Goal: Task Accomplishment & Management: Manage account settings

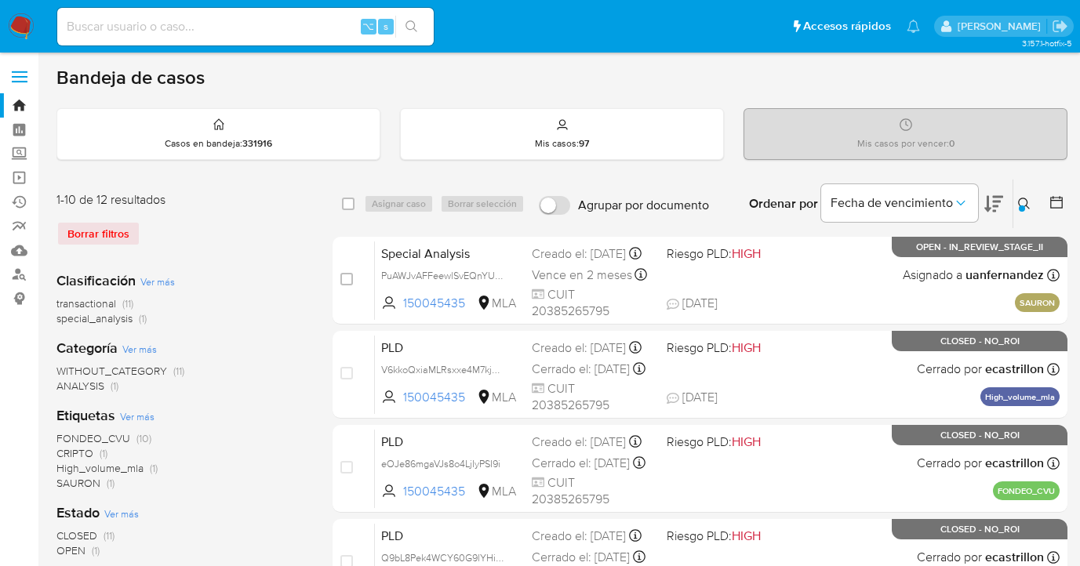
drag, startPoint x: 1025, startPoint y: 202, endPoint x: 1000, endPoint y: 208, distance: 26.6
click at [1024, 202] on icon at bounding box center [1024, 204] width 13 height 13
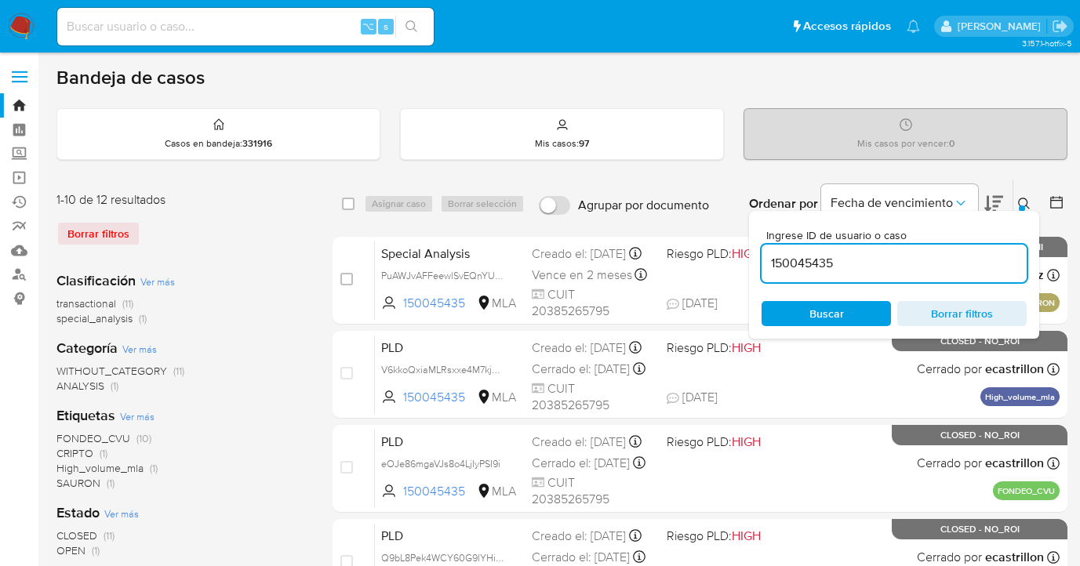
drag, startPoint x: 843, startPoint y: 261, endPoint x: 756, endPoint y: 256, distance: 86.5
type input "1817675941"
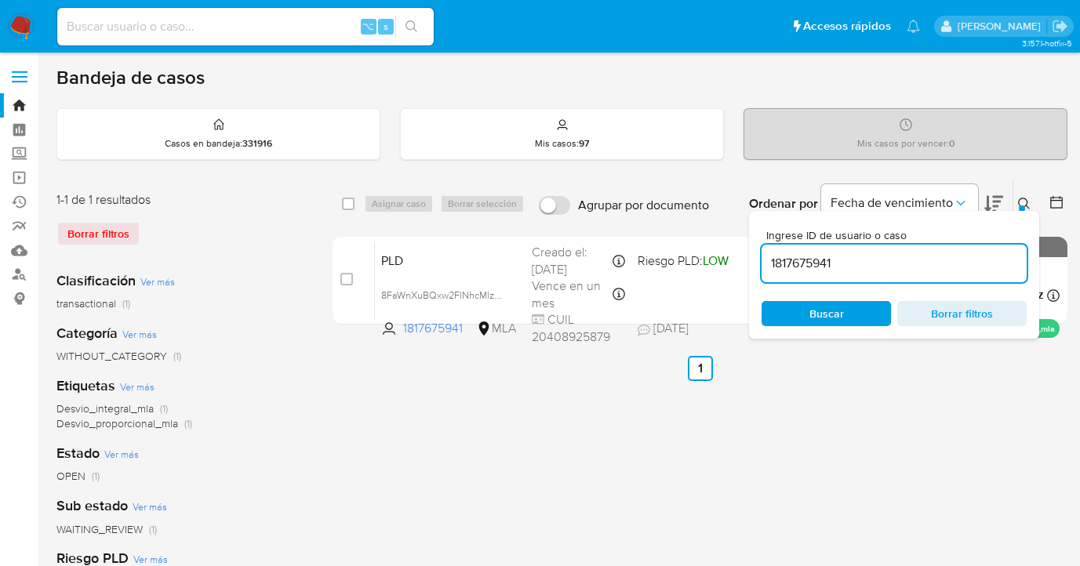
drag, startPoint x: 1024, startPoint y: 202, endPoint x: 1012, endPoint y: 208, distance: 13.3
click at [1024, 202] on icon at bounding box center [1024, 204] width 13 height 13
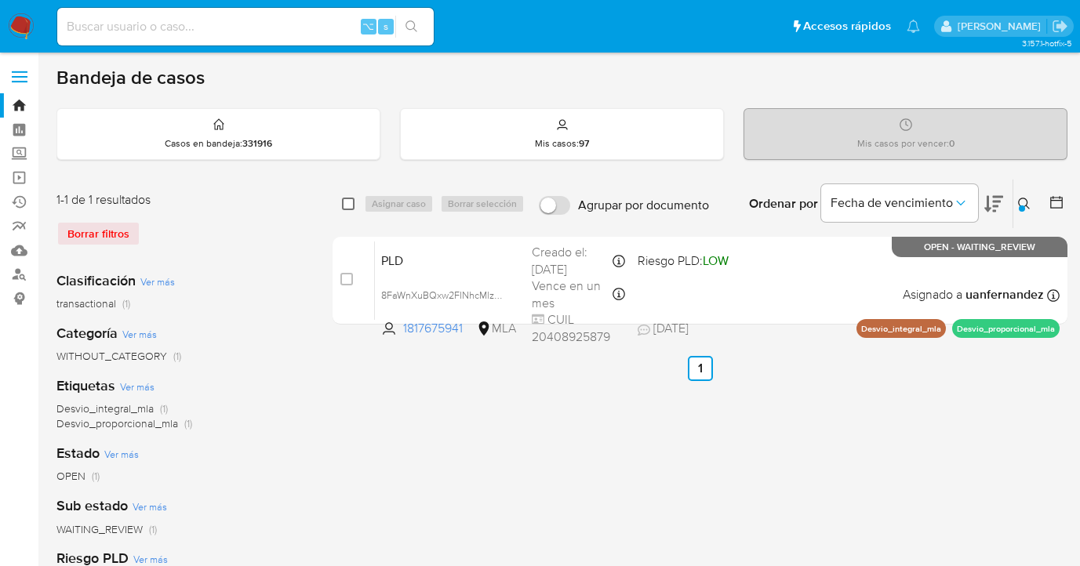
drag, startPoint x: 351, startPoint y: 200, endPoint x: 377, endPoint y: 205, distance: 27.1
click at [353, 200] on input "checkbox" at bounding box center [348, 204] width 13 height 13
checkbox input "true"
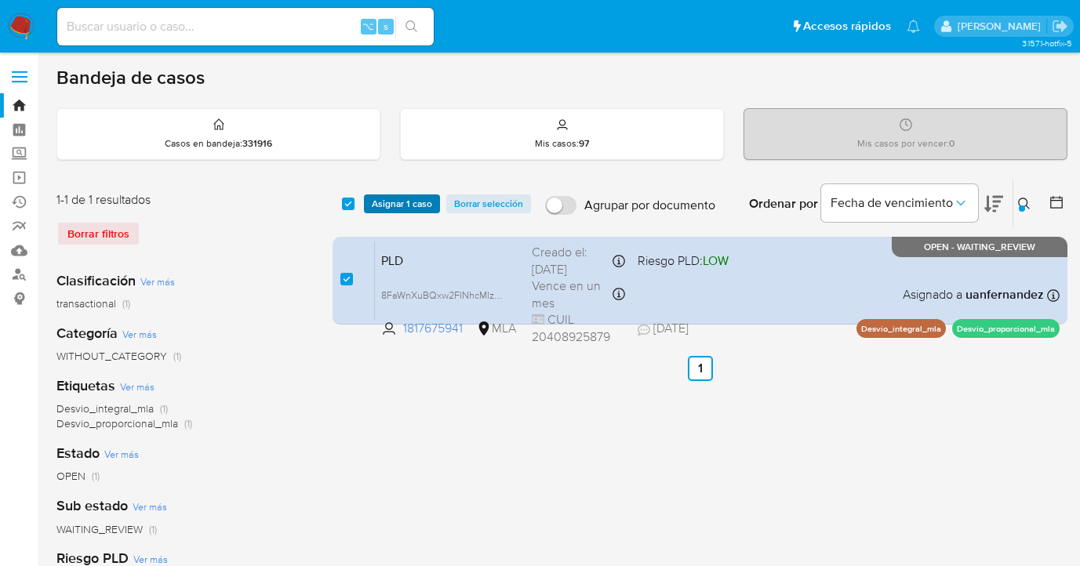
click at [378, 205] on span "Asignar 1 caso" at bounding box center [402, 204] width 60 height 16
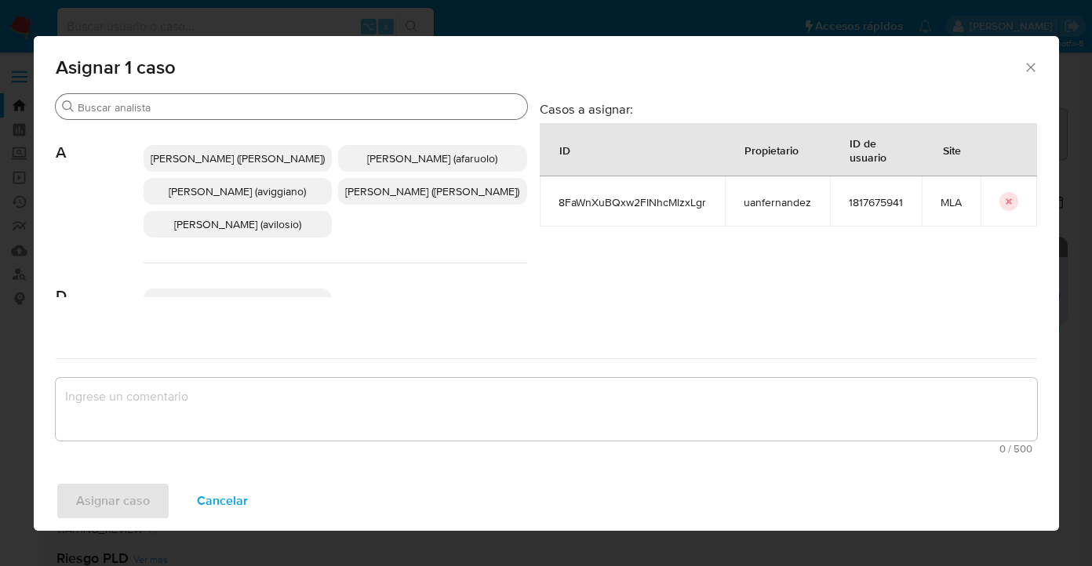
click at [318, 114] on div "Buscar" at bounding box center [292, 106] width 472 height 25
click at [316, 107] on input "Buscar" at bounding box center [299, 107] width 443 height 14
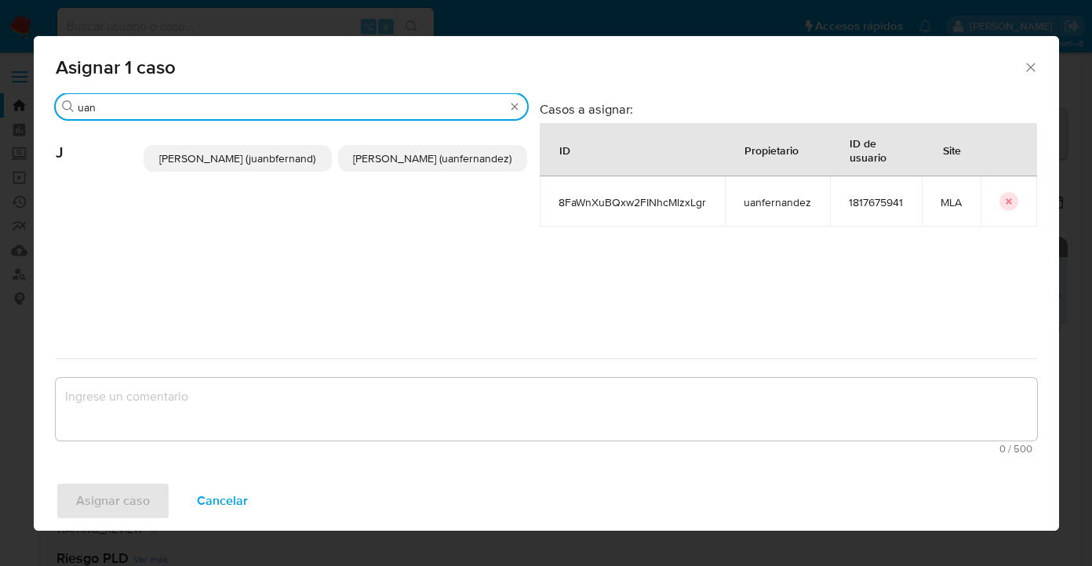
type input "uan"
click at [420, 172] on p "Juan Pablo Fernandez (uanfernandez)" at bounding box center [432, 158] width 189 height 27
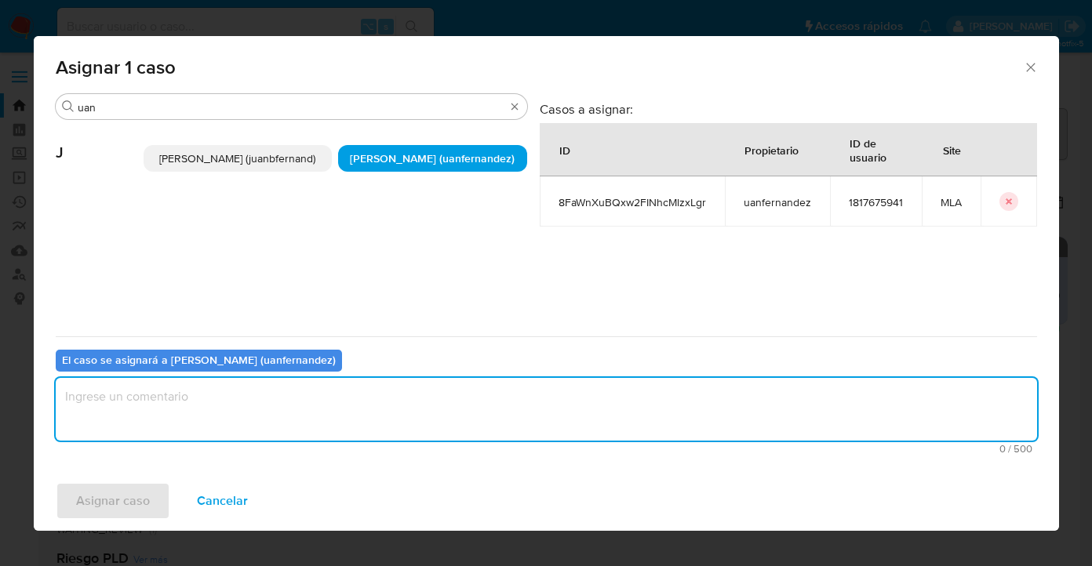
click at [311, 399] on textarea "assign-modal" at bounding box center [547, 409] width 982 height 63
type textarea "asig"
click at [117, 509] on span "Asignar caso" at bounding box center [113, 501] width 74 height 35
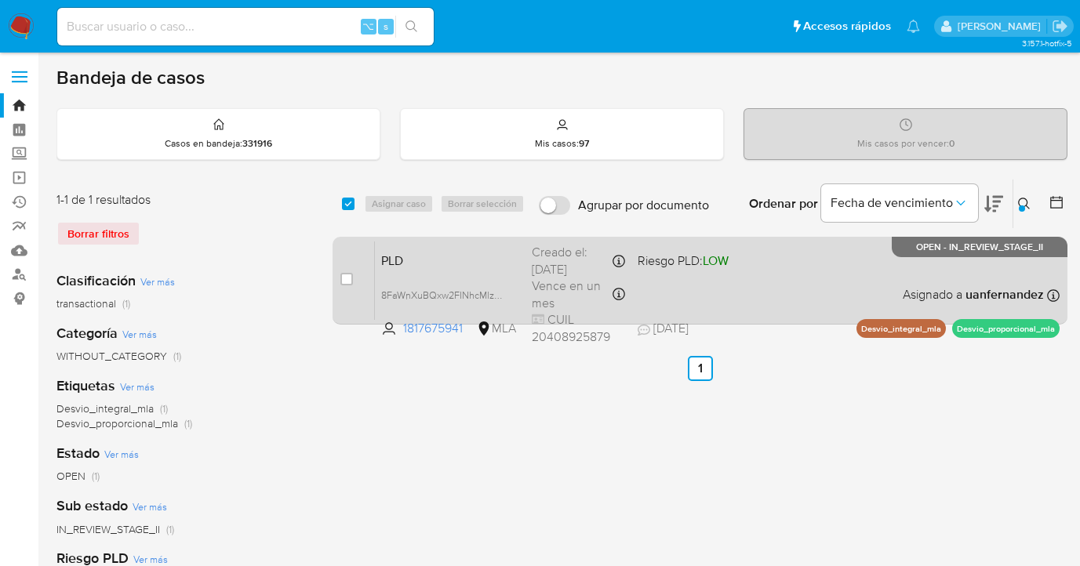
click at [814, 289] on div "PLD 8FaWnXuBQxw2FINhcMlzxLgr 1817675941 MLA Riesgo PLD: LOW Creado el: 12/08/20…" at bounding box center [717, 280] width 685 height 79
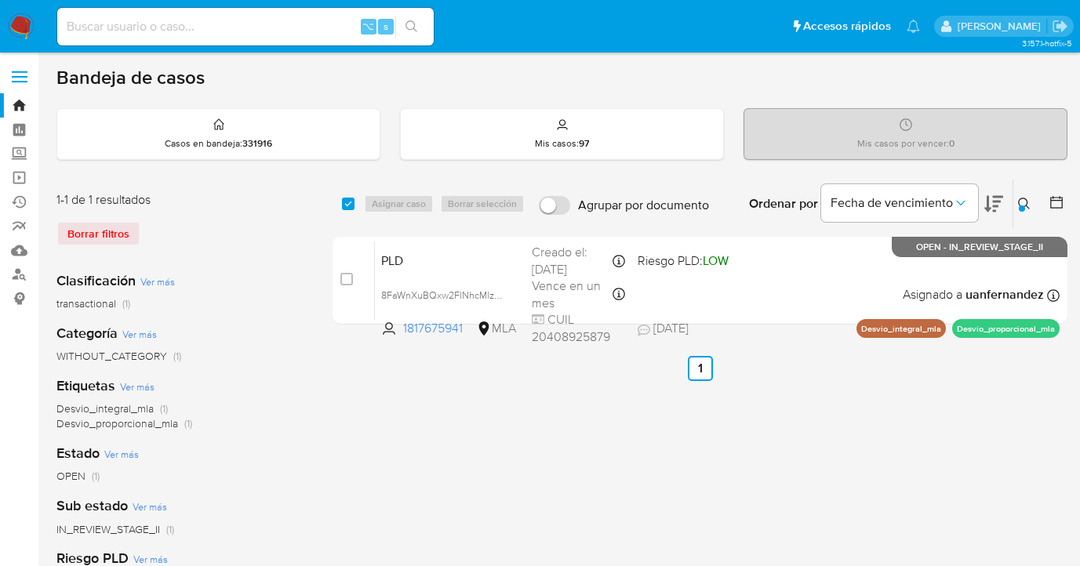
click at [1022, 203] on icon at bounding box center [1024, 204] width 13 height 13
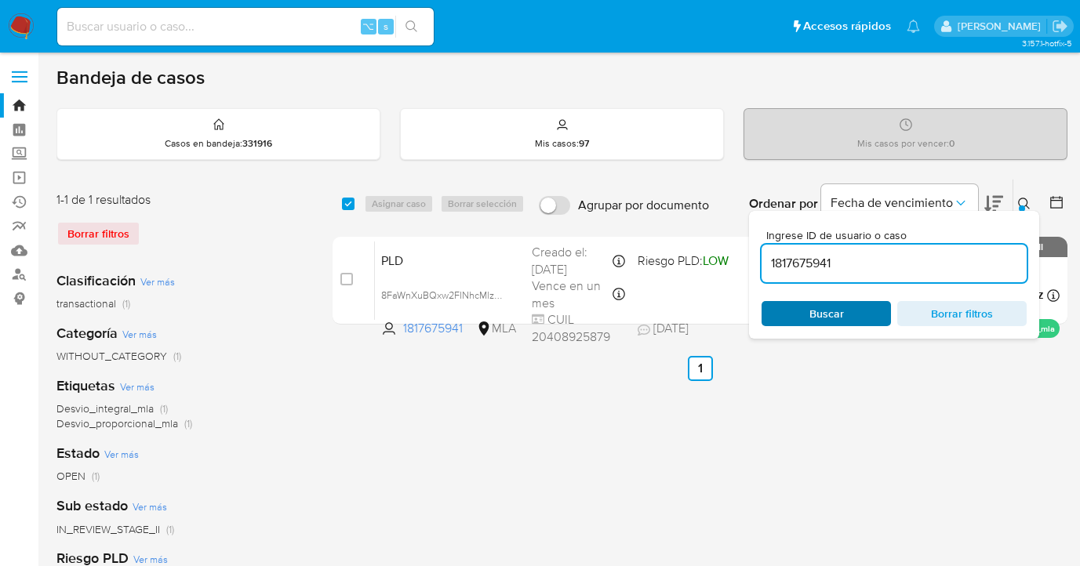
click at [859, 323] on span "Buscar" at bounding box center [826, 314] width 107 height 22
click at [1026, 206] on icon at bounding box center [1024, 204] width 12 height 12
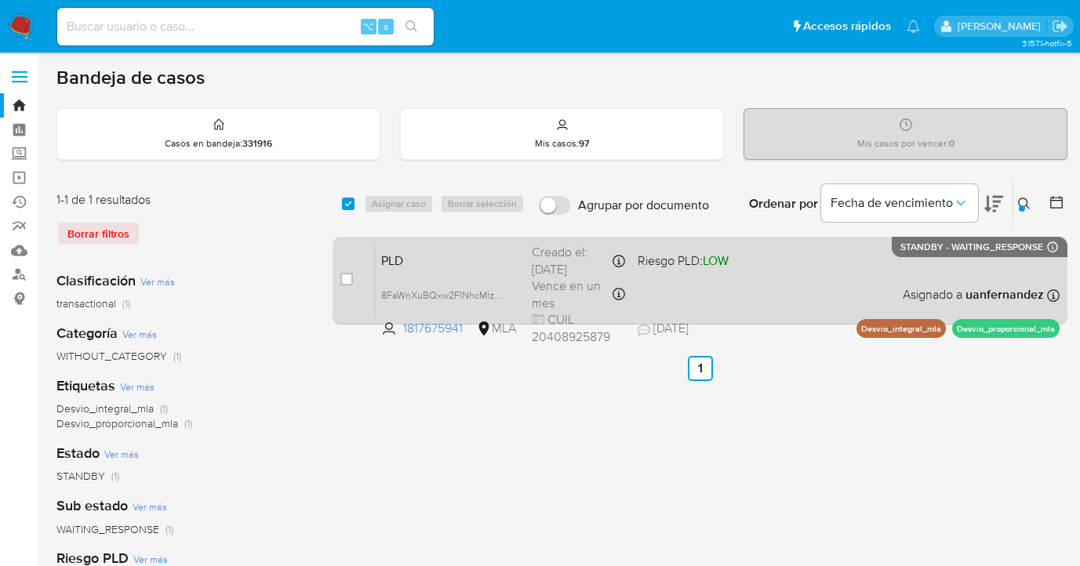
click at [901, 273] on div "PLD 8FaWnXuBQxw2FINhcMlzxLgr 1817675941 MLA Riesgo PLD: LOW Creado el: 12/08/20…" at bounding box center [717, 280] width 685 height 79
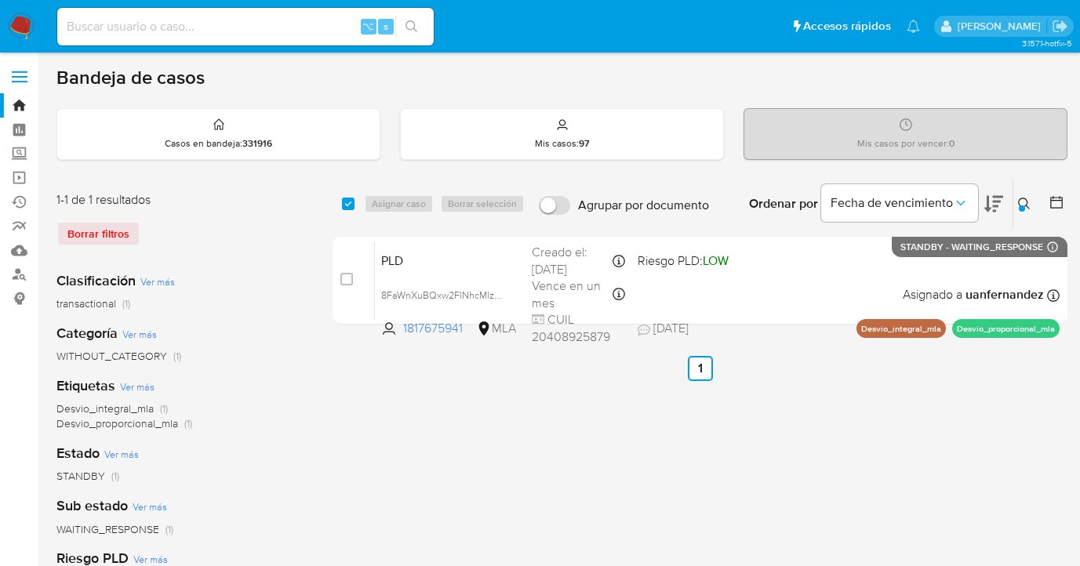
drag, startPoint x: 1027, startPoint y: 204, endPoint x: 993, endPoint y: 217, distance: 36.3
click at [1027, 204] on icon at bounding box center [1024, 204] width 13 height 13
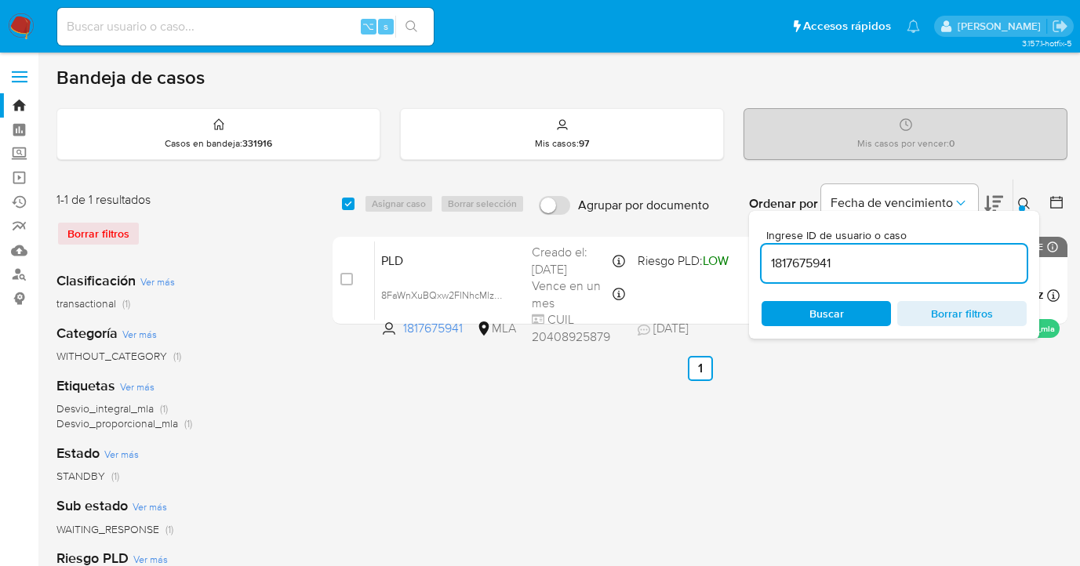
drag, startPoint x: 858, startPoint y: 260, endPoint x: 804, endPoint y: 244, distance: 56.4
click at [741, 250] on div "select-all-cases-checkbox Asignar caso Borrar selección Agrupar por documento O…" at bounding box center [700, 255] width 735 height 152
type input "769312195"
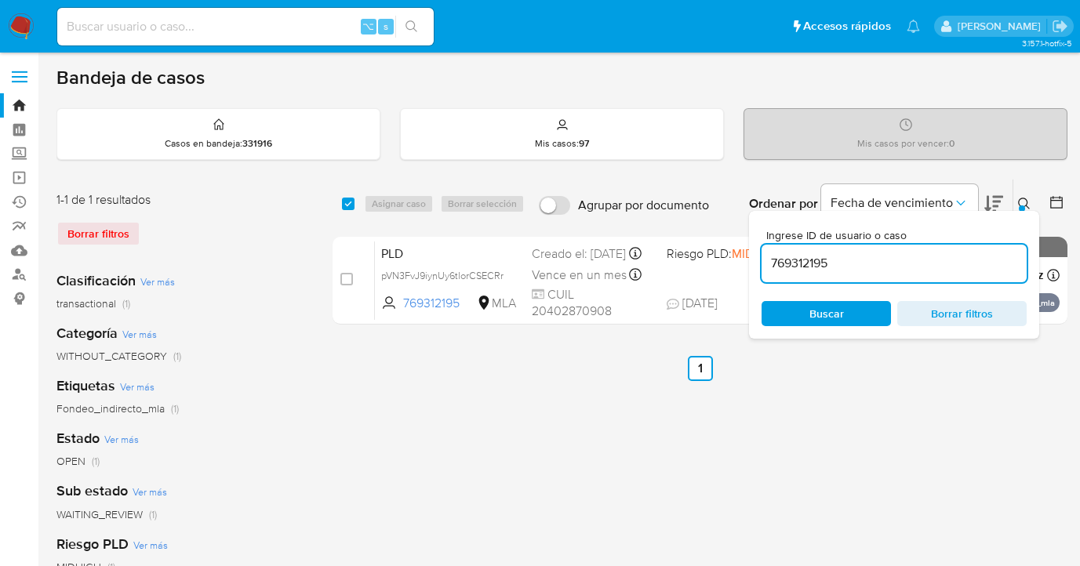
click at [1024, 201] on icon at bounding box center [1024, 204] width 13 height 13
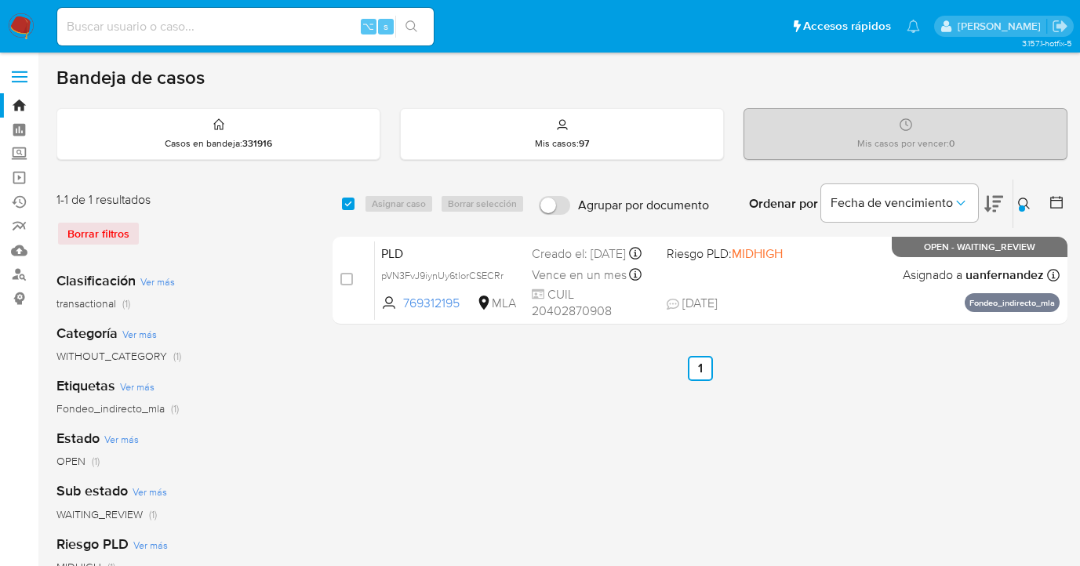
click at [350, 202] on input "checkbox" at bounding box center [348, 204] width 13 height 13
checkbox input "true"
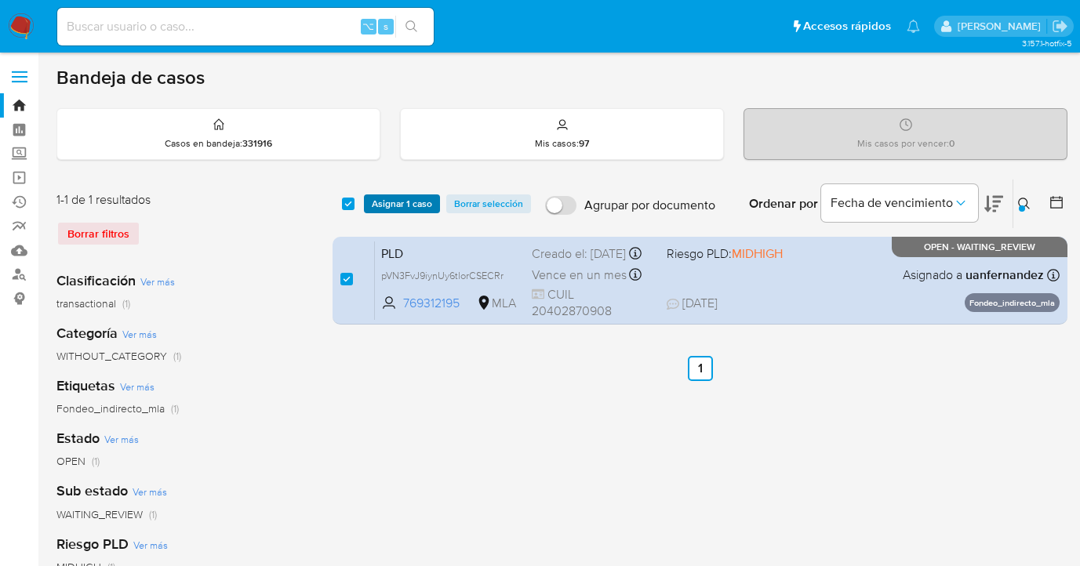
drag, startPoint x: 389, startPoint y: 205, endPoint x: 381, endPoint y: 206, distance: 8.0
click at [388, 204] on span "Asignar 1 caso" at bounding box center [402, 204] width 60 height 16
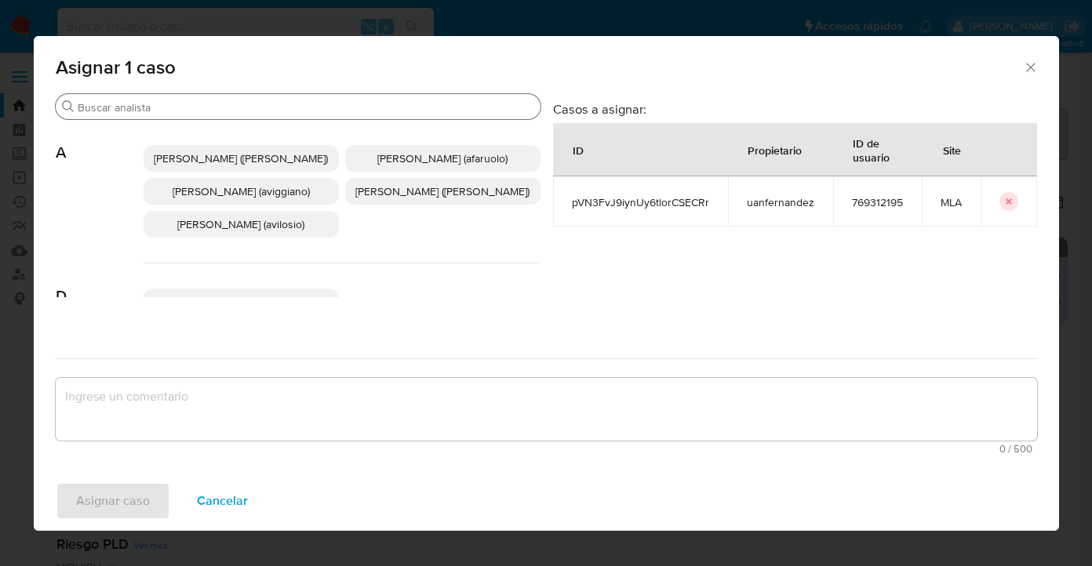
click at [286, 104] on input "Buscar" at bounding box center [306, 107] width 457 height 14
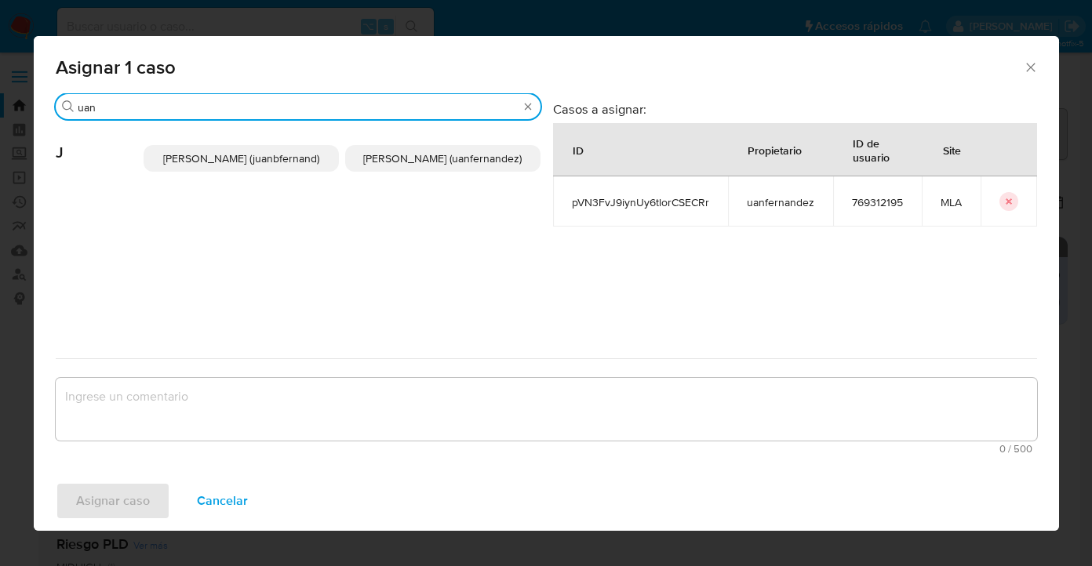
type input "uan"
click at [437, 157] on span "Juan Pablo Fernandez (uanfernandez)" at bounding box center [442, 159] width 158 height 16
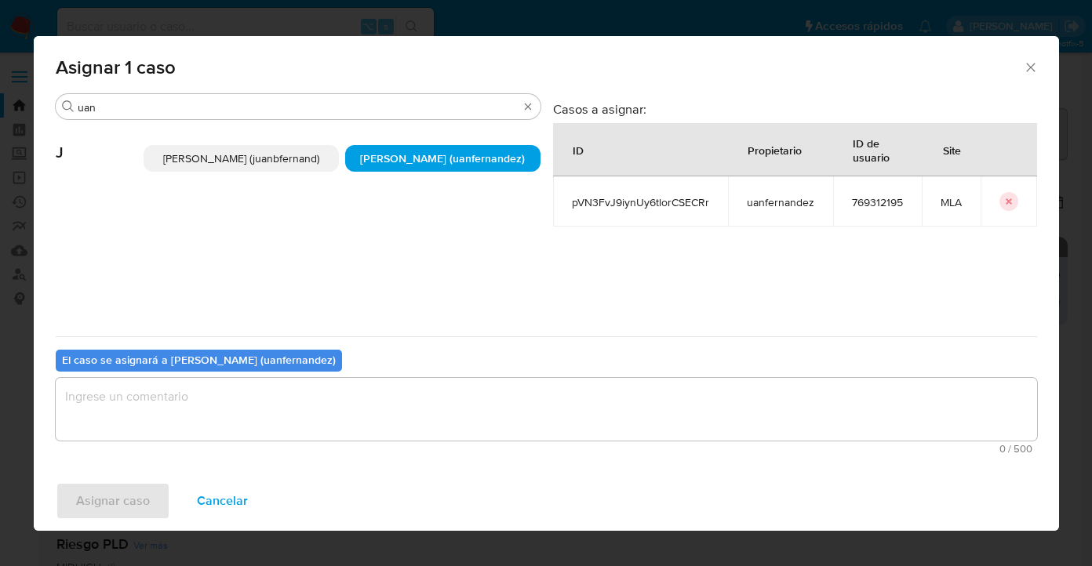
click at [311, 431] on textarea "assign-modal" at bounding box center [547, 409] width 982 height 63
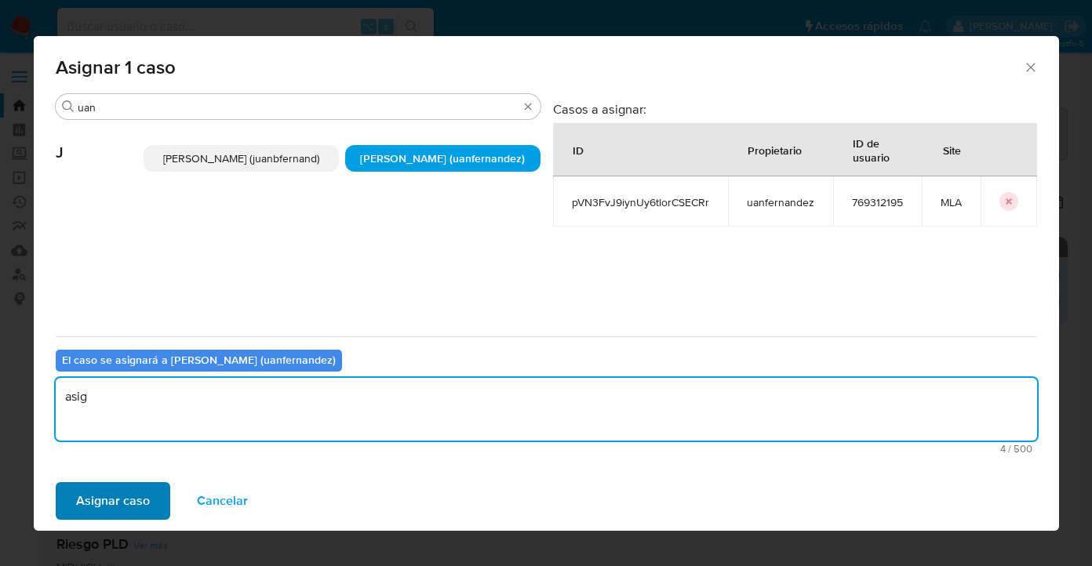
type textarea "asig"
drag, startPoint x: 74, startPoint y: 509, endPoint x: 82, endPoint y: 508, distance: 7.9
click at [82, 508] on button "Asignar caso" at bounding box center [113, 502] width 115 height 38
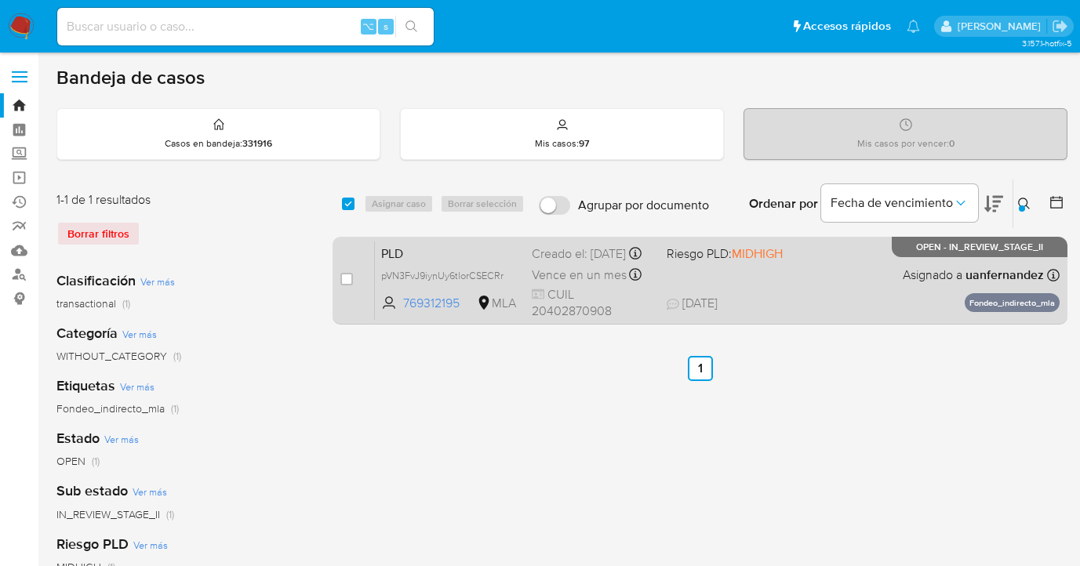
click at [834, 294] on div "PLD pVN3FvJ9iynUy6tlorCSECRr 769312195 MLA Riesgo PLD: MIDHIGH Creado el: 12/08…" at bounding box center [717, 280] width 685 height 79
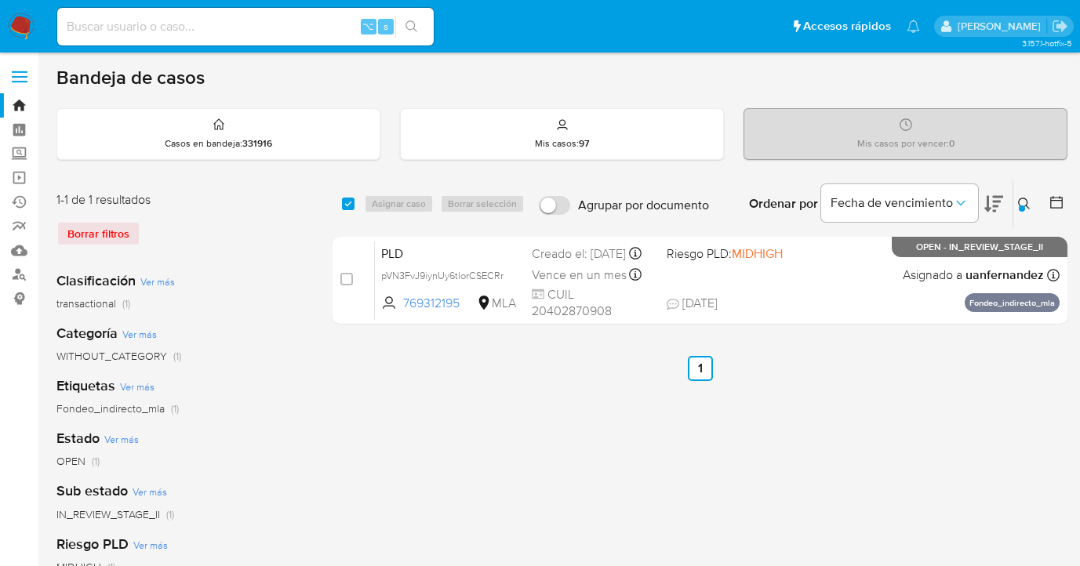
click at [1029, 199] on icon at bounding box center [1024, 204] width 13 height 13
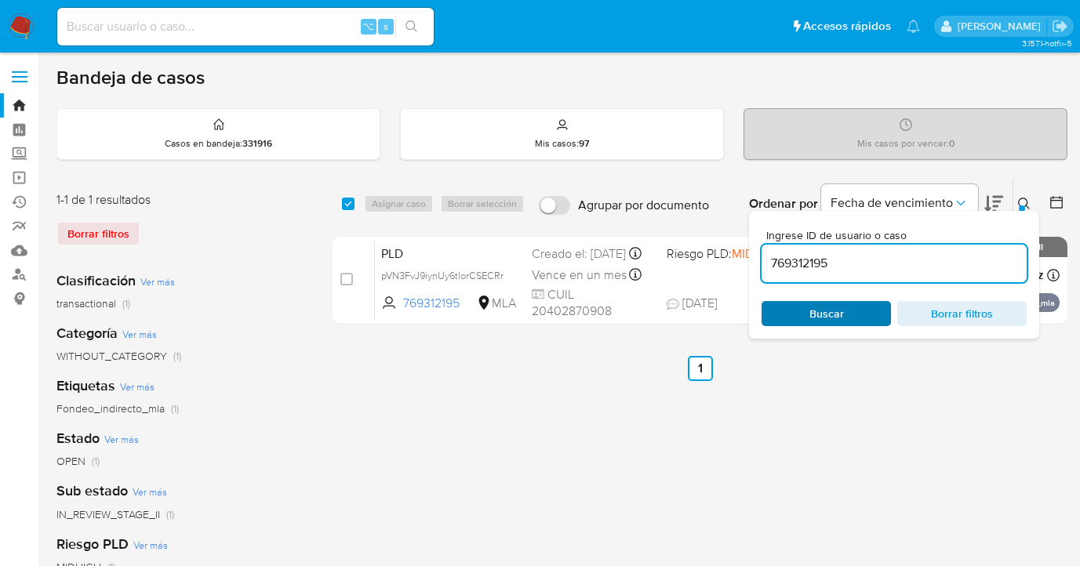
click at [865, 309] on span "Buscar" at bounding box center [826, 314] width 107 height 22
click at [1023, 200] on icon at bounding box center [1024, 204] width 13 height 13
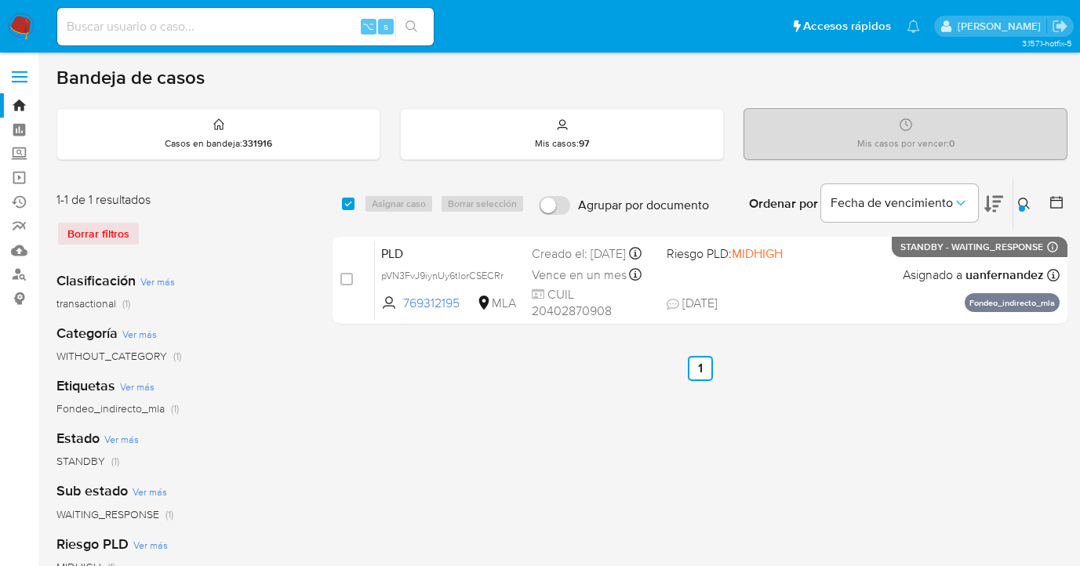
click at [1025, 204] on icon at bounding box center [1024, 204] width 13 height 13
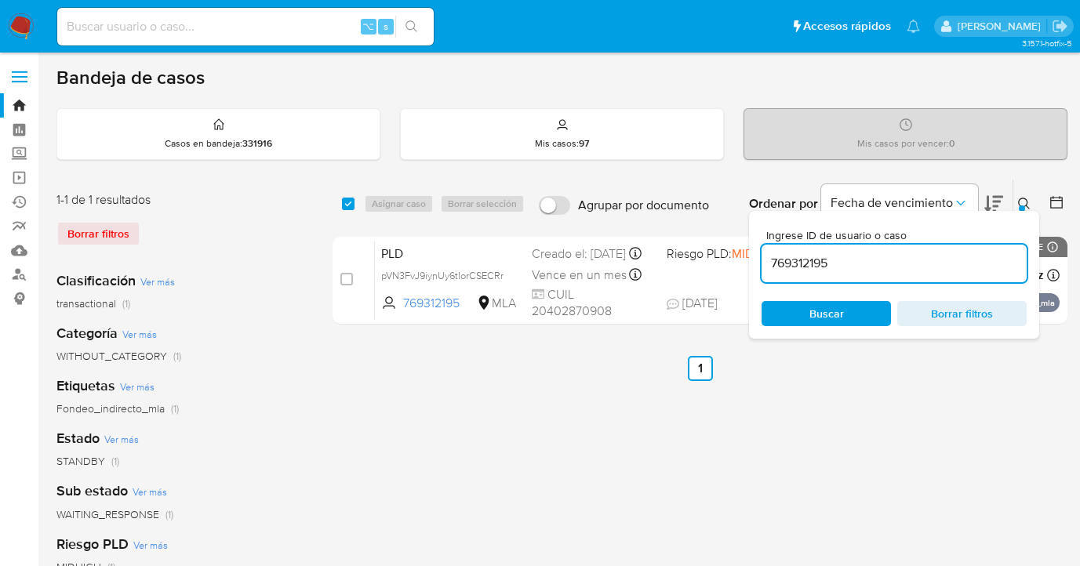
drag, startPoint x: 920, startPoint y: 264, endPoint x: 751, endPoint y: 264, distance: 169.5
click at [751, 264] on div "Ingrese ID de usuario o caso 769312195 Buscar Borrar filtros" at bounding box center [894, 275] width 290 height 128
type input "1817675941"
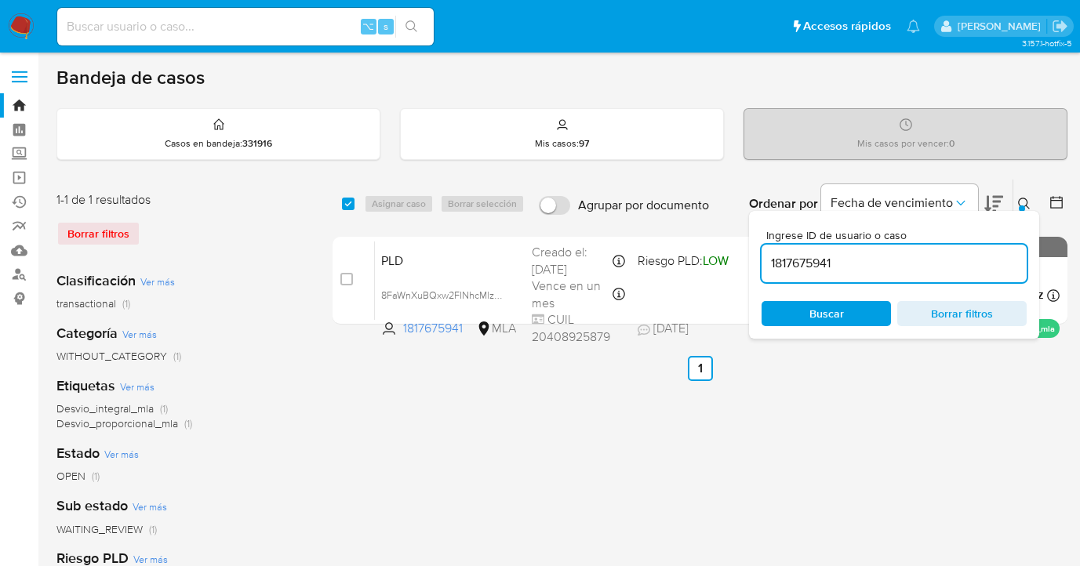
click at [1027, 201] on icon at bounding box center [1024, 204] width 12 height 12
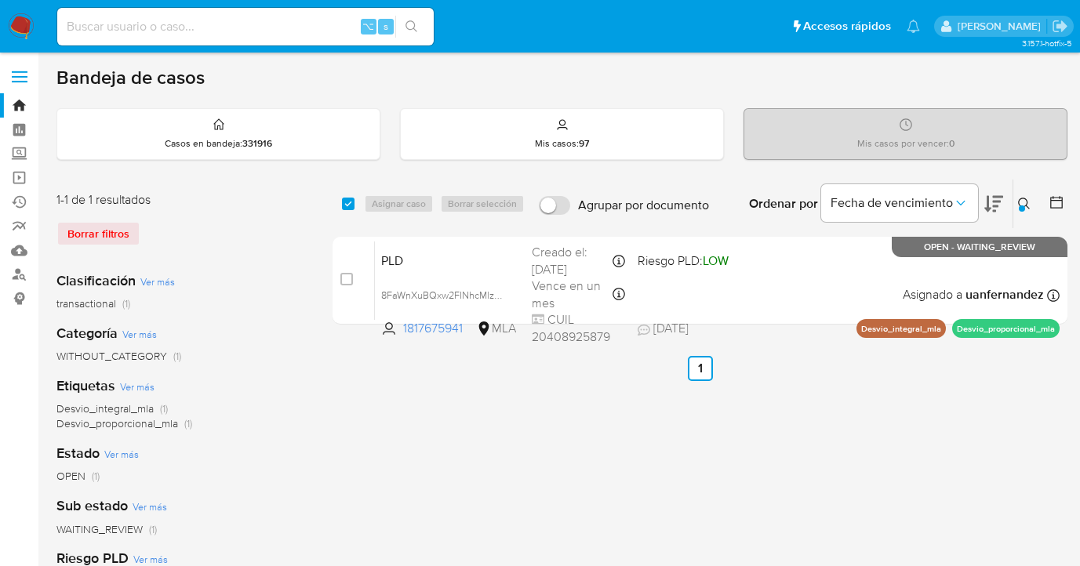
drag, startPoint x: 348, startPoint y: 203, endPoint x: 388, endPoint y: 204, distance: 40.8
click at [351, 202] on input "checkbox" at bounding box center [348, 204] width 13 height 13
checkbox input "true"
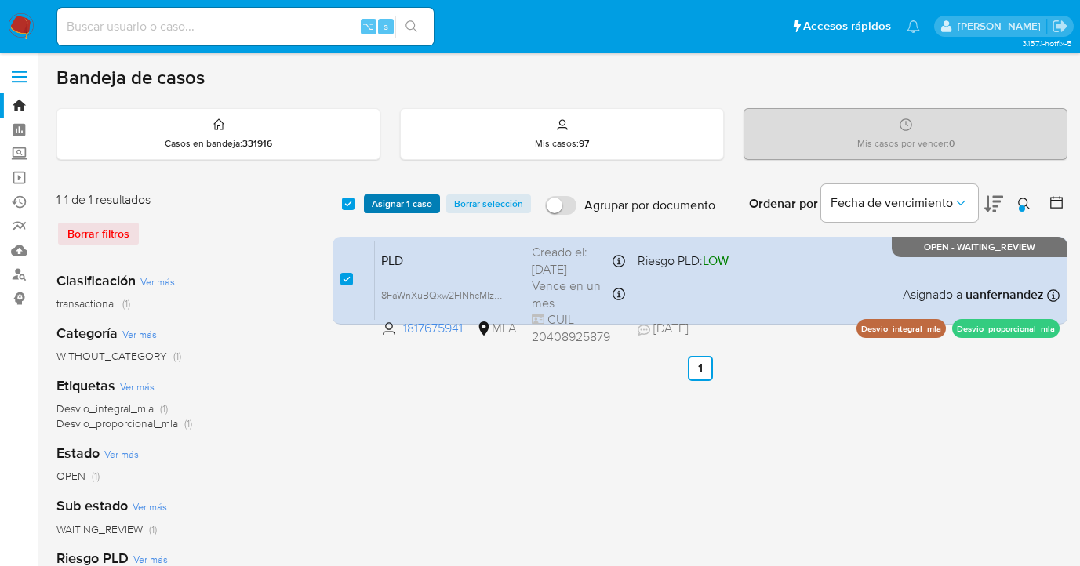
click at [388, 203] on span "Asignar 1 caso" at bounding box center [402, 204] width 60 height 16
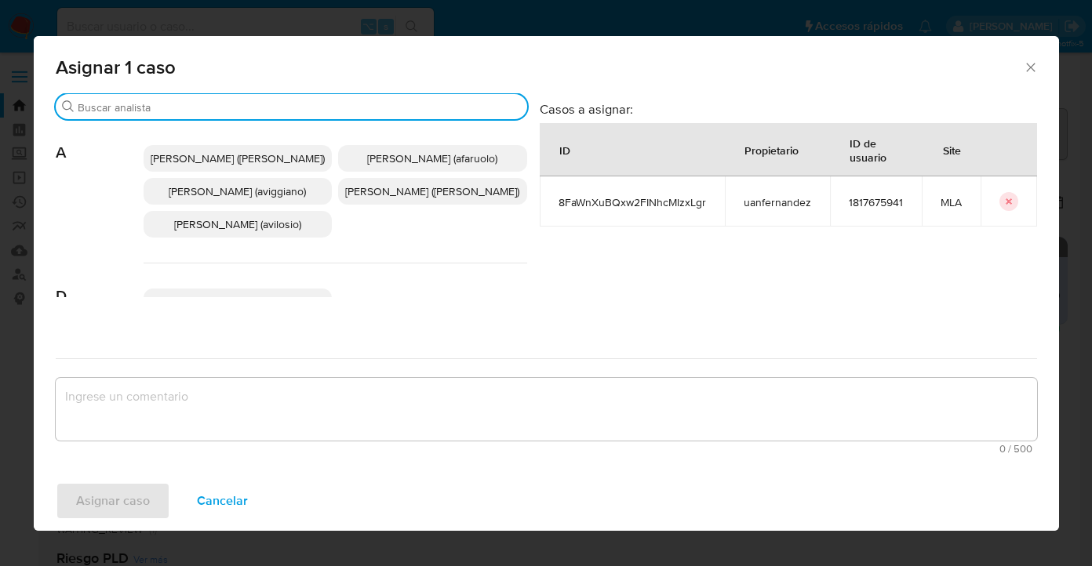
click at [280, 106] on input "Buscar" at bounding box center [299, 107] width 443 height 14
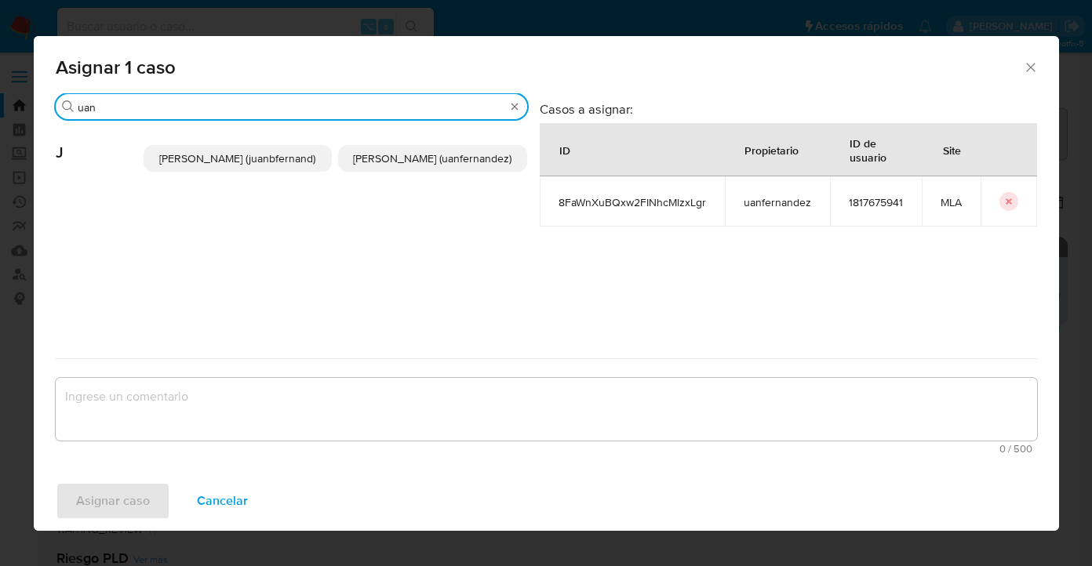
type input "uan"
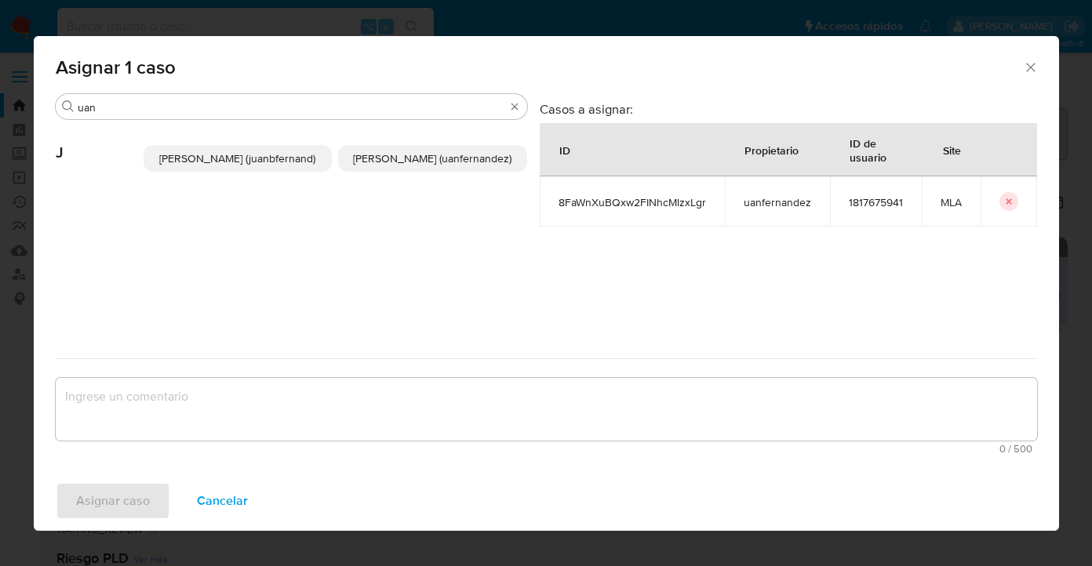
drag, startPoint x: 416, startPoint y: 162, endPoint x: 371, endPoint y: 326, distance: 170.7
click at [416, 162] on span "Juan Pablo Fernandez (uanfernandez)" at bounding box center [432, 159] width 158 height 16
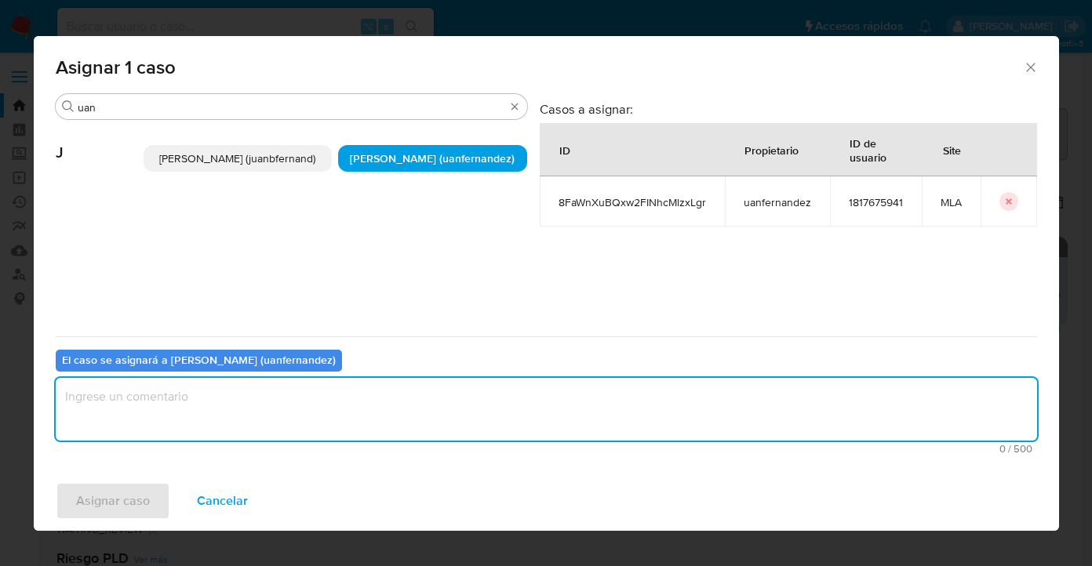
click at [356, 406] on textarea "assign-modal" at bounding box center [547, 409] width 982 height 63
type textarea "asig"
click at [111, 491] on span "Asignar caso" at bounding box center [113, 501] width 74 height 35
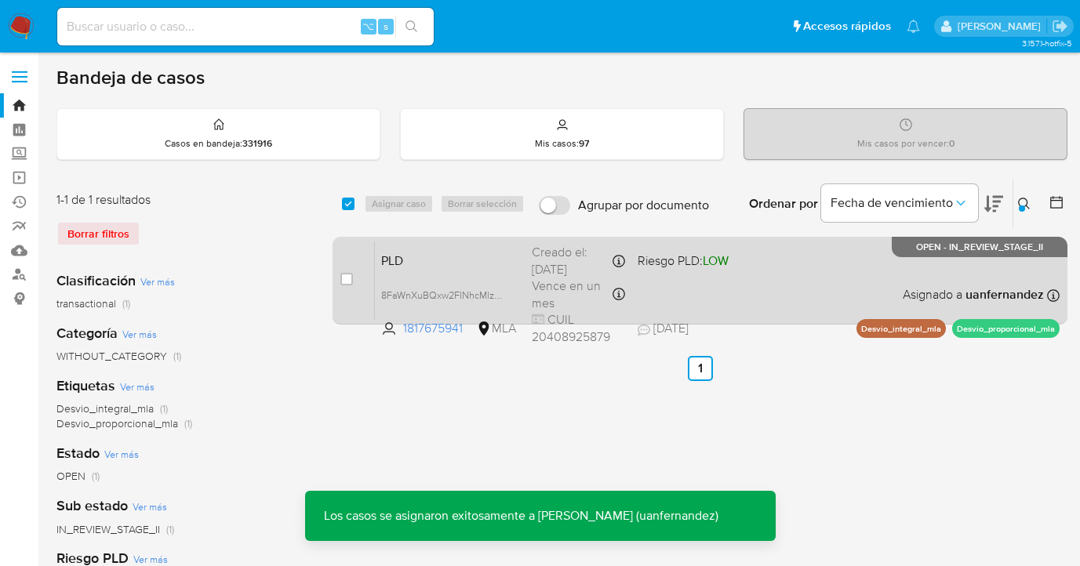
click at [773, 286] on div "PLD 8FaWnXuBQxw2FINhcMlzxLgr 1817675941 MLA Riesgo PLD: LOW Creado el: 12/08/20…" at bounding box center [717, 280] width 685 height 79
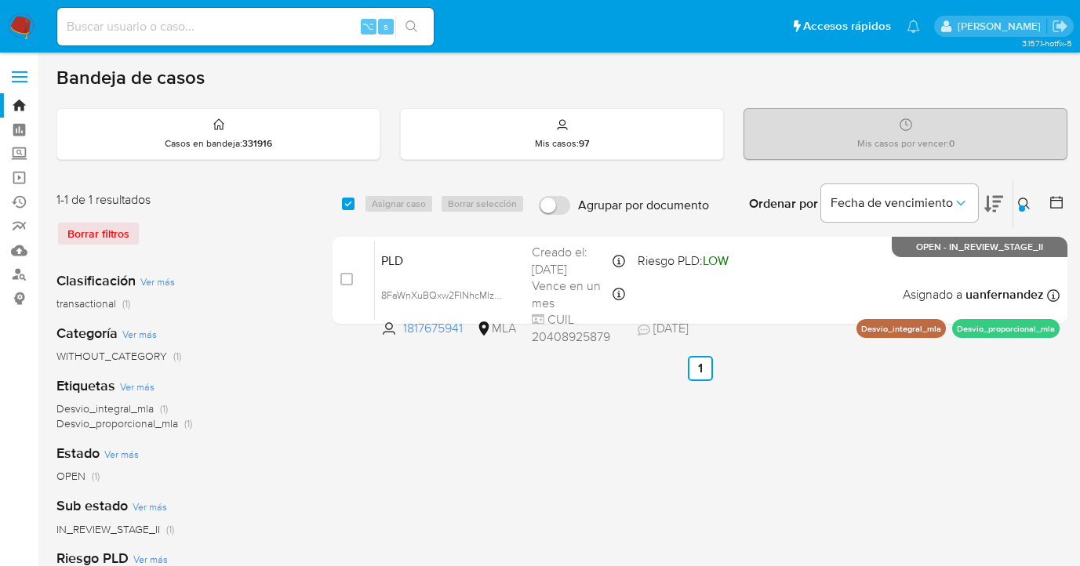
drag, startPoint x: 1019, startPoint y: 202, endPoint x: 971, endPoint y: 247, distance: 66.0
click at [1019, 202] on icon at bounding box center [1024, 204] width 12 height 12
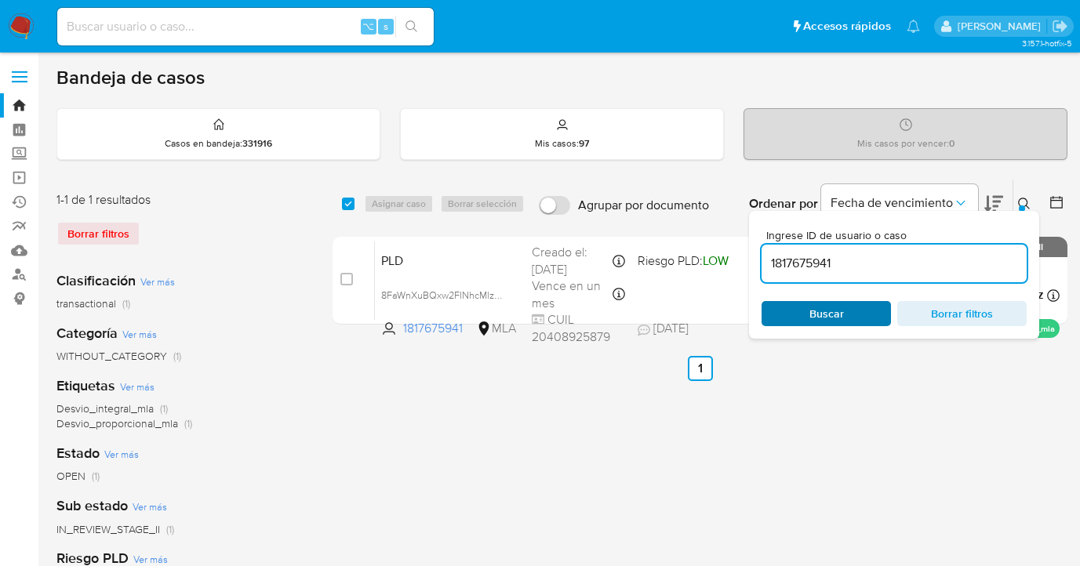
click at [869, 306] on span "Buscar" at bounding box center [826, 314] width 107 height 22
drag, startPoint x: 1025, startPoint y: 197, endPoint x: 999, endPoint y: 217, distance: 33.1
click at [1025, 198] on icon at bounding box center [1024, 204] width 13 height 13
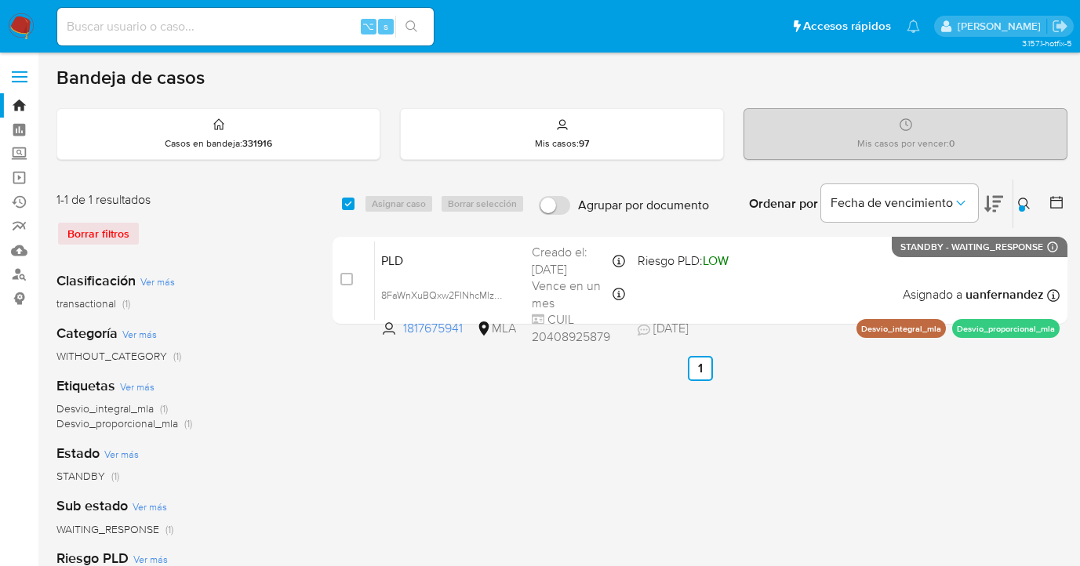
drag, startPoint x: 348, startPoint y: 199, endPoint x: 369, endPoint y: 202, distance: 21.5
click at [348, 199] on input "checkbox" at bounding box center [348, 204] width 13 height 13
checkbox input "true"
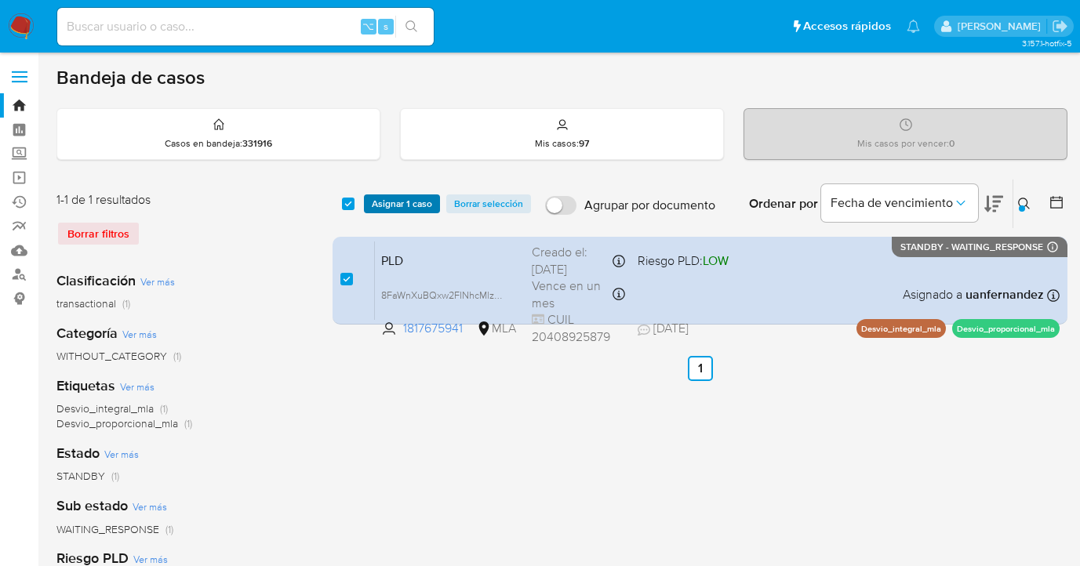
click at [377, 205] on span "Asignar 1 caso" at bounding box center [402, 204] width 60 height 16
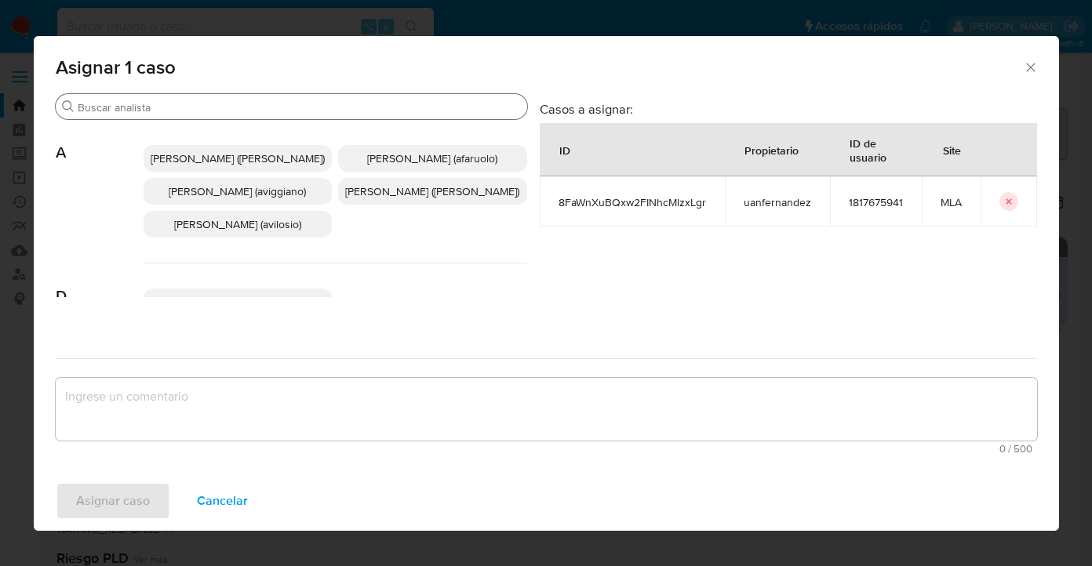
click at [335, 106] on input "Buscar" at bounding box center [299, 107] width 443 height 14
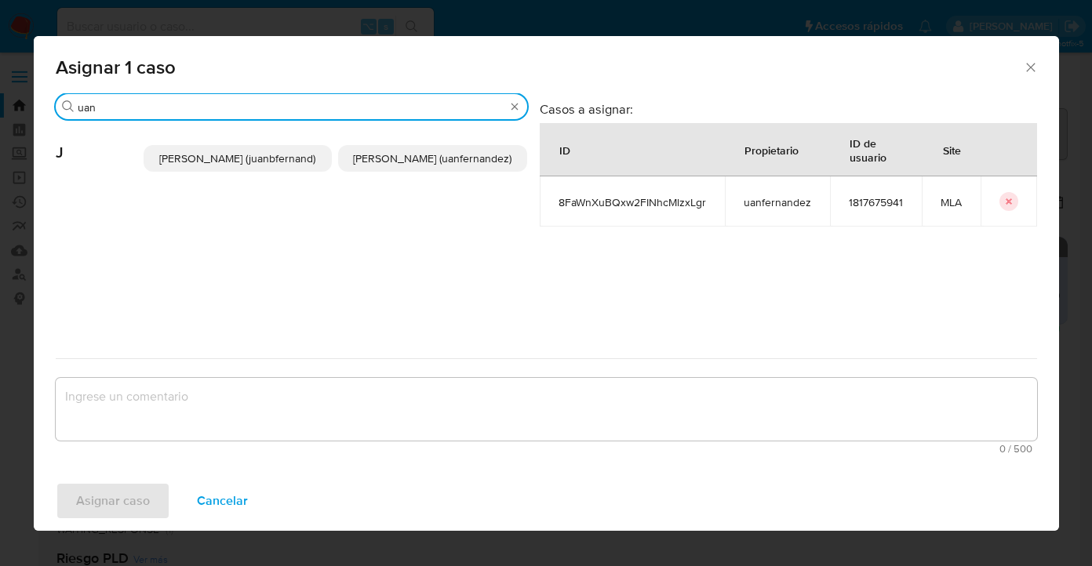
type input "uan"
drag, startPoint x: 407, startPoint y: 157, endPoint x: 384, endPoint y: 222, distance: 69.0
click at [407, 157] on span "Juan Pablo Fernandez (uanfernandez)" at bounding box center [432, 159] width 158 height 16
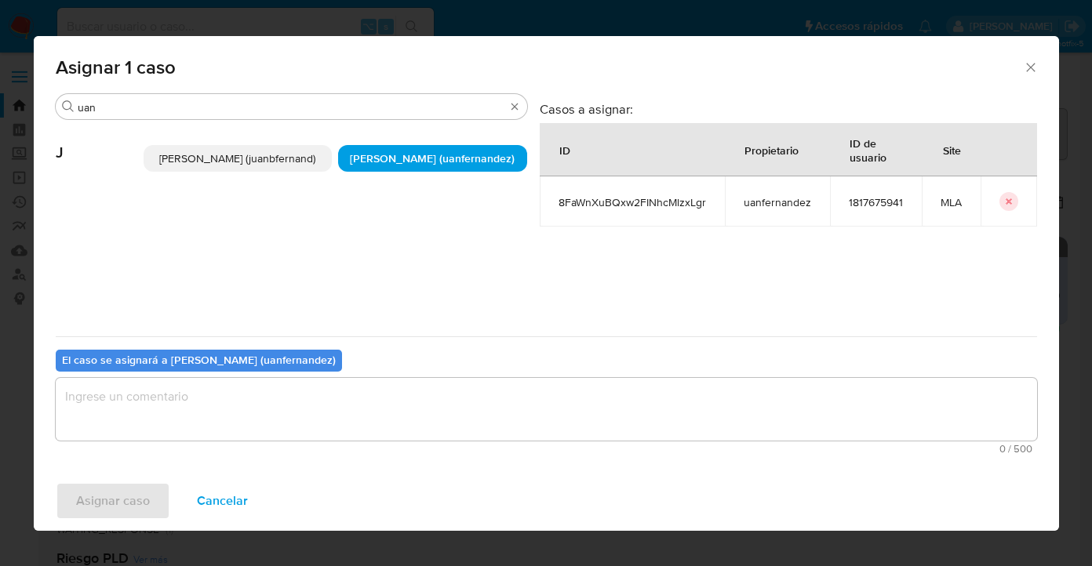
click at [362, 396] on textarea "assign-modal" at bounding box center [547, 409] width 982 height 63
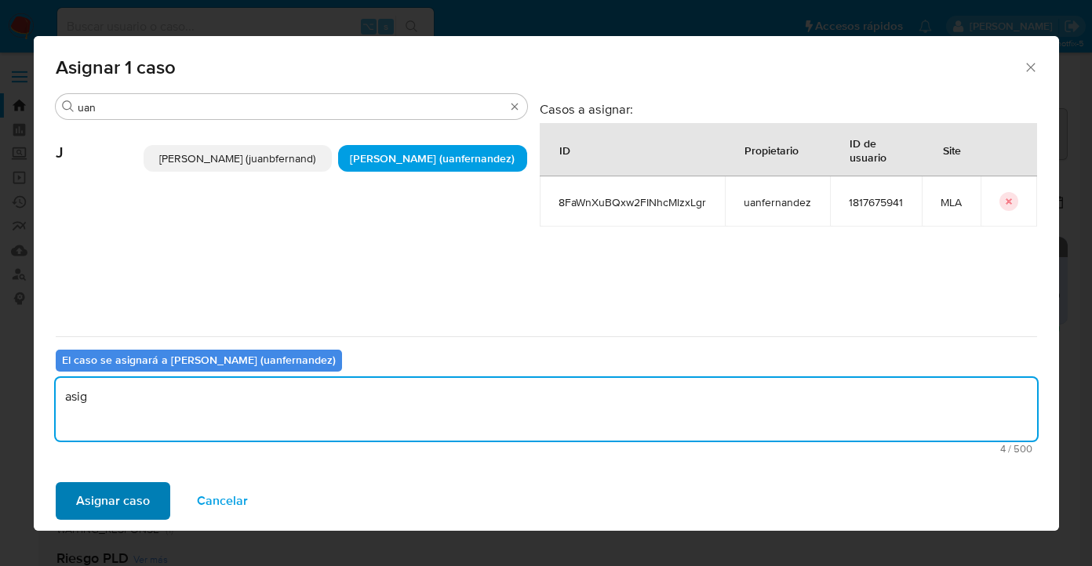
type textarea "asig"
click at [133, 502] on span "Asignar caso" at bounding box center [113, 501] width 74 height 35
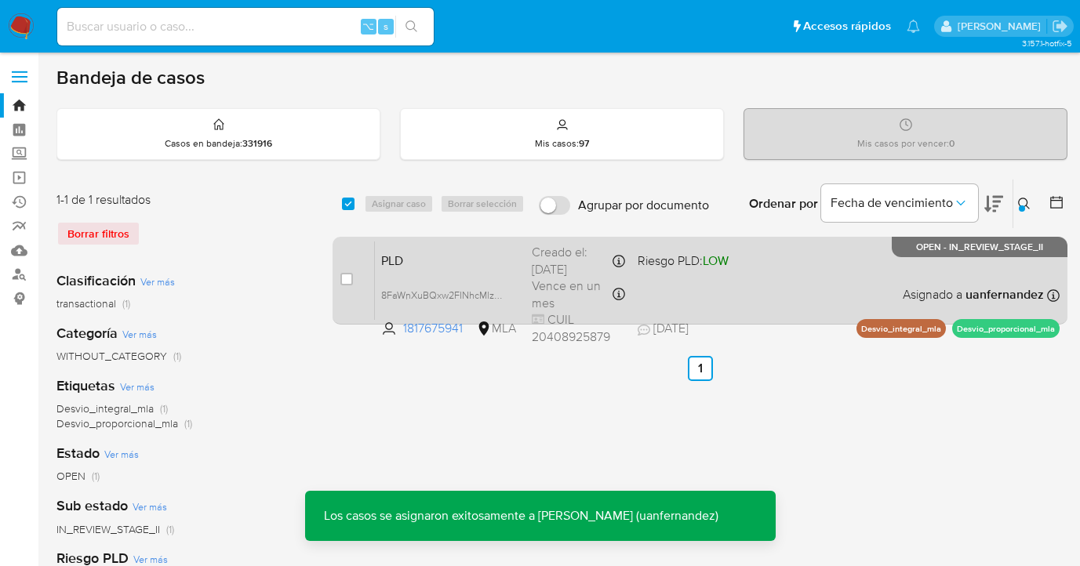
click at [834, 286] on div "PLD 8FaWnXuBQxw2FINhcMlzxLgr 1817675941 MLA Riesgo PLD: LOW Creado el: 12/08/20…" at bounding box center [717, 280] width 685 height 79
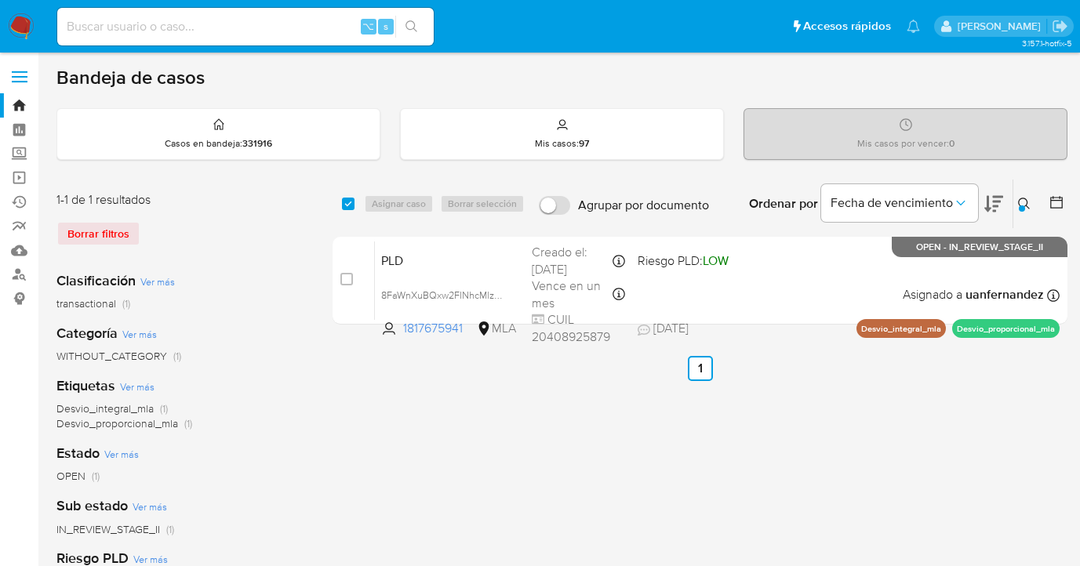
click at [1019, 203] on icon at bounding box center [1024, 204] width 12 height 12
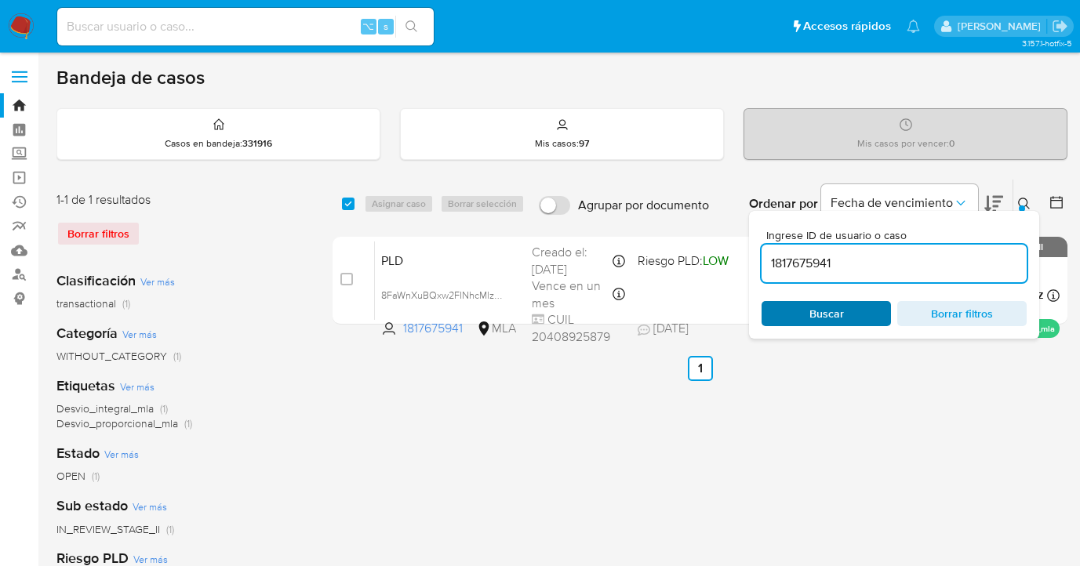
click at [845, 317] on span "Buscar" at bounding box center [826, 314] width 107 height 22
drag, startPoint x: 1025, startPoint y: 202, endPoint x: 960, endPoint y: 226, distance: 69.2
click at [1025, 202] on icon at bounding box center [1024, 204] width 13 height 13
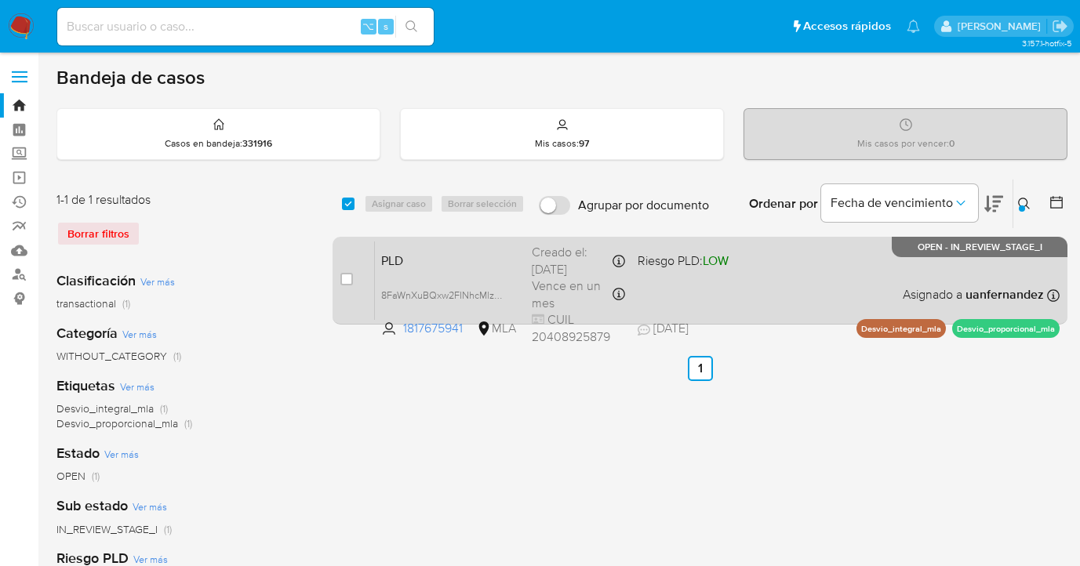
click at [873, 282] on div "PLD 8FaWnXuBQxw2FINhcMlzxLgr 1817675941 MLA Riesgo PLD: LOW Creado el: 12/08/20…" at bounding box center [717, 280] width 685 height 79
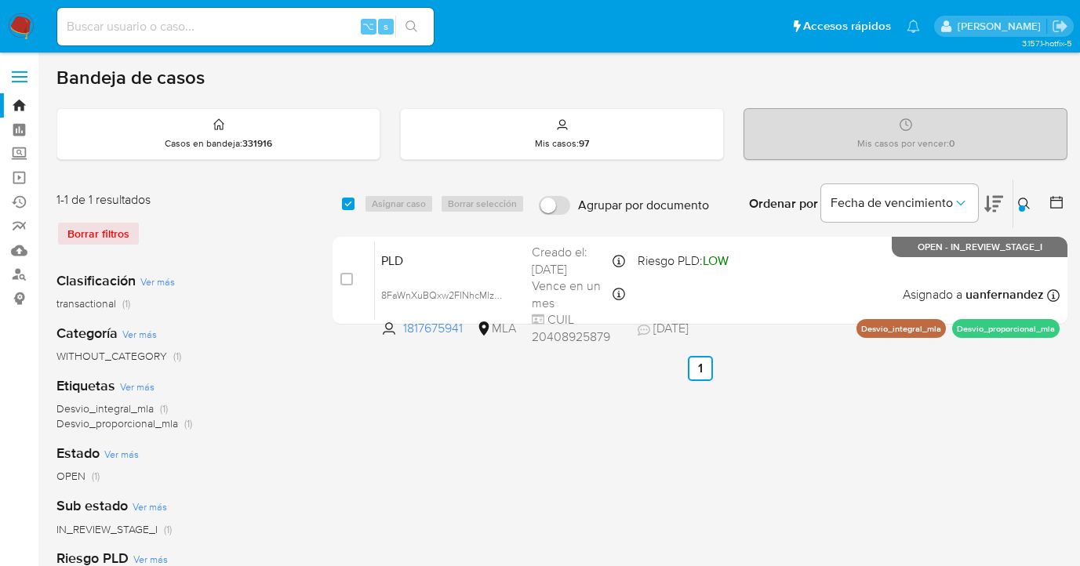
drag, startPoint x: 1022, startPoint y: 204, endPoint x: 996, endPoint y: 217, distance: 29.5
click at [1022, 202] on icon at bounding box center [1024, 204] width 13 height 13
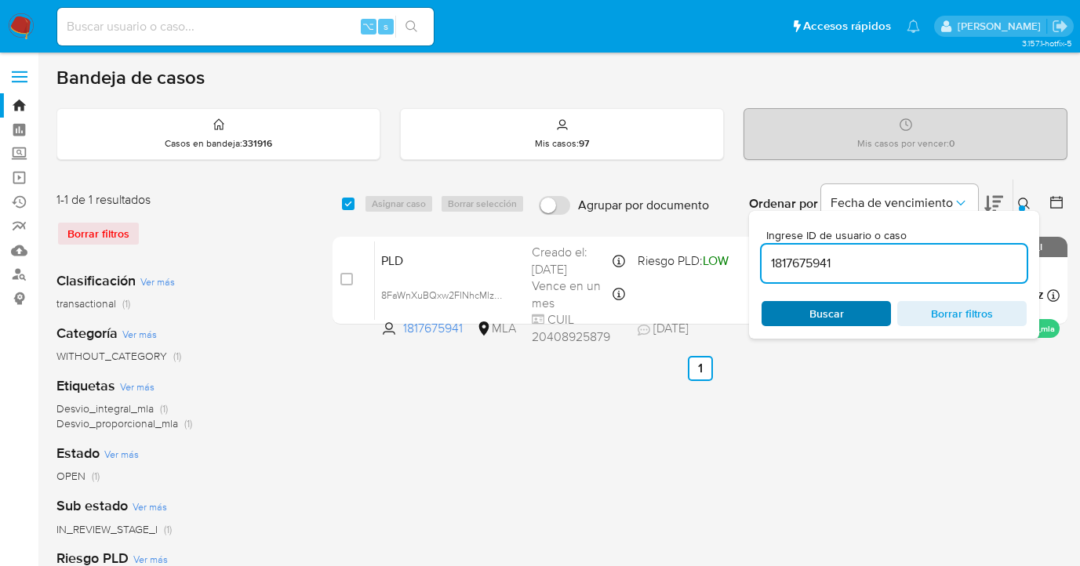
click at [847, 311] on span "Buscar" at bounding box center [826, 314] width 107 height 22
click at [1024, 202] on icon at bounding box center [1024, 204] width 13 height 13
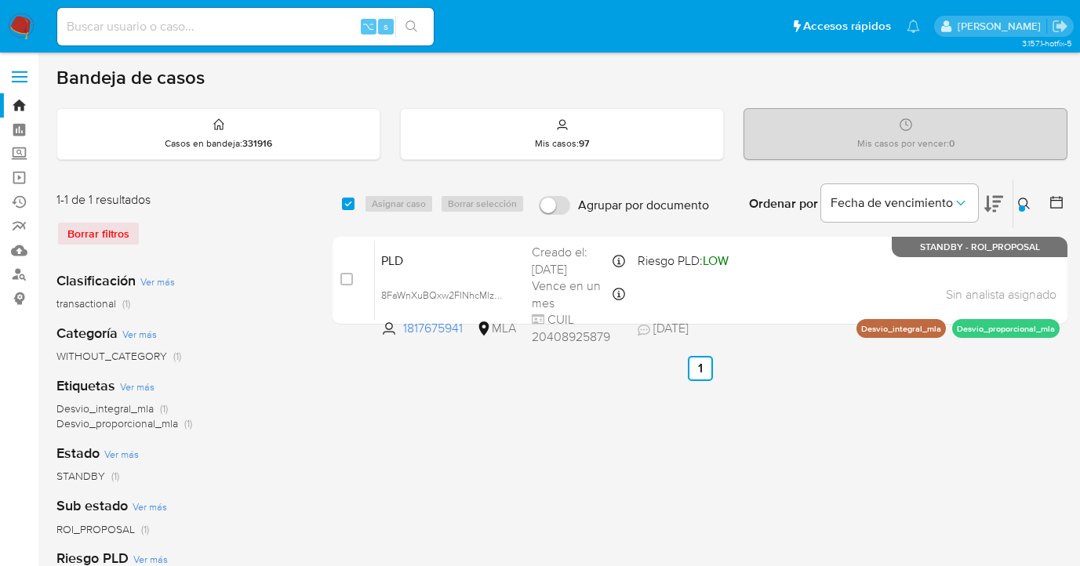
click at [1018, 200] on button at bounding box center [1027, 204] width 26 height 19
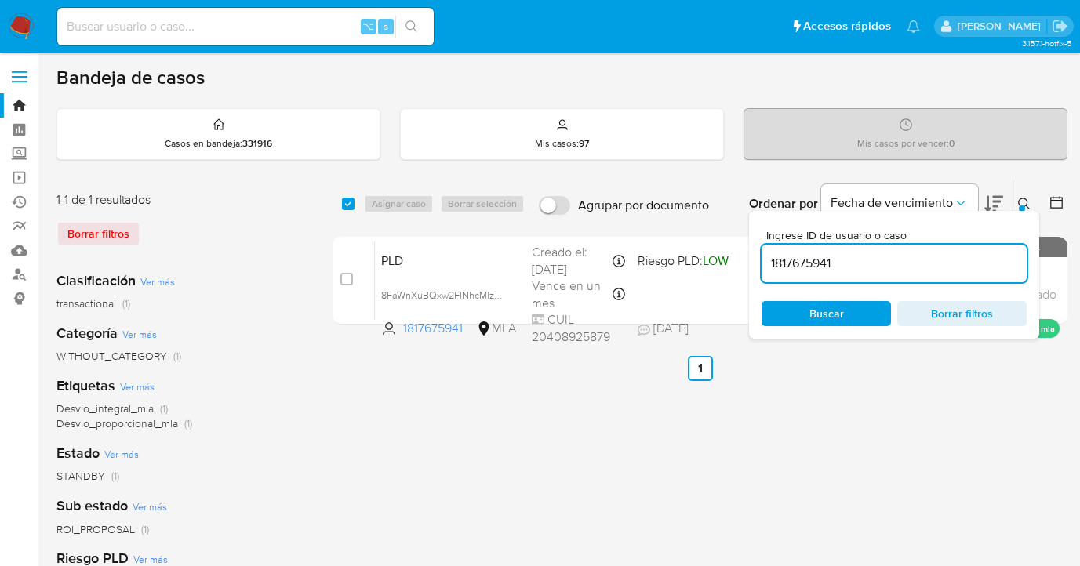
drag, startPoint x: 892, startPoint y: 260, endPoint x: 756, endPoint y: 262, distance: 135.7
click at [756, 262] on div "Ingrese ID de usuario o caso 1817675941 Buscar Borrar filtros" at bounding box center [894, 275] width 290 height 128
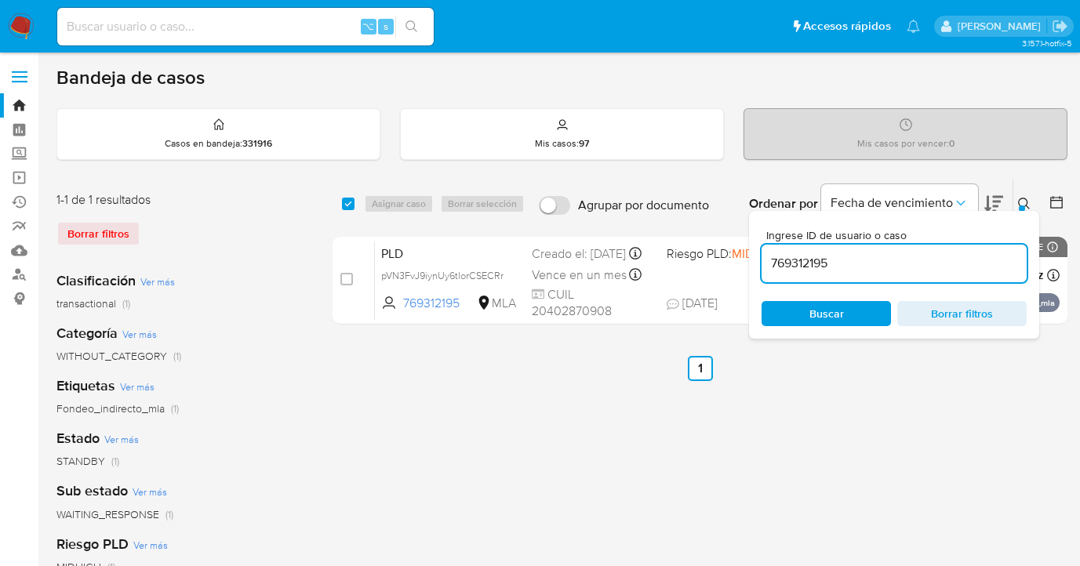
click at [1026, 207] on icon at bounding box center [1024, 204] width 13 height 13
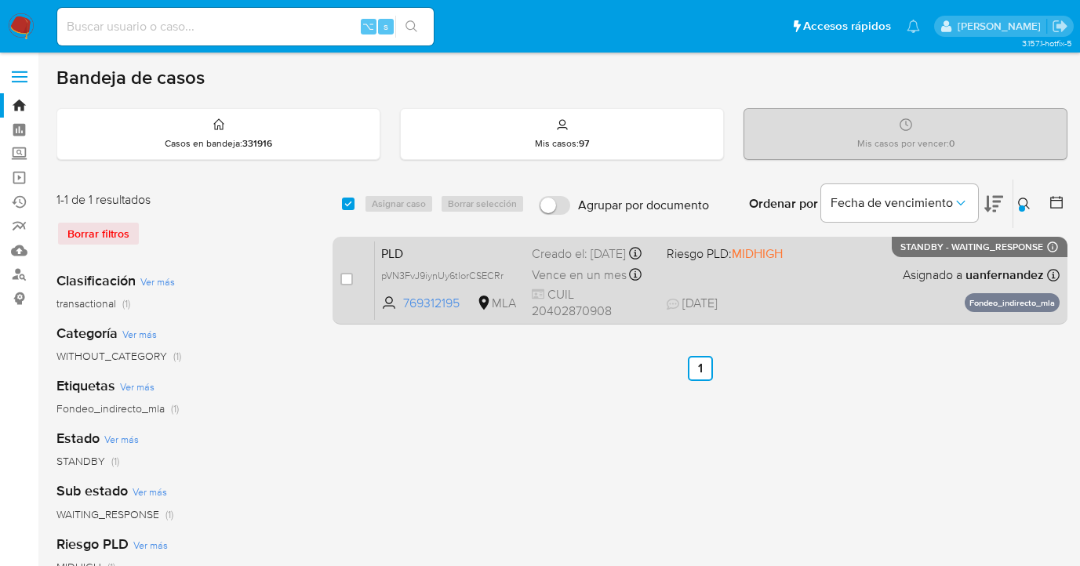
click at [956, 284] on span "Asignado a uanfernandez" at bounding box center [973, 275] width 141 height 17
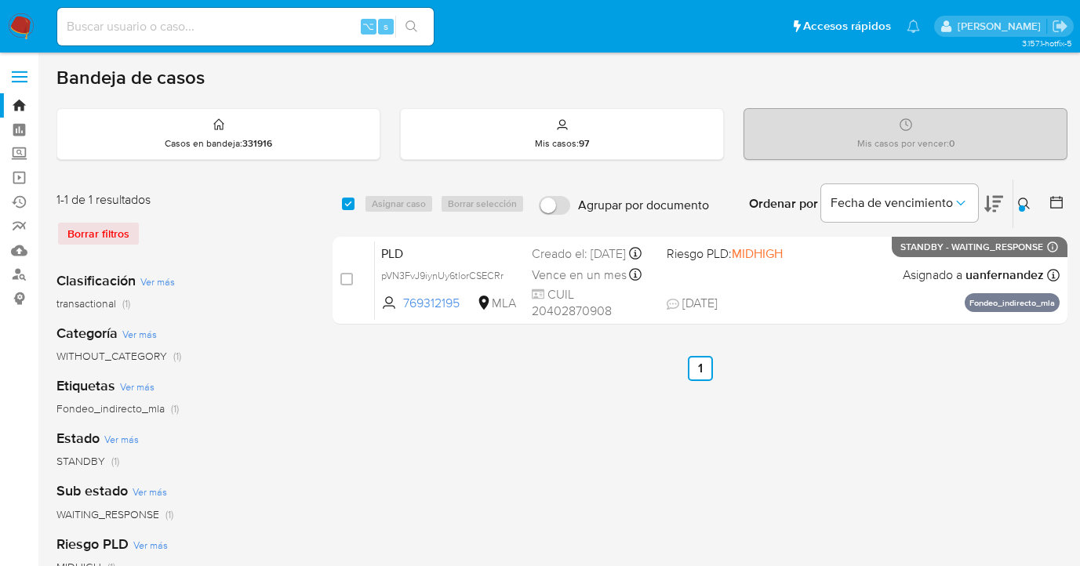
drag, startPoint x: 1025, startPoint y: 206, endPoint x: 973, endPoint y: 230, distance: 57.9
click at [1025, 206] on button at bounding box center [1027, 204] width 26 height 19
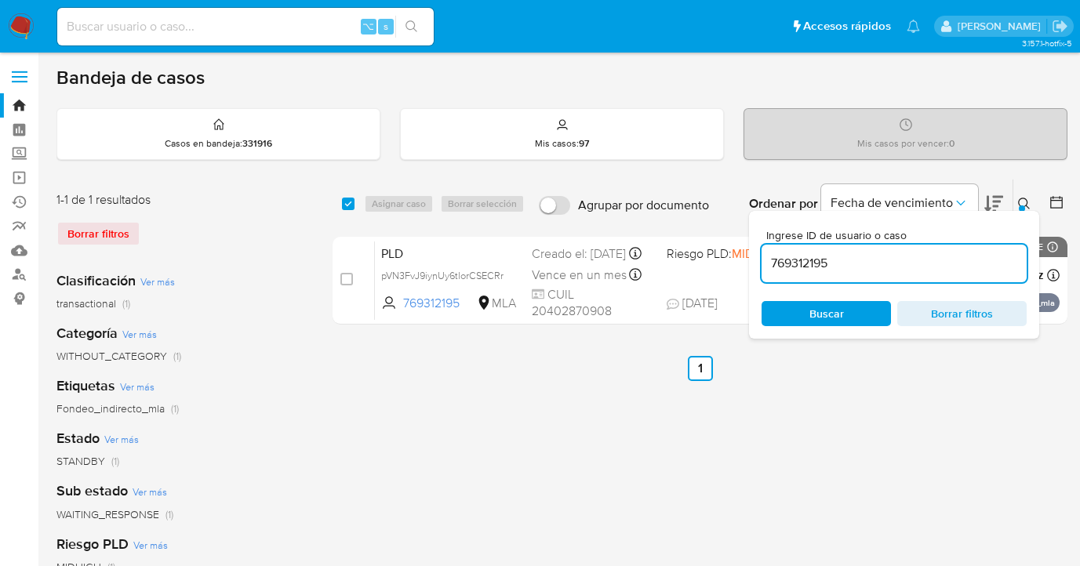
drag, startPoint x: 891, startPoint y: 268, endPoint x: 752, endPoint y: 253, distance: 139.7
click at [748, 256] on div "select-all-cases-checkbox Asignar caso Borrar selección Agrupar por documento O…" at bounding box center [700, 255] width 735 height 152
click at [1023, 202] on icon at bounding box center [1024, 204] width 13 height 13
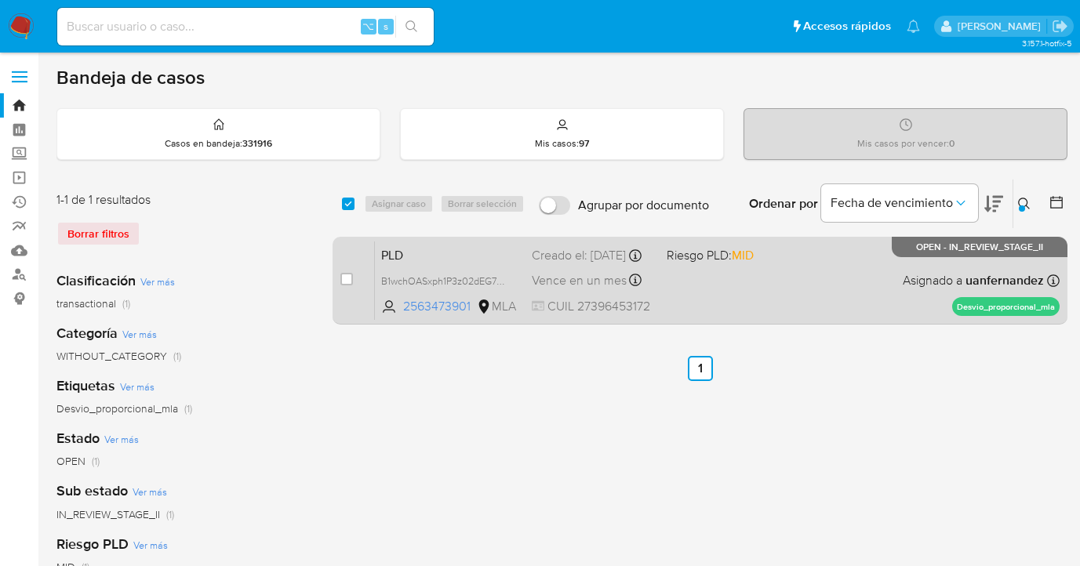
click at [860, 280] on div "PLD B1wchOASxph1P3z02dEG7MMp 2563473901 MLA Riesgo PLD: MID Creado el: 12/08/20…" at bounding box center [717, 280] width 685 height 79
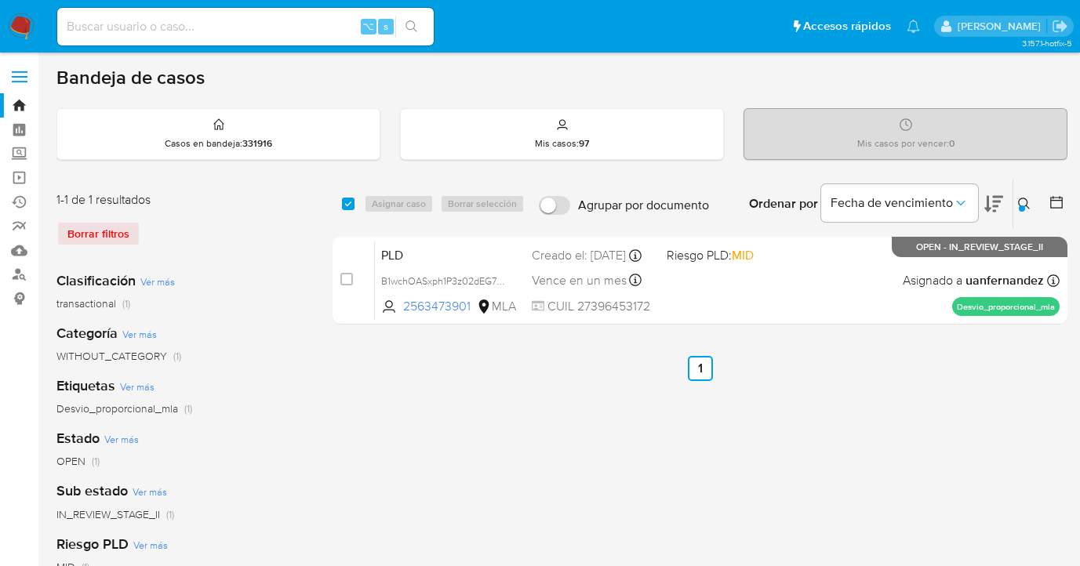
drag, startPoint x: 1024, startPoint y: 203, endPoint x: 982, endPoint y: 225, distance: 47.7
click at [1022, 203] on icon at bounding box center [1024, 204] width 13 height 13
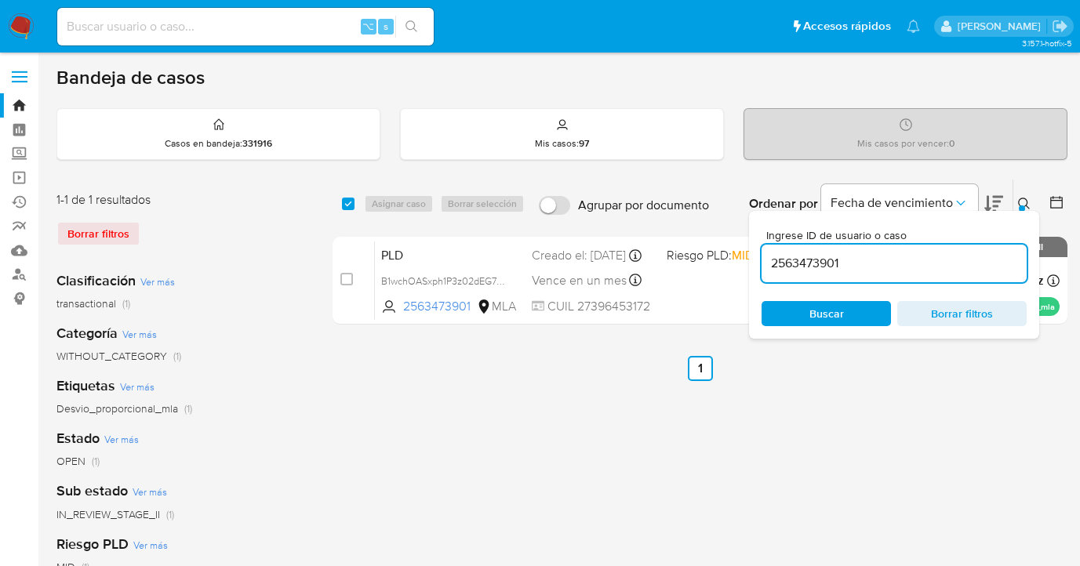
drag, startPoint x: 858, startPoint y: 264, endPoint x: 756, endPoint y: 249, distance: 103.7
click at [756, 250] on div "Ingrese ID de usuario o caso 2563473901 Buscar Borrar filtros" at bounding box center [894, 275] width 290 height 128
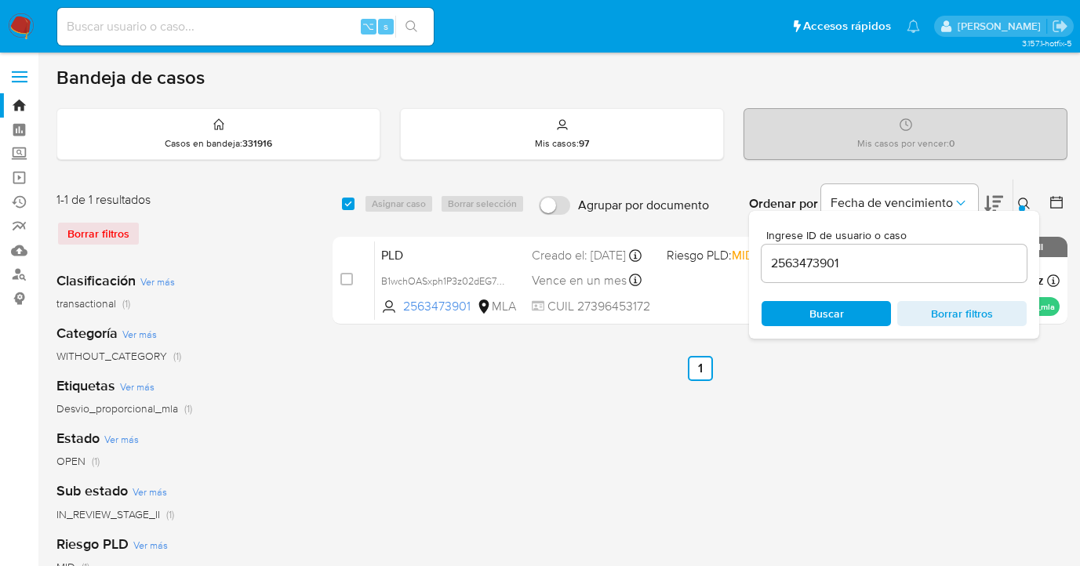
click at [1029, 199] on icon at bounding box center [1024, 204] width 13 height 13
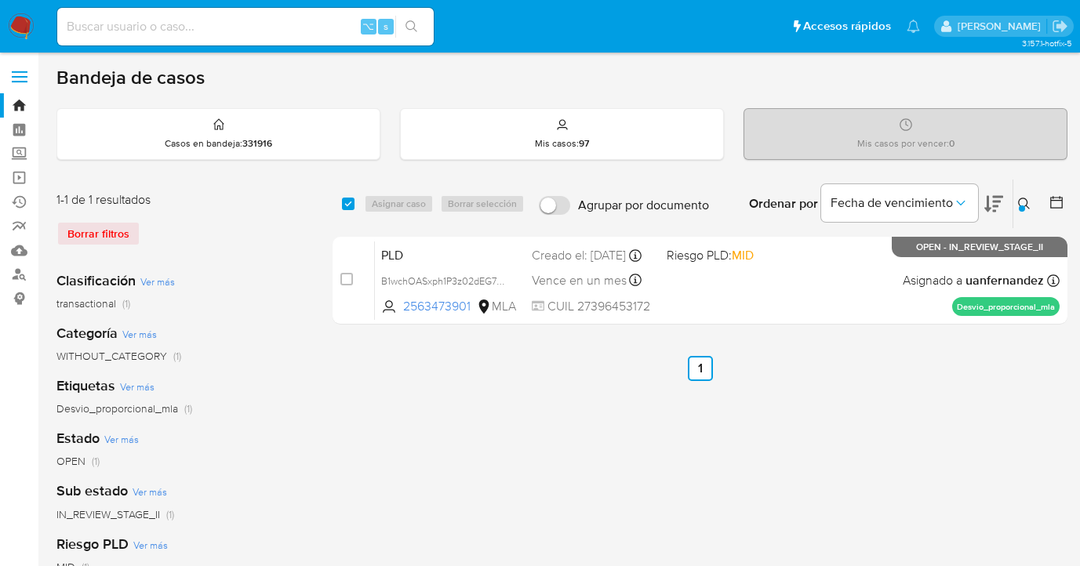
click at [1022, 206] on div at bounding box center [1022, 209] width 6 height 6
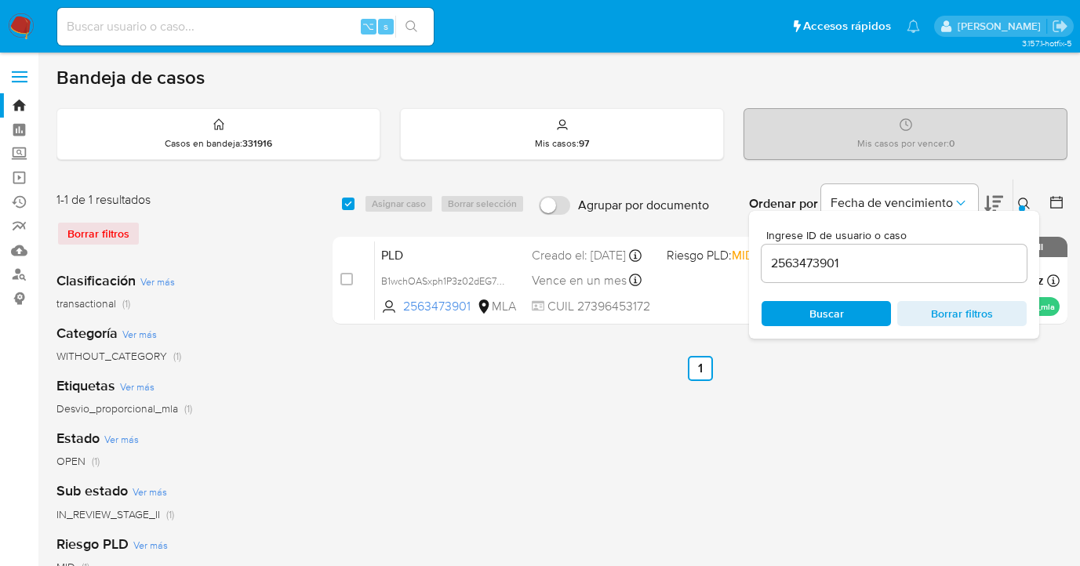
click at [1025, 206] on icon at bounding box center [1024, 204] width 13 height 13
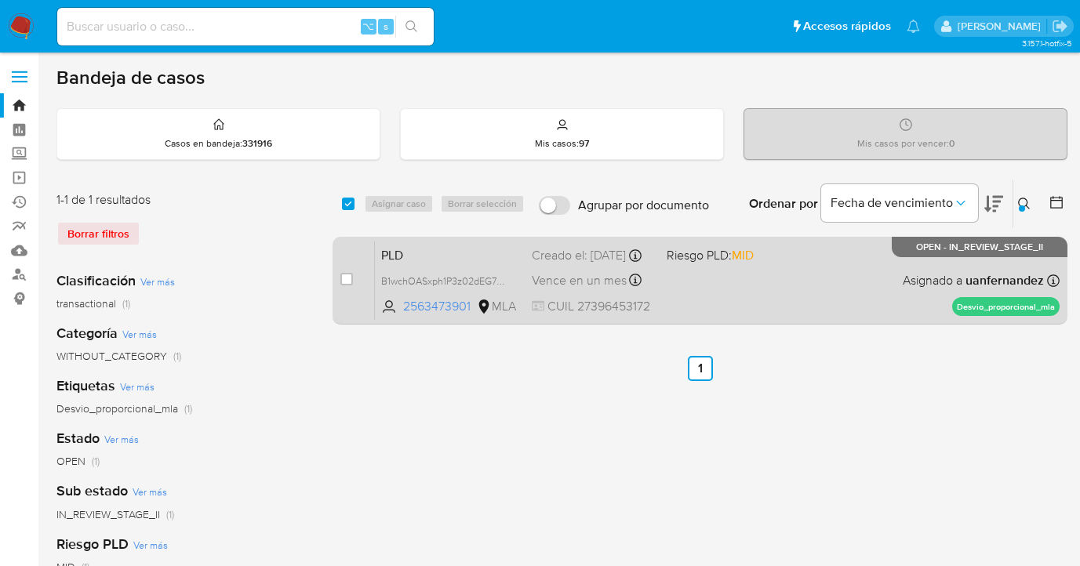
click at [834, 291] on div "PLD B1wchOASxph1P3z02dEG7MMp 2563473901 MLA Riesgo PLD: MID Creado el: 12/08/20…" at bounding box center [717, 280] width 685 height 79
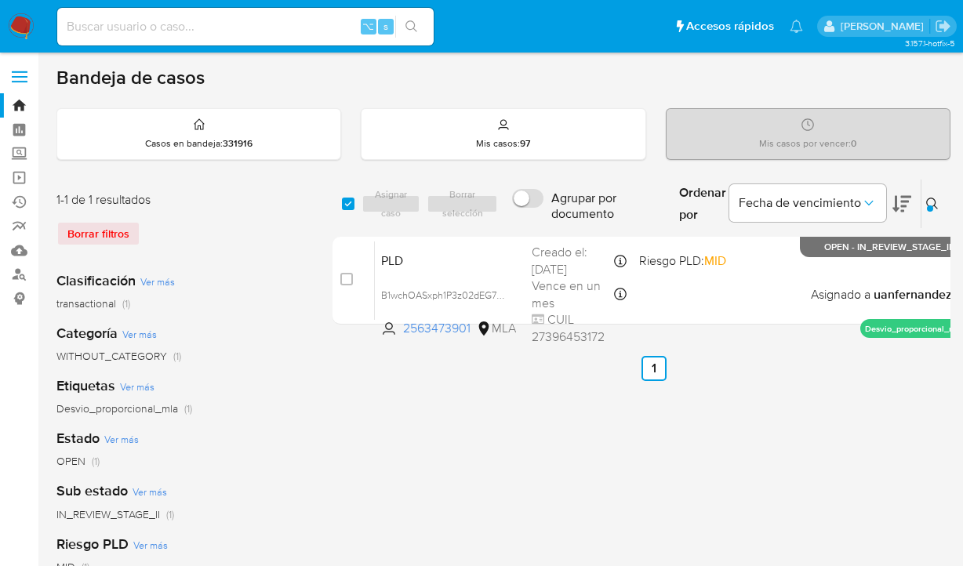
click at [928, 209] on div at bounding box center [930, 209] width 6 height 6
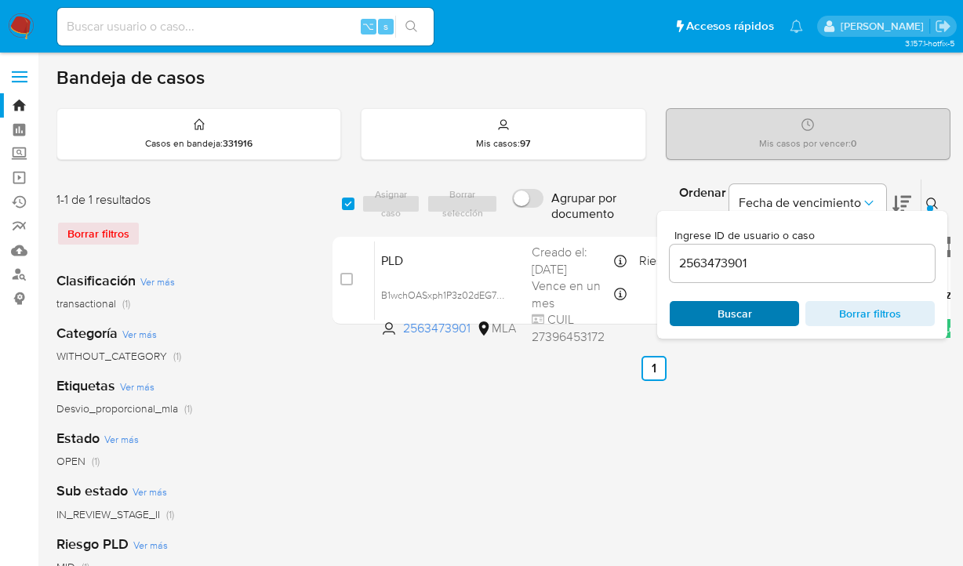
click at [778, 319] on span "Buscar" at bounding box center [734, 314] width 107 height 22
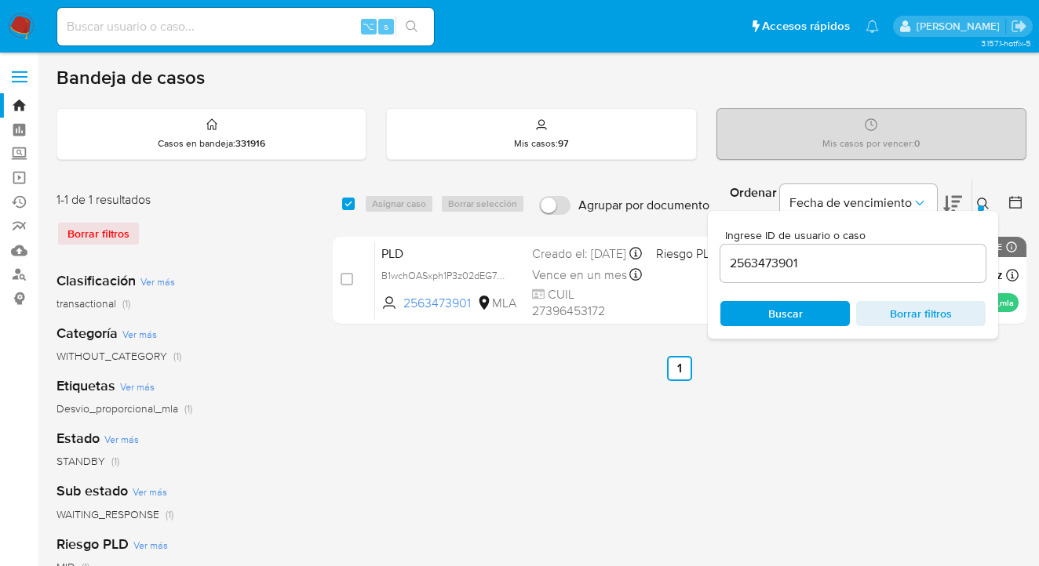
click at [981, 200] on icon at bounding box center [983, 204] width 13 height 13
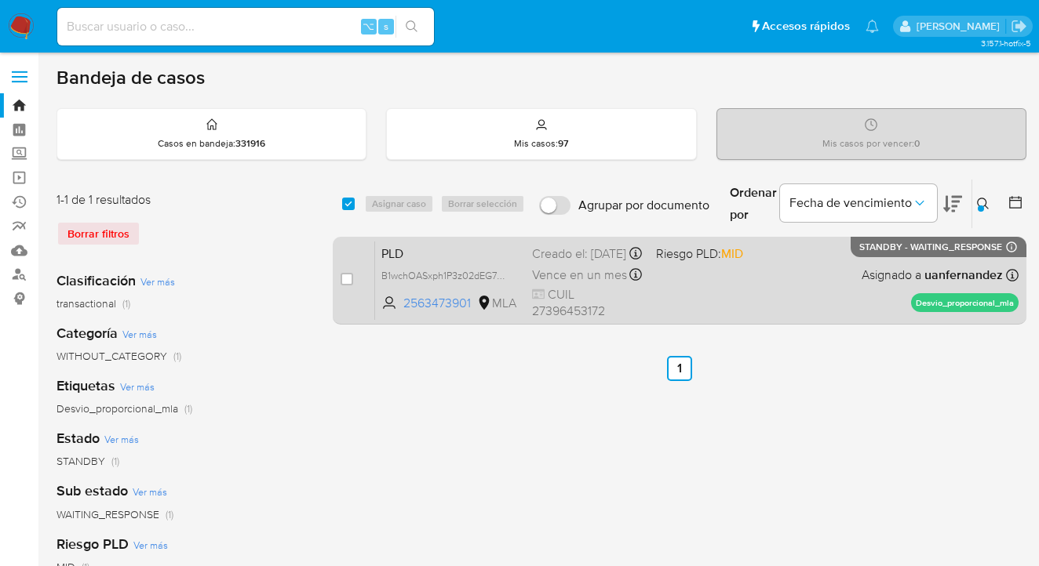
click at [829, 267] on div "PLD B1wchOASxph1P3z02dEG7MMp 2563473901 MLA Riesgo PLD: MID Creado el: 12/08/20…" at bounding box center [696, 280] width 643 height 79
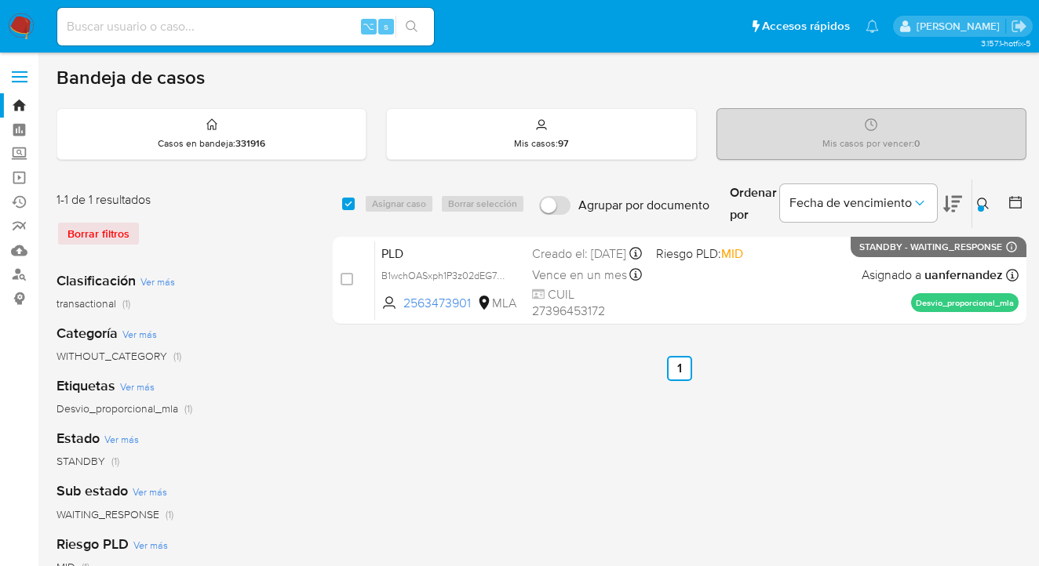
drag, startPoint x: 982, startPoint y: 202, endPoint x: 912, endPoint y: 240, distance: 80.0
click at [982, 203] on icon at bounding box center [983, 204] width 13 height 13
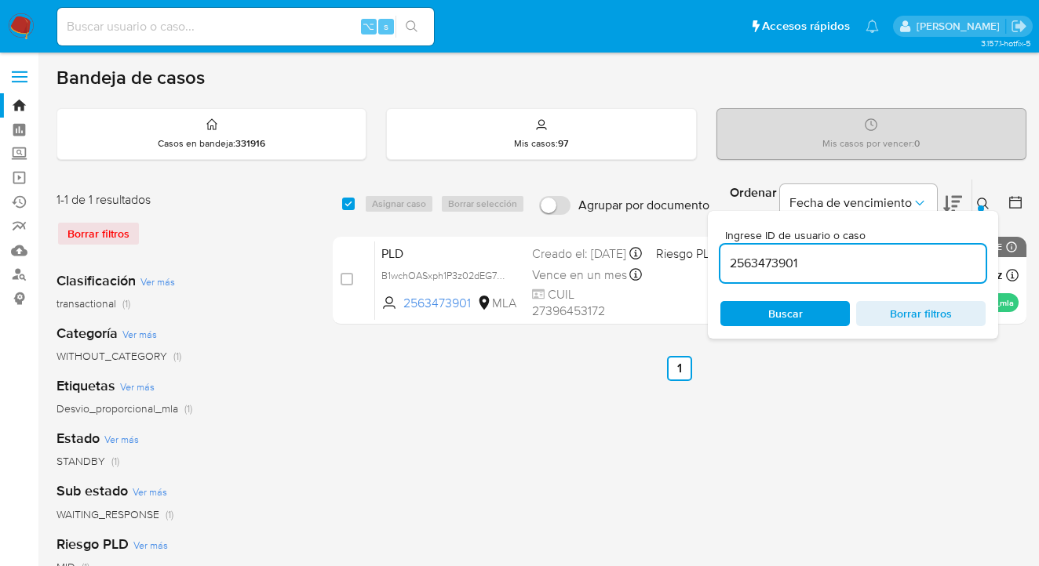
drag, startPoint x: 865, startPoint y: 268, endPoint x: 712, endPoint y: 257, distance: 153.4
click at [712, 257] on div "Ingrese ID de usuario o caso 2563473901 Buscar Borrar filtros" at bounding box center [853, 275] width 290 height 128
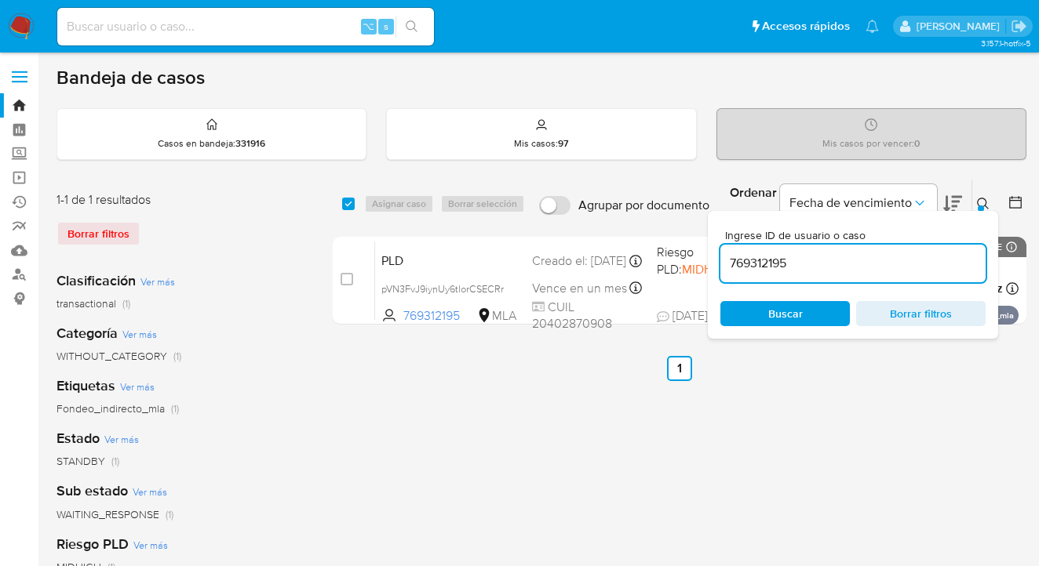
drag, startPoint x: 985, startPoint y: 205, endPoint x: 953, endPoint y: 224, distance: 37.0
click at [984, 205] on icon at bounding box center [983, 204] width 12 height 12
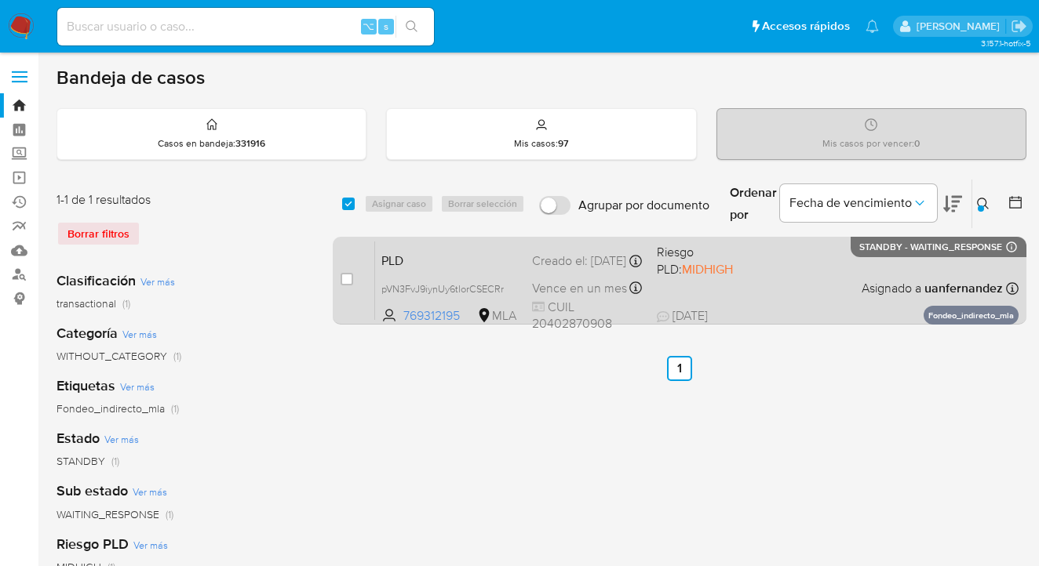
click at [850, 269] on div "PLD pVN3FvJ9iynUy6tlorCSECRr 769312195 MLA Riesgo PLD: MIDHIGH Creado el: 12/08…" at bounding box center [696, 280] width 643 height 79
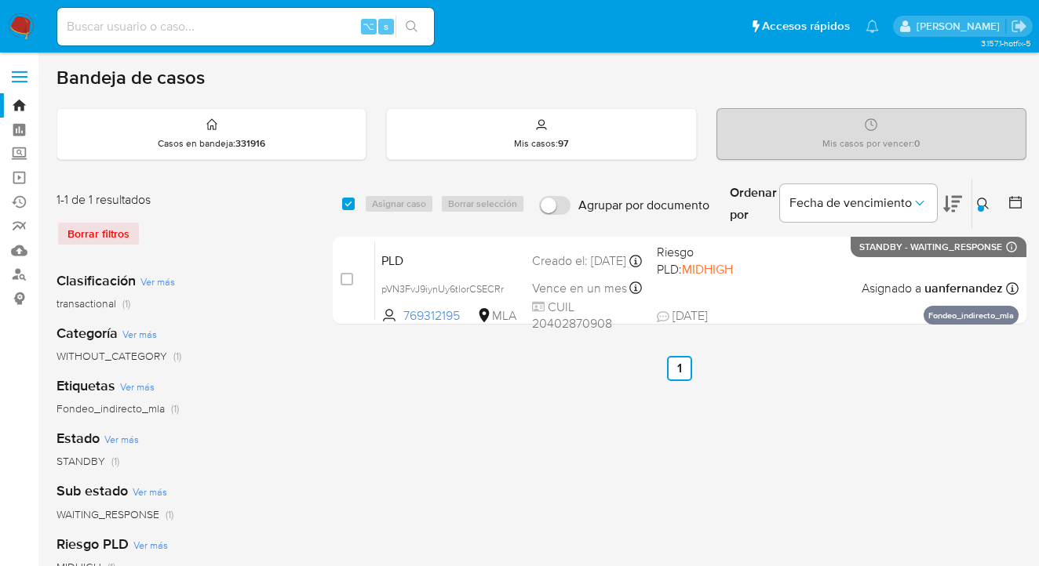
click at [980, 203] on icon at bounding box center [983, 204] width 13 height 13
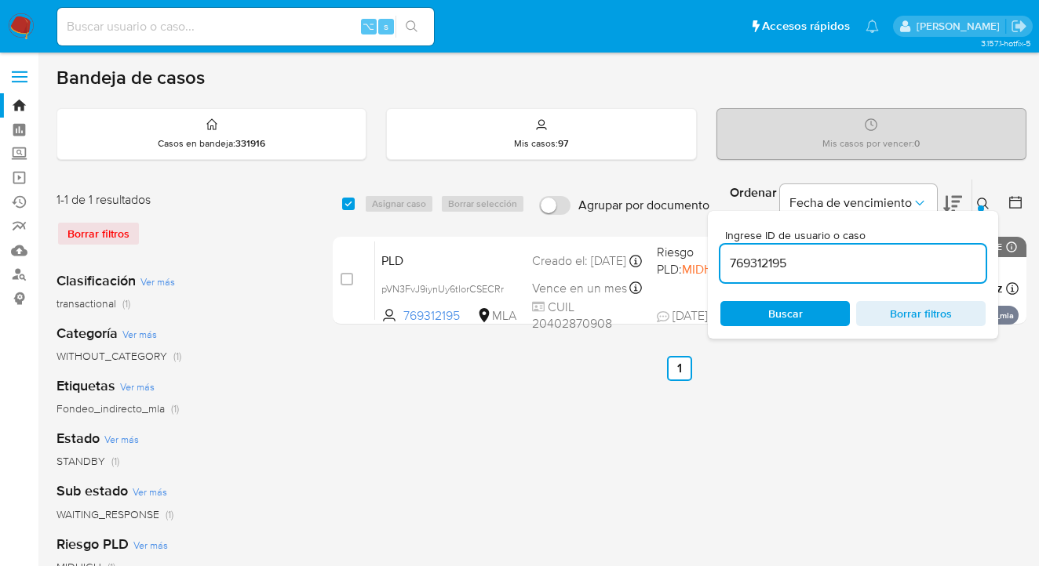
drag, startPoint x: 832, startPoint y: 318, endPoint x: 916, endPoint y: 273, distance: 95.1
click at [832, 318] on span "Buscar" at bounding box center [784, 314] width 107 height 22
click at [982, 203] on icon at bounding box center [983, 204] width 13 height 13
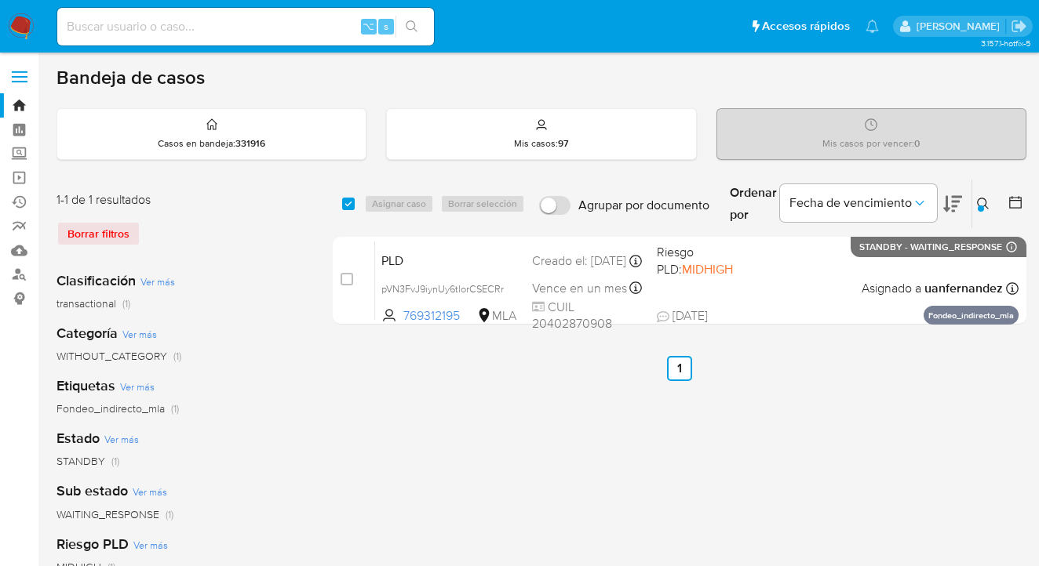
click at [982, 202] on icon at bounding box center [983, 204] width 13 height 13
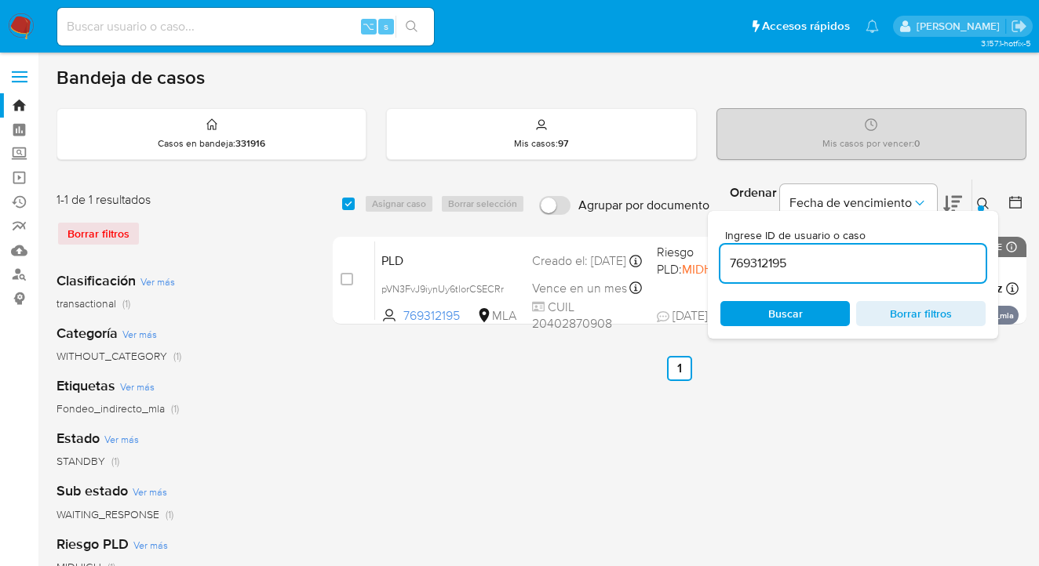
drag, startPoint x: 840, startPoint y: 268, endPoint x: 720, endPoint y: 255, distance: 120.8
click at [721, 256] on input "769312195" at bounding box center [852, 263] width 265 height 20
type input "1206162213"
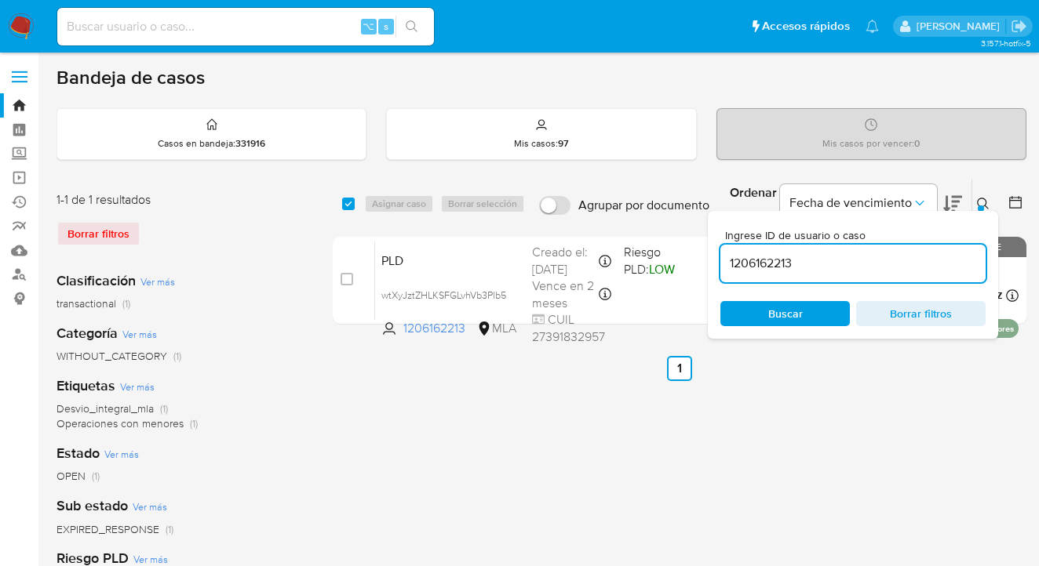
click at [980, 199] on icon at bounding box center [983, 204] width 13 height 13
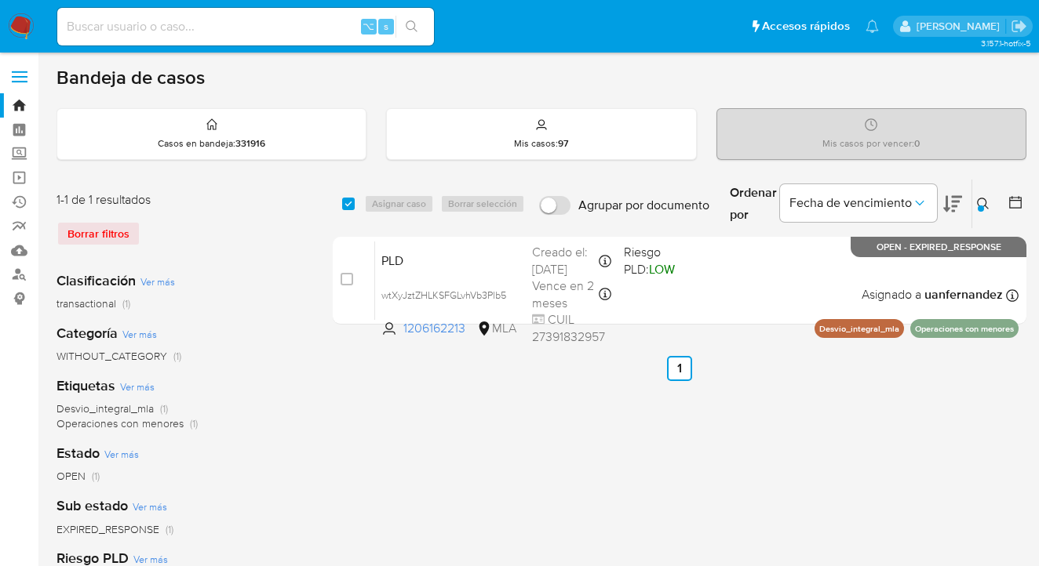
drag, startPoint x: 349, startPoint y: 202, endPoint x: 372, endPoint y: 196, distance: 23.4
click at [350, 202] on input "checkbox" at bounding box center [348, 204] width 13 height 13
checkbox input "true"
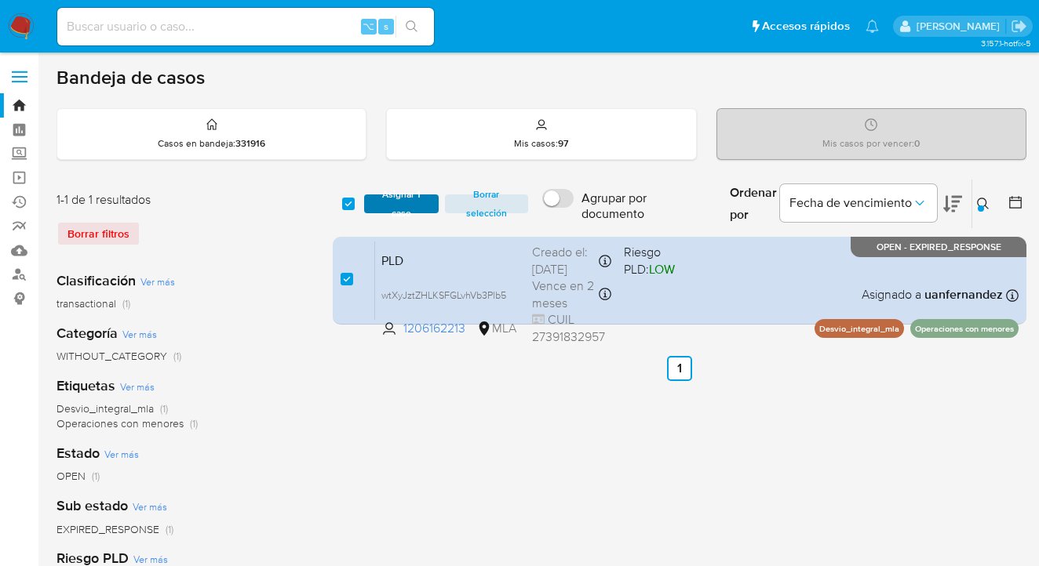
click at [374, 197] on span "Asignar 1 caso" at bounding box center [401, 204] width 59 height 16
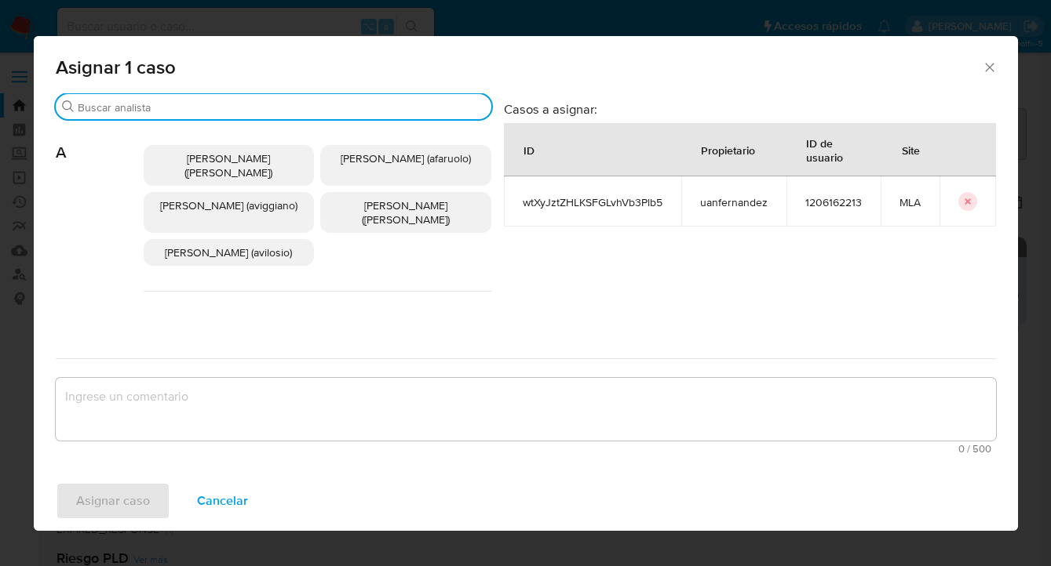
click at [291, 109] on input "Buscar" at bounding box center [281, 107] width 407 height 14
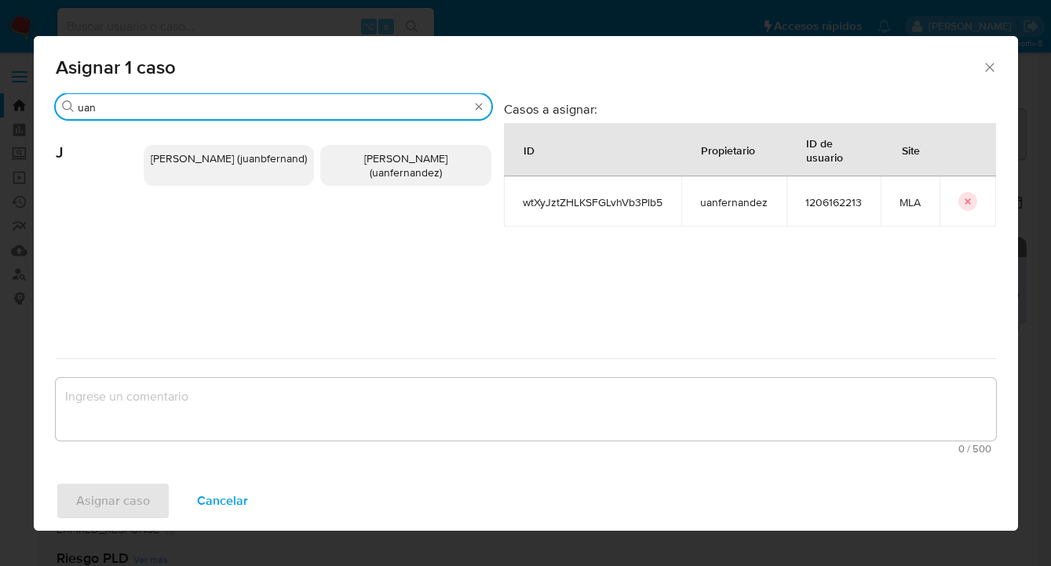
type input "uan"
drag, startPoint x: 386, startPoint y: 163, endPoint x: 388, endPoint y: 283, distance: 120.1
click at [385, 163] on span "Juan Pablo Fernandez (uanfernandez)" at bounding box center [405, 166] width 83 height 30
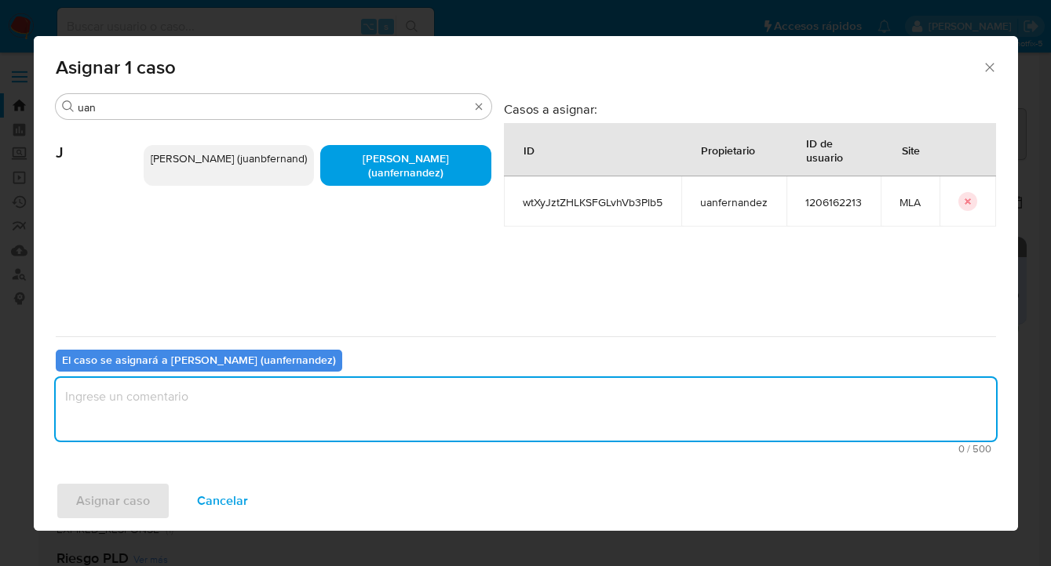
click at [338, 393] on textarea "assign-modal" at bounding box center [526, 409] width 940 height 63
type textarea "asig"
click at [153, 497] on button "Asignar caso" at bounding box center [113, 502] width 115 height 38
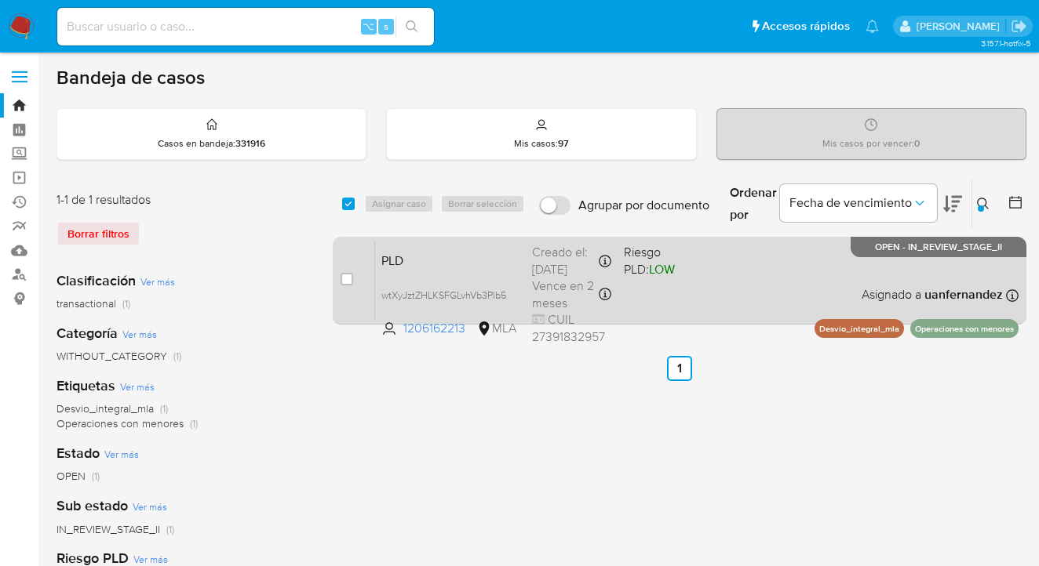
click at [767, 283] on div "PLD wtXyJztZHLKSFGLvhVb3Plb5 1206162213 MLA Riesgo PLD: LOW Creado el: 12/08/20…" at bounding box center [696, 280] width 643 height 79
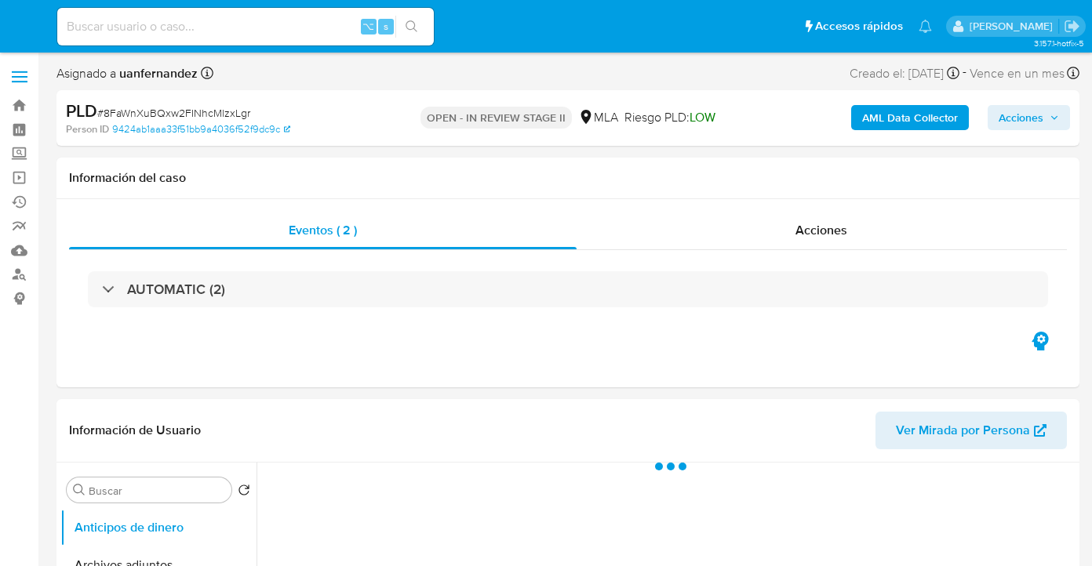
select select "10"
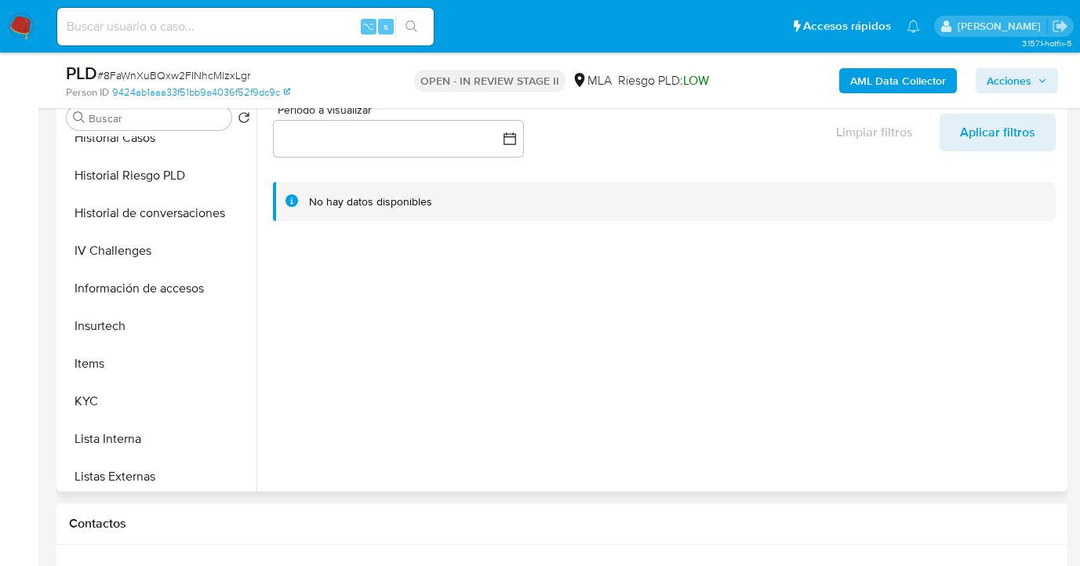
scroll to position [513, 0]
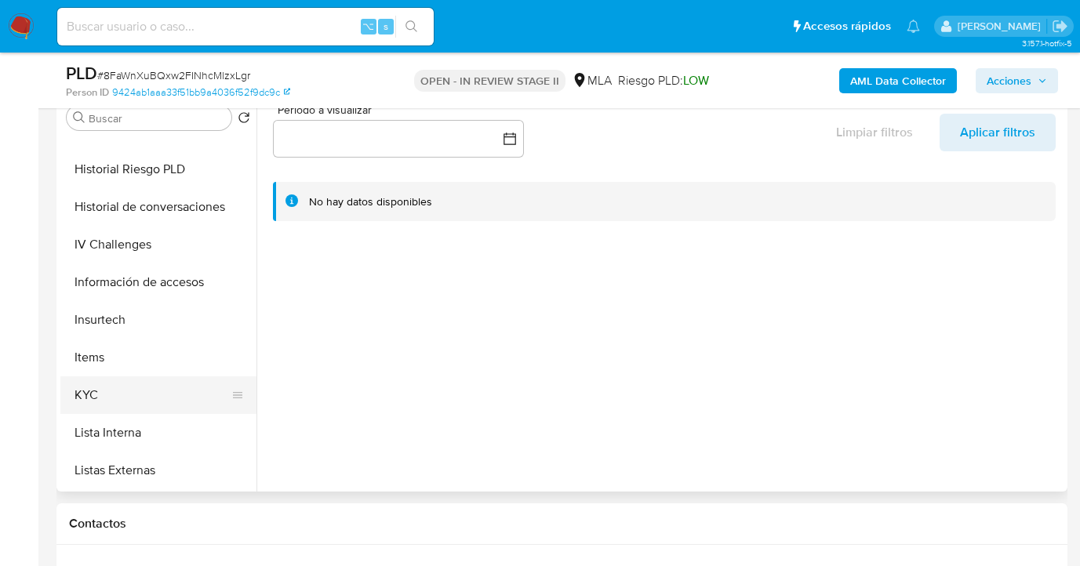
click at [183, 378] on button "KYC" at bounding box center [152, 396] width 184 height 38
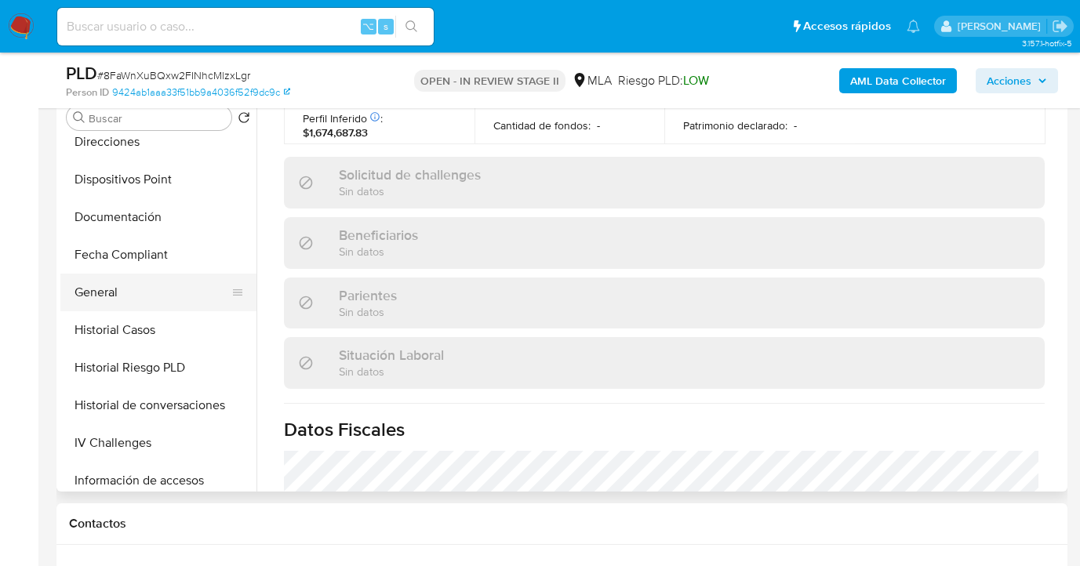
scroll to position [308, 0]
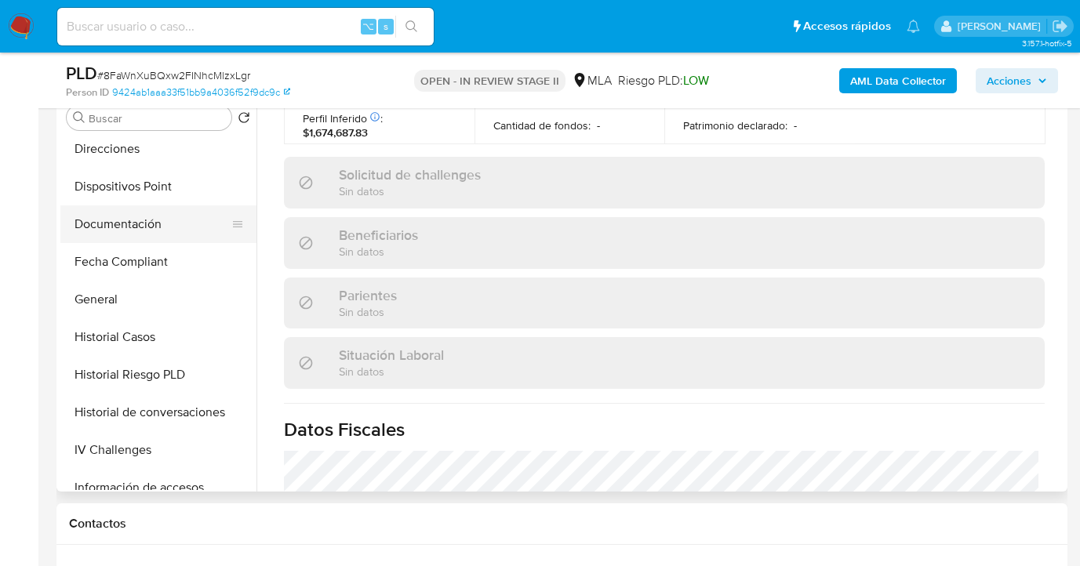
click at [177, 224] on button "Documentación" at bounding box center [152, 225] width 184 height 38
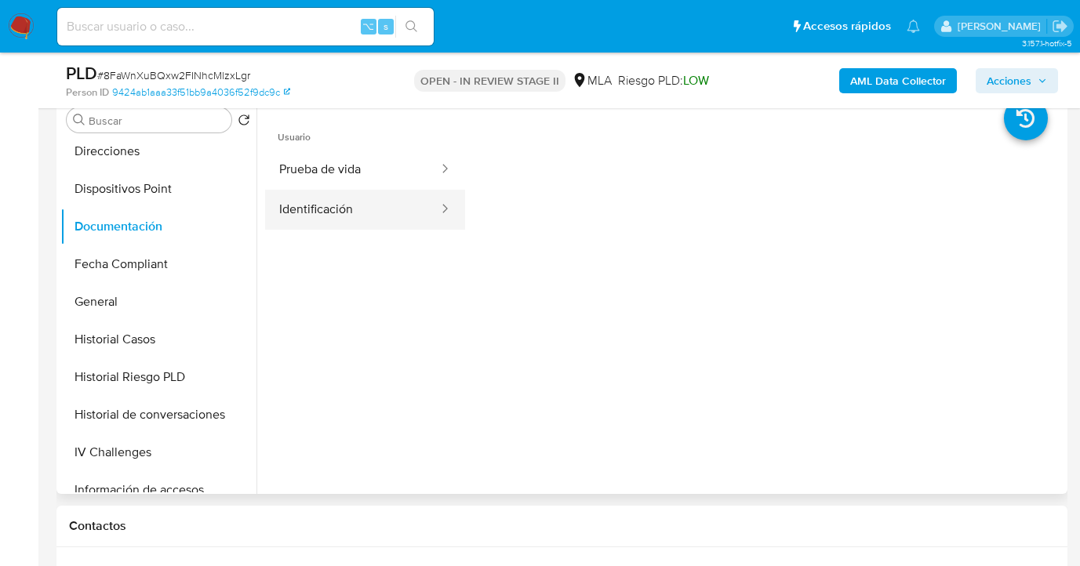
scroll to position [314, 0]
click at [352, 167] on button "Prueba de vida" at bounding box center [352, 171] width 175 height 40
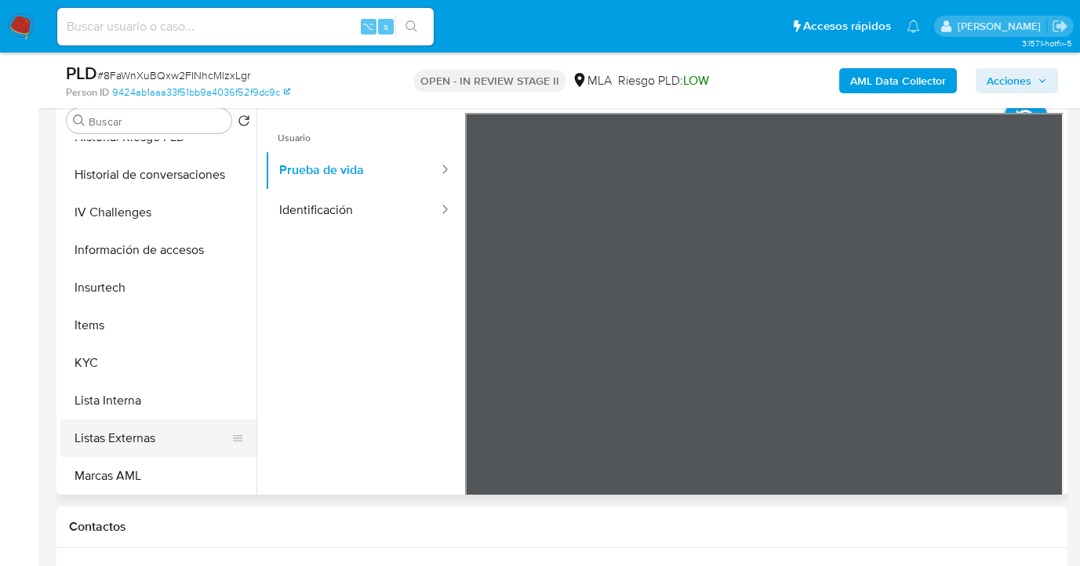
scroll to position [639, 0]
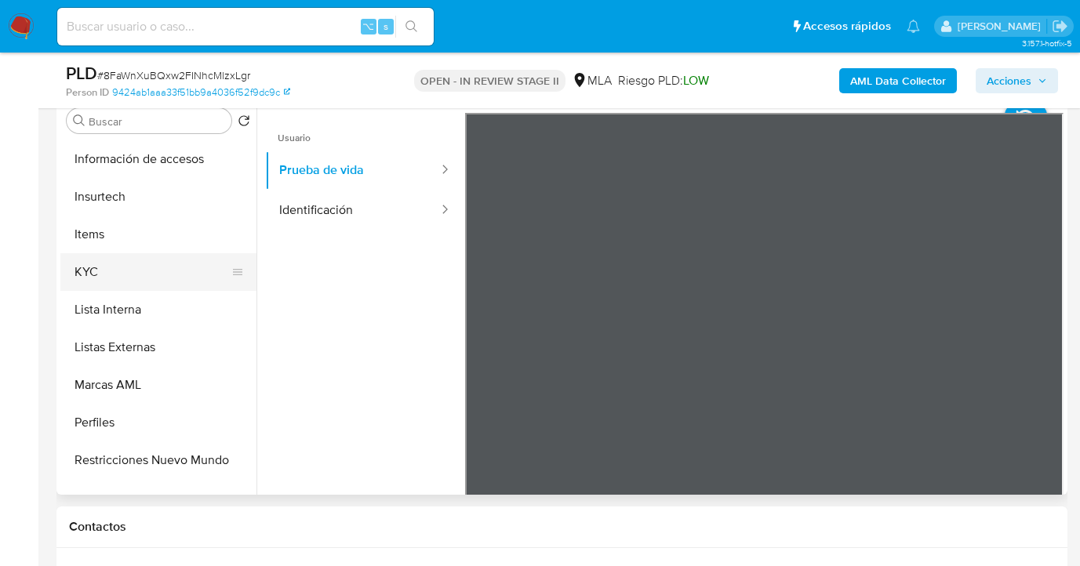
click at [137, 253] on button "KYC" at bounding box center [152, 272] width 184 height 38
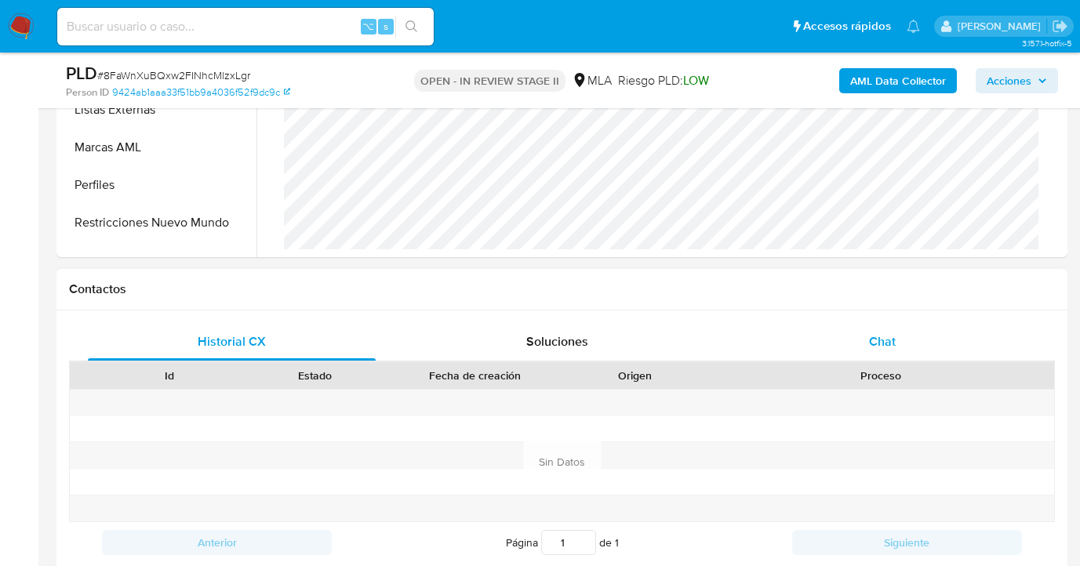
scroll to position [651, 0]
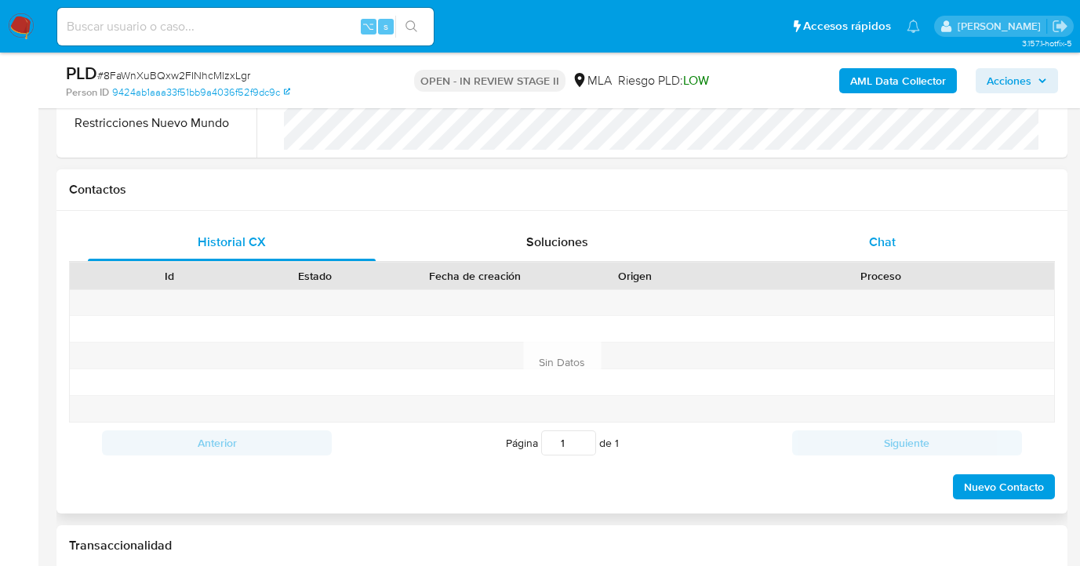
click at [879, 241] on span "Chat" at bounding box center [882, 242] width 27 height 18
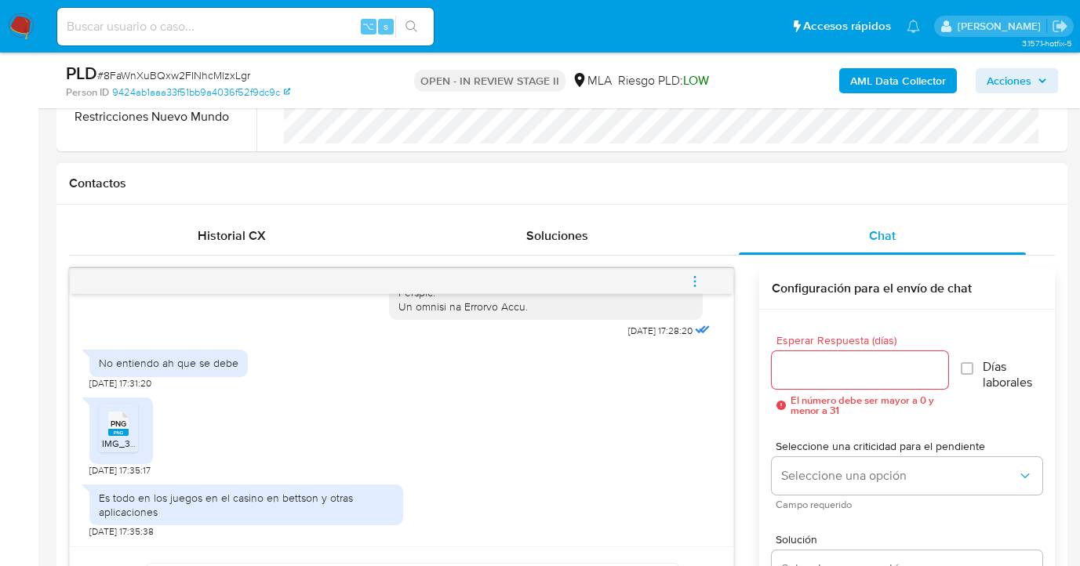
scroll to position [762, 0]
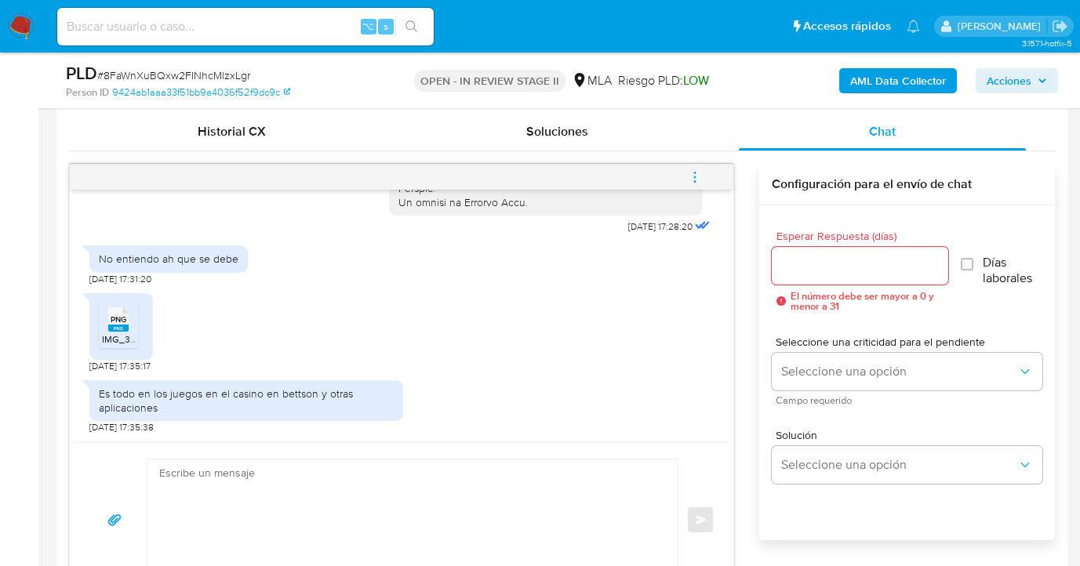
click at [115, 322] on span "PNG" at bounding box center [119, 320] width 16 height 10
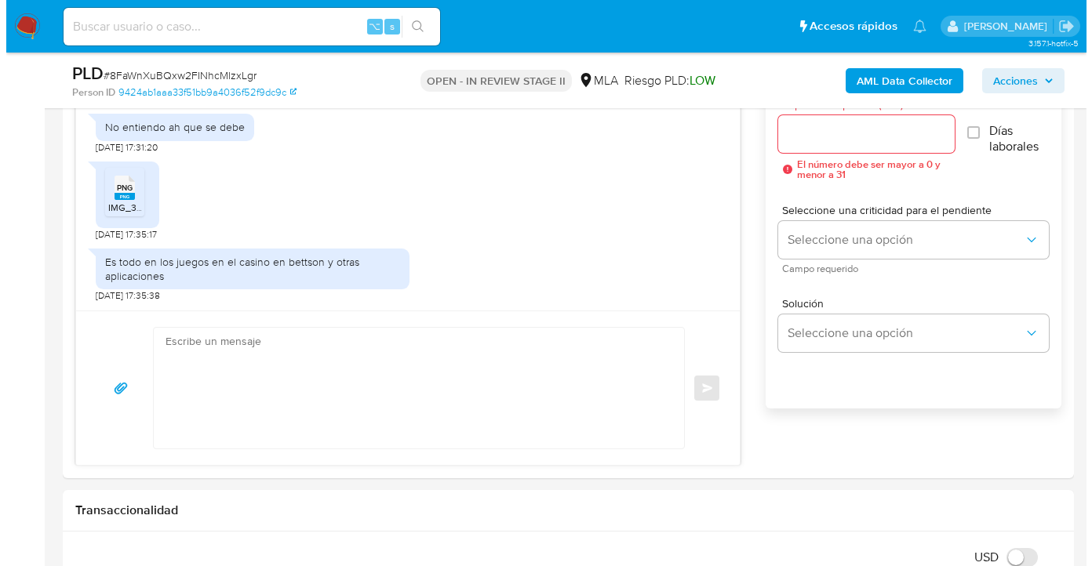
scroll to position [876, 0]
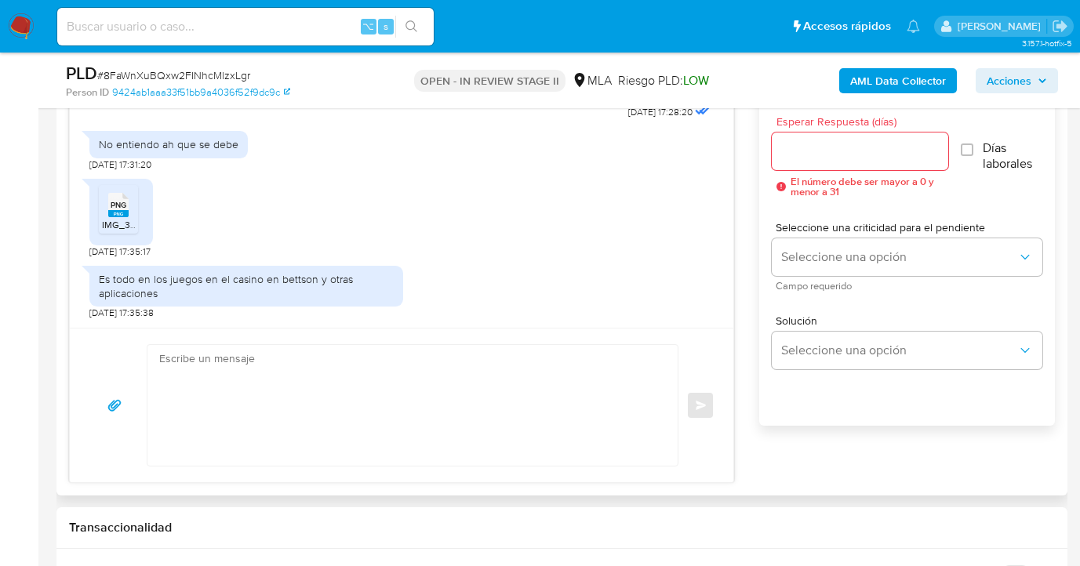
click at [804, 155] on input "Esperar Respuesta (días)" at bounding box center [860, 151] width 177 height 20
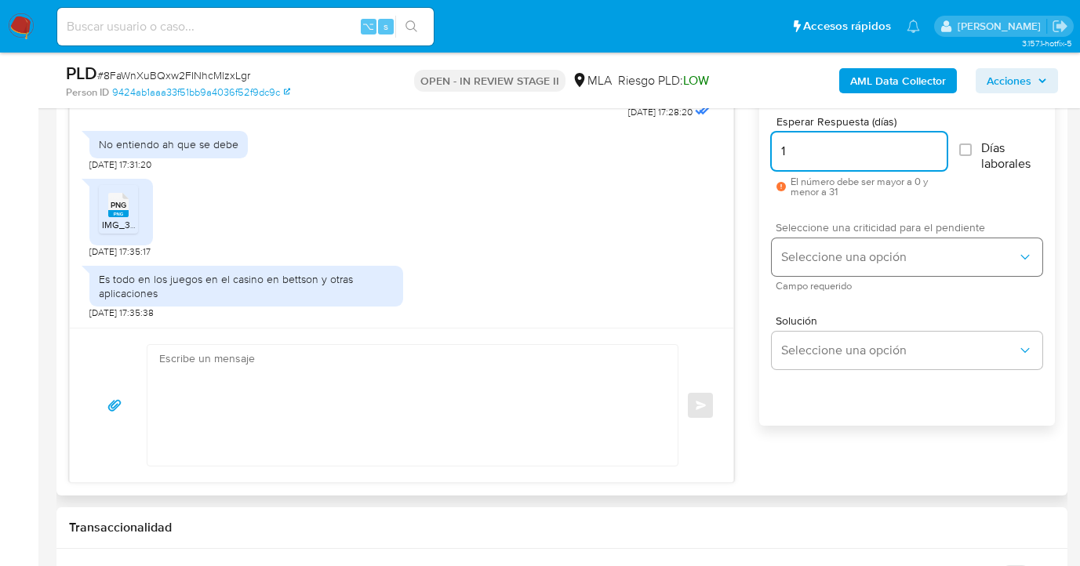
type input "1"
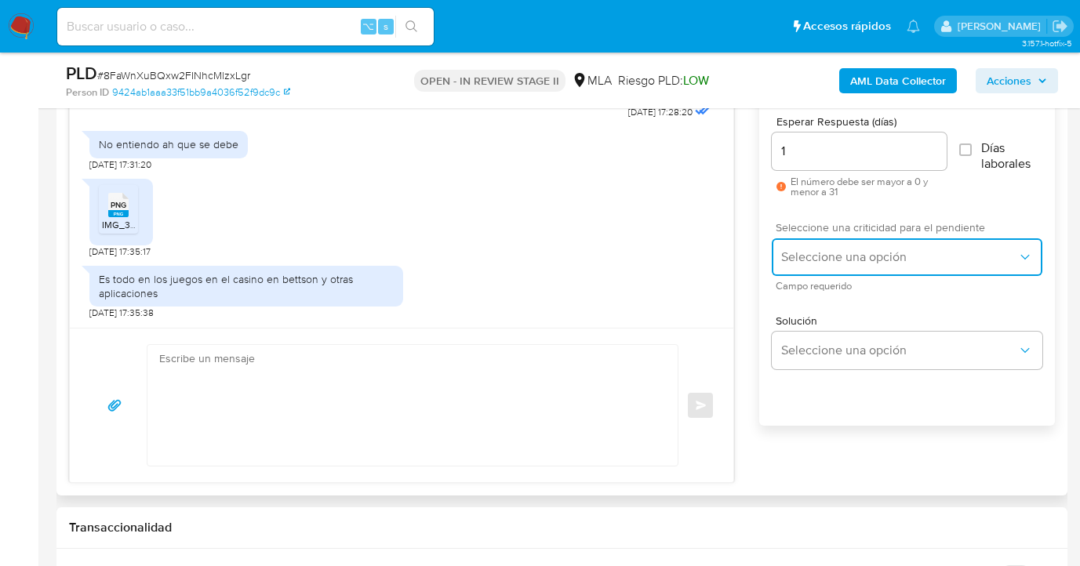
click at [834, 239] on button "Seleccione una opción" at bounding box center [907, 258] width 271 height 38
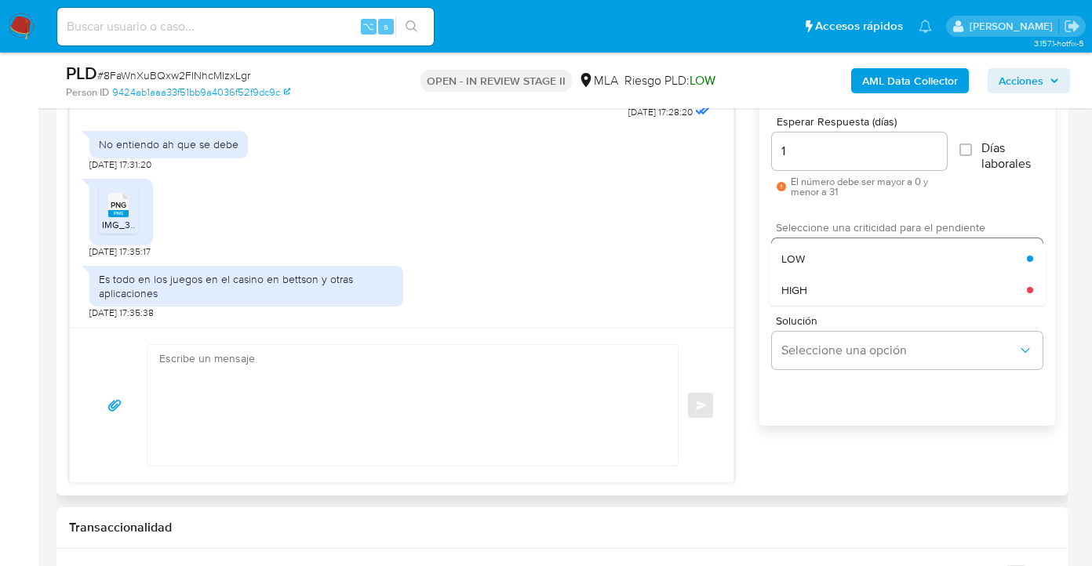
click at [837, 272] on div "LOW" at bounding box center [904, 258] width 246 height 31
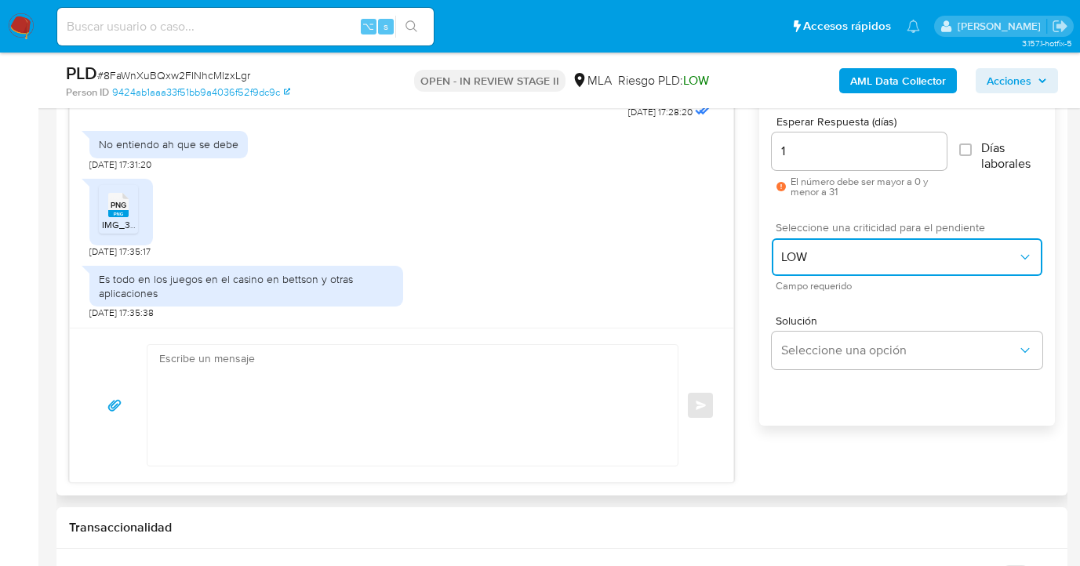
click at [829, 249] on span "LOW" at bounding box center [899, 257] width 236 height 16
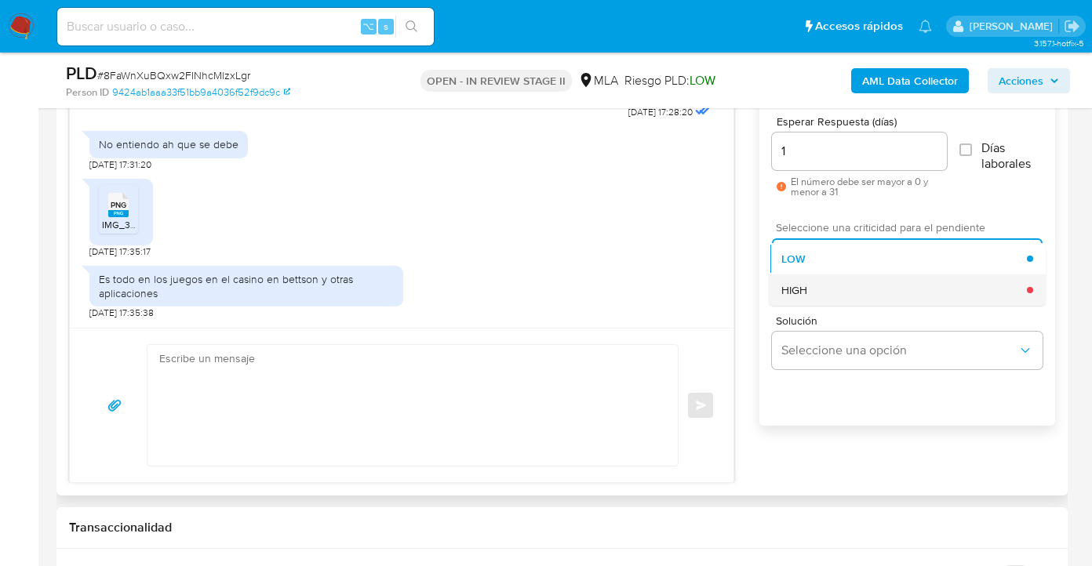
click at [837, 293] on div "HIGH" at bounding box center [904, 290] width 246 height 31
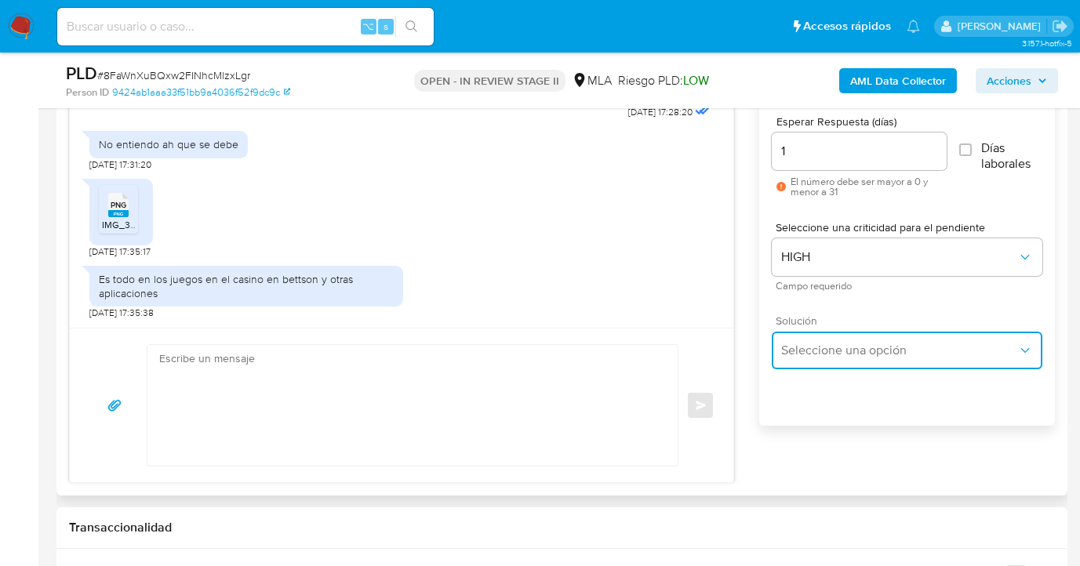
click at [833, 351] on span "Seleccione una opción" at bounding box center [899, 351] width 236 height 16
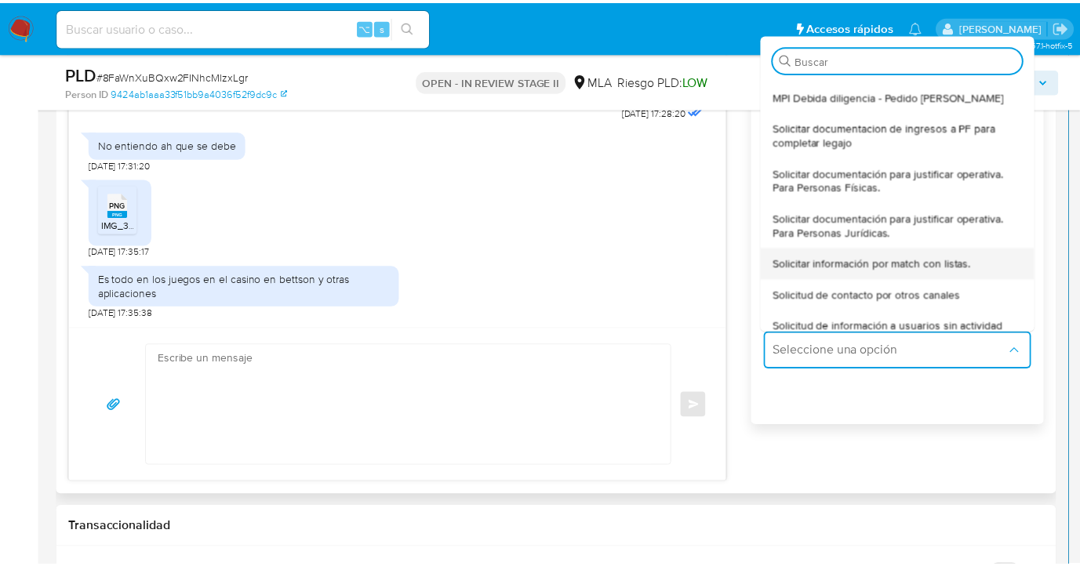
scroll to position [182, 0]
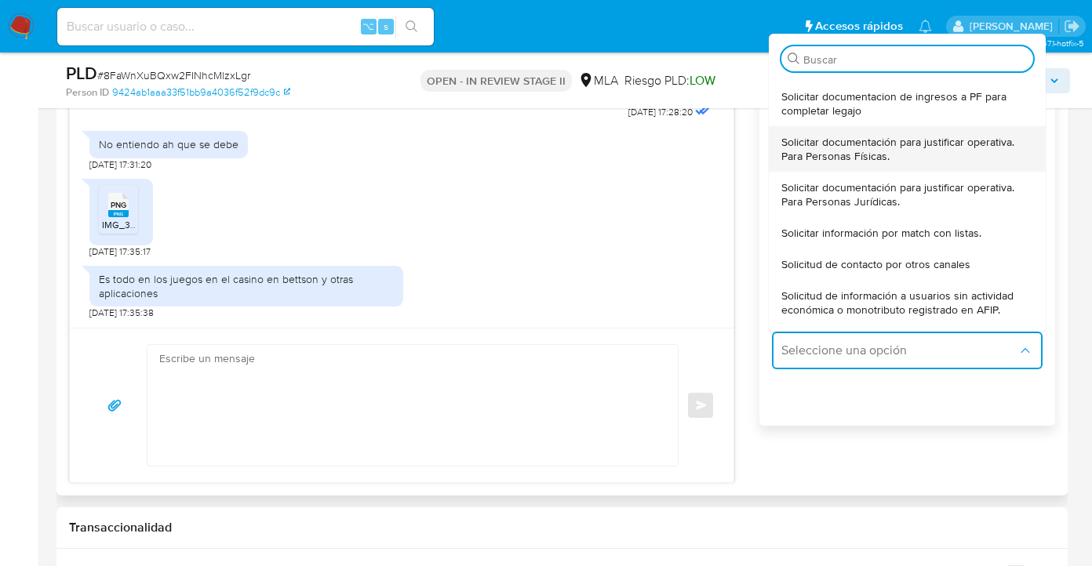
click at [858, 159] on span "Solicitar documentación para justificar operativa. Para Personas Físicas." at bounding box center [907, 149] width 252 height 28
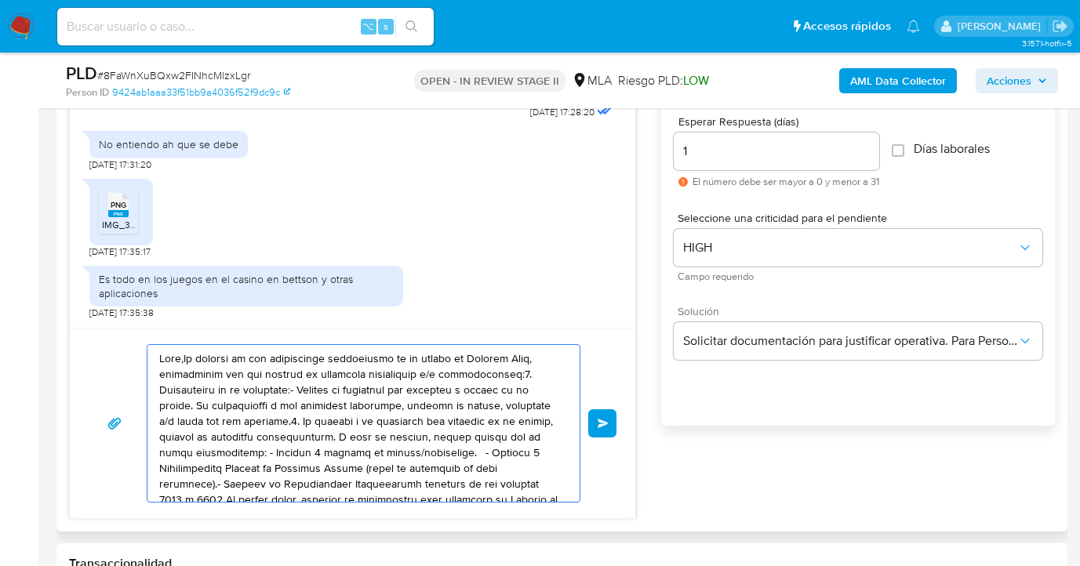
drag, startPoint x: 439, startPoint y: 454, endPoint x: 111, endPoint y: 307, distance: 360.3
click at [108, 303] on div "18/08/2025 17:28:20 No entiendo ah que se debe 18/08/2025 17:31:20 PNG PNG IMG_…" at bounding box center [352, 284] width 567 height 470
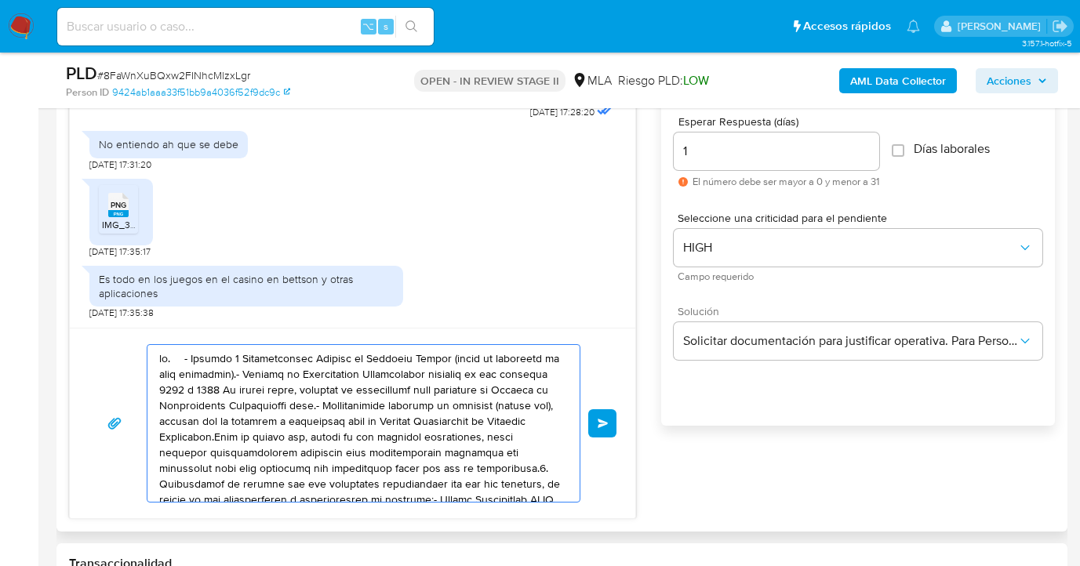
drag, startPoint x: 421, startPoint y: 470, endPoint x: 214, endPoint y: 370, distance: 229.1
click at [139, 354] on div "Enviar" at bounding box center [353, 423] width 528 height 158
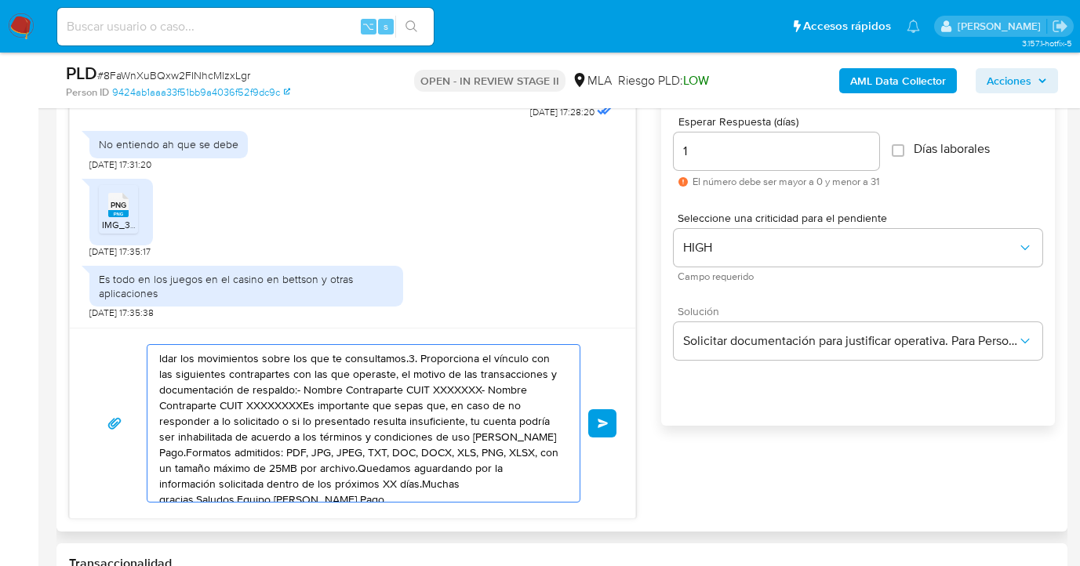
drag, startPoint x: 349, startPoint y: 426, endPoint x: 108, endPoint y: 353, distance: 251.7
click at [108, 354] on div "ldar los movimientos sobre los que te consultamos.3. Proporciona el vínculo con…" at bounding box center [353, 423] width 528 height 158
type textarea "a insuficiente, tu cuenta podría ser inhabilitada de acuerdo a los términos y c…"
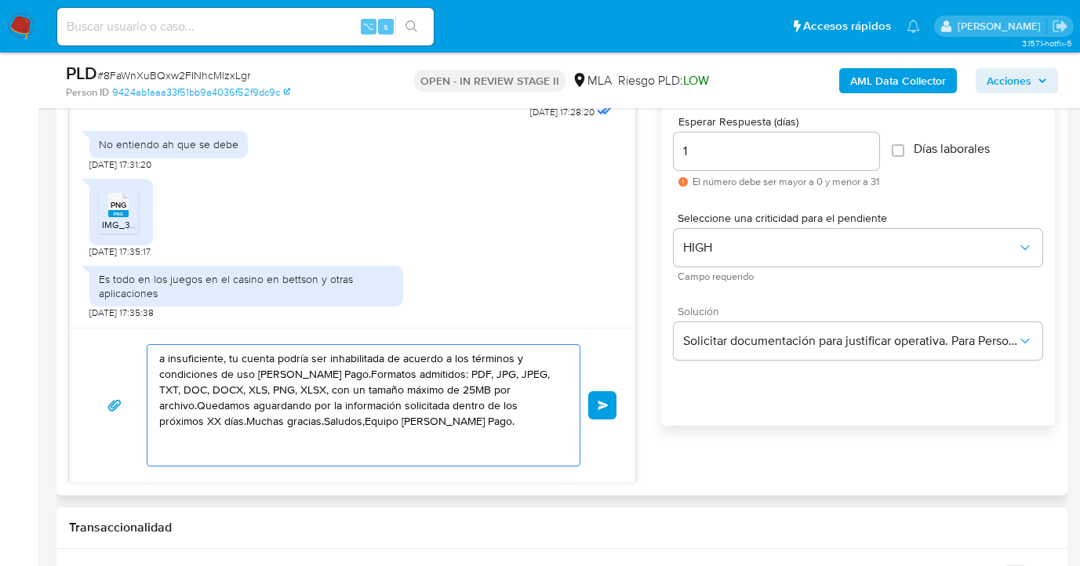
drag, startPoint x: 432, startPoint y: 435, endPoint x: 72, endPoint y: 304, distance: 383.2
click at [66, 307] on div "Historial CX Soluciones Chat Id Estado Fecha de creación Origen Proceso Anterio…" at bounding box center [561, 241] width 1011 height 510
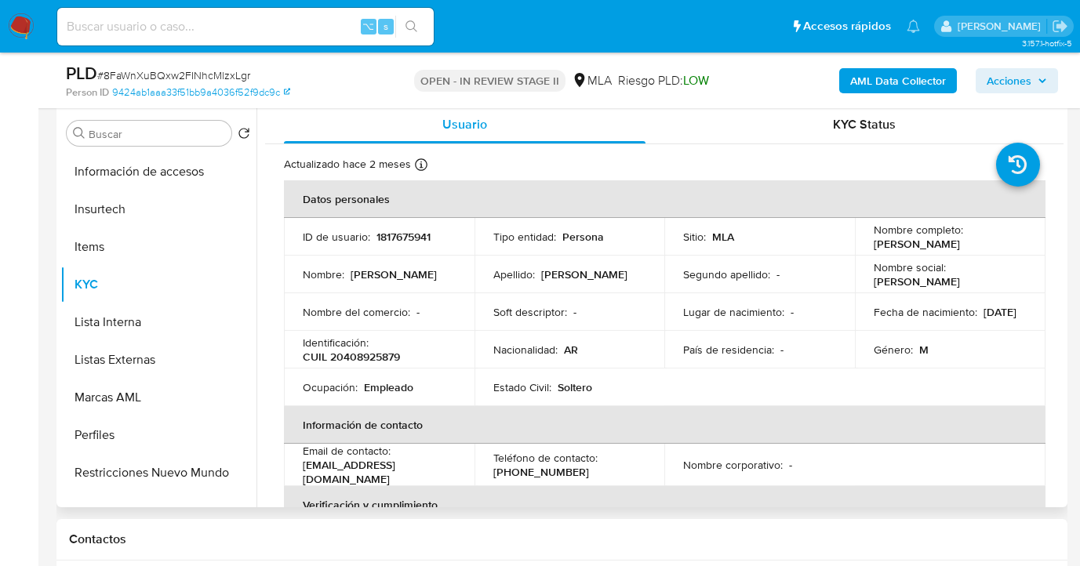
scroll to position [268, 0]
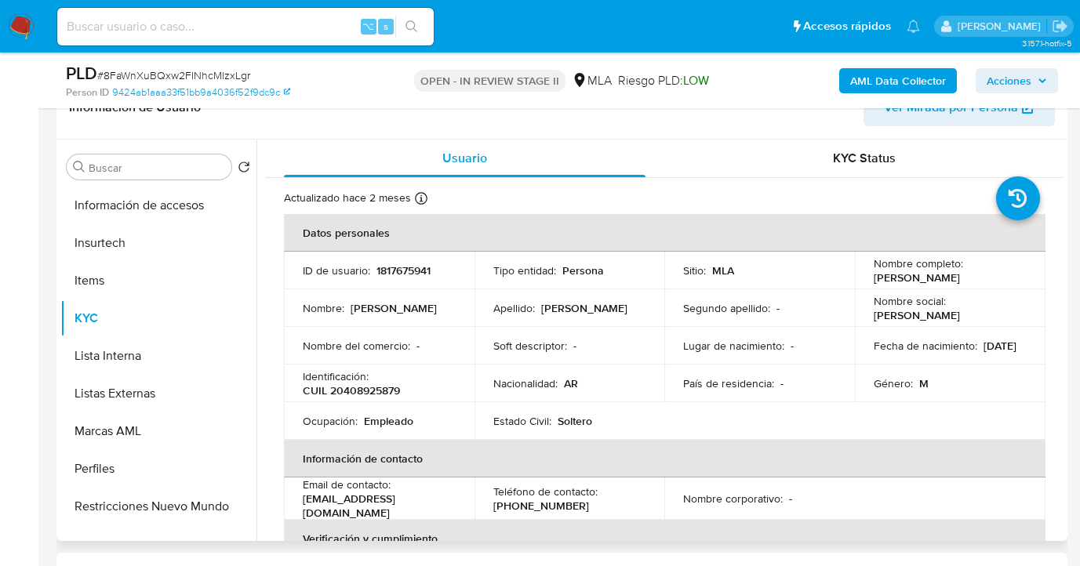
drag, startPoint x: 866, startPoint y: 280, endPoint x: 989, endPoint y: 282, distance: 122.4
click at [989, 282] on td "Nombre completo : Mauro Sergio Gonzalez" at bounding box center [950, 271] width 191 height 38
copy p "[PERSON_NAME]"
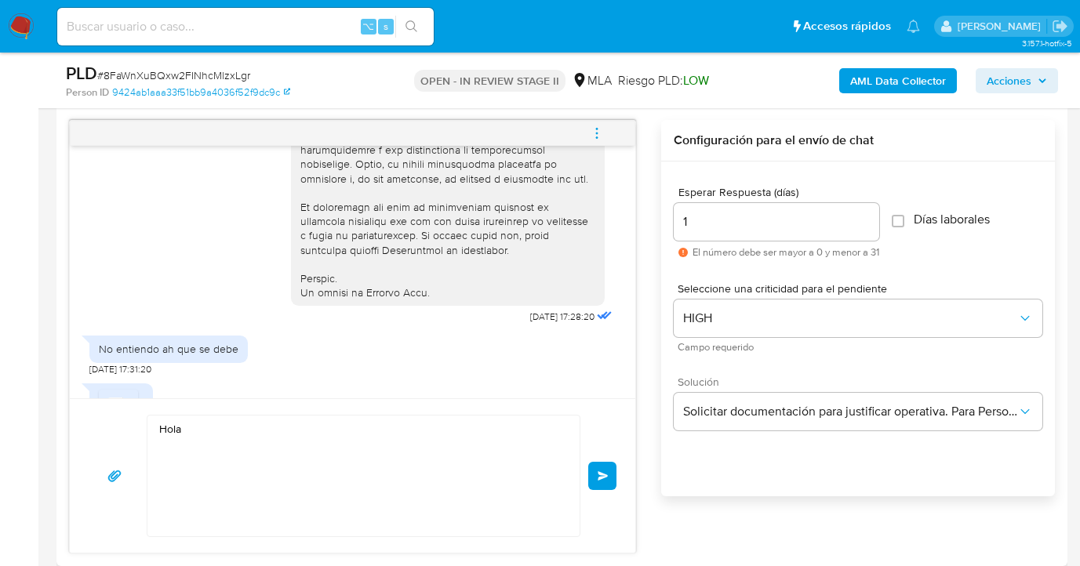
scroll to position [807, 0]
click at [211, 453] on textarea "Hola" at bounding box center [359, 474] width 401 height 121
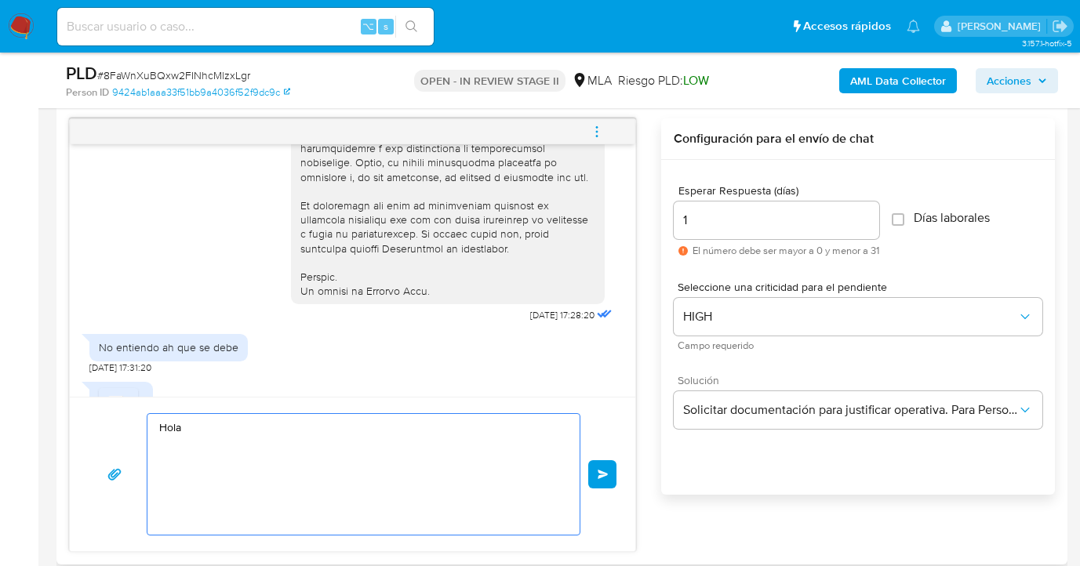
paste textarea "[PERSON_NAME]"
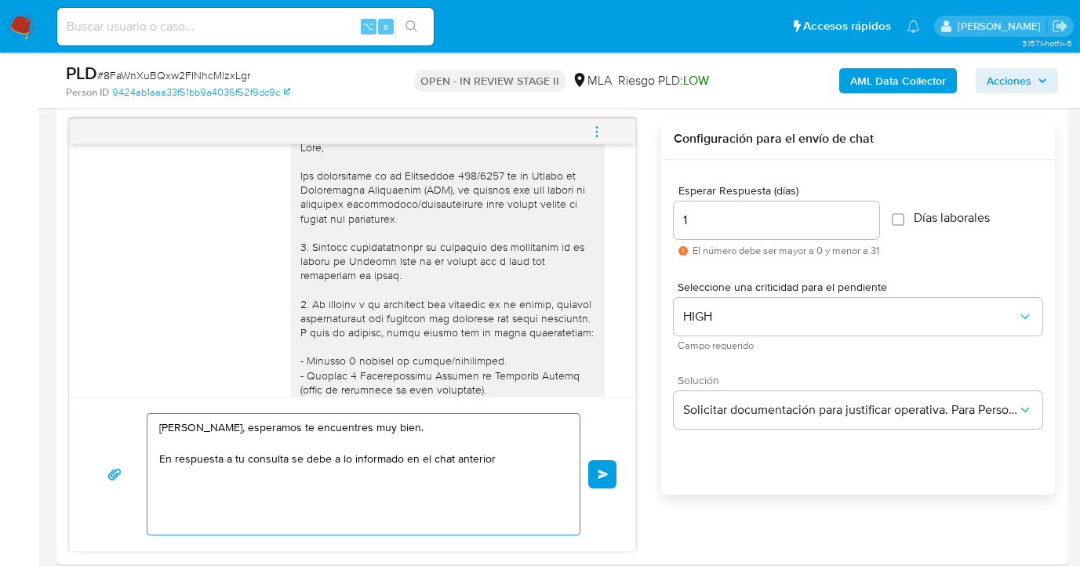
scroll to position [28, 0]
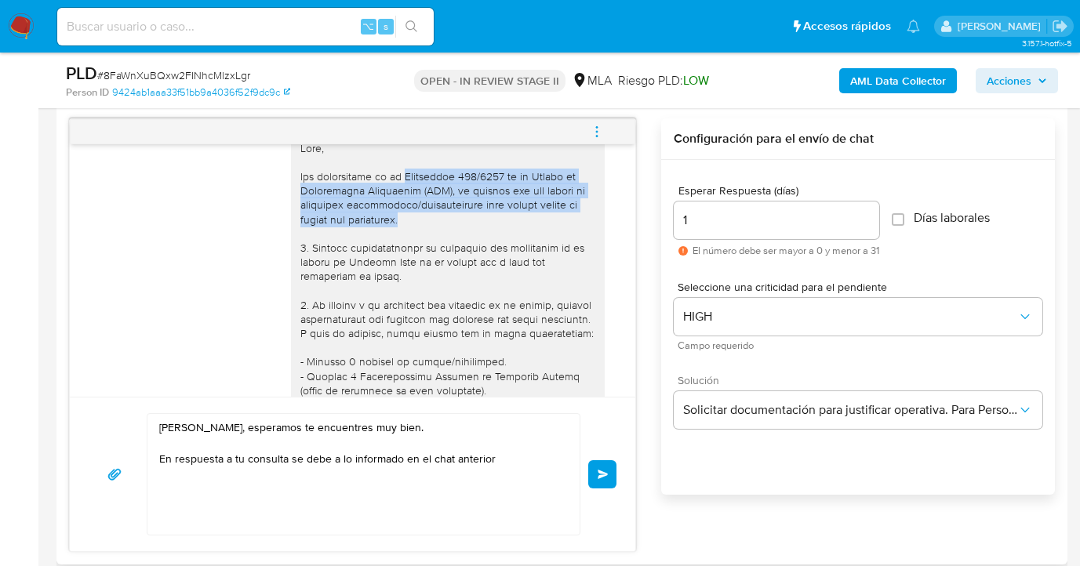
drag, startPoint x: 390, startPoint y: 177, endPoint x: 464, endPoint y: 214, distance: 83.2
click at [464, 214] on div at bounding box center [447, 548] width 295 height 814
copy div "Resolución 200/2024 de la Unidad de Información Financiera (UIF), te pedimos qu…"
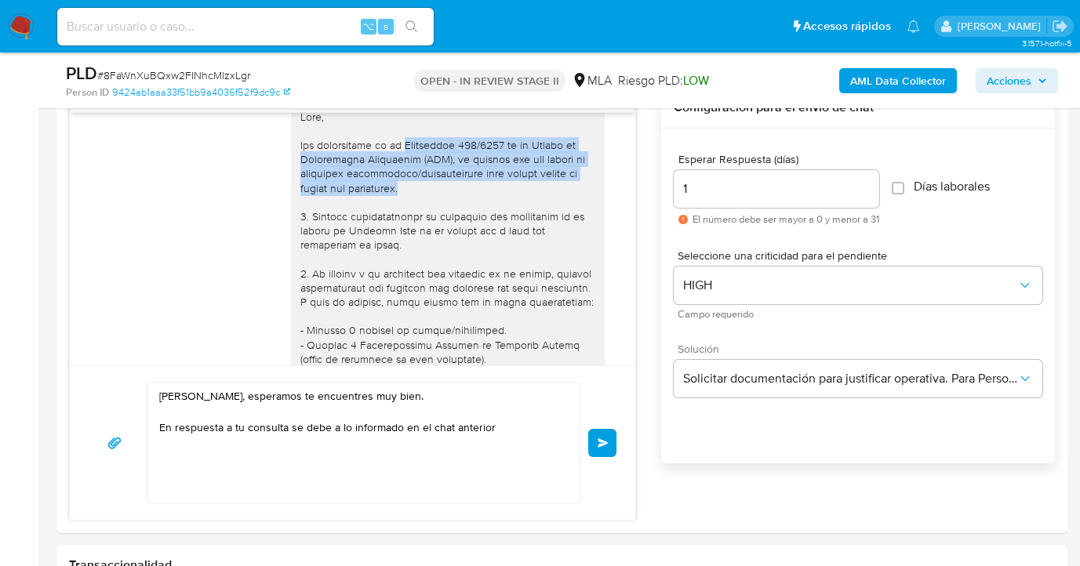
scroll to position [926, 0]
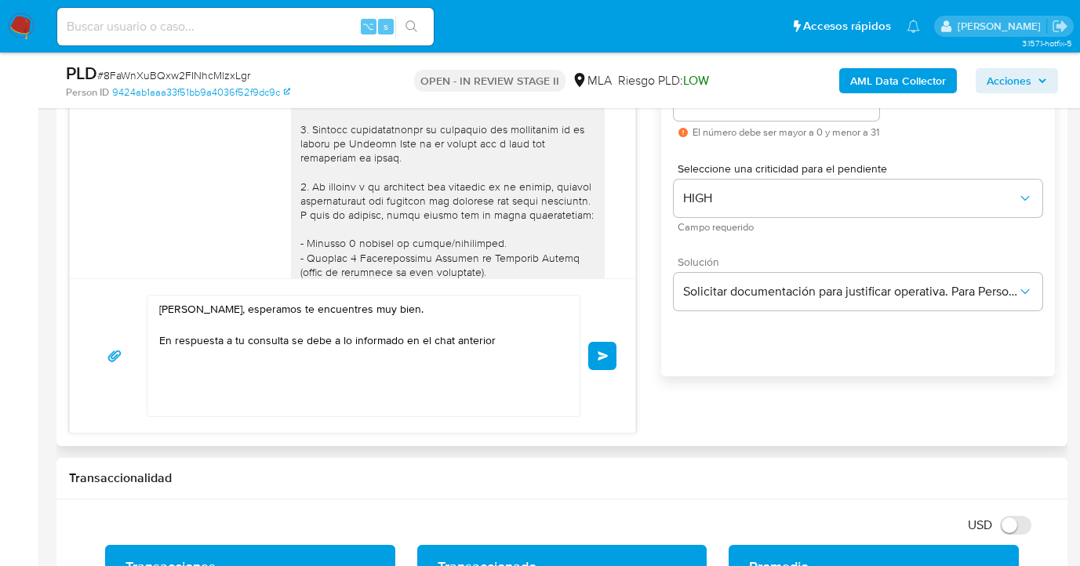
click at [511, 340] on textarea "Hola Mauro Sergio Gonzalez, esperamos te encuentres muy bien. En respuesta a tu…" at bounding box center [359, 356] width 401 height 121
paste textarea "Resolución 200/2024 de la Unidad de Información Financiera (UIF), te pedimos qu…"
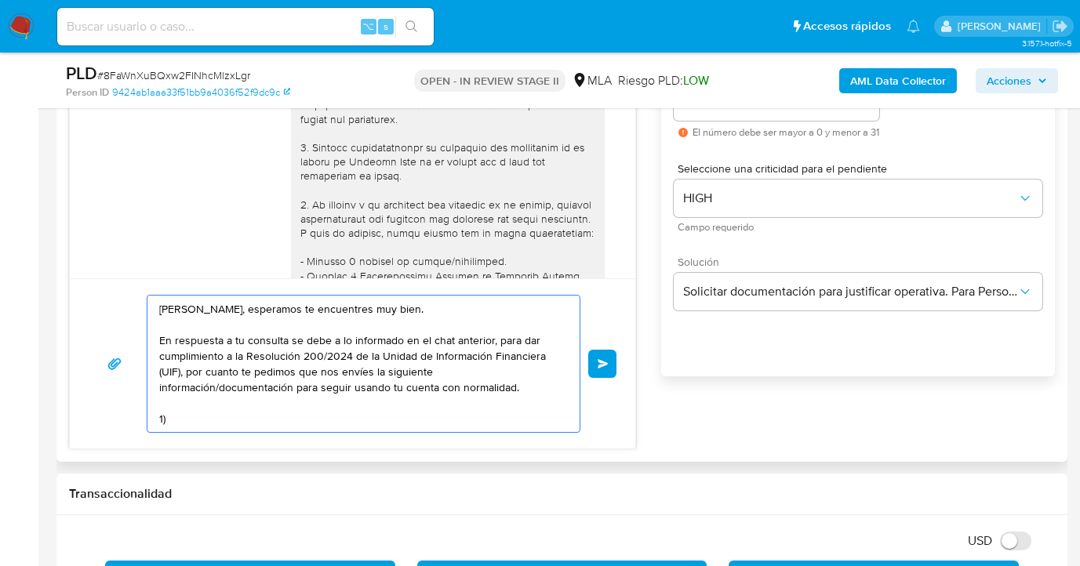
scroll to position [0, 0]
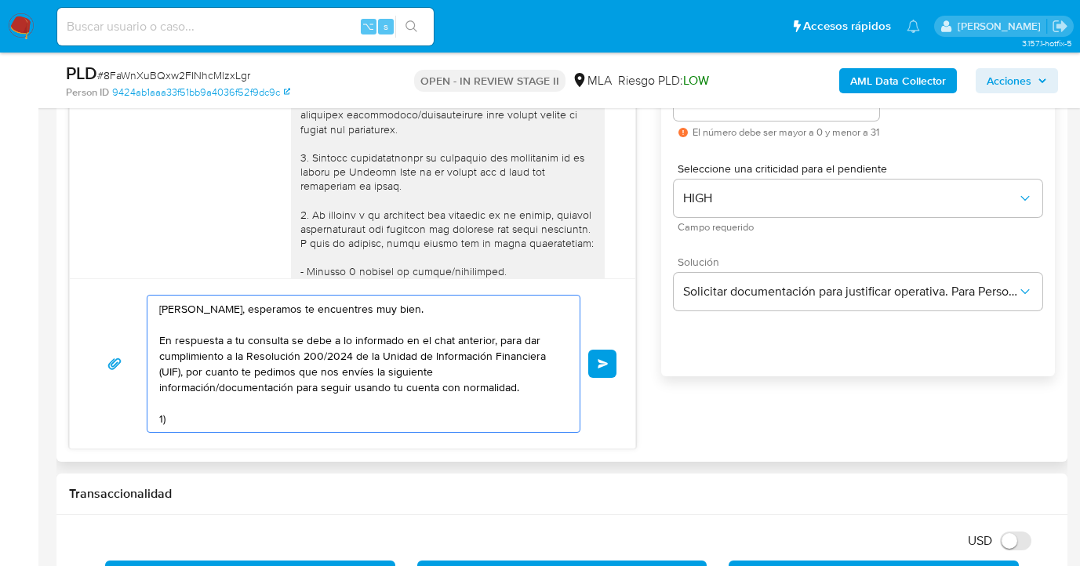
paste textarea "Descripción de la actividad: - Detalla la actividad que realizas a través de tu…"
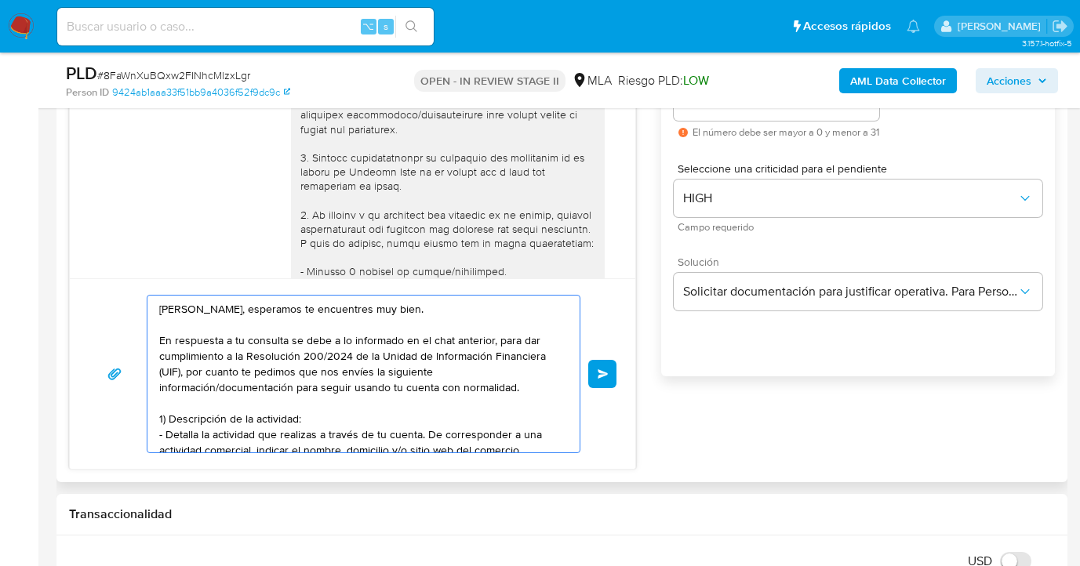
scroll to position [100, 0]
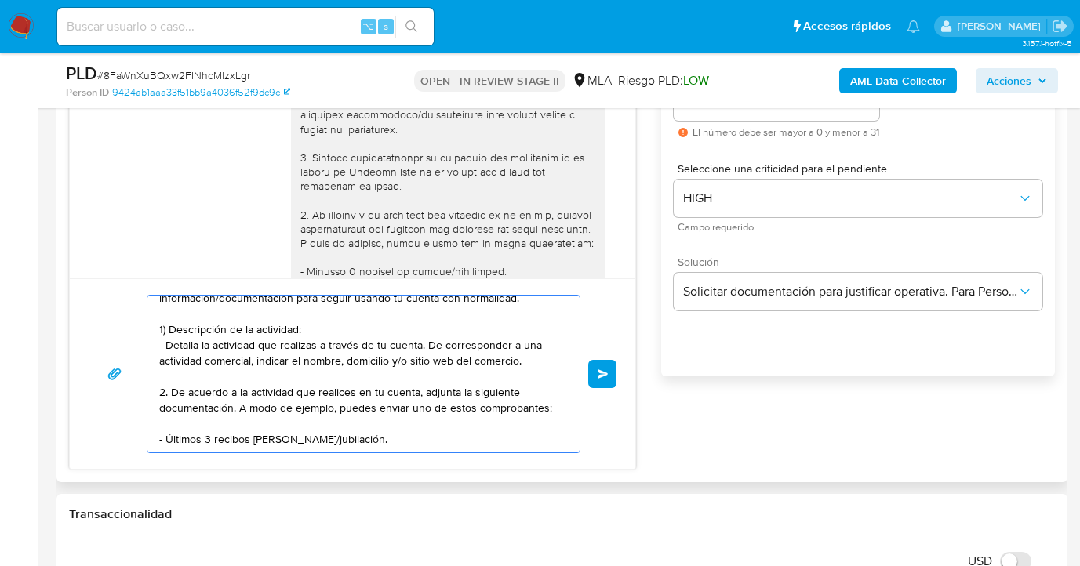
click at [314, 317] on textarea "Hola Mauro Sergio Gonzalez, esperamos te encuentres muy bien. En respuesta a tu…" at bounding box center [359, 374] width 401 height 157
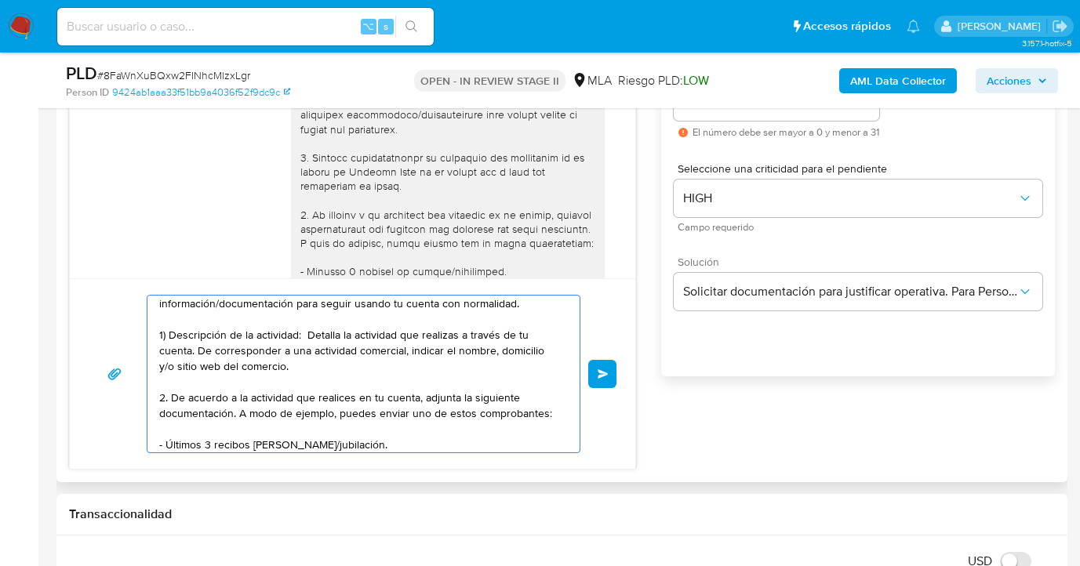
scroll to position [105, 0]
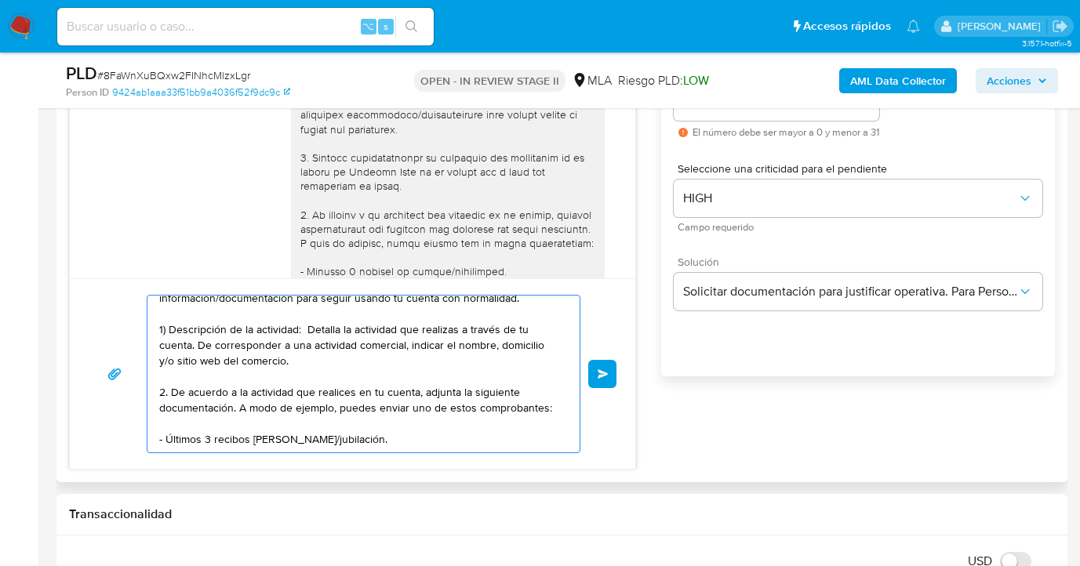
click at [368, 417] on textarea "Hola Mauro Sergio Gonzalez, esperamos te encuentres muy bien. En respuesta a tu…" at bounding box center [359, 374] width 401 height 157
paste textarea "Tené en cuenta que, además de los ejemplos mencionados, podés adjuntar voluntar…"
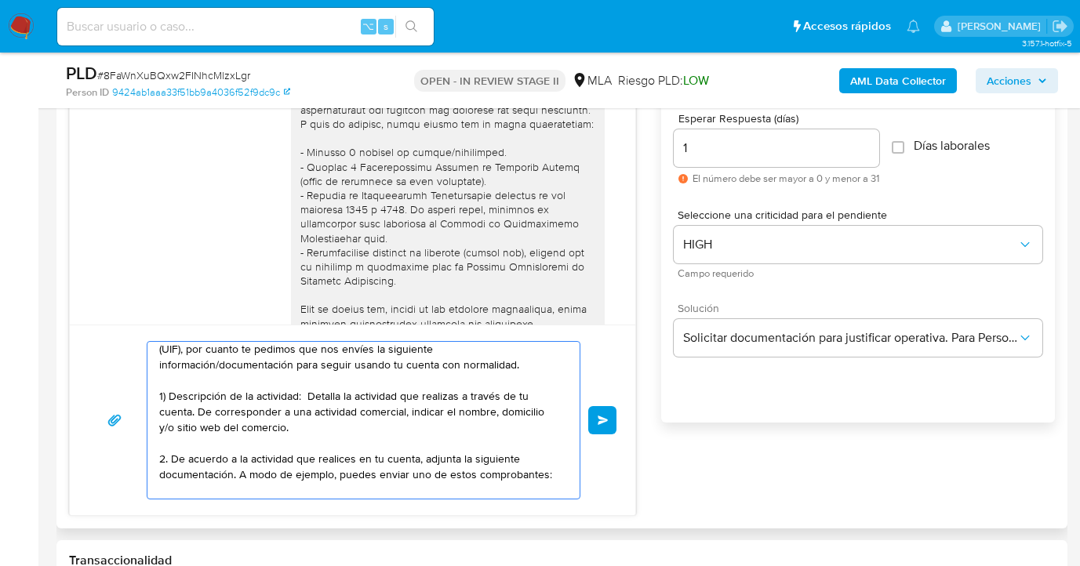
scroll to position [133, 0]
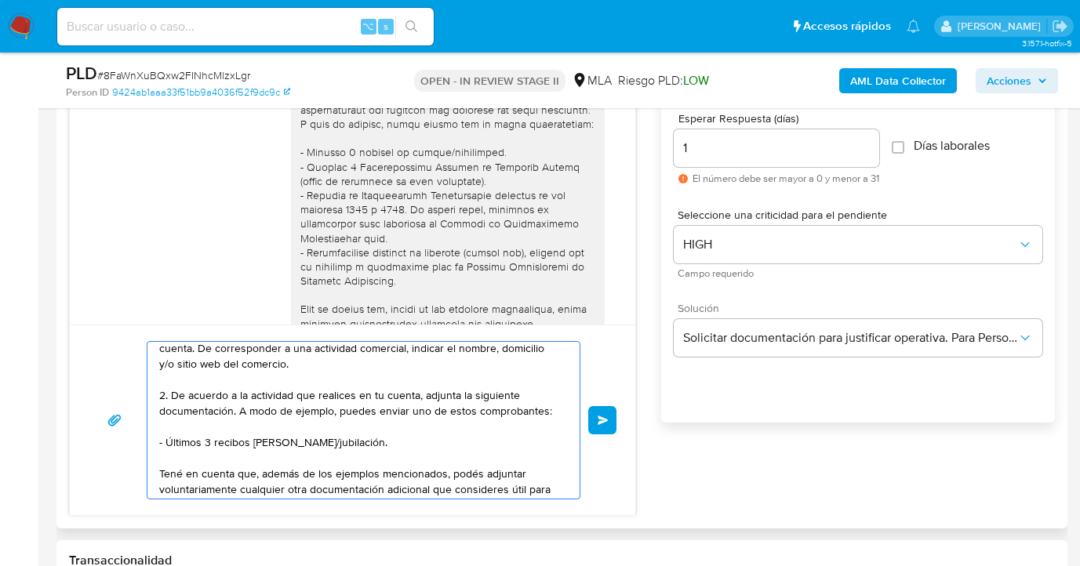
drag, startPoint x: 166, startPoint y: 394, endPoint x: 169, endPoint y: 415, distance: 21.4
click at [166, 397] on textarea "Hola Mauro Sergio Gonzalez, esperamos te encuentres muy bien. En respuesta a tu…" at bounding box center [359, 420] width 401 height 157
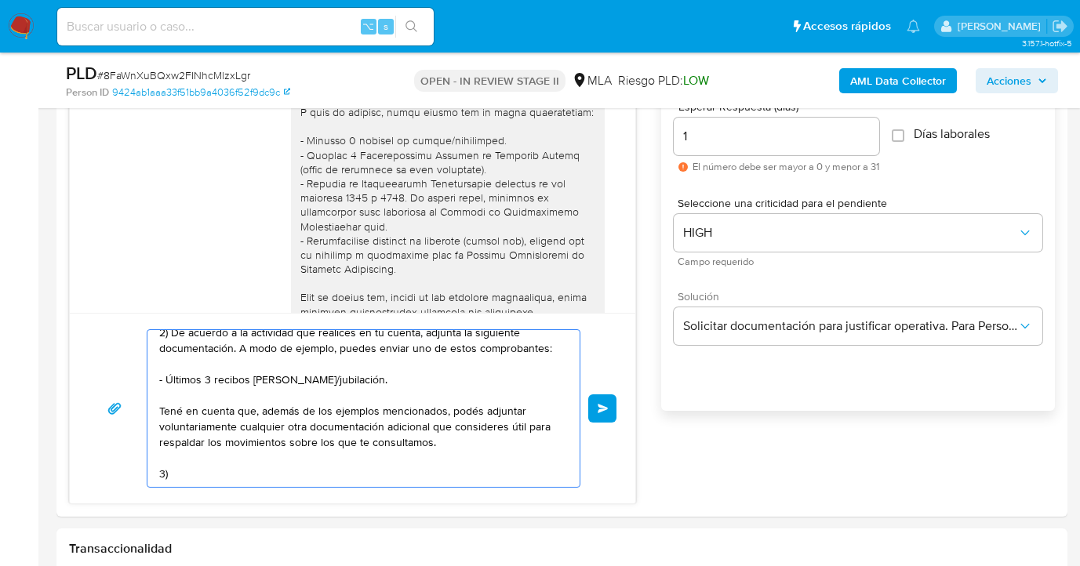
scroll to position [909, 0]
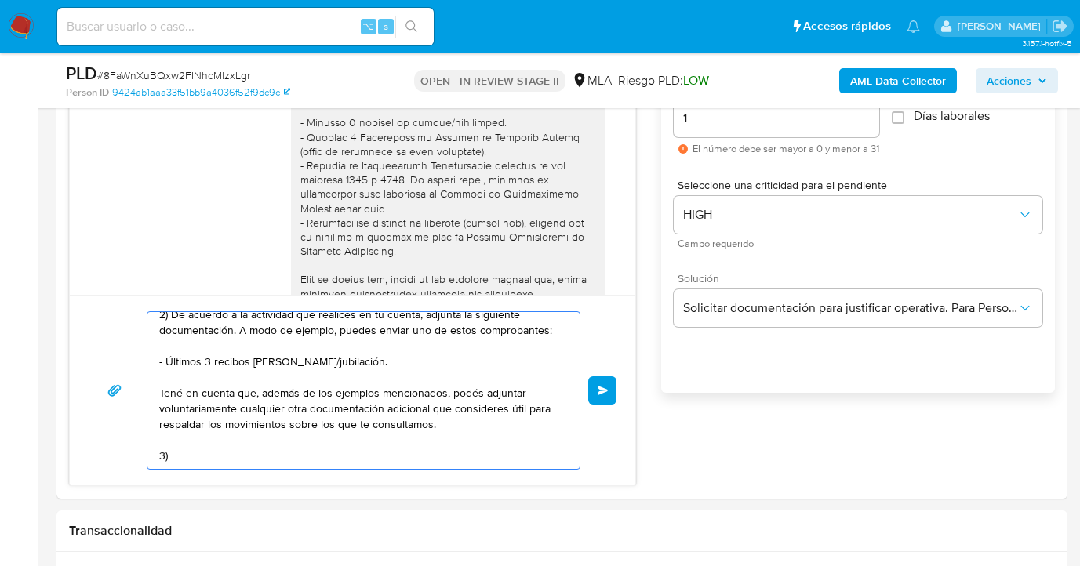
click at [211, 446] on textarea "Hola Mauro Sergio Gonzalez, esperamos te encuentres muy bien. En respuesta a tu…" at bounding box center [359, 390] width 401 height 157
paste textarea "¿A qué corresponde el incremento significativo de fondos en tu cuenta en el mes…"
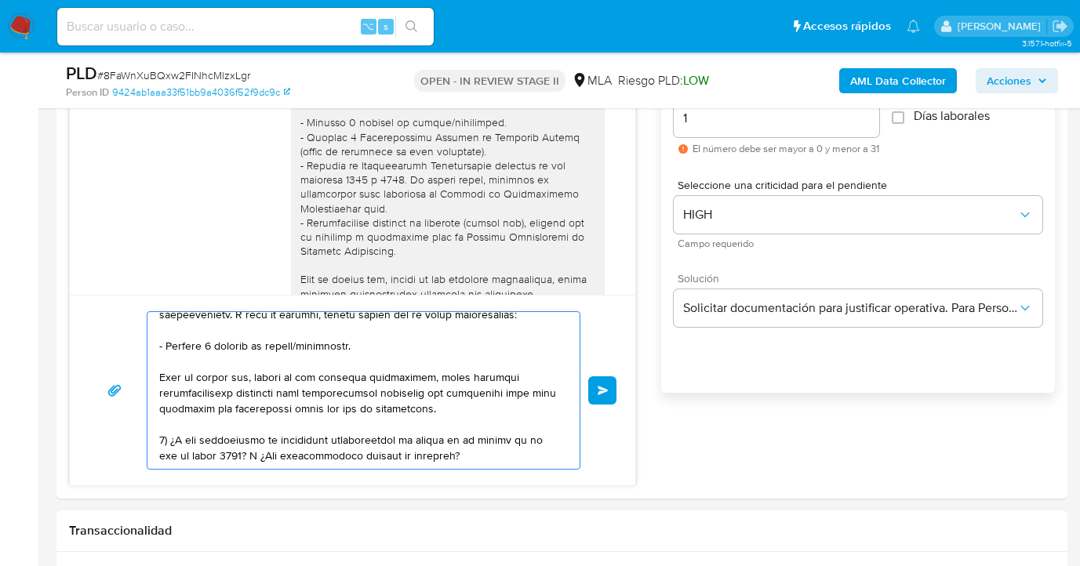
scroll to position [225, 0]
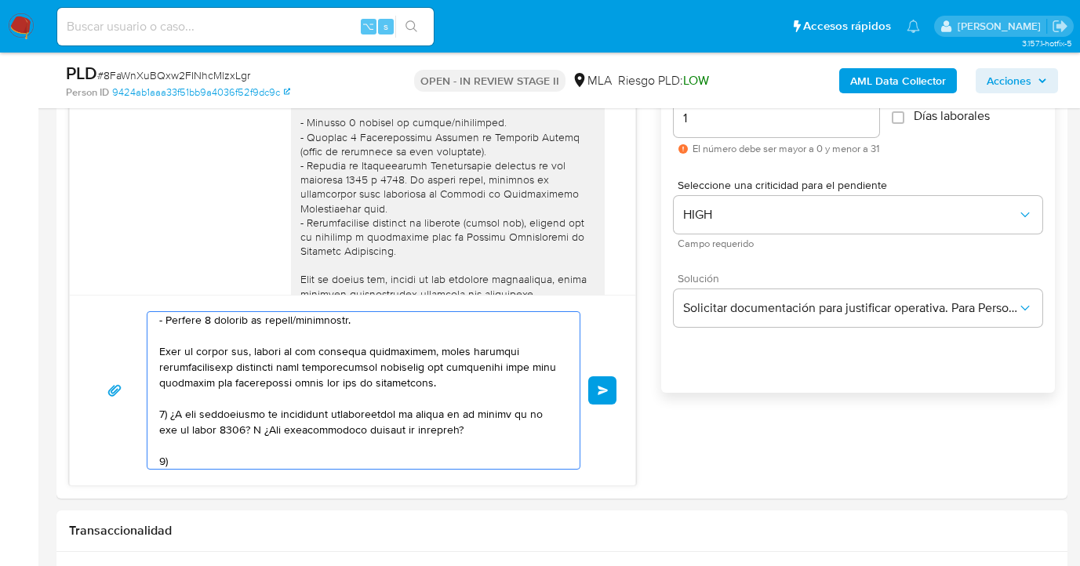
paste textarea "Proporciona el vínculo con las siguientes contrapartes con las que operaste, el…"
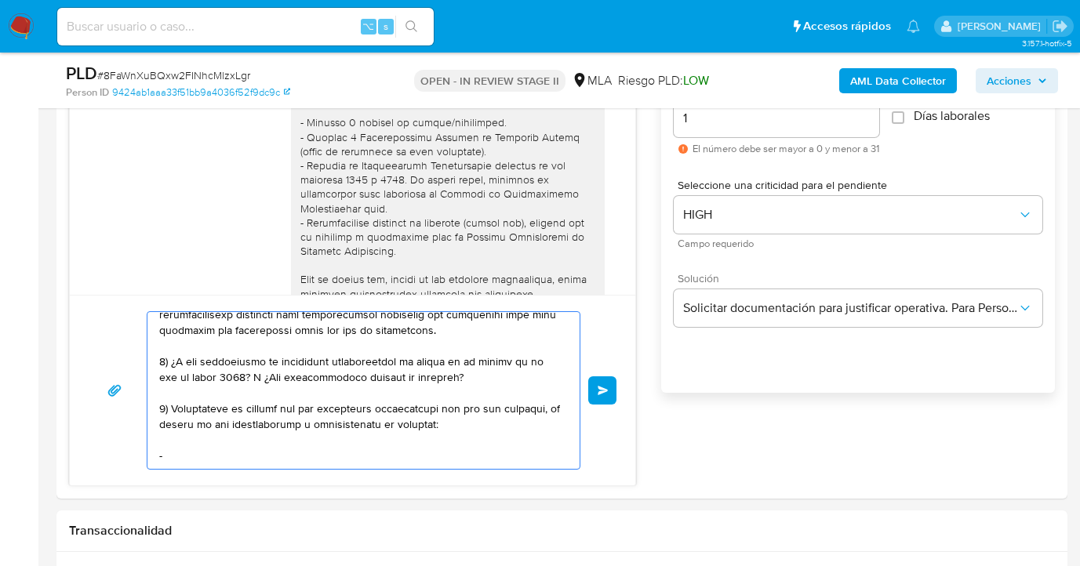
paste textarea "Es importante que sepas que, en caso de no responder a lo solicitado o si lo pr…"
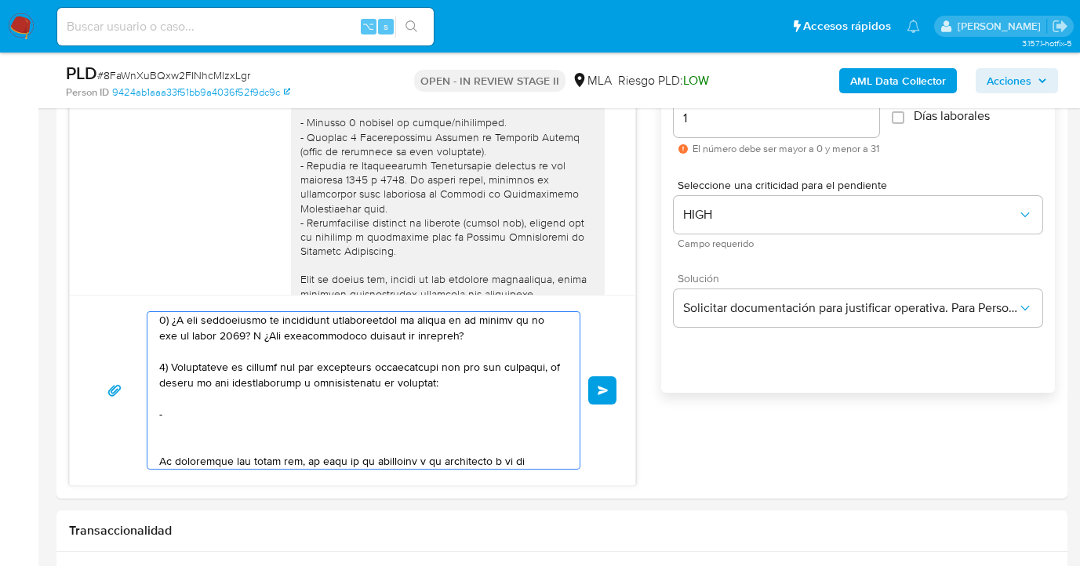
scroll to position [555, 0]
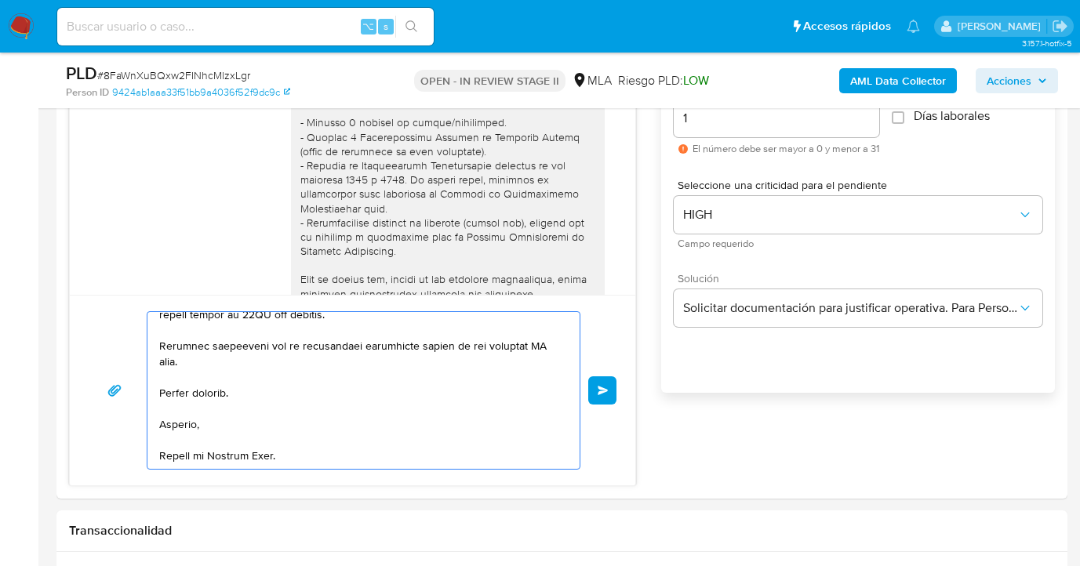
click at [540, 333] on textarea at bounding box center [359, 390] width 401 height 157
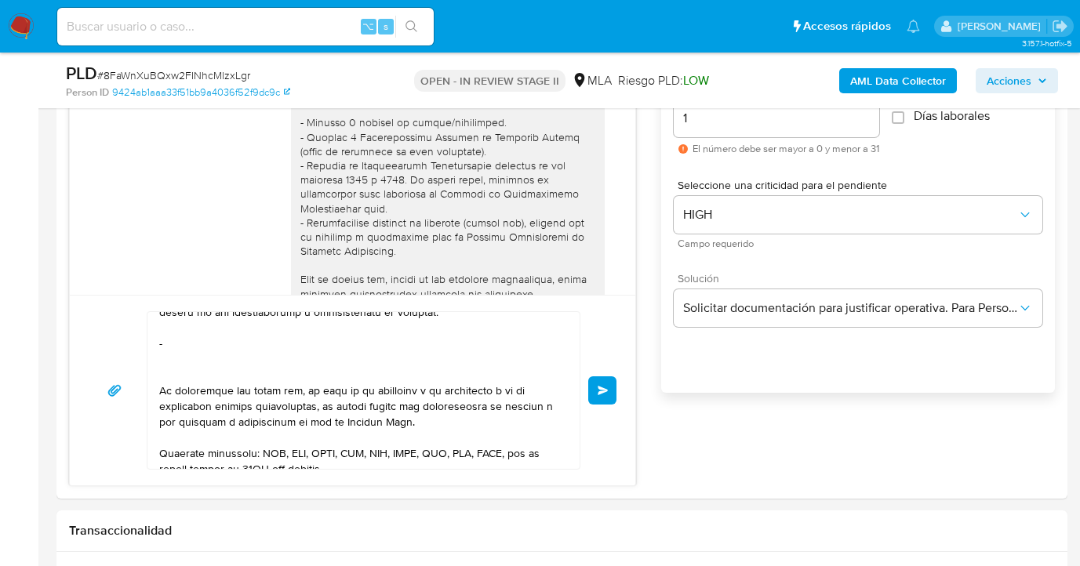
scroll to position [389, 0]
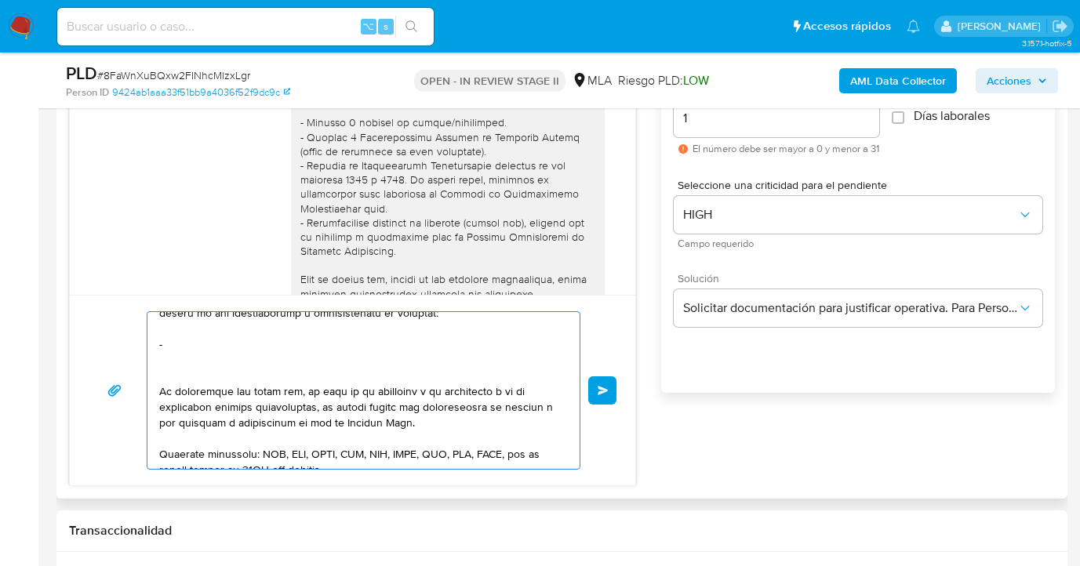
click at [174, 339] on textarea at bounding box center [359, 390] width 401 height 157
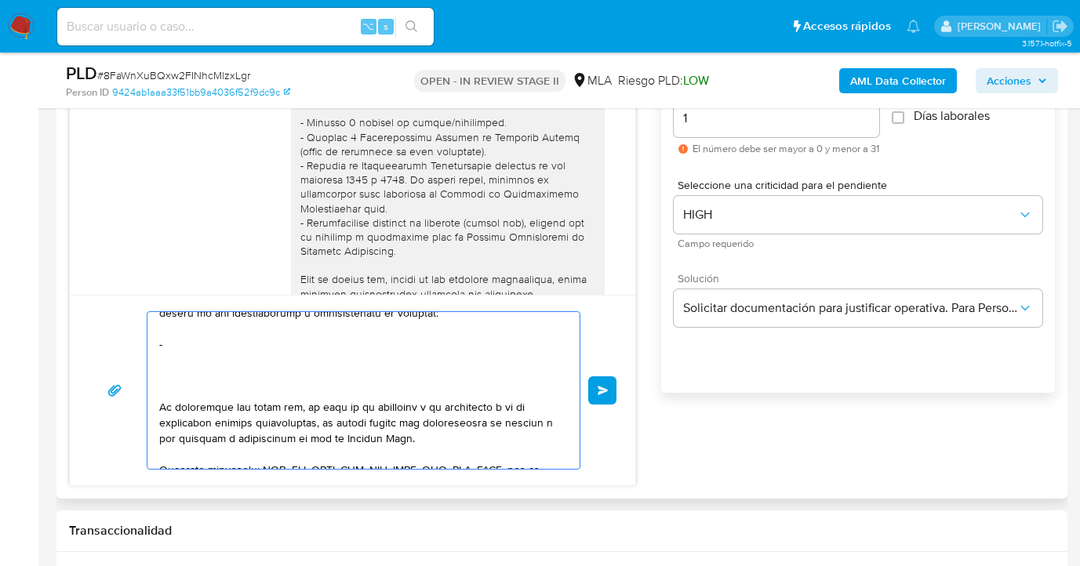
paste textarea "-"
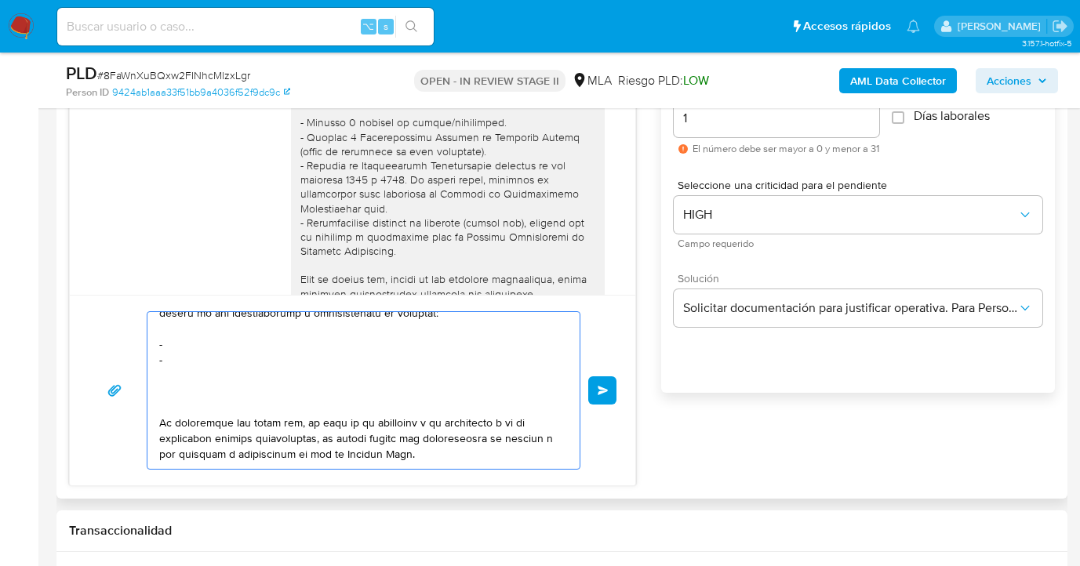
paste textarea "-"
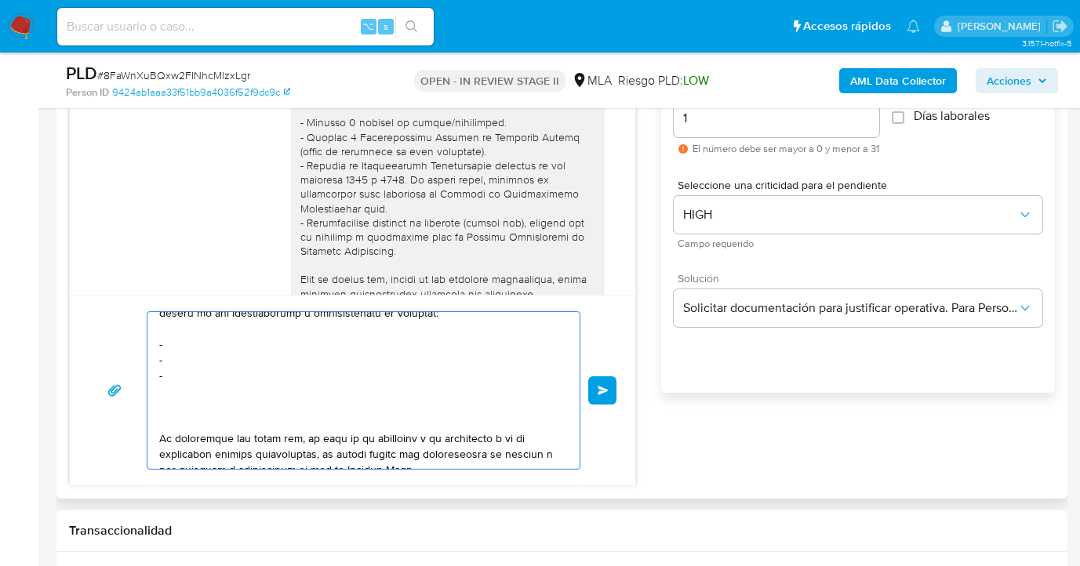
paste textarea "-"
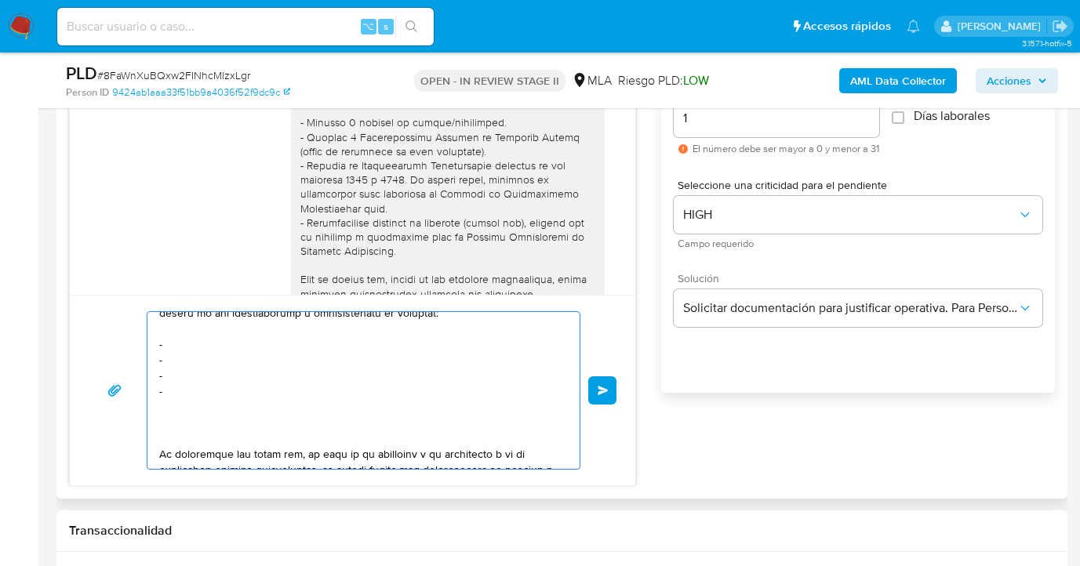
paste textarea "-"
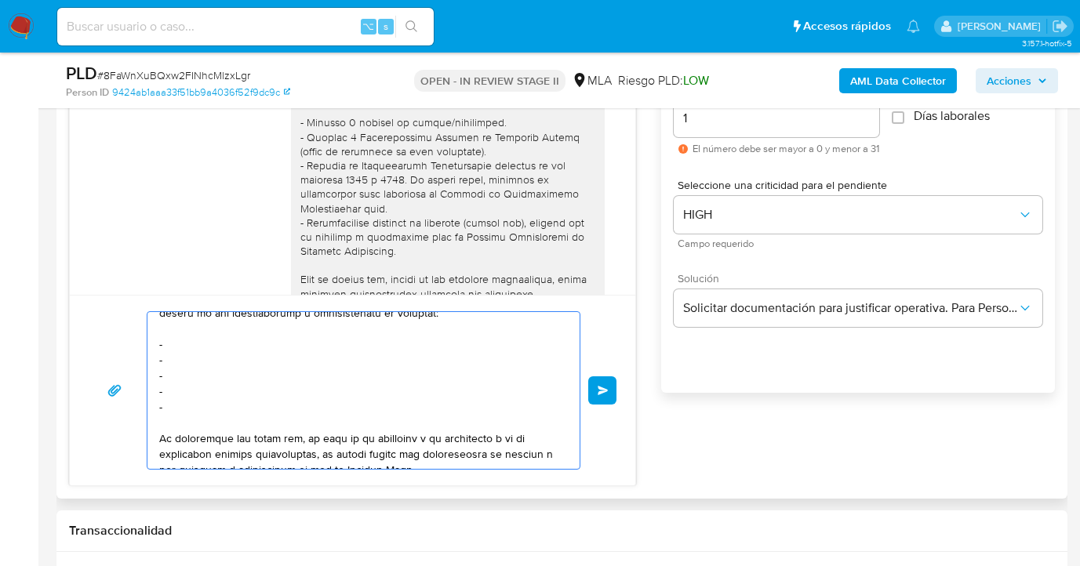
click at [247, 344] on textarea at bounding box center [359, 390] width 401 height 157
paste textarea "WML TECHNOLOGIES"
paste textarea "30718326210"
click at [210, 356] on textarea at bounding box center [359, 390] width 401 height 157
paste textarea "Guillermo Iván Sosa"
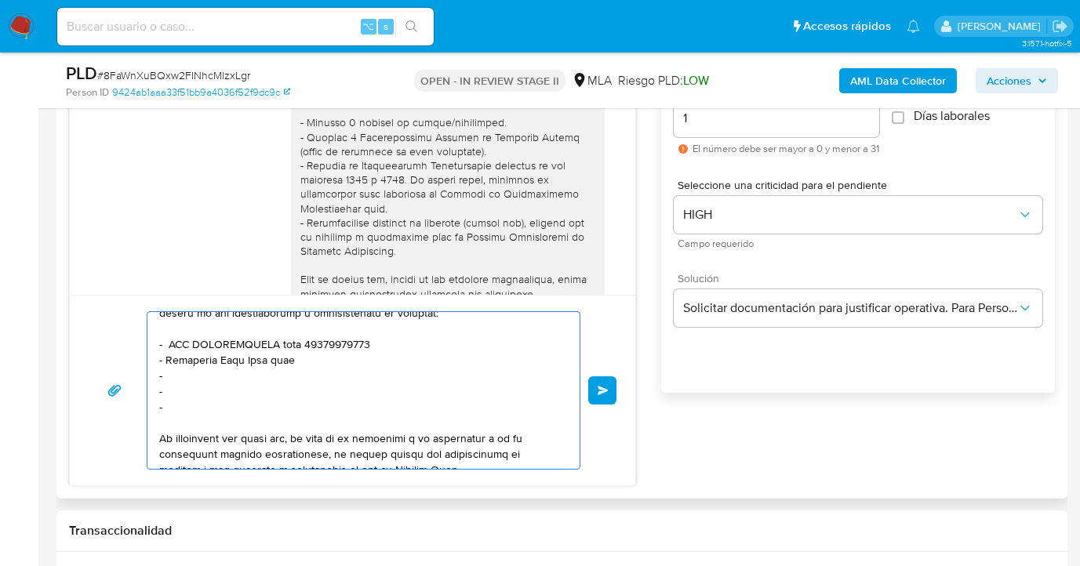
click at [263, 380] on textarea at bounding box center [359, 390] width 401 height 157
paste textarea "Claudio Sebastian Fernandez"
click at [337, 356] on textarea at bounding box center [359, 390] width 401 height 157
paste textarea "20412081111"
click at [358, 373] on textarea at bounding box center [359, 390] width 401 height 157
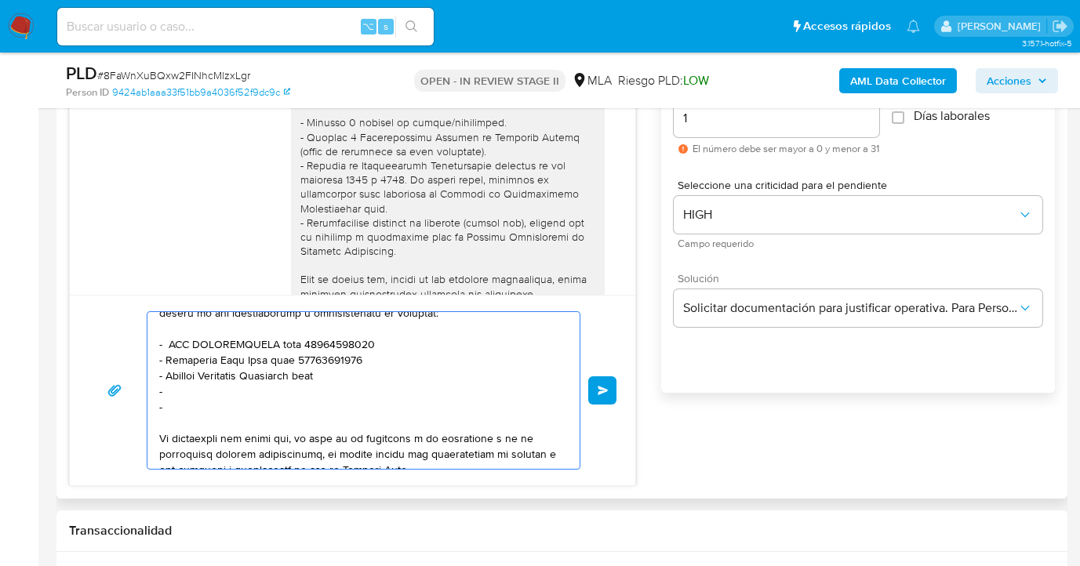
paste textarea "20392504320"
click at [257, 388] on textarea at bounding box center [359, 390] width 401 height 157
paste textarea "Gonzalez Mauro"
click at [194, 399] on textarea at bounding box center [359, 390] width 401 height 157
paste textarea "Rodrigo Uriel Alsina"
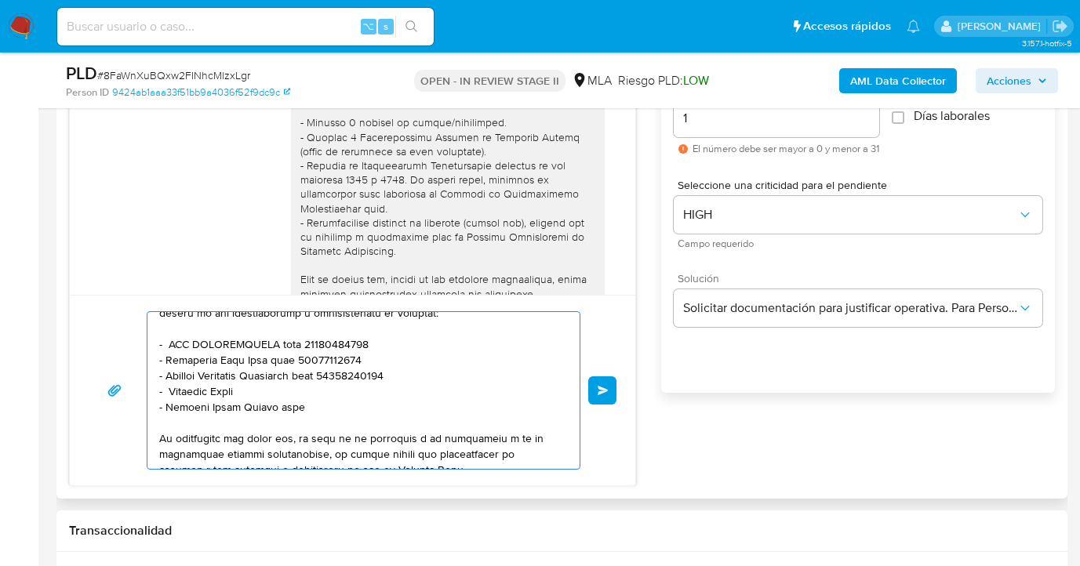
paste textarea "cuit"
paste textarea "20408925879"
click at [311, 410] on textarea at bounding box center [359, 390] width 401 height 157
paste textarea "20319803727"
click at [293, 421] on textarea at bounding box center [359, 390] width 401 height 157
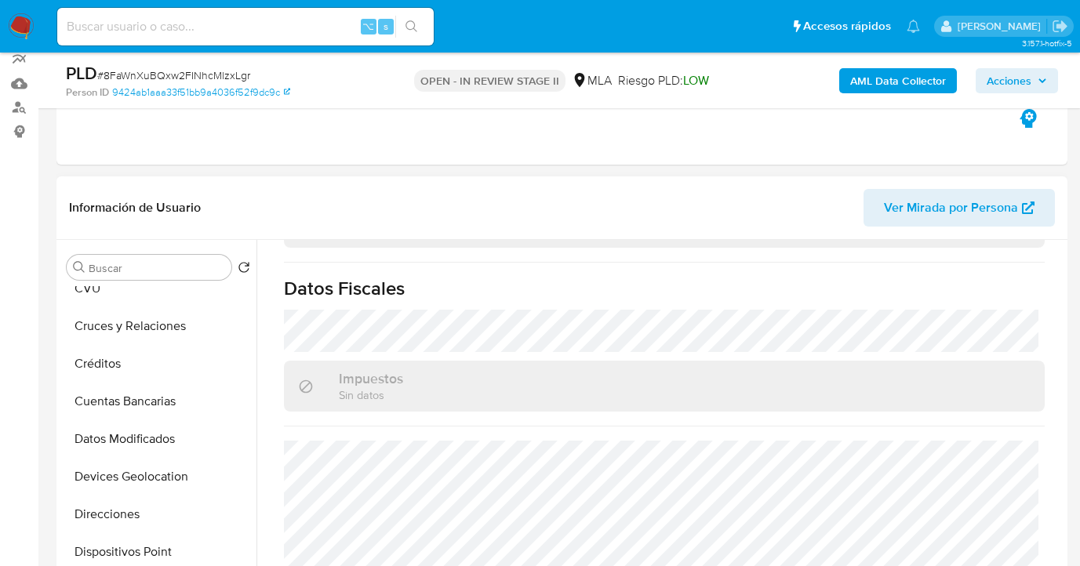
scroll to position [0, 0]
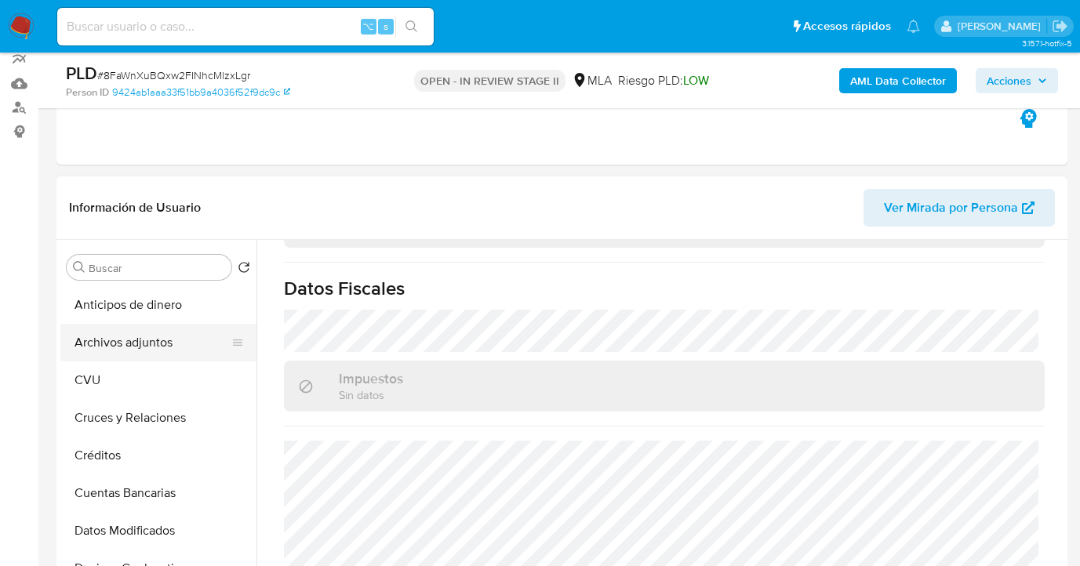
click at [184, 344] on button "Archivos adjuntos" at bounding box center [152, 343] width 184 height 38
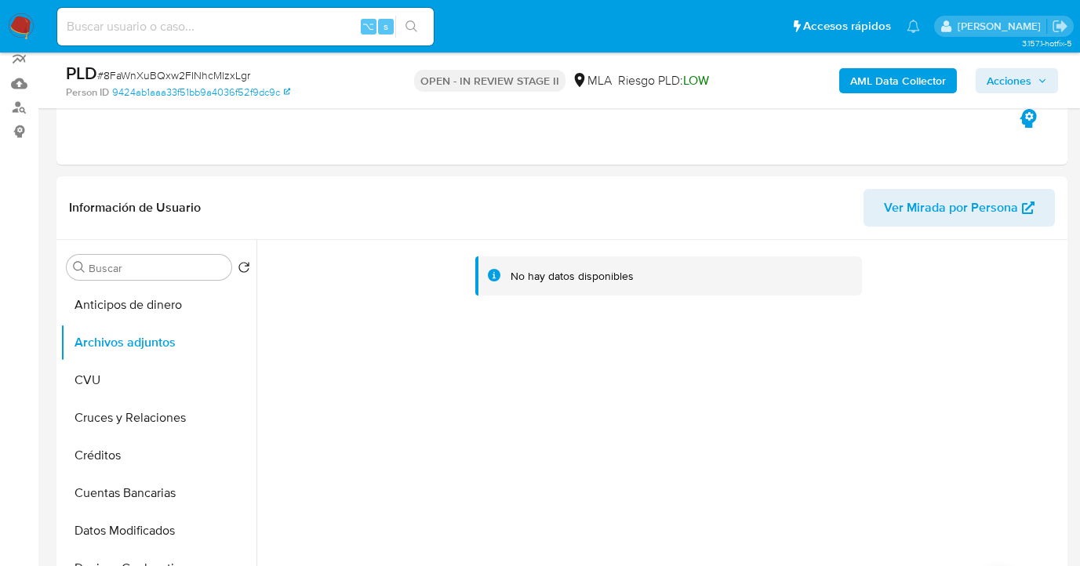
click at [894, 85] on b "AML Data Collector" at bounding box center [898, 80] width 96 height 25
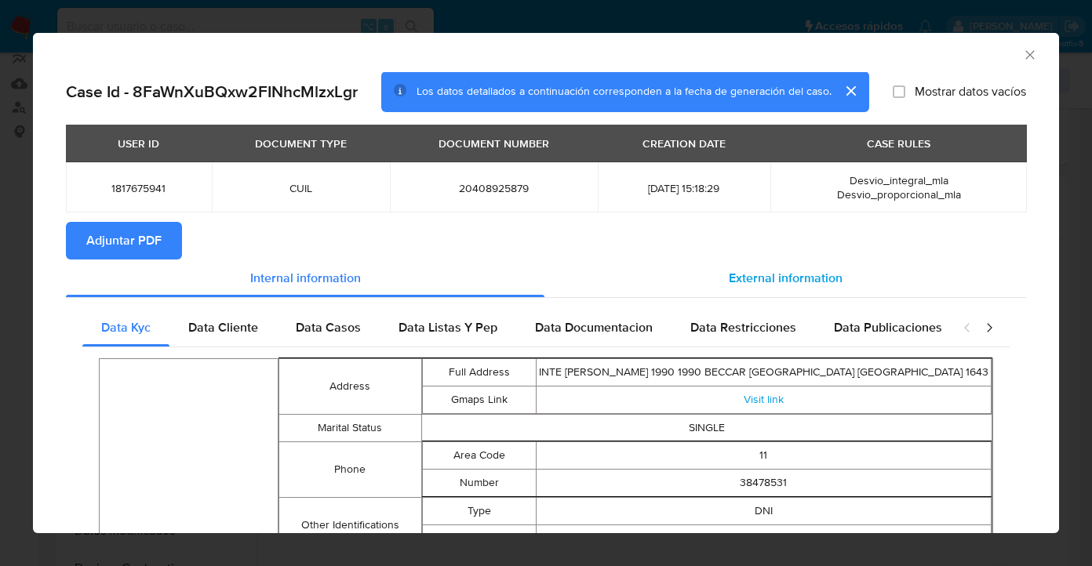
click at [748, 282] on span "External information" at bounding box center [786, 278] width 114 height 18
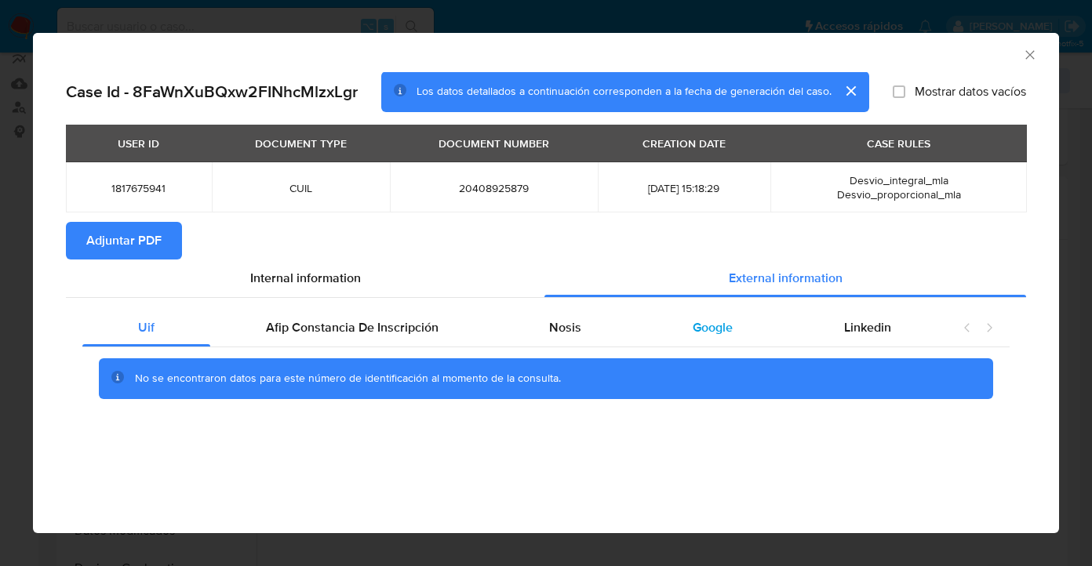
click at [690, 328] on div "Google" at bounding box center [712, 328] width 151 height 38
click at [138, 246] on span "Adjuntar PDF" at bounding box center [123, 241] width 75 height 35
click at [1031, 52] on icon "Cerrar ventana" at bounding box center [1030, 55] width 16 height 16
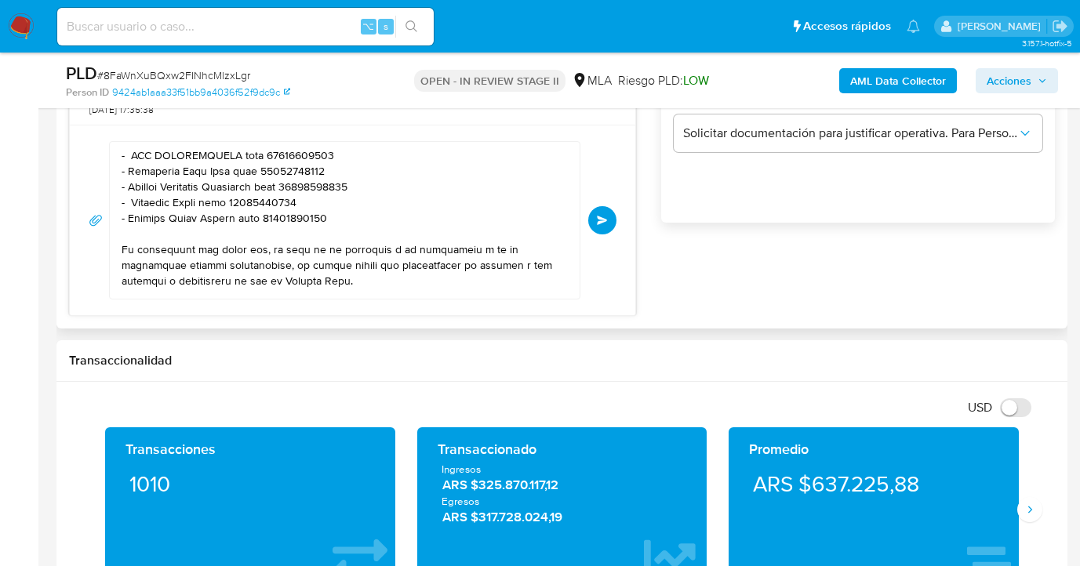
scroll to position [408, 0]
click at [338, 170] on textarea at bounding box center [341, 220] width 439 height 157
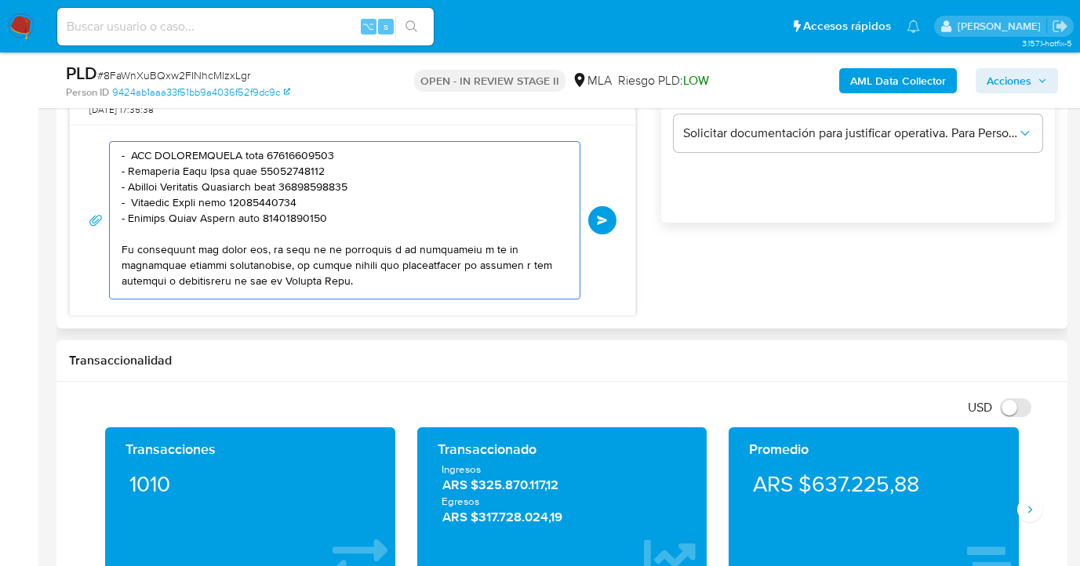
click at [399, 181] on textarea at bounding box center [341, 220] width 439 height 157
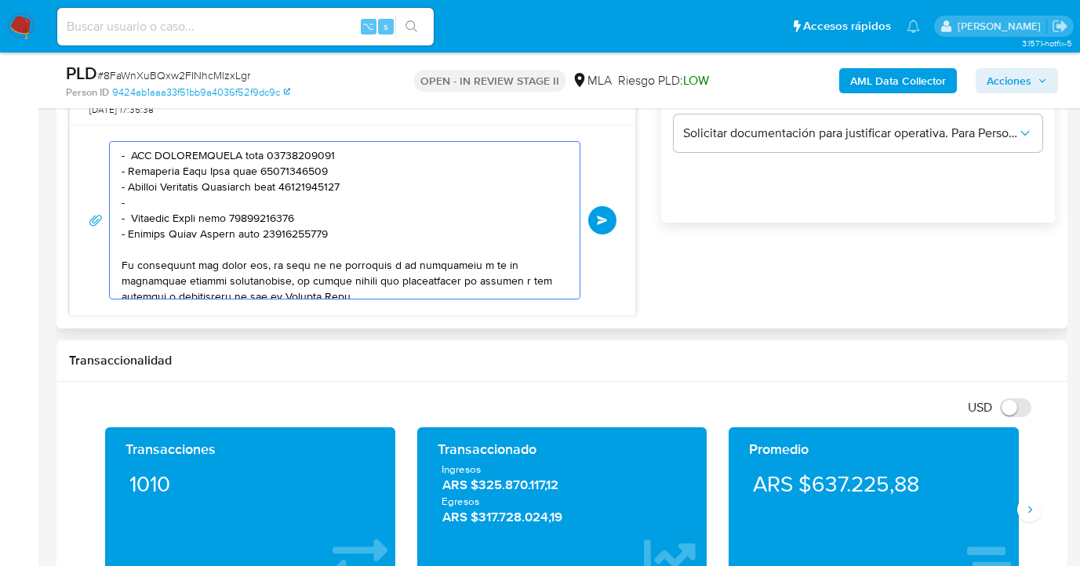
paste textarea "Ernesto Fabian Flores"
paste textarea "20230788864"
type textarea "Hola Mauro Sergio Gonzalez, esperamos te encuentres muy bien. En respuesta a tu…"
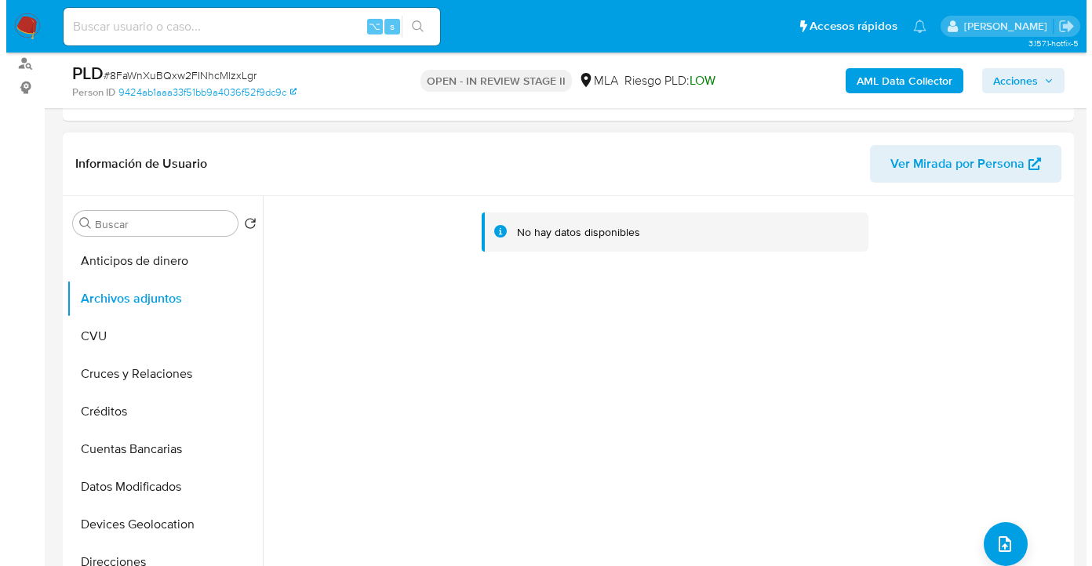
scroll to position [311, 0]
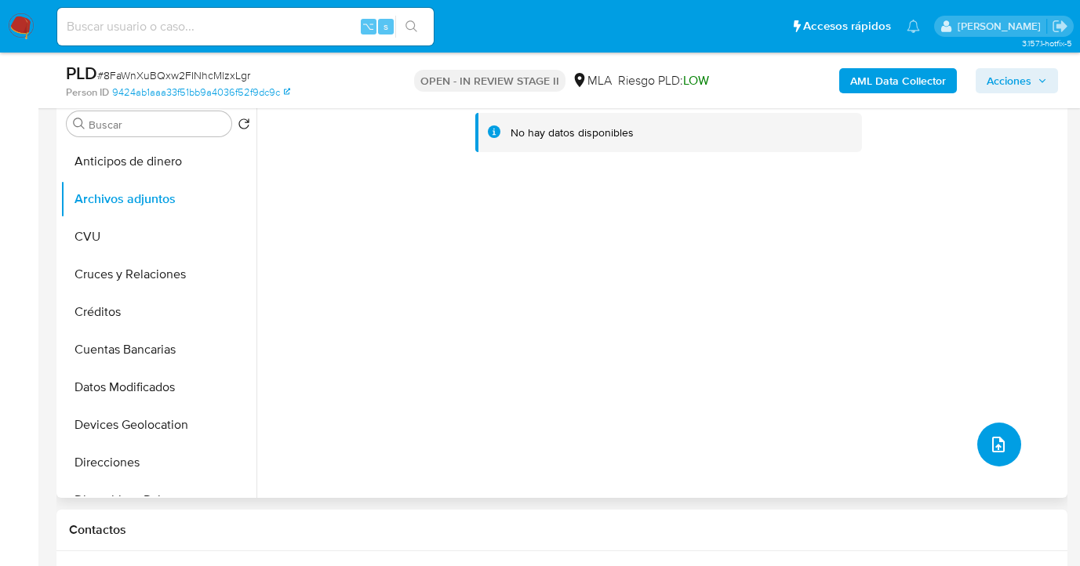
click at [994, 444] on icon "upload-file" at bounding box center [998, 444] width 19 height 19
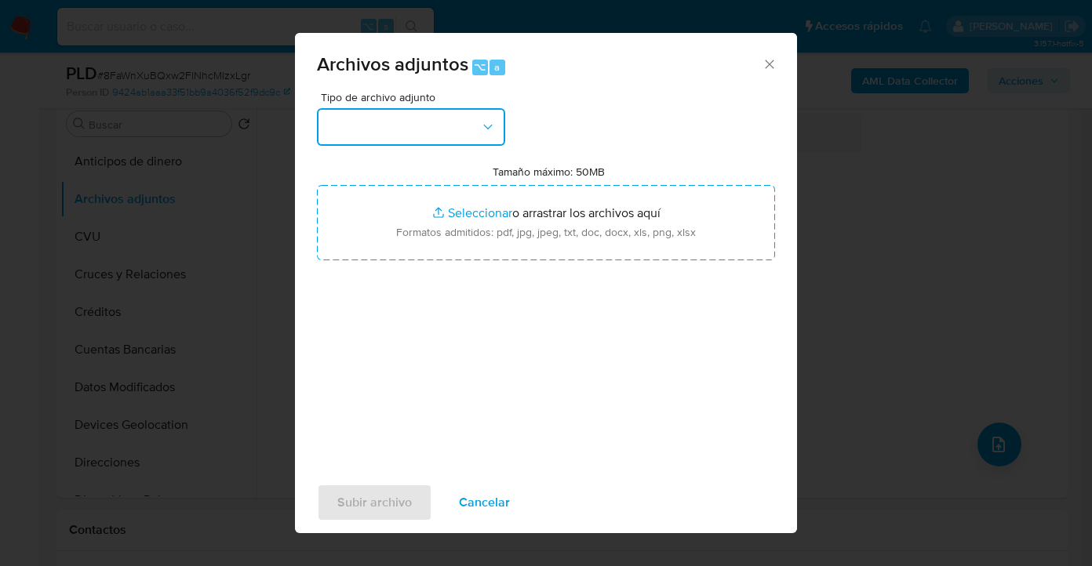
click at [486, 140] on button "button" at bounding box center [411, 127] width 188 height 38
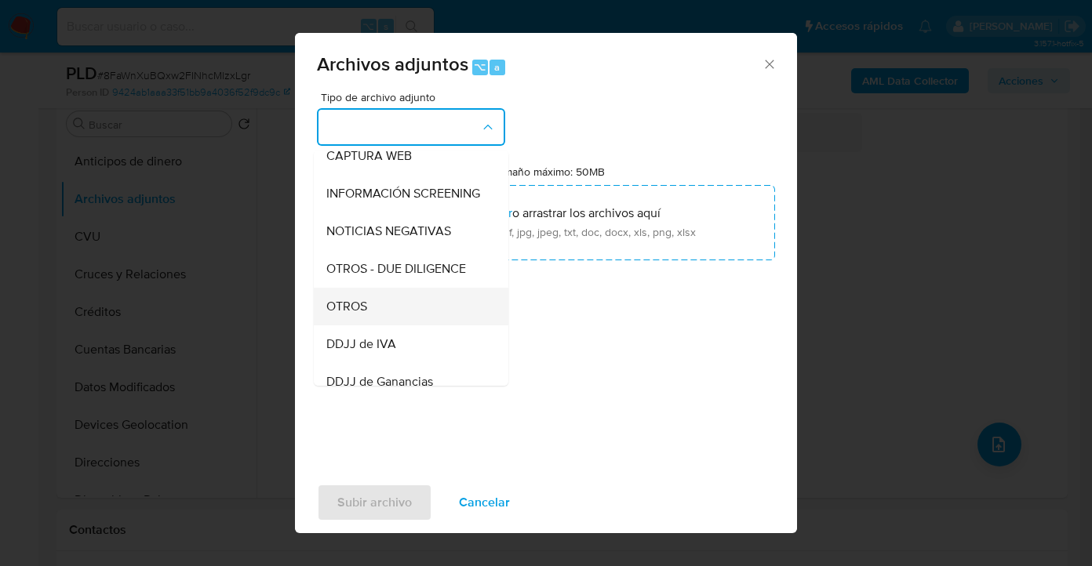
scroll to position [168, 0]
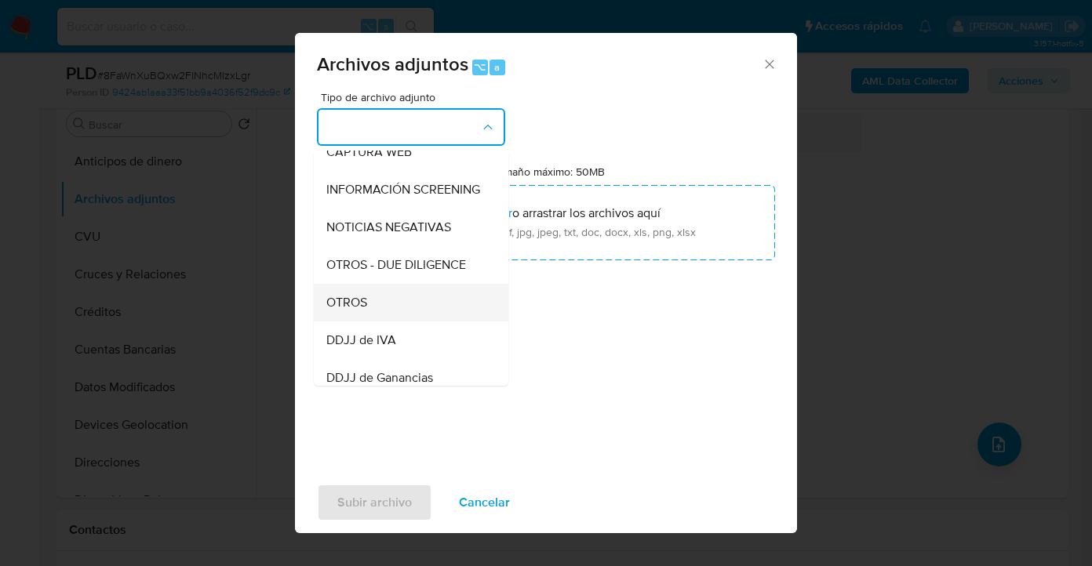
click at [415, 316] on div "OTROS" at bounding box center [406, 303] width 160 height 38
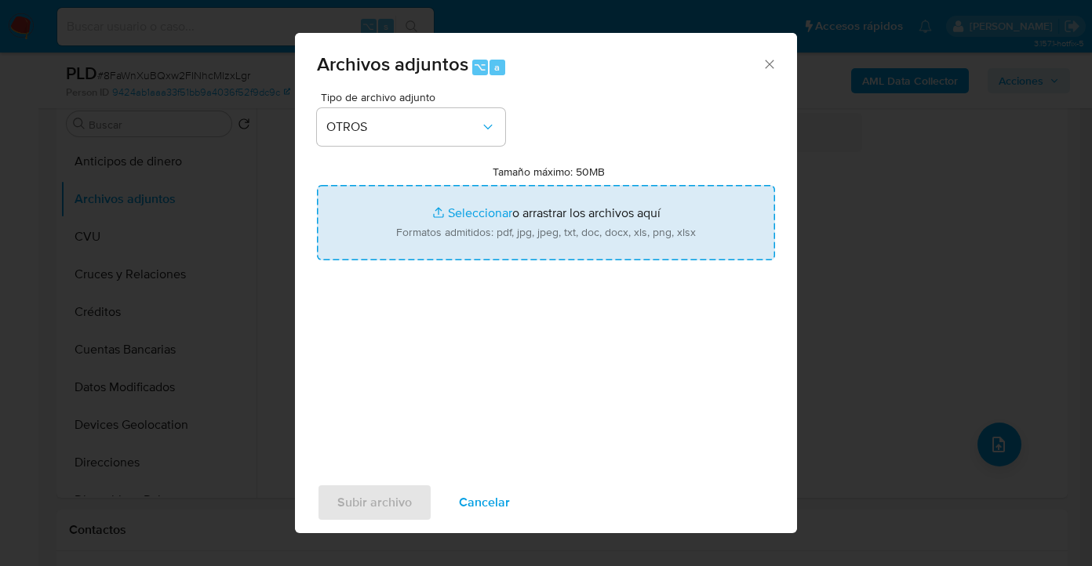
click at [565, 217] on input "Tamaño máximo: 50MB Seleccionar archivos" at bounding box center [546, 222] width 458 height 75
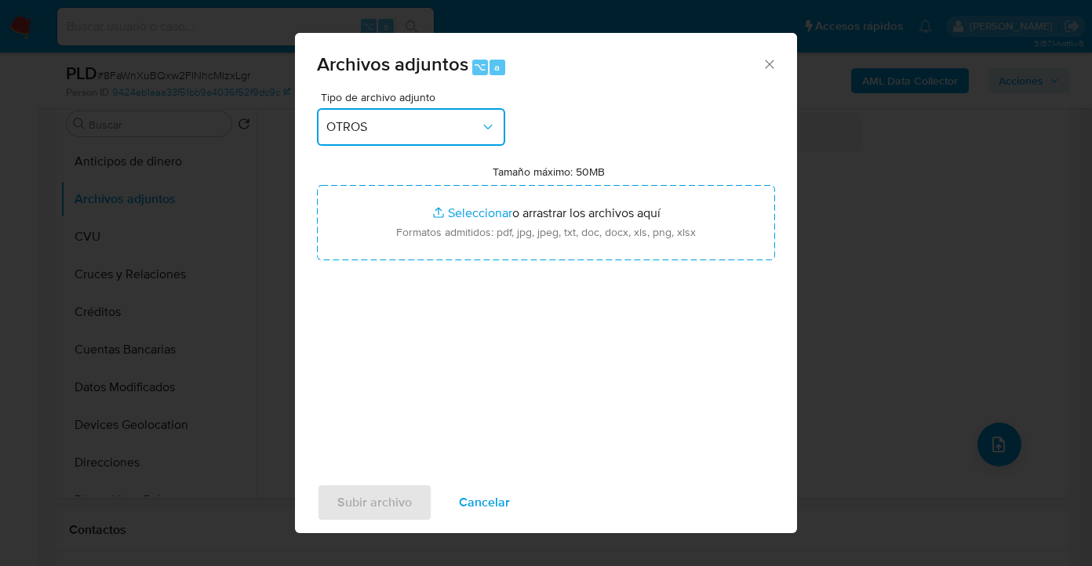
click at [464, 122] on span "OTROS" at bounding box center [403, 127] width 154 height 16
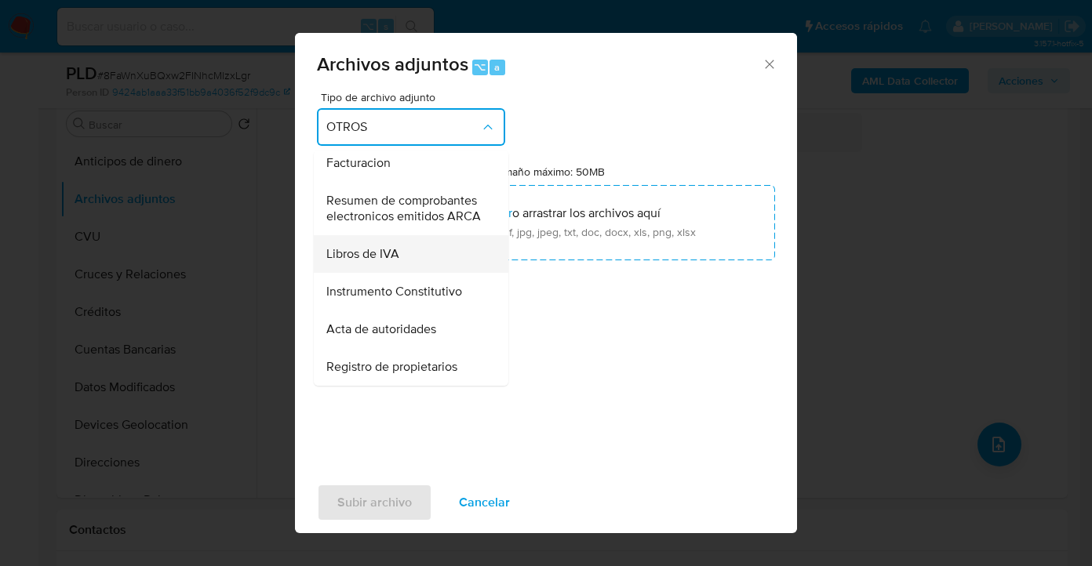
scroll to position [574, 0]
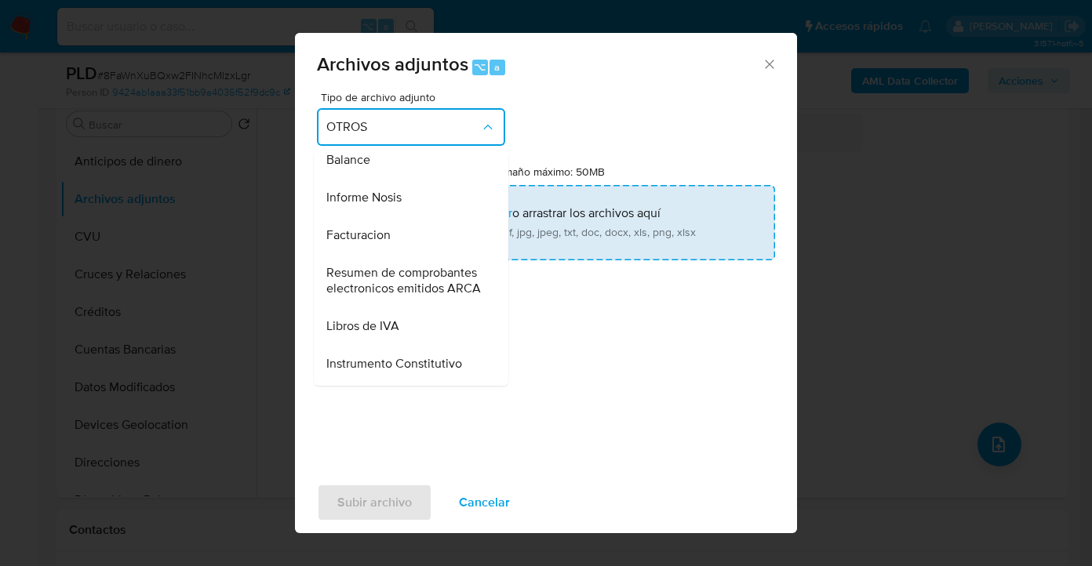
drag, startPoint x: 417, startPoint y: 239, endPoint x: 512, endPoint y: 215, distance: 98.0
click at [421, 217] on div "Informe Nosis" at bounding box center [406, 198] width 160 height 38
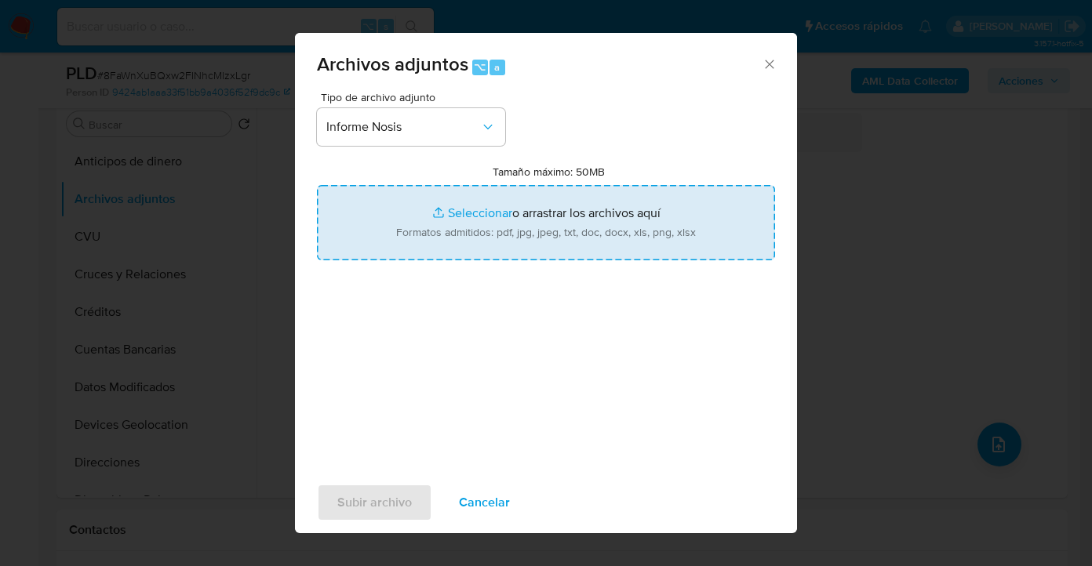
click at [521, 214] on input "Tamaño máximo: 50MB Seleccionar archivos" at bounding box center [546, 222] width 458 height 75
type input "C:\fakepath\1817675941-NOSIS_Manager_InformeIndividual_20408925879_620658_20250…"
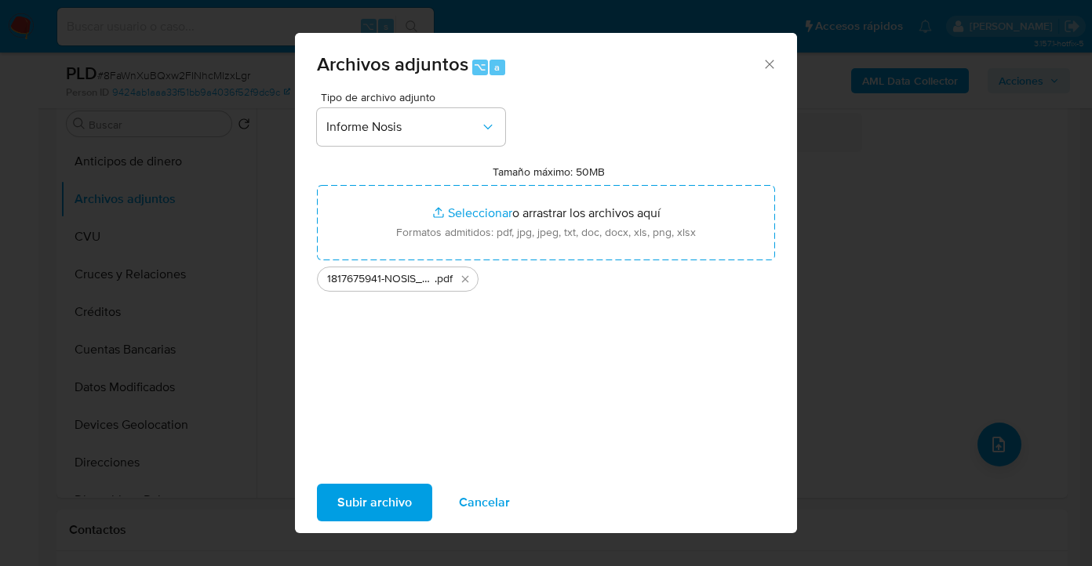
click at [373, 507] on span "Subir archivo" at bounding box center [374, 503] width 75 height 35
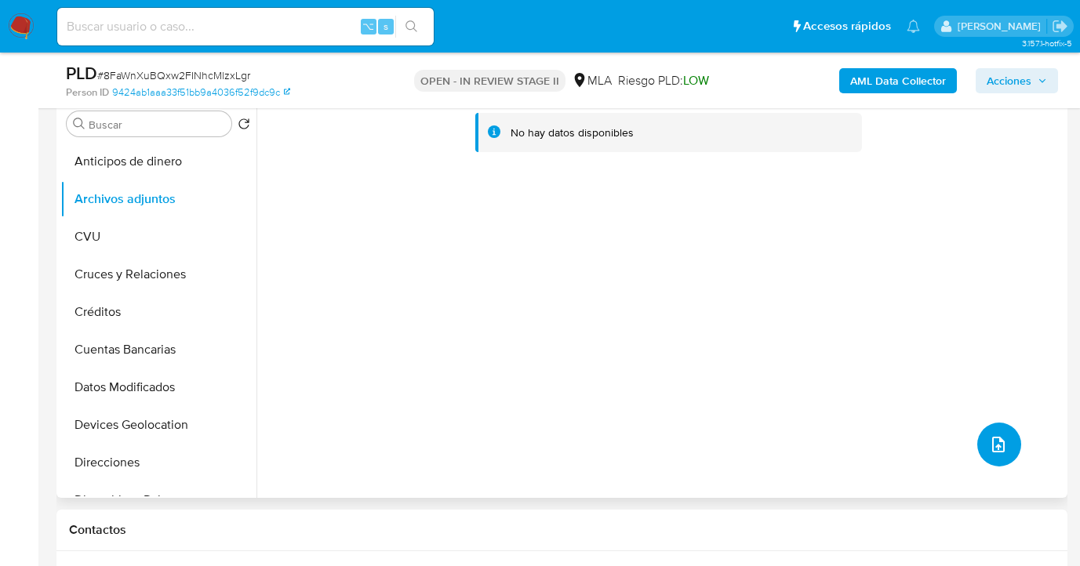
click at [1005, 449] on button "upload-file" at bounding box center [1000, 445] width 44 height 44
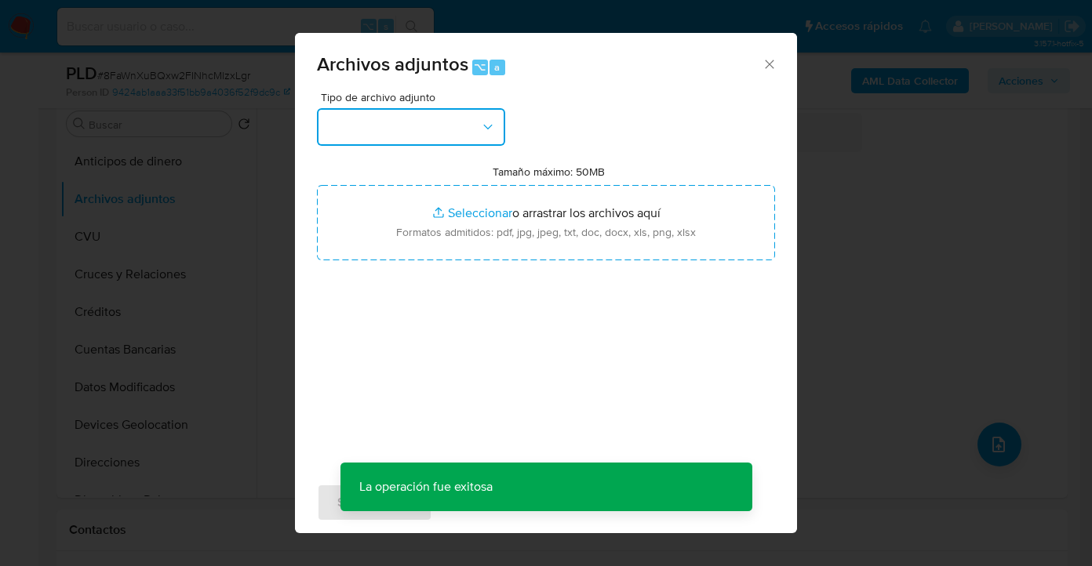
click at [470, 130] on button "button" at bounding box center [411, 127] width 188 height 38
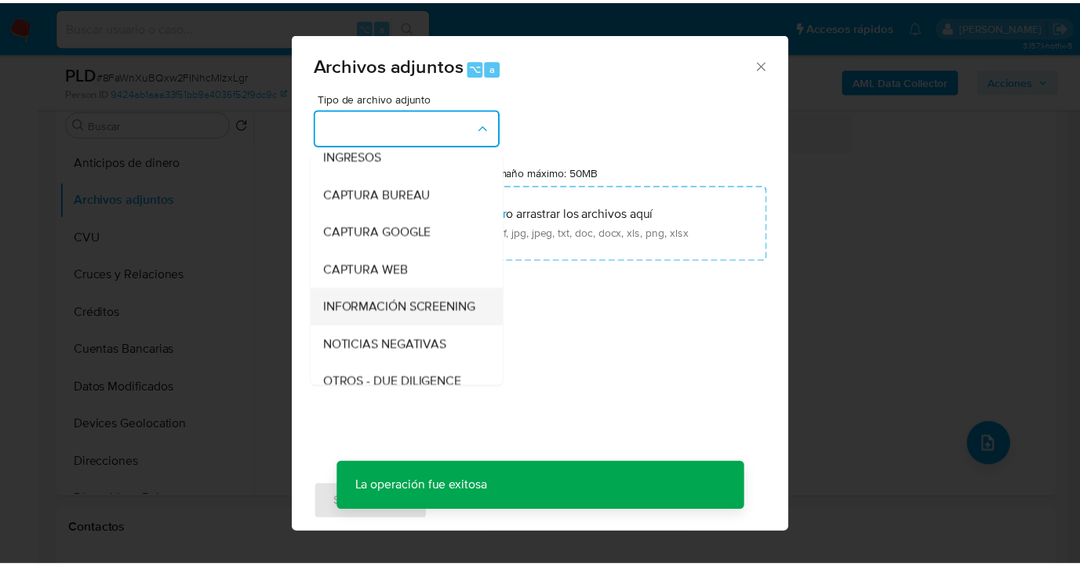
scroll to position [142, 0]
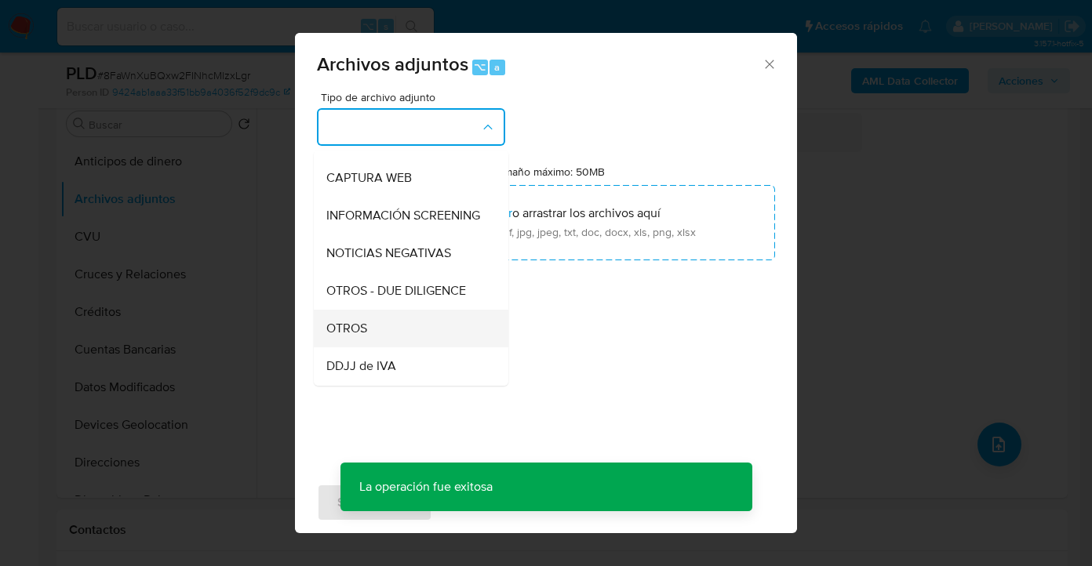
click at [421, 328] on div "OTROS" at bounding box center [406, 329] width 160 height 38
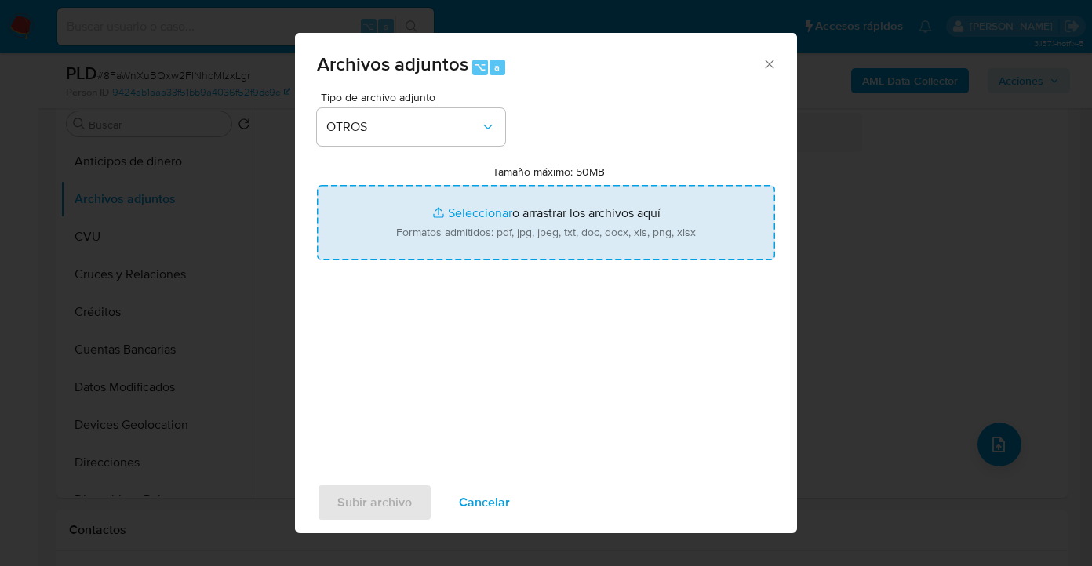
click at [617, 220] on input "Tamaño máximo: 50MB Seleccionar archivos" at bounding box center [546, 222] width 458 height 75
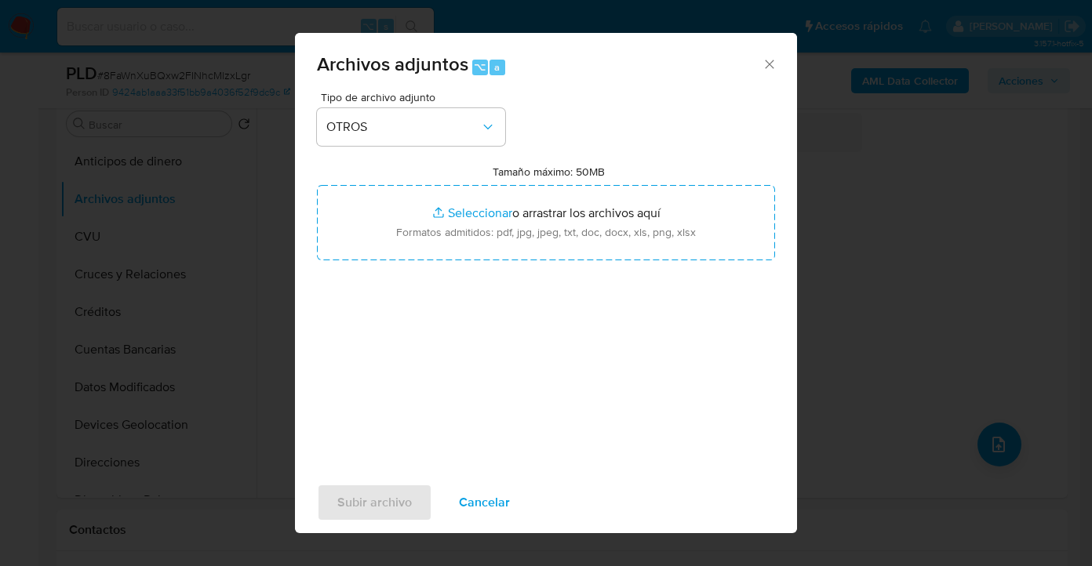
type input "C:\fakepath\1817675941 Movimientos.xlsx"
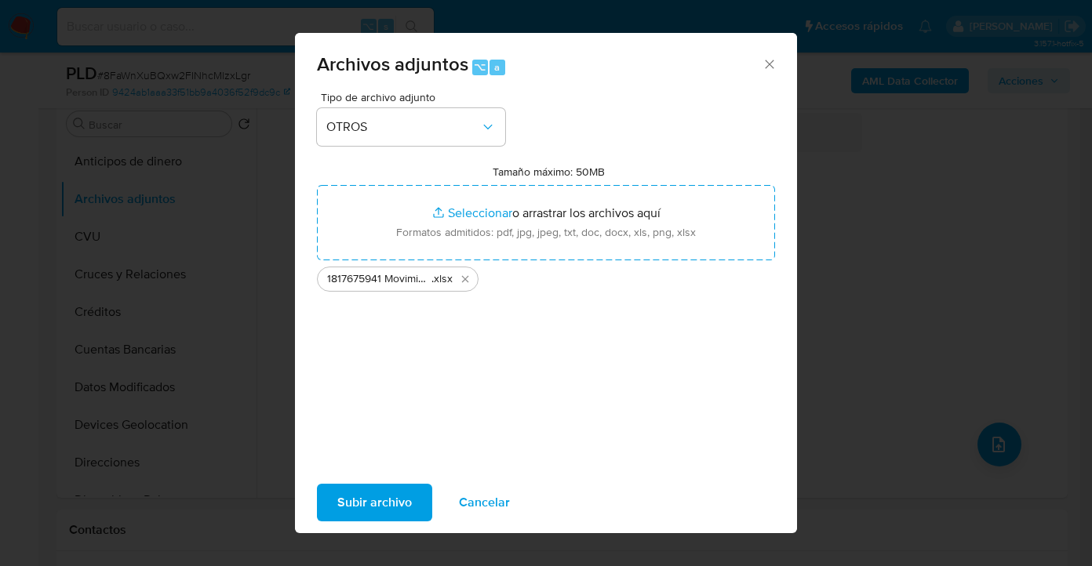
click at [372, 501] on span "Subir archivo" at bounding box center [374, 503] width 75 height 35
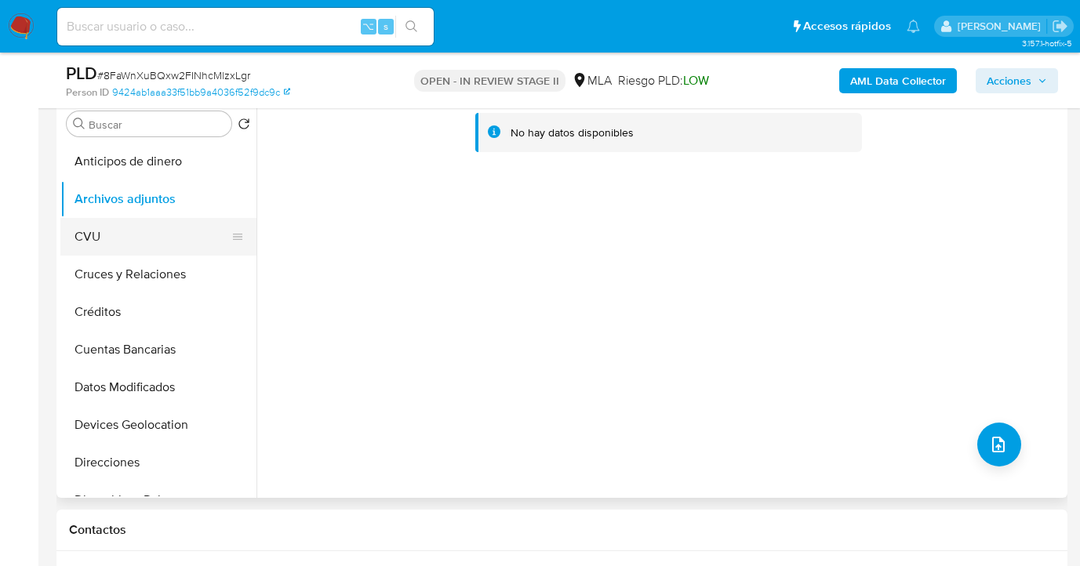
click at [161, 245] on button "CVU" at bounding box center [152, 237] width 184 height 38
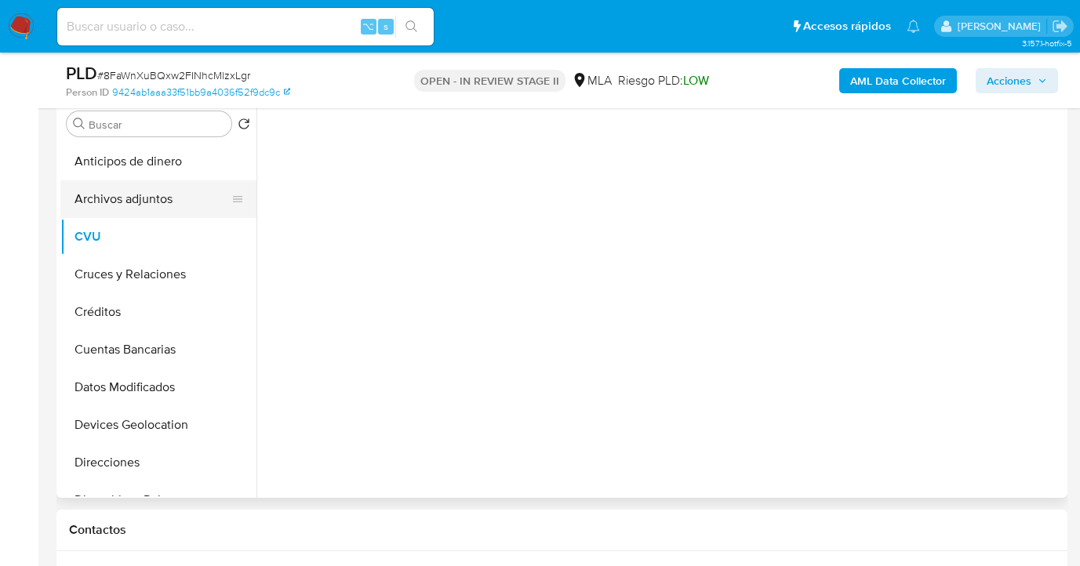
click at [173, 202] on button "Archivos adjuntos" at bounding box center [152, 199] width 184 height 38
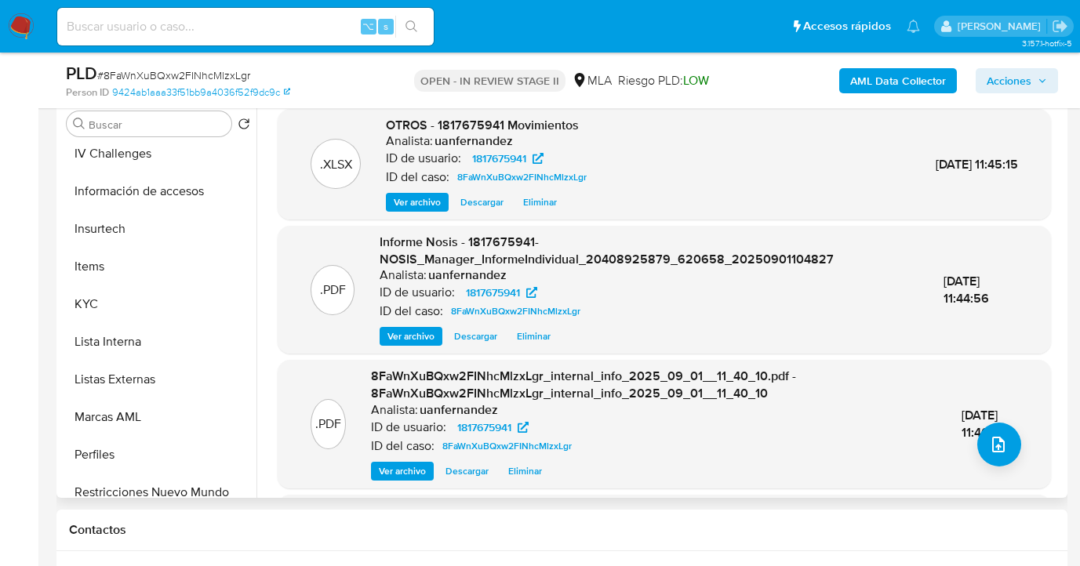
scroll to position [738, 0]
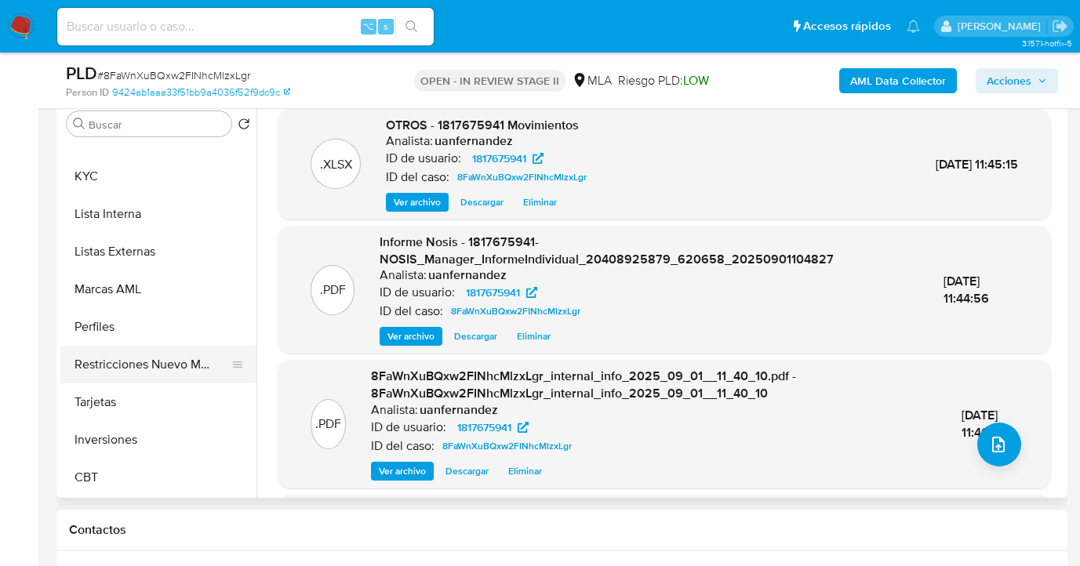
click at [169, 362] on button "Restricciones Nuevo Mundo" at bounding box center [152, 365] width 184 height 38
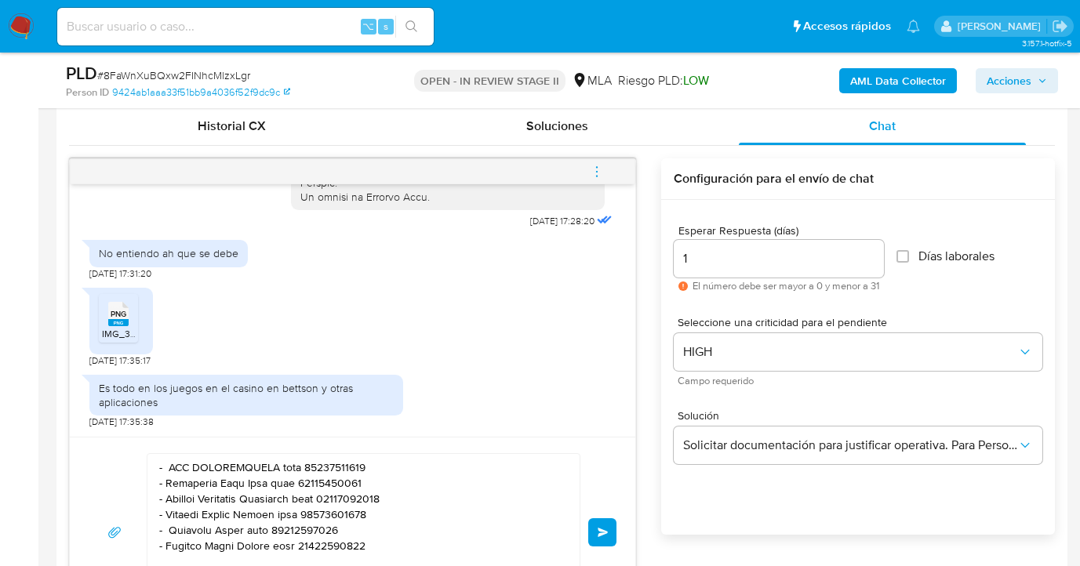
scroll to position [769, 0]
click at [700, 261] on input "1" at bounding box center [779, 257] width 210 height 20
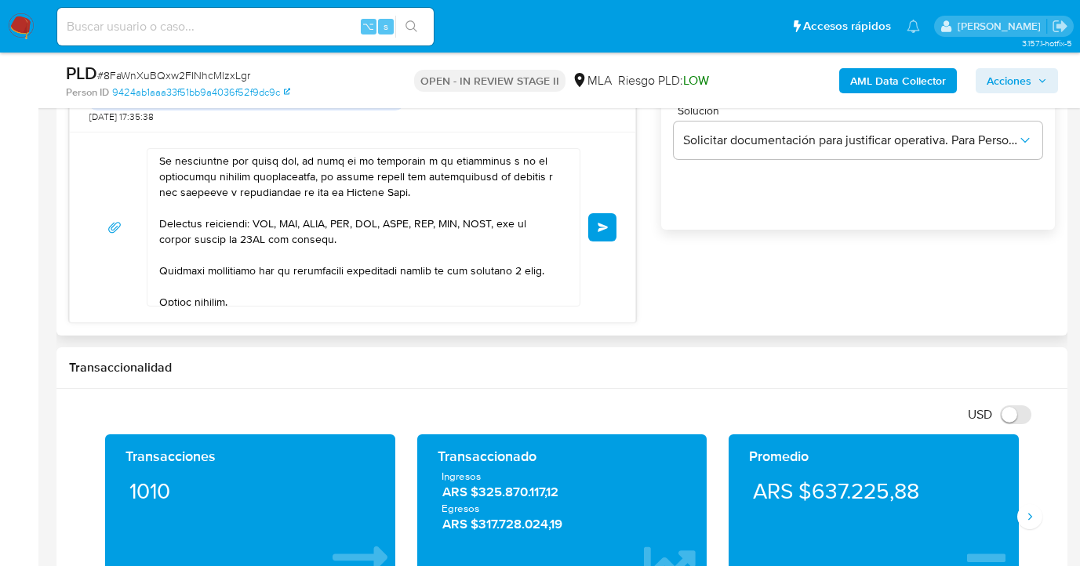
scroll to position [566, 0]
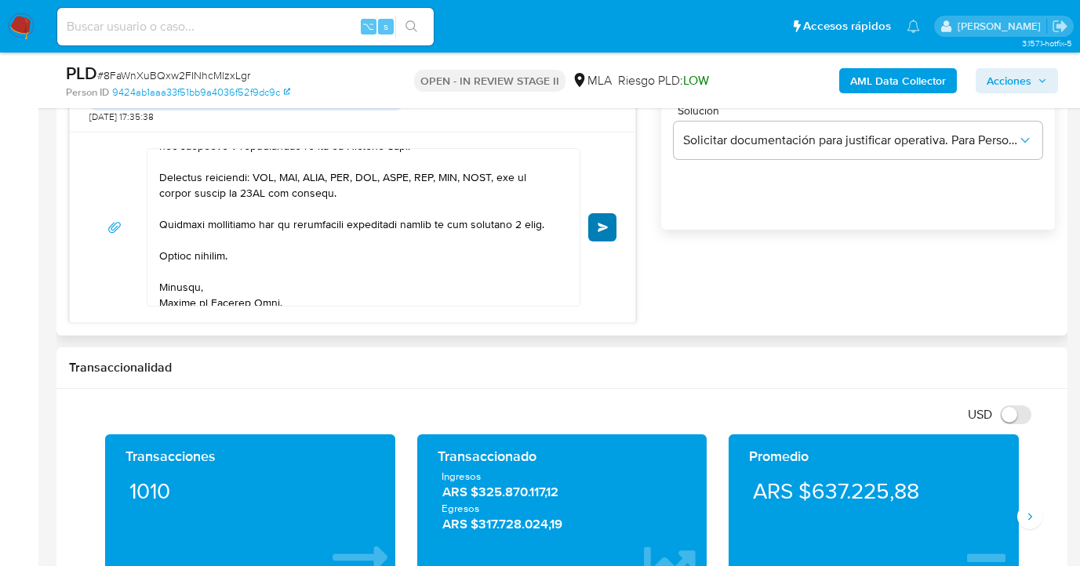
type input "2"
click at [606, 226] on span "Enviar" at bounding box center [603, 227] width 11 height 9
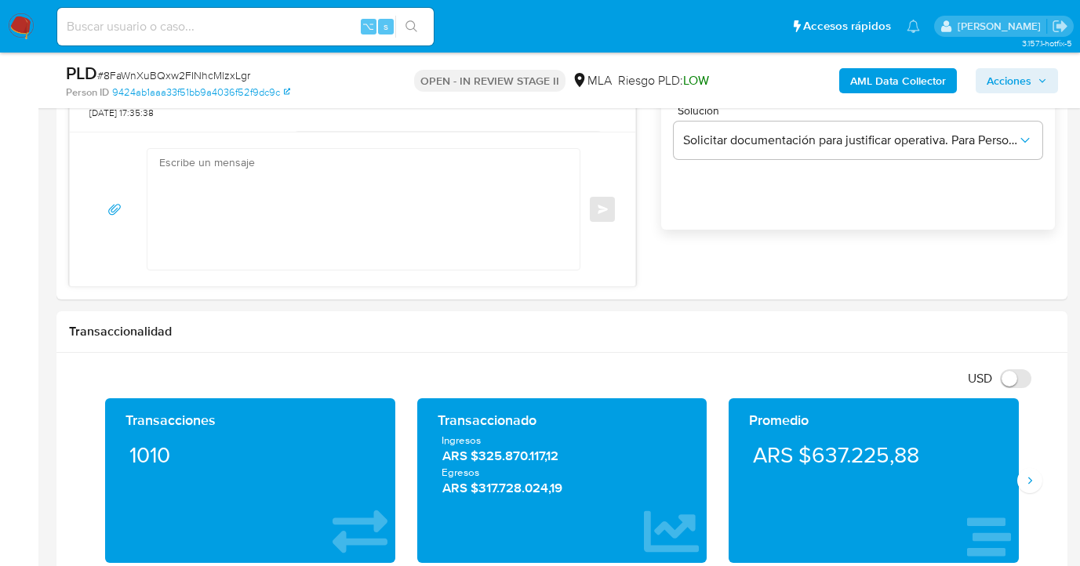
scroll to position [1706, 0]
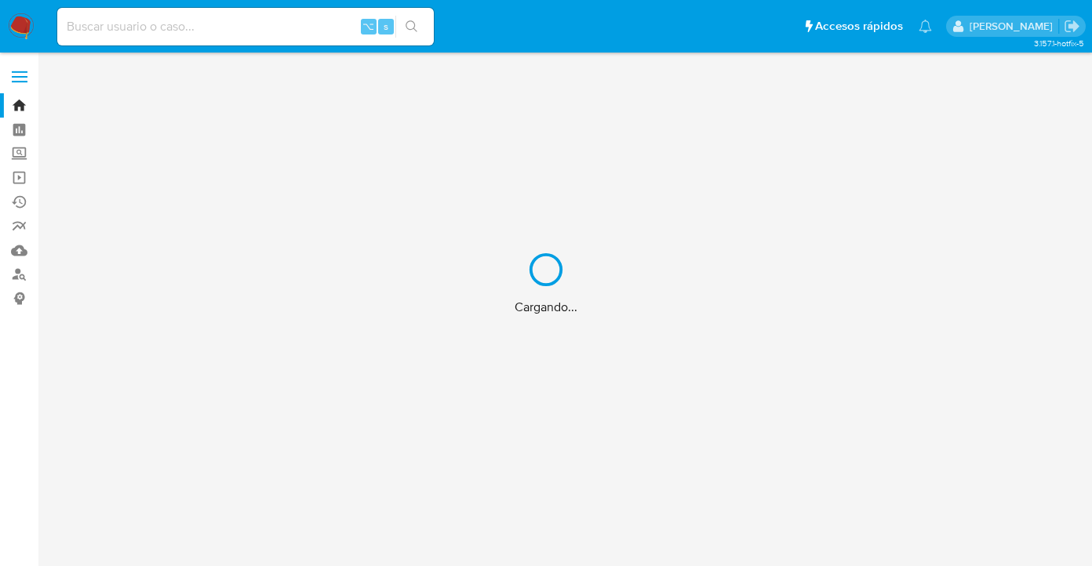
click at [18, 278] on div "Cargando..." at bounding box center [546, 283] width 1092 height 566
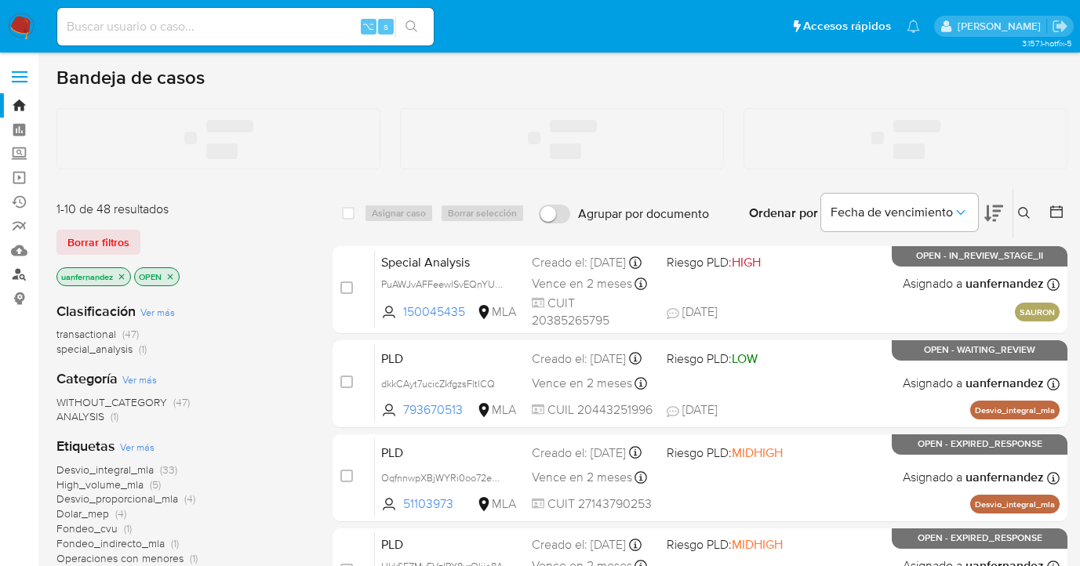
click at [21, 276] on link "Buscador de personas" at bounding box center [93, 275] width 187 height 24
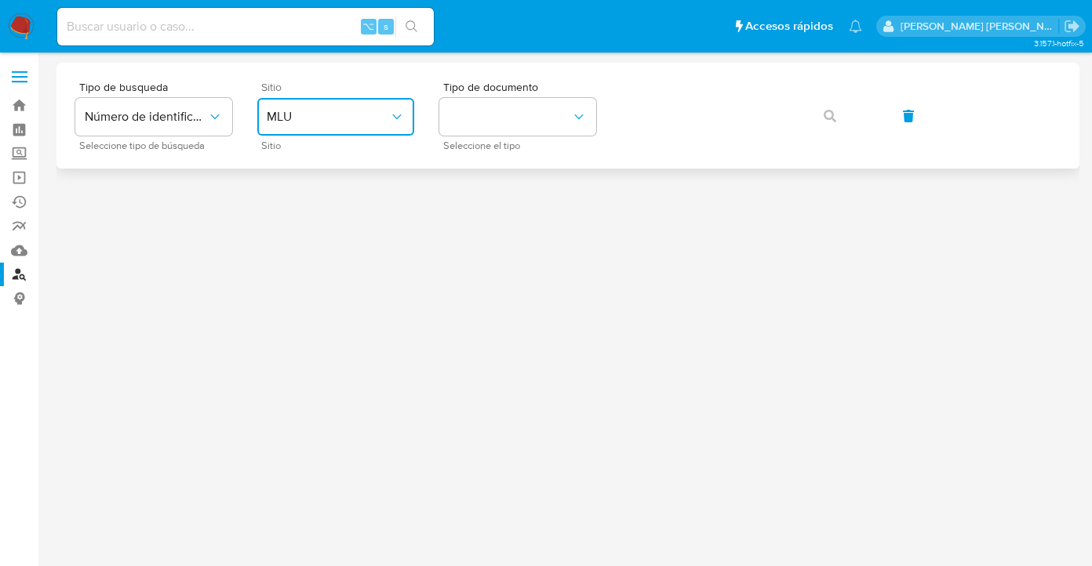
click at [378, 113] on span "MLU" at bounding box center [328, 117] width 122 height 16
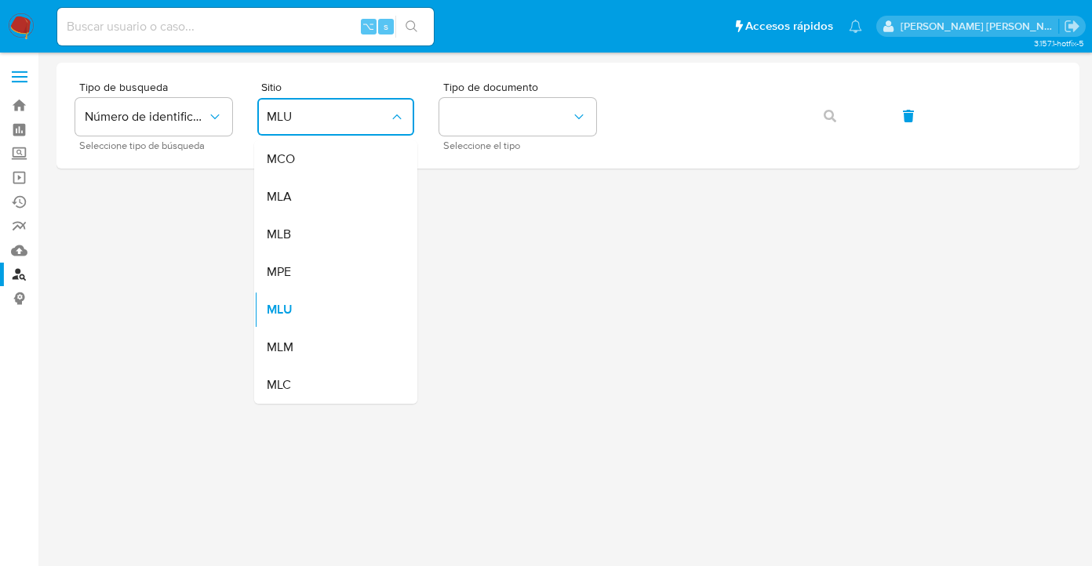
click at [297, 202] on div "MLA" at bounding box center [331, 197] width 129 height 38
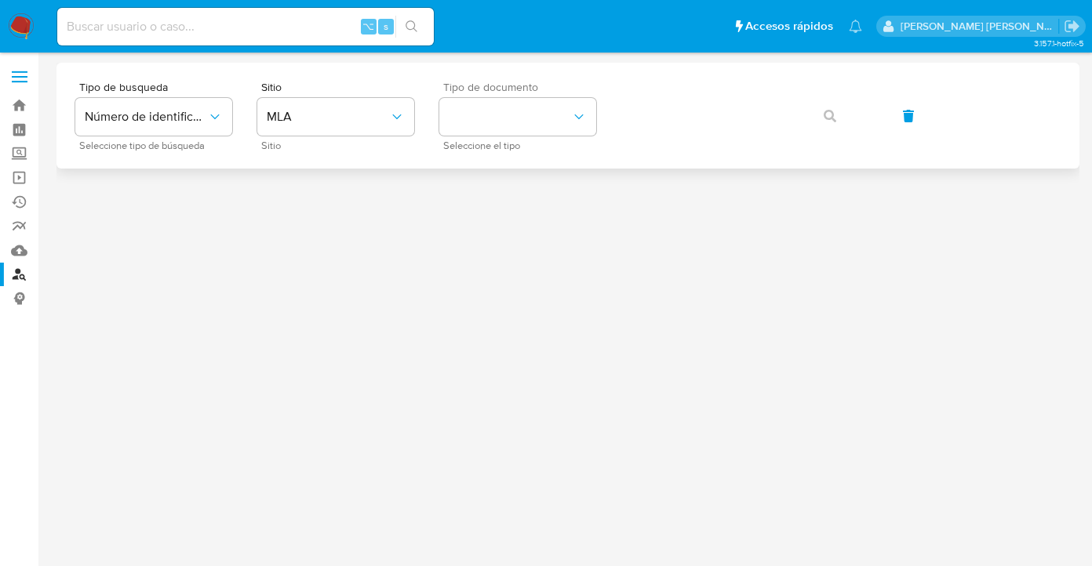
click at [479, 150] on span "Seleccione el tipo" at bounding box center [521, 146] width 157 height 8
drag, startPoint x: 497, startPoint y: 131, endPoint x: 512, endPoint y: 130, distance: 15.7
click at [497, 131] on button "identificationType" at bounding box center [517, 117] width 157 height 38
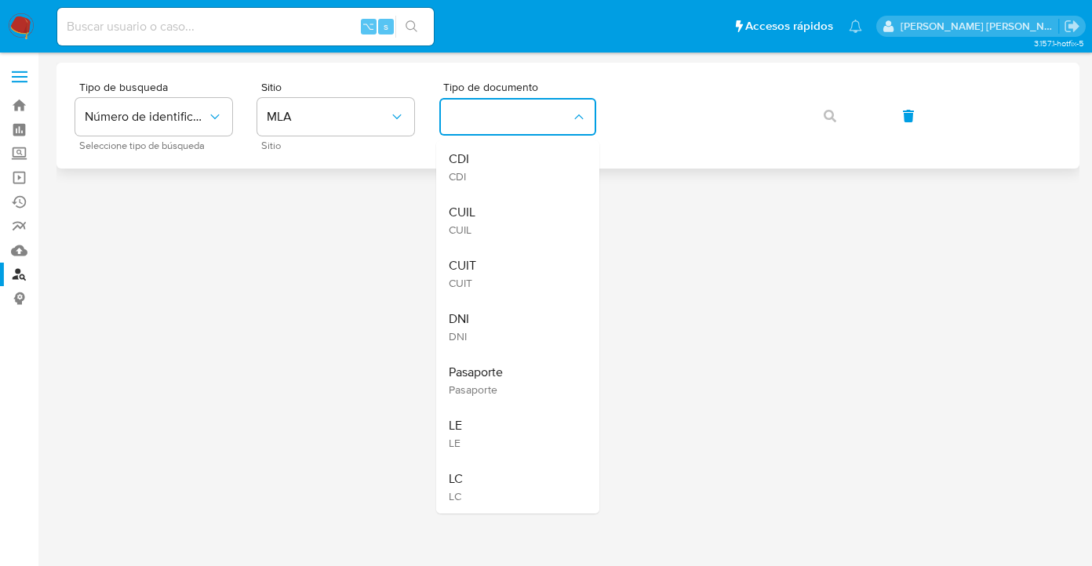
drag, startPoint x: 545, startPoint y: 217, endPoint x: 650, endPoint y: 141, distance: 129.3
click at [545, 217] on div "CUIL CUIL" at bounding box center [513, 220] width 129 height 53
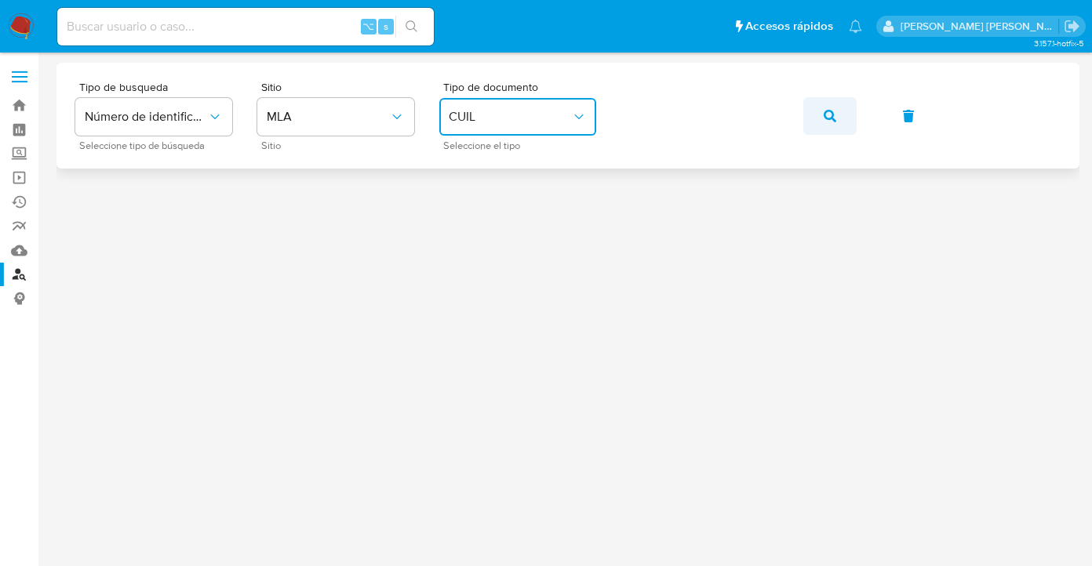
click at [832, 119] on icon "button" at bounding box center [830, 116] width 13 height 13
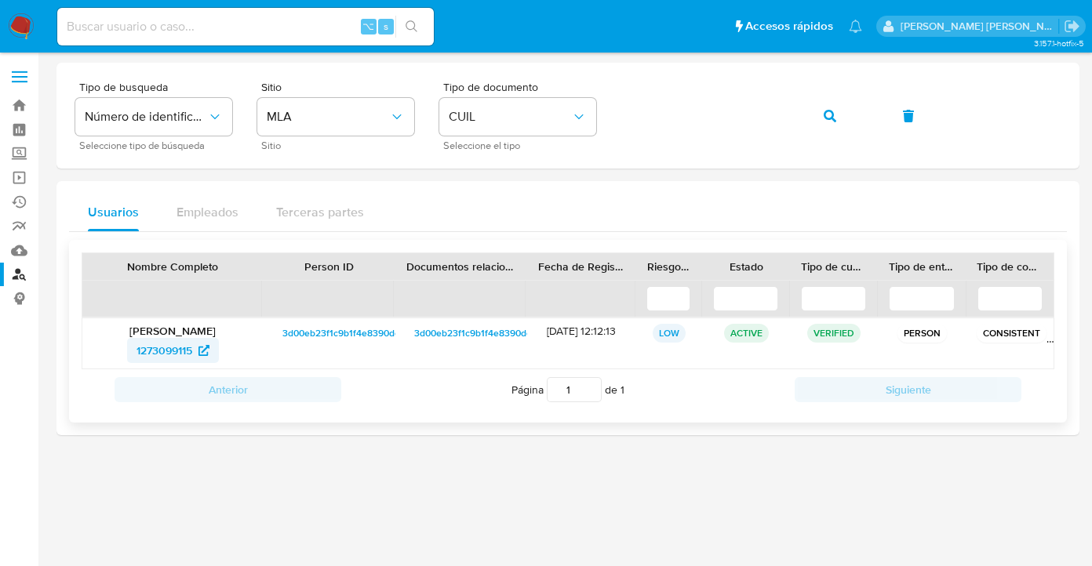
click at [151, 354] on span "1273099115" at bounding box center [165, 350] width 56 height 25
click at [616, 113] on div "Tipo de busqueda Número de identificación Seleccione tipo de búsqueda Sitio MLA…" at bounding box center [567, 116] width 985 height 68
click at [824, 122] on icon "button" at bounding box center [830, 116] width 13 height 13
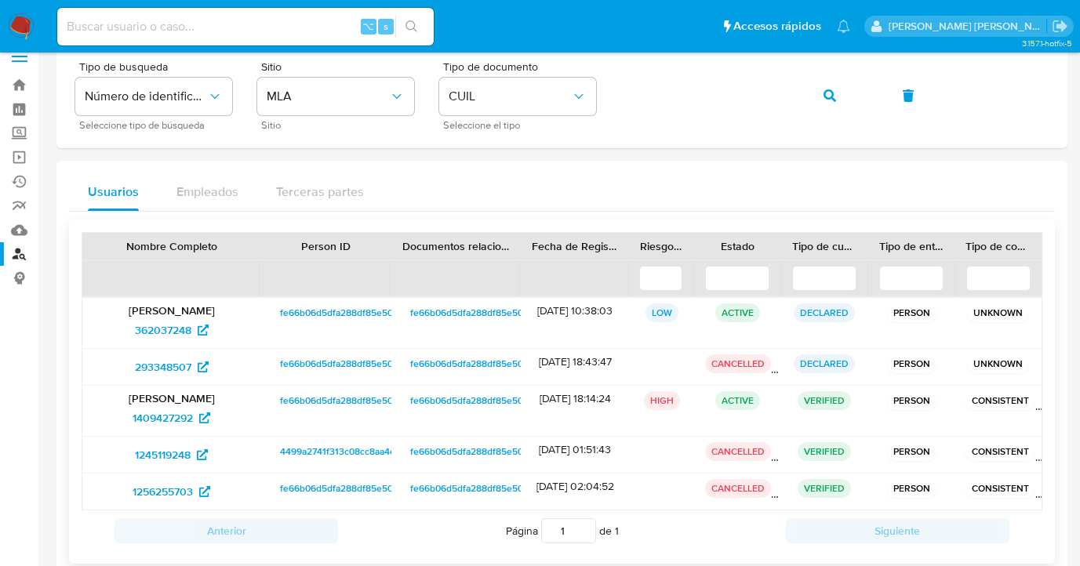
scroll to position [53, 0]
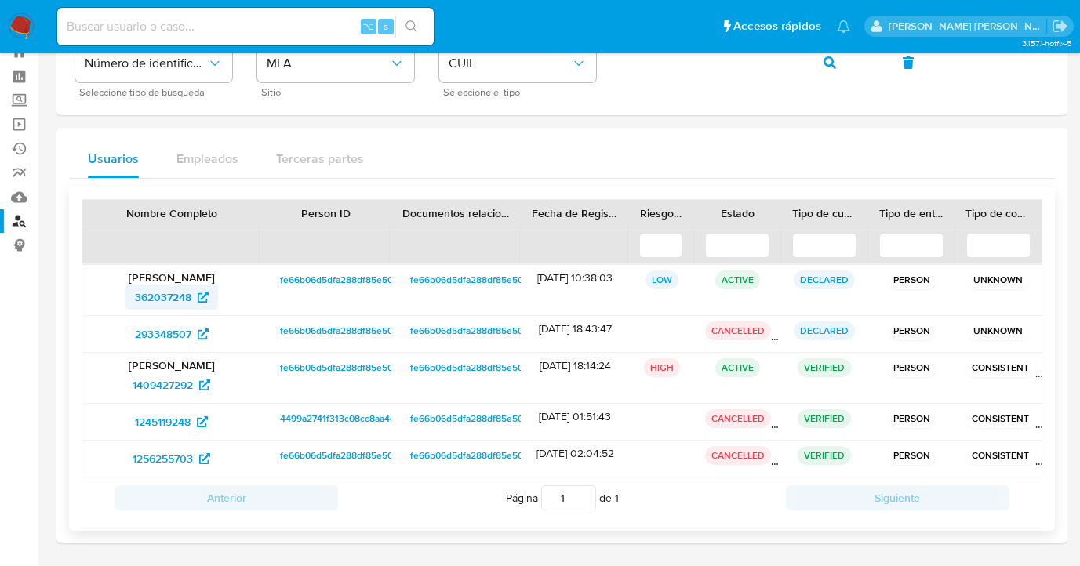
click at [163, 297] on span "362037248" at bounding box center [163, 297] width 56 height 25
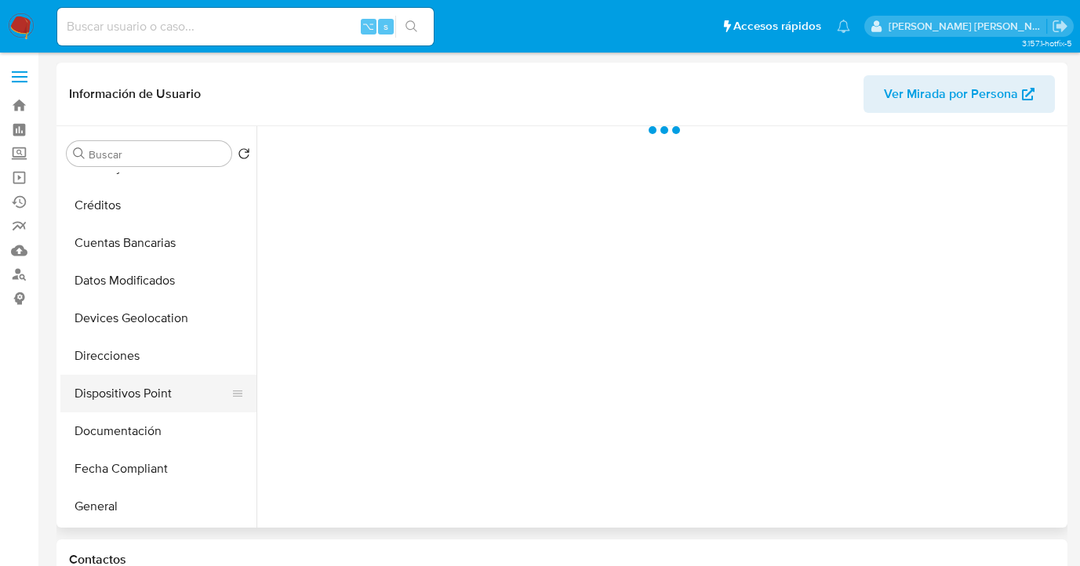
scroll to position [220, 0]
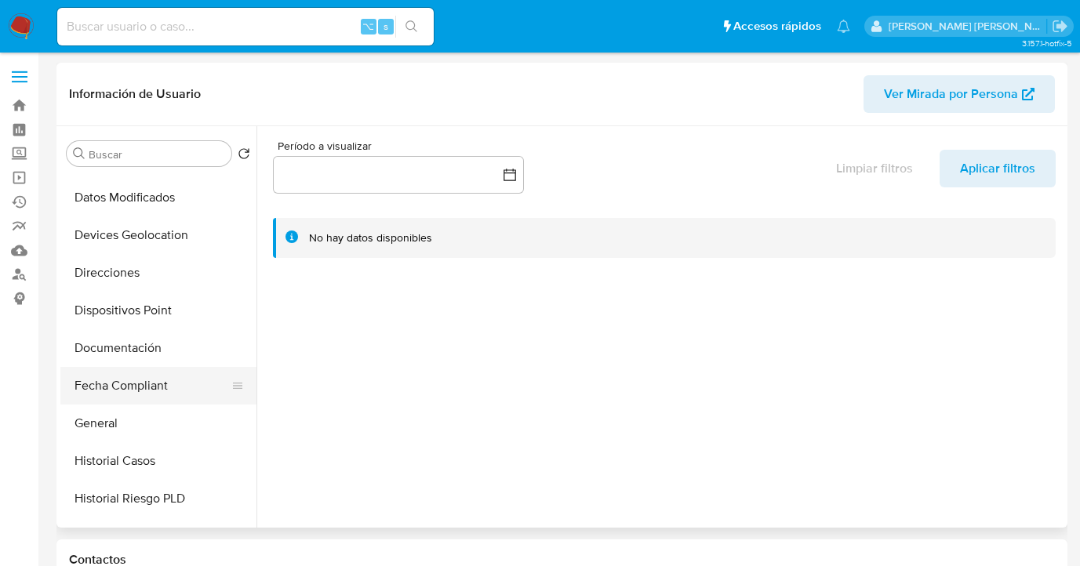
select select "10"
click at [168, 347] on button "Documentación" at bounding box center [152, 349] width 184 height 38
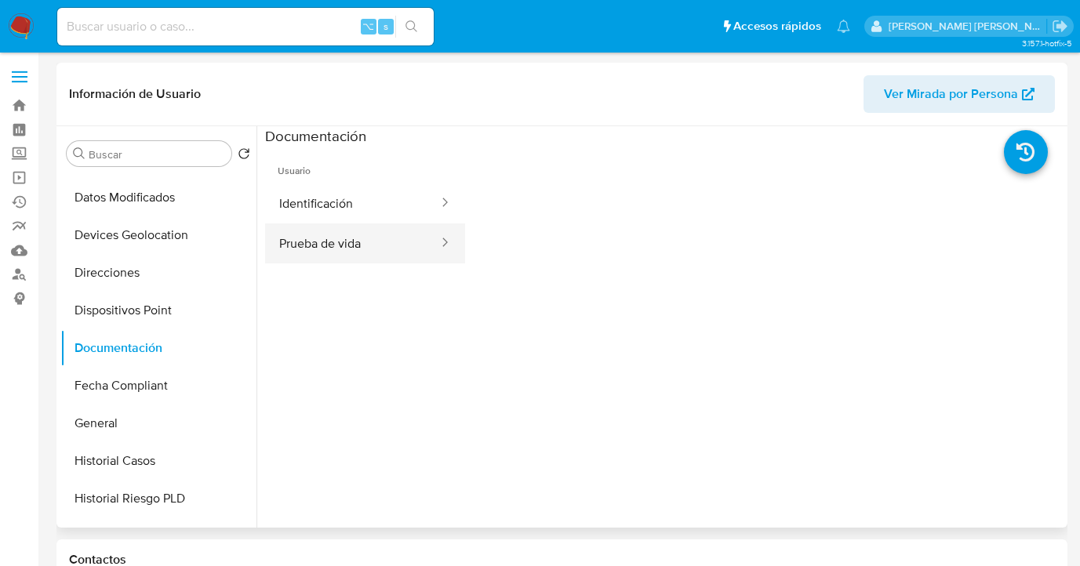
click at [319, 246] on button "Prueba de vida" at bounding box center [352, 244] width 175 height 40
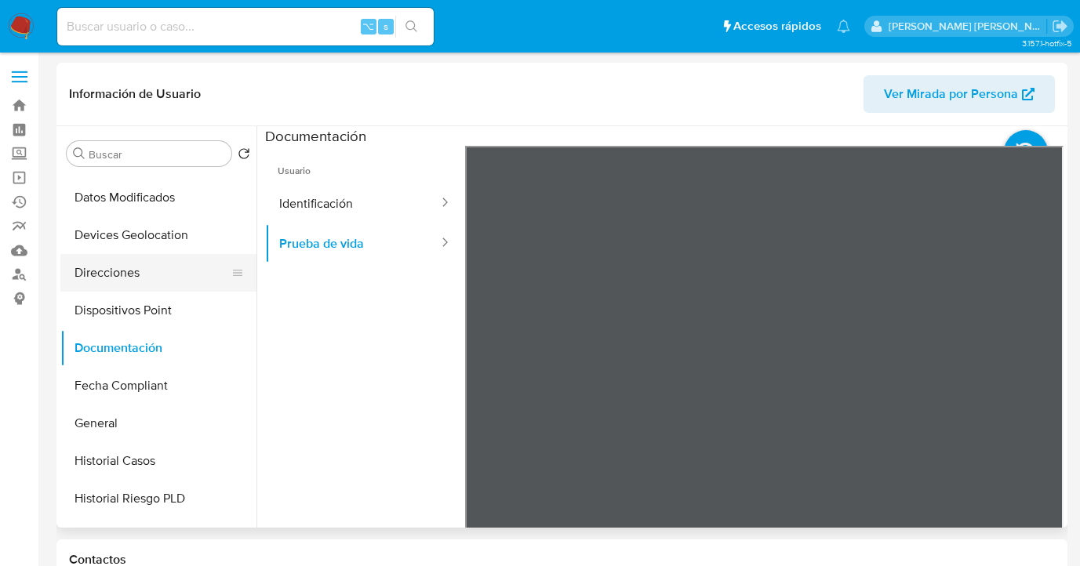
click at [126, 277] on button "Direcciones" at bounding box center [152, 273] width 184 height 38
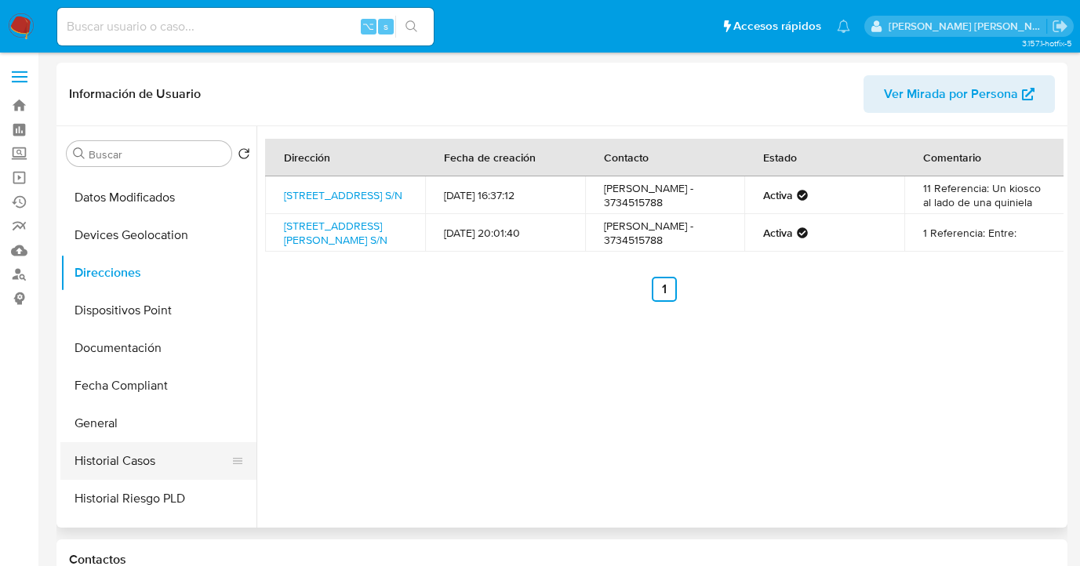
drag, startPoint x: 163, startPoint y: 433, endPoint x: 163, endPoint y: 443, distance: 9.4
click at [163, 434] on button "General" at bounding box center [158, 424] width 196 height 38
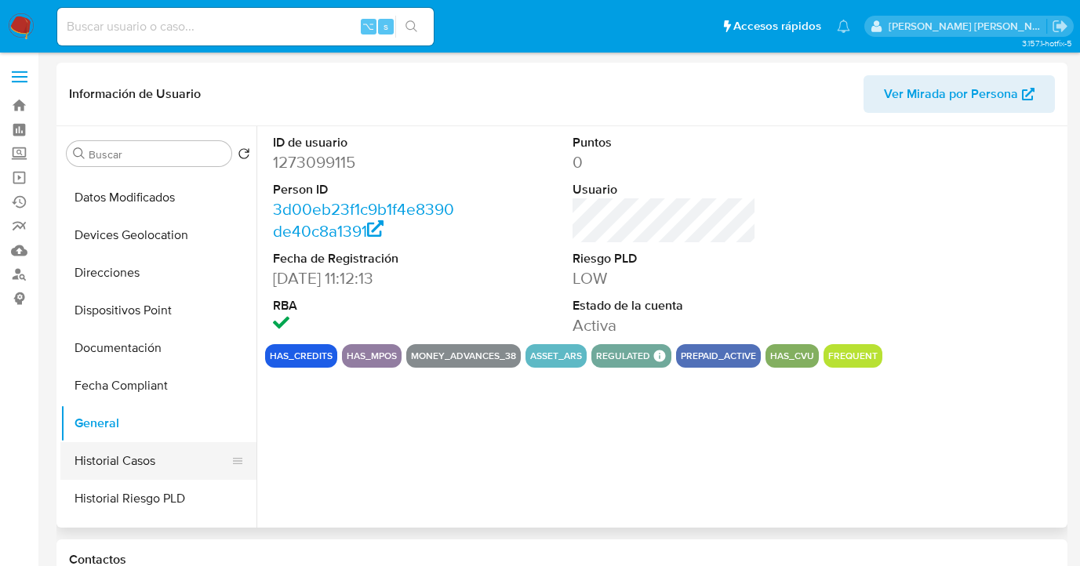
click at [187, 457] on button "Historial Casos" at bounding box center [152, 462] width 184 height 38
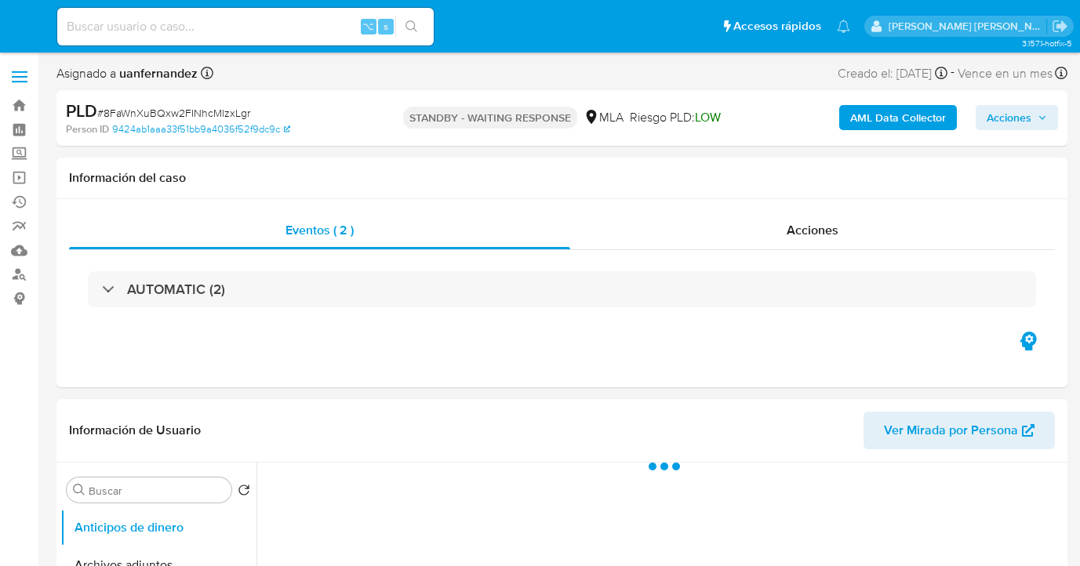
select select "10"
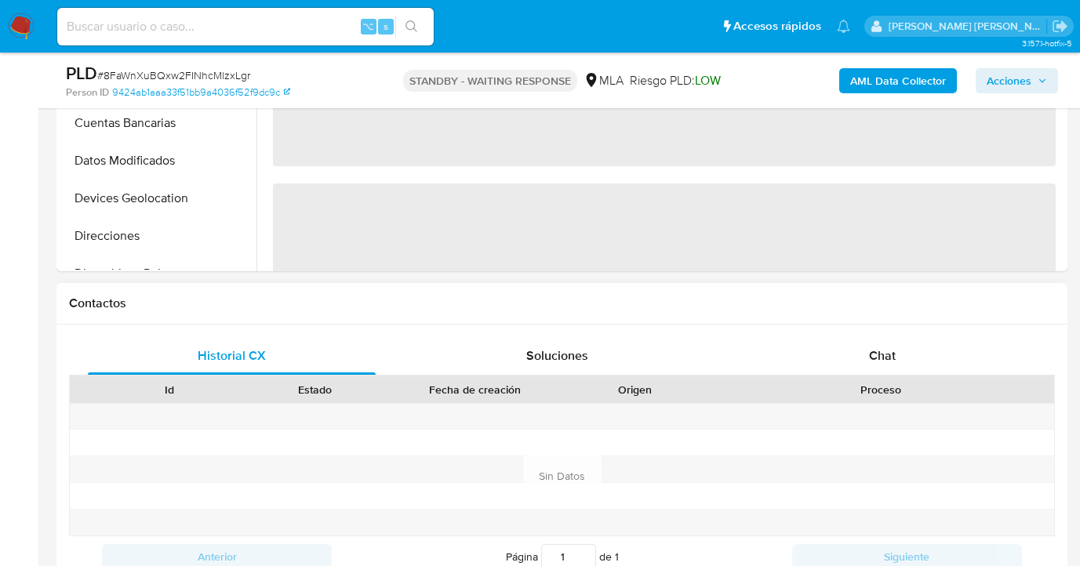
scroll to position [617, 0]
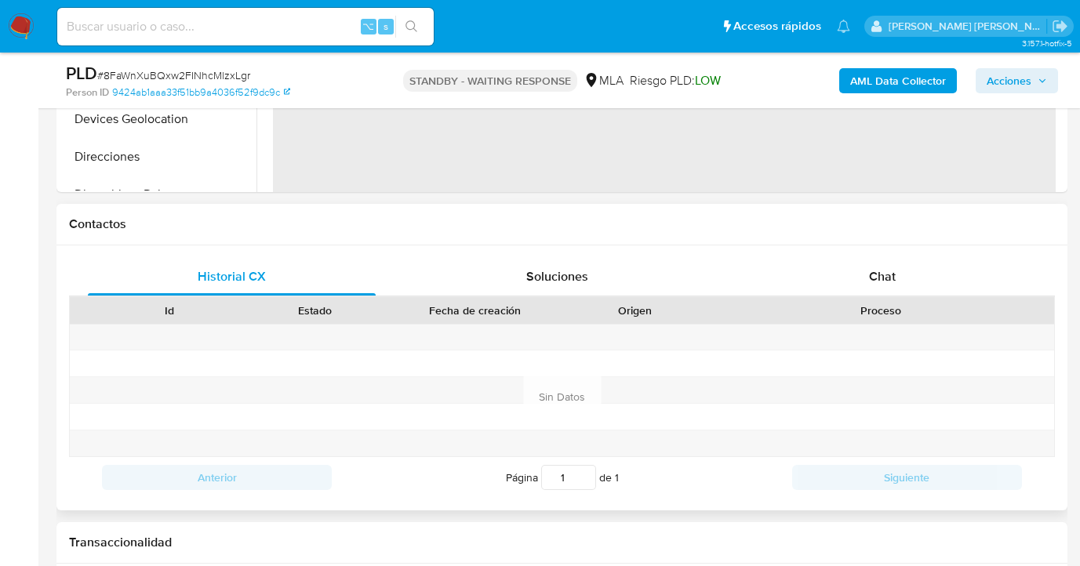
select select "10"
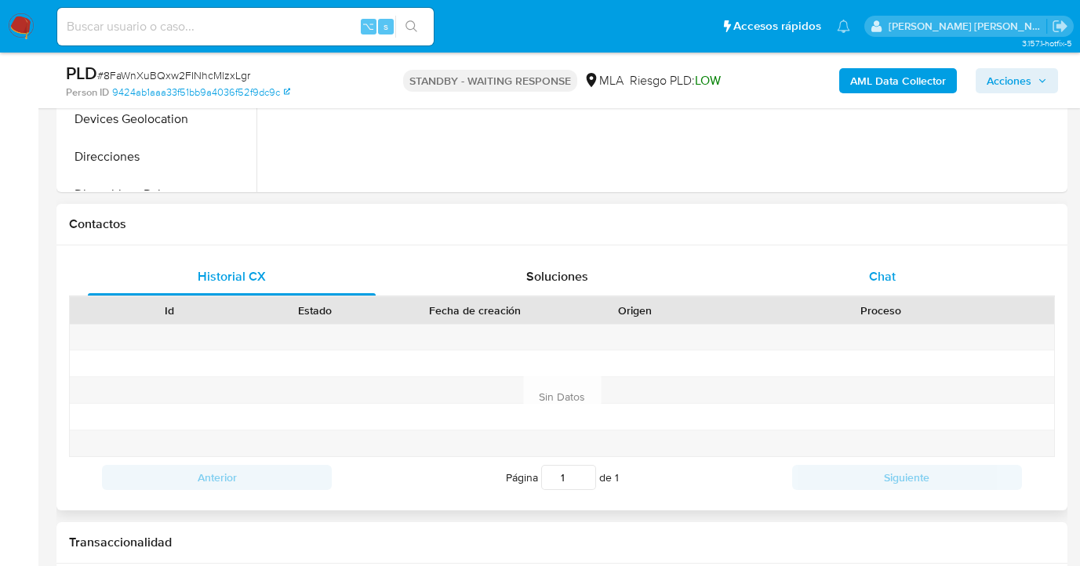
click at [892, 277] on span "Chat" at bounding box center [882, 277] width 27 height 18
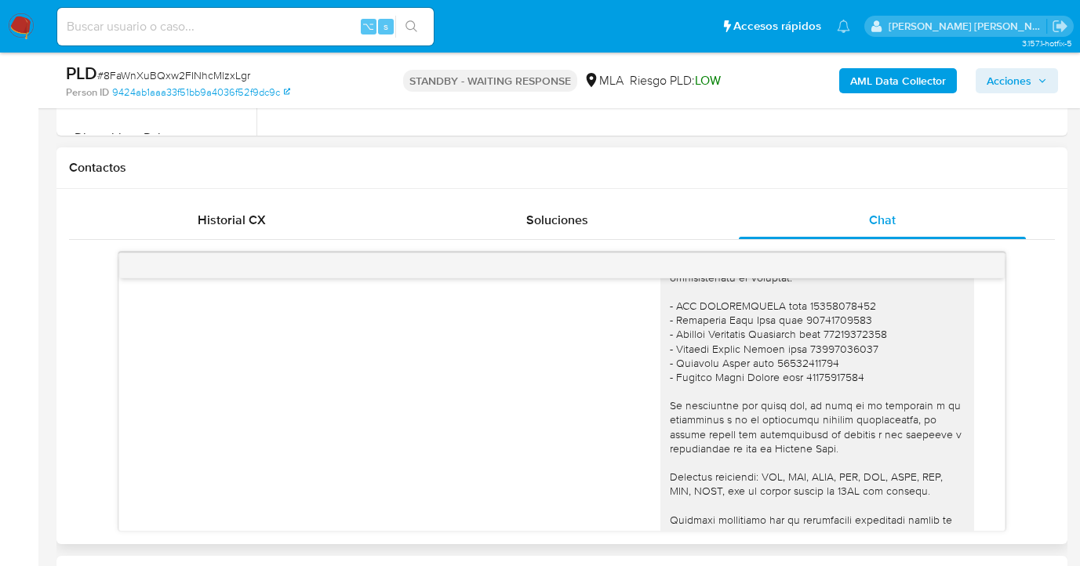
scroll to position [1706, 0]
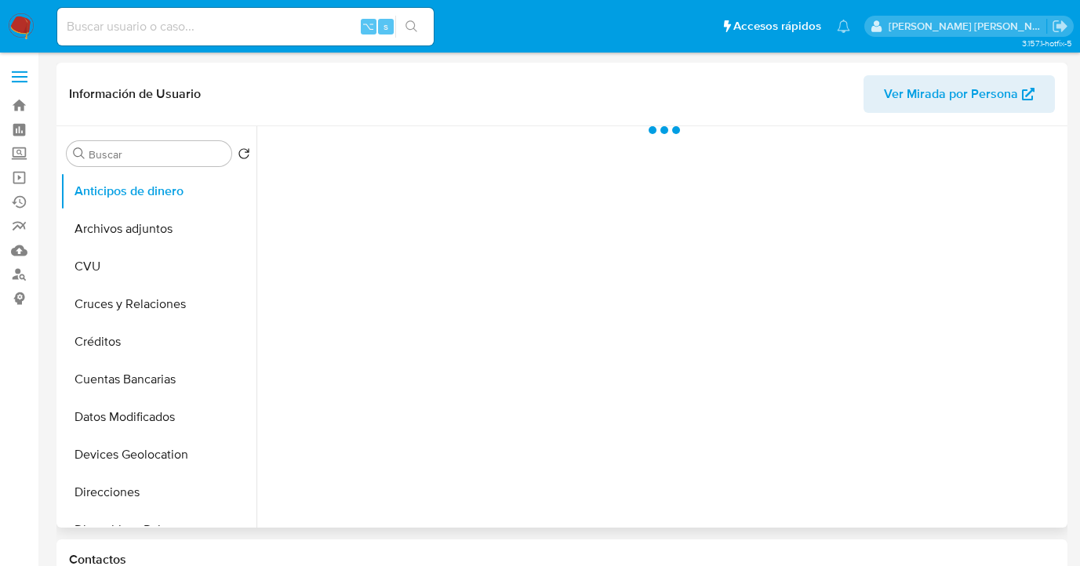
scroll to position [175, 0]
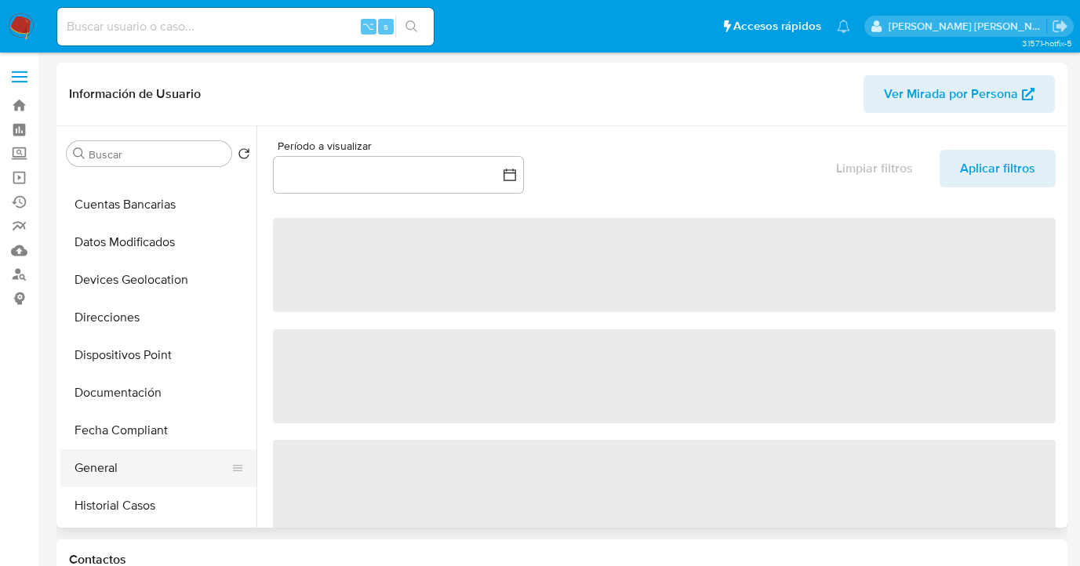
select select "10"
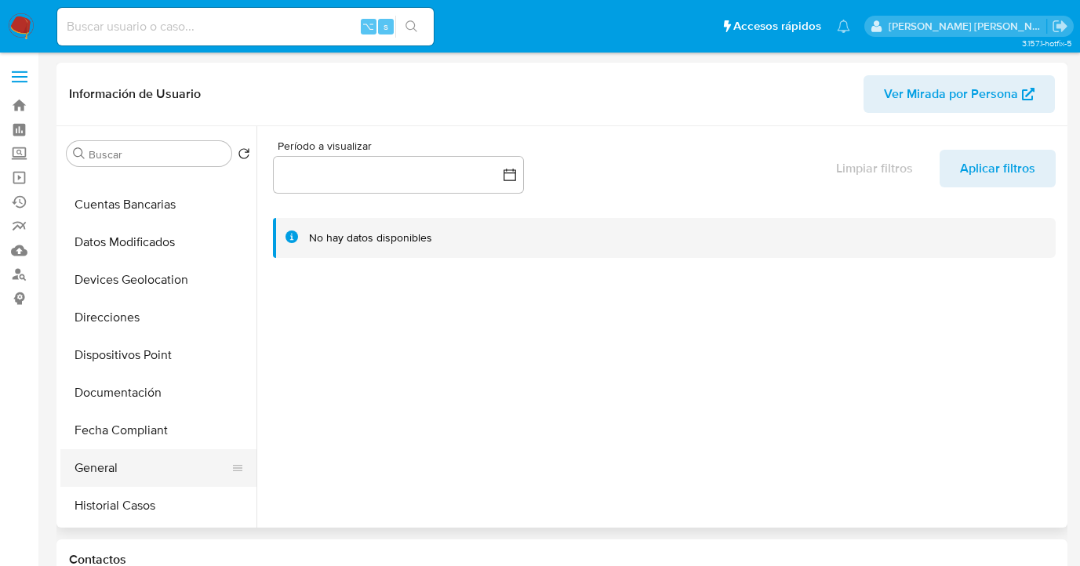
click at [165, 465] on button "General" at bounding box center [152, 469] width 184 height 38
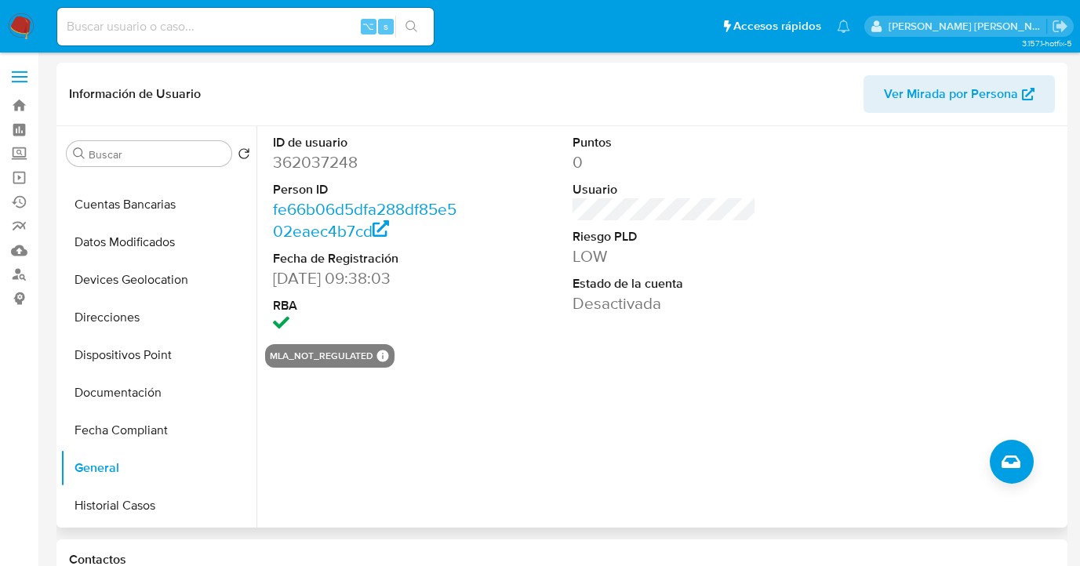
click at [916, 97] on span "Ver Mirada por Persona" at bounding box center [951, 94] width 134 height 38
drag, startPoint x: 169, startPoint y: 400, endPoint x: 264, endPoint y: 356, distance: 104.6
click at [169, 401] on button "Documentación" at bounding box center [158, 393] width 196 height 38
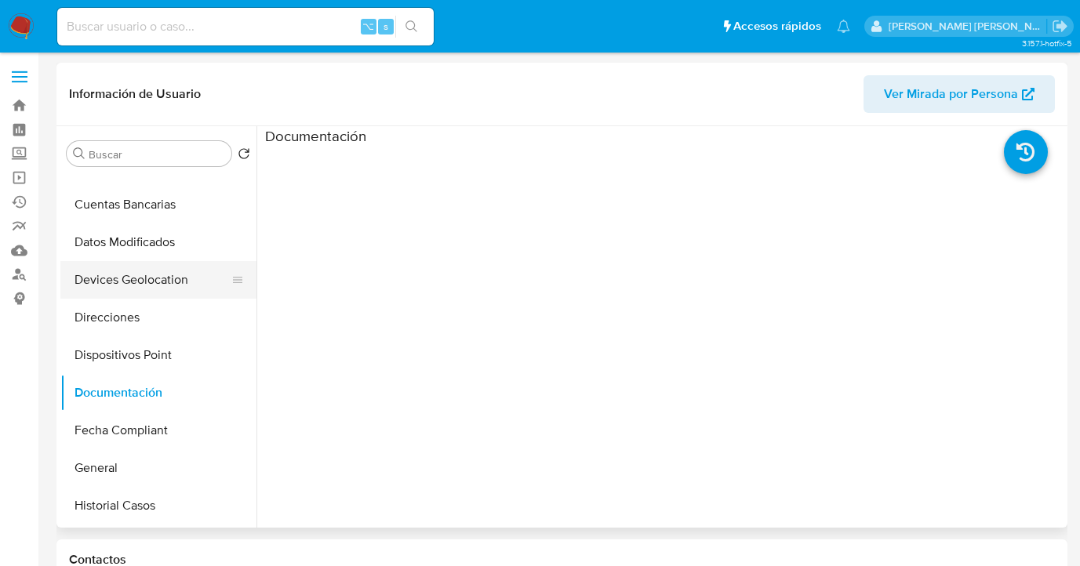
scroll to position [0, 0]
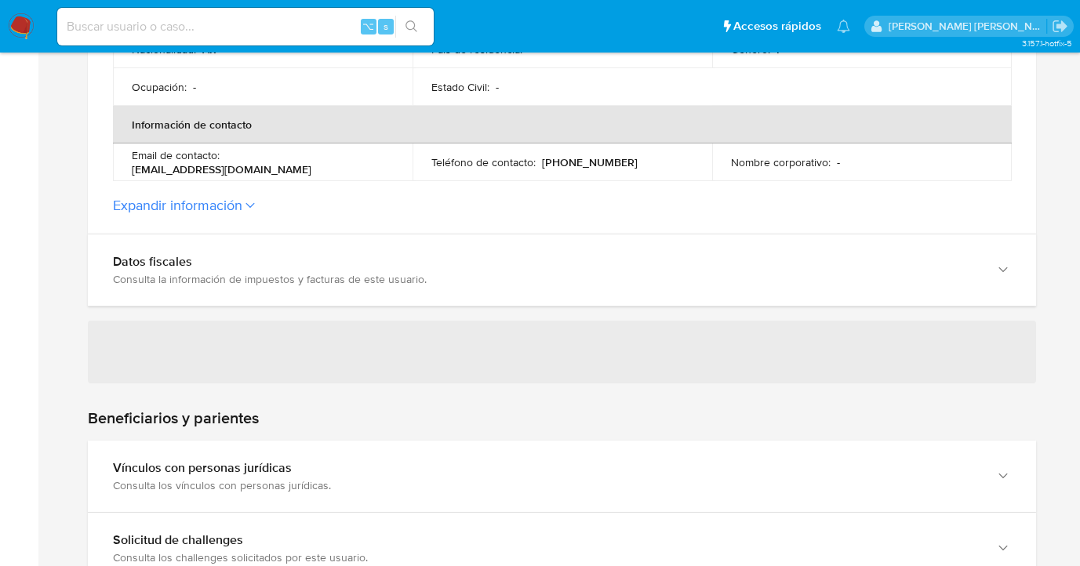
scroll to position [508, 0]
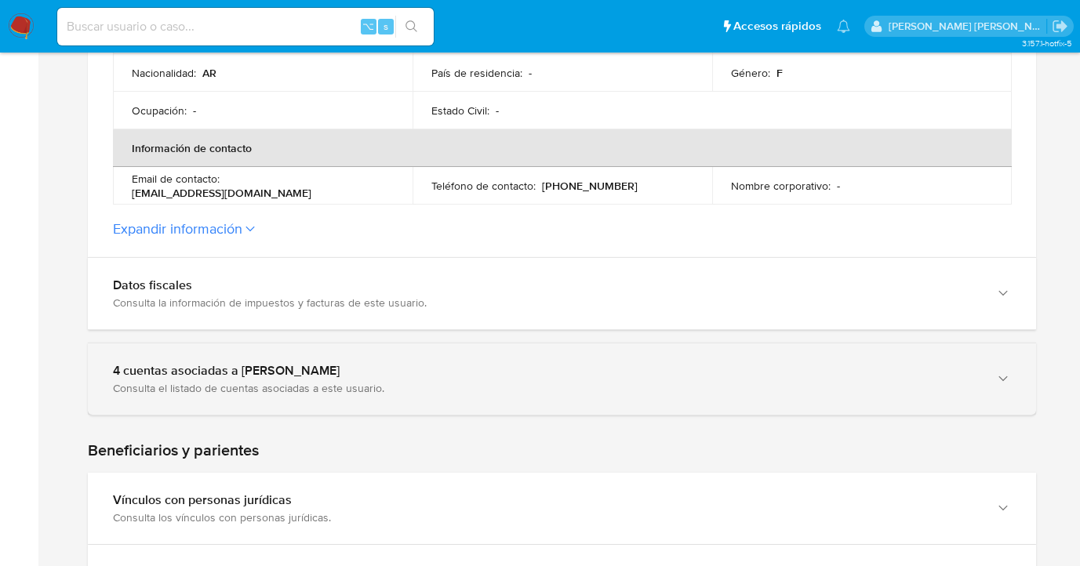
click at [1004, 381] on icon "button" at bounding box center [1004, 379] width 16 height 16
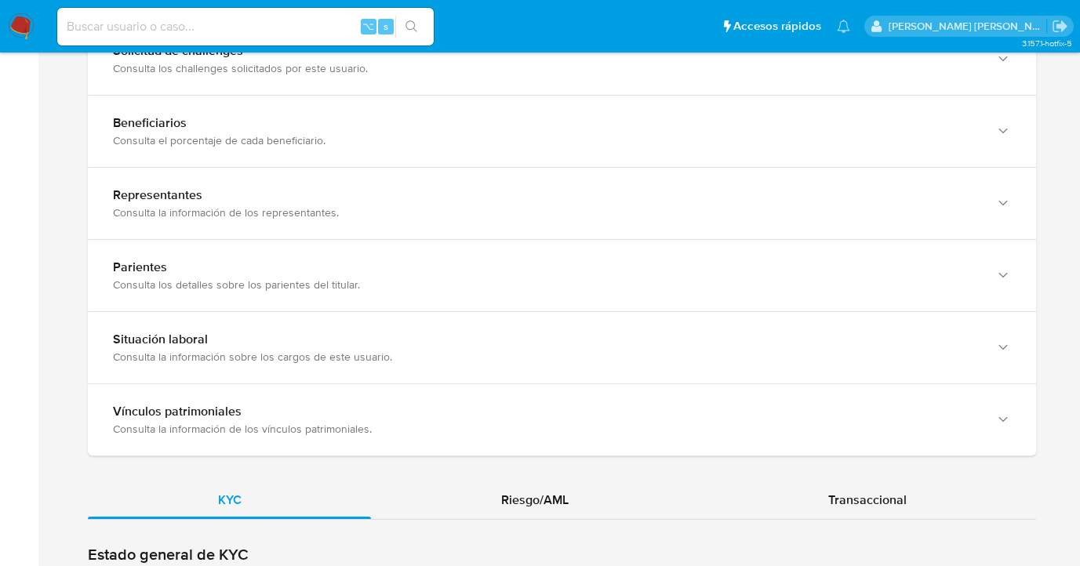
scroll to position [1637, 0]
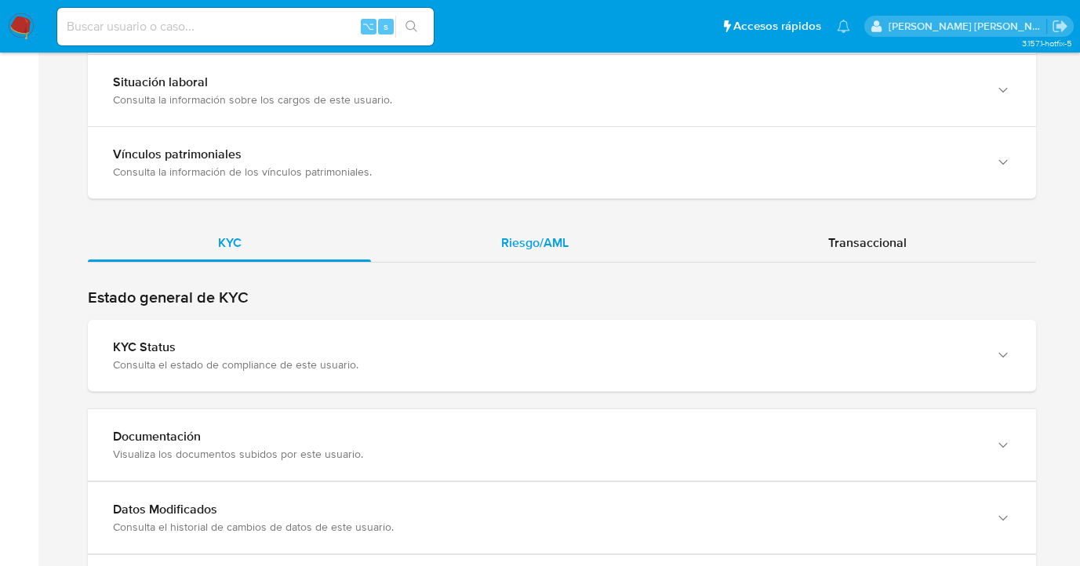
click at [528, 236] on span "Riesgo/AML" at bounding box center [534, 243] width 67 height 18
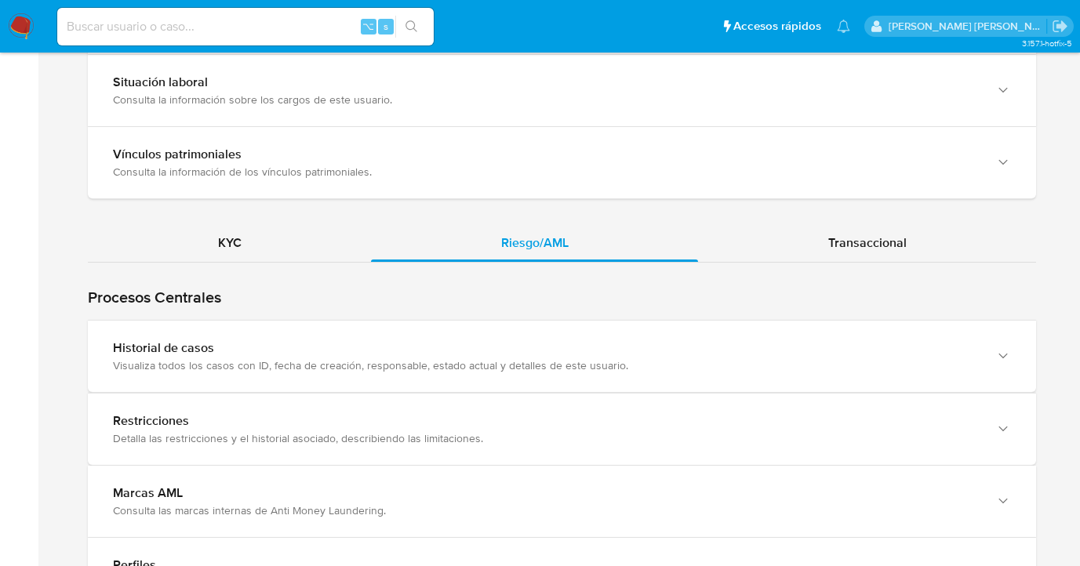
drag, startPoint x: 1004, startPoint y: 351, endPoint x: 643, endPoint y: 271, distance: 369.5
click at [1004, 351] on icon "button" at bounding box center [1004, 356] width 16 height 16
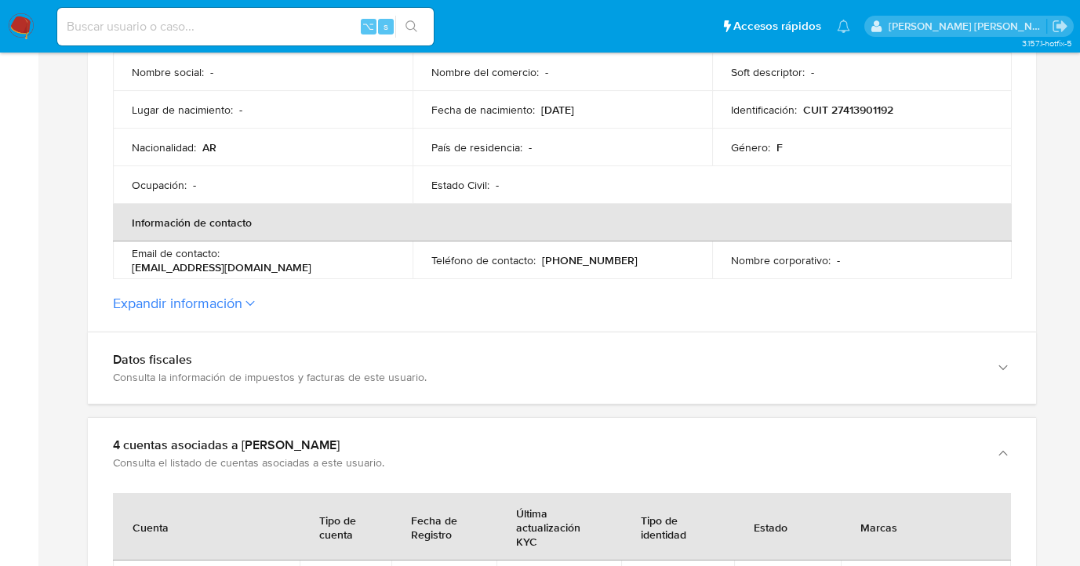
scroll to position [363, 0]
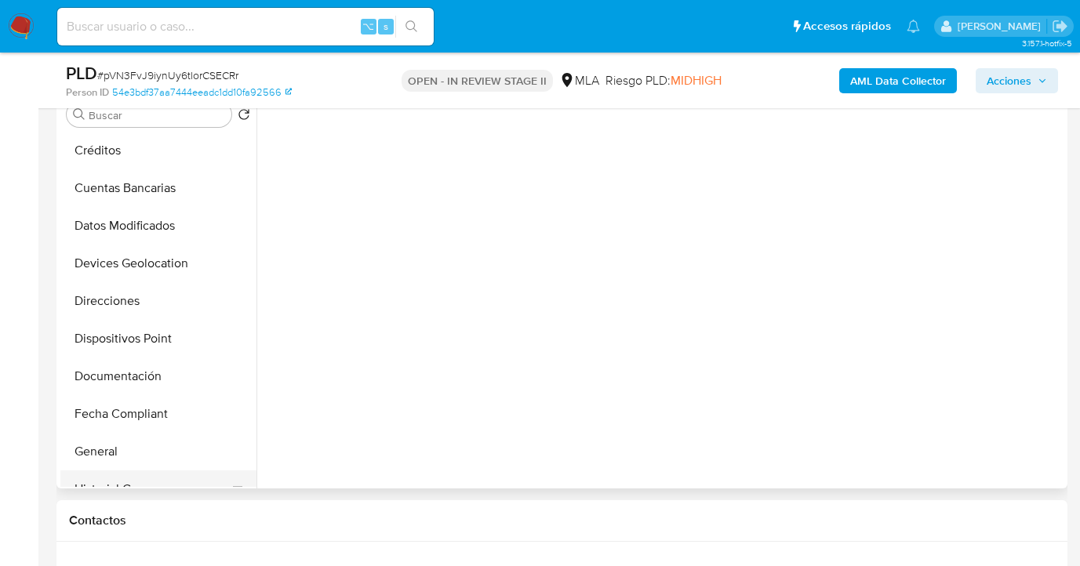
scroll to position [330, 0]
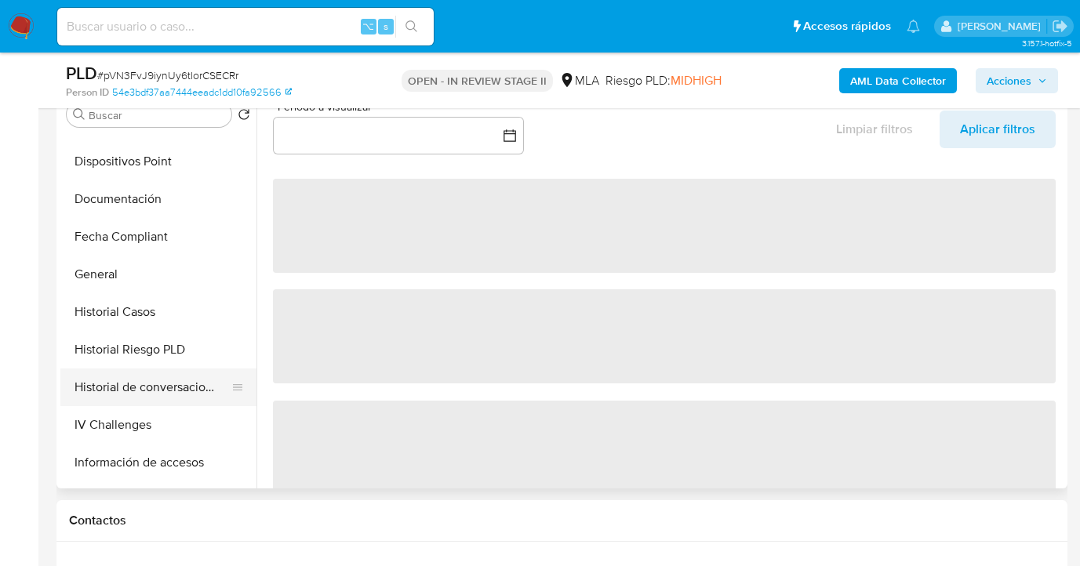
select select "10"
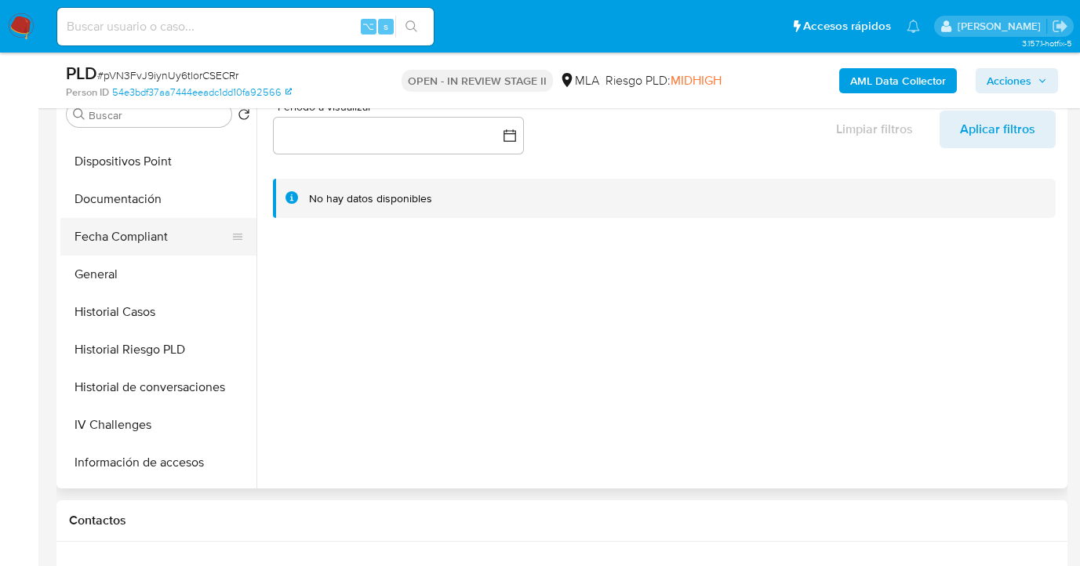
click at [177, 218] on button "Fecha Compliant" at bounding box center [152, 237] width 184 height 38
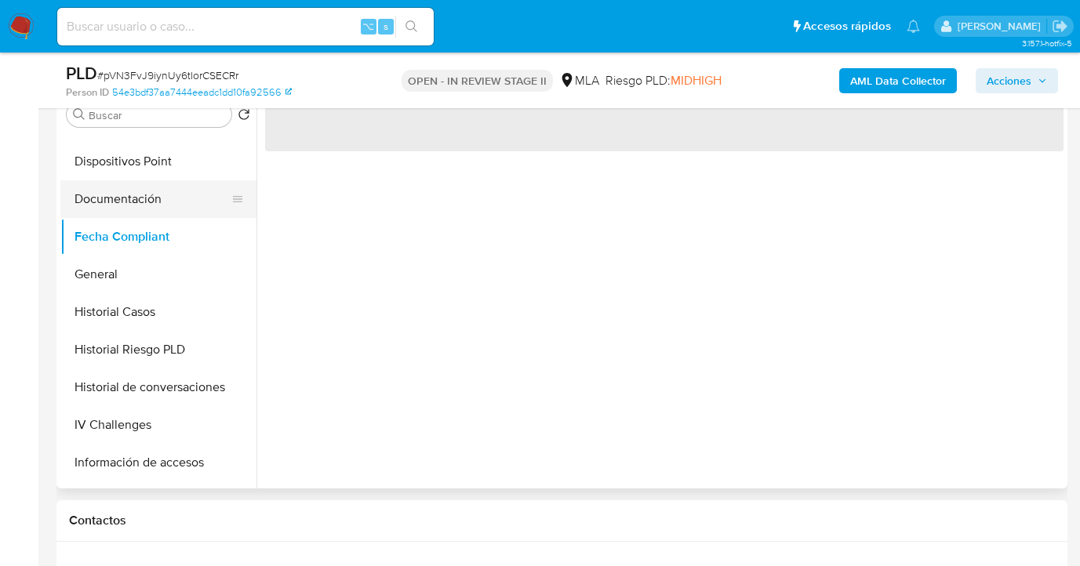
drag, startPoint x: 158, startPoint y: 198, endPoint x: 177, endPoint y: 196, distance: 18.1
click at [158, 198] on button "Documentación" at bounding box center [152, 199] width 184 height 38
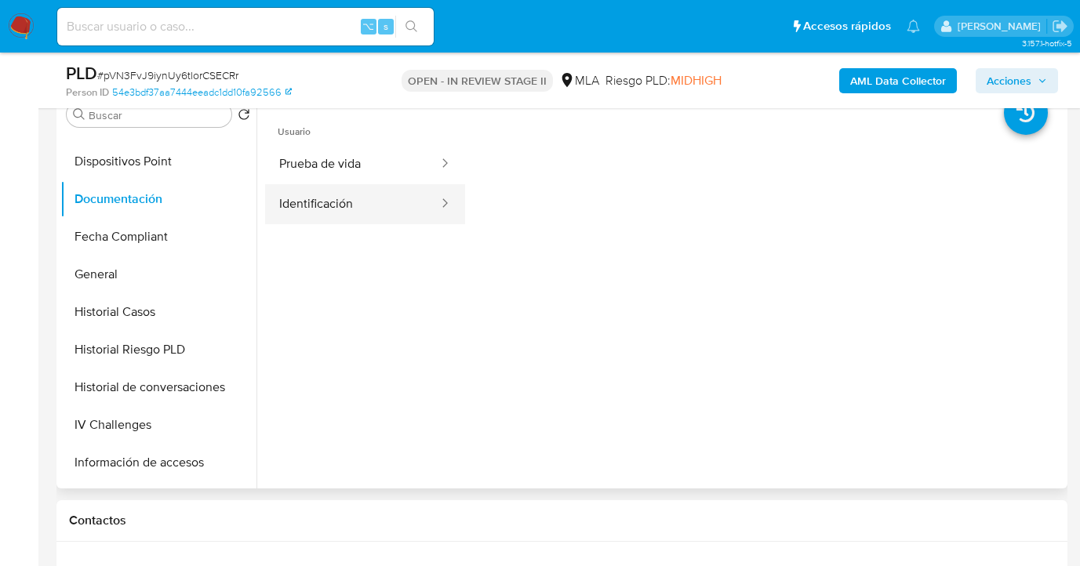
click at [354, 201] on button "Identificación" at bounding box center [352, 204] width 175 height 40
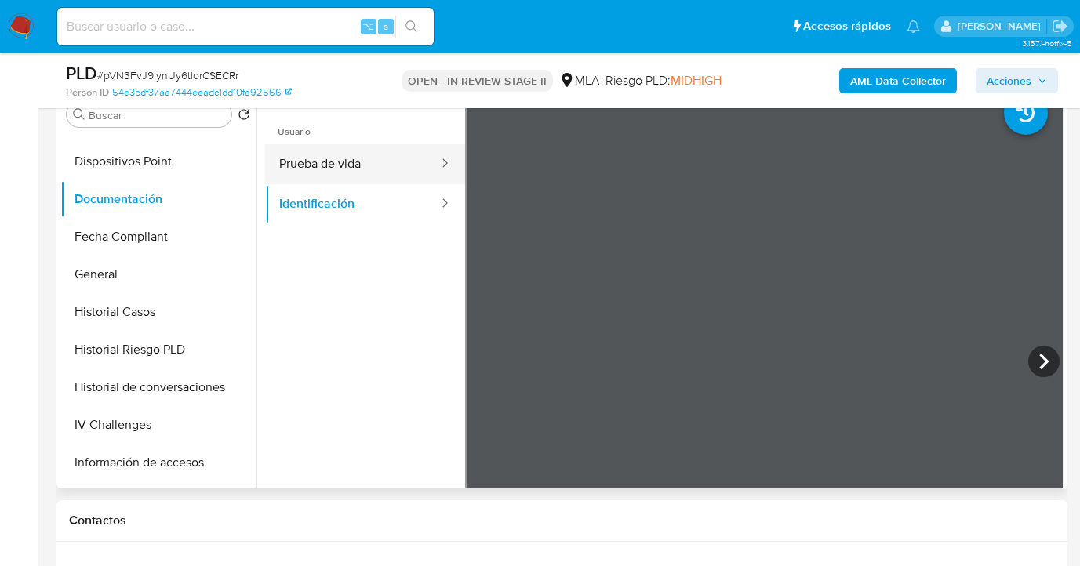
click at [378, 169] on button "Prueba de vida" at bounding box center [352, 164] width 175 height 40
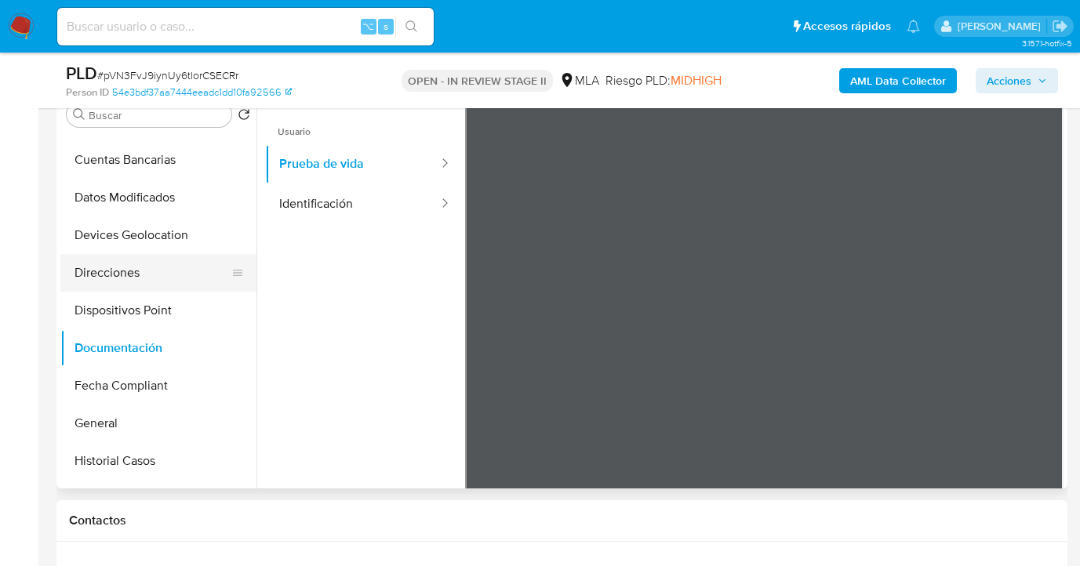
scroll to position [206, 0]
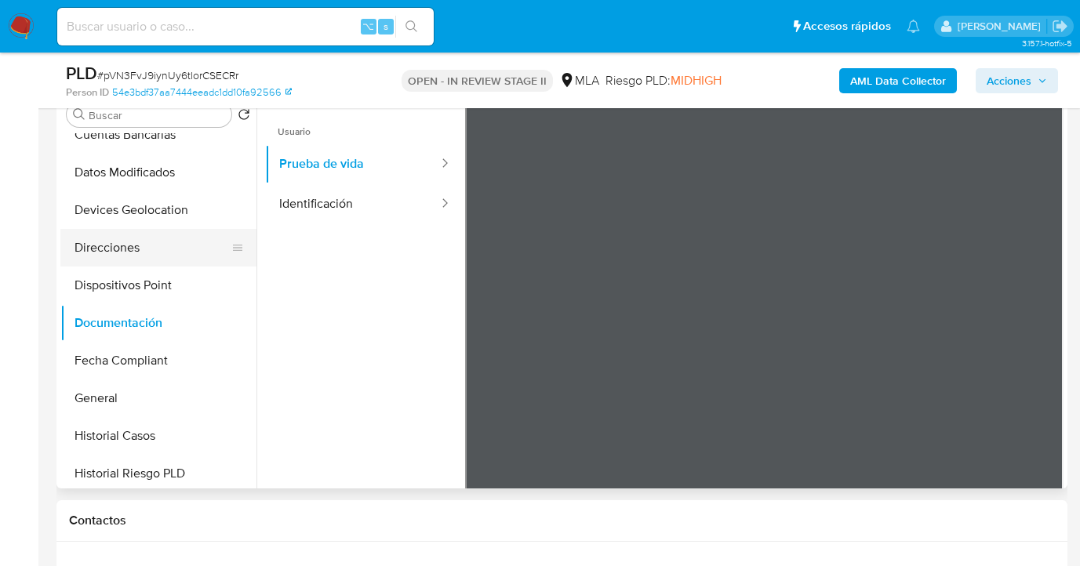
click at [158, 249] on button "Direcciones" at bounding box center [152, 248] width 184 height 38
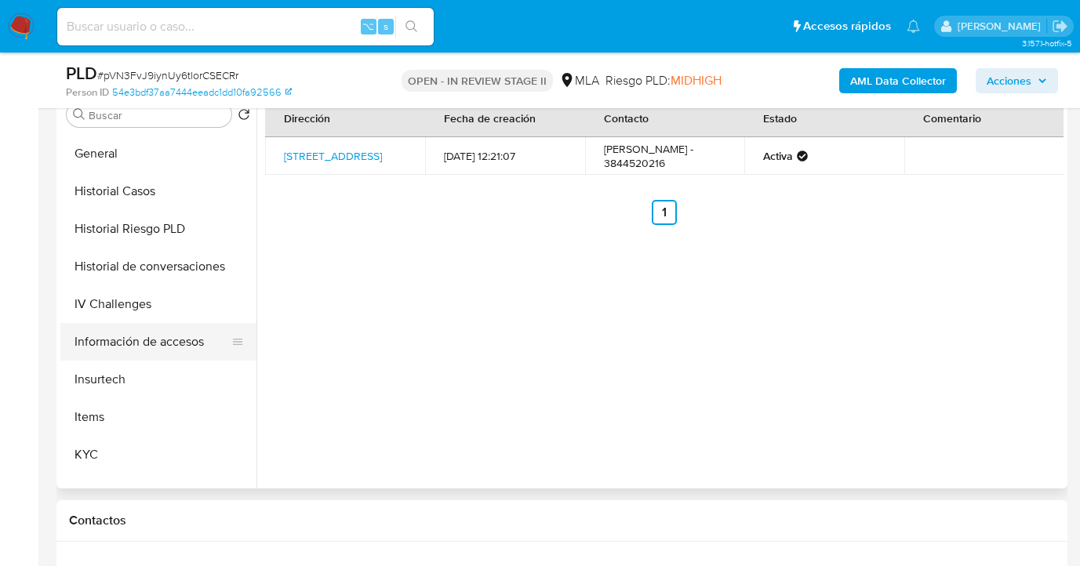
scroll to position [452, 0]
drag, startPoint x: 155, startPoint y: 442, endPoint x: 202, endPoint y: 419, distance: 53.0
click at [155, 442] on button "KYC" at bounding box center [158, 454] width 196 height 38
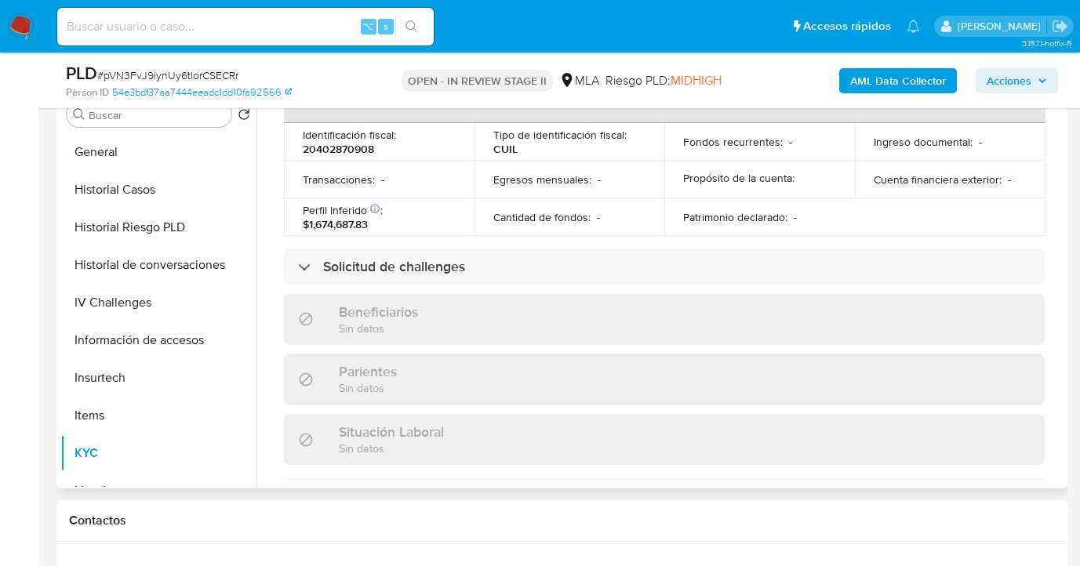
scroll to position [866, 0]
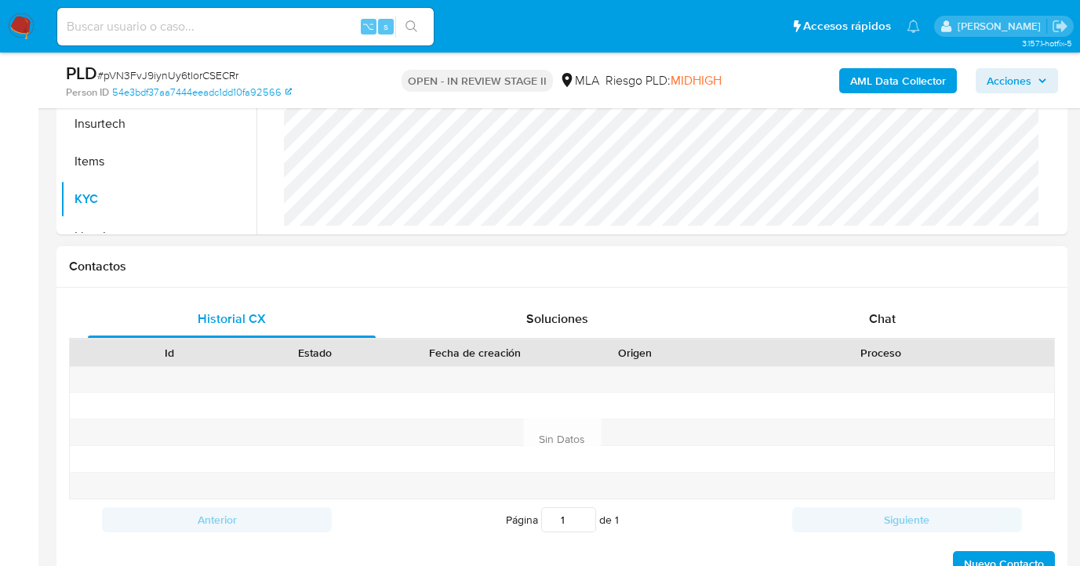
drag, startPoint x: 889, startPoint y: 319, endPoint x: 804, endPoint y: 280, distance: 93.4
click at [889, 319] on span "Chat" at bounding box center [882, 319] width 27 height 18
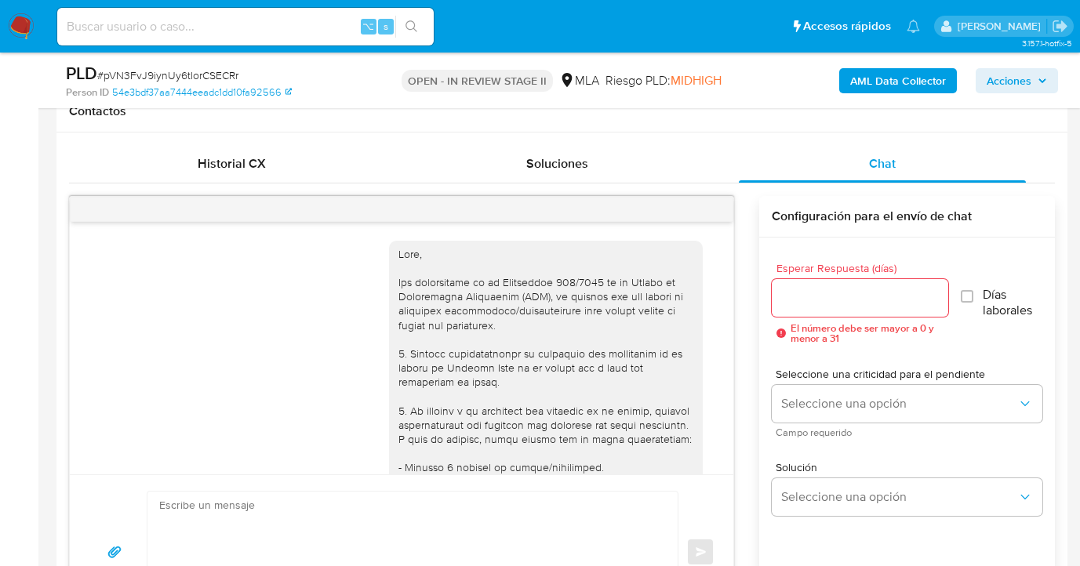
scroll to position [814, 0]
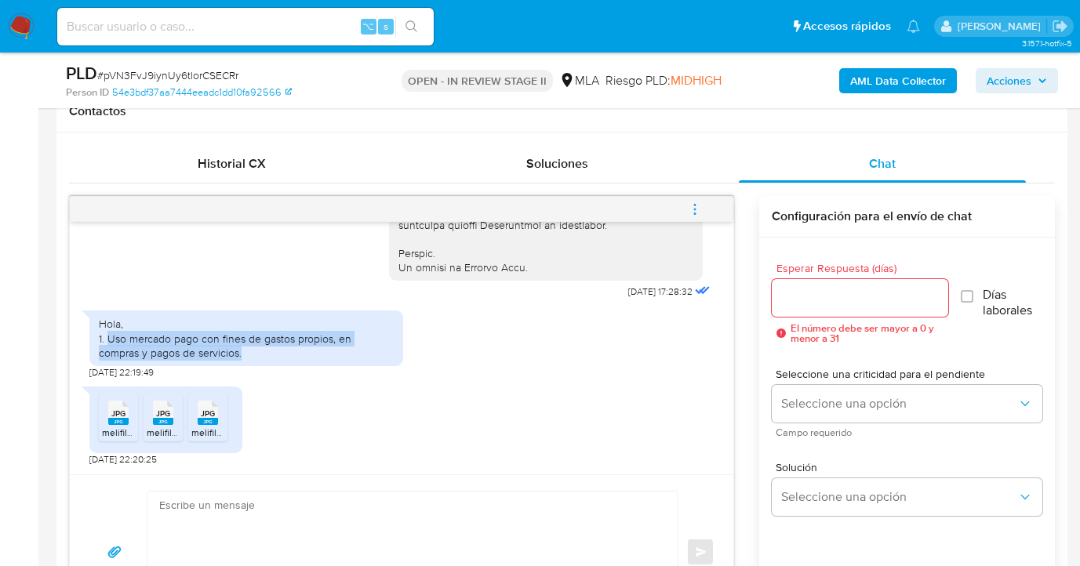
drag, startPoint x: 217, startPoint y: 353, endPoint x: 107, endPoint y: 344, distance: 109.5
click at [107, 344] on div "Hola, 1. Uso mercado pago con fines de gastos propios, en compras y pagos de se…" at bounding box center [246, 338] width 295 height 43
copy div "Uso mercado pago con fines de gastos propios, en compras y pagos de servicios."
drag, startPoint x: 478, startPoint y: 370, endPoint x: 415, endPoint y: 388, distance: 65.1
click at [477, 371] on div "Hola, 1. Uso mercado pago con fines de gastos propios, en compras y pagos de se…" at bounding box center [401, 341] width 625 height 76
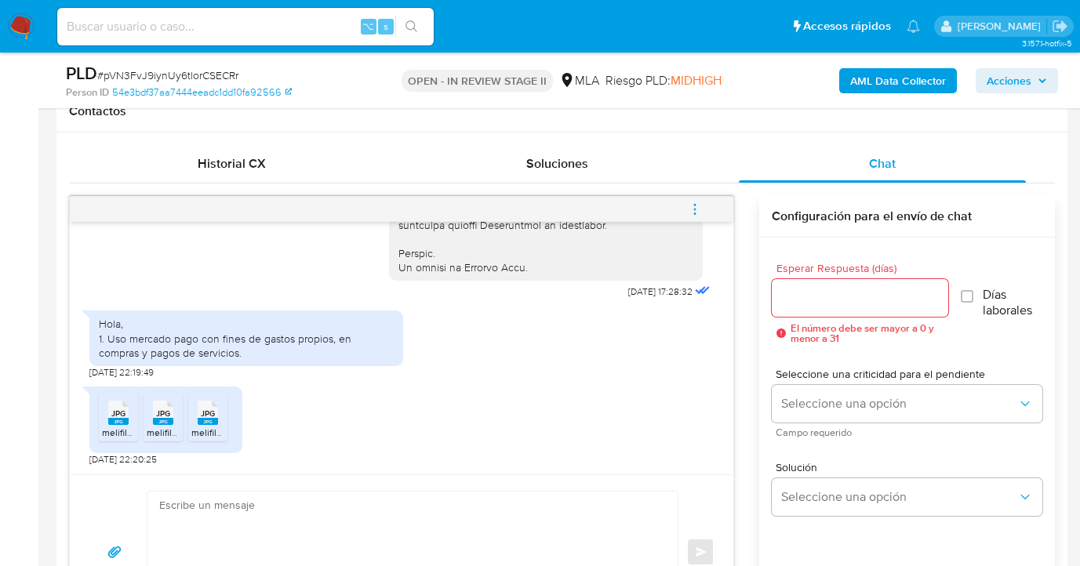
click at [118, 411] on span "JPG" at bounding box center [118, 414] width 14 height 10
click at [160, 418] on span "JPG" at bounding box center [163, 414] width 14 height 10
click at [211, 415] on span "JPG" at bounding box center [208, 414] width 14 height 10
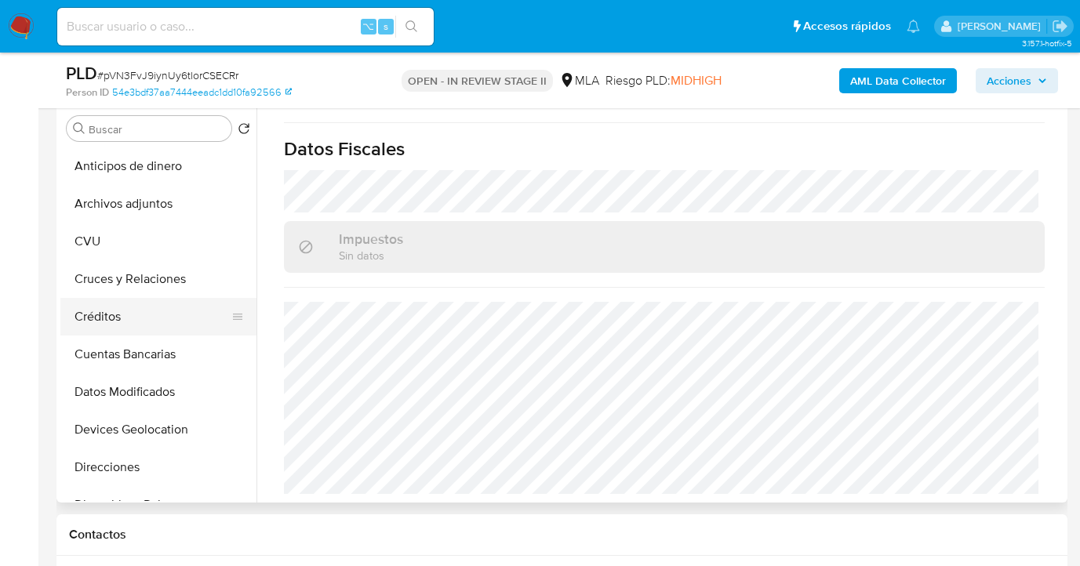
scroll to position [227, 0]
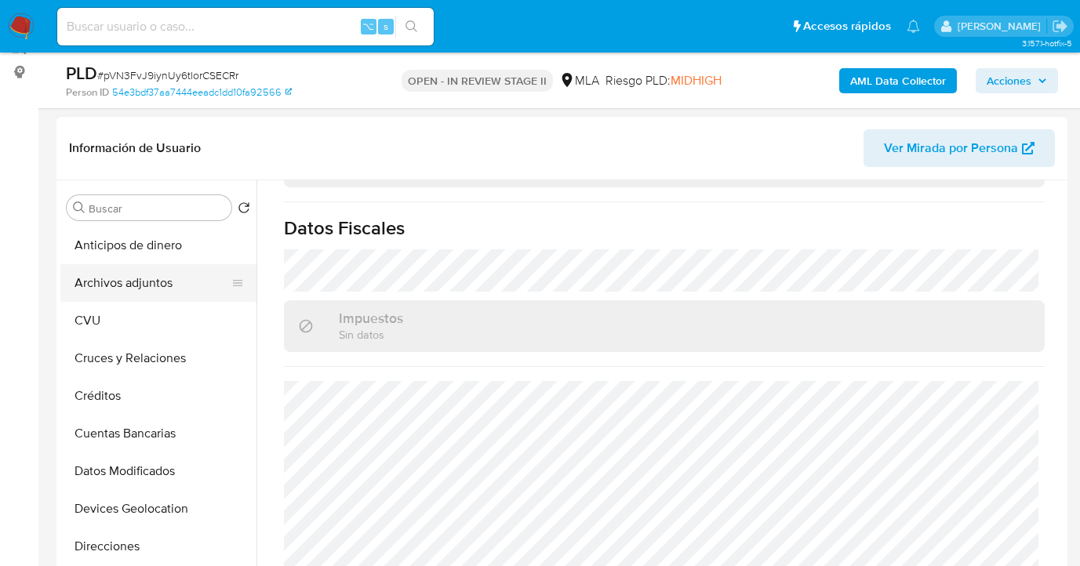
click at [90, 272] on button "Archivos adjuntos" at bounding box center [152, 283] width 184 height 38
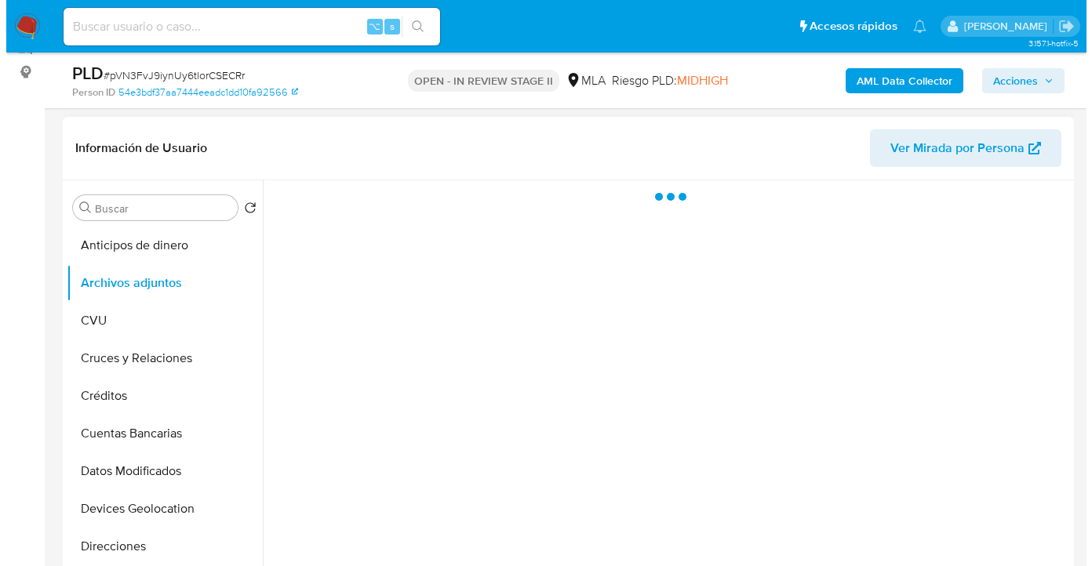
scroll to position [0, 0]
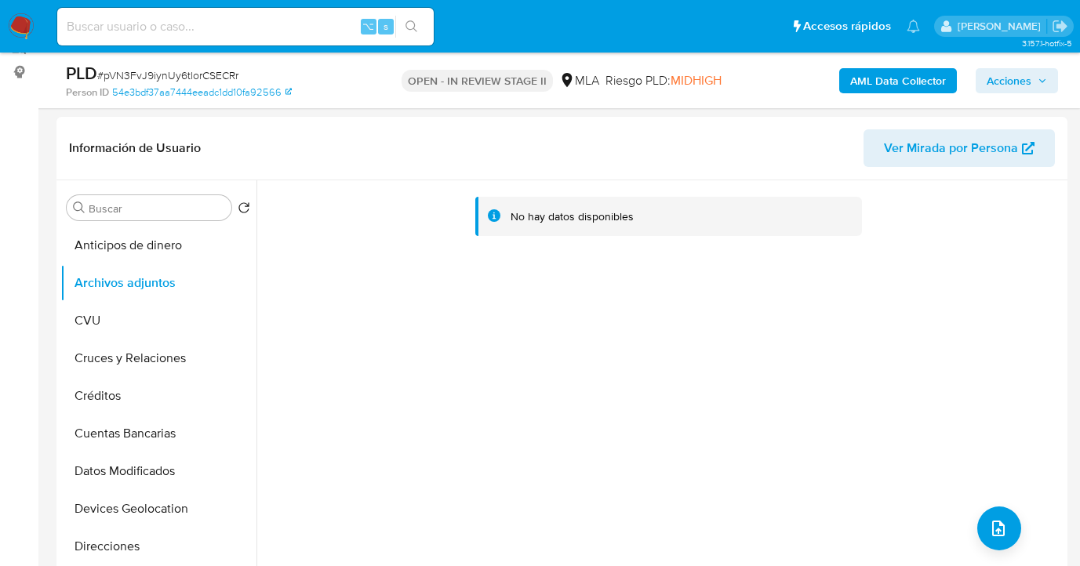
click at [898, 90] on b "AML Data Collector" at bounding box center [898, 80] width 96 height 25
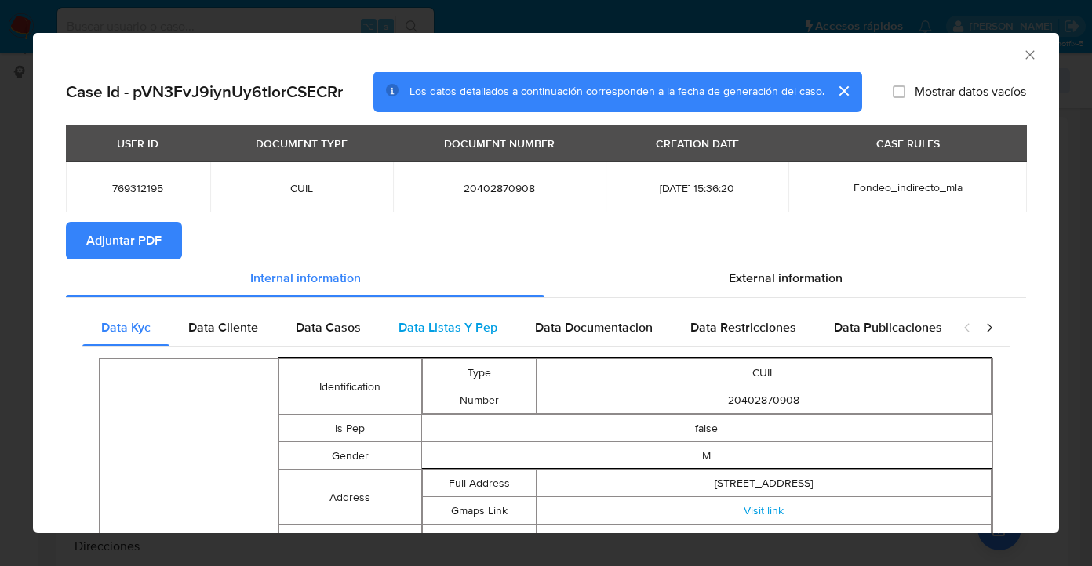
drag, startPoint x: 789, startPoint y: 278, endPoint x: 683, endPoint y: 319, distance: 114.2
click at [782, 279] on span "External information" at bounding box center [786, 278] width 114 height 18
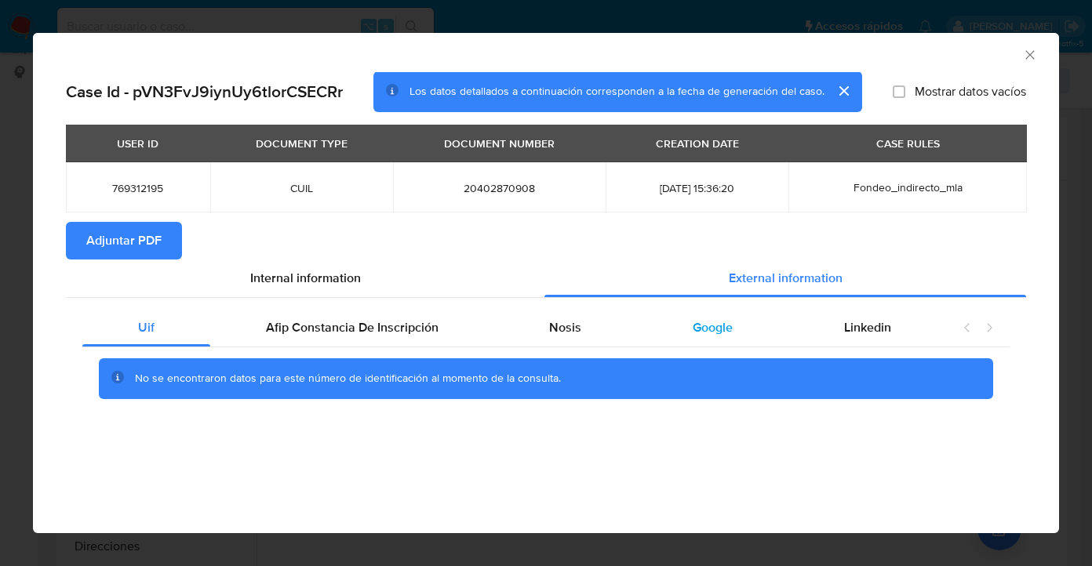
click at [707, 328] on span "Google" at bounding box center [713, 328] width 40 height 18
click at [70, 246] on button "Adjuntar PDF" at bounding box center [124, 241] width 116 height 38
click at [1028, 56] on icon "Cerrar ventana" at bounding box center [1029, 54] width 9 height 9
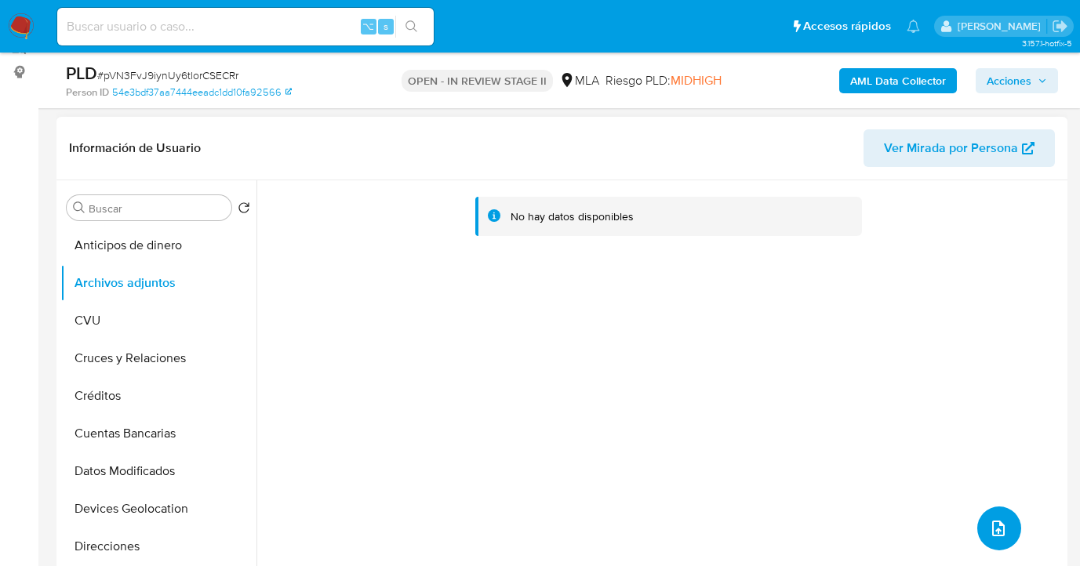
click at [994, 526] on icon "upload-file" at bounding box center [998, 528] width 19 height 19
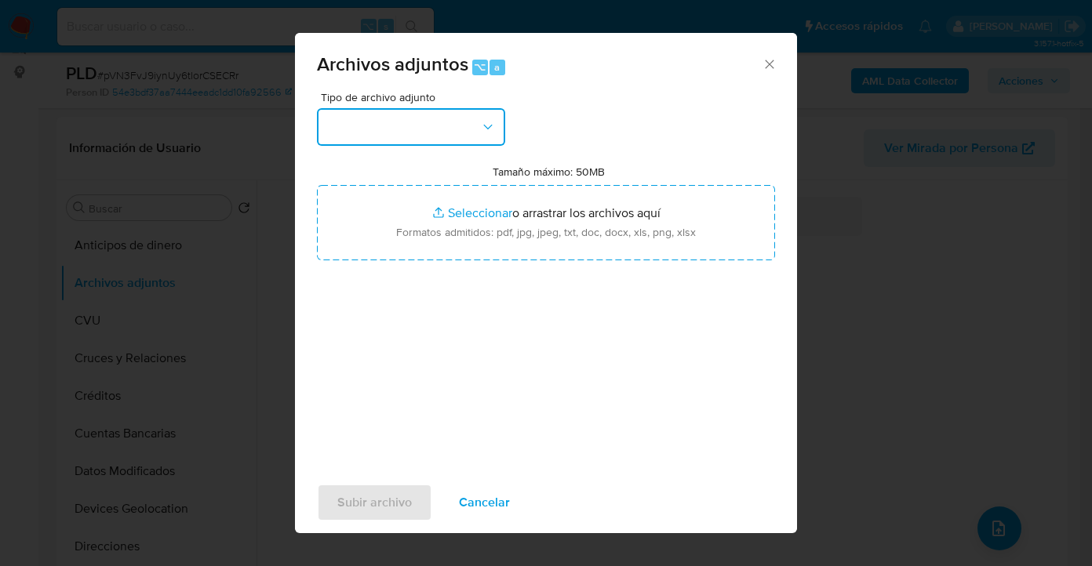
click at [464, 127] on button "button" at bounding box center [411, 127] width 188 height 38
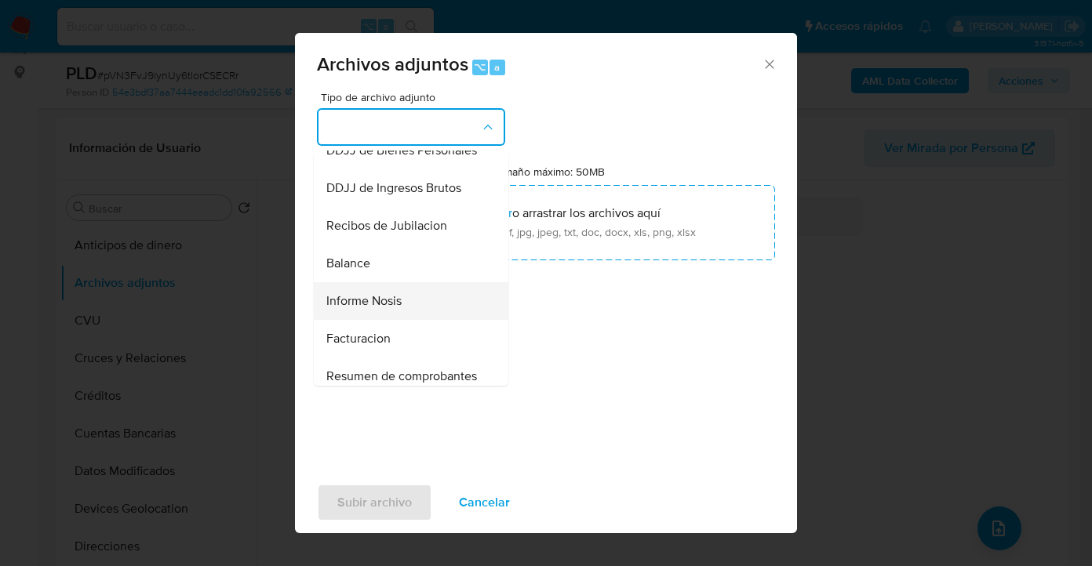
scroll to position [472, 0]
click at [401, 319] on div "Informe Nosis" at bounding box center [406, 301] width 160 height 38
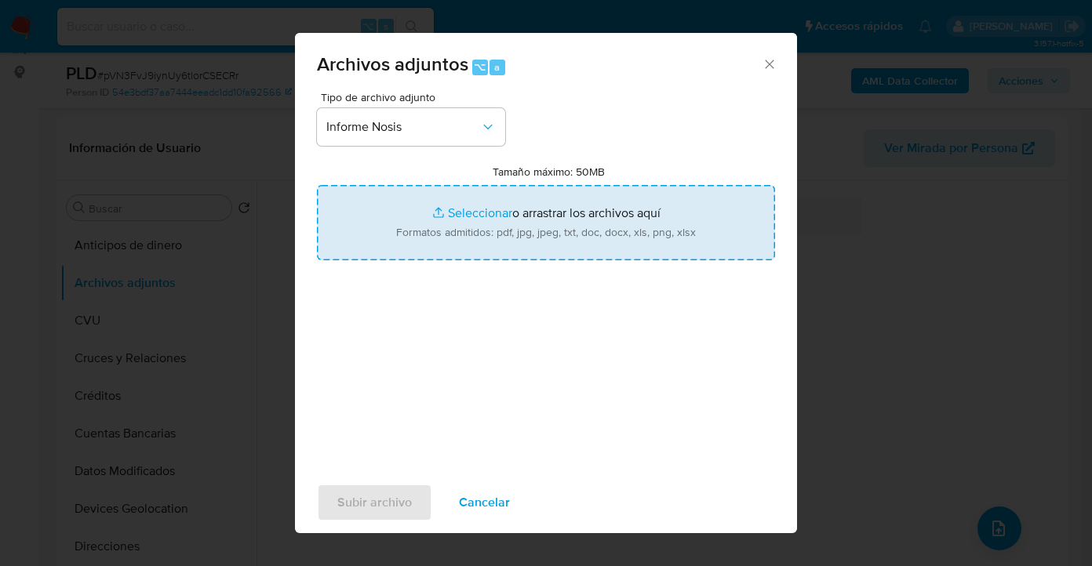
click at [563, 217] on input "Tamaño máximo: 50MB Seleccionar archivos" at bounding box center [546, 222] width 458 height 75
type input "C:\fakepath\769312195-NOSIS_Manager_InformeIndividual_20402870908_620658_202509…"
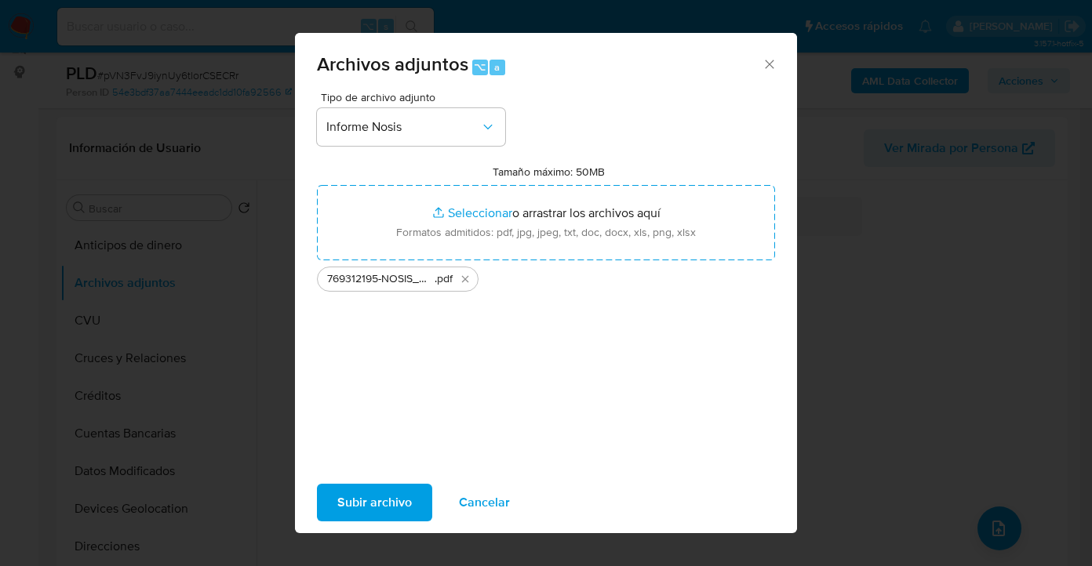
click at [374, 505] on span "Subir archivo" at bounding box center [374, 503] width 75 height 35
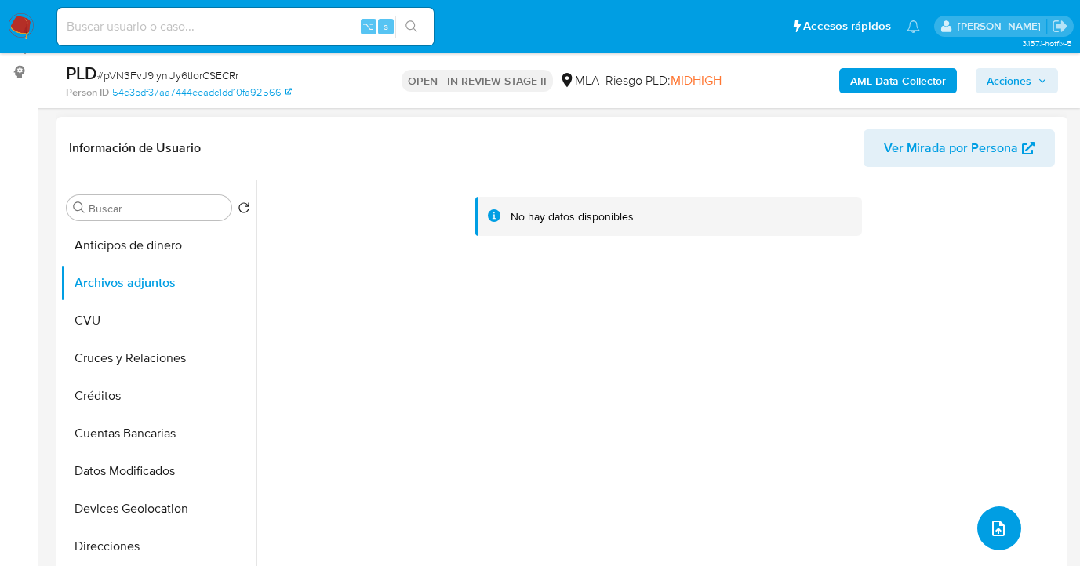
click at [985, 516] on button "upload-file" at bounding box center [1000, 529] width 44 height 44
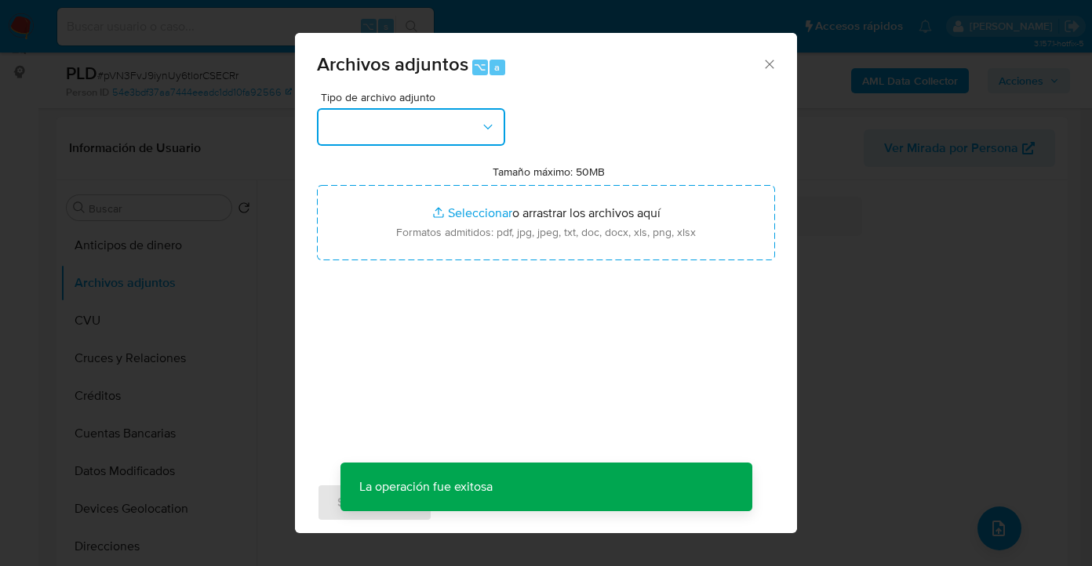
click at [490, 133] on icon "button" at bounding box center [488, 127] width 16 height 16
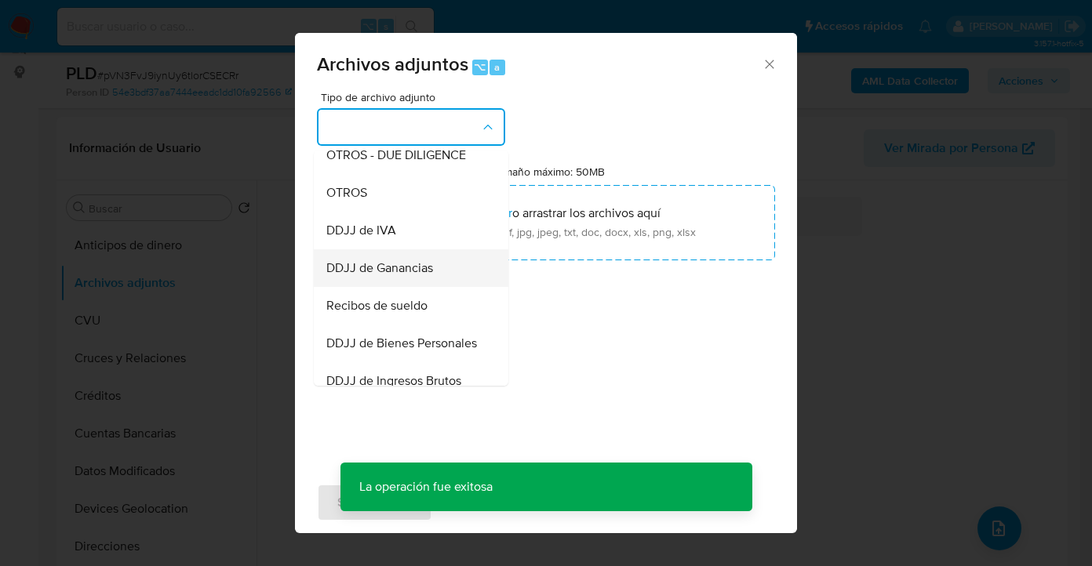
scroll to position [293, 0]
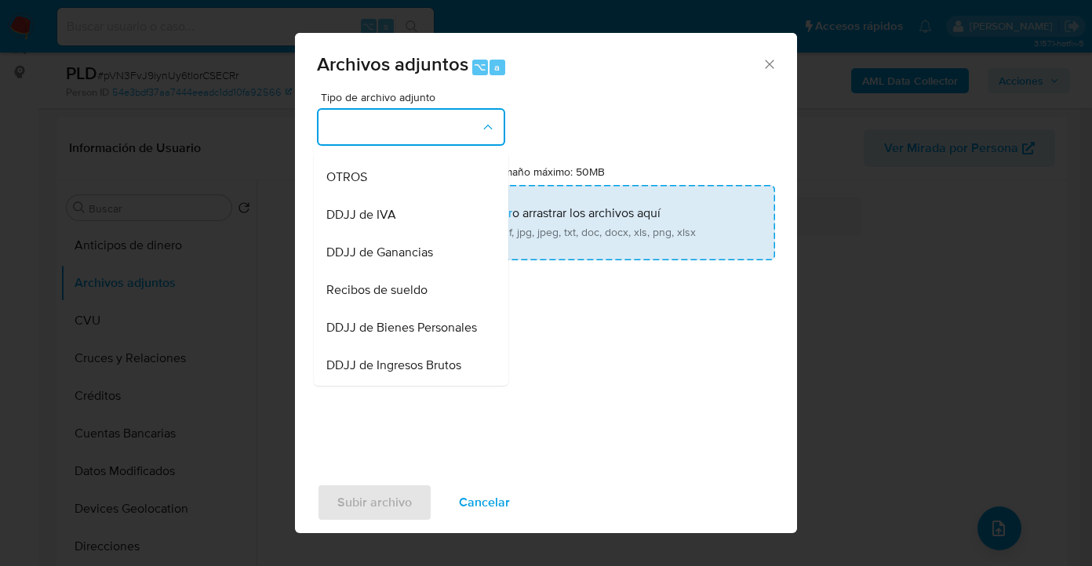
drag, startPoint x: 429, startPoint y: 301, endPoint x: 515, endPoint y: 233, distance: 110.0
click at [430, 301] on div "Recibos de sueldo" at bounding box center [406, 290] width 160 height 38
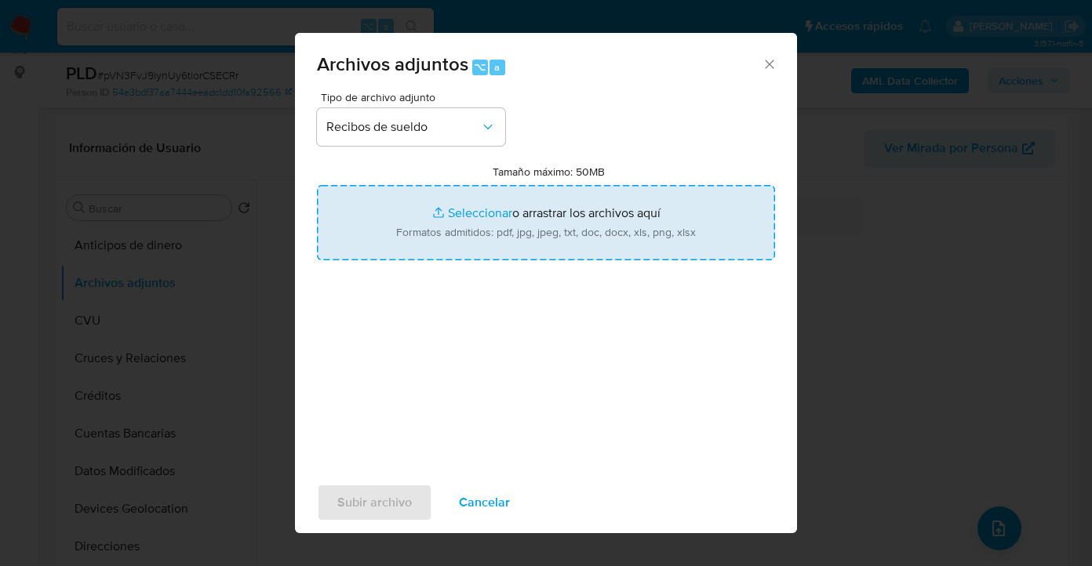
click at [516, 232] on input "Tamaño máximo: 50MB Seleccionar archivos" at bounding box center [546, 222] width 458 height 75
type input "C:\fakepath\Sueldo 1ra Quincena Julio 2025.jpg"
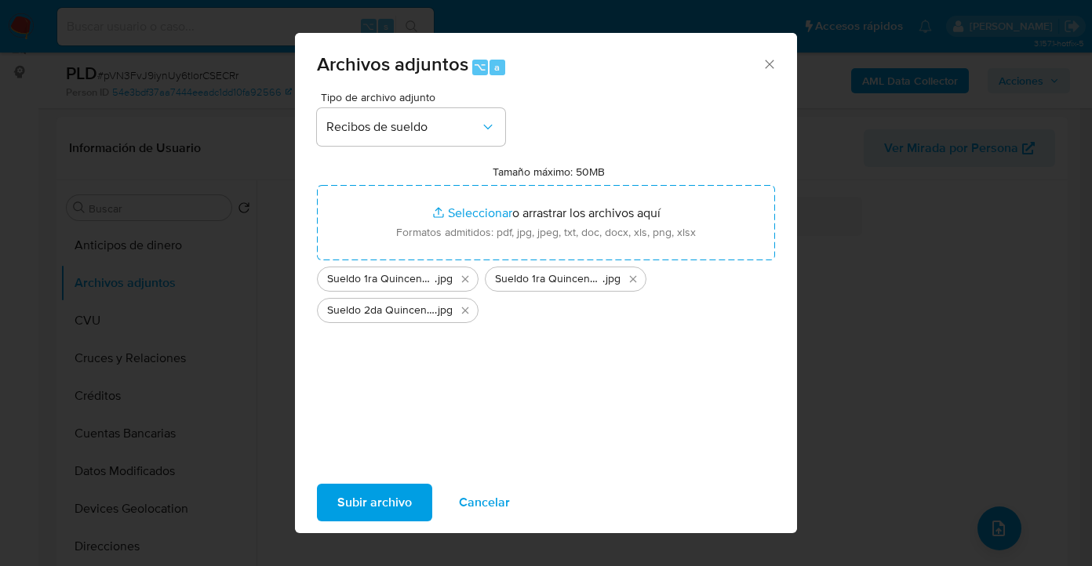
click at [366, 506] on span "Subir archivo" at bounding box center [374, 503] width 75 height 35
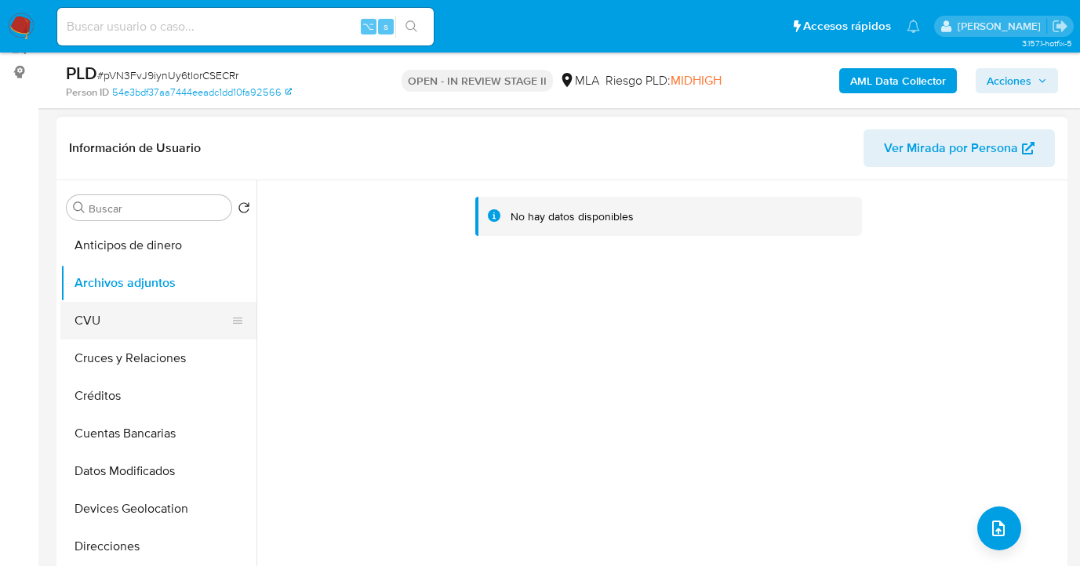
drag, startPoint x: 72, startPoint y: 318, endPoint x: 85, endPoint y: 312, distance: 13.7
click at [72, 318] on button "CVU" at bounding box center [152, 321] width 184 height 38
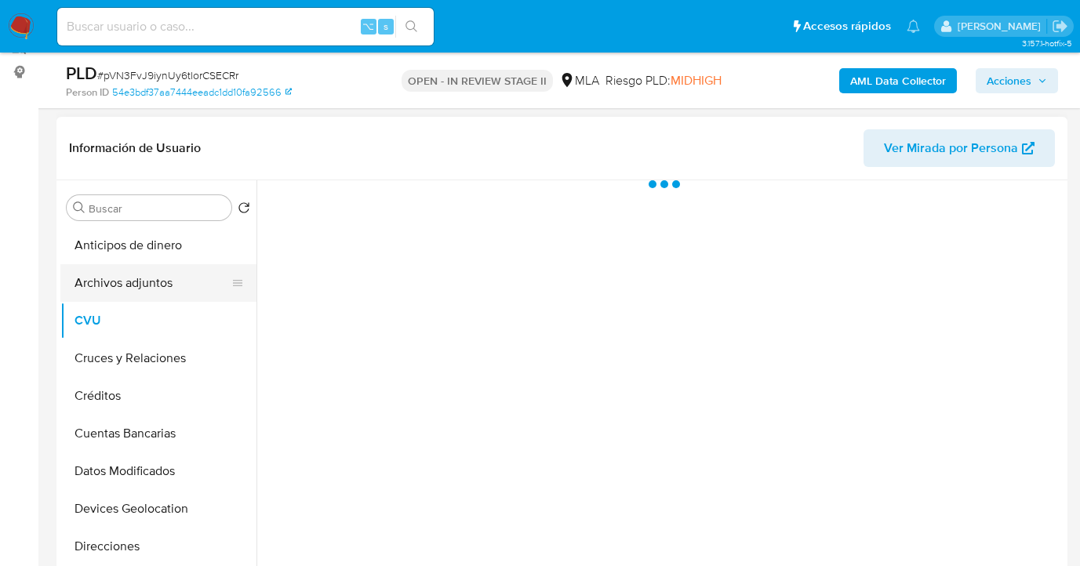
click at [120, 291] on button "Archivos adjuntos" at bounding box center [152, 283] width 184 height 38
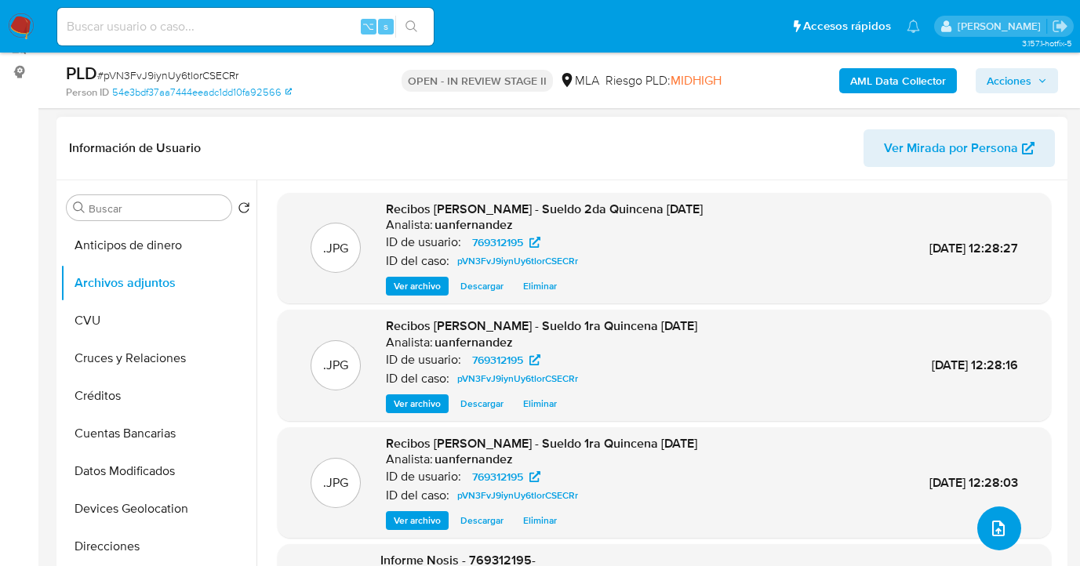
click at [989, 523] on icon "upload-file" at bounding box center [998, 528] width 19 height 19
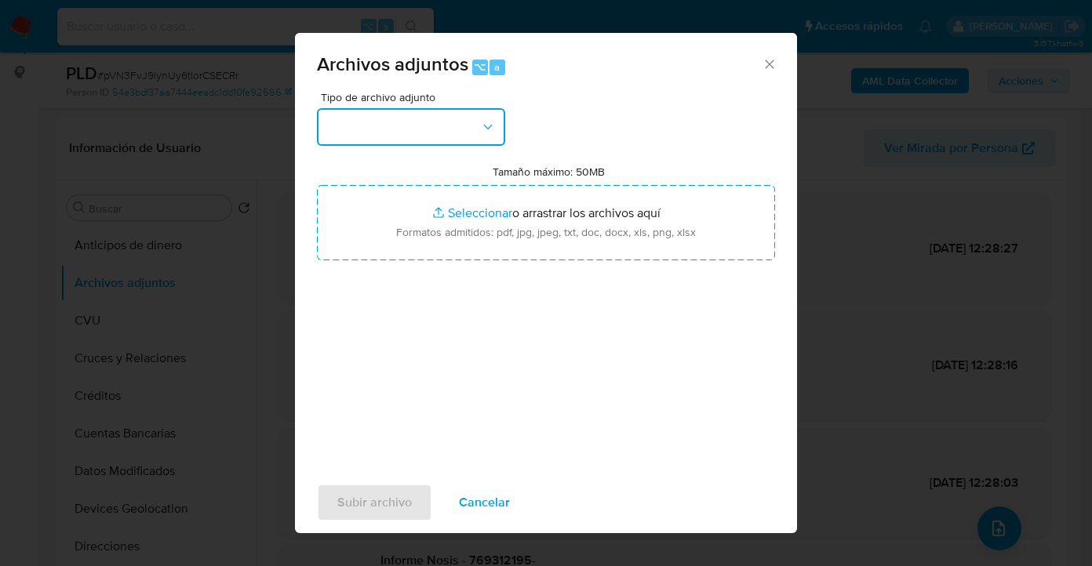
click at [477, 118] on button "button" at bounding box center [411, 127] width 188 height 38
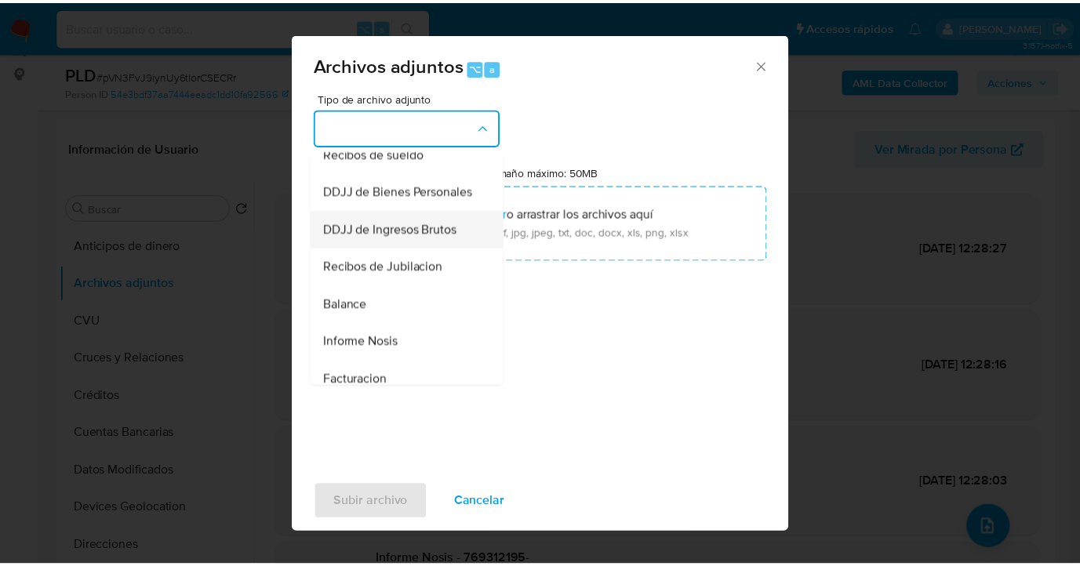
scroll to position [286, 0]
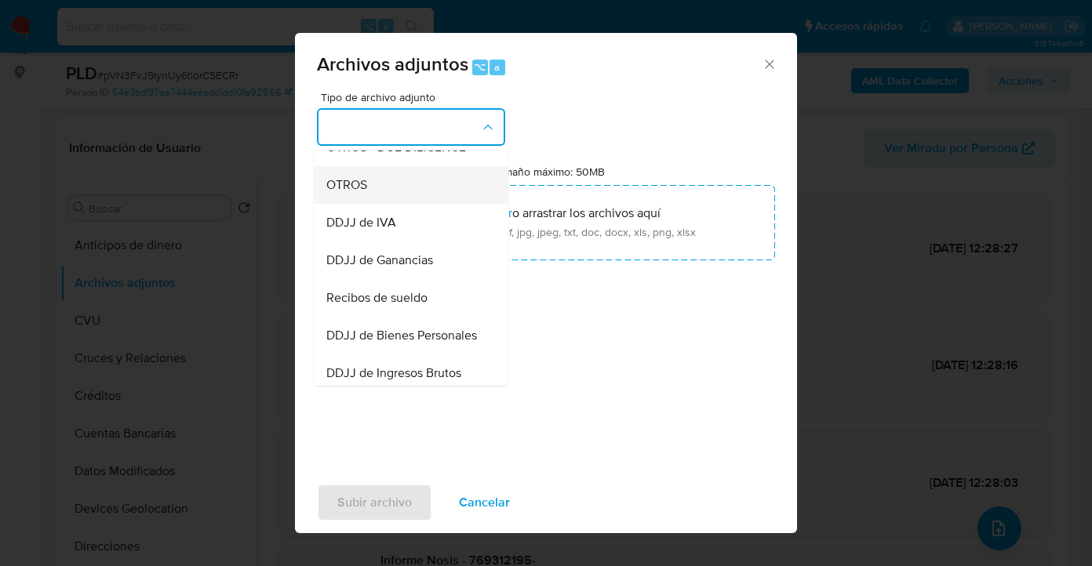
click at [412, 204] on div "OTROS" at bounding box center [406, 185] width 160 height 38
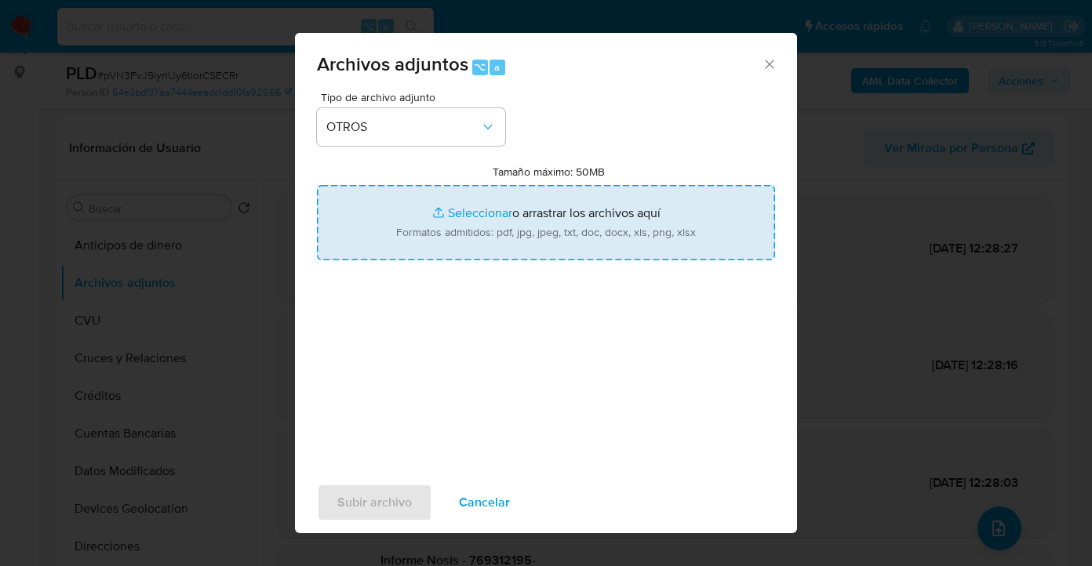
click at [563, 208] on input "Tamaño máximo: 50MB Seleccionar archivos" at bounding box center [546, 222] width 458 height 75
type input "C:\fakepath\769312195 Movimientos.xlsx"
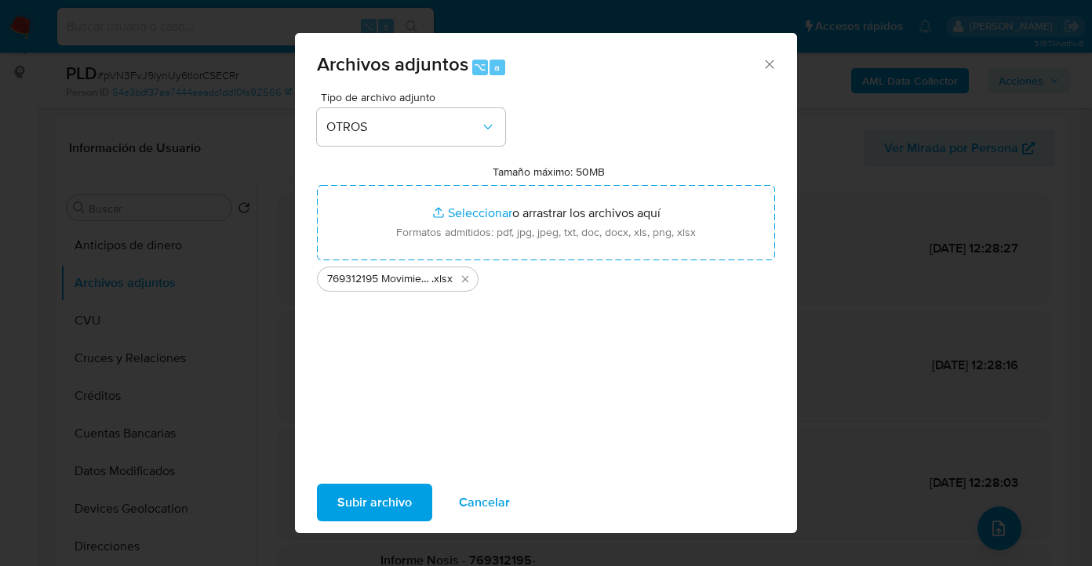
click at [373, 510] on span "Subir archivo" at bounding box center [374, 503] width 75 height 35
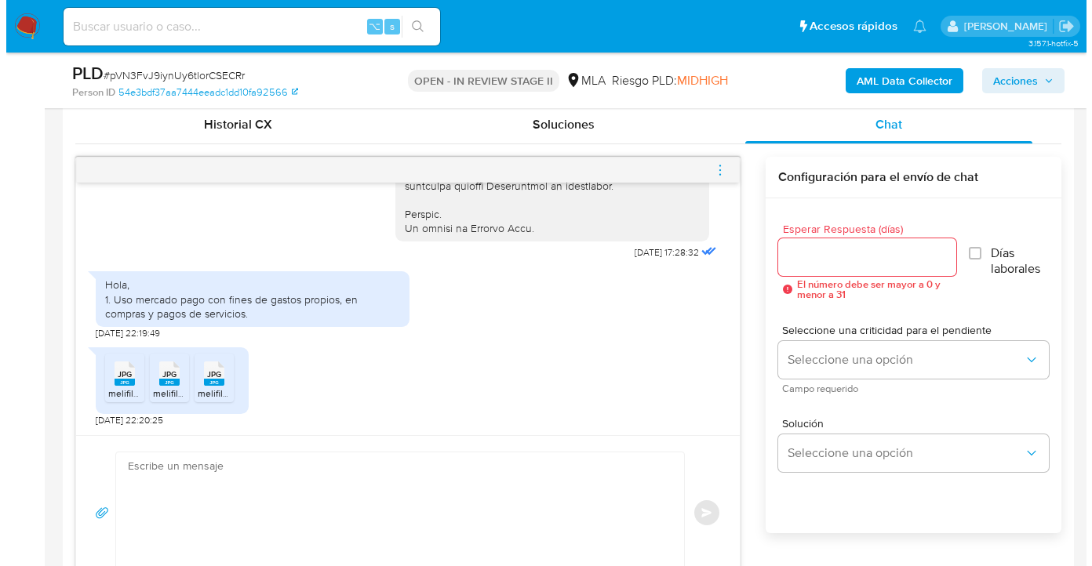
scroll to position [883, 0]
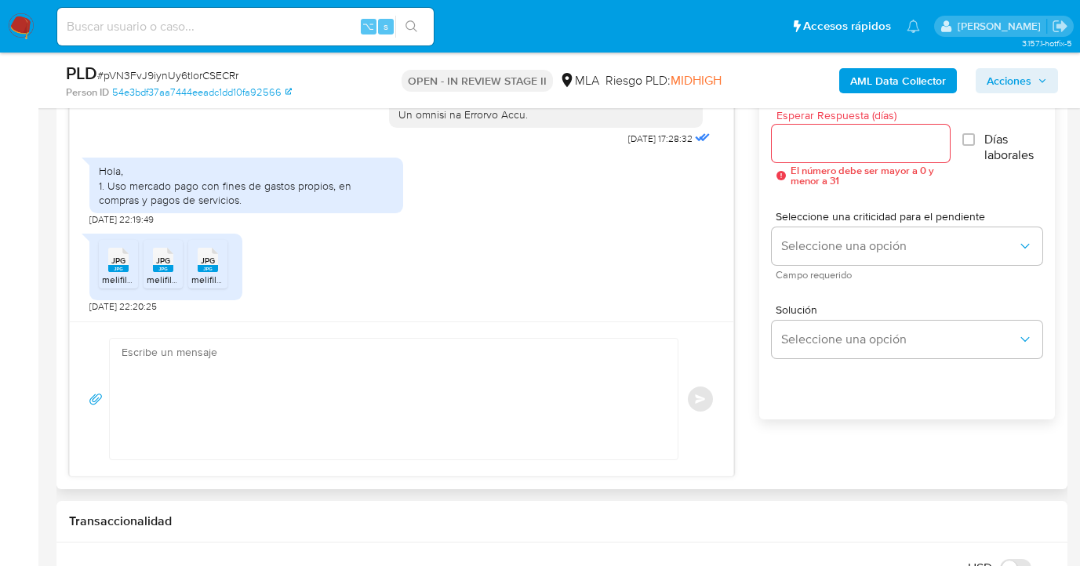
click at [800, 154] on div at bounding box center [861, 144] width 178 height 38
click at [794, 134] on input "Esperar Respuesta (días)" at bounding box center [861, 143] width 178 height 20
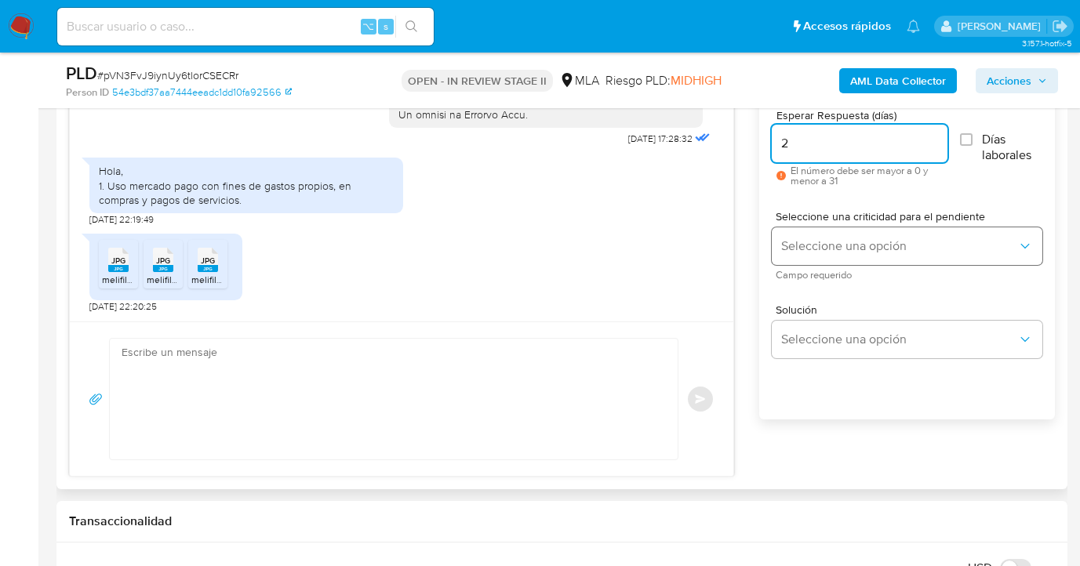
type input "2"
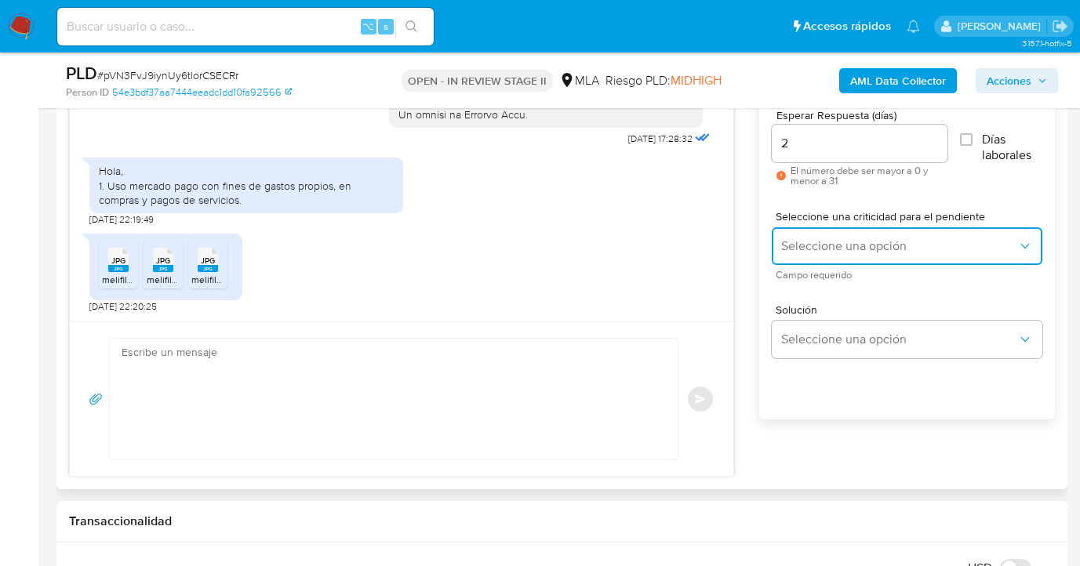
click at [864, 251] on span "Seleccione una opción" at bounding box center [899, 247] width 236 height 16
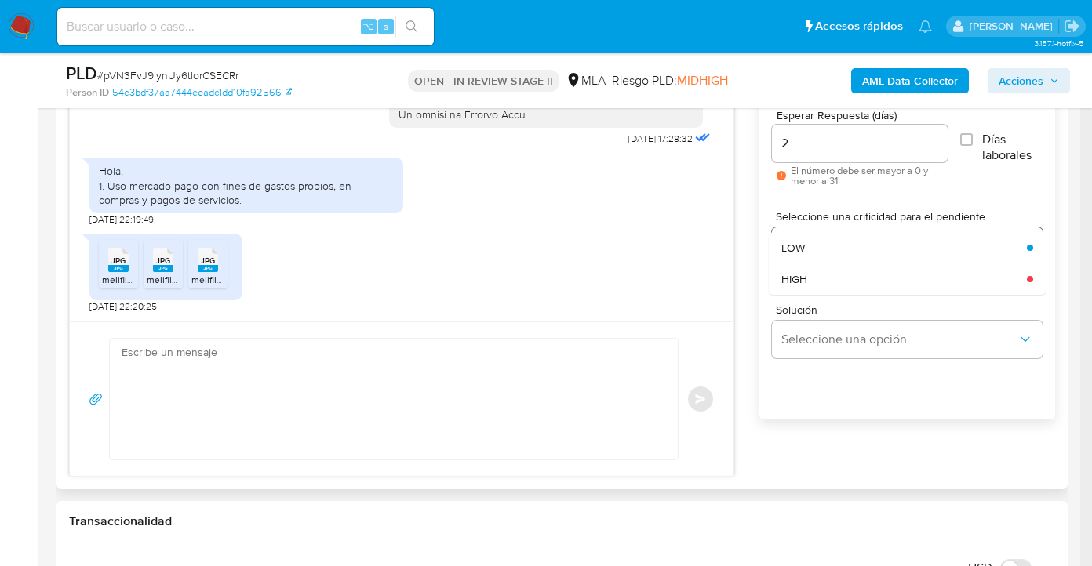
drag, startPoint x: 834, startPoint y: 250, endPoint x: 831, endPoint y: 262, distance: 12.2
click at [834, 250] on div "LOW" at bounding box center [899, 247] width 236 height 31
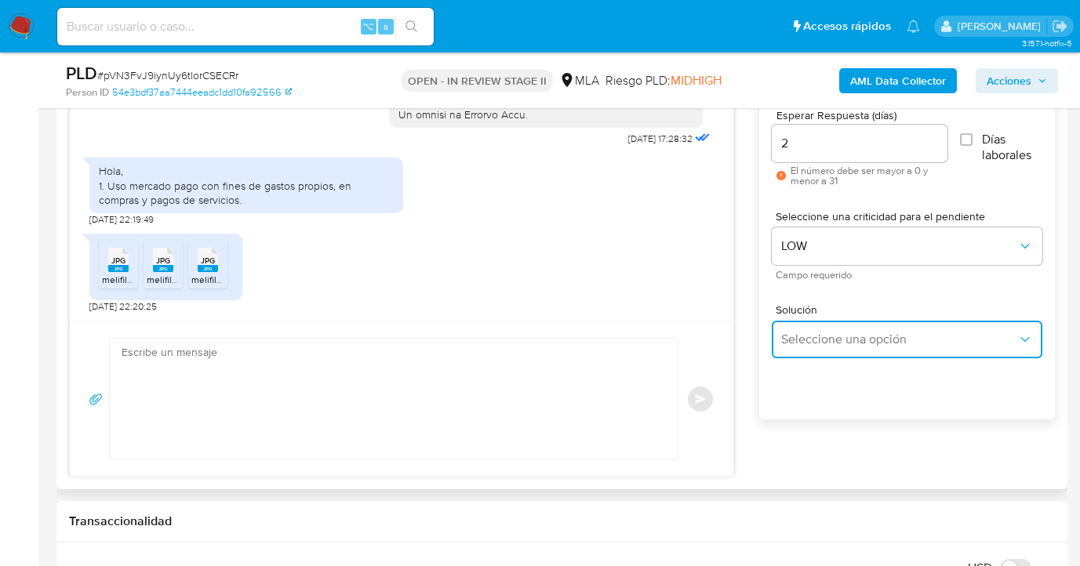
click at [832, 329] on button "Seleccione una opción" at bounding box center [907, 340] width 271 height 38
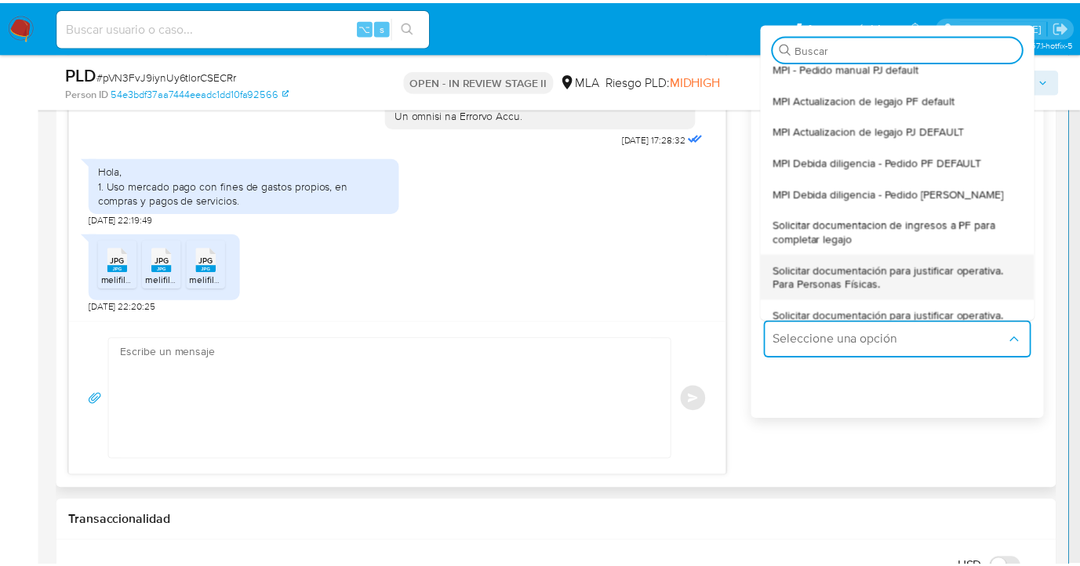
scroll to position [46, 0]
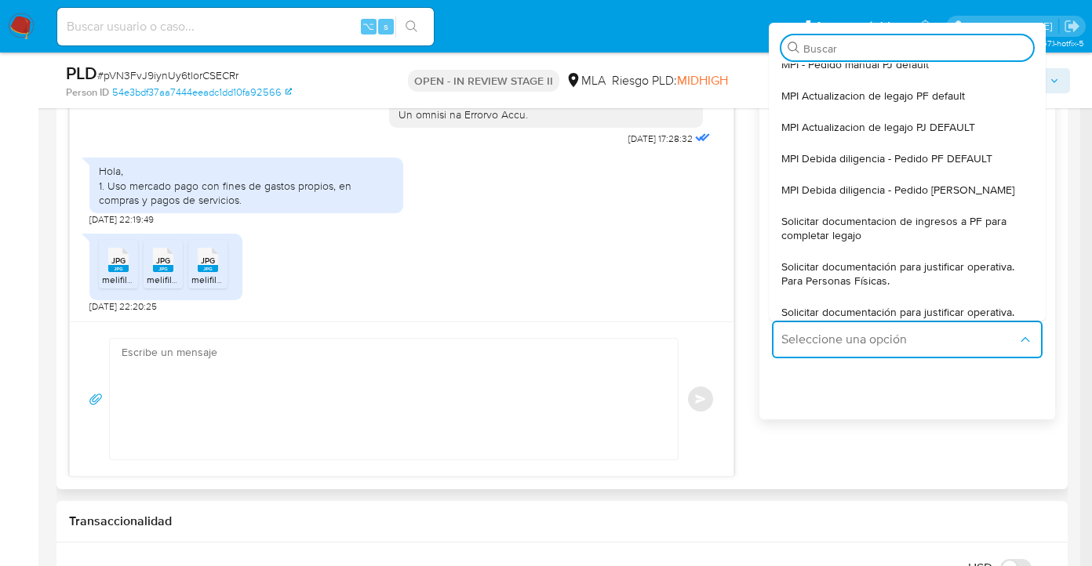
drag, startPoint x: 894, startPoint y: 274, endPoint x: 884, endPoint y: 273, distance: 9.4
click at [894, 274] on span "Solicitar documentación para justificar operativa. Para Personas Físicas." at bounding box center [902, 274] width 242 height 28
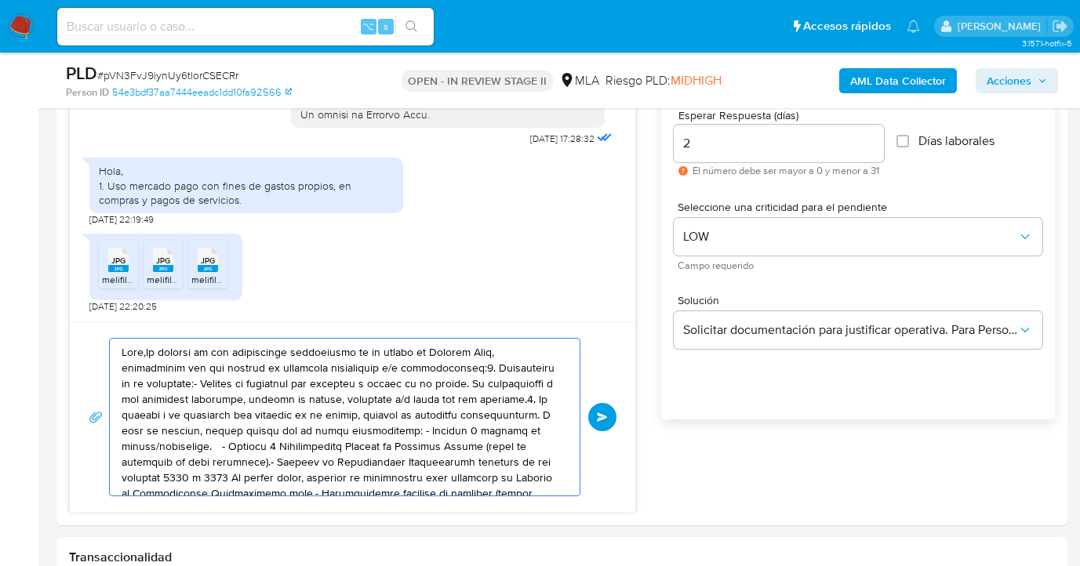
drag, startPoint x: 355, startPoint y: 456, endPoint x: -20, endPoint y: 309, distance: 403.4
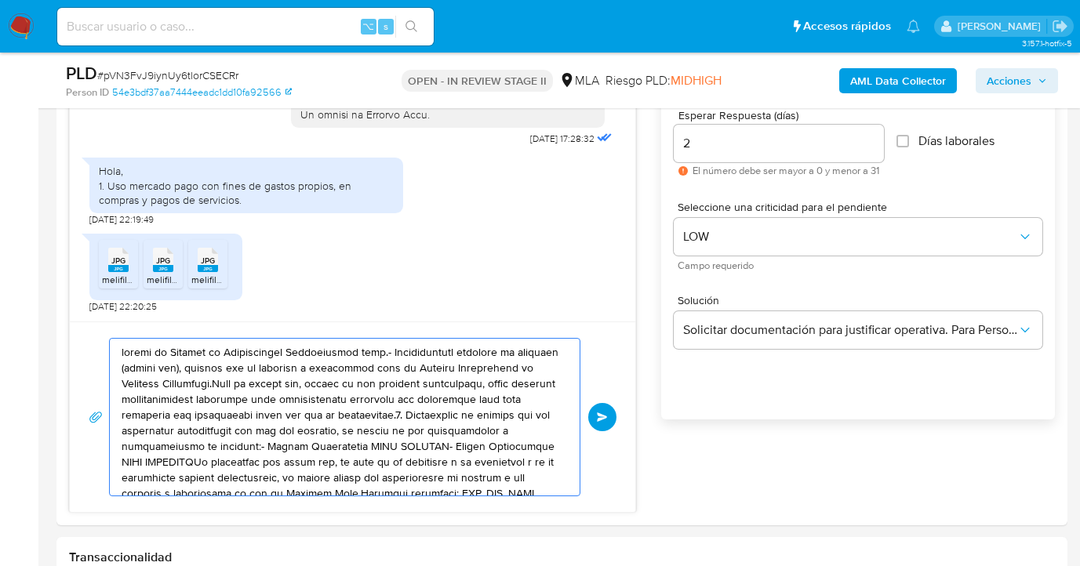
drag, startPoint x: 165, startPoint y: 413, endPoint x: 6, endPoint y: 345, distance: 172.6
type textarea "que sepas que, en caso de no responder a lo solicitado o si lo presentado resul…"
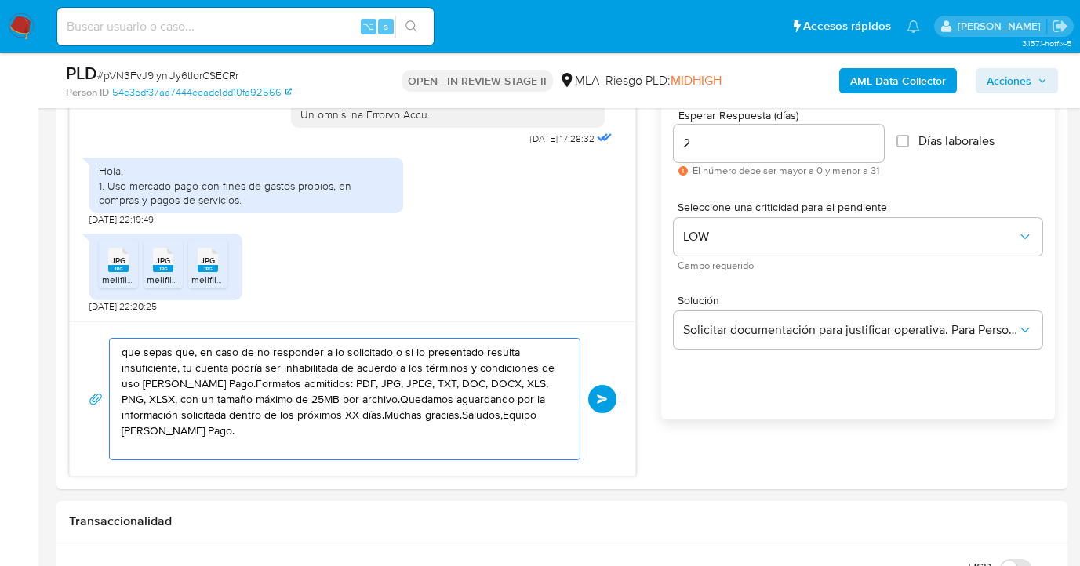
drag, startPoint x: 206, startPoint y: 388, endPoint x: 32, endPoint y: 333, distance: 182.4
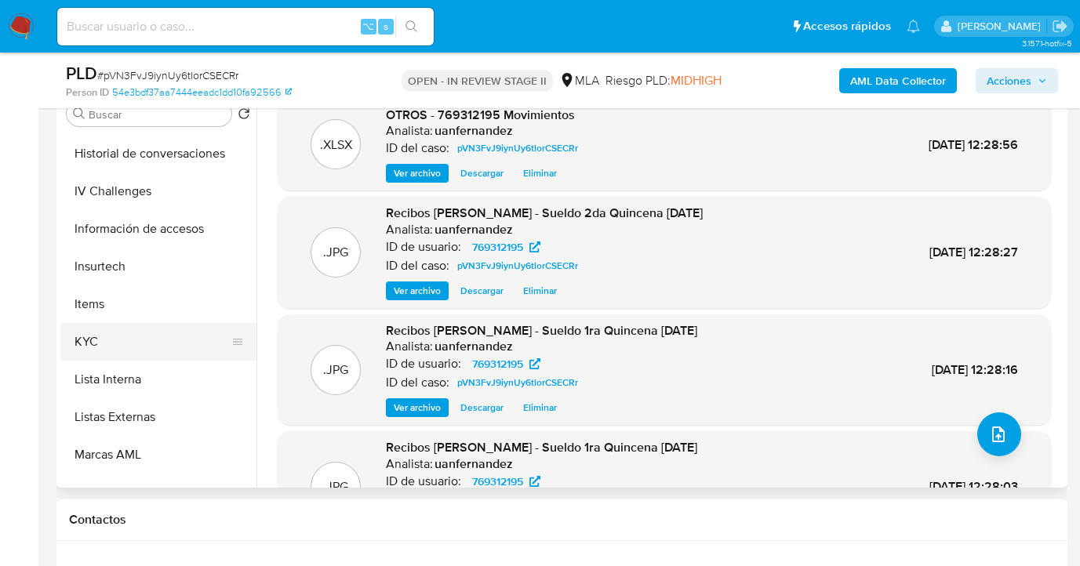
scroll to position [550, 0]
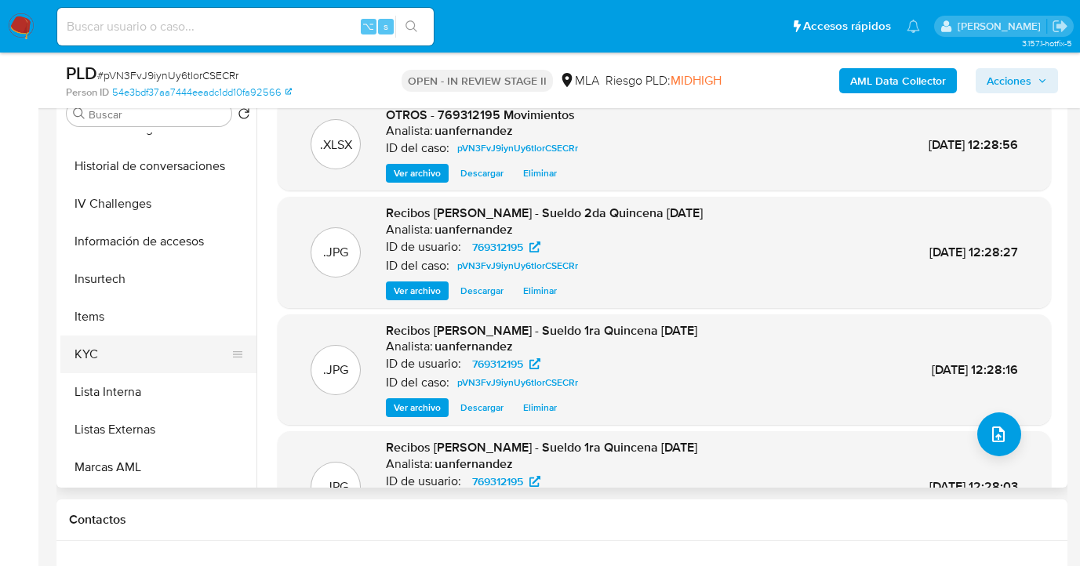
click at [177, 342] on button "KYC" at bounding box center [152, 355] width 184 height 38
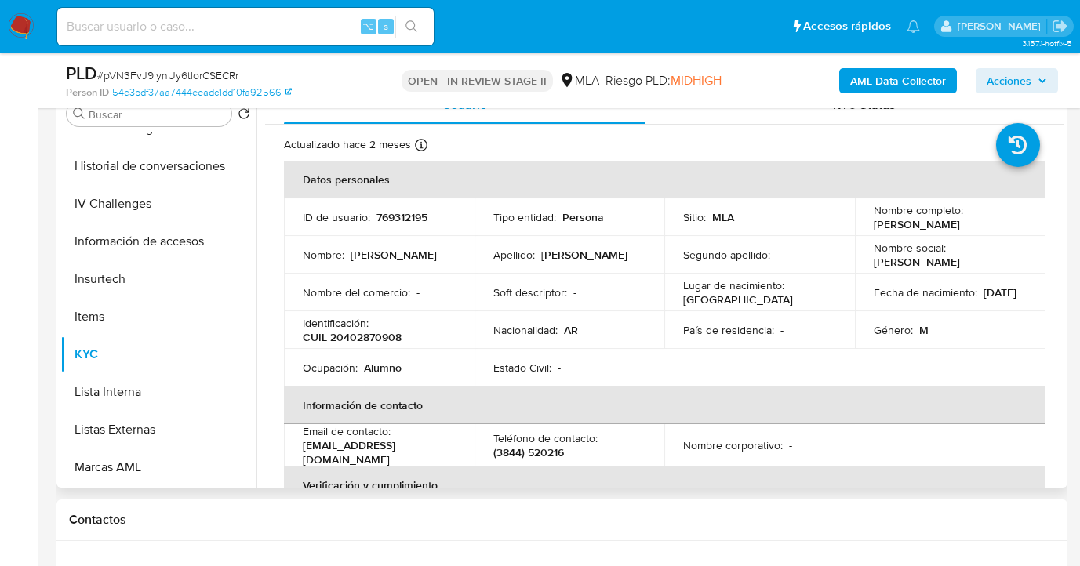
drag, startPoint x: 869, startPoint y: 224, endPoint x: 963, endPoint y: 228, distance: 94.2
click at [963, 228] on div "Nombre completo : Emmanuel Avaca" at bounding box center [950, 217] width 153 height 28
copy p "Emmanuel Avaca"
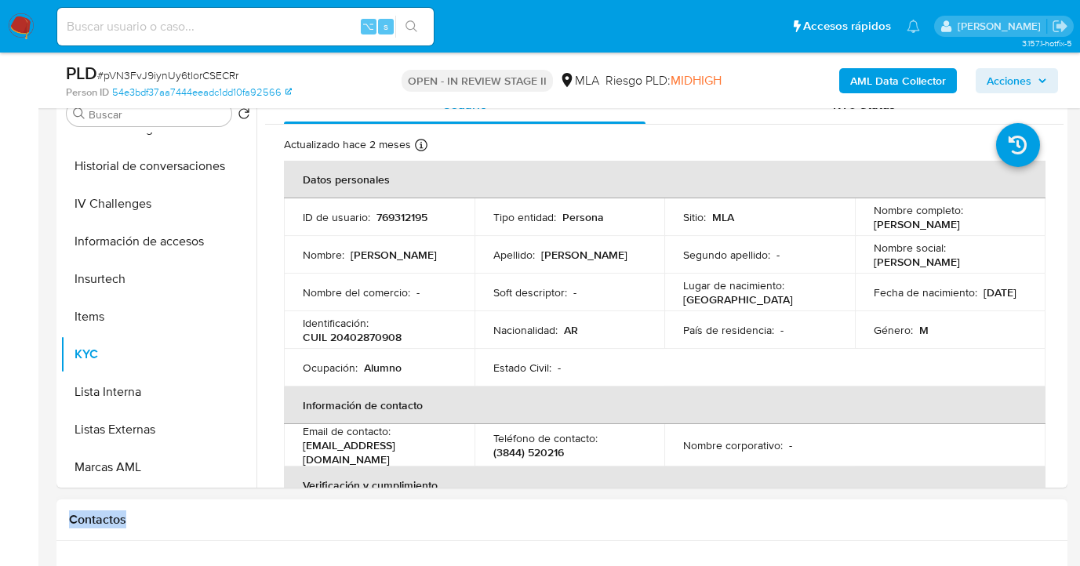
click at [614, 512] on div "Contactos" at bounding box center [561, 521] width 1011 height 42
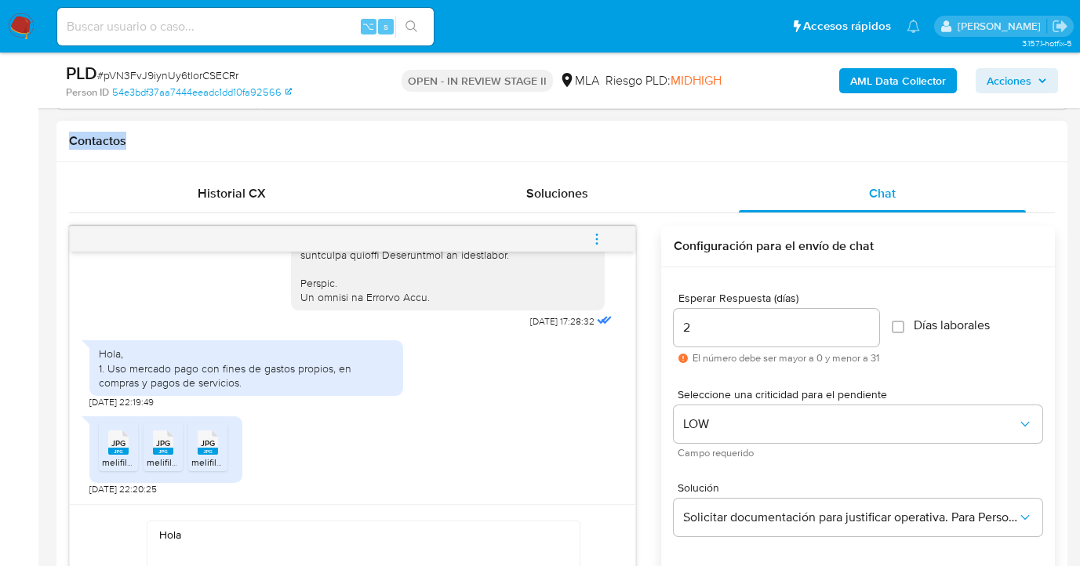
scroll to position [789, 0]
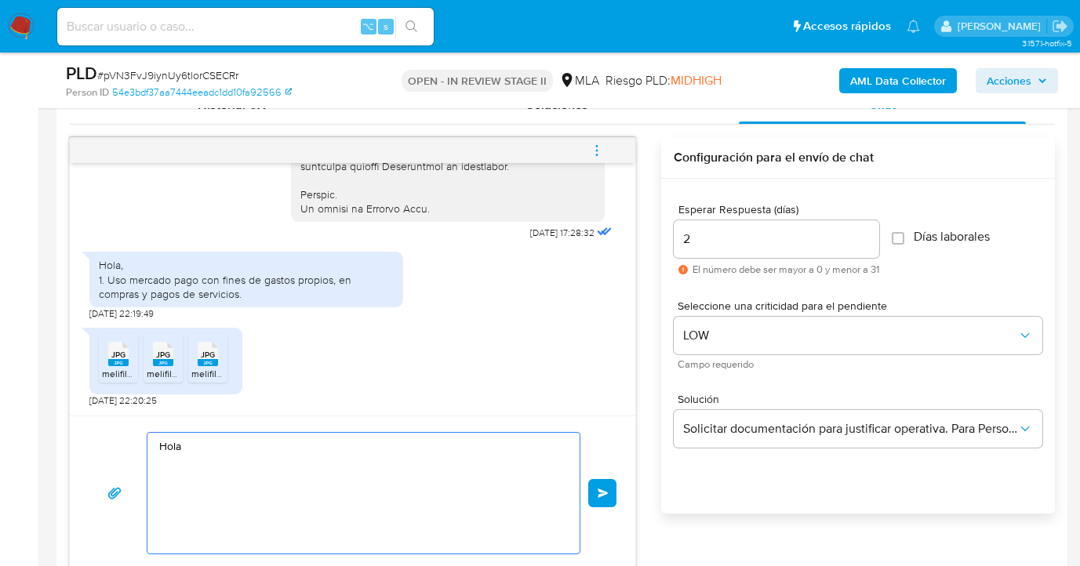
click at [192, 446] on textarea "Hola" at bounding box center [359, 493] width 401 height 121
paste textarea "Emmanuel Avaca"
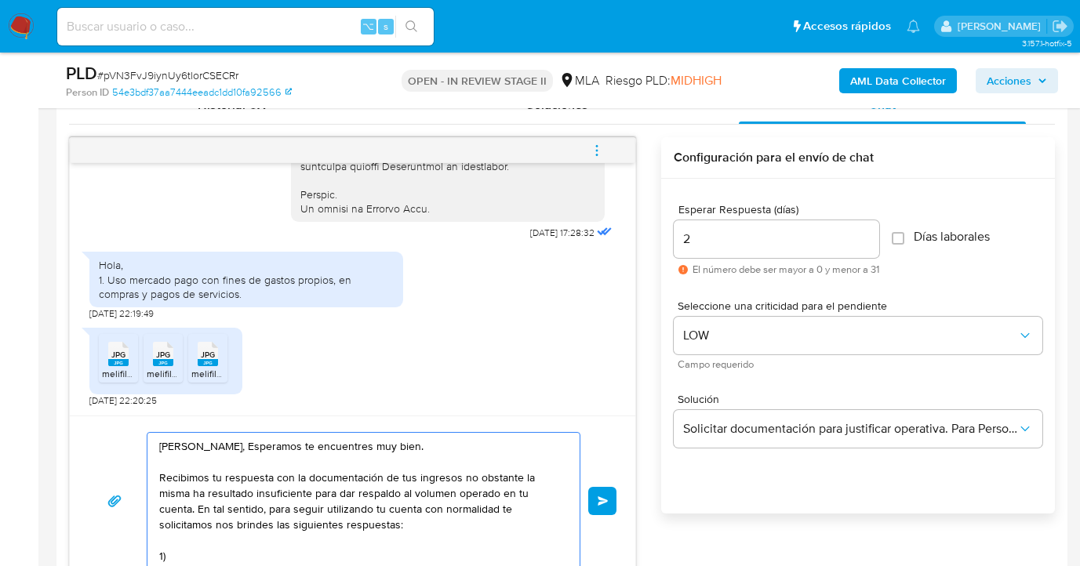
paste textarea "¿A qué corresponde el incremento significativo de fondos en tu cuenta en el mes…"
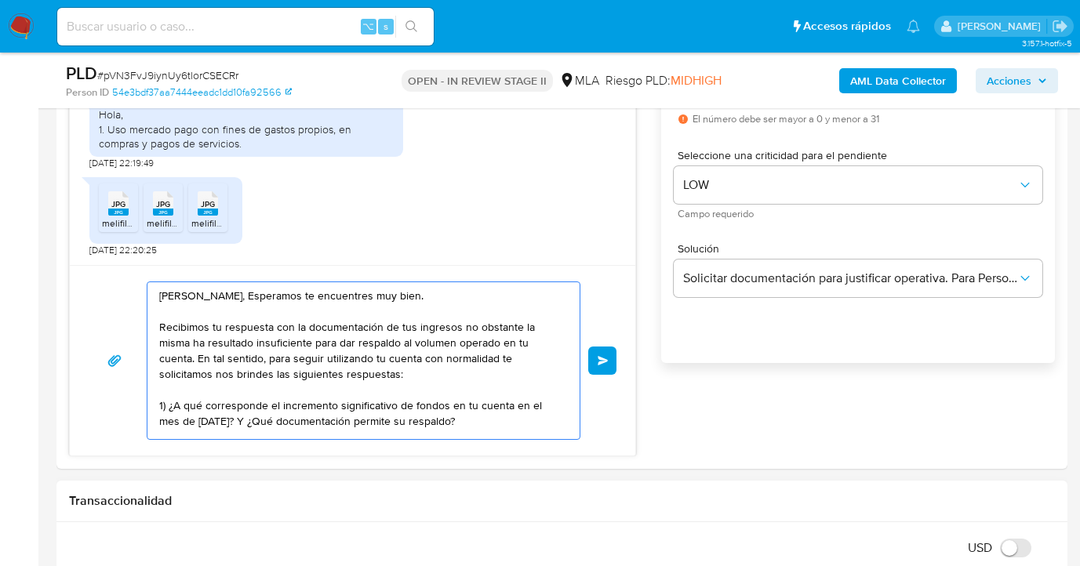
scroll to position [21, 0]
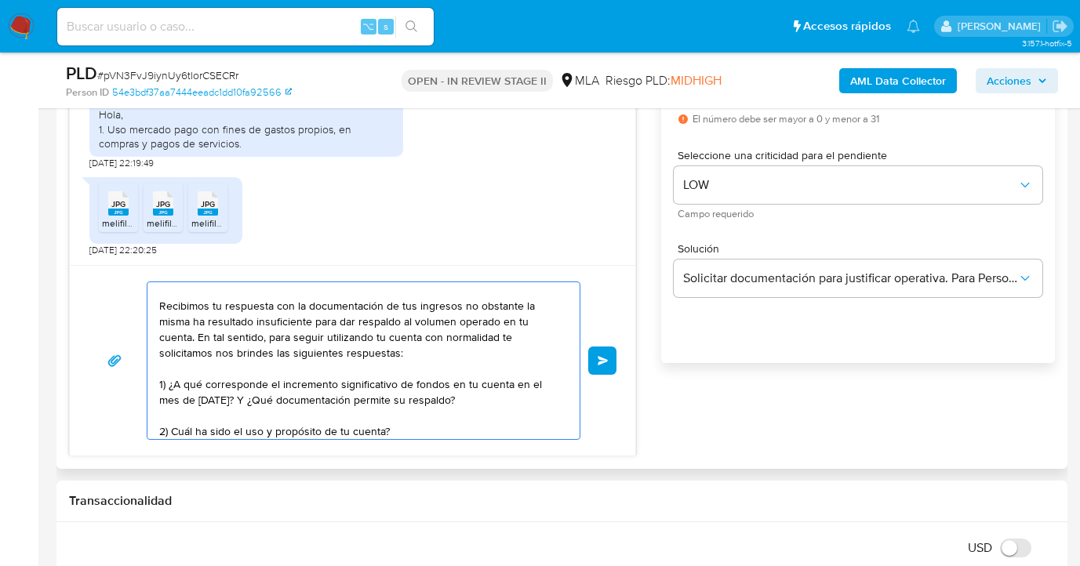
drag, startPoint x: 173, startPoint y: 428, endPoint x: 181, endPoint y: 446, distance: 19.7
click at [173, 428] on textarea "Hola Emmanuel Avaca, Esperamos te encuentres muy bien. Recibimos tu respuesta c…" at bounding box center [359, 360] width 401 height 157
click at [419, 432] on textarea "Hola Emmanuel Avaca, Esperamos te encuentres muy bien. Recibimos tu respuesta c…" at bounding box center [359, 360] width 401 height 157
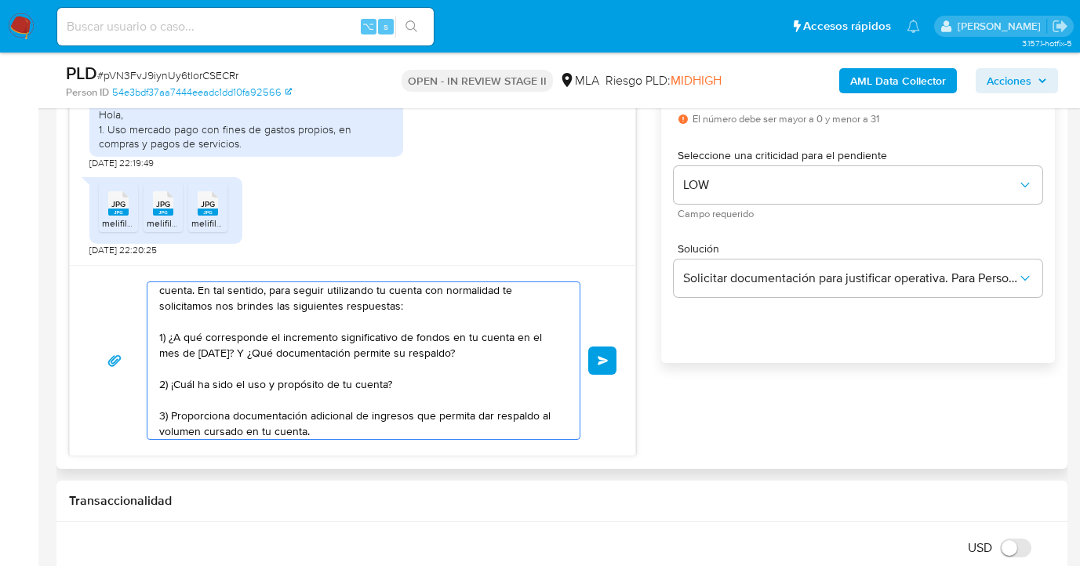
scroll to position [100, 0]
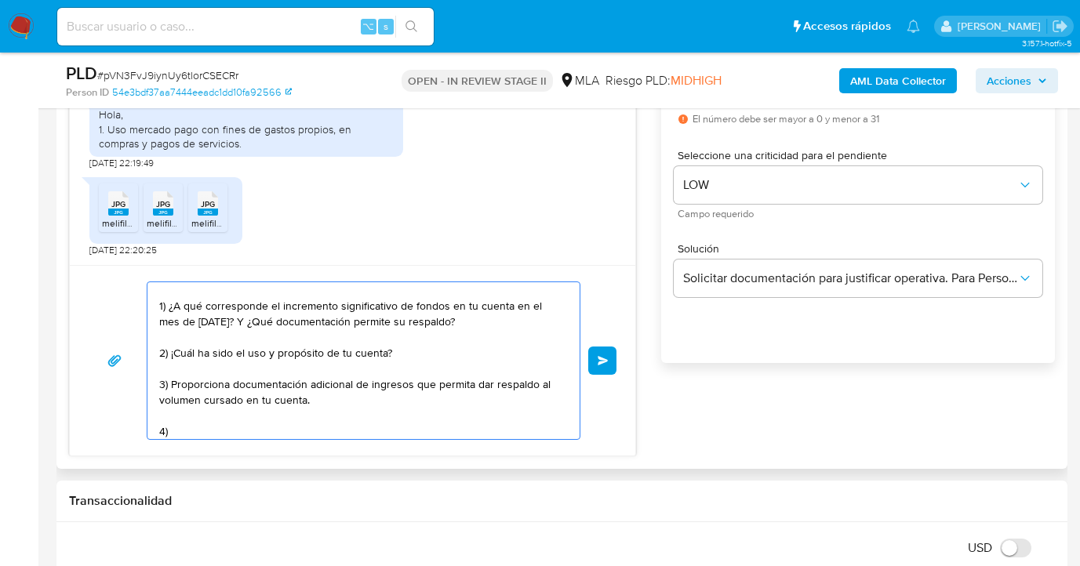
paste textarea "Proporciona el vínculo con las siguientes contrapartes con las que operaste, el…"
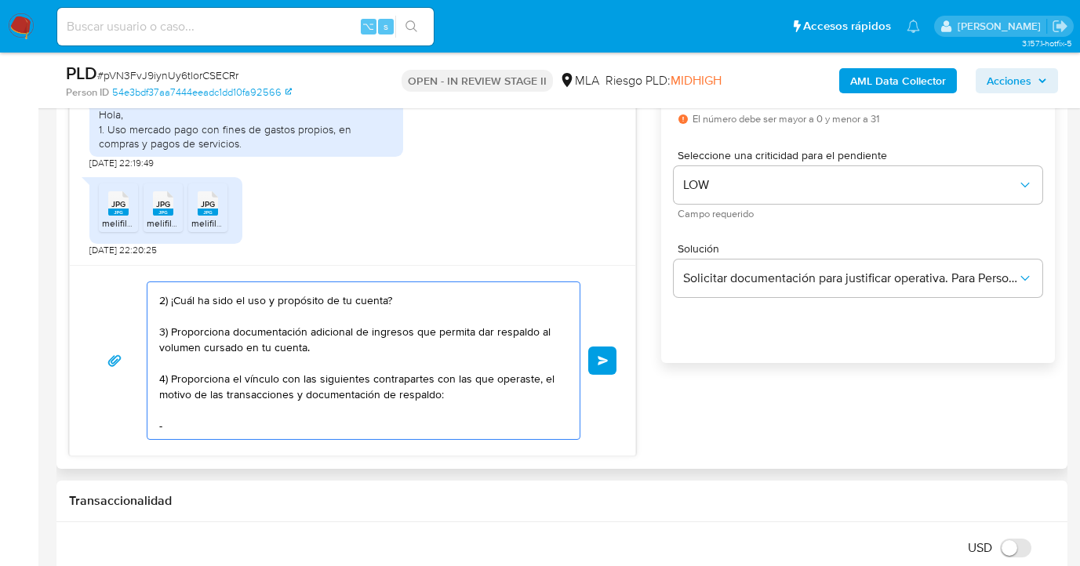
click at [240, 403] on textarea "Hola Emmanuel Avaca, Esperamos te encuentres muy bien. Recibimos tu respuesta c…" at bounding box center [359, 360] width 401 height 157
paste textarea "-"
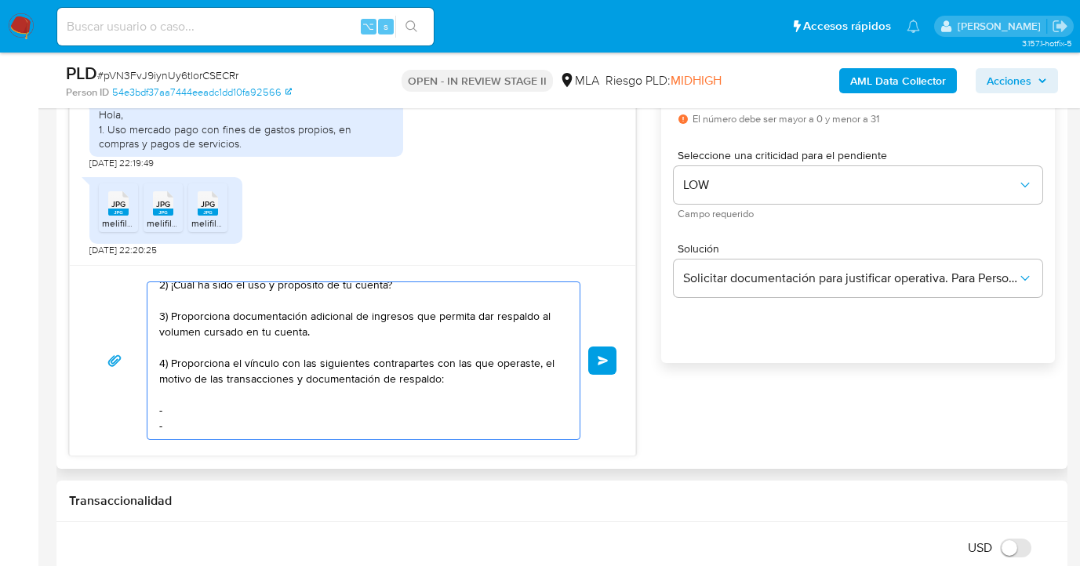
paste textarea "-"
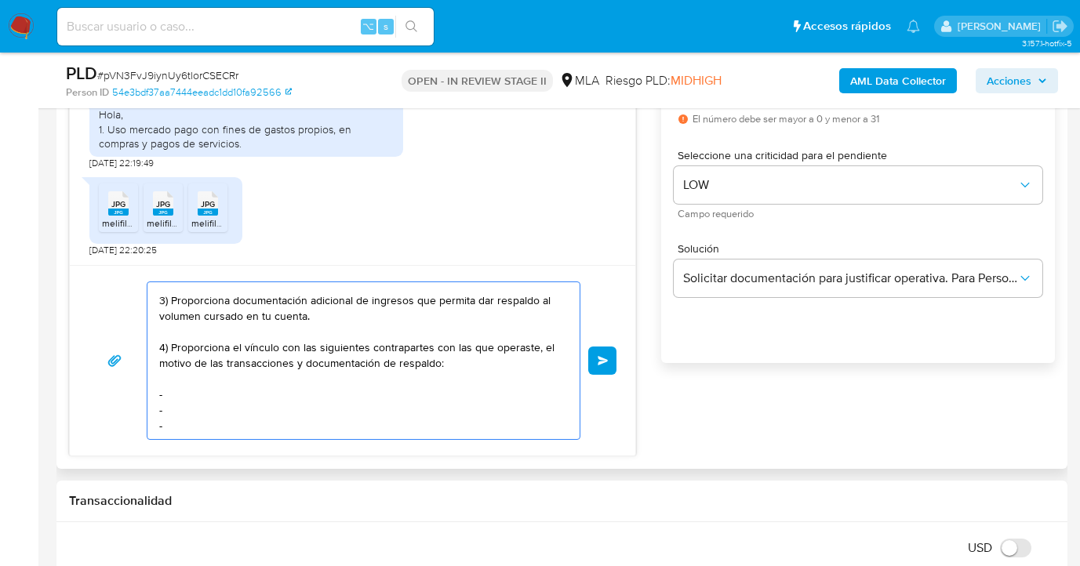
paste textarea "-"
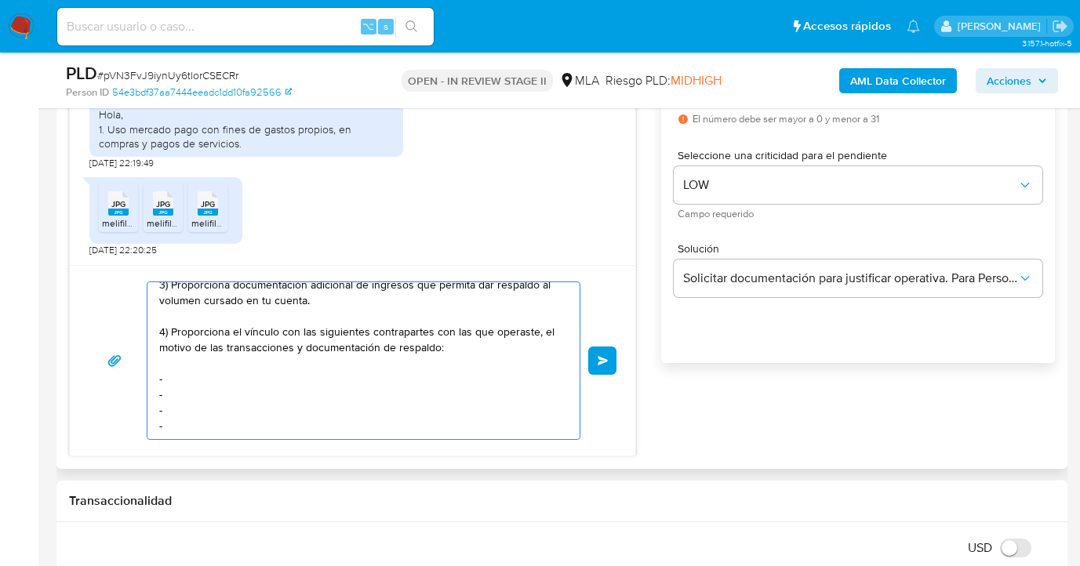
paste textarea "-"
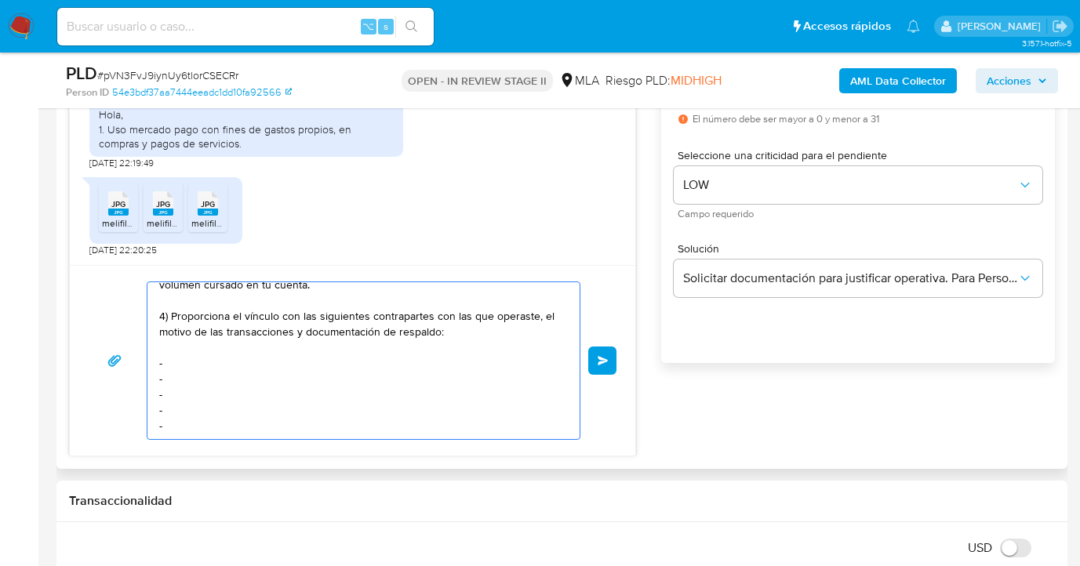
scroll to position [241, 0]
paste textarea "Es importante que sepas que, en caso de no responder a lo solicitado o si lo pr…"
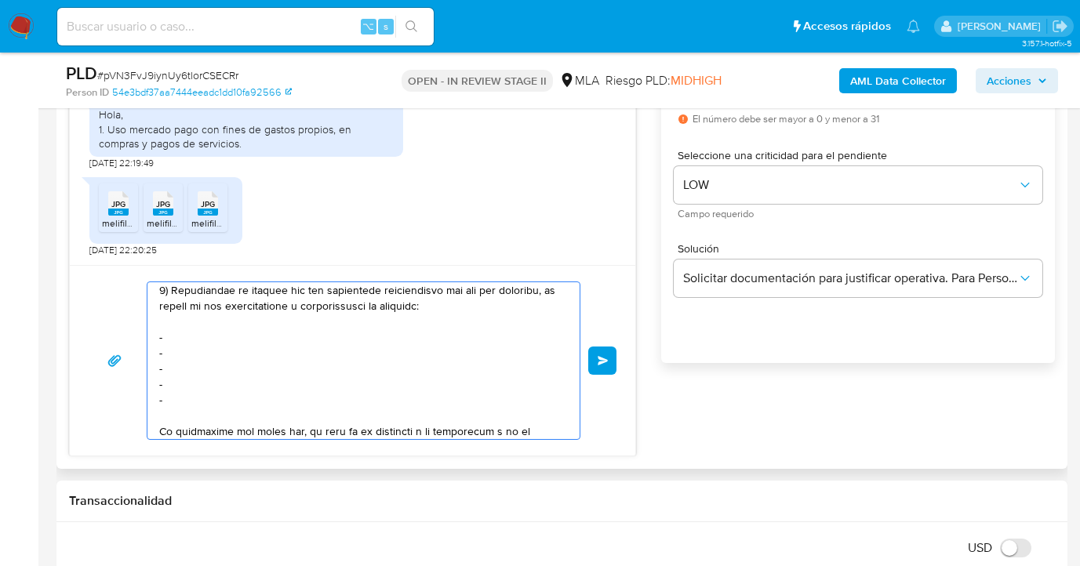
scroll to position [374, 0]
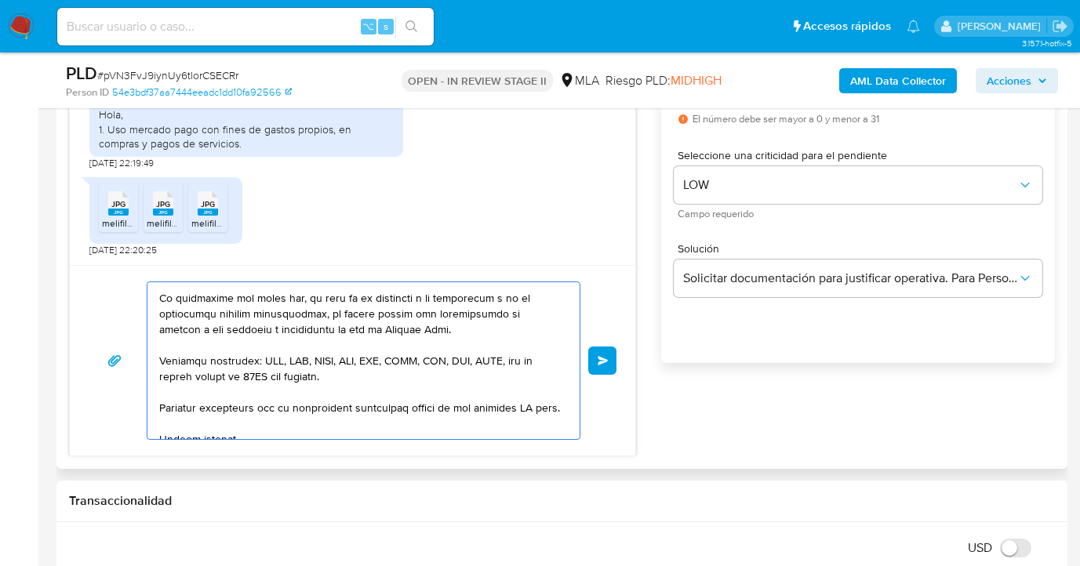
click at [541, 407] on textarea at bounding box center [359, 360] width 401 height 157
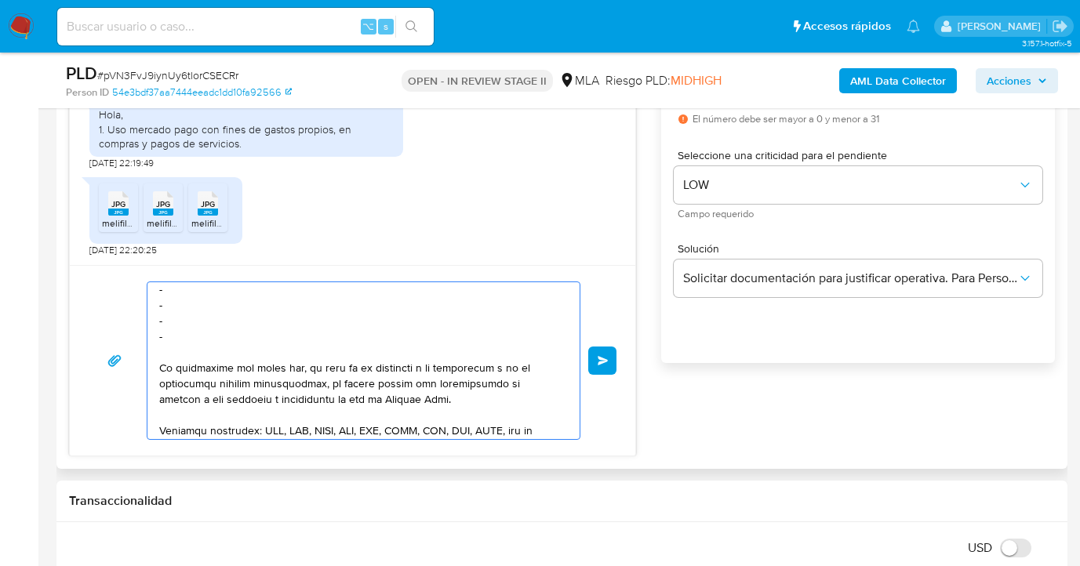
scroll to position [269, 0]
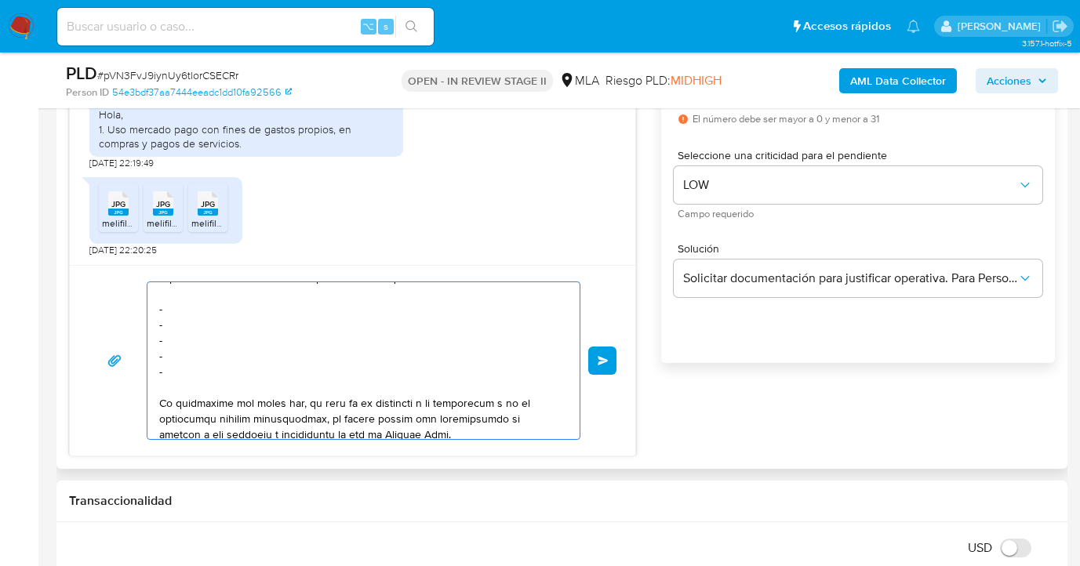
click at [217, 307] on textarea at bounding box center [359, 360] width 401 height 157
paste textarea "Rojas Carlos Hernán - CUIT 20409623345"
click at [191, 324] on textarea at bounding box center [359, 360] width 401 height 157
paste textarea "Malena Belén Chazarreta - CUIL 27413614320"
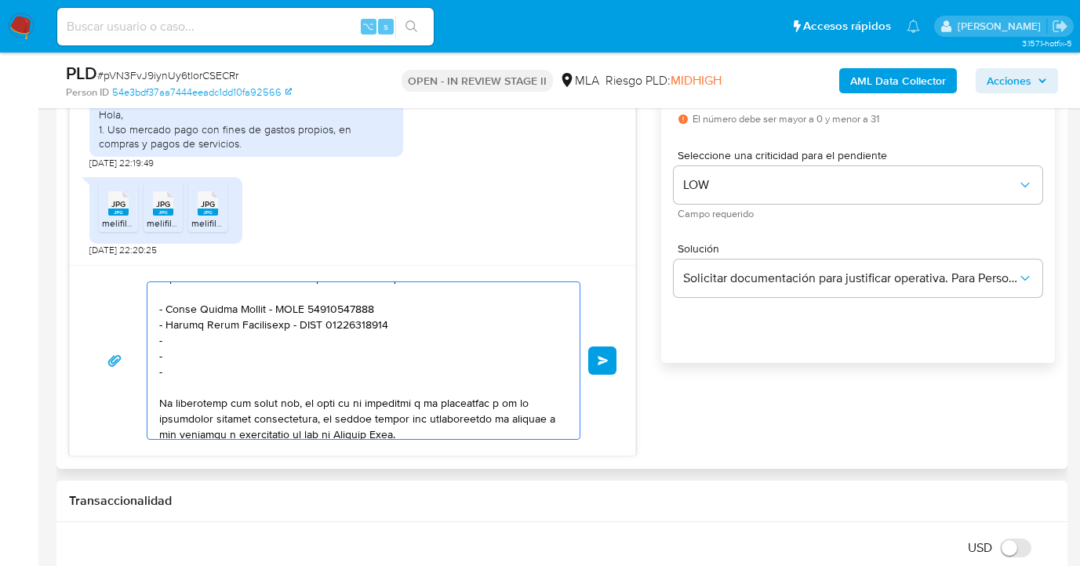
click at [217, 342] on textarea at bounding box center [359, 360] width 401 height 157
paste textarea "Malena Betiana Wernle - CUIT 27413901192"
click at [201, 362] on textarea at bounding box center [359, 360] width 401 height 157
paste textarea "Abril Agostina Machado - CUIT 27473102027"
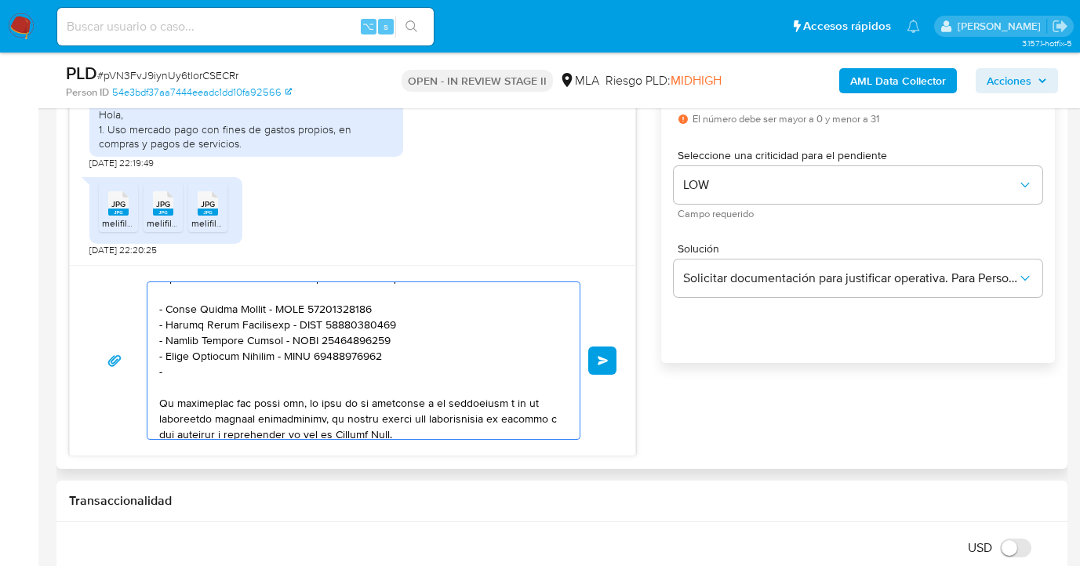
click at [203, 372] on textarea at bounding box center [359, 360] width 401 height 157
paste textarea "Cilva De Kla - CUIL 20330547333"
type textarea "Hola Emmanuel Avaca, Esperamos te encuentres muy bien. Recibimos tu respuesta c…"
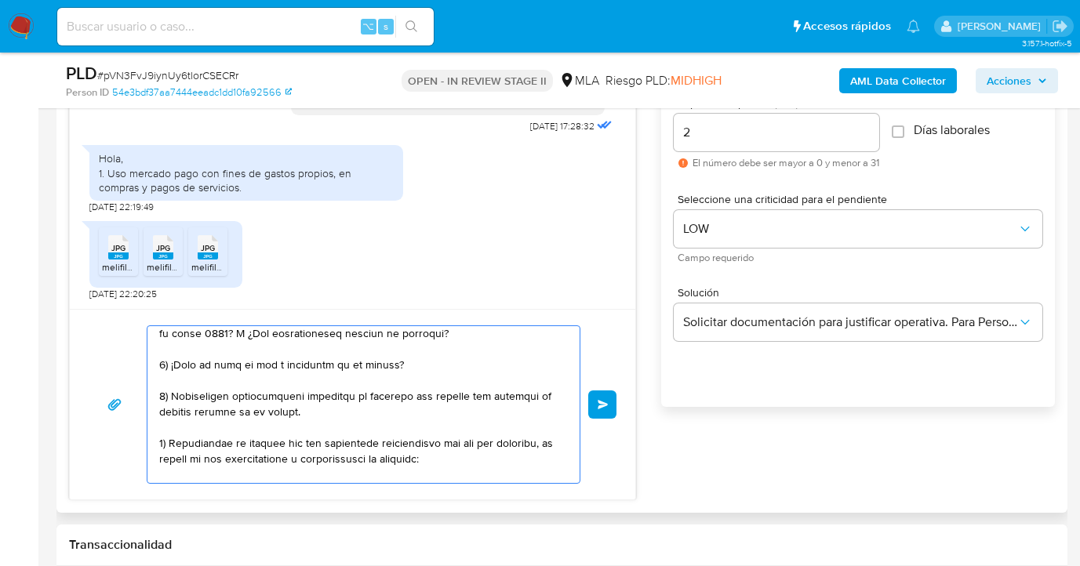
scroll to position [0, 0]
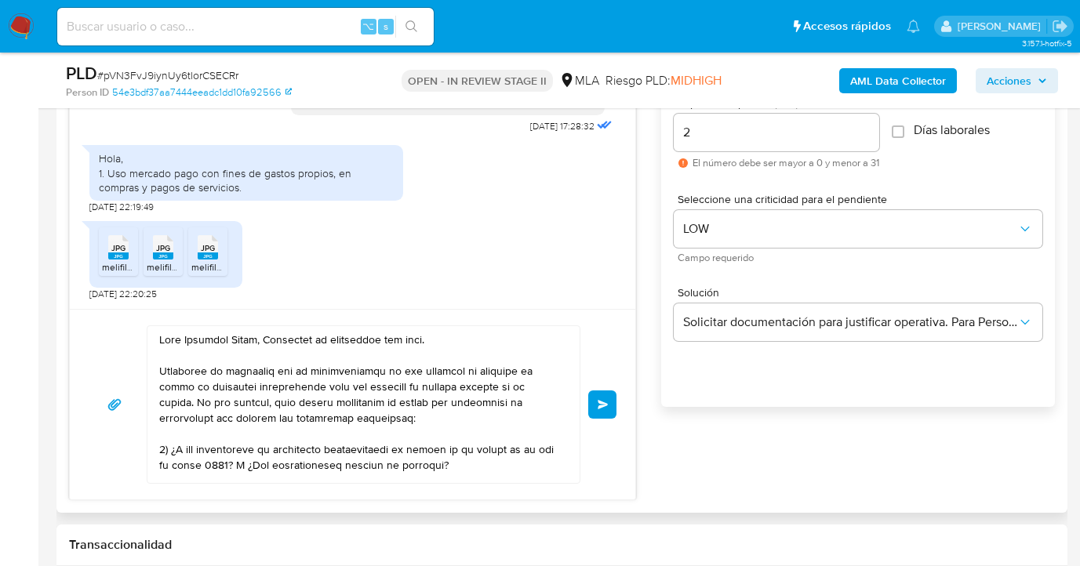
click at [605, 405] on span "Enviar" at bounding box center [603, 404] width 11 height 9
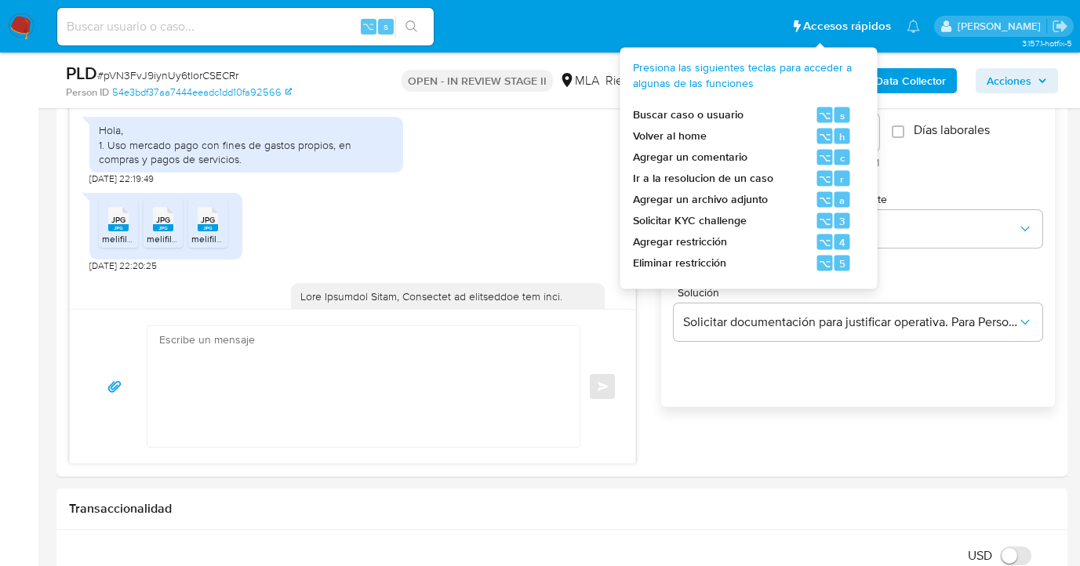
scroll to position [1459, 0]
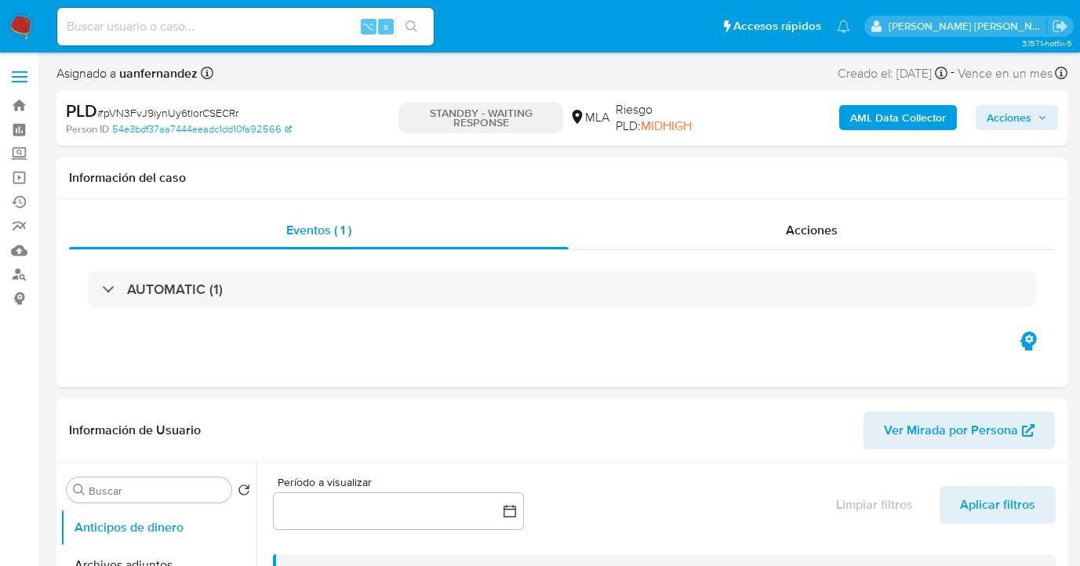
select select "10"
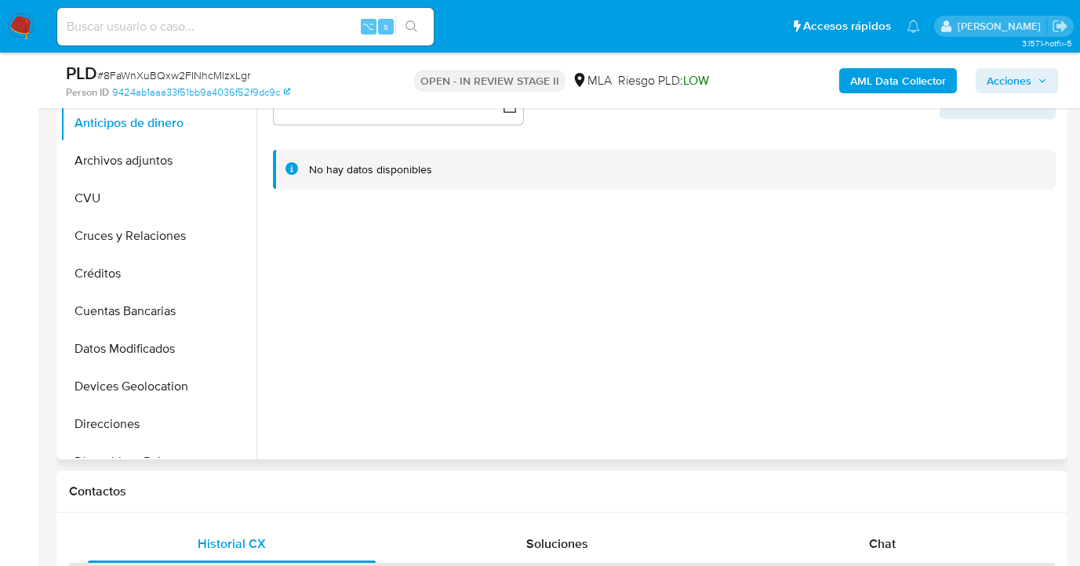
select select "10"
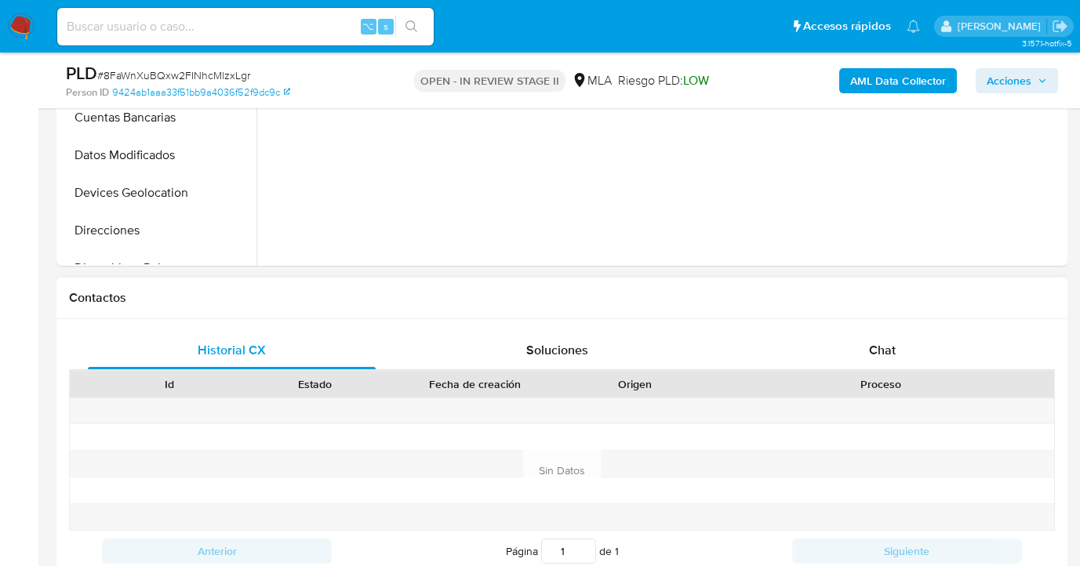
scroll to position [650, 0]
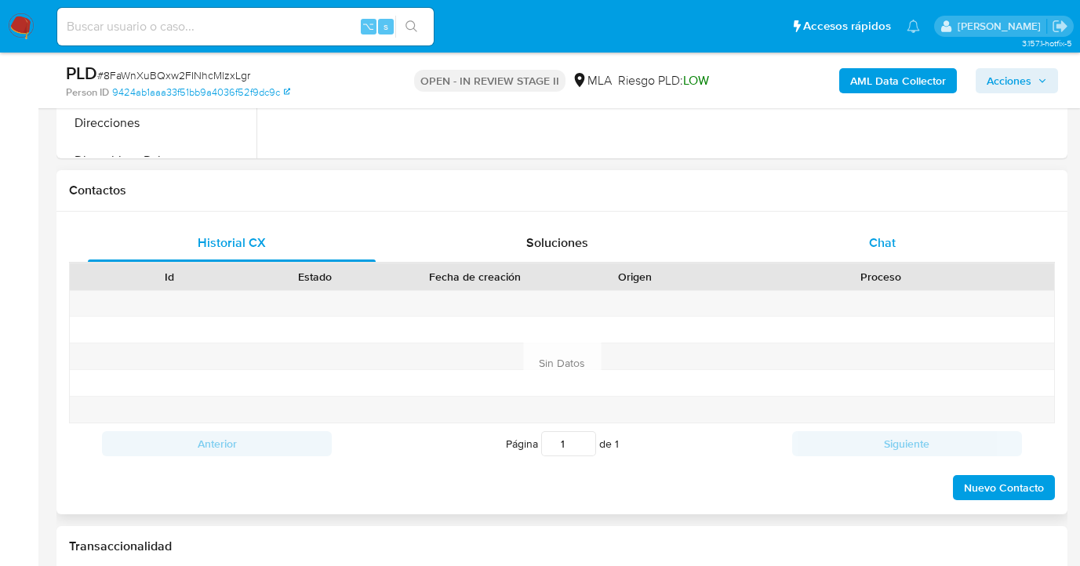
click at [894, 246] on span "Chat" at bounding box center [882, 243] width 27 height 18
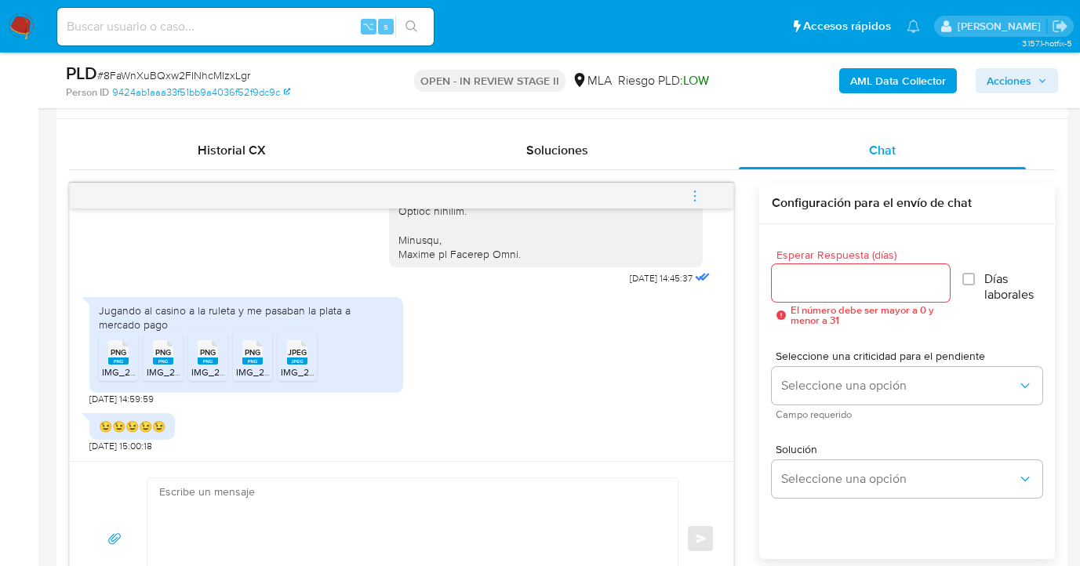
scroll to position [750, 0]
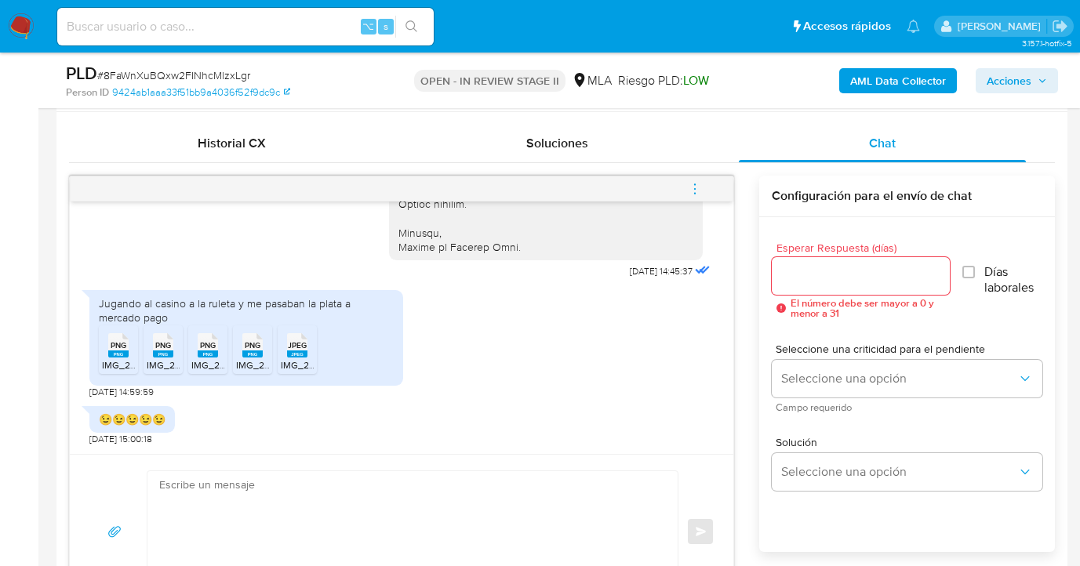
click at [116, 354] on rect at bounding box center [118, 354] width 20 height 7
click at [163, 351] on span "PNG" at bounding box center [163, 346] width 16 height 10
click at [213, 355] on rect at bounding box center [208, 354] width 20 height 7
click at [252, 347] on span "PNG" at bounding box center [253, 346] width 16 height 10
click at [298, 353] on rect at bounding box center [297, 354] width 20 height 7
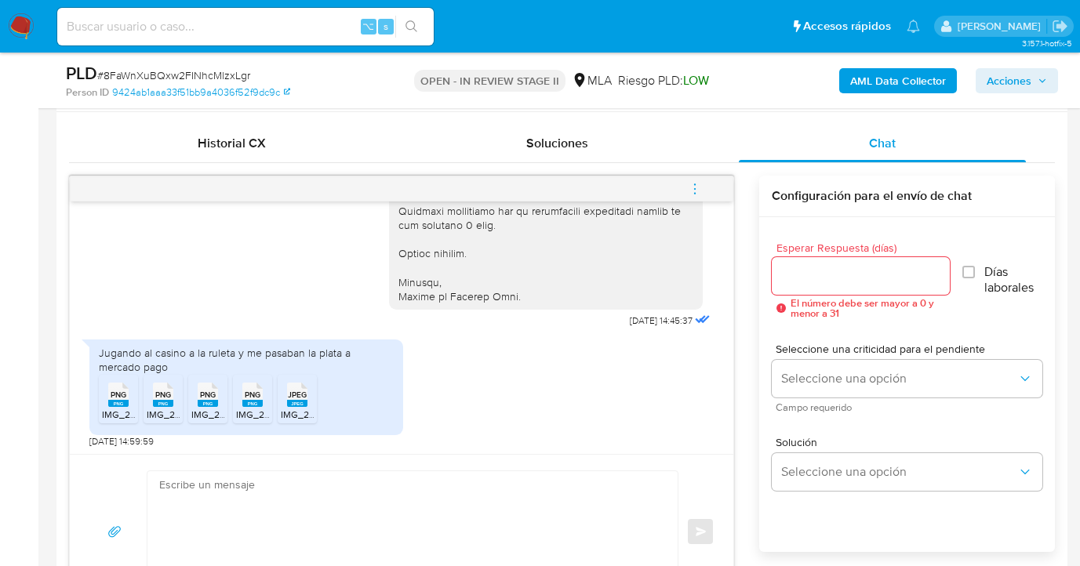
scroll to position [1869, 0]
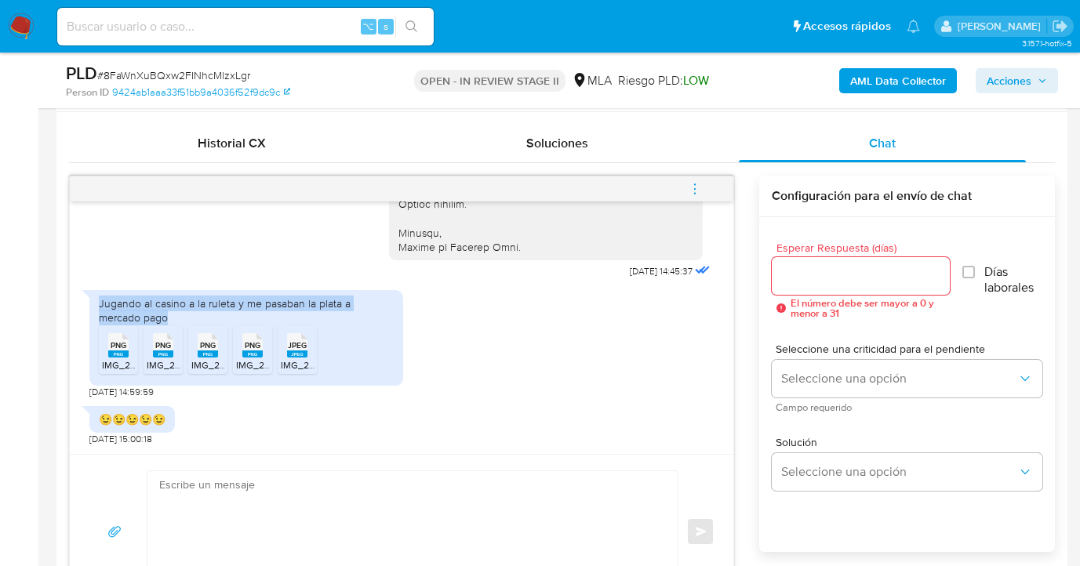
drag, startPoint x: 129, startPoint y: 322, endPoint x: 97, endPoint y: 306, distance: 35.8
click at [97, 306] on div "Jugando al casino a la ruleta y me pasaban la plata a mercado pago PNG PNG IMG_…" at bounding box center [246, 337] width 314 height 95
copy div "Jugando al casino a la ruleta y me pasaban la plata a mercado pago"
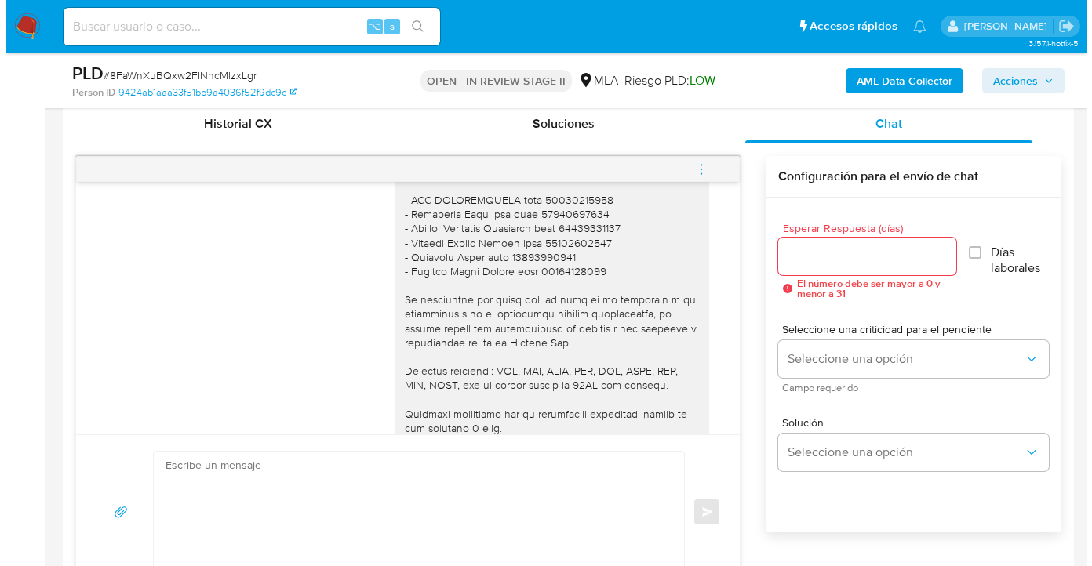
scroll to position [707, 0]
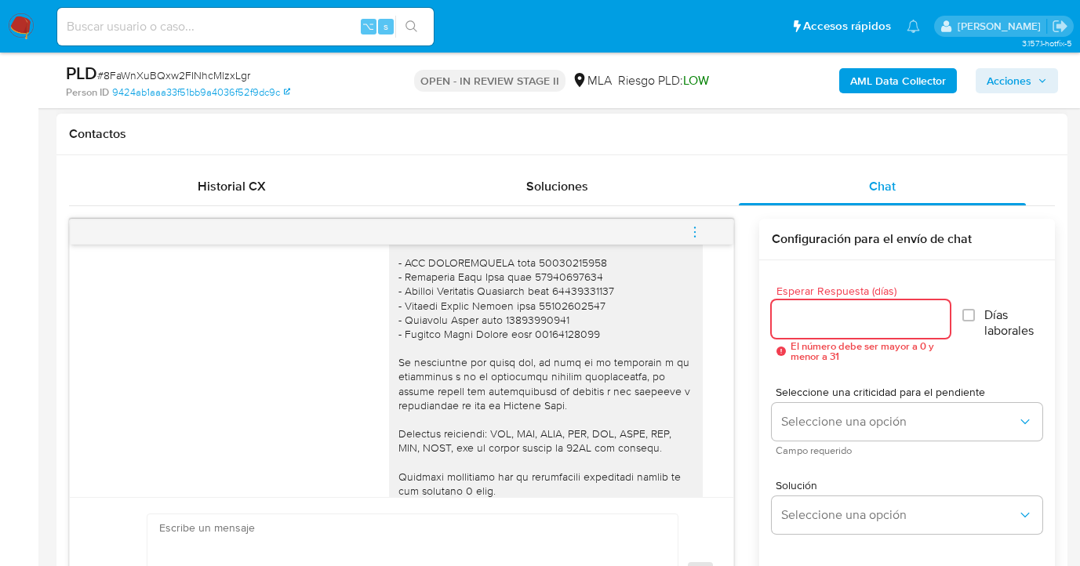
click at [810, 318] on input "Esperar Respuesta (días)" at bounding box center [861, 319] width 178 height 20
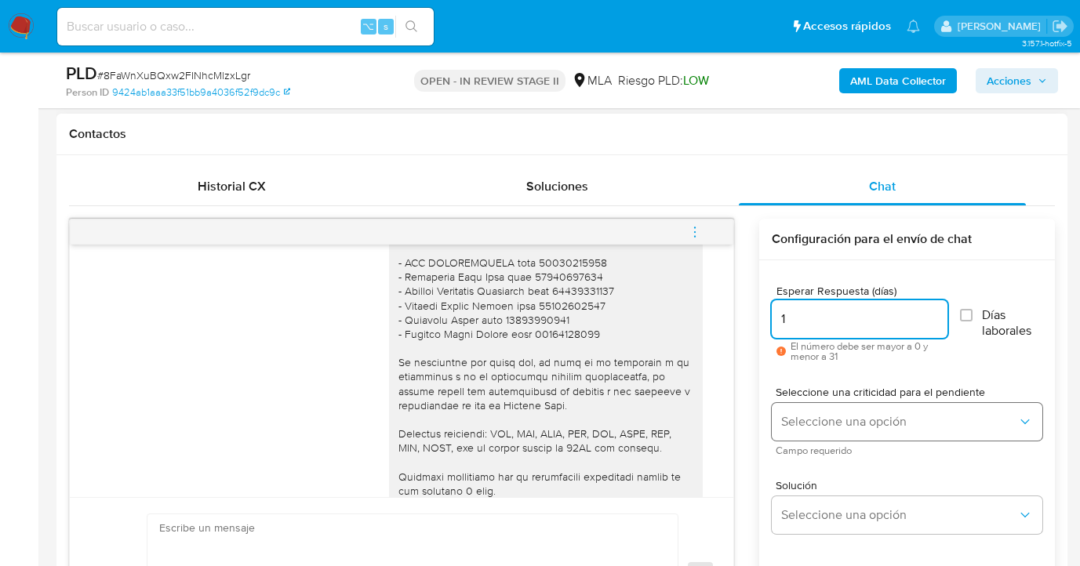
type input "1"
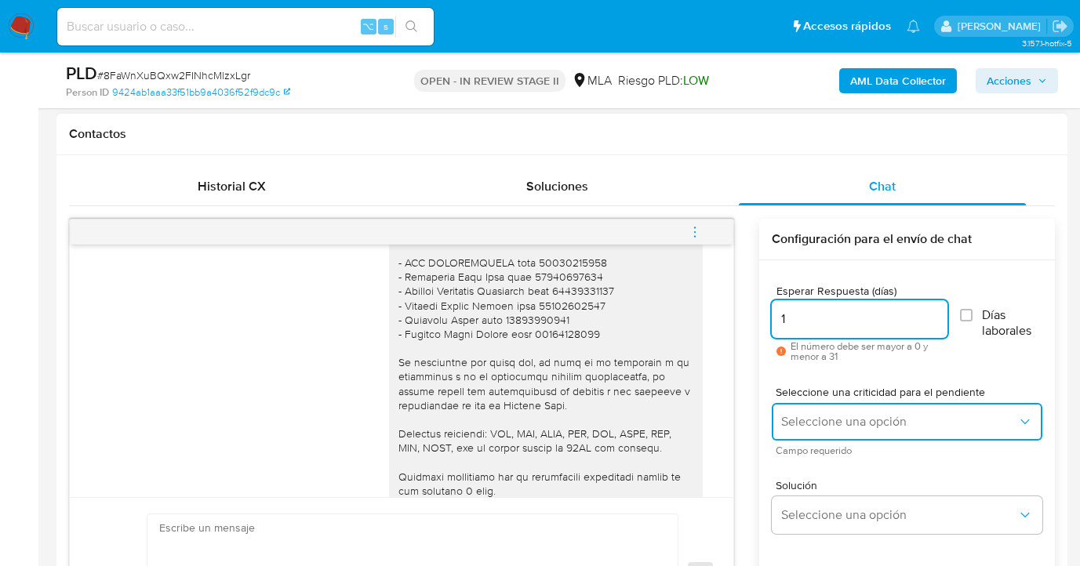
click at [829, 410] on button "Seleccione una opción" at bounding box center [907, 422] width 271 height 38
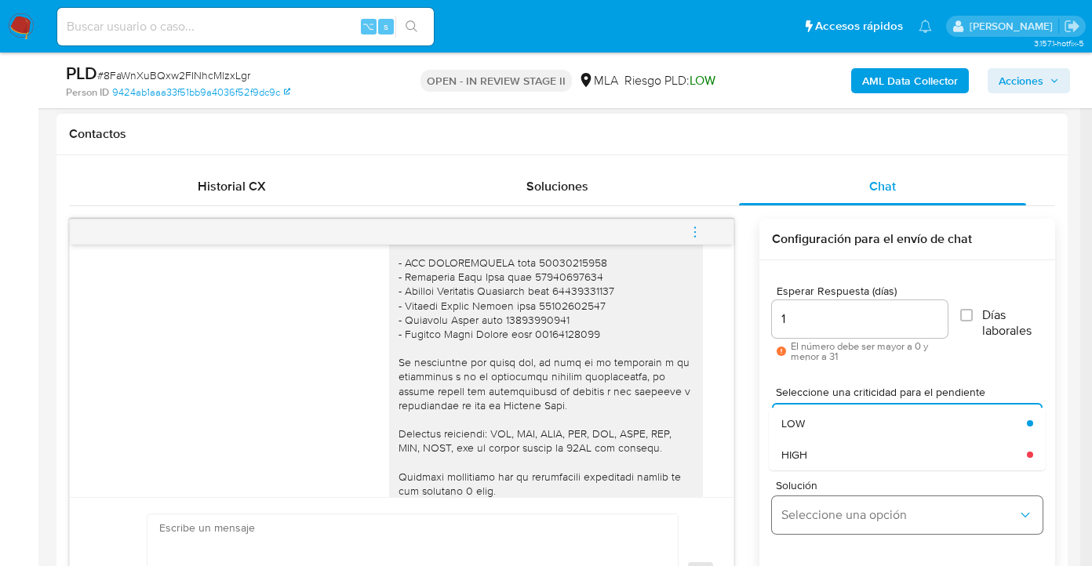
drag, startPoint x: 832, startPoint y: 458, endPoint x: 841, endPoint y: 511, distance: 53.3
click at [834, 464] on div "HIGH" at bounding box center [899, 454] width 236 height 31
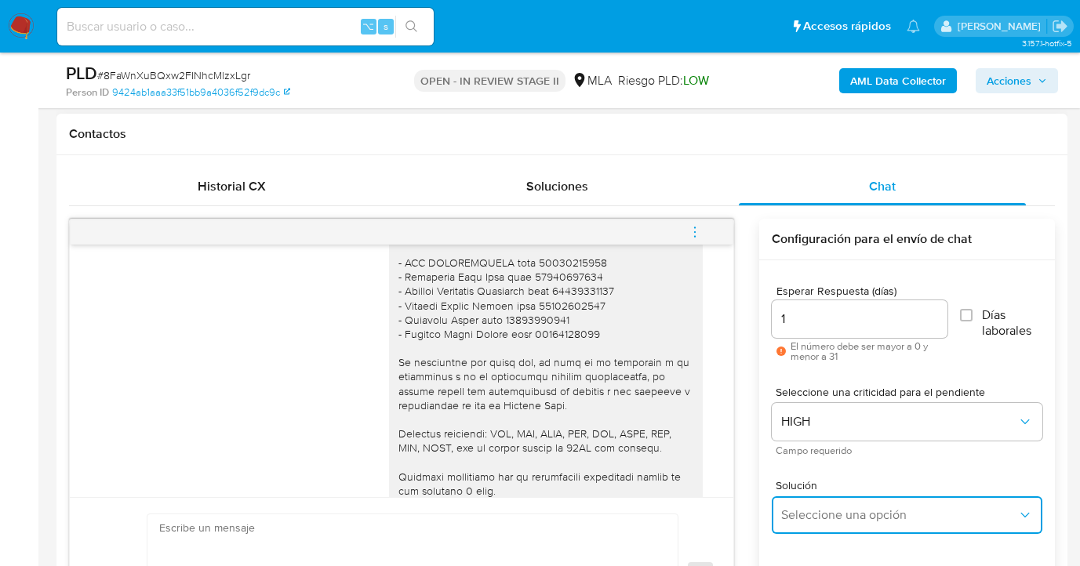
click at [843, 514] on span "Seleccione una opción" at bounding box center [899, 516] width 236 height 16
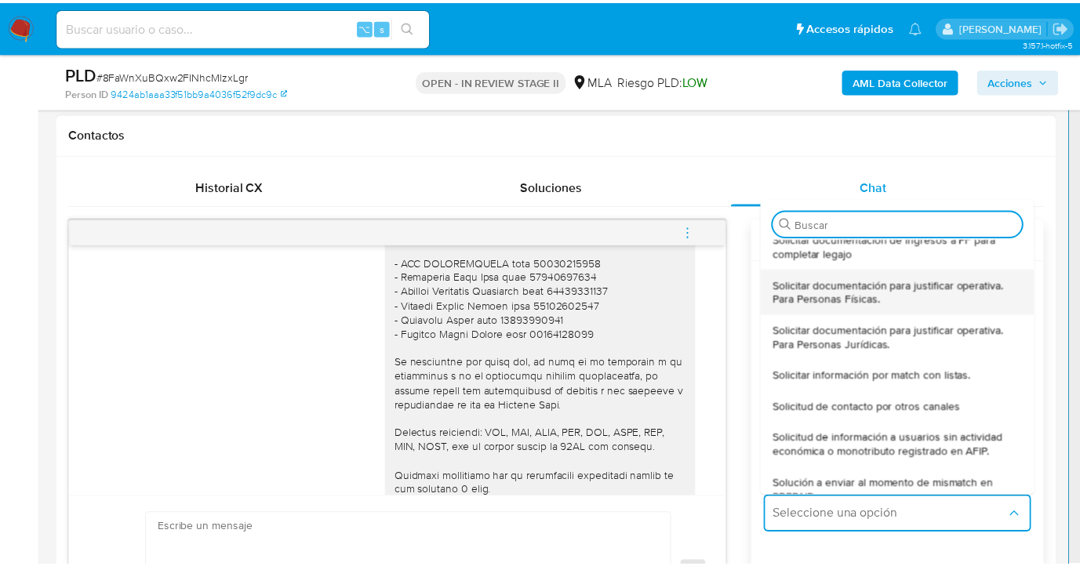
scroll to position [191, 0]
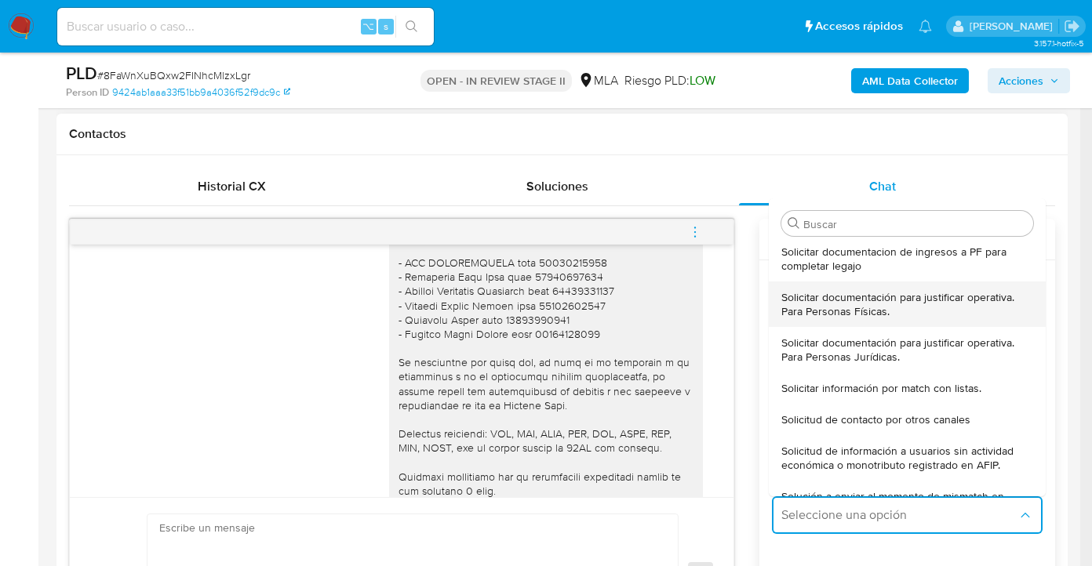
click at [885, 305] on span "Solicitar documentación para justificar operativa. Para Personas Físicas." at bounding box center [902, 304] width 242 height 28
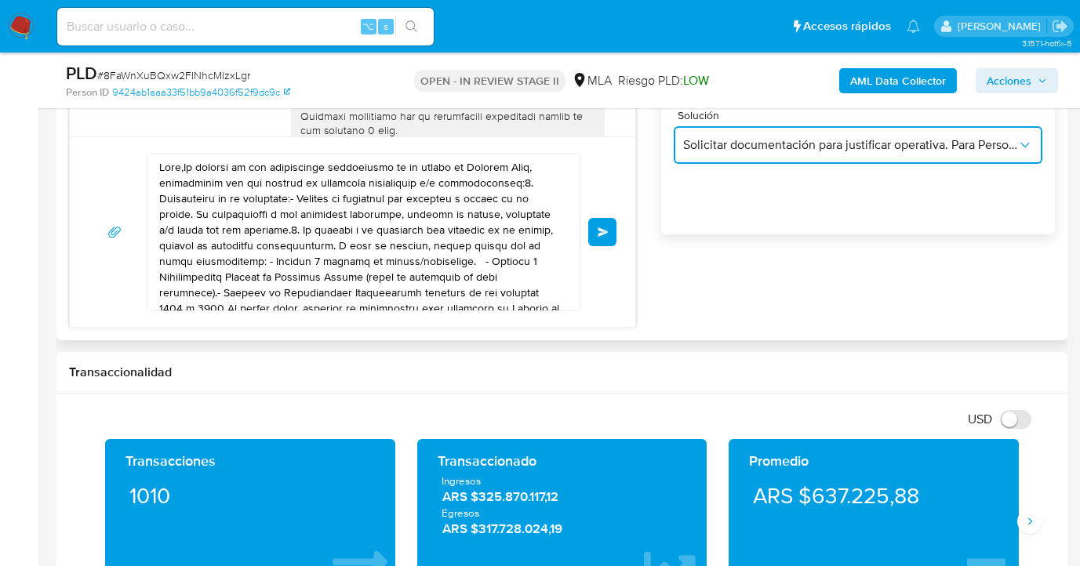
scroll to position [1036, 0]
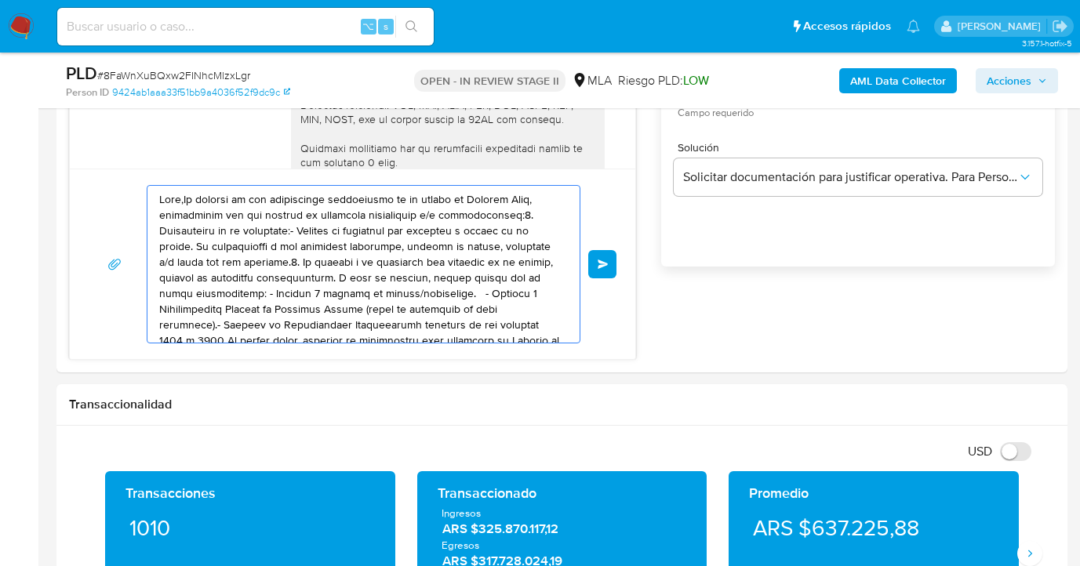
drag, startPoint x: 404, startPoint y: 306, endPoint x: 24, endPoint y: 138, distance: 415.2
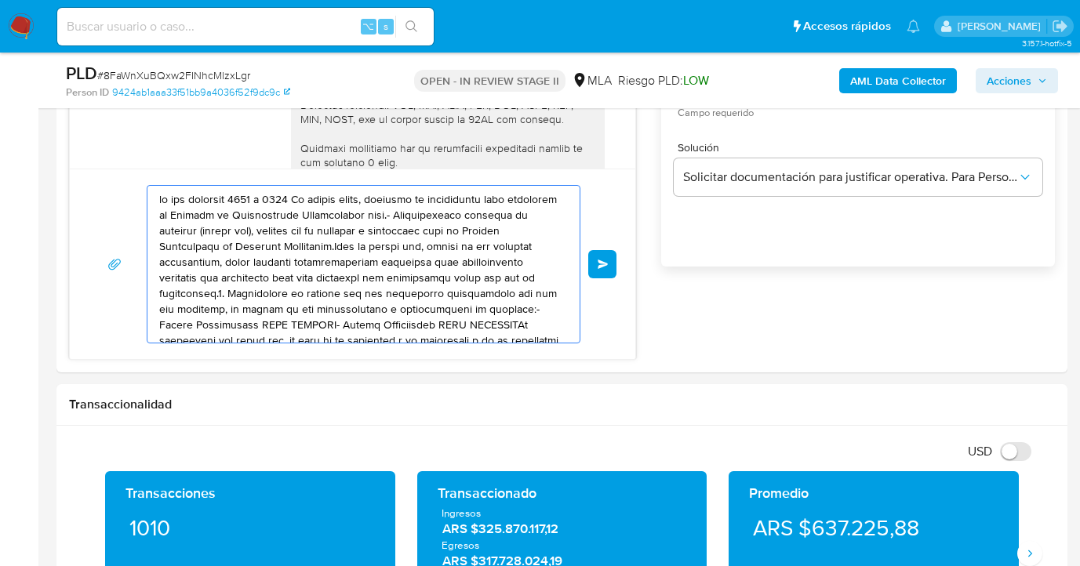
drag, startPoint x: 296, startPoint y: 278, endPoint x: 45, endPoint y: 157, distance: 278.6
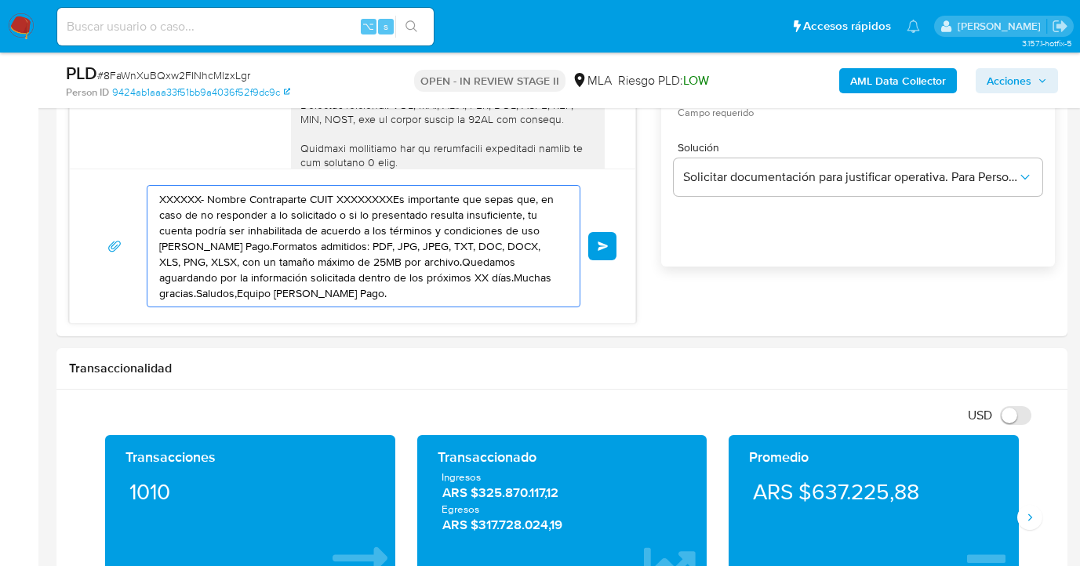
drag, startPoint x: 143, startPoint y: 207, endPoint x: 23, endPoint y: 173, distance: 124.9
type textarea "días.Muchas gracias.Saludos,Equipo [PERSON_NAME] Pago."
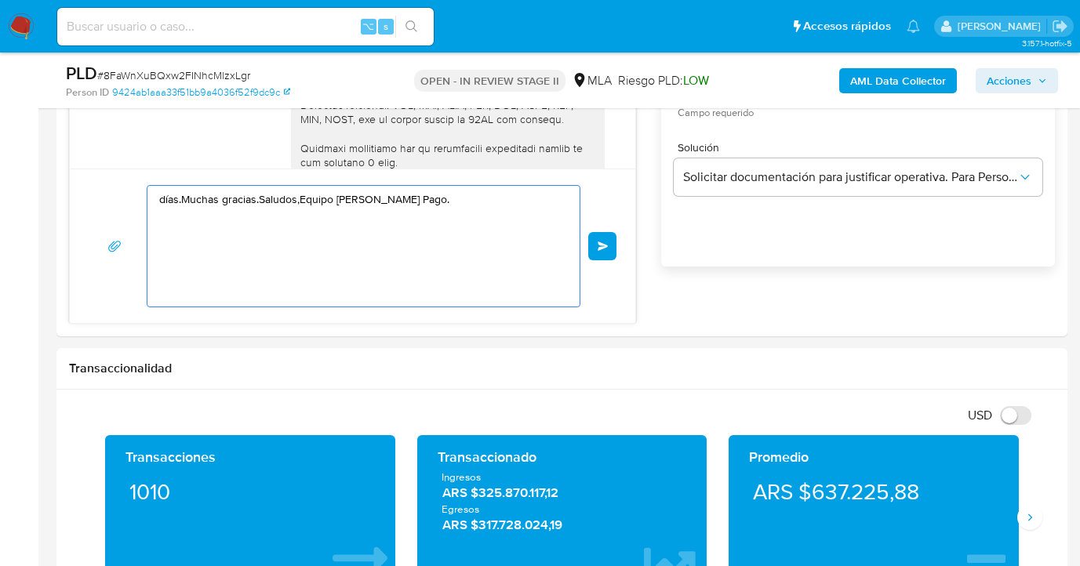
drag, startPoint x: 337, startPoint y: 250, endPoint x: -8, endPoint y: 173, distance: 353.8
paste textarea "Hola, Muchas gracias por la respuesta. Analizamos tu caso y notamos que la info…"
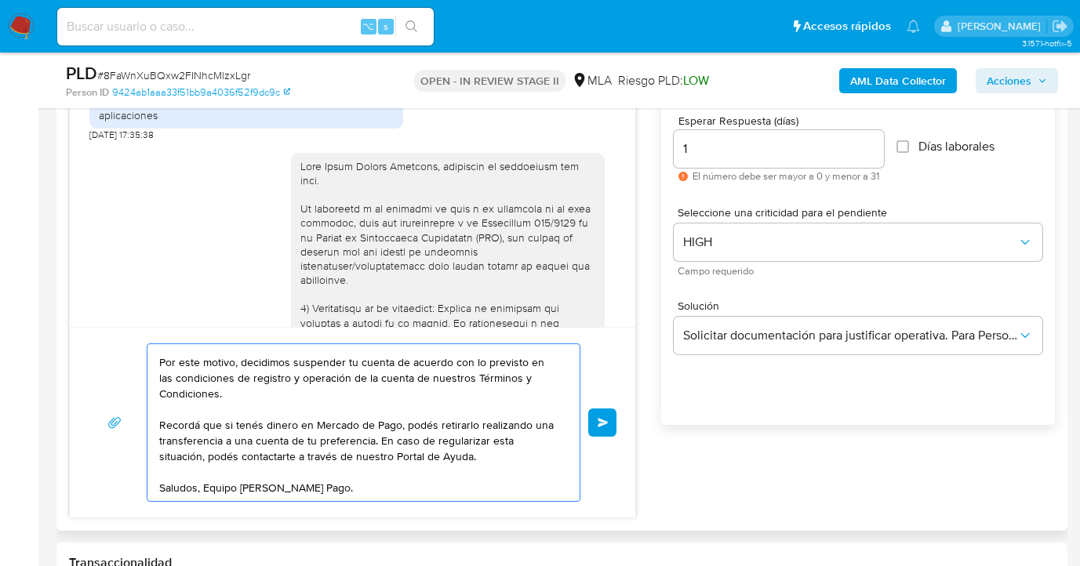
scroll to position [995, 0]
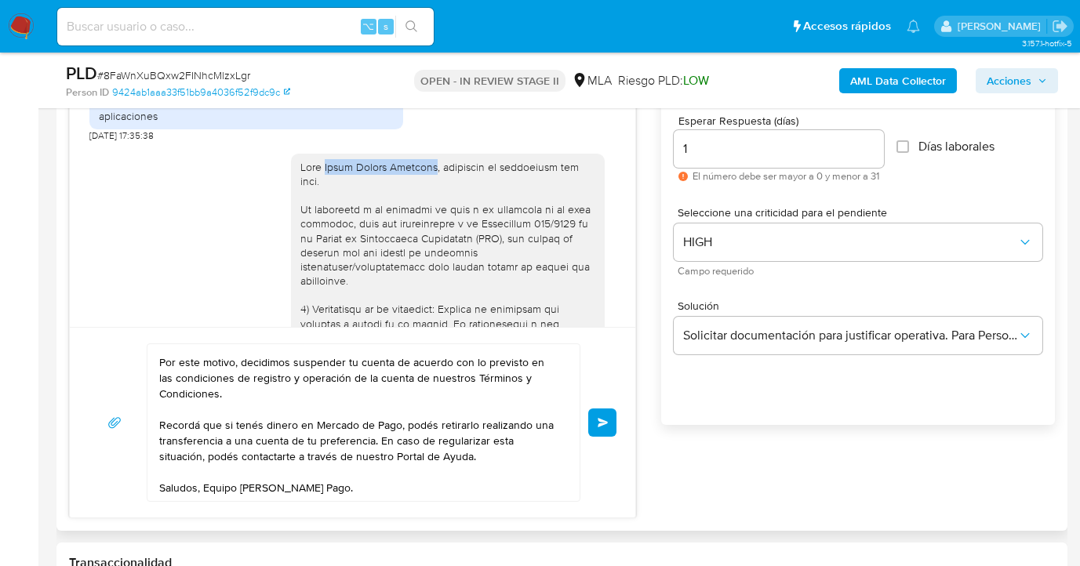
drag, startPoint x: 314, startPoint y: 196, endPoint x: 422, endPoint y: 194, distance: 108.3
click at [422, 194] on div at bounding box center [447, 559] width 295 height 799
copy div "[PERSON_NAME]"
drag, startPoint x: 290, startPoint y: 386, endPoint x: 282, endPoint y: 379, distance: 10.6
click at [290, 385] on textarea "Hola, Muchas gracias por la respuesta. Analizamos tu caso y notamos que la info…" at bounding box center [359, 422] width 401 height 157
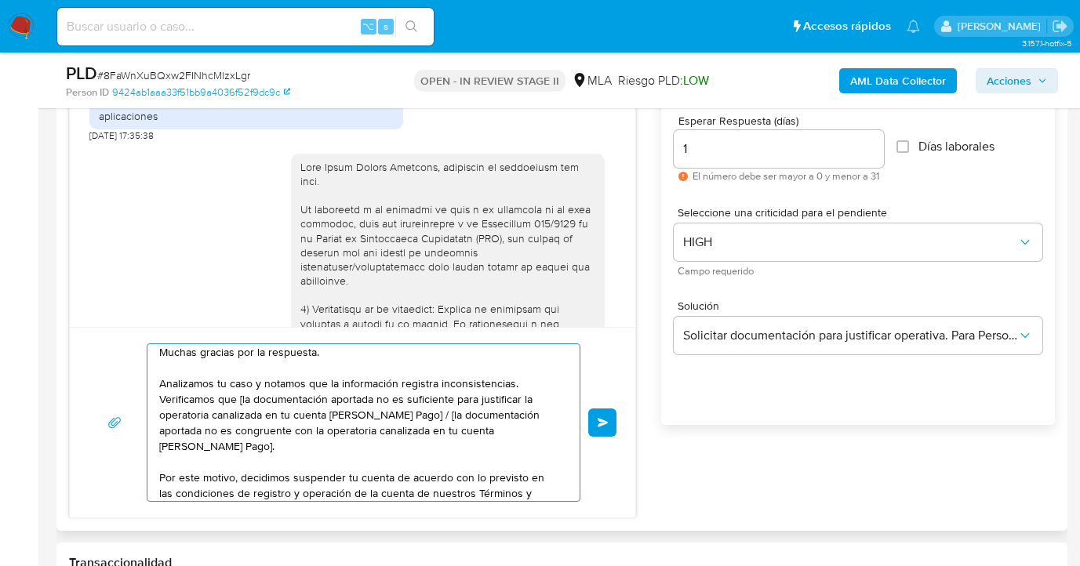
scroll to position [0, 0]
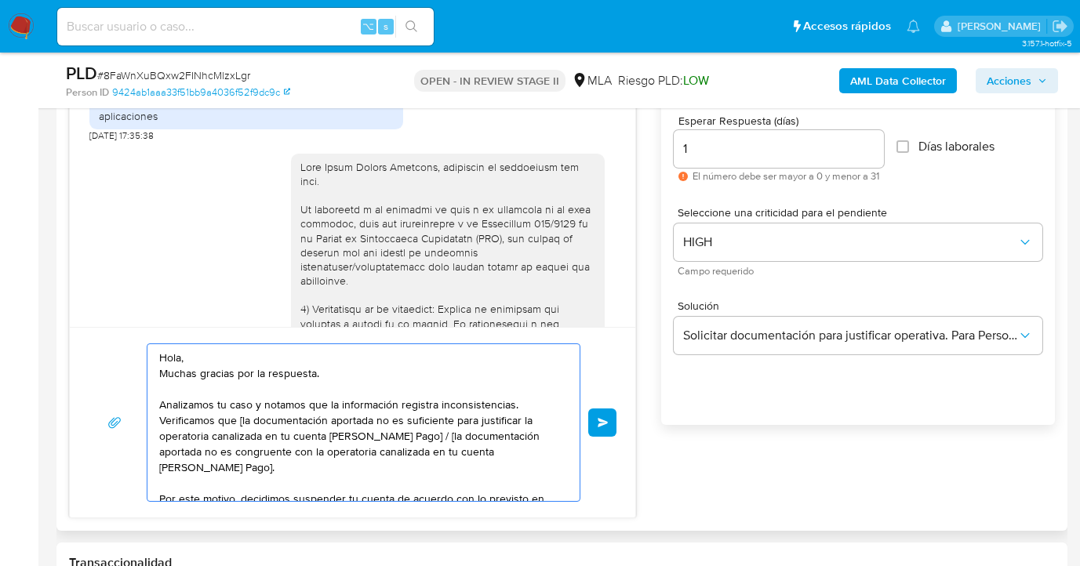
click at [202, 379] on textarea "Hola, Muchas gracias por la respuesta. Analizamos tu caso y notamos que la info…" at bounding box center [359, 422] width 401 height 157
paste textarea "[PERSON_NAME]"
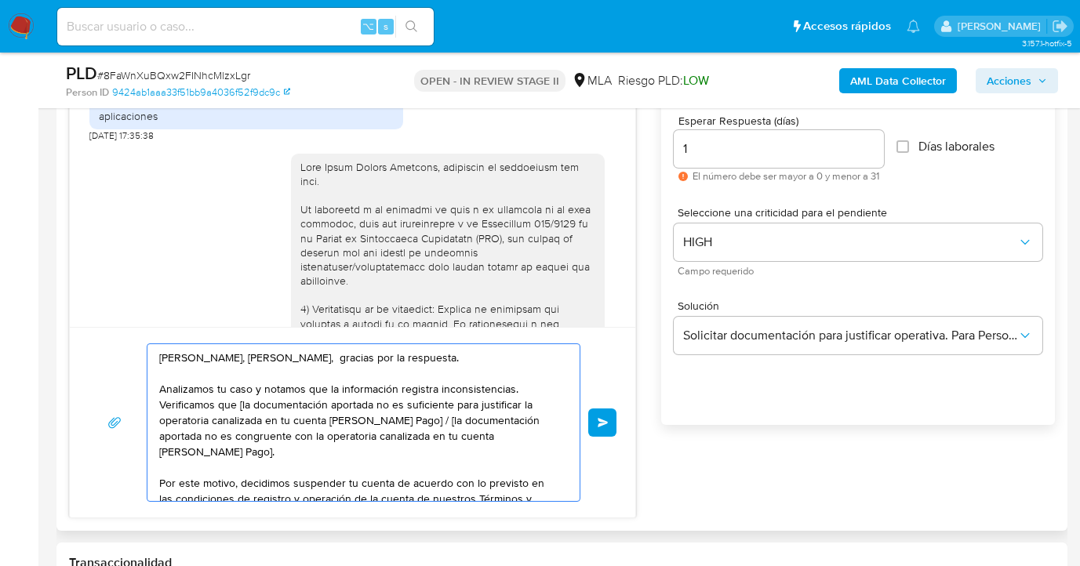
click at [411, 420] on textarea "[PERSON_NAME], [PERSON_NAME], gracias por la respuesta. Analizamos tu caso y no…" at bounding box center [359, 422] width 401 height 157
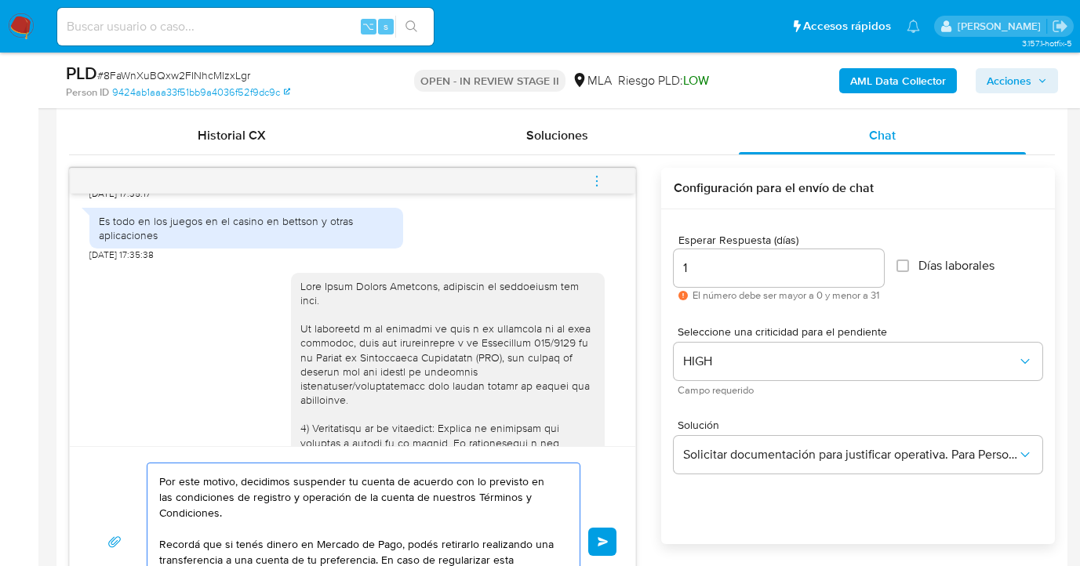
scroll to position [1297, 0]
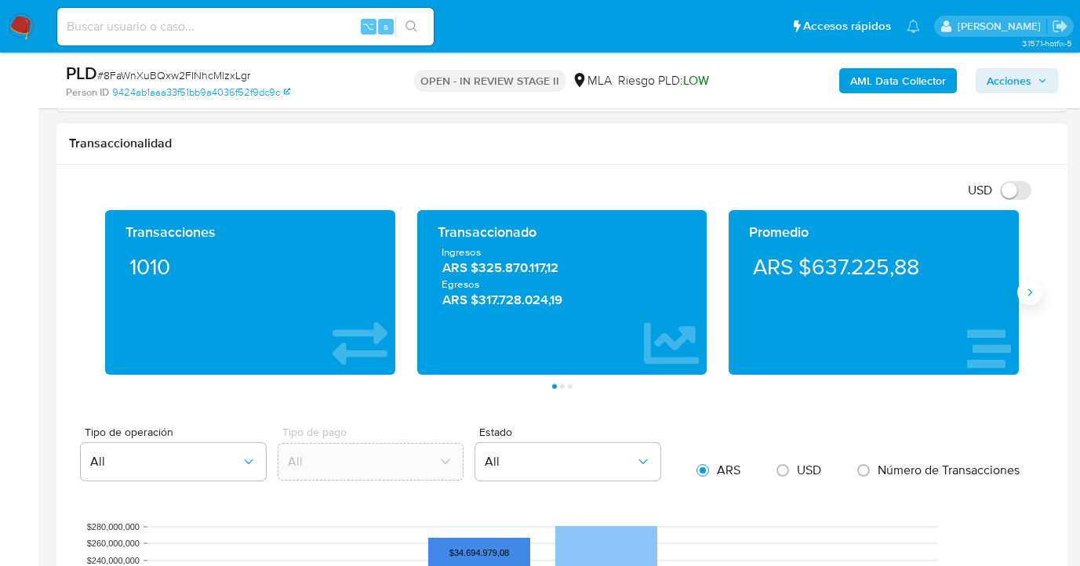
type textarea "[PERSON_NAME], [PERSON_NAME], gracias por la respuesta. Analizamos tu caso y no…"
click at [1031, 301] on button "Siguiente" at bounding box center [1030, 292] width 25 height 25
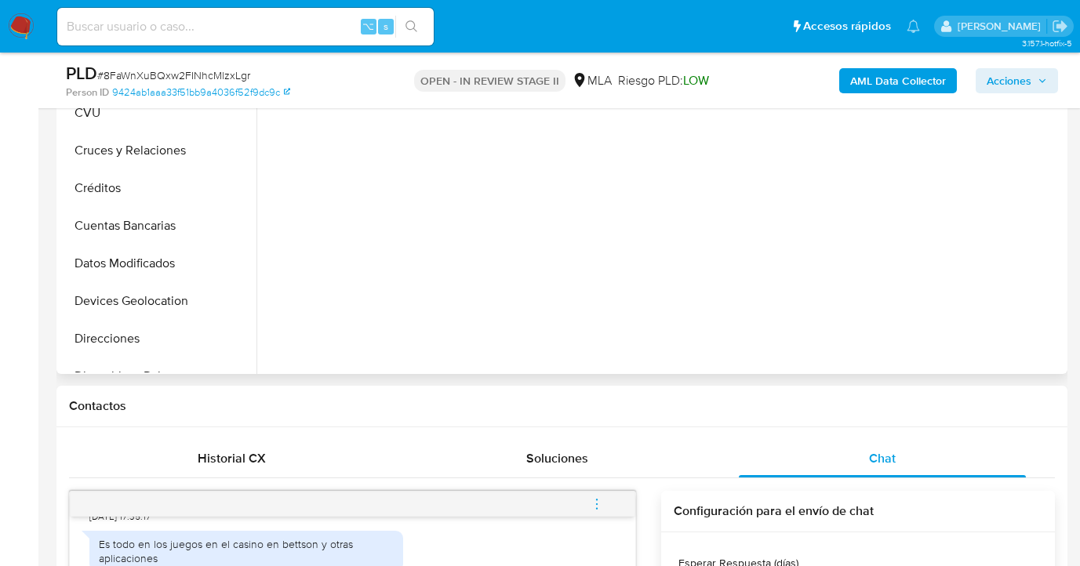
scroll to position [972, 0]
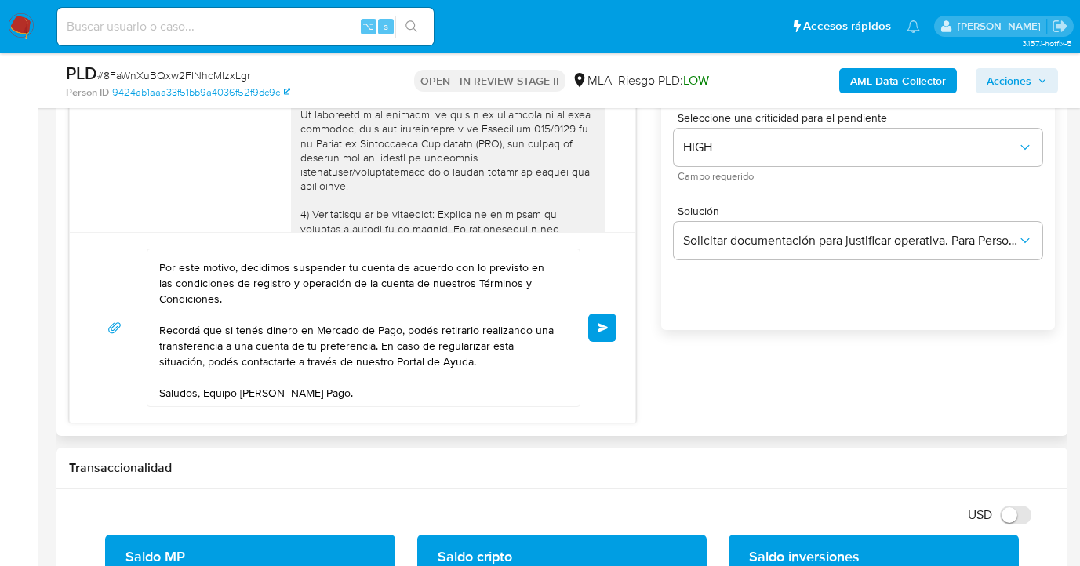
click at [600, 326] on span "Enviar" at bounding box center [603, 327] width 11 height 9
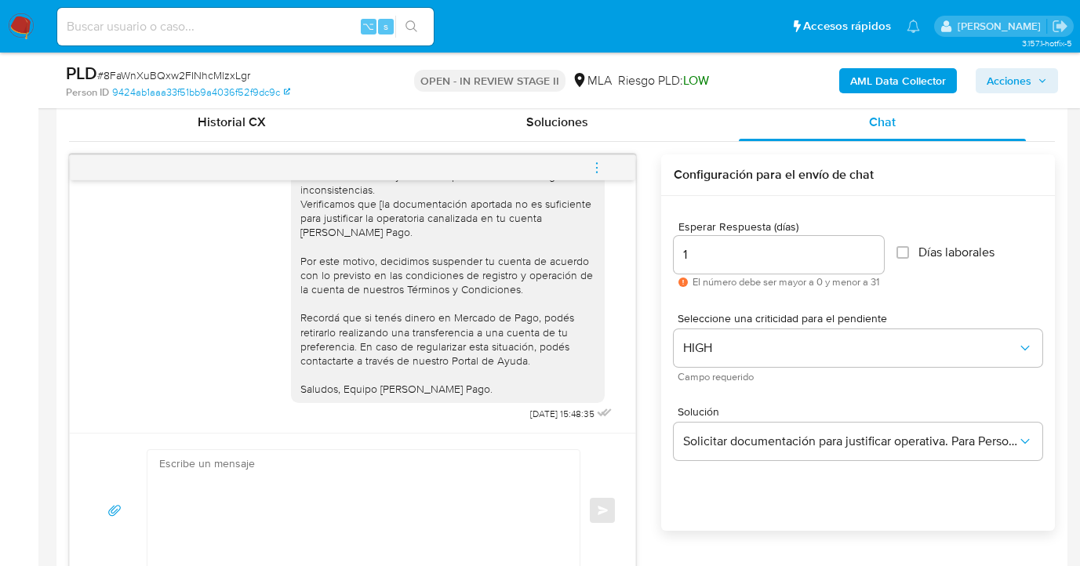
scroll to position [639, 0]
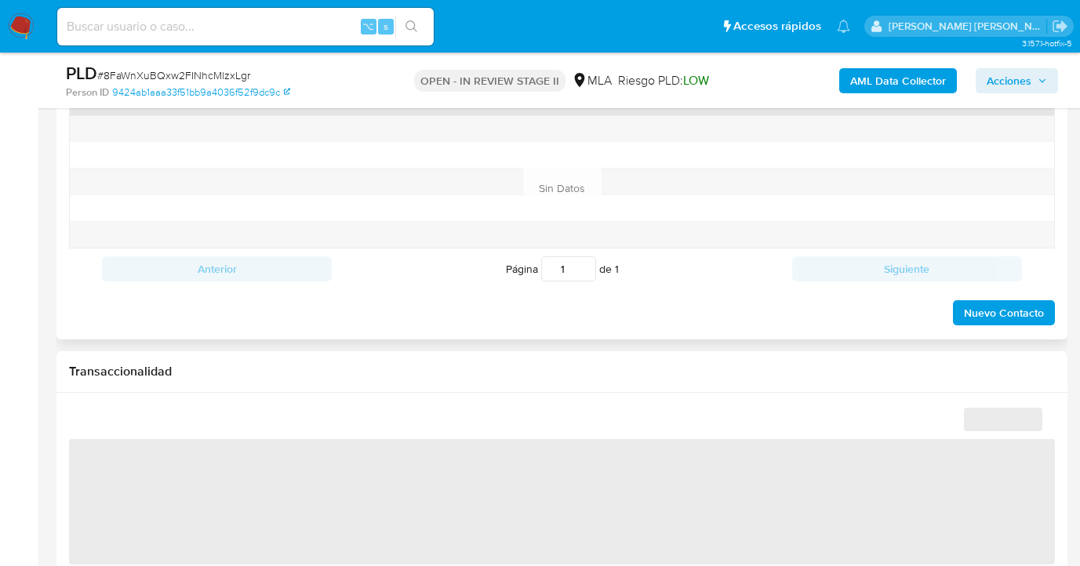
select select "10"
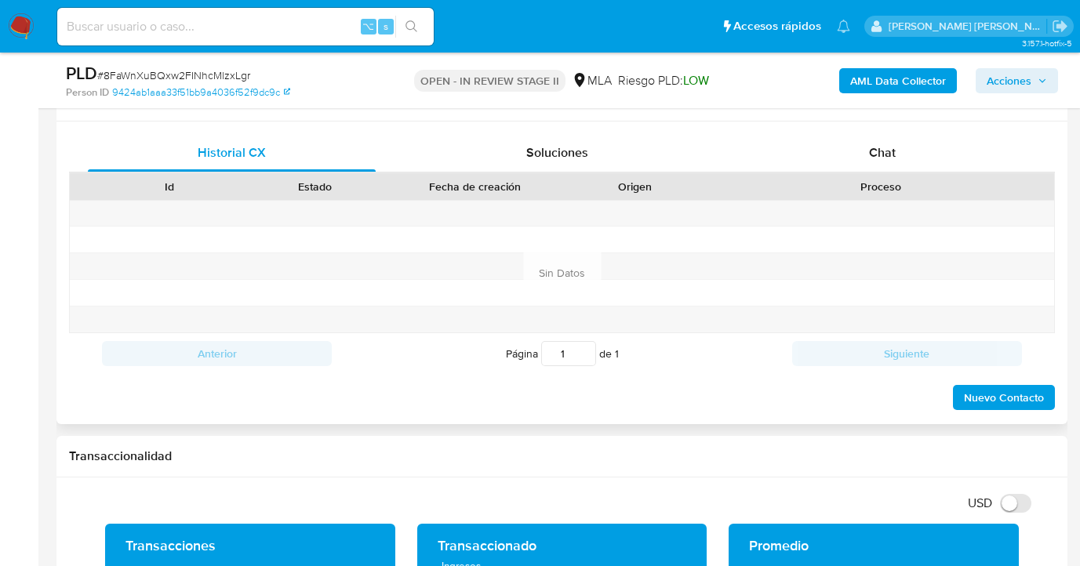
scroll to position [668, 0]
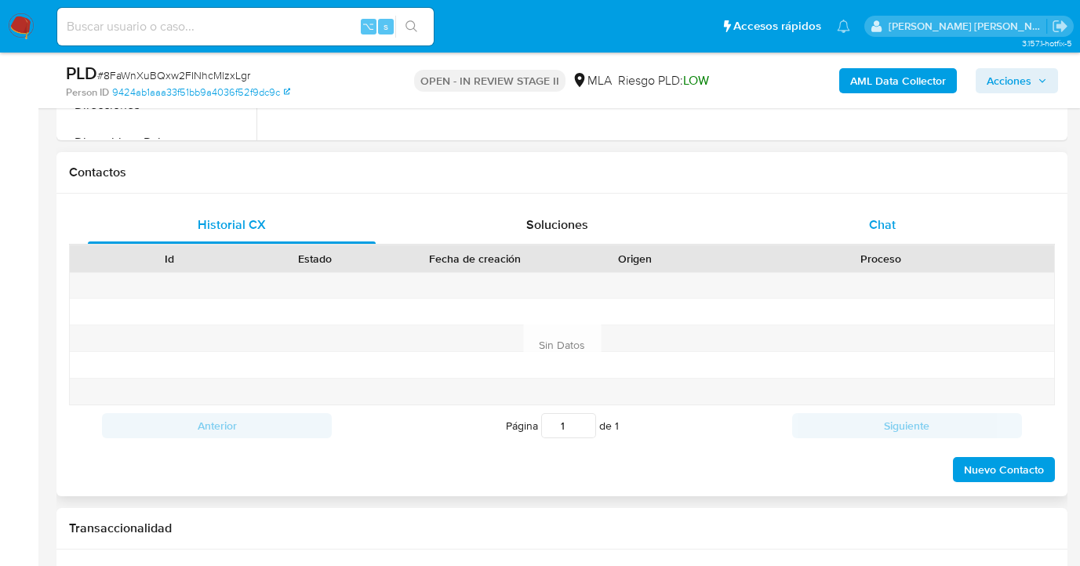
click at [887, 231] on span "Chat" at bounding box center [882, 225] width 27 height 18
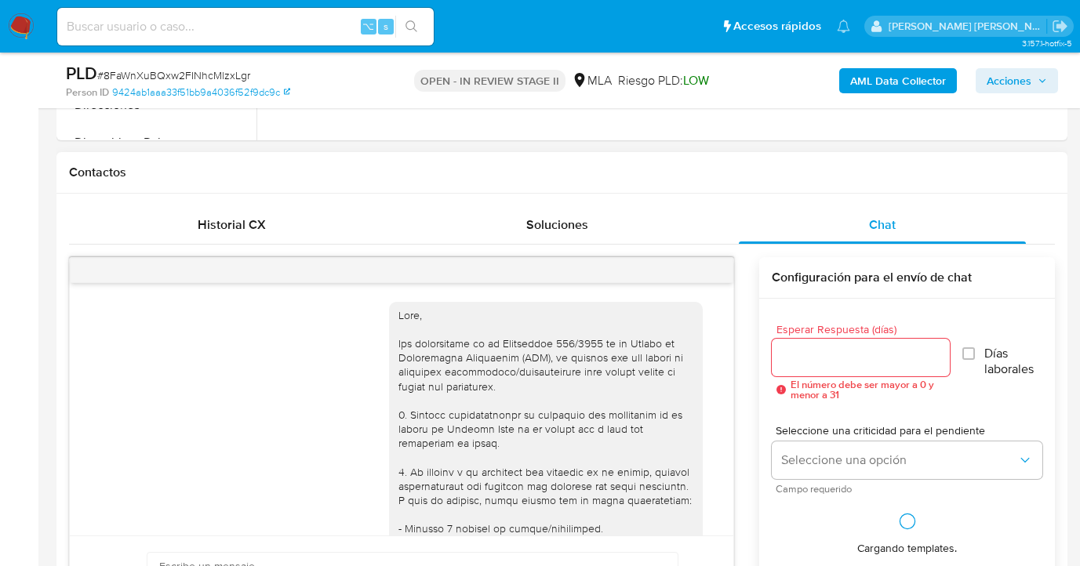
scroll to position [2171, 0]
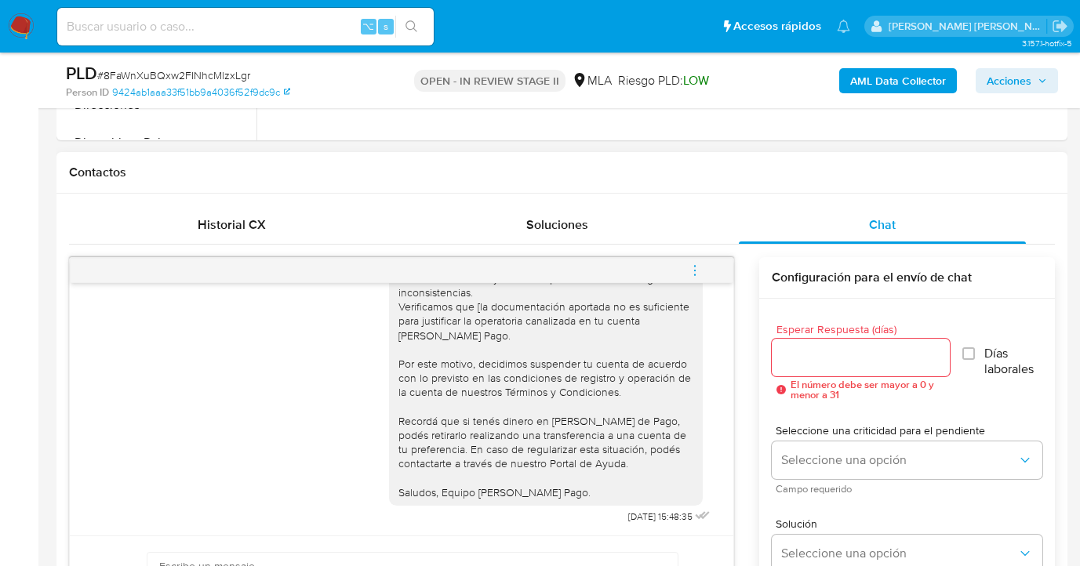
click at [697, 274] on icon "menu-action" at bounding box center [695, 271] width 14 height 14
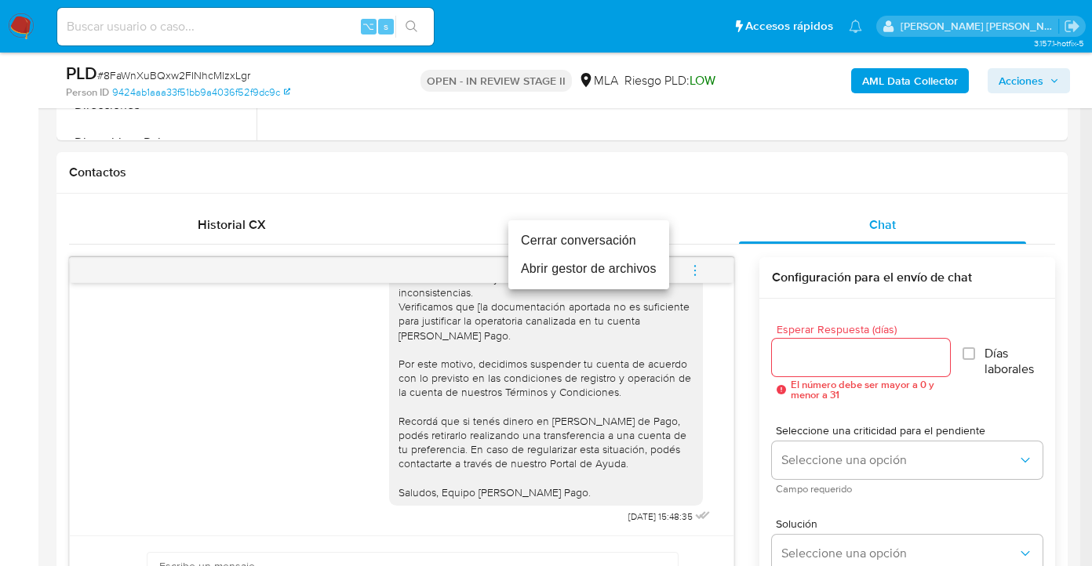
click at [553, 241] on li "Cerrar conversación" at bounding box center [588, 241] width 161 height 28
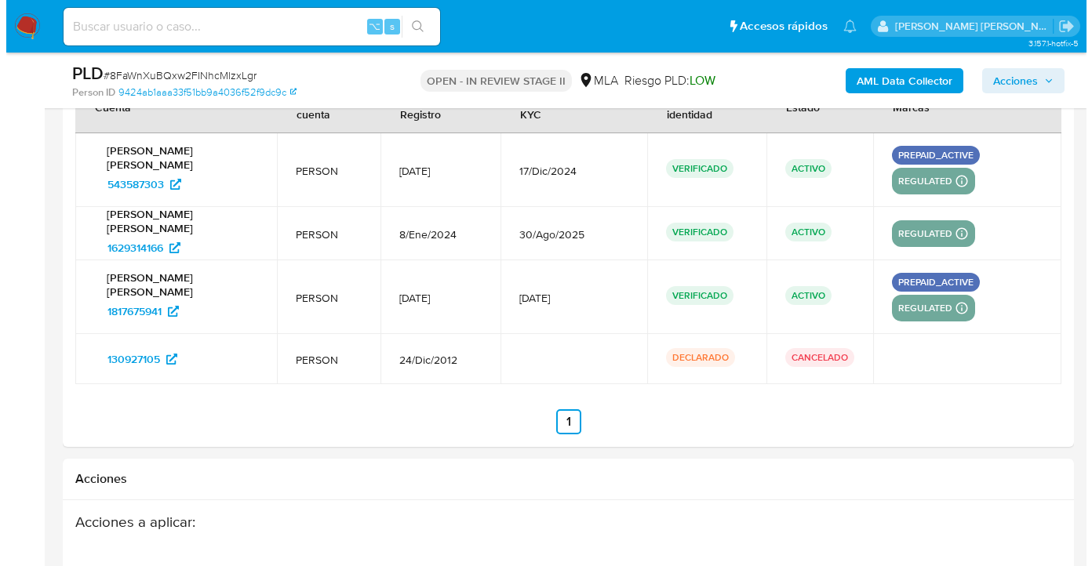
scroll to position [2974, 0]
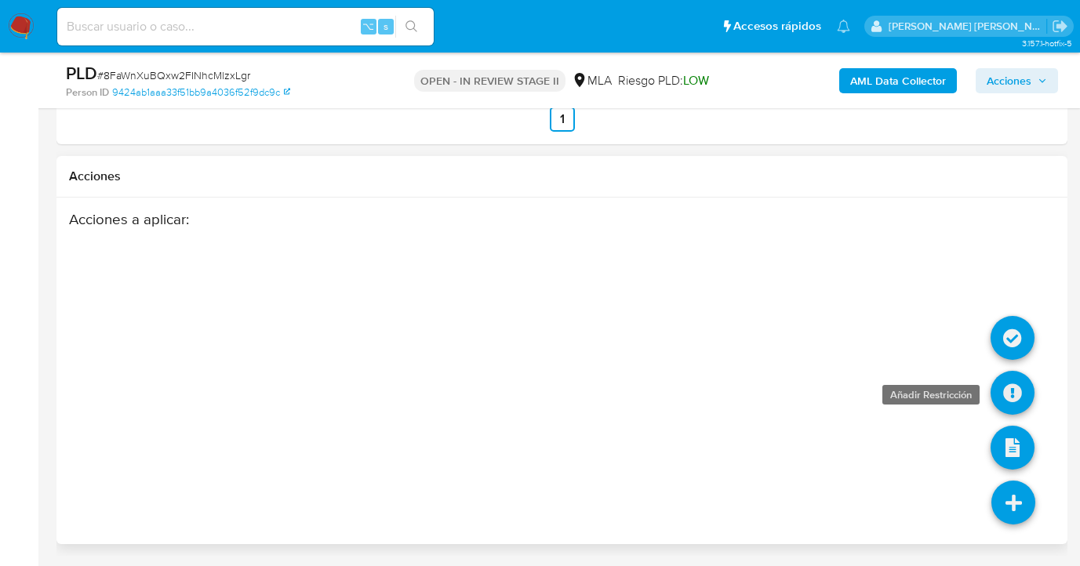
click at [1013, 390] on icon at bounding box center [1013, 393] width 44 height 44
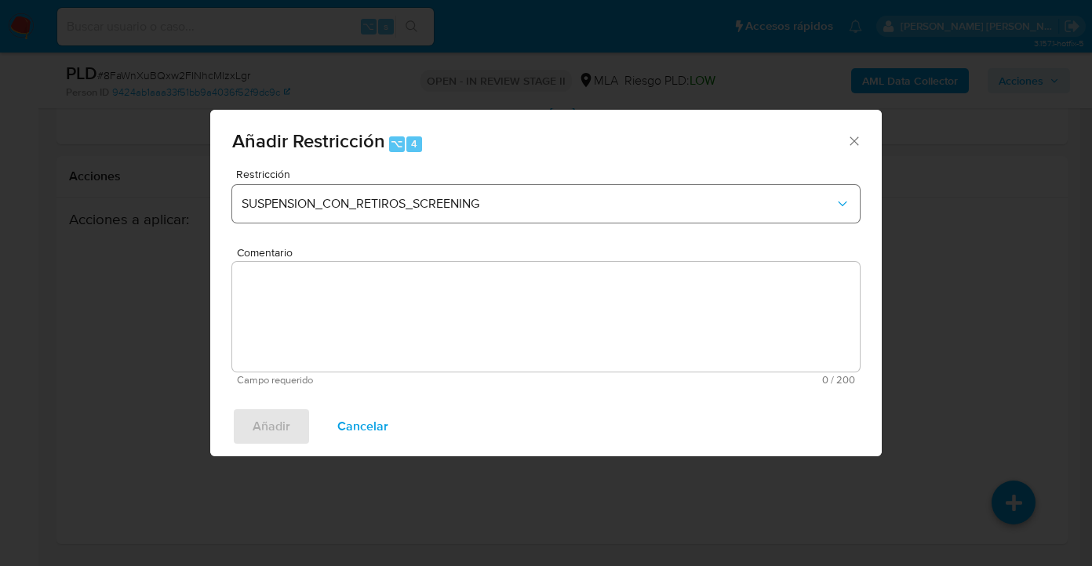
drag, startPoint x: 421, startPoint y: 164, endPoint x: 406, endPoint y: 191, distance: 30.6
click at [421, 166] on div "Añadir Restricción ⌥ 4" at bounding box center [546, 139] width 672 height 59
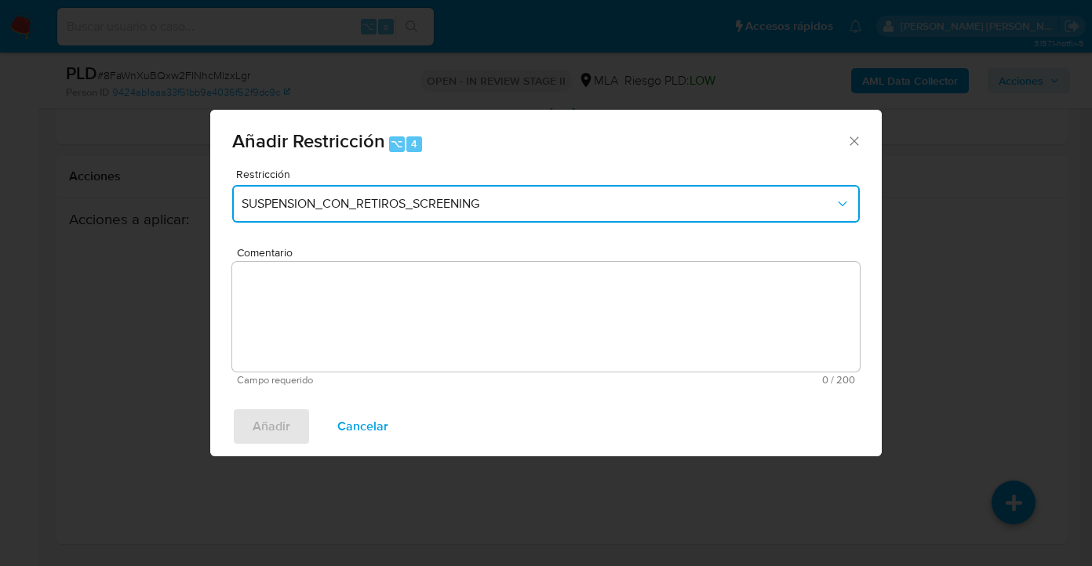
drag, startPoint x: 399, startPoint y: 205, endPoint x: 399, endPoint y: 221, distance: 16.5
click at [398, 206] on span "SUSPENSION_CON_RETIROS_SCREENING" at bounding box center [538, 204] width 593 height 16
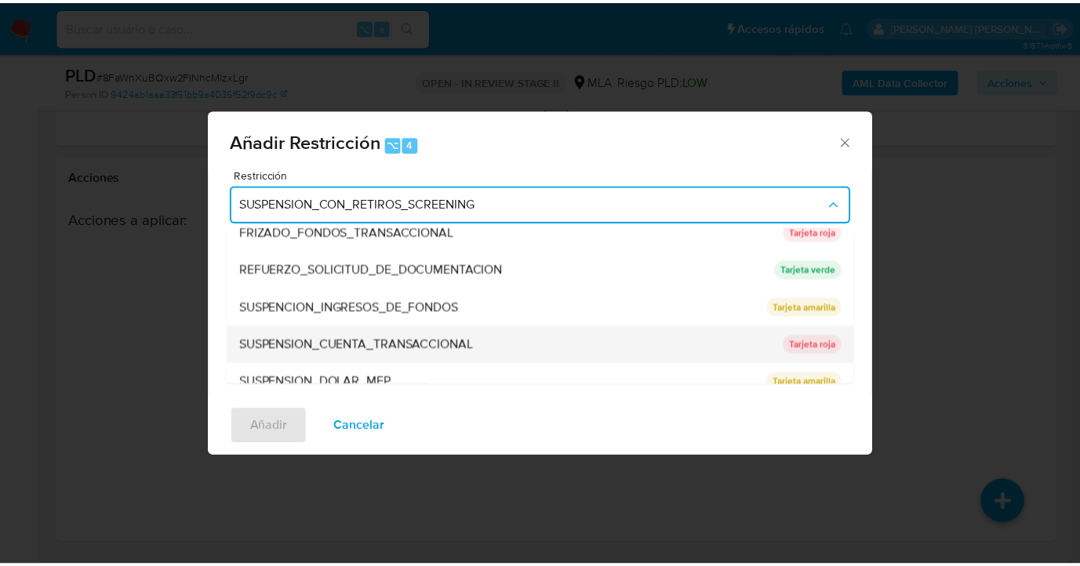
scroll to position [316, 0]
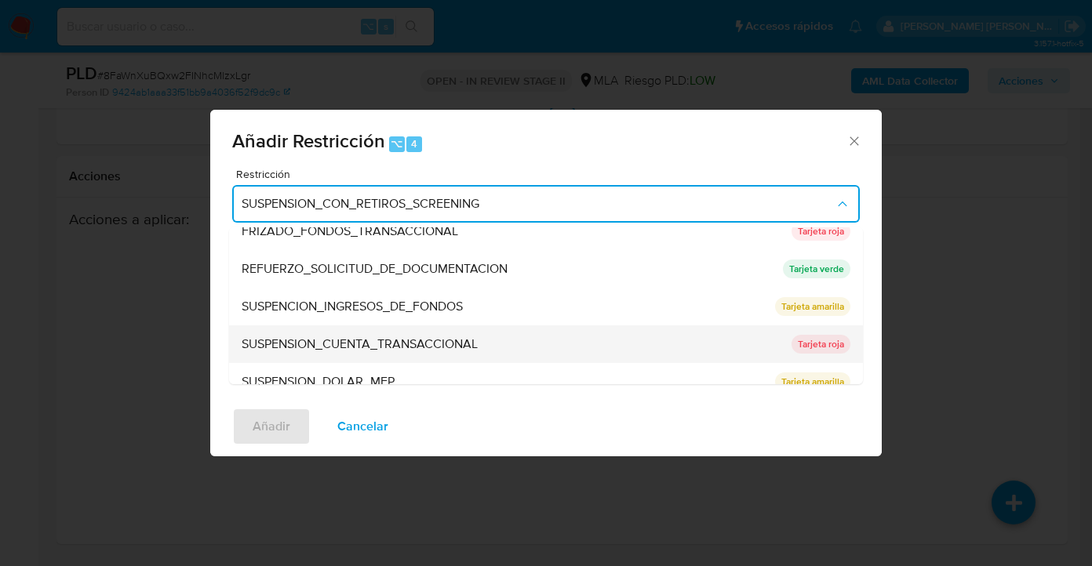
click at [347, 342] on span "SUSPENSION_CUENTA_TRANSACCIONAL" at bounding box center [360, 345] width 236 height 16
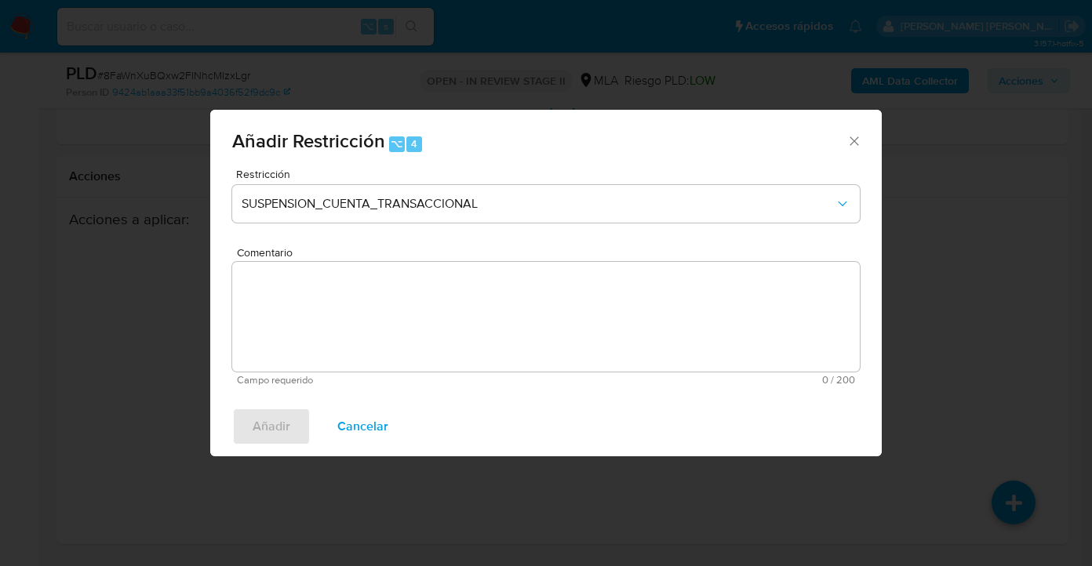
click at [371, 338] on textarea "Comentario" at bounding box center [546, 317] width 628 height 110
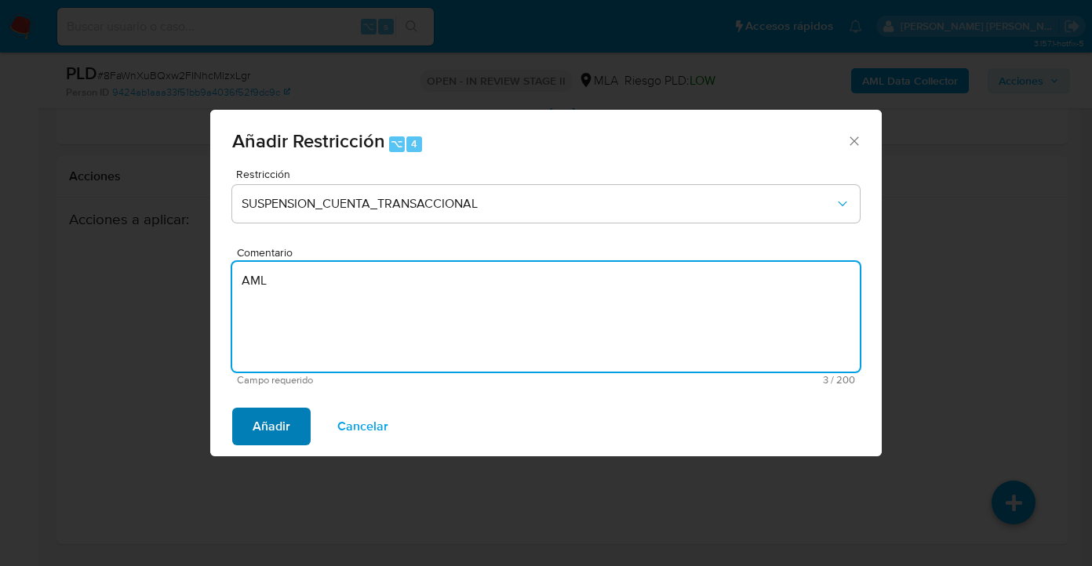
type textarea "AML"
click at [275, 433] on span "Añadir" at bounding box center [272, 427] width 38 height 35
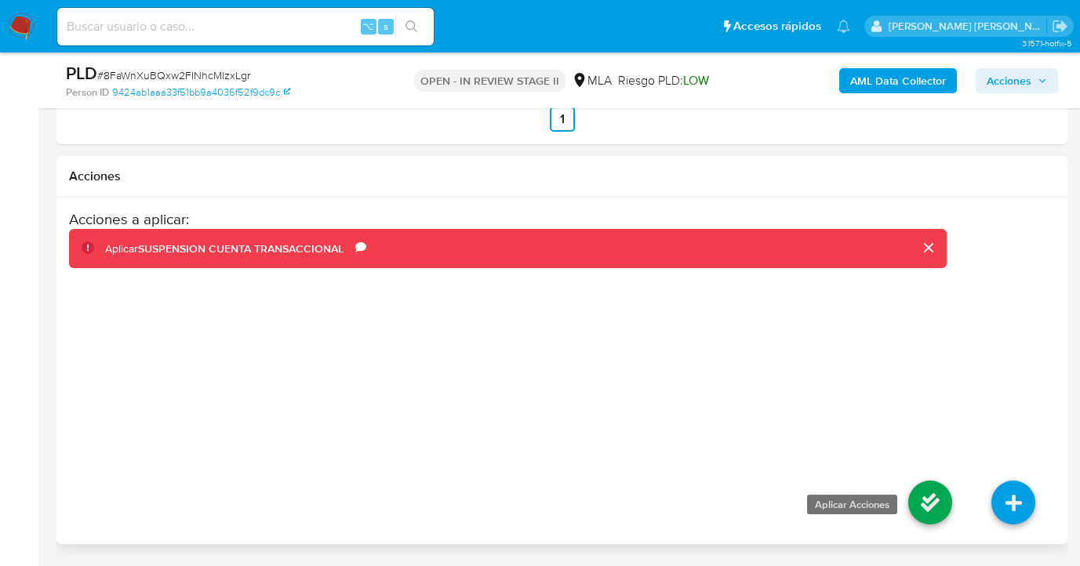
click at [934, 508] on icon at bounding box center [931, 503] width 44 height 44
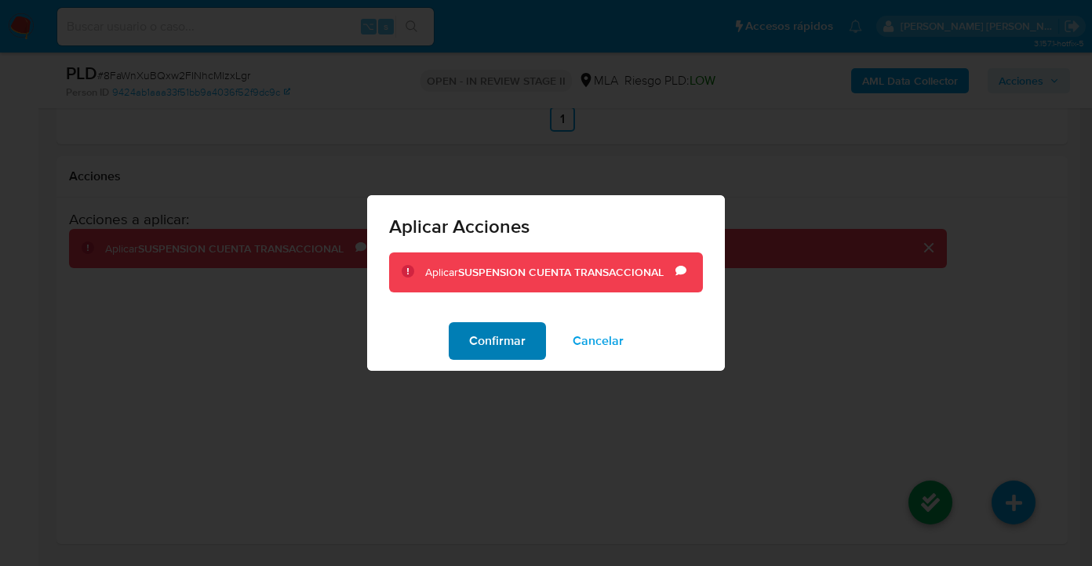
click at [525, 342] on span "Confirmar" at bounding box center [497, 341] width 56 height 35
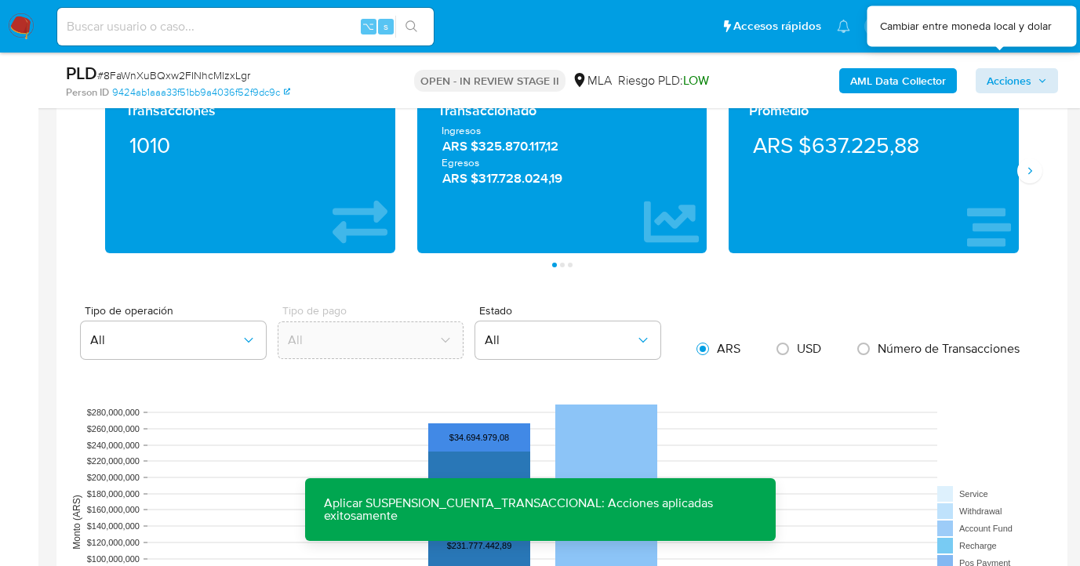
scroll to position [1215, 0]
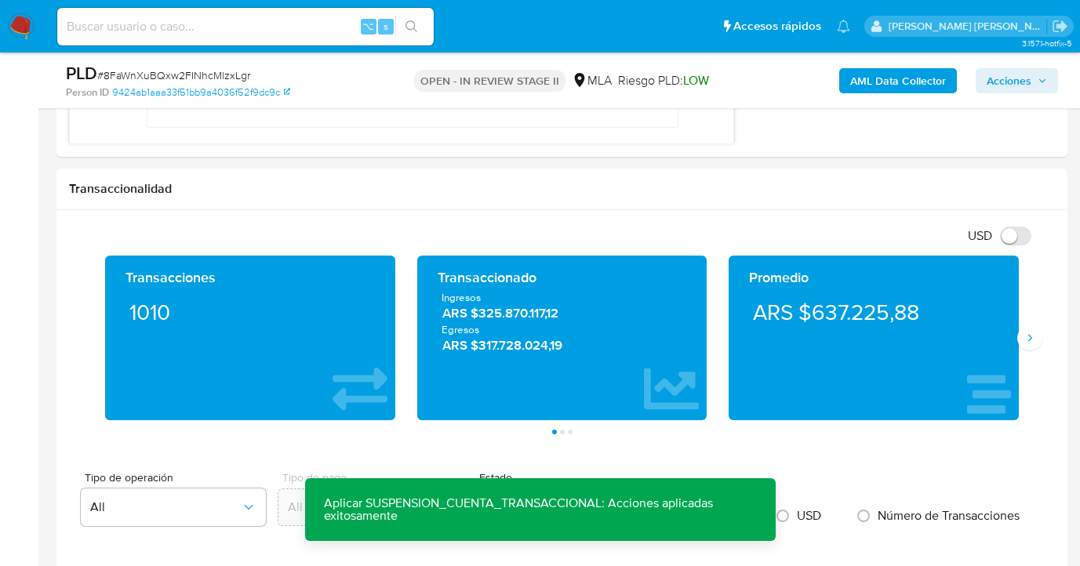
drag, startPoint x: 1020, startPoint y: 72, endPoint x: 975, endPoint y: 93, distance: 49.2
click at [1020, 72] on span "Acciones" at bounding box center [1009, 80] width 45 height 25
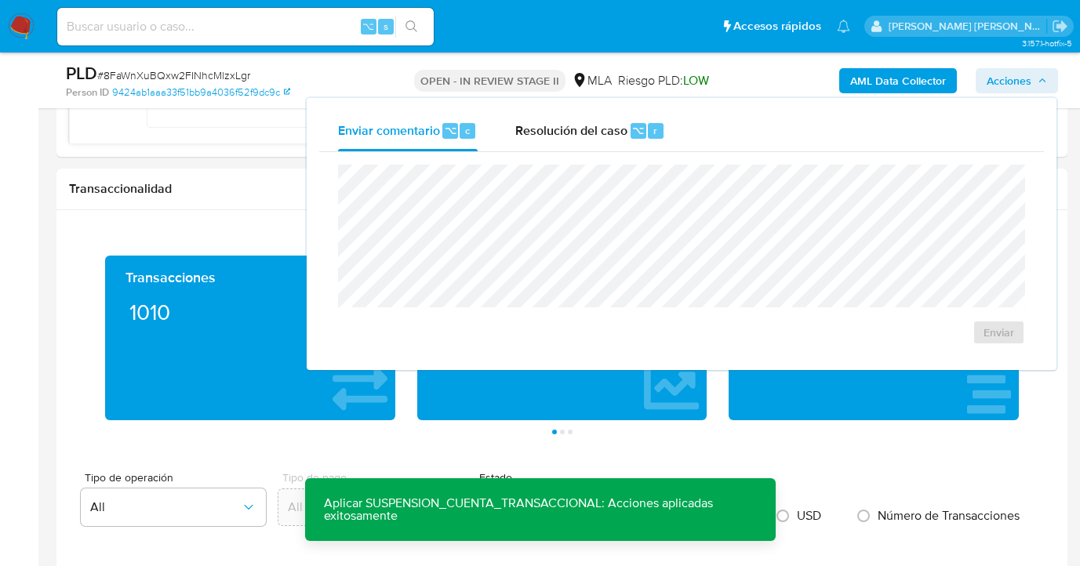
drag, startPoint x: 570, startPoint y: 123, endPoint x: 541, endPoint y: 163, distance: 49.0
click at [560, 134] on span "Resolución del caso" at bounding box center [571, 130] width 112 height 18
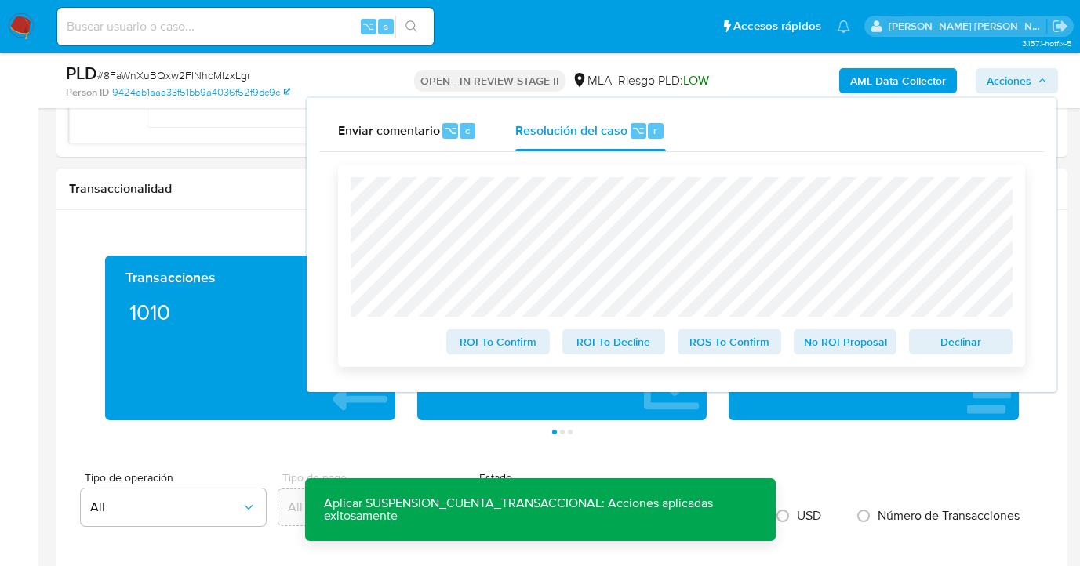
drag, startPoint x: 950, startPoint y: 344, endPoint x: 902, endPoint y: 326, distance: 51.1
click at [949, 344] on span "Declinar" at bounding box center [961, 342] width 82 height 22
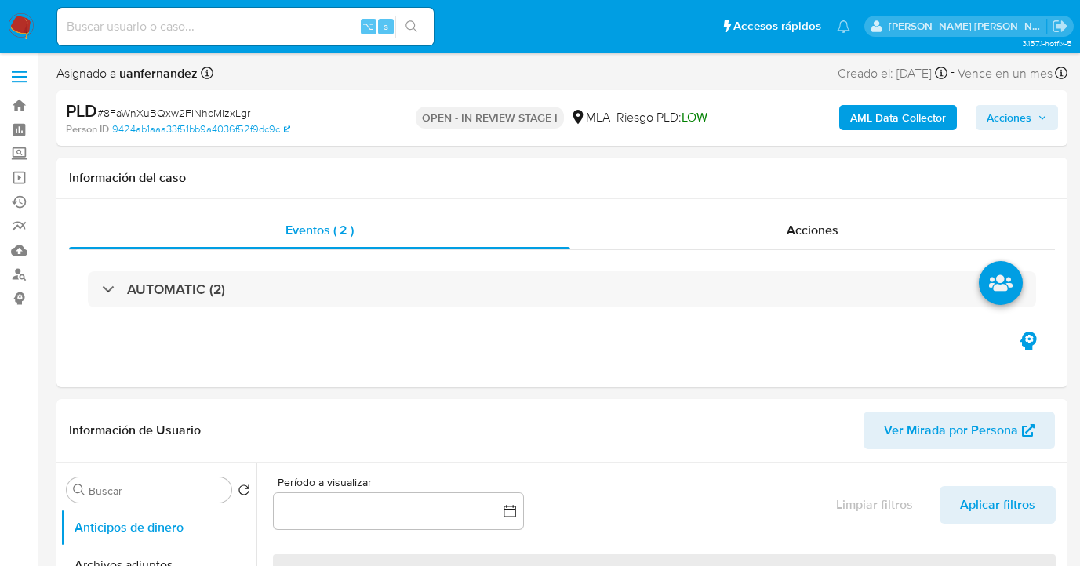
select select "10"
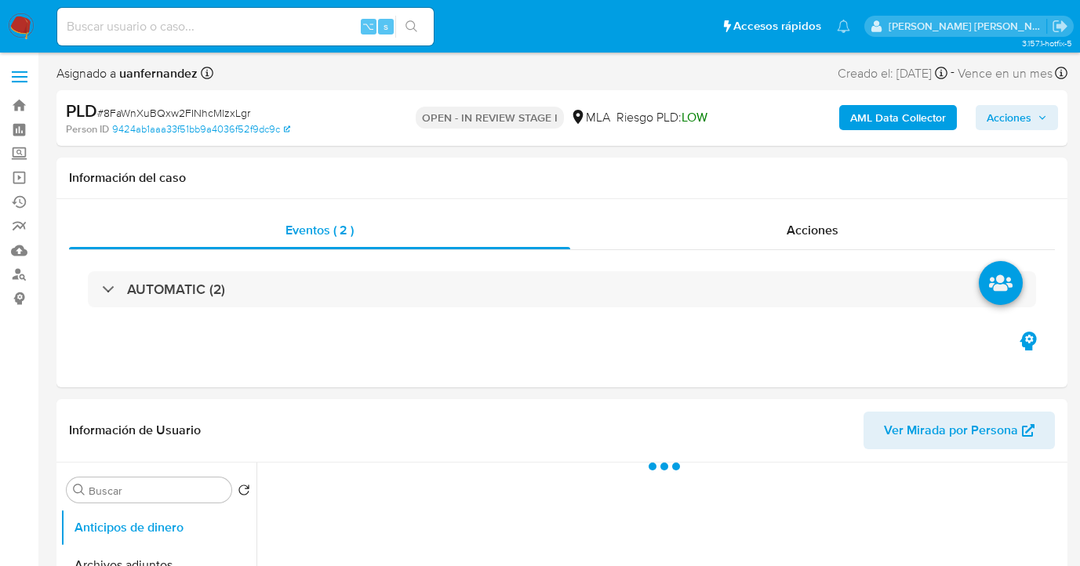
select select "10"
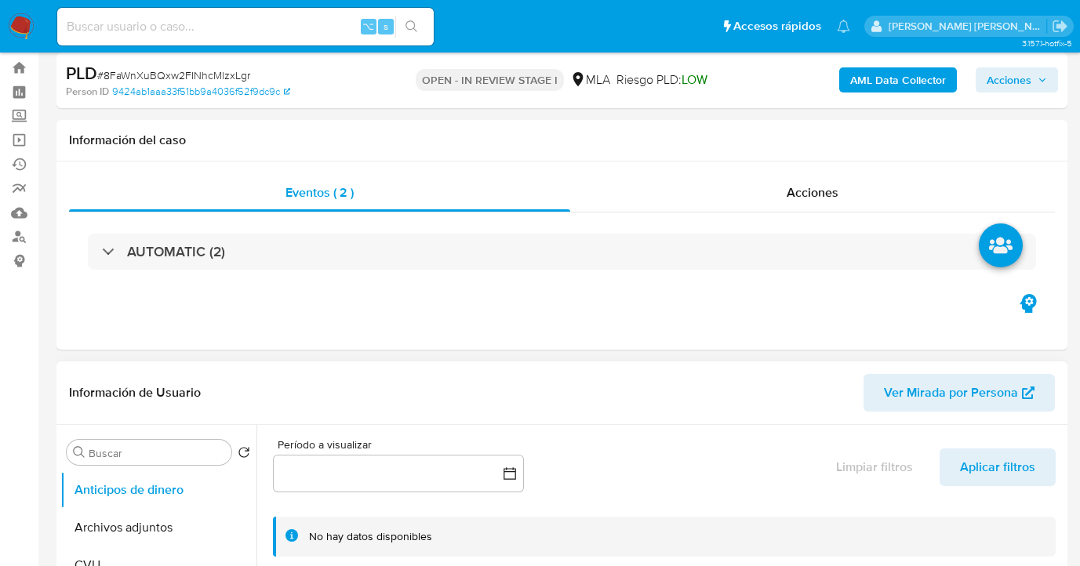
scroll to position [115, 0]
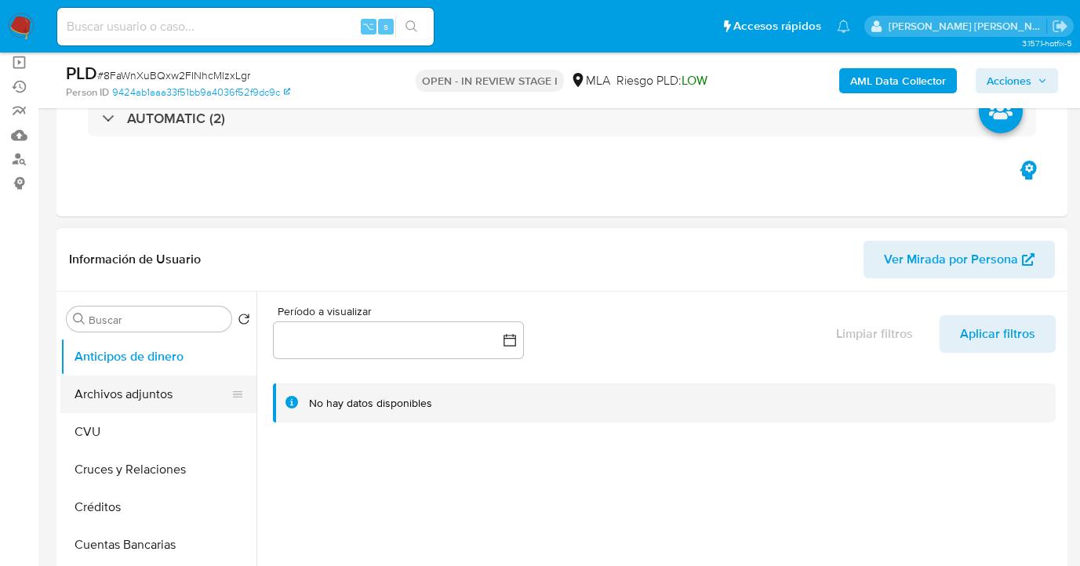
drag, startPoint x: 173, startPoint y: 394, endPoint x: 196, endPoint y: 392, distance: 22.9
click at [173, 394] on button "Archivos adjuntos" at bounding box center [152, 395] width 184 height 38
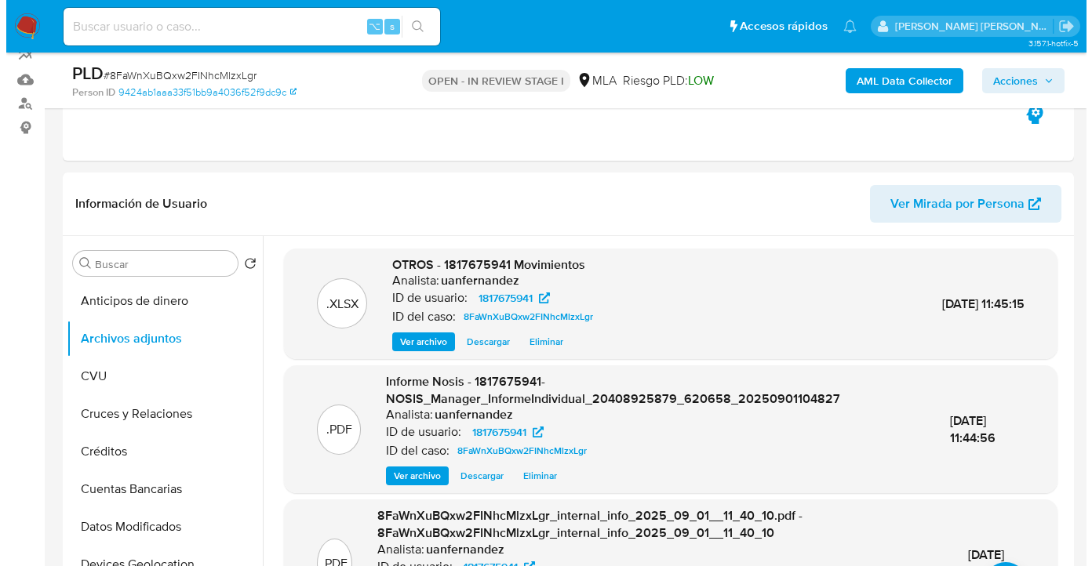
scroll to position [235, 0]
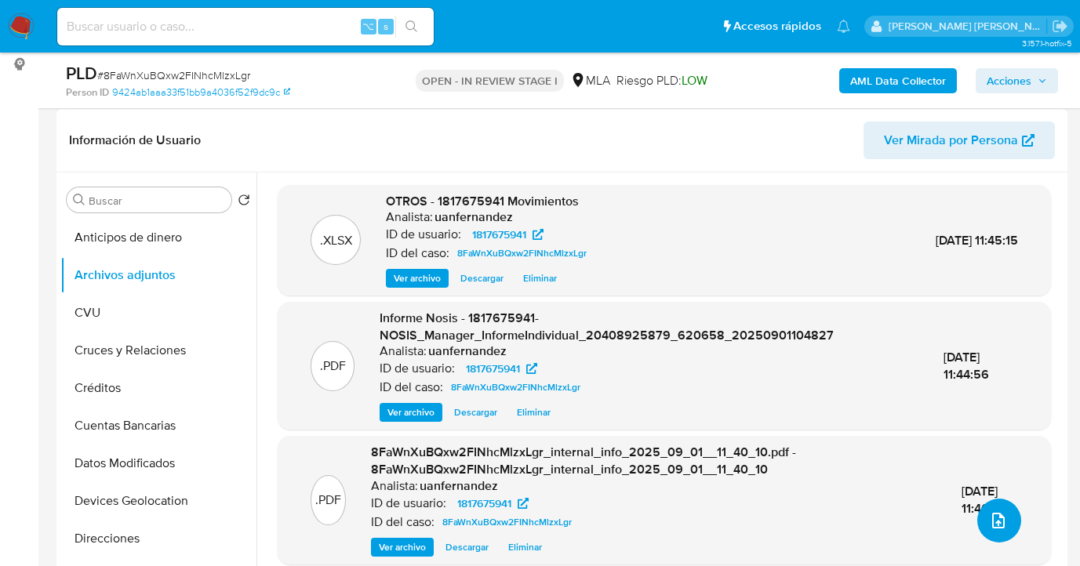
click at [992, 519] on icon "upload-file" at bounding box center [998, 521] width 19 height 19
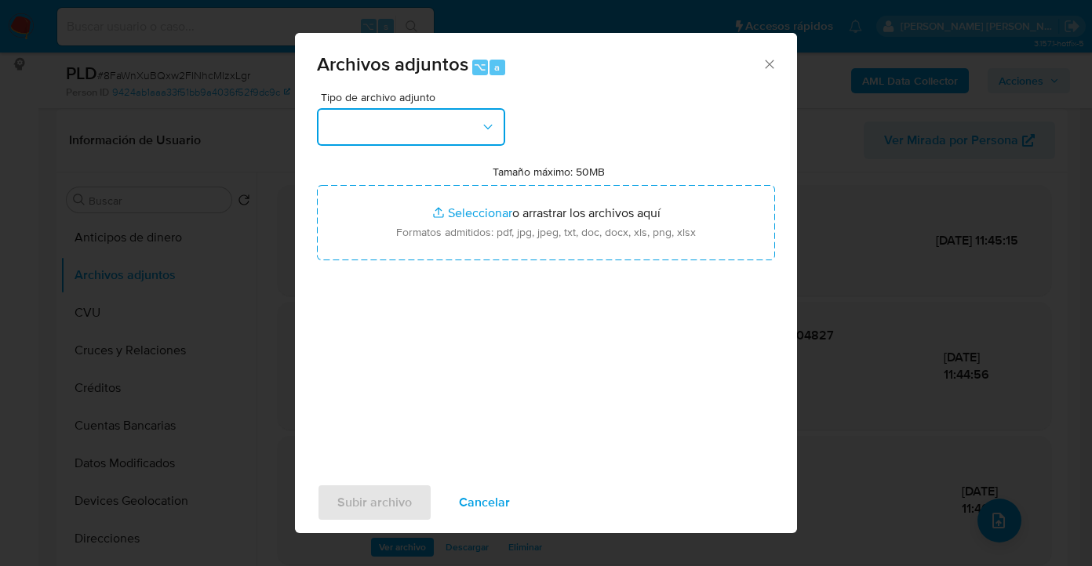
drag, startPoint x: 402, startPoint y: 111, endPoint x: 409, endPoint y: 130, distance: 20.6
click at [406, 116] on button "button" at bounding box center [411, 127] width 188 height 38
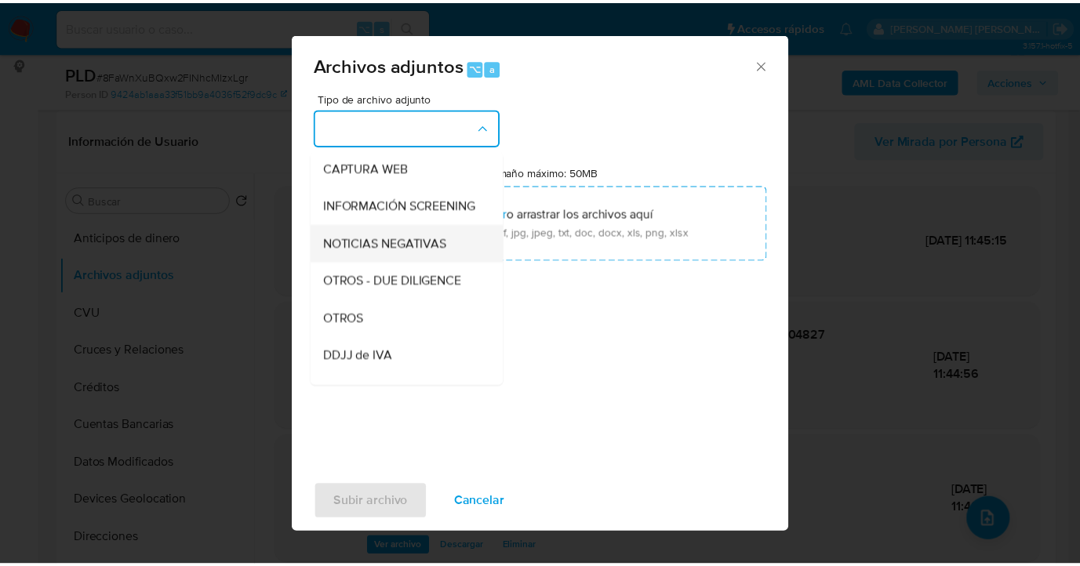
scroll to position [182, 0]
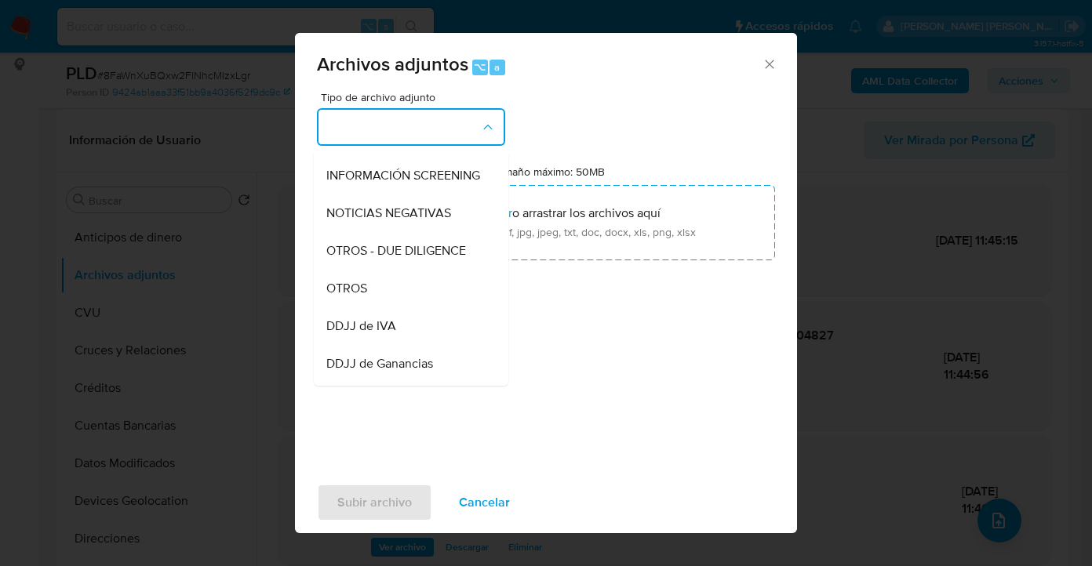
drag, startPoint x: 399, startPoint y: 300, endPoint x: 428, endPoint y: 289, distance: 31.3
click at [403, 298] on div "OTROS" at bounding box center [406, 289] width 160 height 38
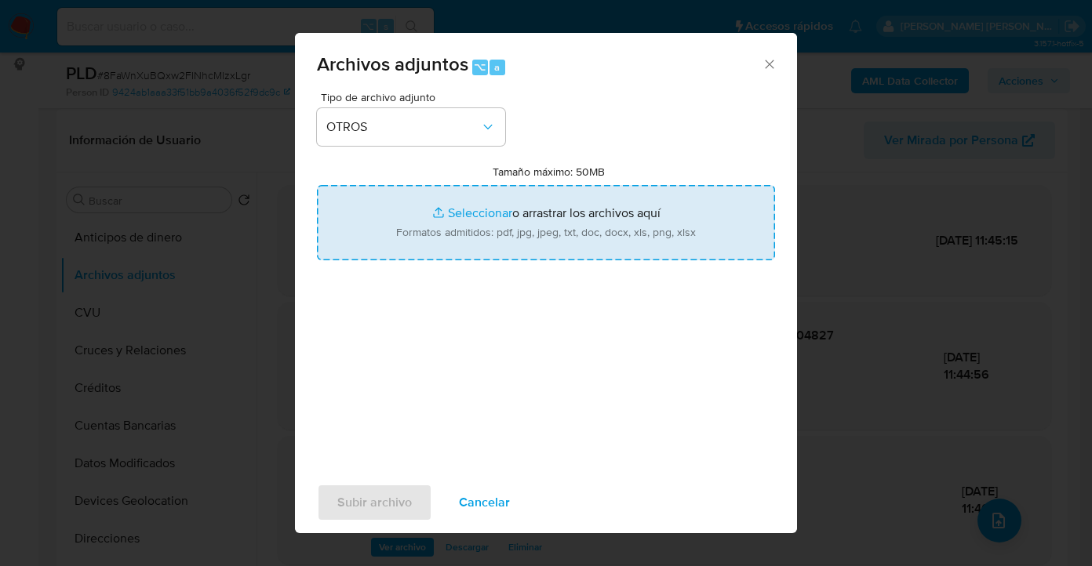
click at [521, 238] on input "Tamaño máximo: 50MB Seleccionar archivos" at bounding box center [546, 222] width 458 height 75
type input "C:\fakepath\Caselog 8FaWnXuBQxw2FINhcMlzxLgr_2025_08_19_04_35_13.docx"
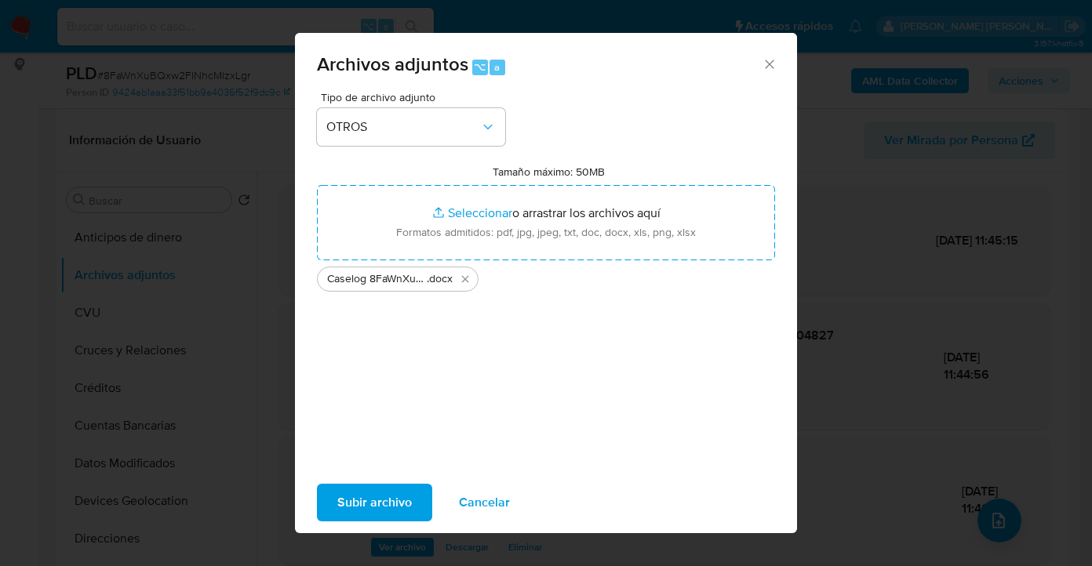
click at [348, 520] on span "Subir archivo" at bounding box center [374, 503] width 75 height 35
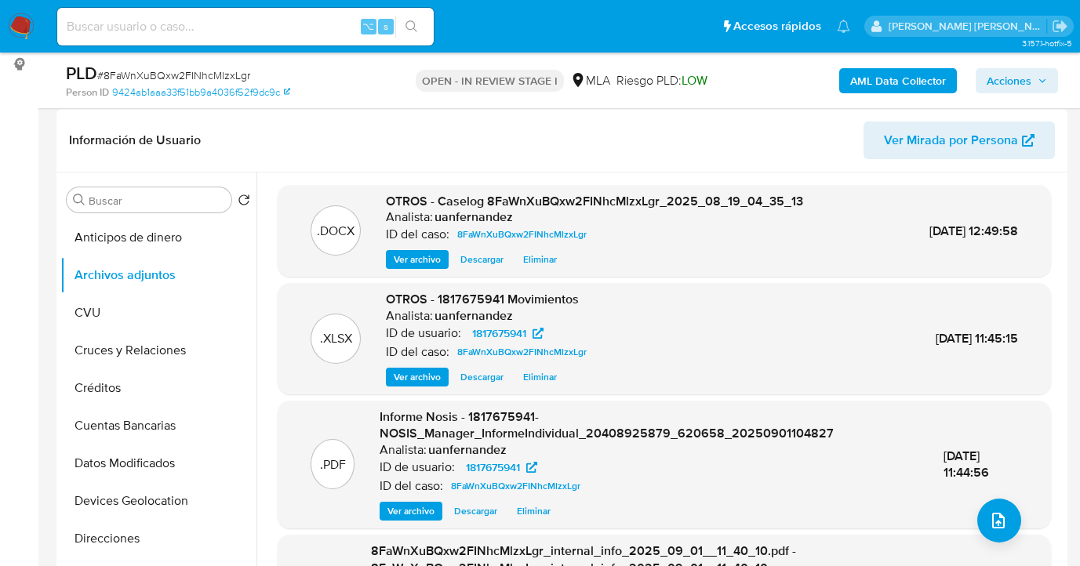
drag, startPoint x: 1011, startPoint y: 81, endPoint x: 958, endPoint y: 91, distance: 53.5
click at [1007, 84] on span "Acciones" at bounding box center [1009, 80] width 45 height 25
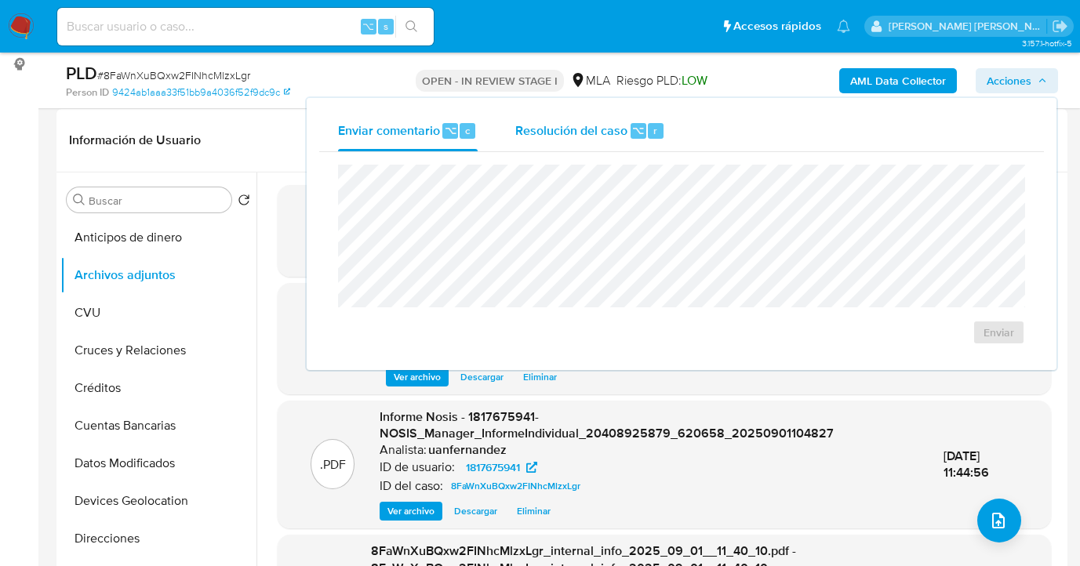
click at [572, 147] on div "Resolución del caso ⌥ r" at bounding box center [590, 131] width 150 height 41
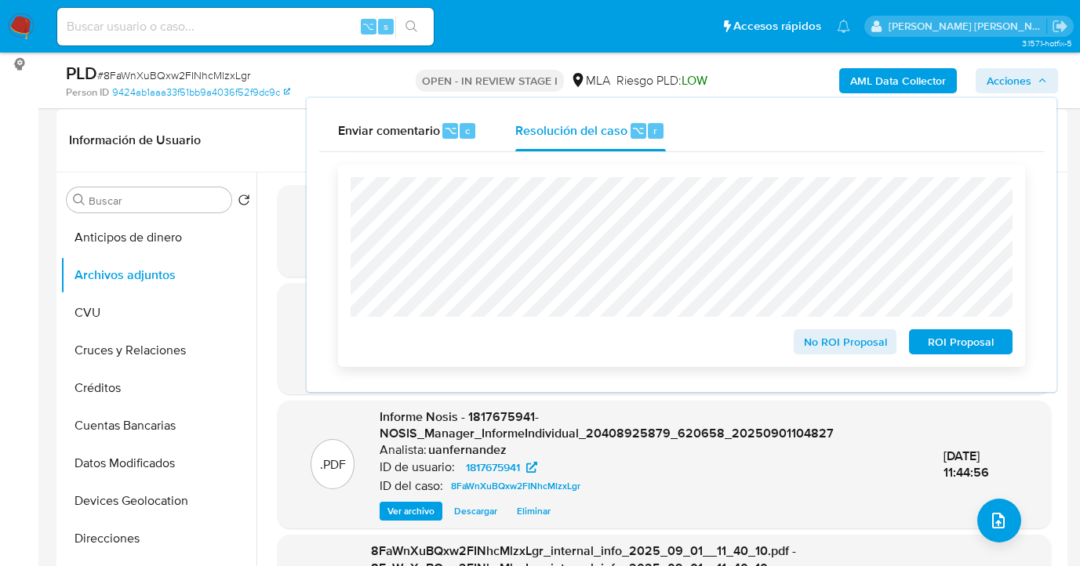
click at [946, 345] on span "ROI Proposal" at bounding box center [961, 342] width 82 height 22
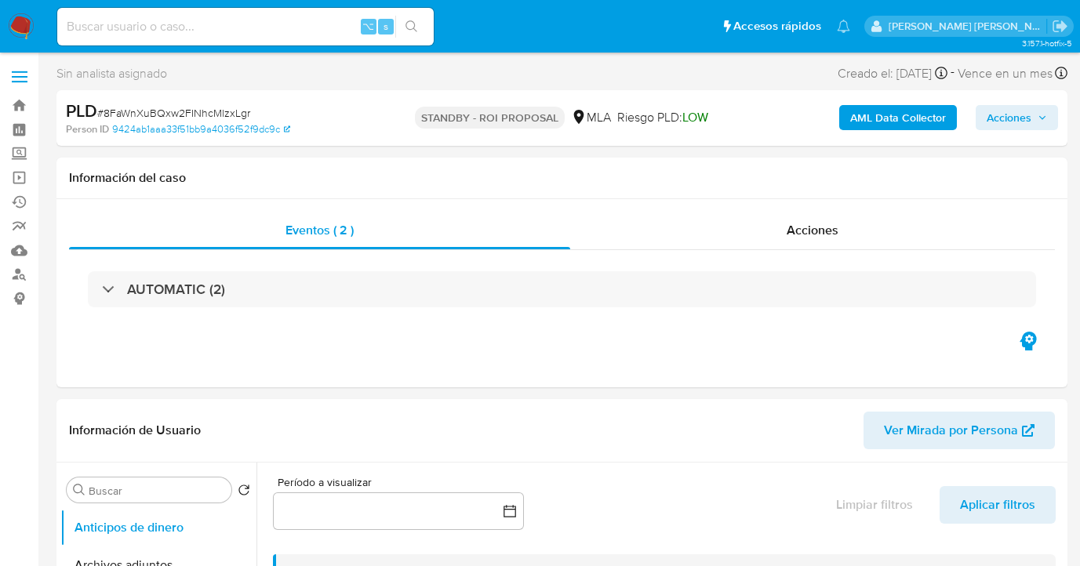
select select "10"
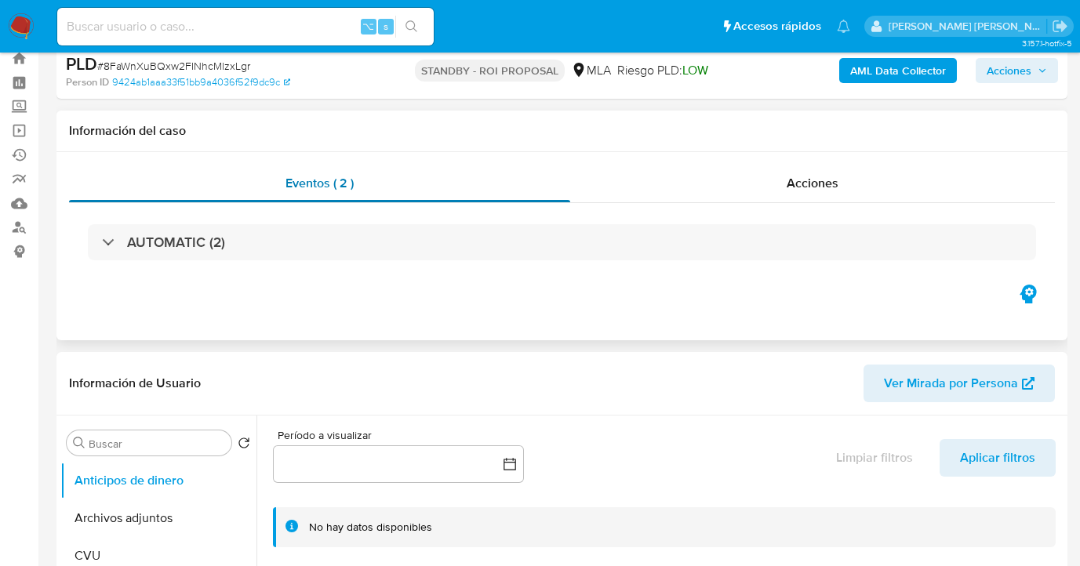
scroll to position [551, 0]
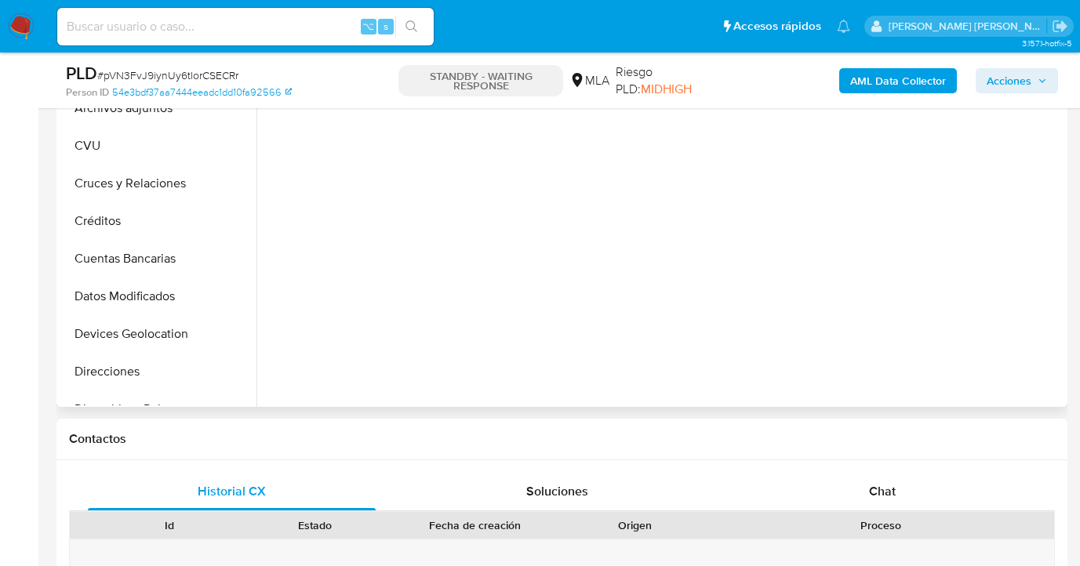
scroll to position [630, 0]
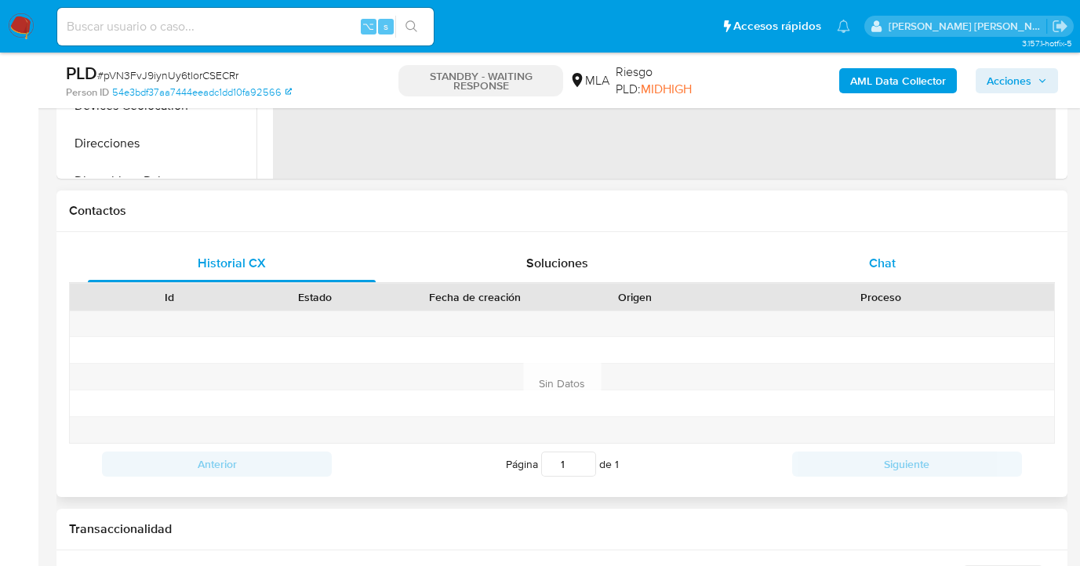
click at [911, 268] on div "Chat" at bounding box center [883, 264] width 288 height 38
select select "10"
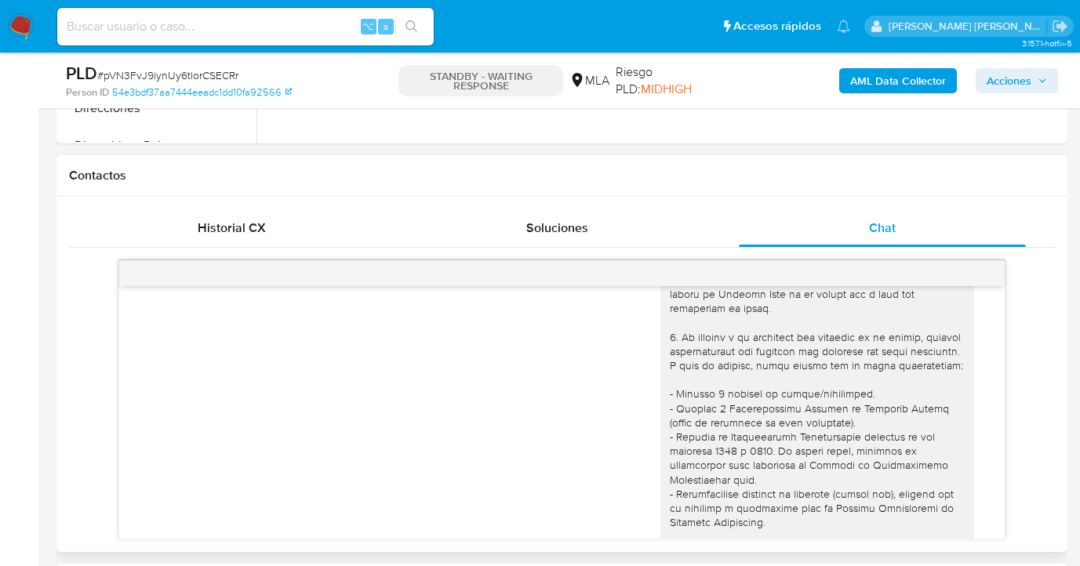
scroll to position [0, 0]
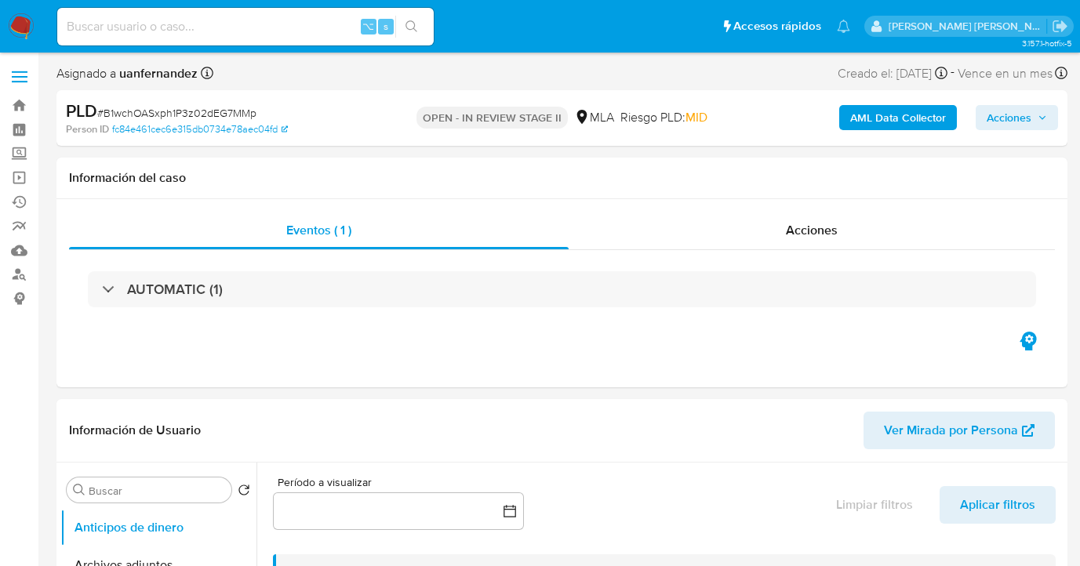
select select "10"
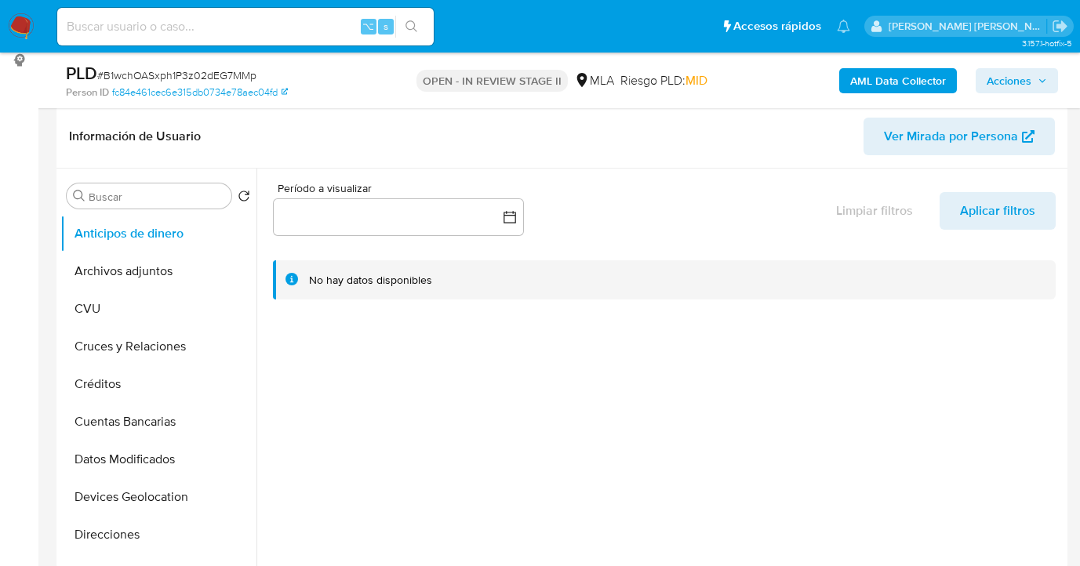
scroll to position [329, 0]
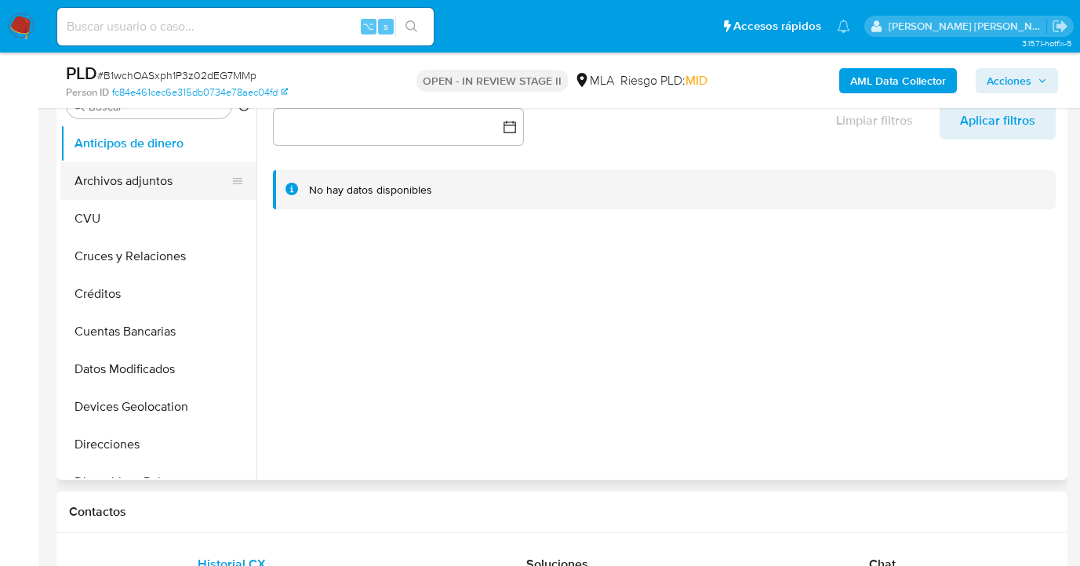
click at [161, 170] on button "Archivos adjuntos" at bounding box center [152, 181] width 184 height 38
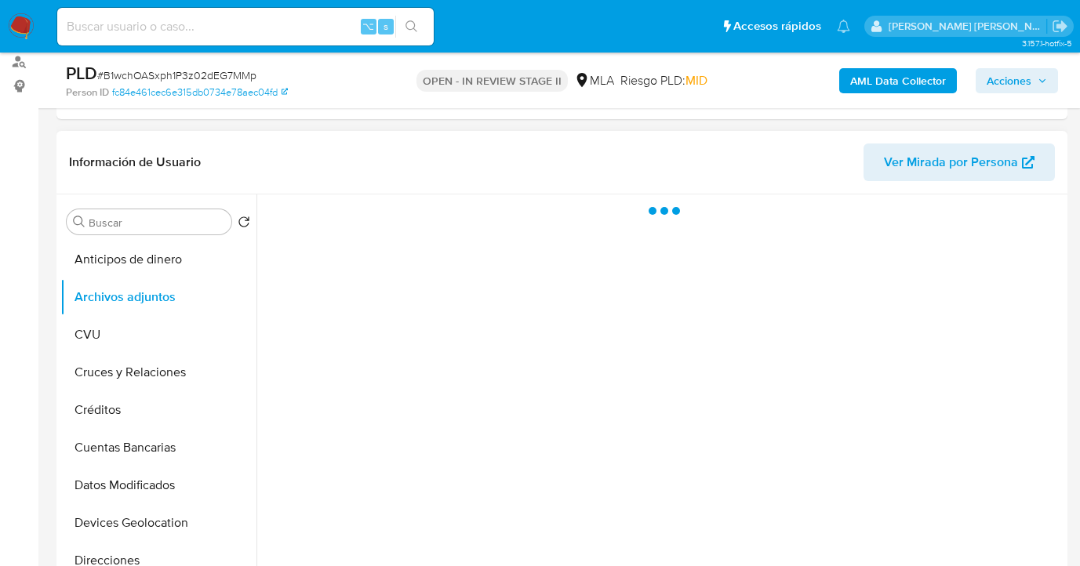
scroll to position [177, 0]
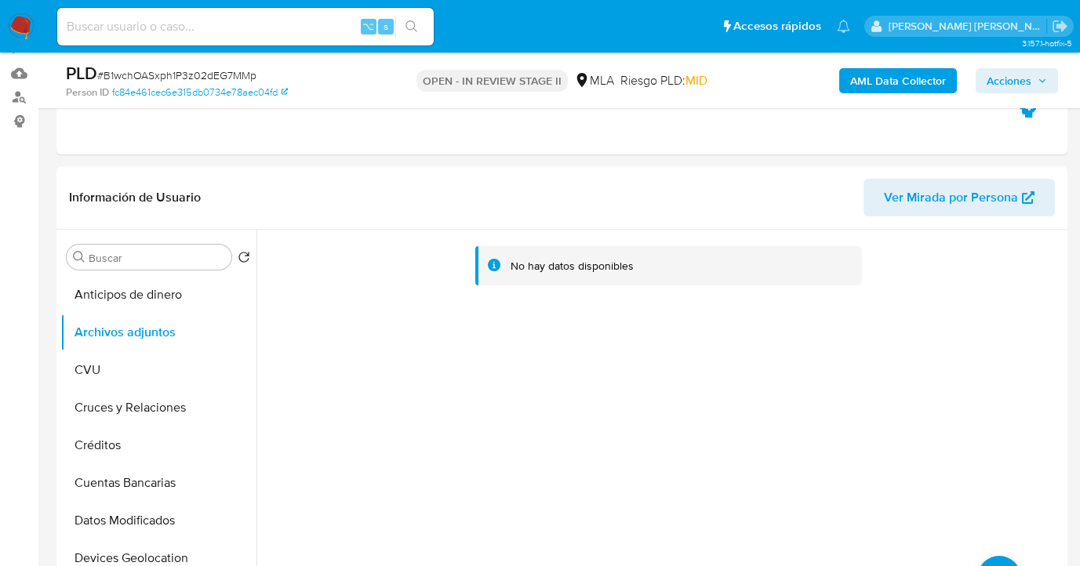
click at [882, 90] on b "AML Data Collector" at bounding box center [898, 80] width 96 height 25
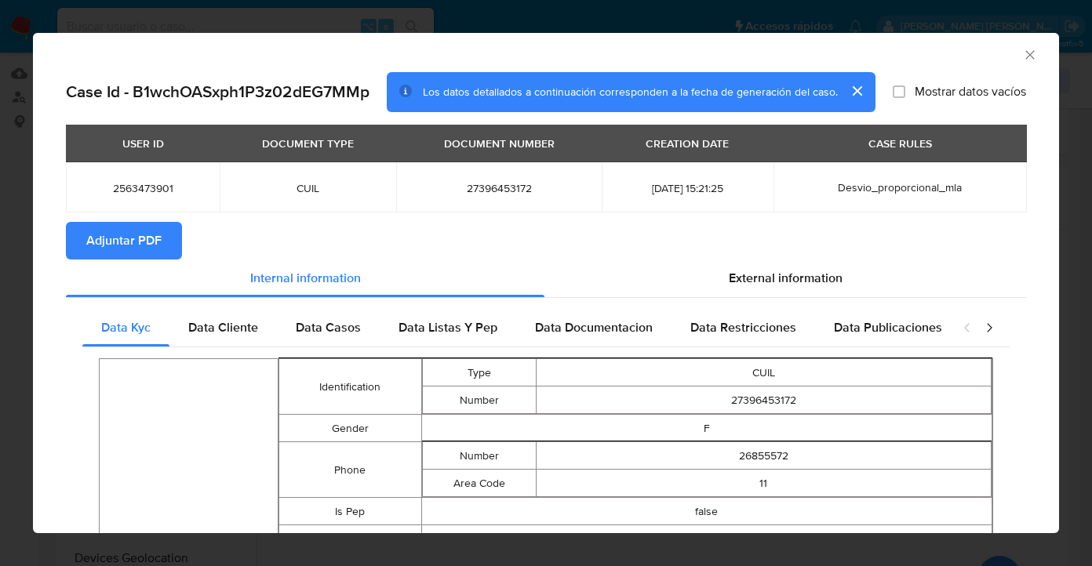
click at [1022, 53] on icon "Cerrar ventana" at bounding box center [1030, 55] width 16 height 16
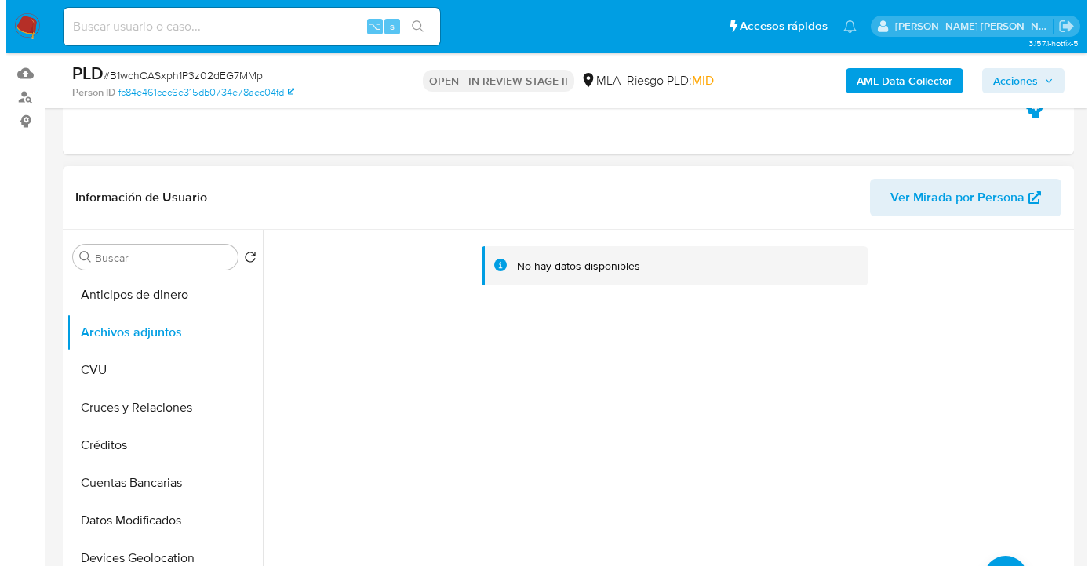
scroll to position [207, 0]
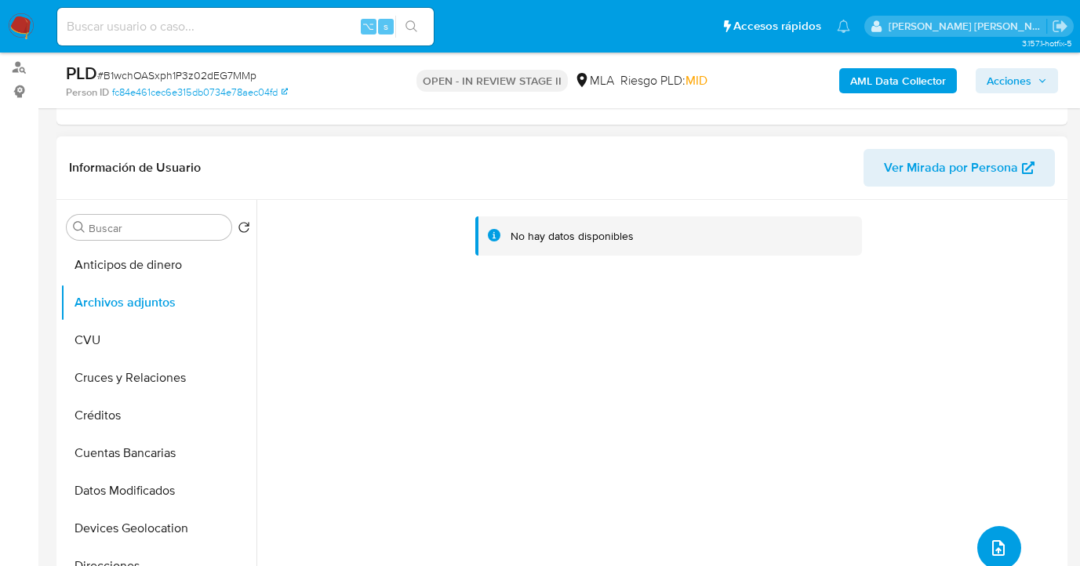
click at [999, 558] on button "upload-file" at bounding box center [1000, 548] width 44 height 44
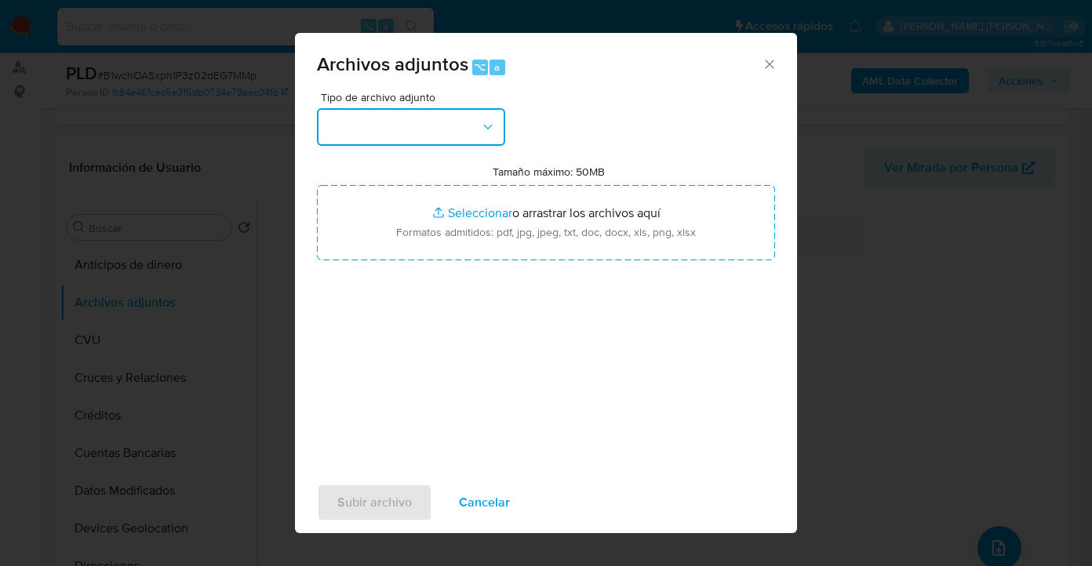
click at [480, 135] on button "button" at bounding box center [411, 127] width 188 height 38
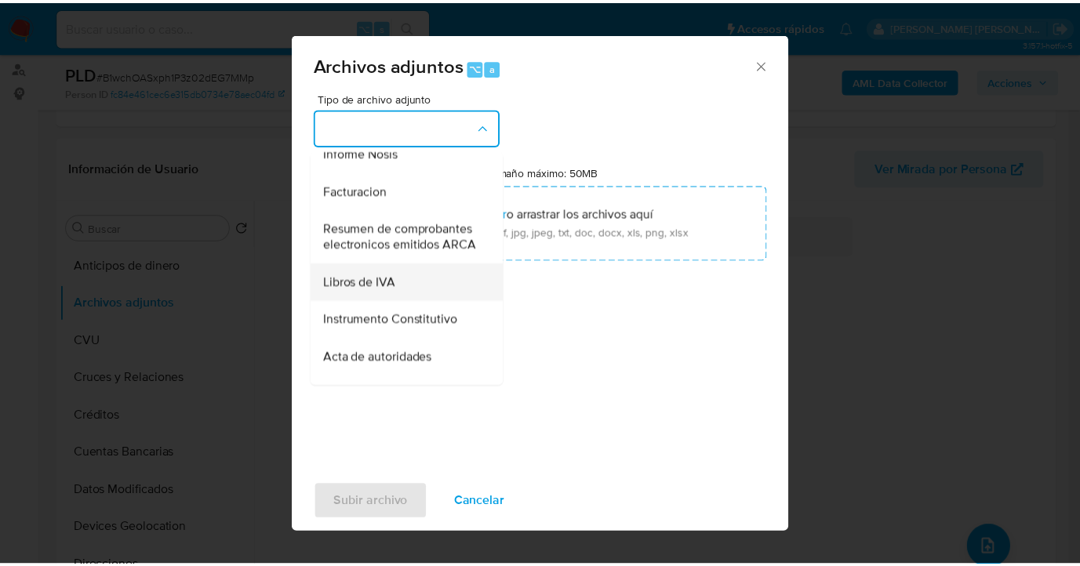
scroll to position [555, 0]
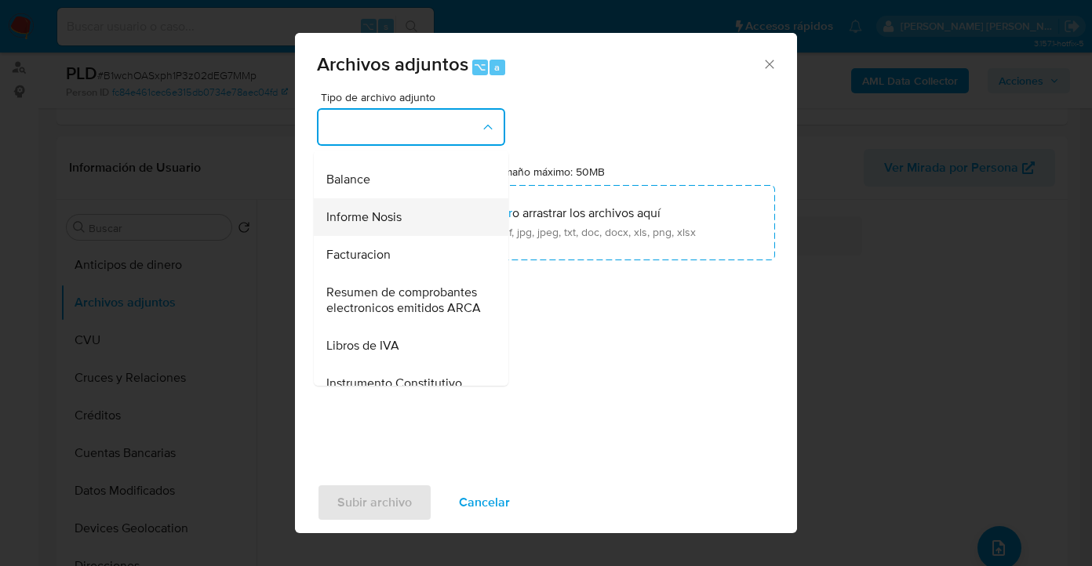
click at [428, 236] on div "Informe Nosis" at bounding box center [406, 218] width 160 height 38
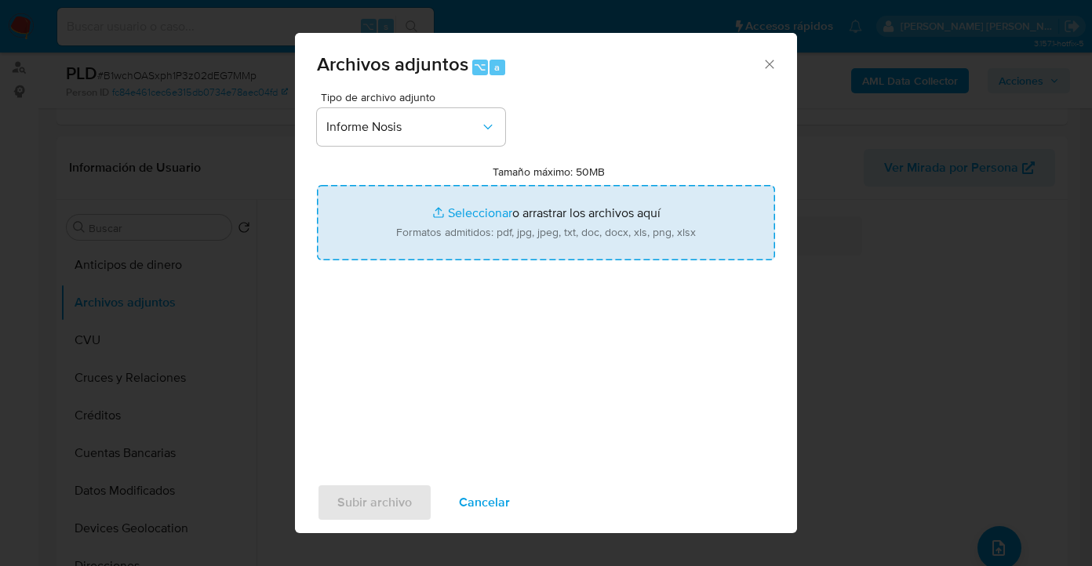
click at [544, 226] on input "Tamaño máximo: 50MB Seleccionar archivos" at bounding box center [546, 222] width 458 height 75
click at [504, 216] on input "Tamaño máximo: 50MB Seleccionar archivos" at bounding box center [546, 222] width 458 height 75
type input "C:\fakepath\2563473901-NOSIS_Manager_InformeIndividual_27396453172_620658_20250…"
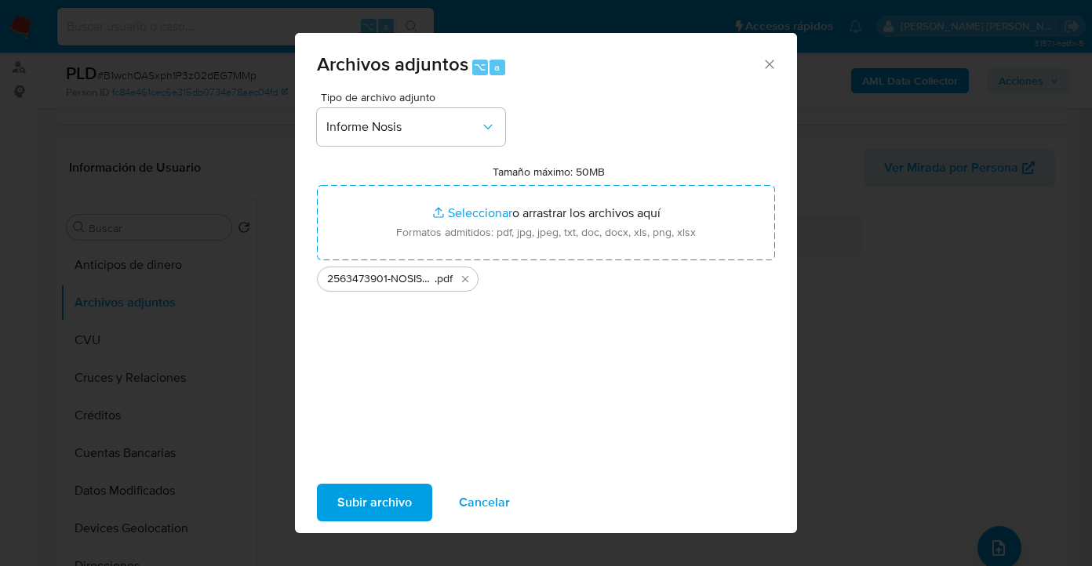
click at [370, 508] on span "Subir archivo" at bounding box center [374, 503] width 75 height 35
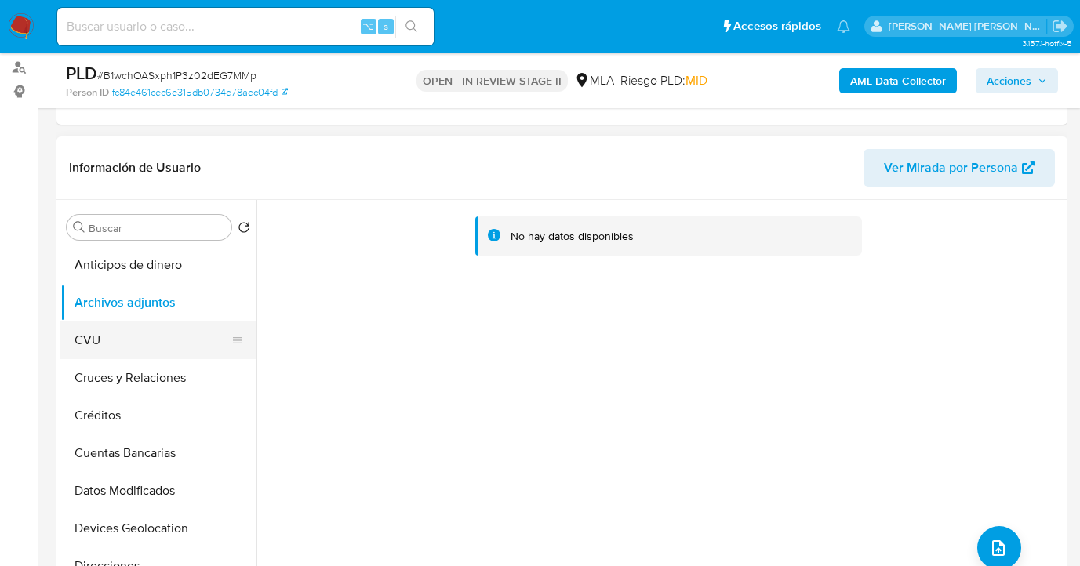
click at [191, 349] on button "CVU" at bounding box center [152, 341] width 184 height 38
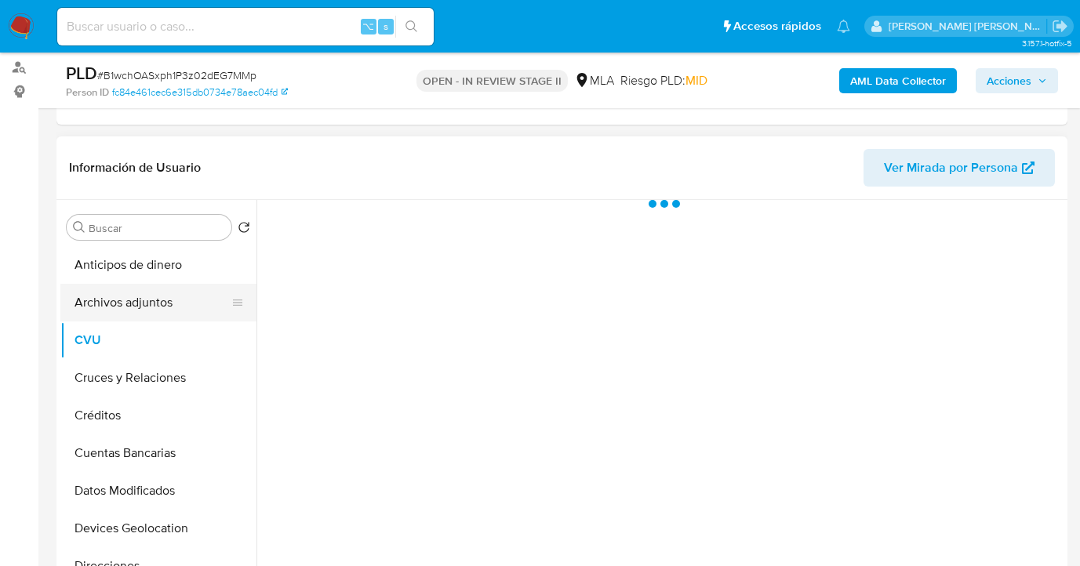
click at [191, 306] on button "Archivos adjuntos" at bounding box center [152, 303] width 184 height 38
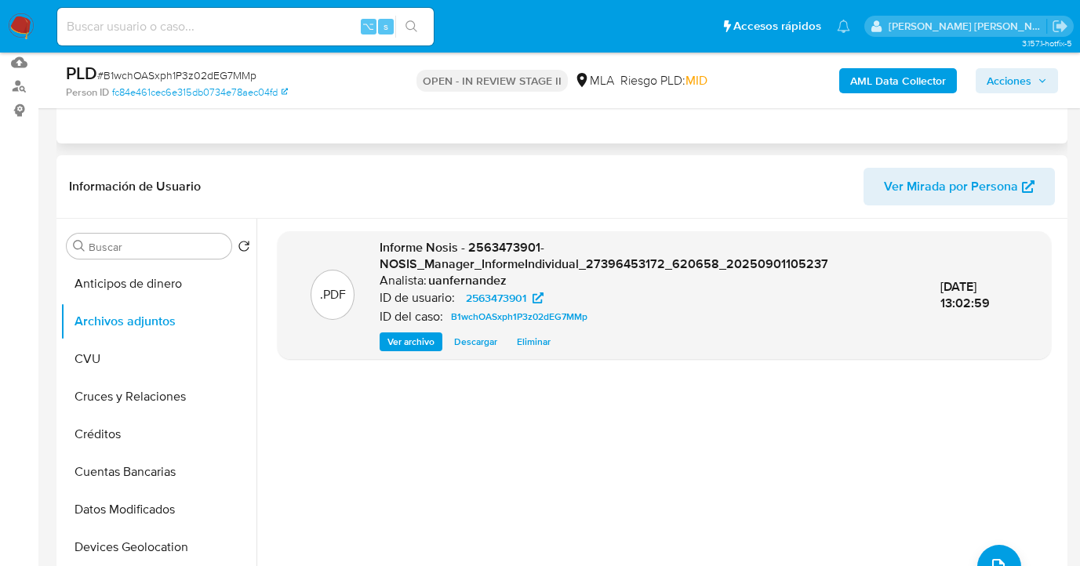
scroll to position [127, 0]
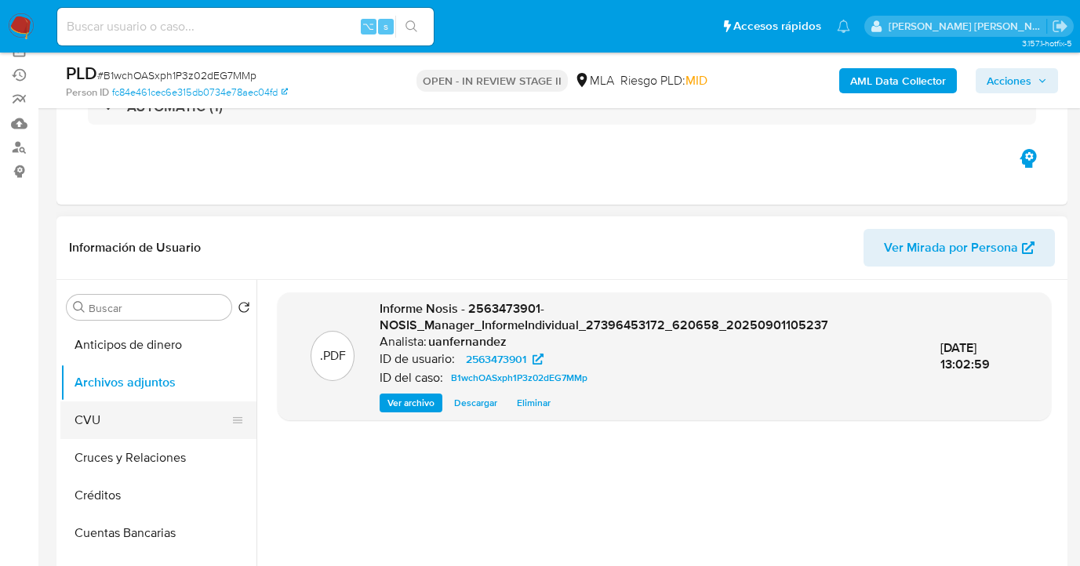
click at [166, 411] on button "CVU" at bounding box center [152, 421] width 184 height 38
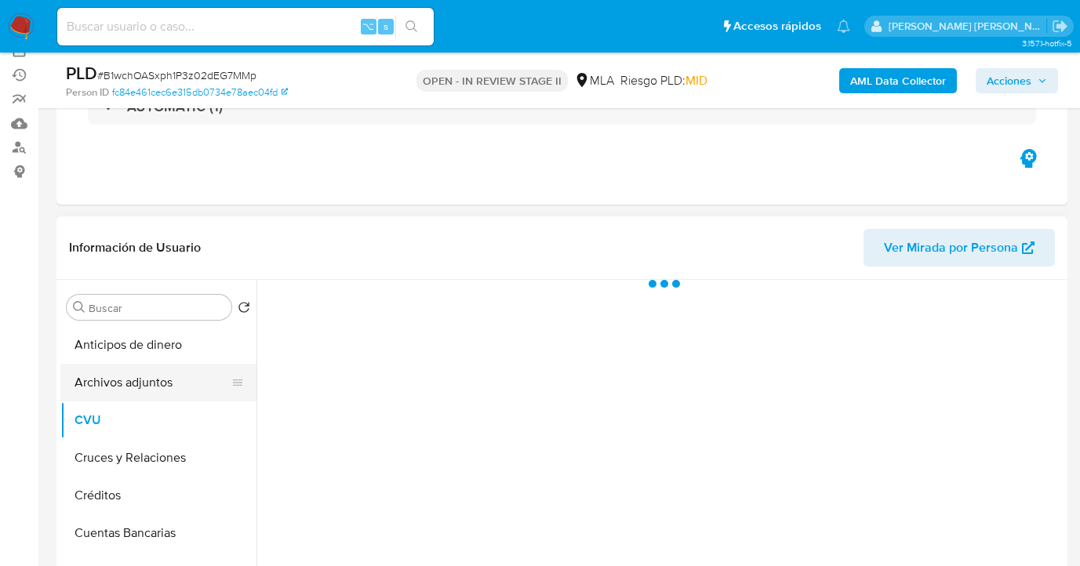
click at [180, 382] on button "Archivos adjuntos" at bounding box center [152, 383] width 184 height 38
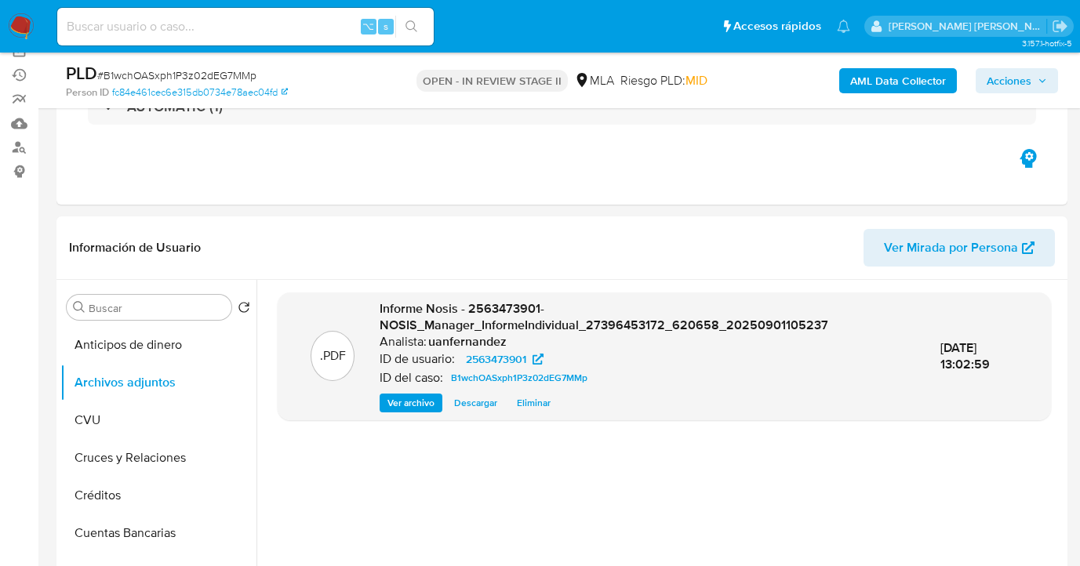
click at [927, 89] on b "AML Data Collector" at bounding box center [898, 80] width 96 height 25
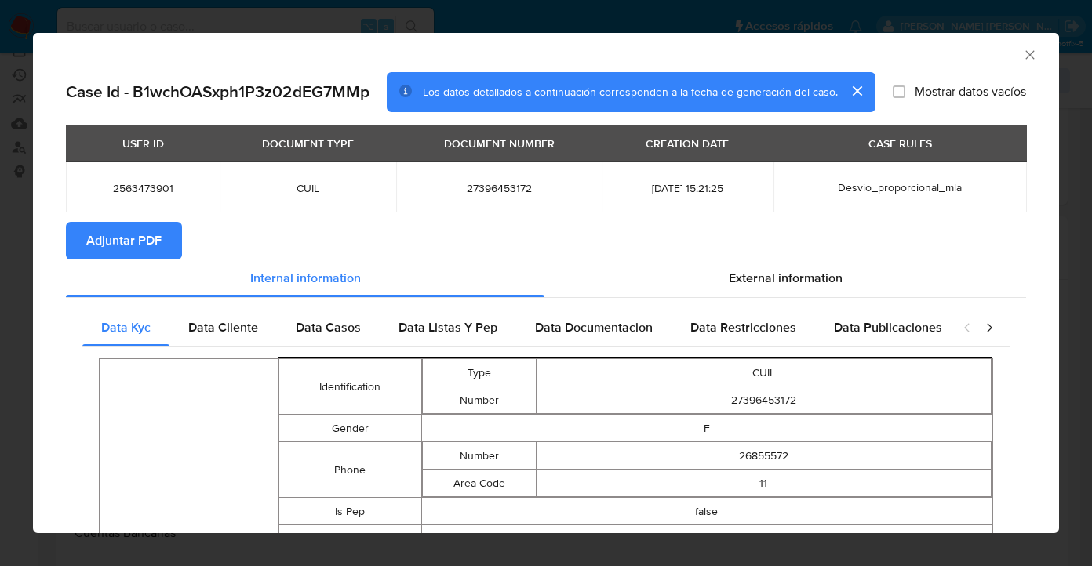
click at [111, 241] on span "Adjuntar PDF" at bounding box center [123, 241] width 75 height 35
click at [1022, 57] on icon "Cerrar ventana" at bounding box center [1030, 55] width 16 height 16
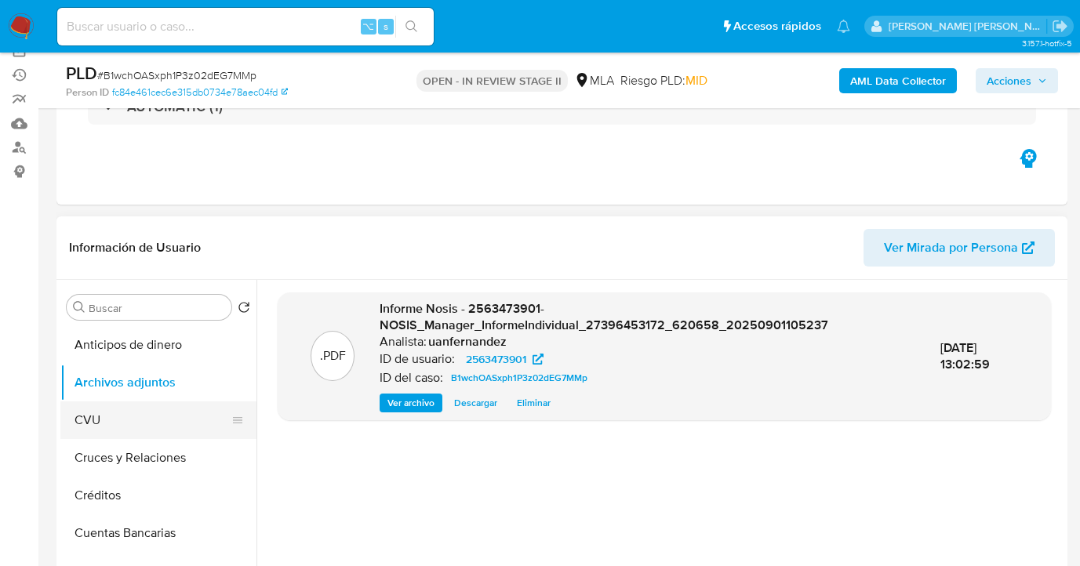
click at [152, 424] on button "CVU" at bounding box center [152, 421] width 184 height 38
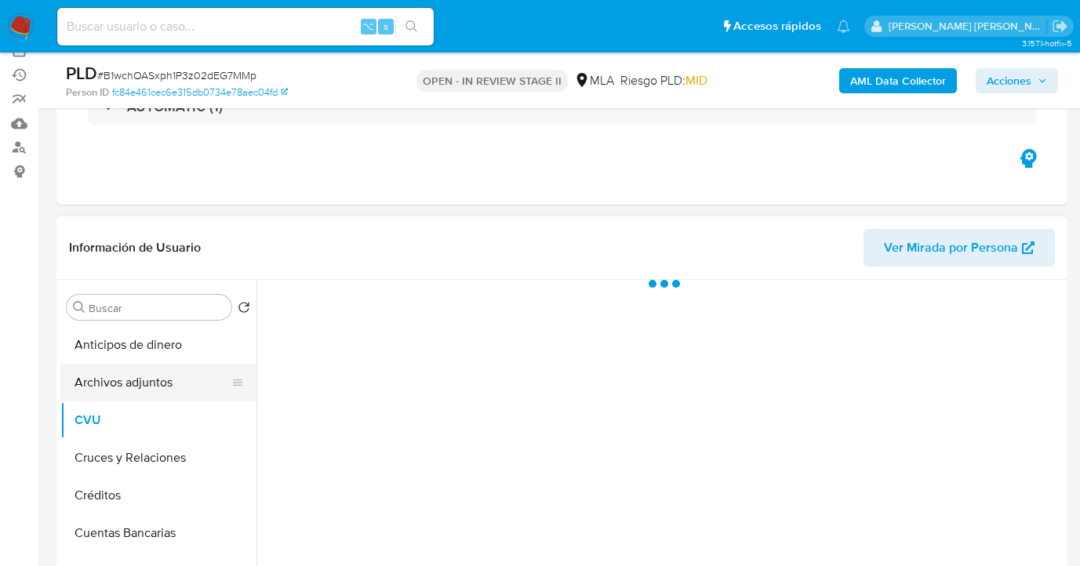
click at [167, 381] on button "Archivos adjuntos" at bounding box center [152, 383] width 184 height 38
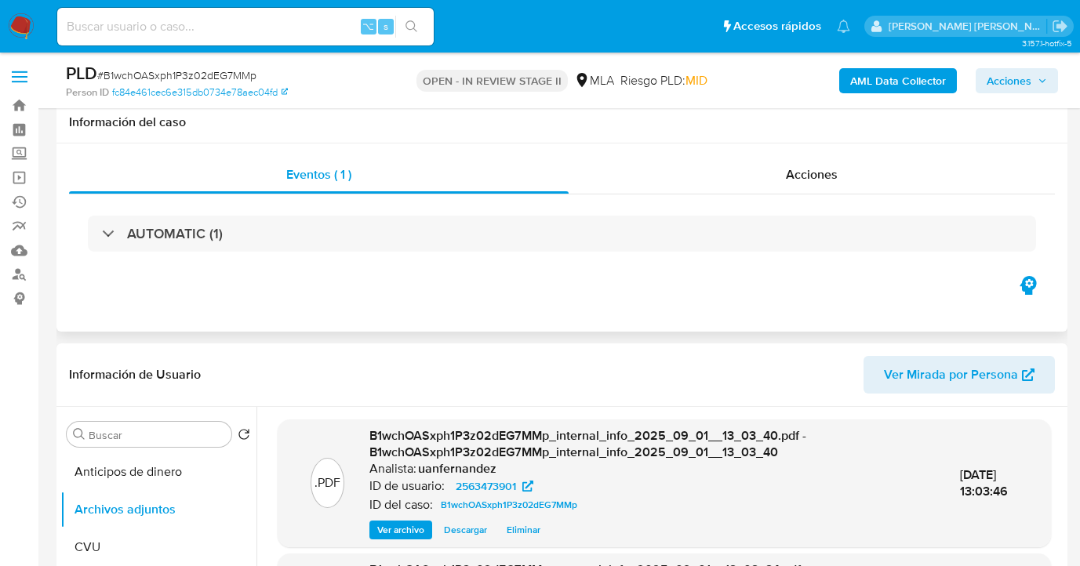
scroll to position [155, 0]
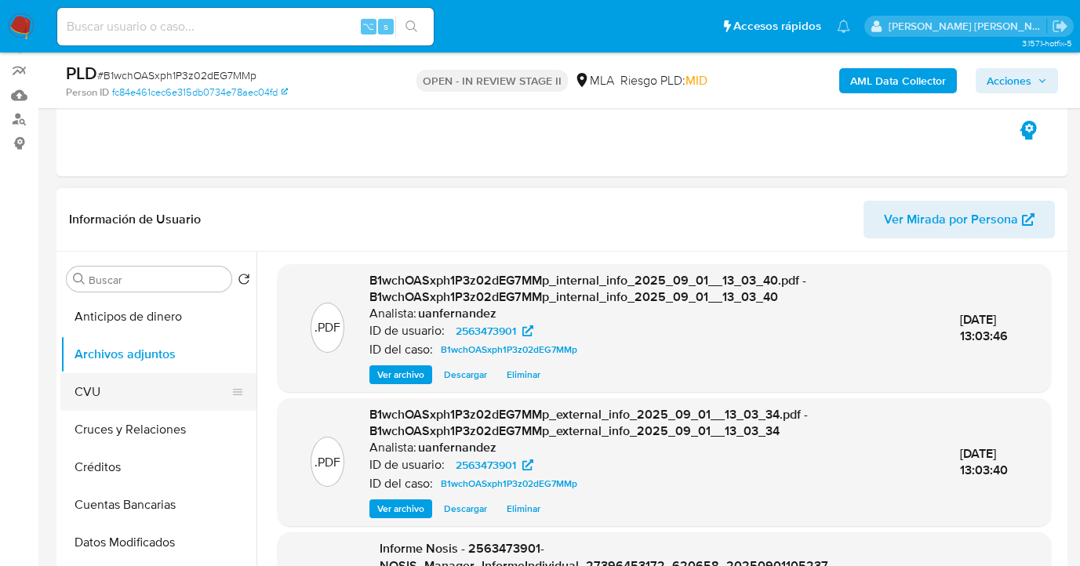
click at [164, 397] on button "CVU" at bounding box center [152, 392] width 184 height 38
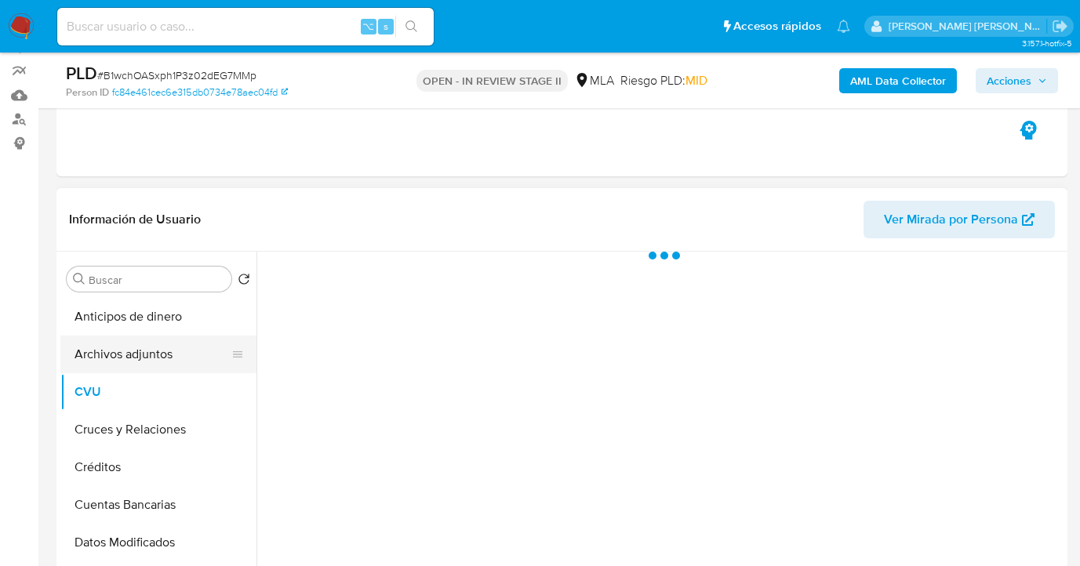
click at [184, 357] on button "Archivos adjuntos" at bounding box center [152, 355] width 184 height 38
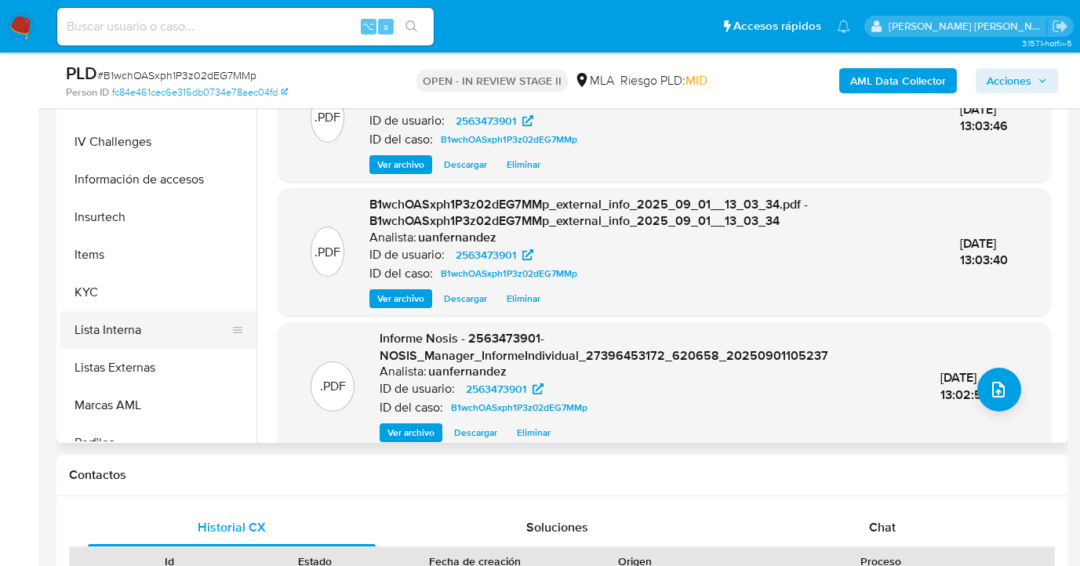
scroll to position [565, 0]
click at [199, 313] on button "KYC" at bounding box center [152, 295] width 184 height 38
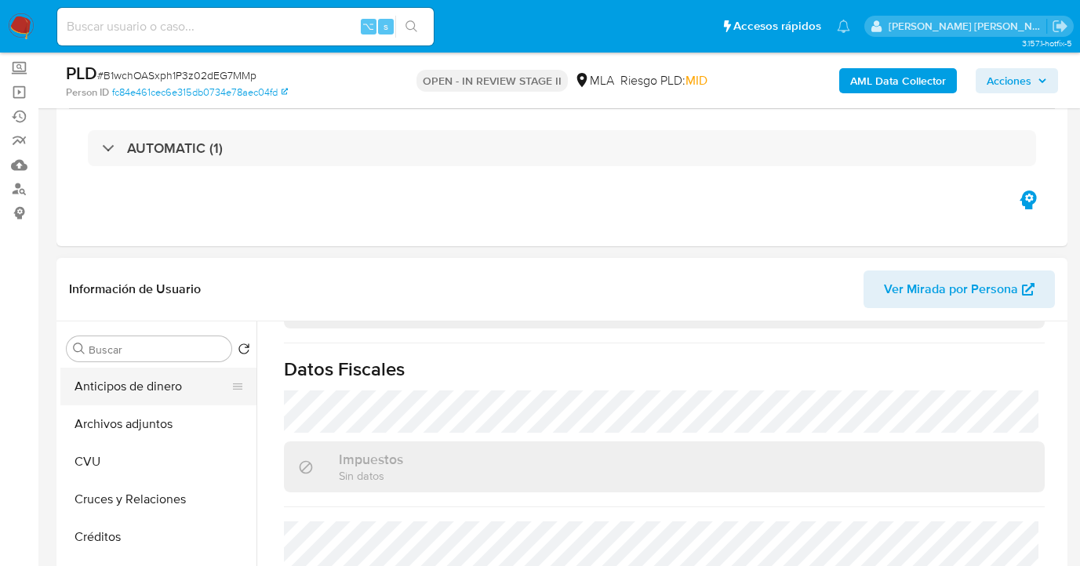
scroll to position [151, 0]
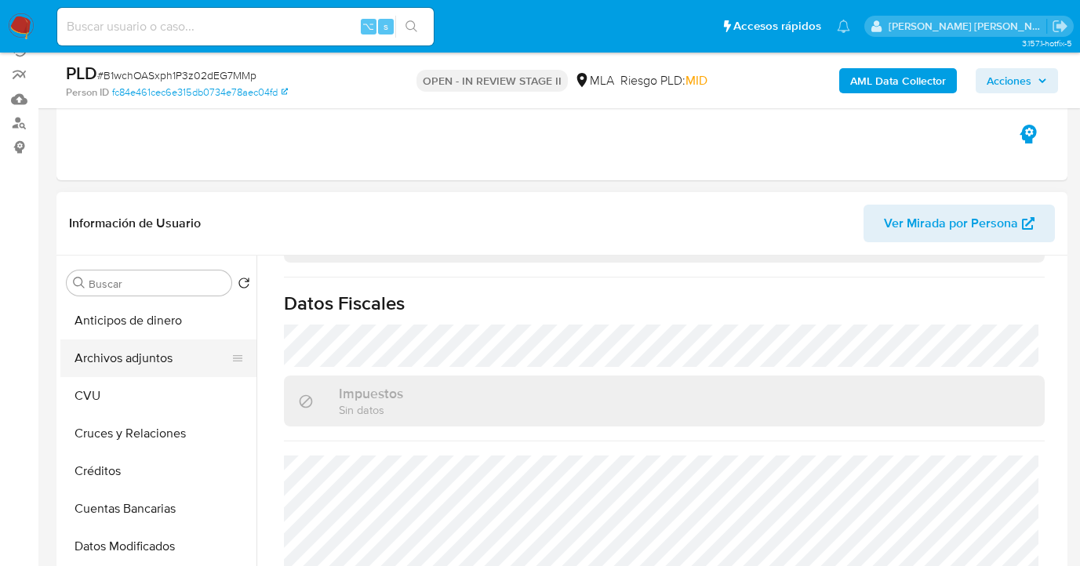
click at [158, 359] on button "Archivos adjuntos" at bounding box center [152, 359] width 184 height 38
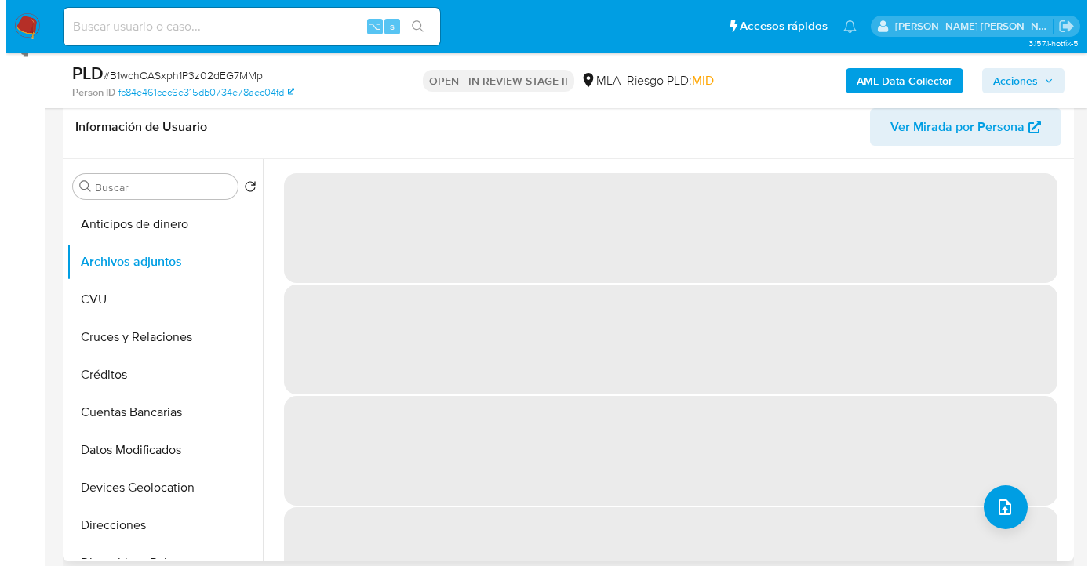
scroll to position [236, 0]
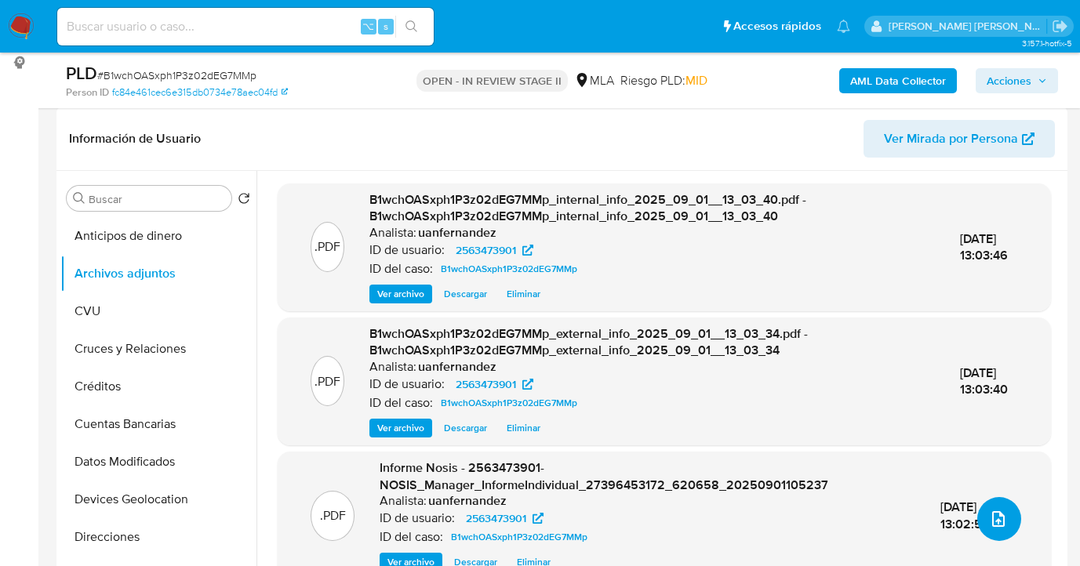
click at [1000, 512] on span "upload-file" at bounding box center [998, 519] width 19 height 19
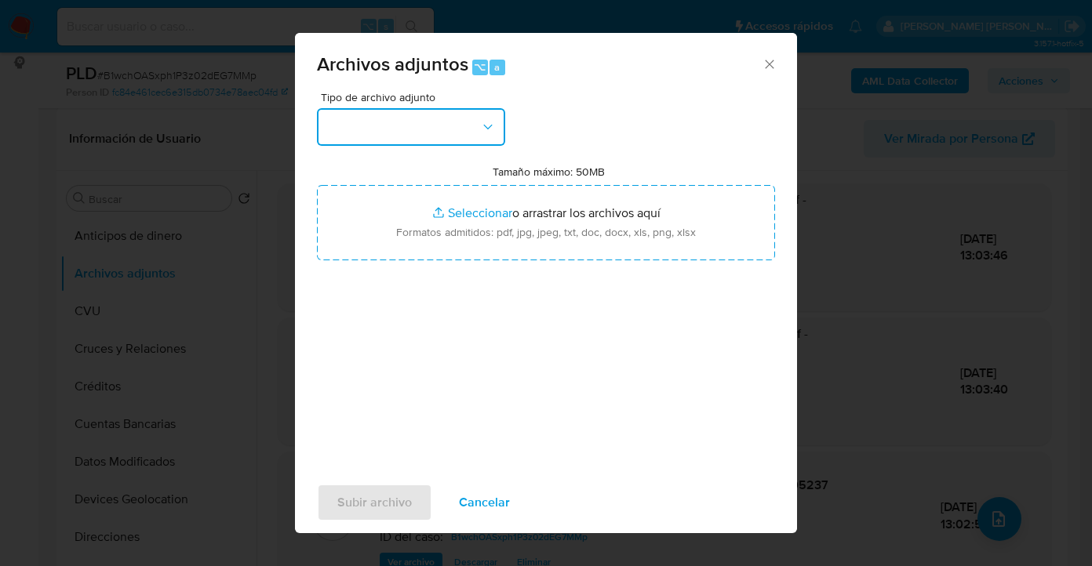
drag, startPoint x: 483, startPoint y: 132, endPoint x: 476, endPoint y: 141, distance: 11.3
click at [483, 133] on icon "button" at bounding box center [488, 127] width 16 height 16
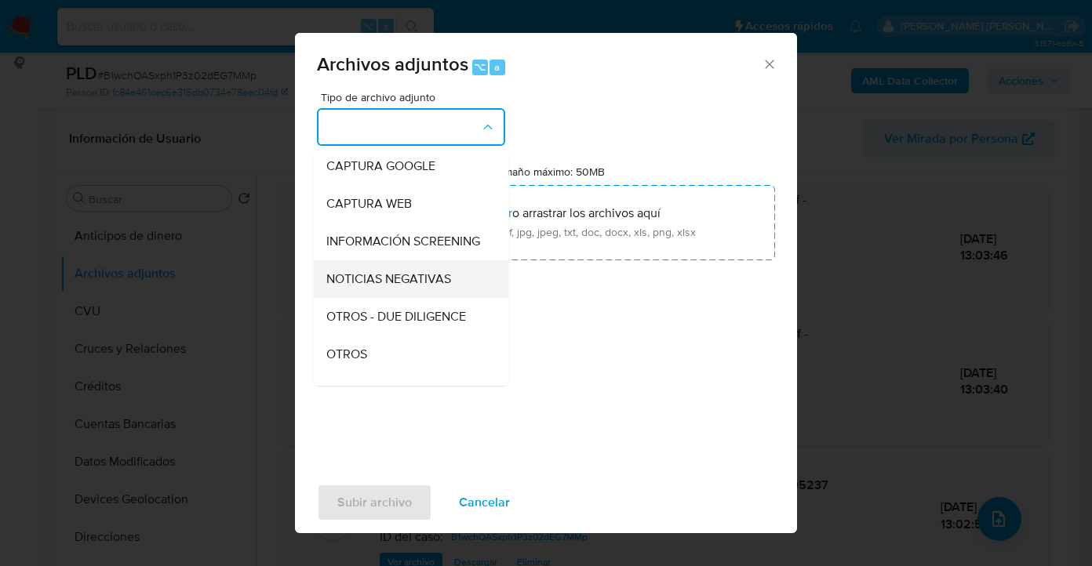
scroll to position [164, 0]
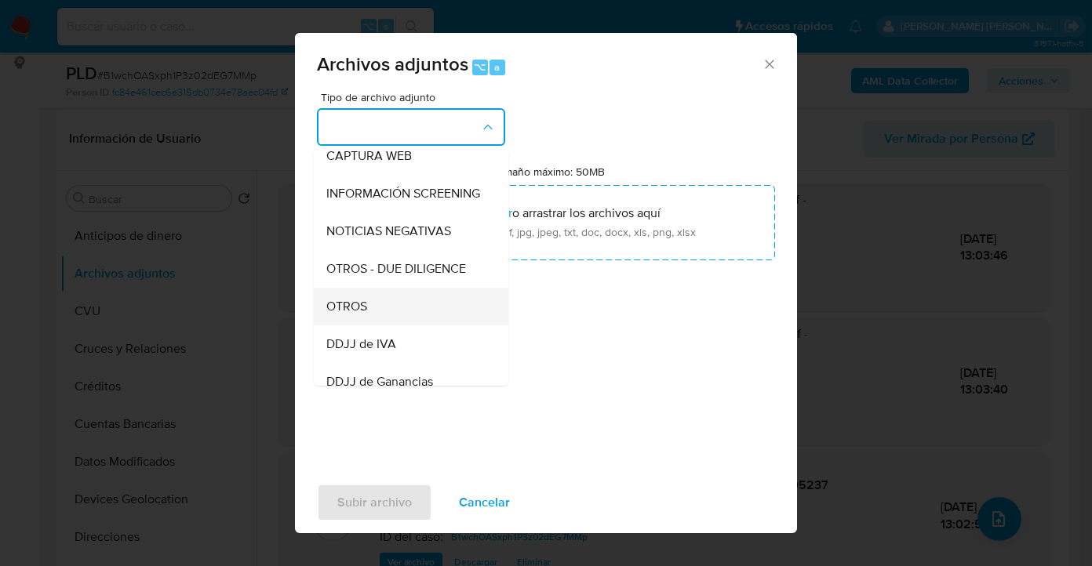
click at [417, 304] on ul "IDENTIFICACIÓN INGRESOS CAPTURA BUREAU CAPTURA GOOGLE CAPTURA WEB INFORMACIÓN S…" at bounding box center [411, 428] width 195 height 882
drag, startPoint x: 416, startPoint y: 304, endPoint x: 427, endPoint y: 304, distance: 11.0
click at [416, 304] on div "OTROS" at bounding box center [406, 307] width 160 height 38
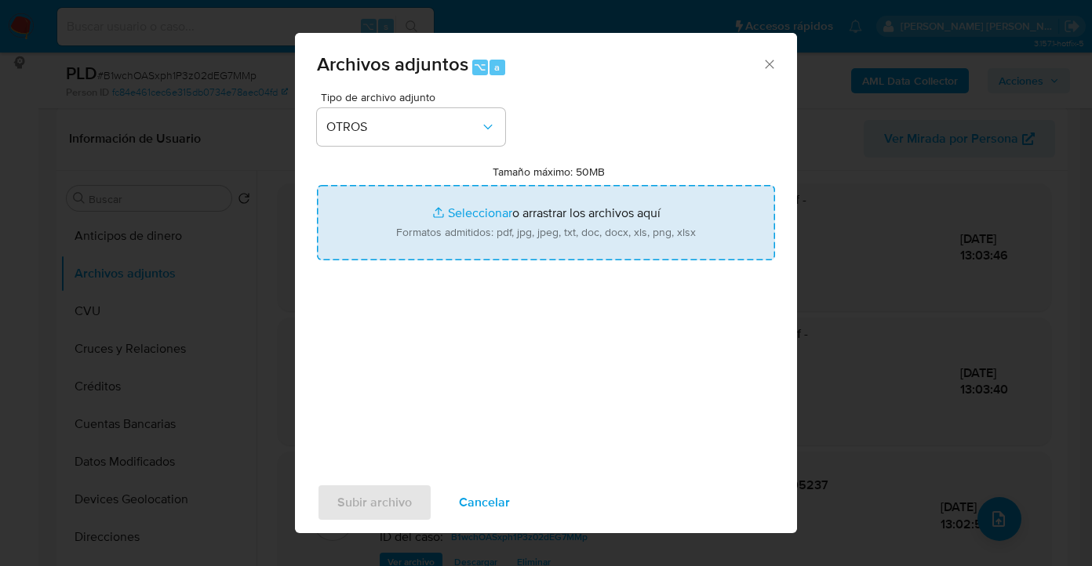
click at [569, 220] on input "Tamaño máximo: 50MB Seleccionar archivos" at bounding box center [546, 222] width 458 height 75
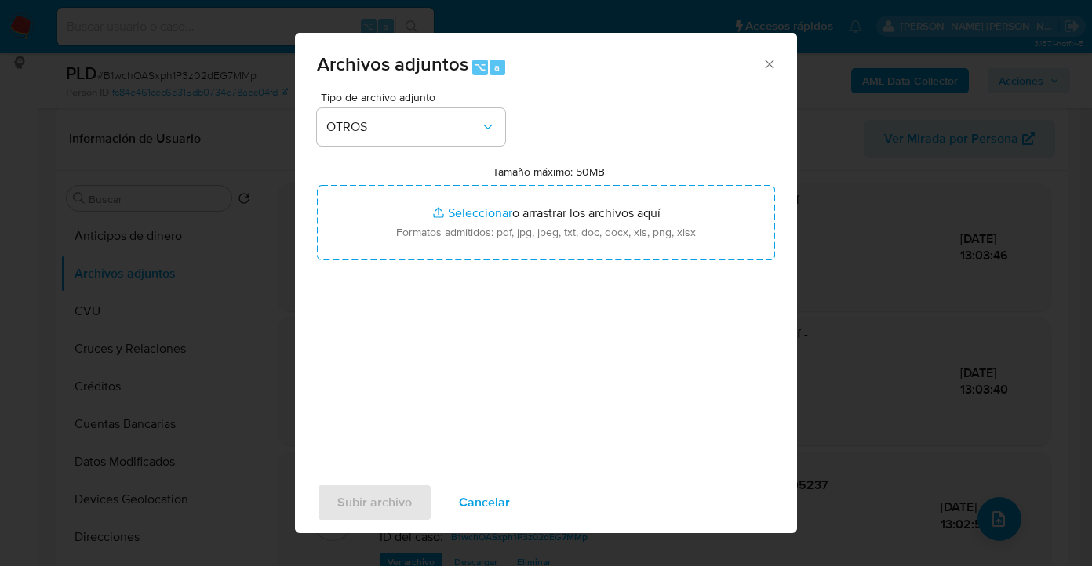
click at [483, 500] on span "Cancelar" at bounding box center [484, 503] width 51 height 35
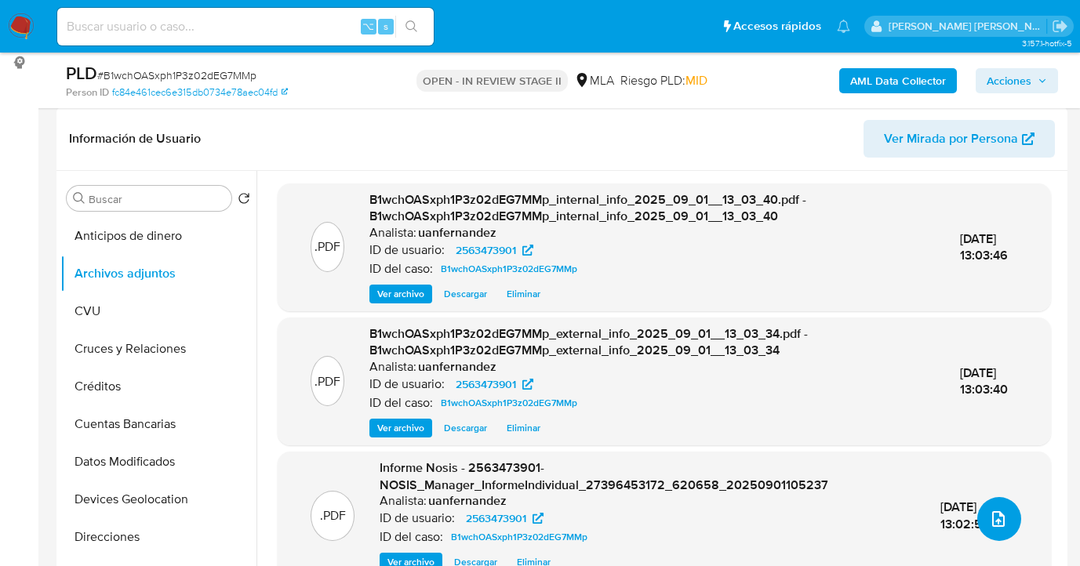
click at [1006, 526] on button "upload-file" at bounding box center [1000, 519] width 44 height 44
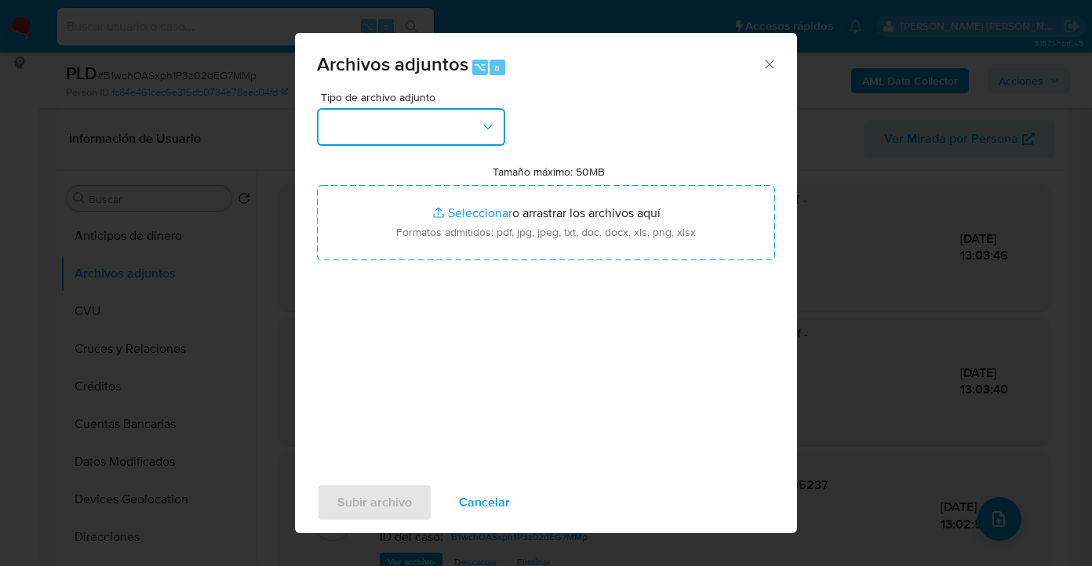
click at [479, 125] on button "button" at bounding box center [411, 127] width 188 height 38
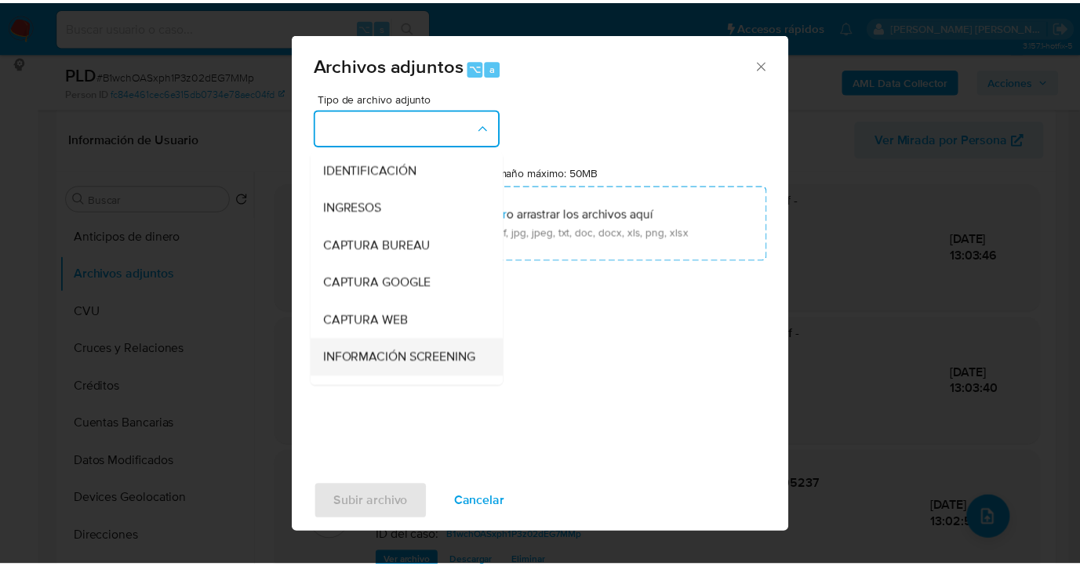
scroll to position [159, 0]
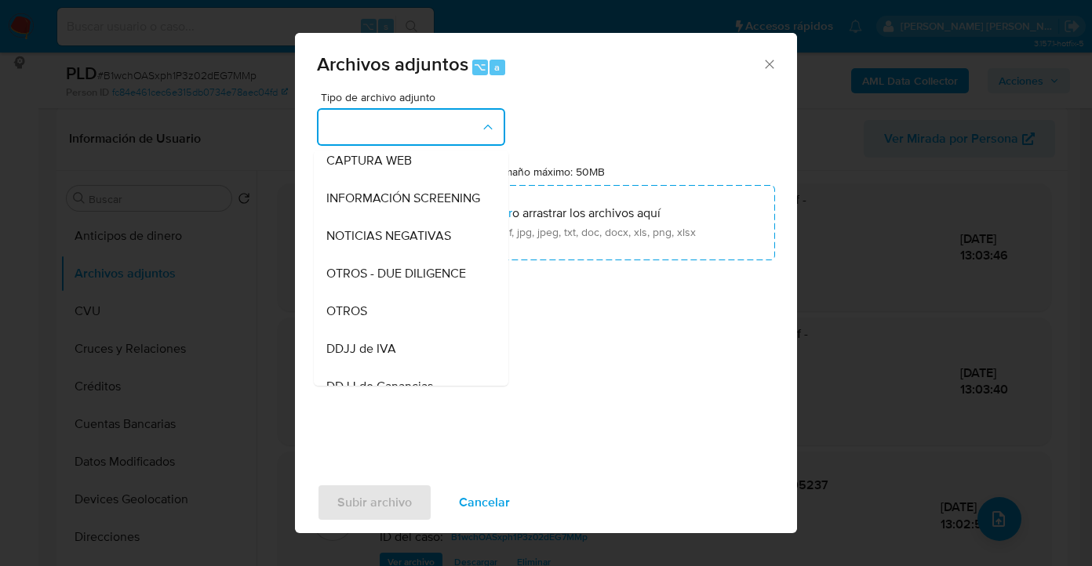
drag, startPoint x: 394, startPoint y: 323, endPoint x: 417, endPoint y: 312, distance: 25.3
click at [395, 322] on div "OTROS" at bounding box center [406, 312] width 160 height 38
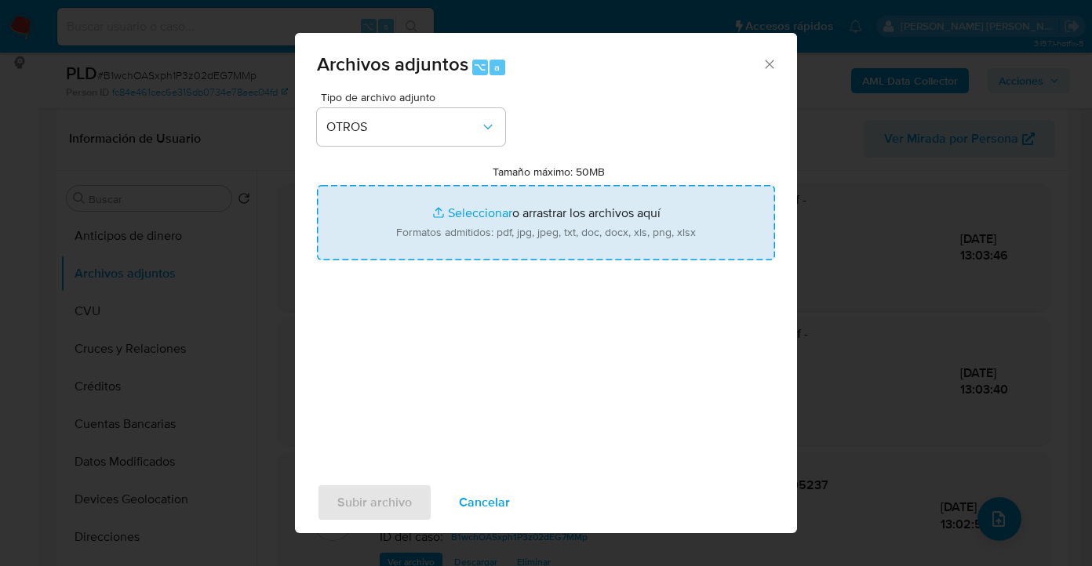
click at [550, 244] on input "Tamaño máximo: 50MB Seleccionar archivos" at bounding box center [546, 222] width 458 height 75
type input "C:\fakepath\2563473901 Movimientos.xlsx"
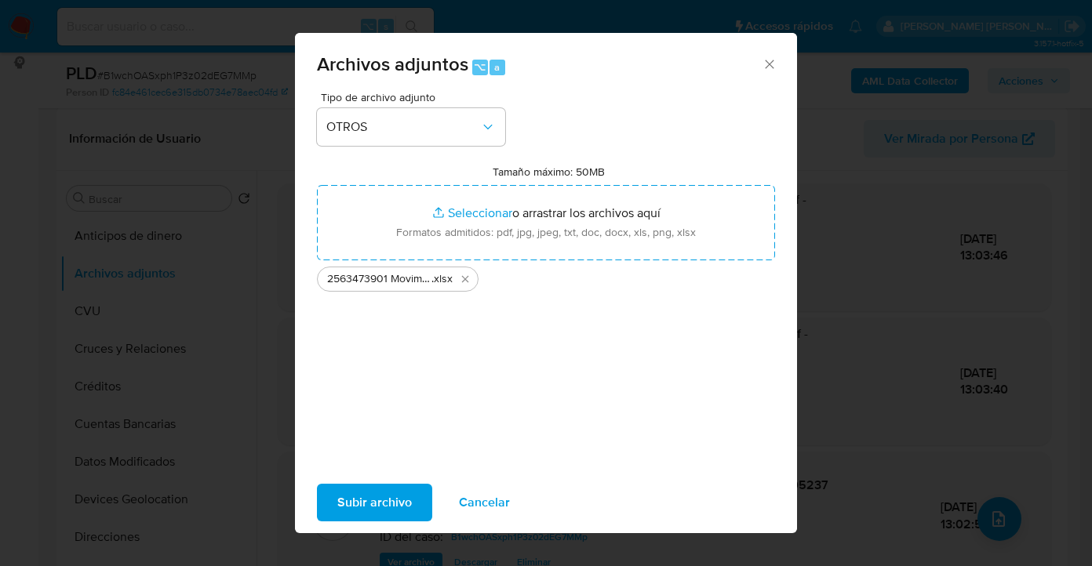
click at [370, 501] on span "Subir archivo" at bounding box center [374, 503] width 75 height 35
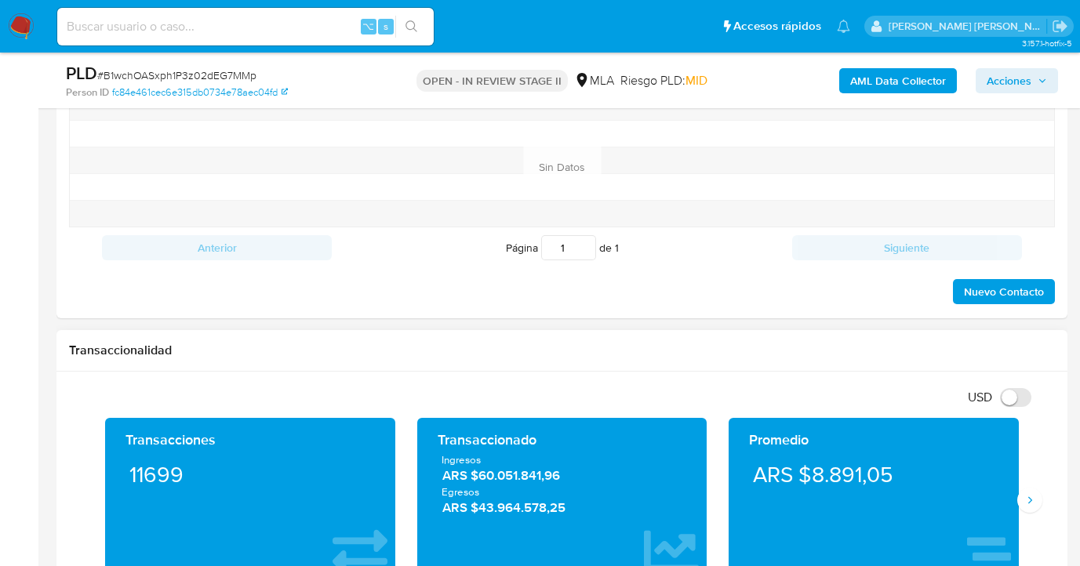
scroll to position [569, 0]
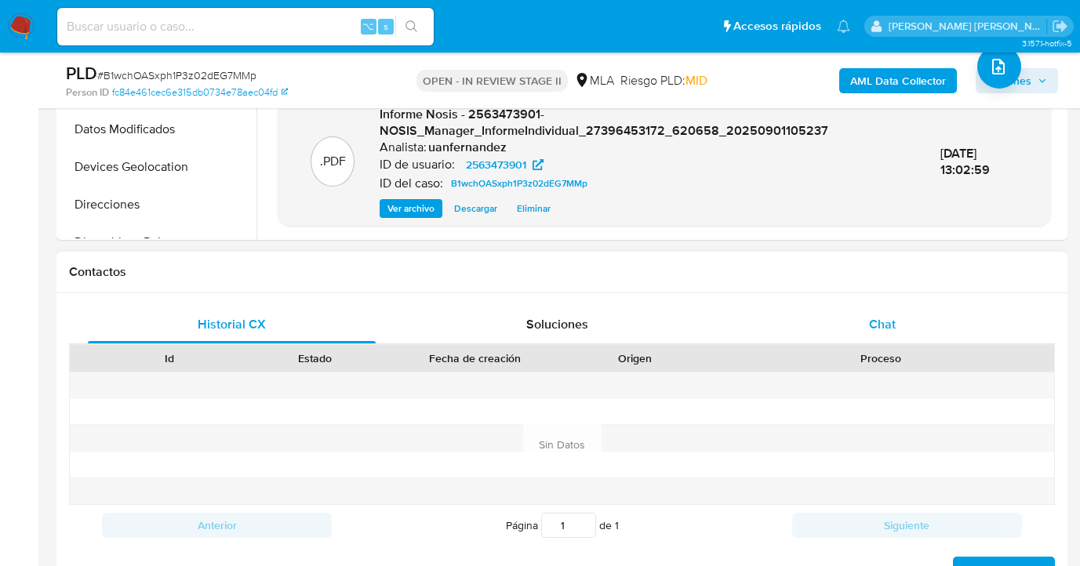
click at [882, 324] on span "Chat" at bounding box center [882, 324] width 27 height 18
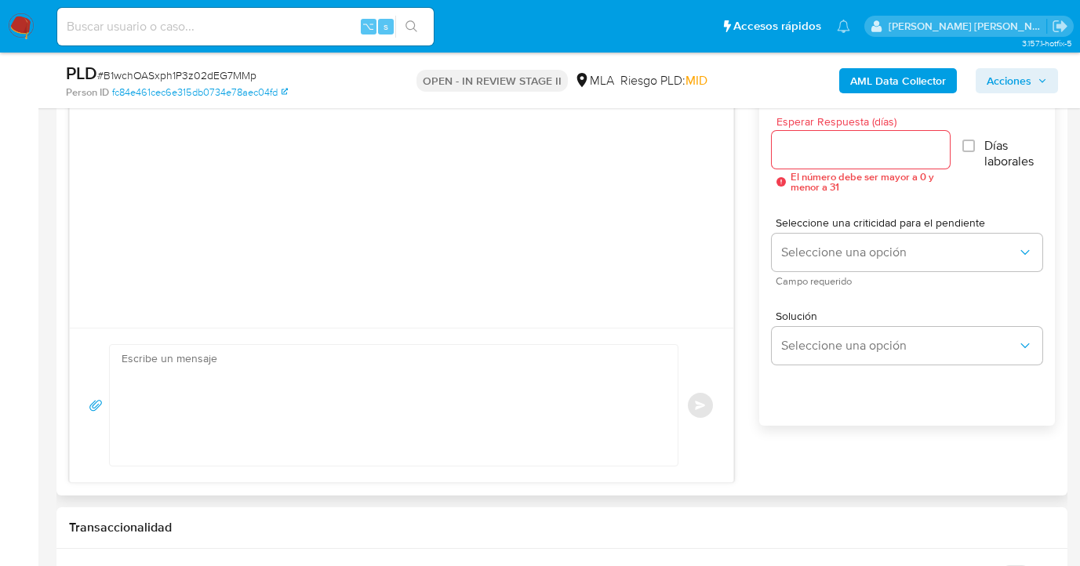
scroll to position [753, 0]
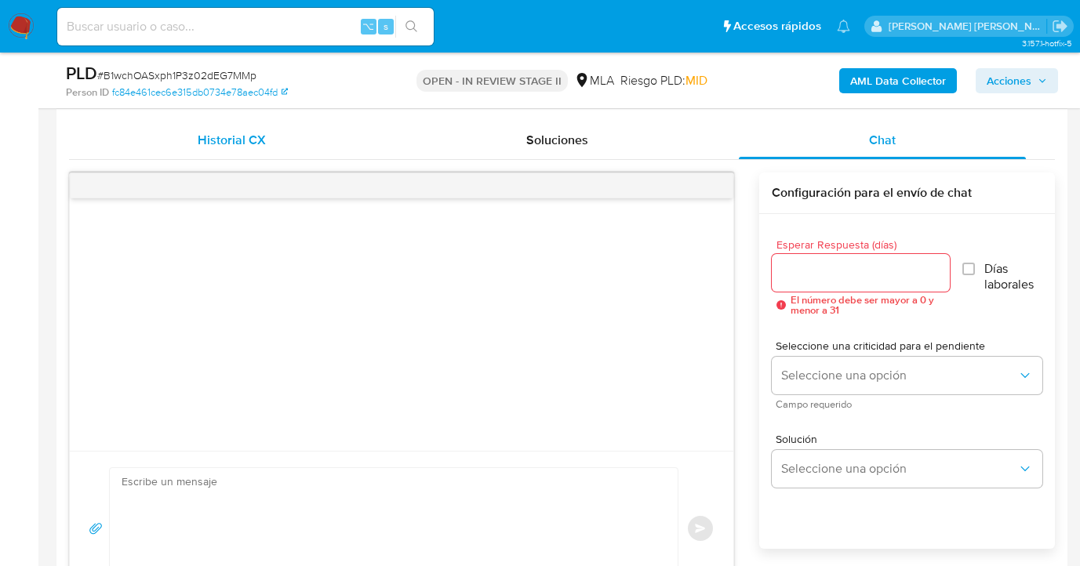
click at [168, 137] on div "Historial CX" at bounding box center [232, 141] width 288 height 38
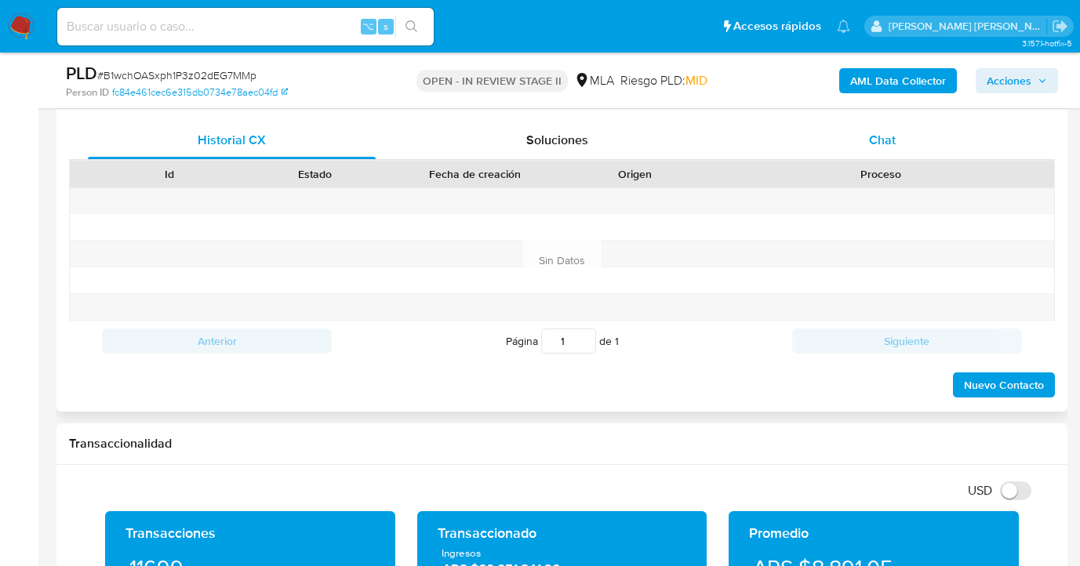
click at [868, 151] on div "Chat" at bounding box center [883, 141] width 288 height 38
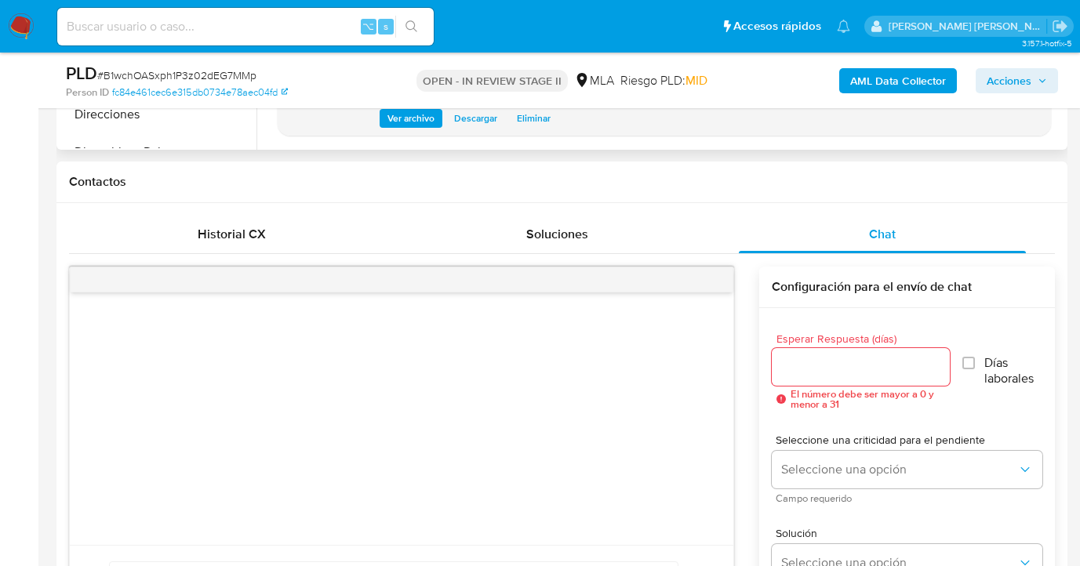
scroll to position [490, 0]
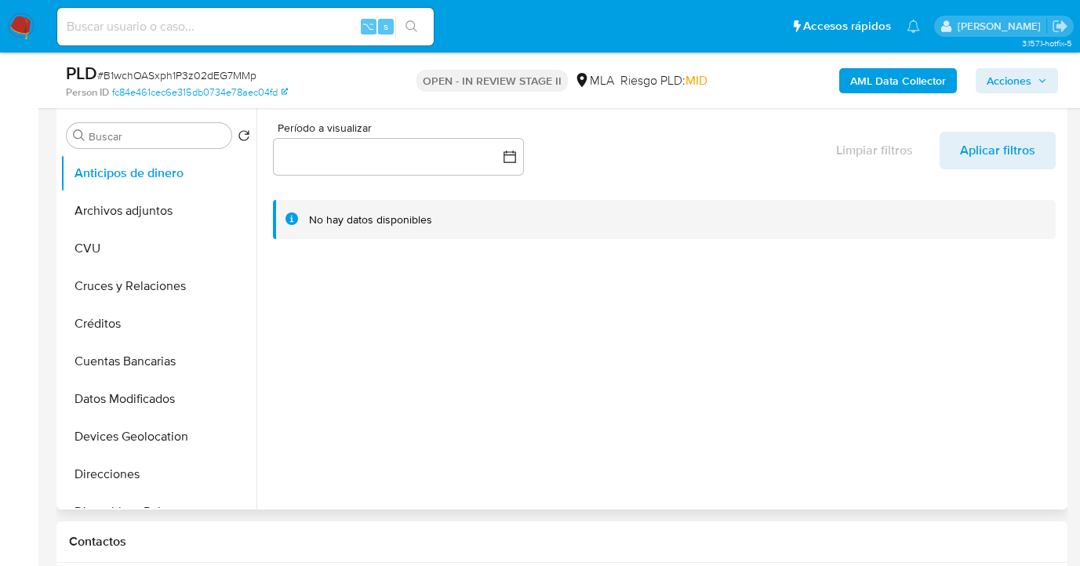
select select "10"
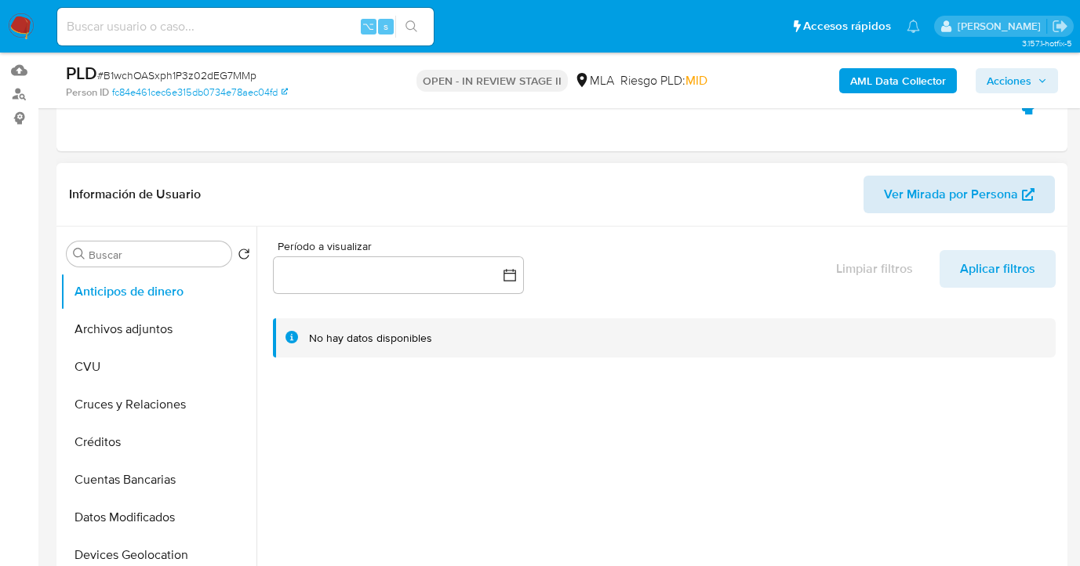
scroll to position [131, 0]
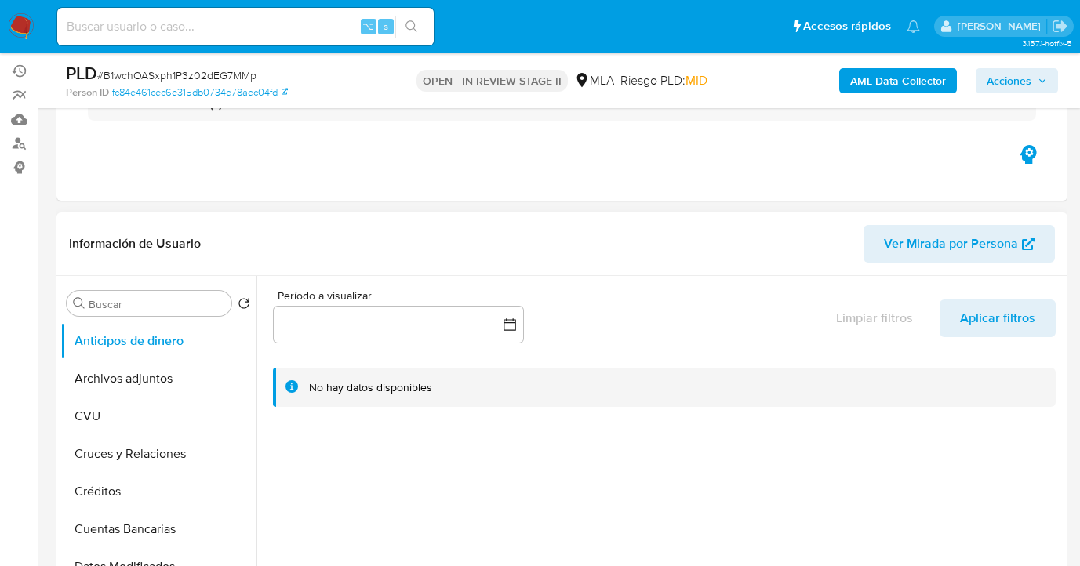
click at [973, 239] on span "Ver Mirada por Persona" at bounding box center [951, 244] width 134 height 38
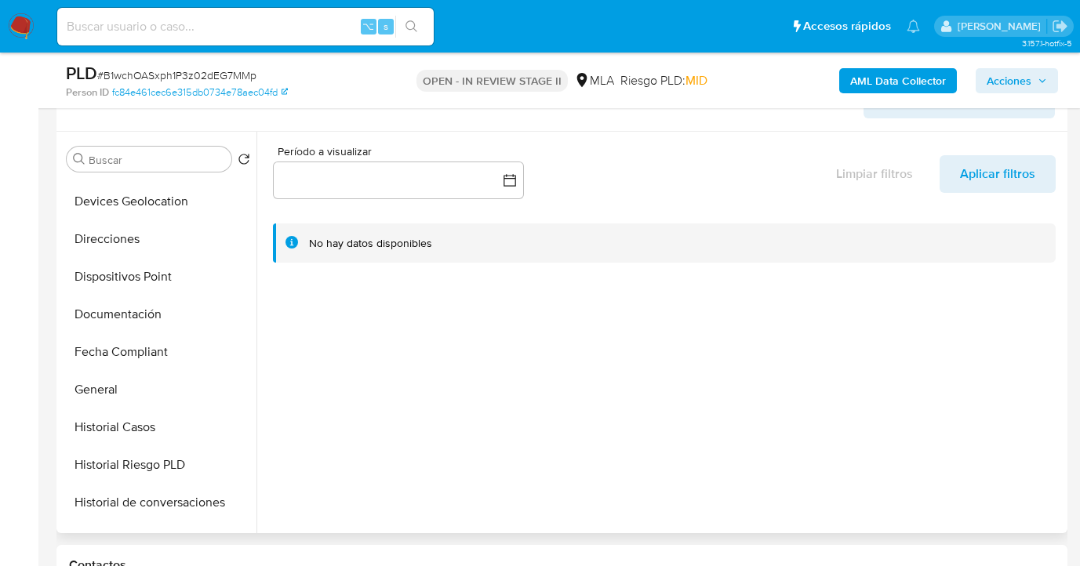
scroll to position [280, 0]
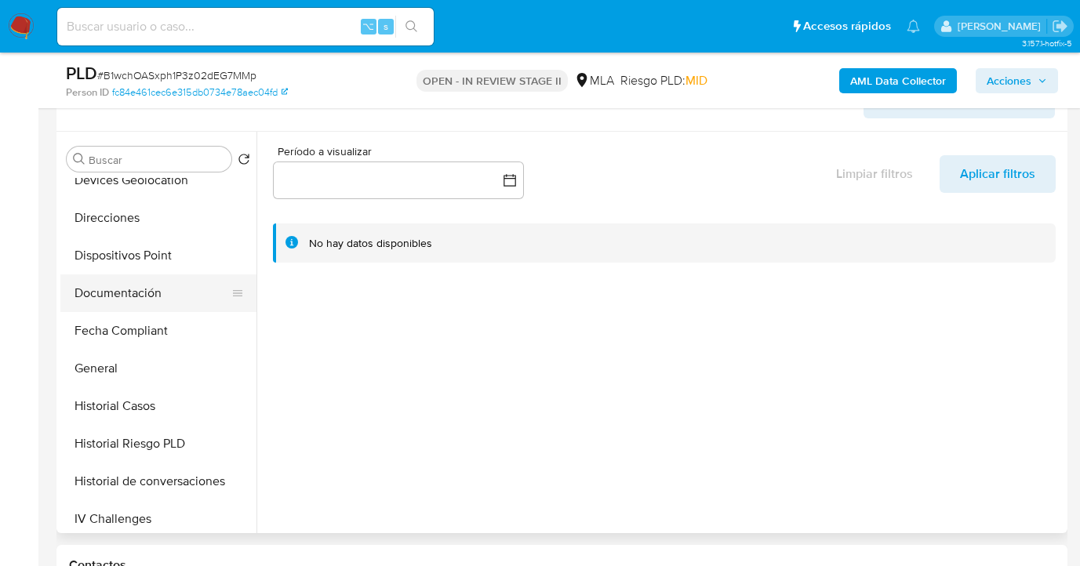
click at [171, 291] on button "Documentación" at bounding box center [152, 294] width 184 height 38
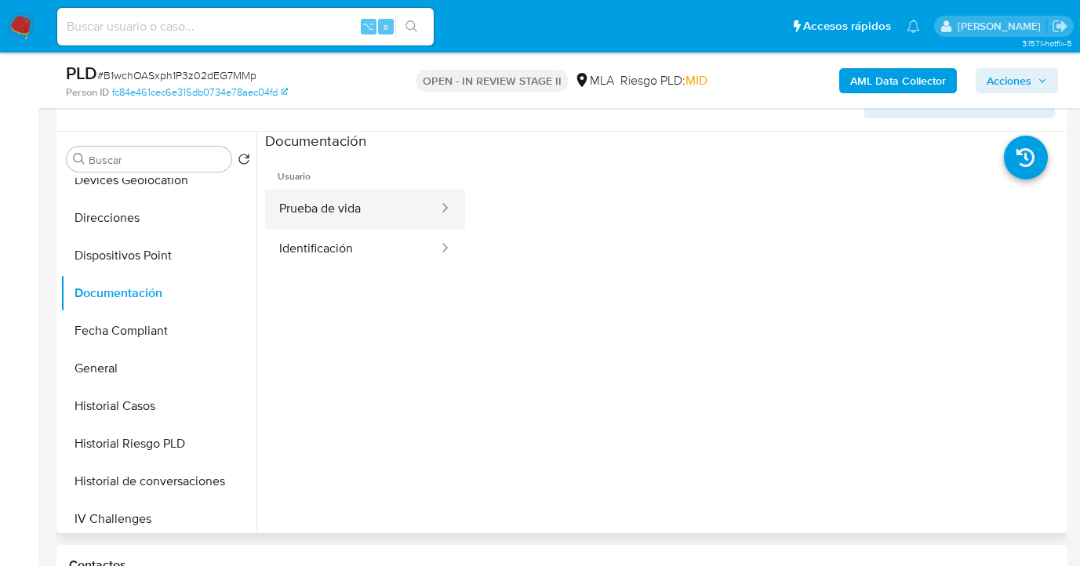
click at [361, 217] on button "Prueba de vida" at bounding box center [352, 209] width 175 height 40
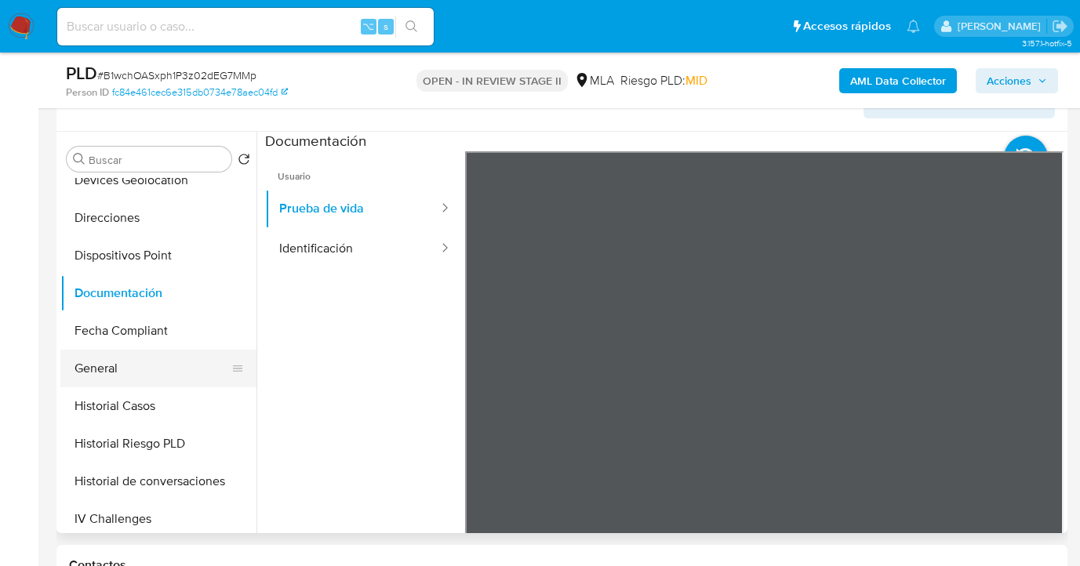
click at [186, 359] on button "General" at bounding box center [152, 369] width 184 height 38
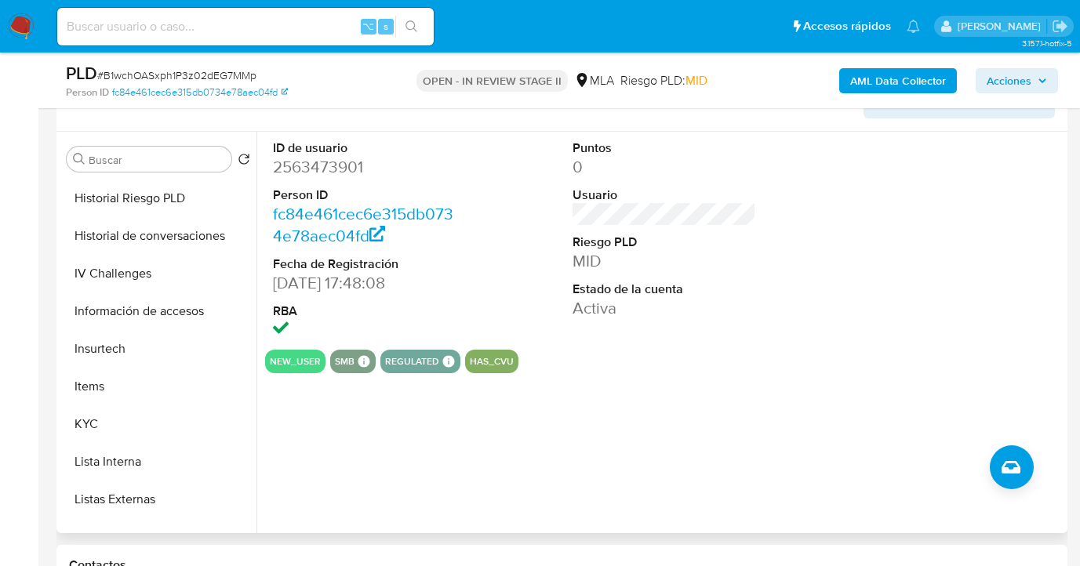
scroll to position [541, 0]
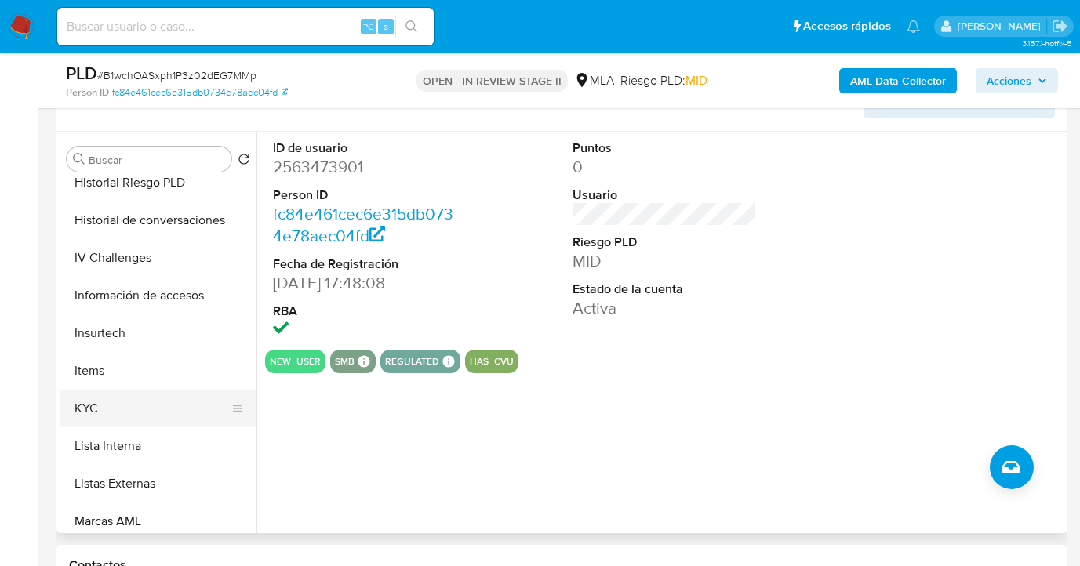
click at [158, 404] on button "KYC" at bounding box center [152, 409] width 184 height 38
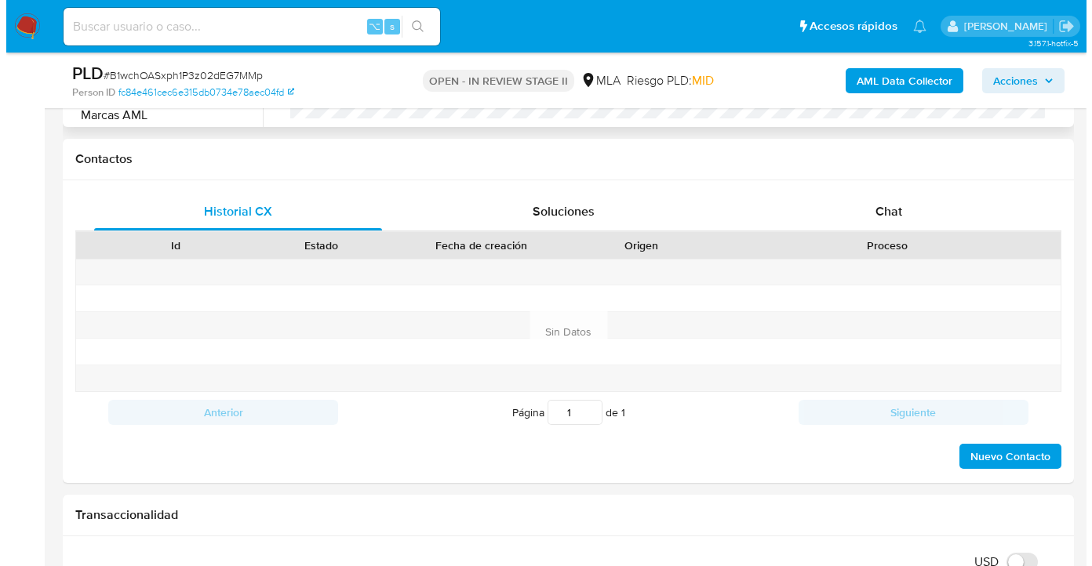
scroll to position [738, 0]
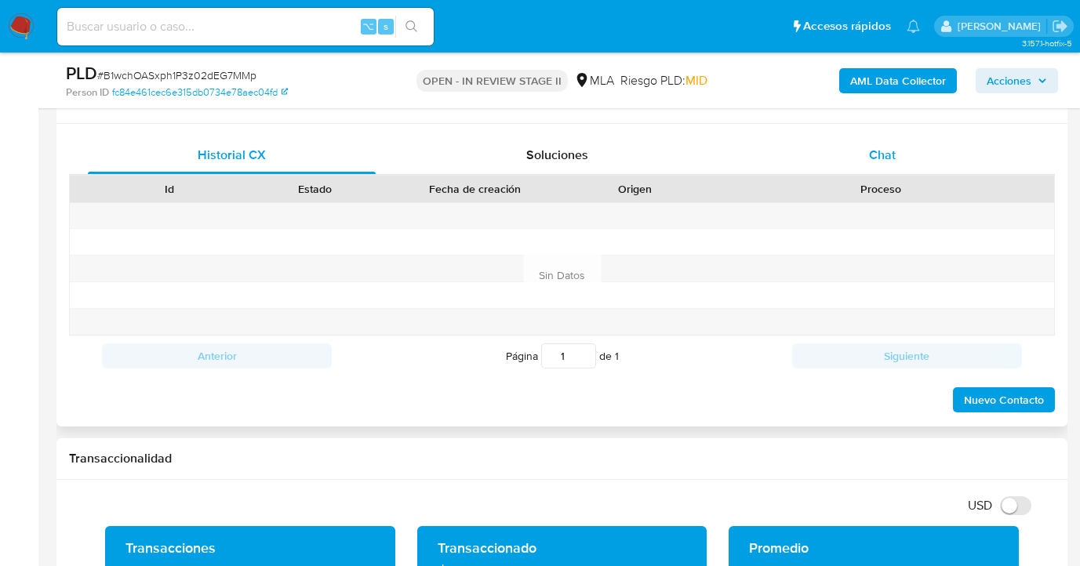
click at [915, 161] on div "Chat" at bounding box center [883, 156] width 288 height 38
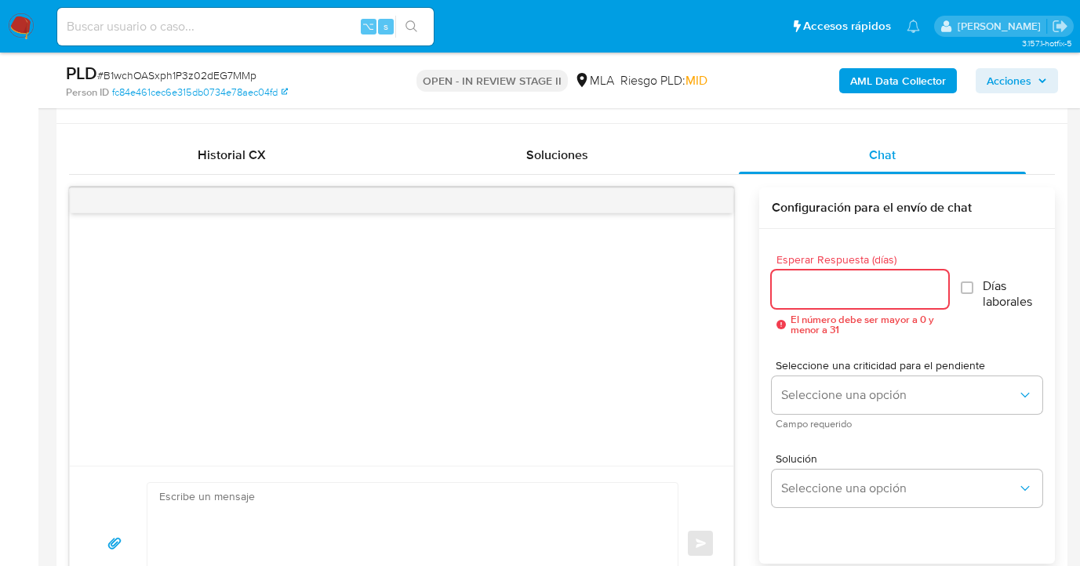
click at [820, 286] on input "Esperar Respuesta (días)" at bounding box center [860, 289] width 177 height 20
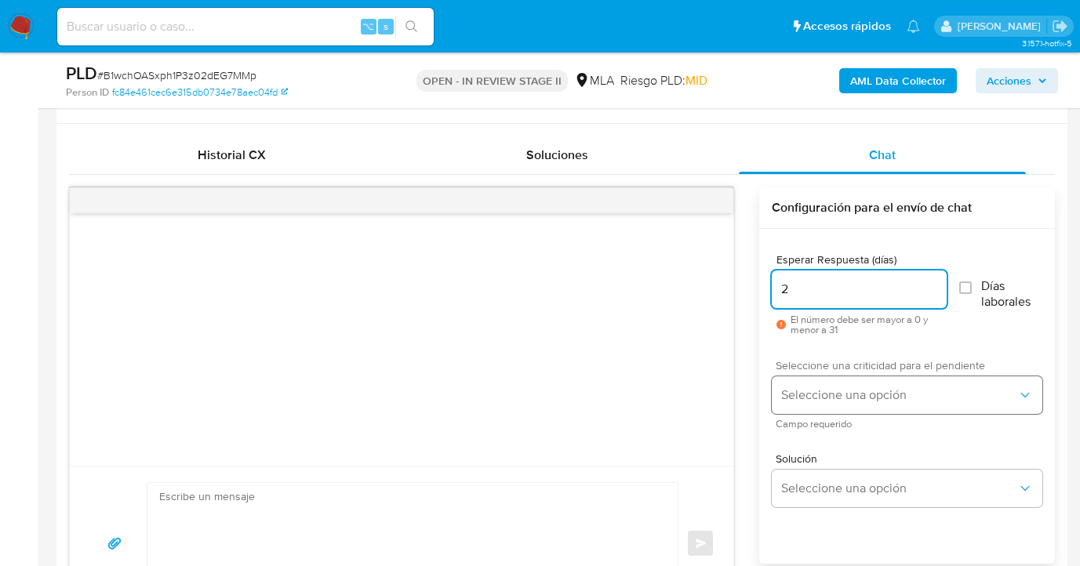
type input "2"
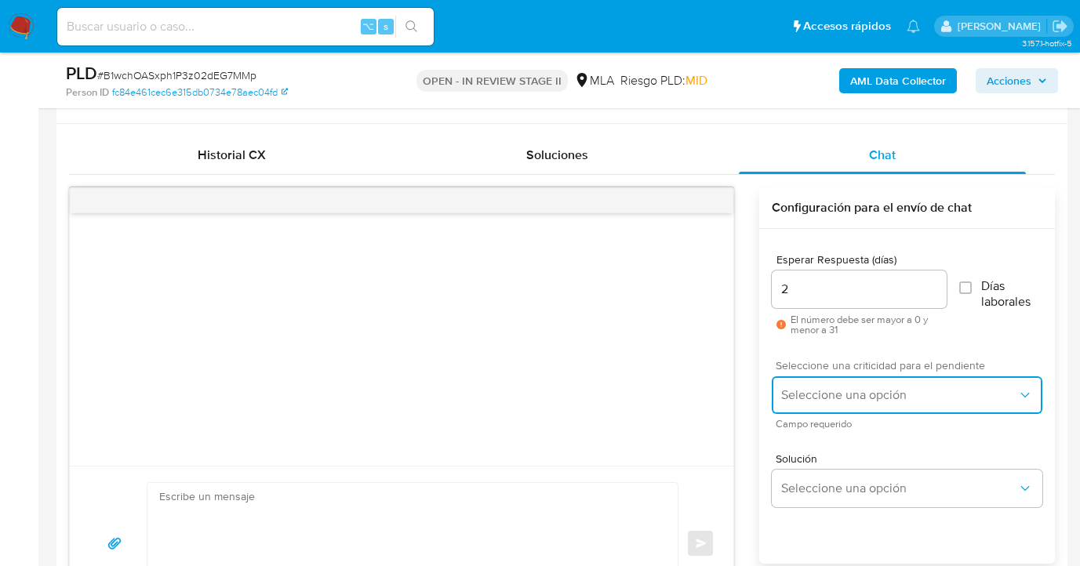
click at [822, 387] on button "Seleccione una opción" at bounding box center [907, 396] width 271 height 38
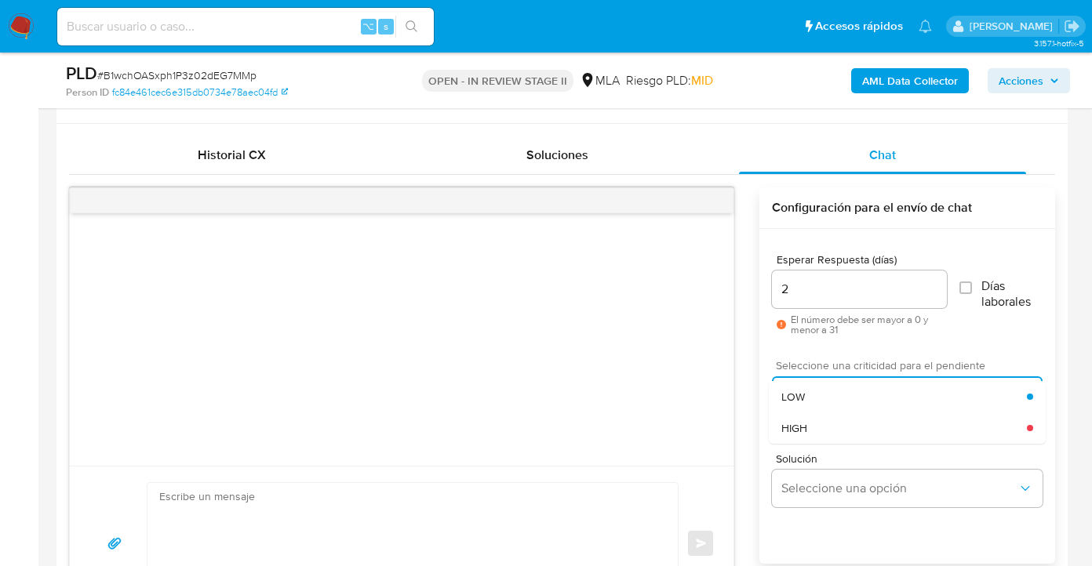
drag, startPoint x: 829, startPoint y: 401, endPoint x: 833, endPoint y: 418, distance: 17.9
click at [828, 401] on div "LOW" at bounding box center [904, 396] width 246 height 31
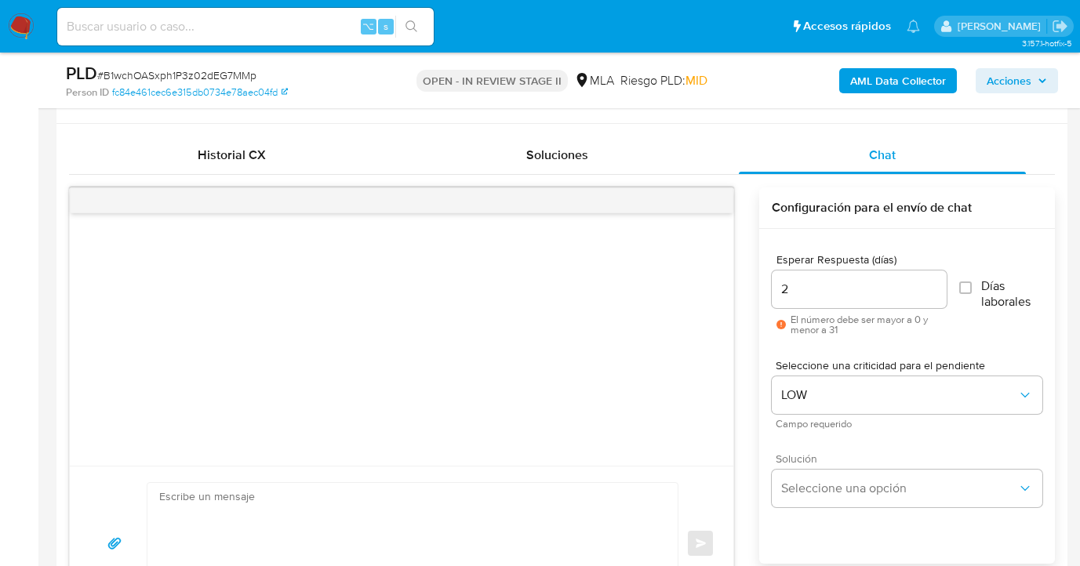
click at [832, 466] on div "Solución Seleccione una opción" at bounding box center [907, 480] width 271 height 54
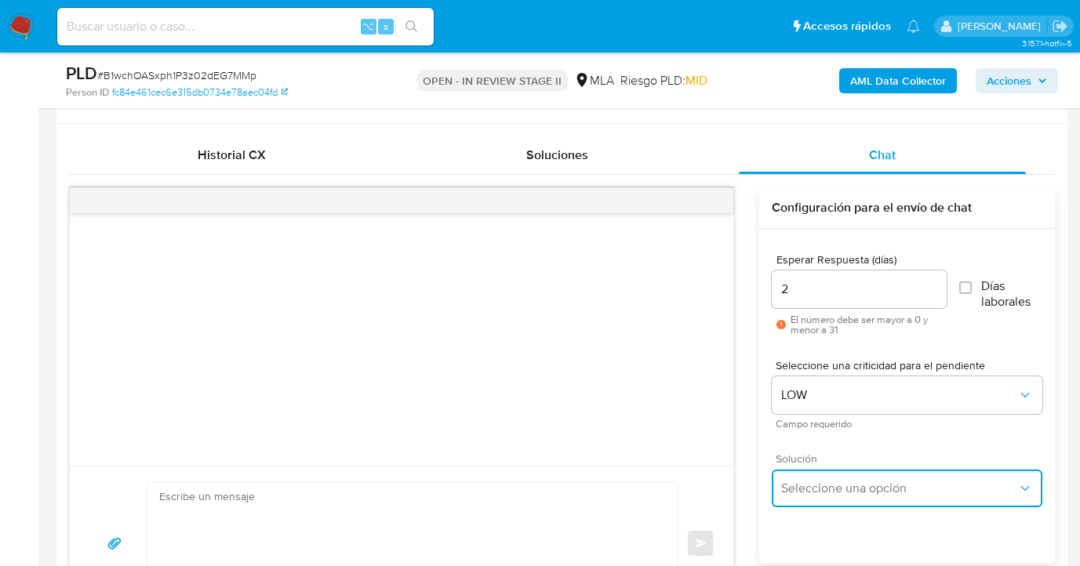
click at [836, 485] on span "Seleccione una opción" at bounding box center [899, 489] width 236 height 16
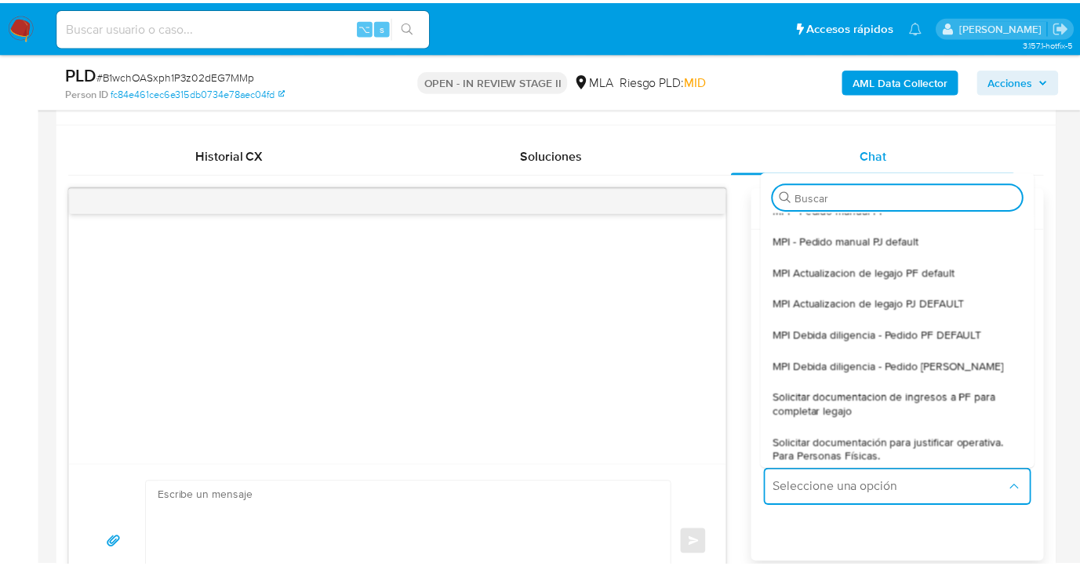
scroll to position [151, 0]
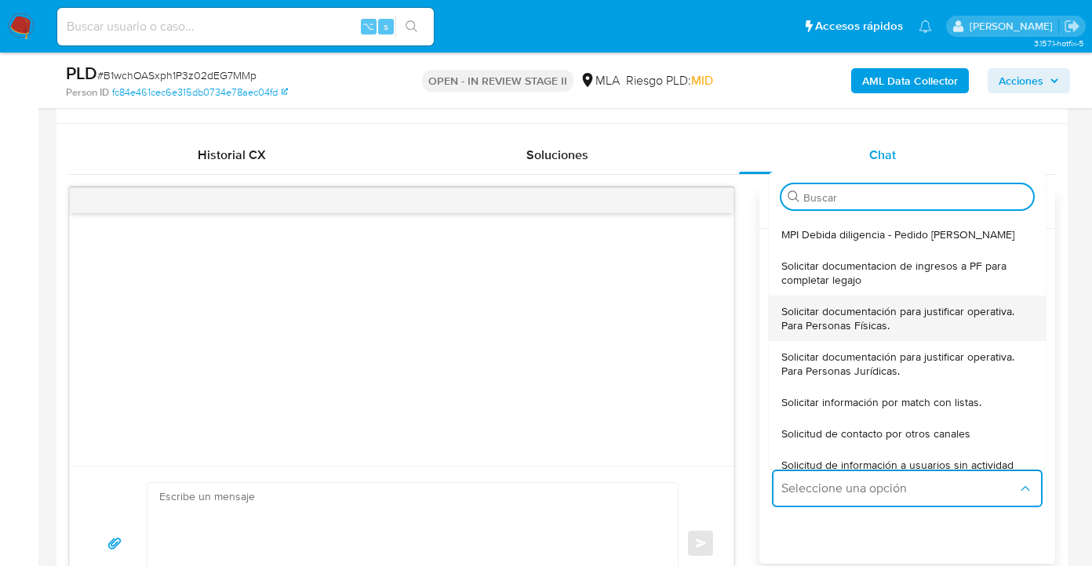
click at [852, 322] on span "Solicitar documentación para justificar operativa. Para Personas Físicas." at bounding box center [907, 318] width 252 height 28
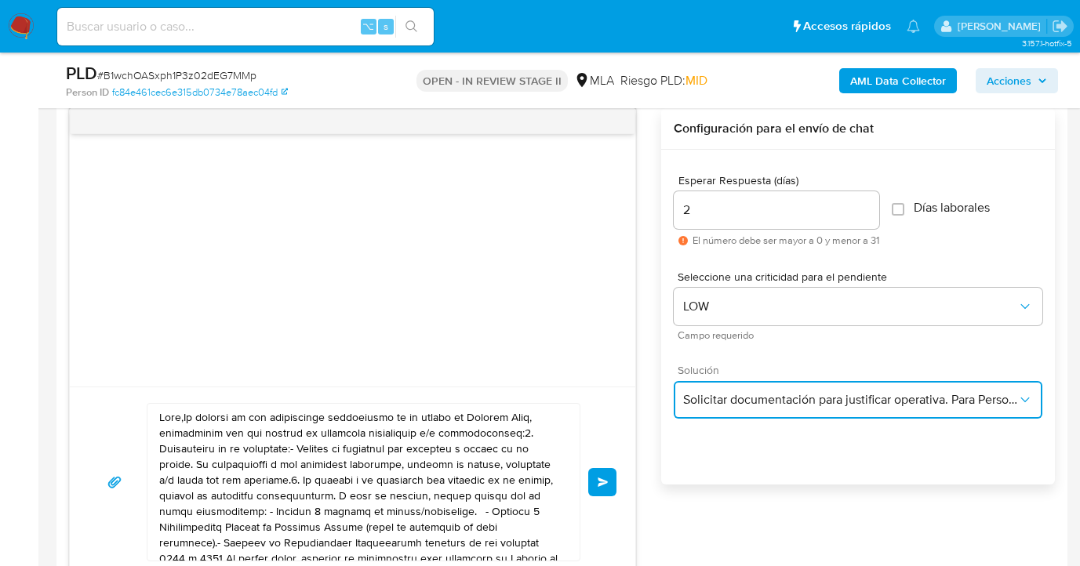
scroll to position [883, 0]
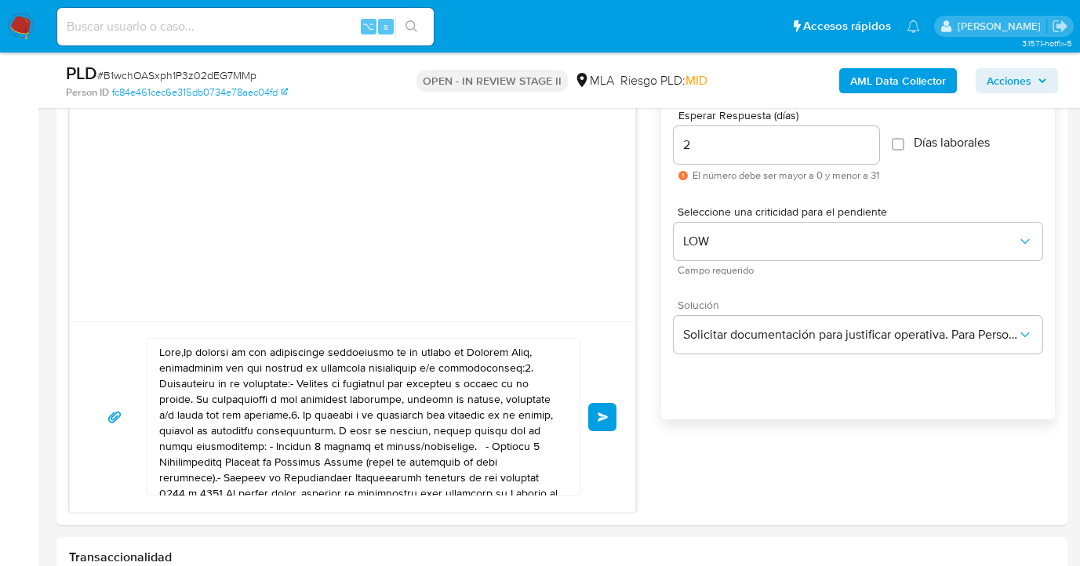
drag, startPoint x: 72, startPoint y: 293, endPoint x: 8, endPoint y: 244, distance: 80.7
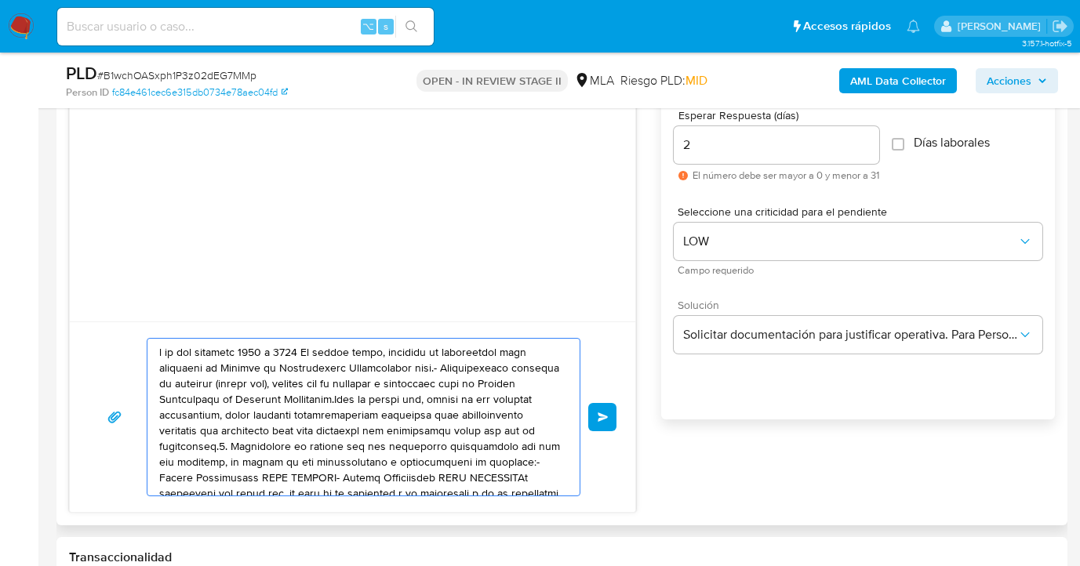
drag, startPoint x: 417, startPoint y: 450, endPoint x: 168, endPoint y: 296, distance: 293.1
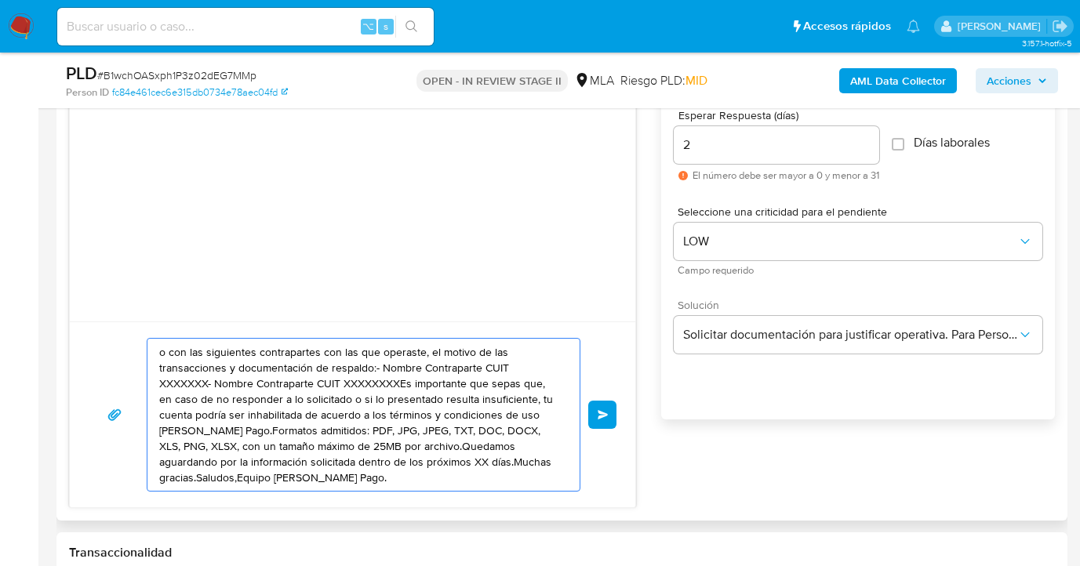
drag, startPoint x: 453, startPoint y: 458, endPoint x: 195, endPoint y: 344, distance: 282.4
click at [195, 344] on textarea "o con las siguientes contrapartes con las que operaste, el motivo de las transa…" at bounding box center [359, 415] width 401 height 152
type textarea "o con lagracias.Saludos,Equipo de Mercado Pago."
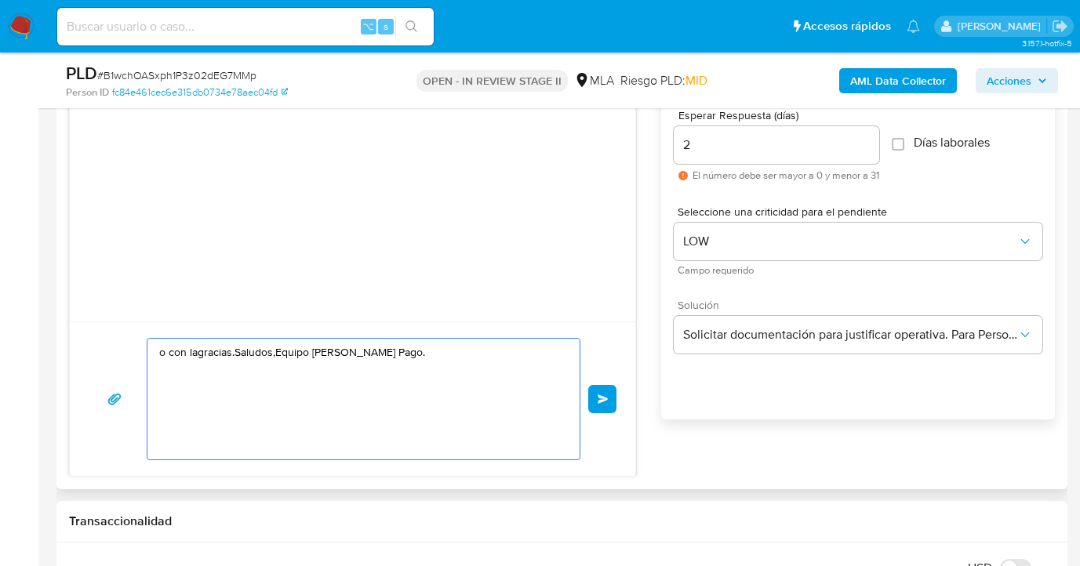
drag, startPoint x: 388, startPoint y: 437, endPoint x: 122, endPoint y: 343, distance: 282.1
click at [124, 343] on div "o con lagracias.Saludos,Equipo de Mercado Pago. Enviar" at bounding box center [353, 399] width 528 height 122
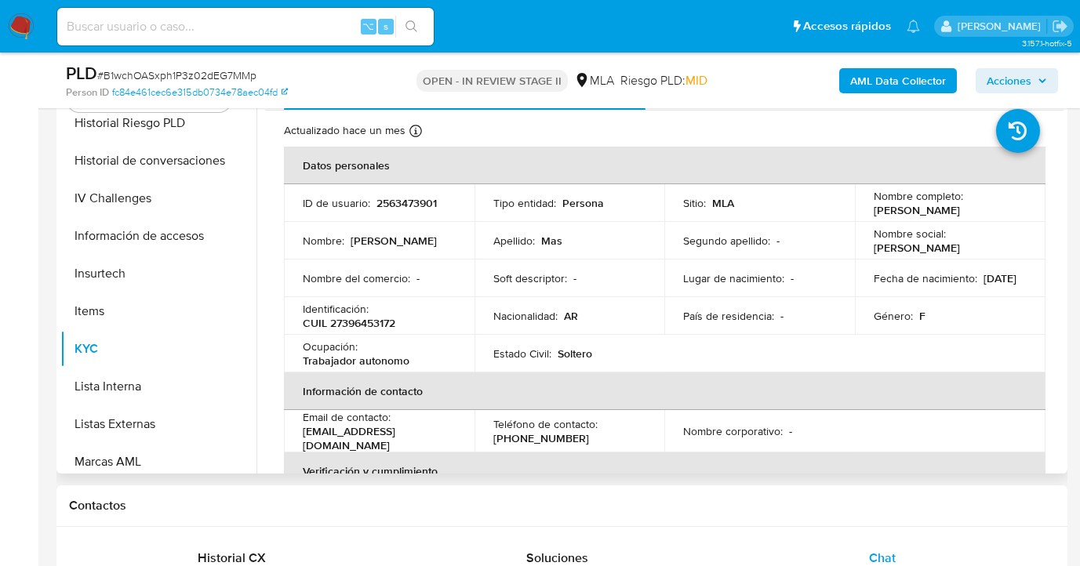
scroll to position [316, 0]
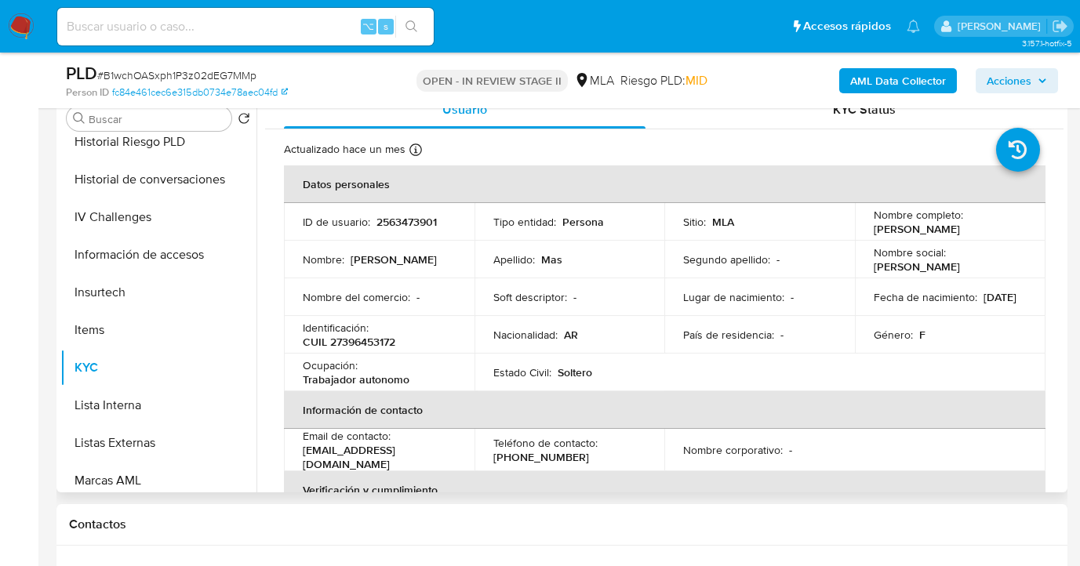
drag, startPoint x: 870, startPoint y: 233, endPoint x: 963, endPoint y: 233, distance: 92.6
click at [960, 233] on p "Karen Stefania Mas" at bounding box center [917, 229] width 86 height 14
copy p "Karen Stefania Mas"
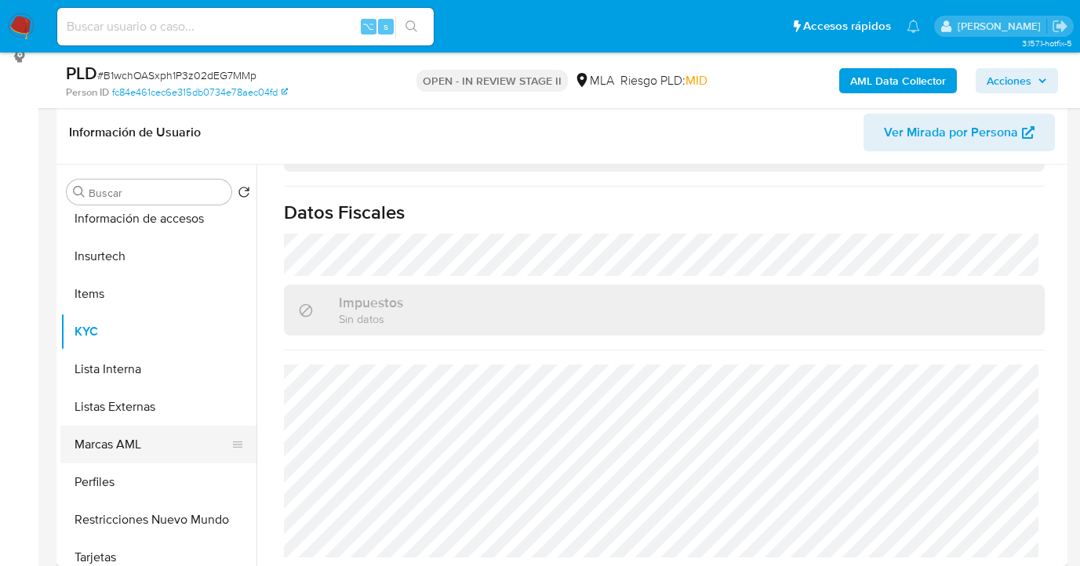
scroll to position [738, 0]
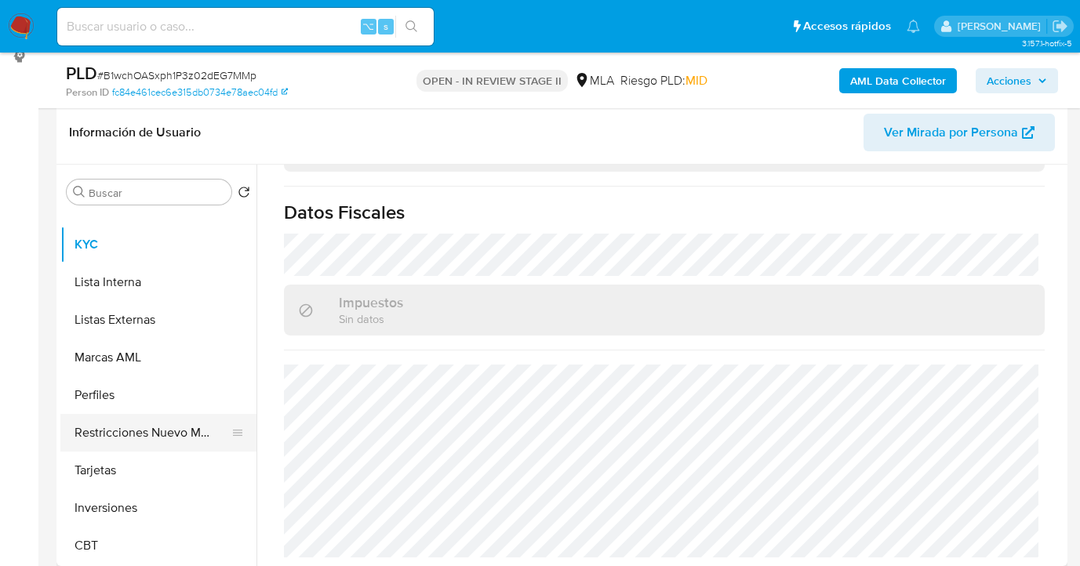
click at [180, 442] on button "Restricciones Nuevo Mundo" at bounding box center [152, 433] width 184 height 38
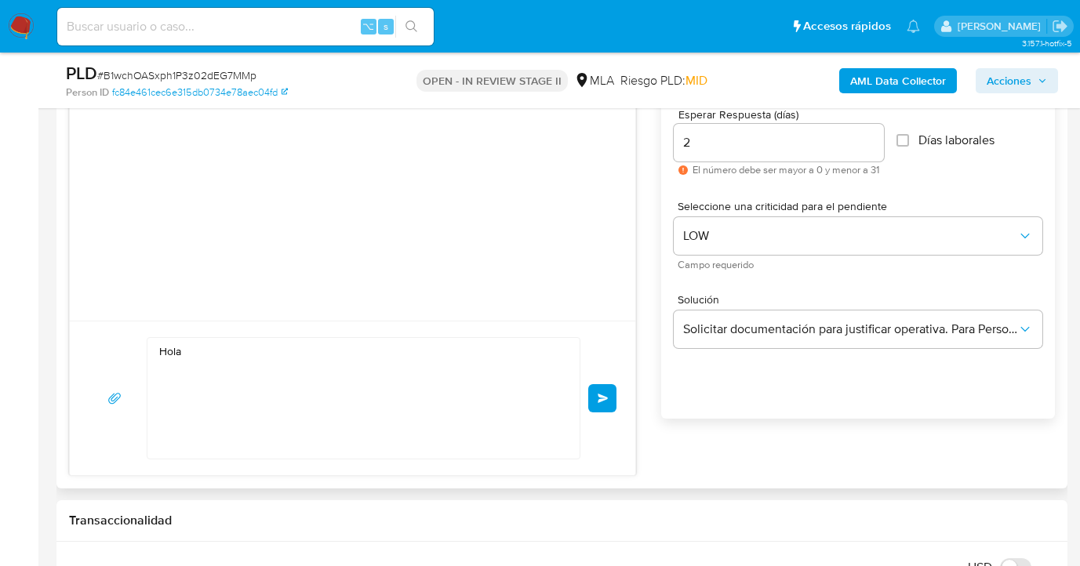
scroll to position [984, 0]
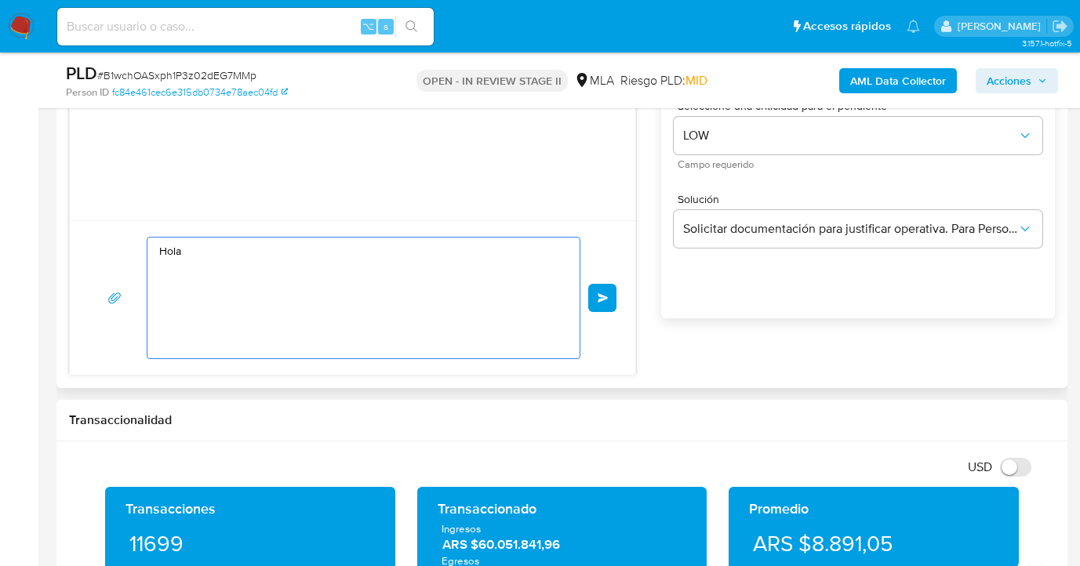
click at [218, 256] on textarea "Hola" at bounding box center [359, 298] width 401 height 121
paste textarea "Karen Stefania Mas"
paste textarea "En función de las operaciones registradas en tu cuenta de Mercado Pago, necesit…"
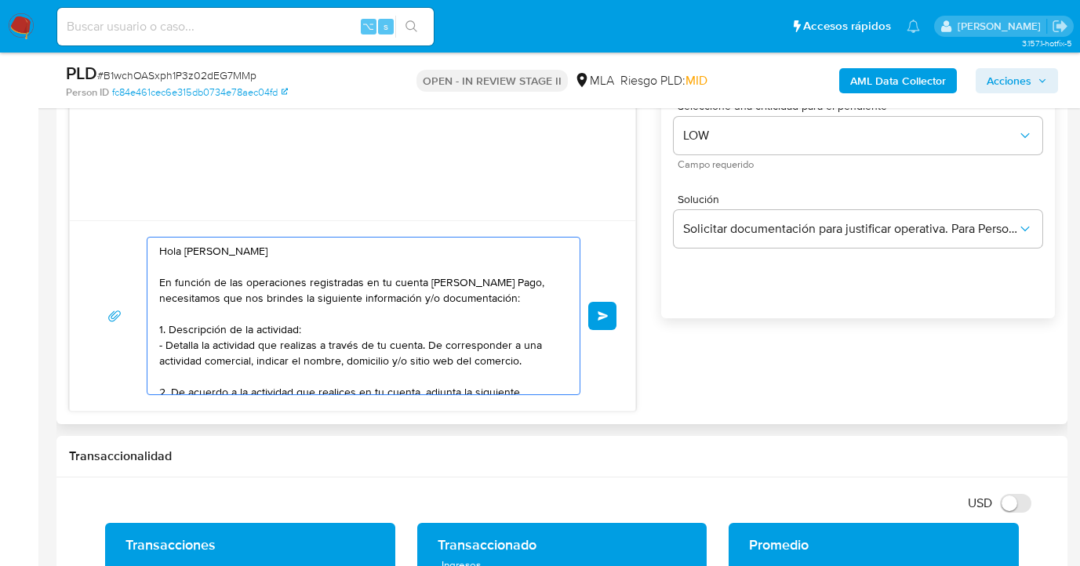
click at [293, 245] on textarea "Hola Karen Stefania Mas En función de las operaciones registradas en tu cuenta …" at bounding box center [359, 316] width 401 height 157
click at [324, 325] on textarea "Hola Karen Stefania Mas, esperamos te encuentres muy bien. En función de las op…" at bounding box center [359, 316] width 401 height 157
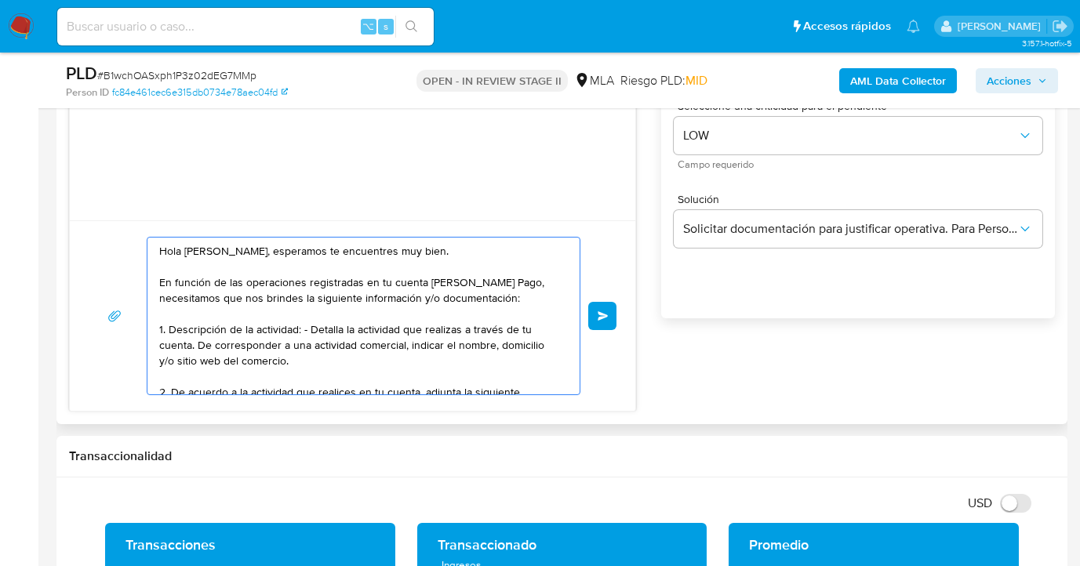
click at [308, 329] on textarea "Hola Karen Stefania Mas, esperamos te encuentres muy bien. En función de las op…" at bounding box center [359, 316] width 401 height 157
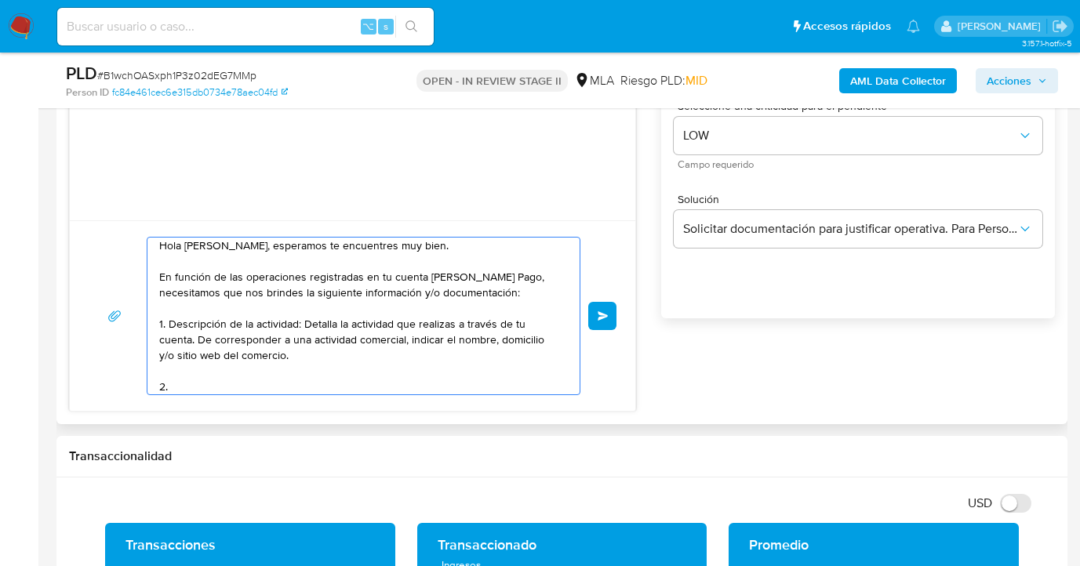
paste textarea "¿A qué corresponde el incremento significativo de fondos en tu cuenta en el mes…"
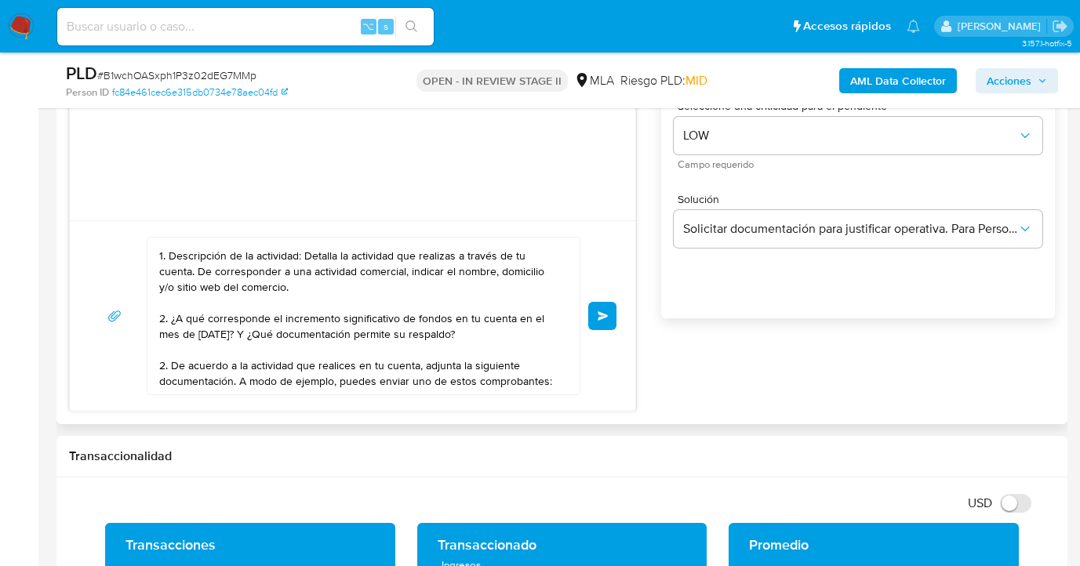
scroll to position [98, 0]
click at [166, 344] on textarea "Hola Karen Stefania Mas, esperamos te encuentres muy bien. En función de las op…" at bounding box center [359, 316] width 401 height 157
drag, startPoint x: 459, startPoint y: 338, endPoint x: 551, endPoint y: 359, distance: 94.2
click at [552, 359] on textarea "Hola Karen Stefania Mas, esperamos te encuentres muy bien. En función de las op…" at bounding box center [359, 316] width 401 height 157
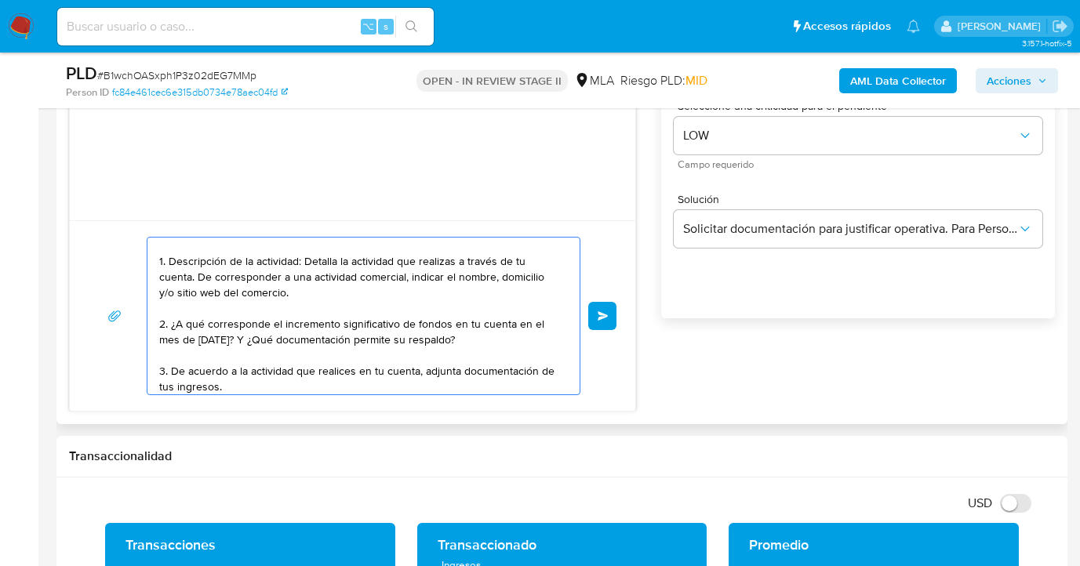
scroll to position [100, 0]
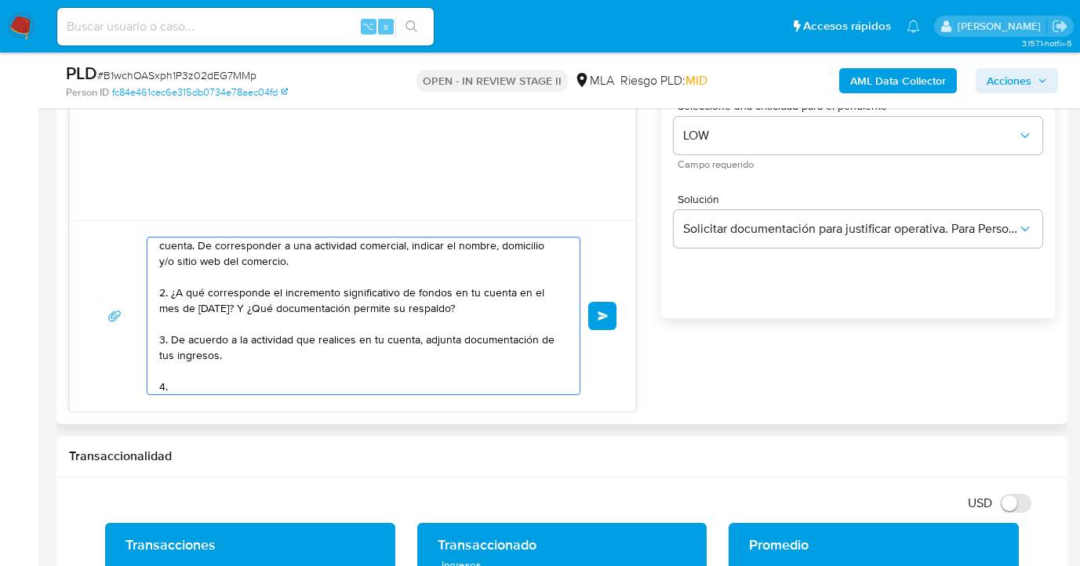
paste textarea "Proporciona el vínculo con las siguientes contrapartes con las que operaste, el…"
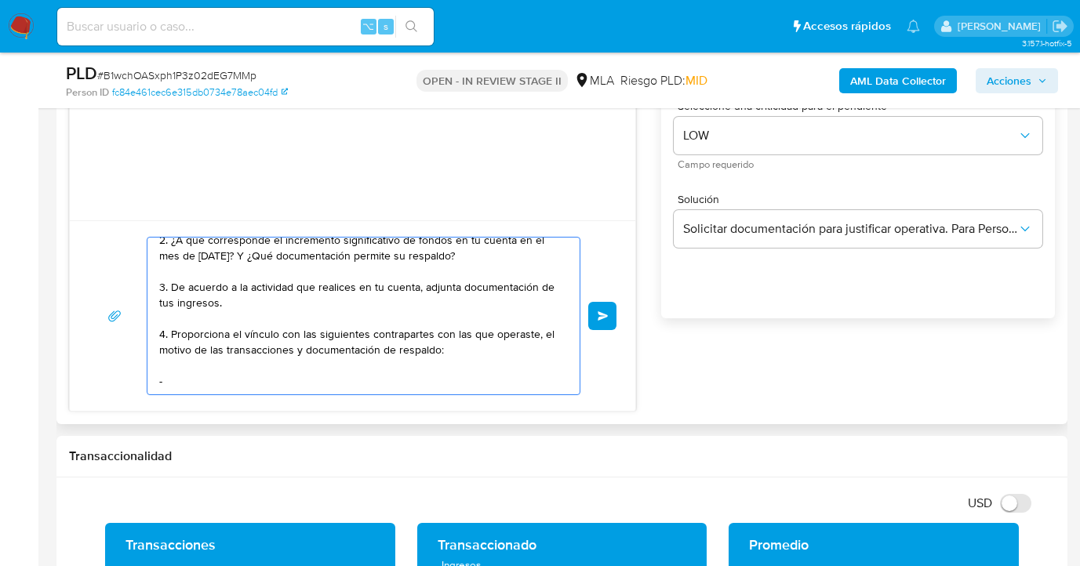
paste textarea "-"
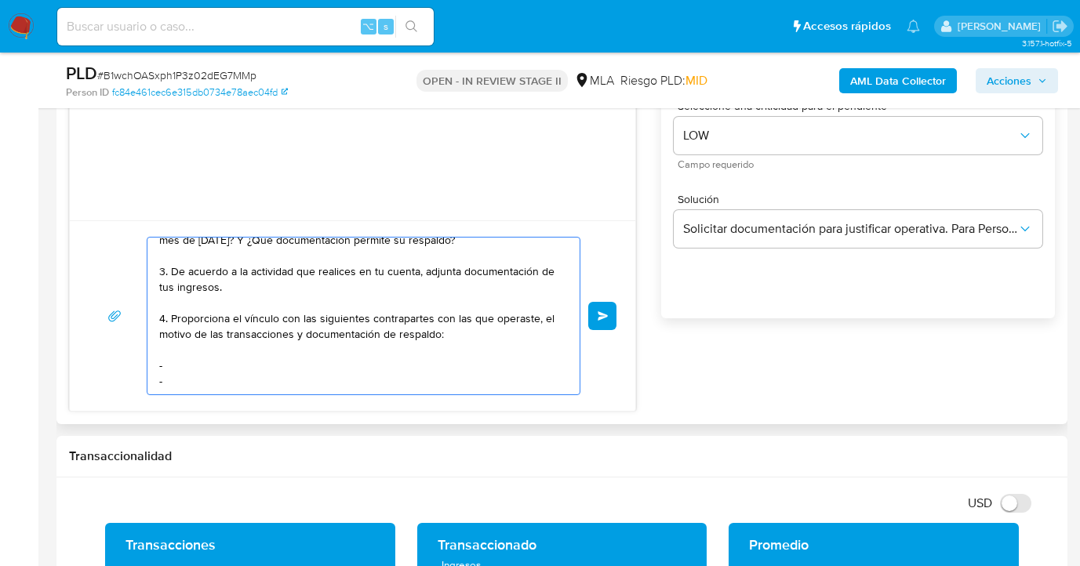
paste textarea "-"
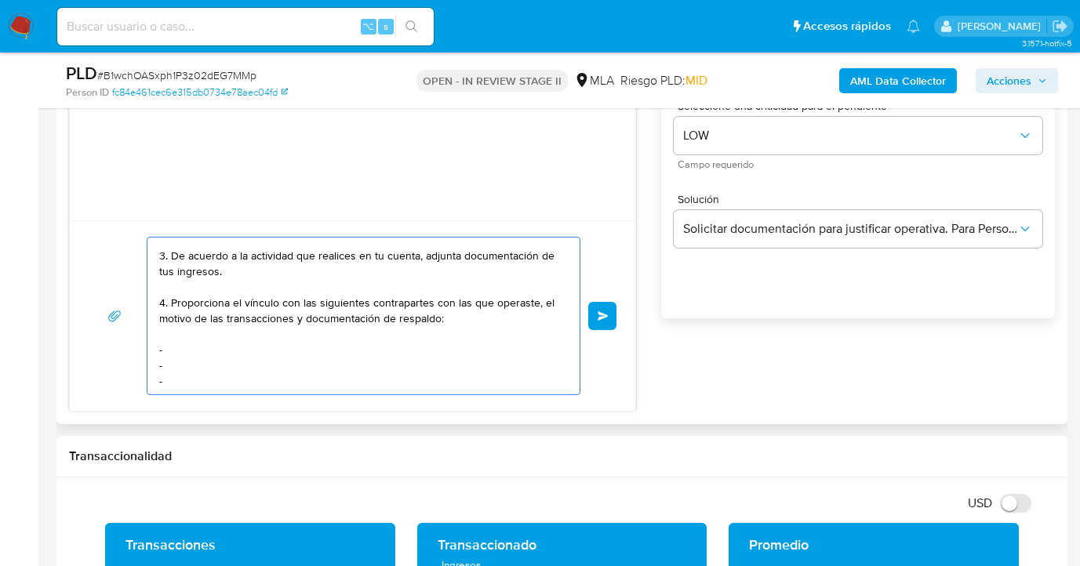
paste textarea "-"
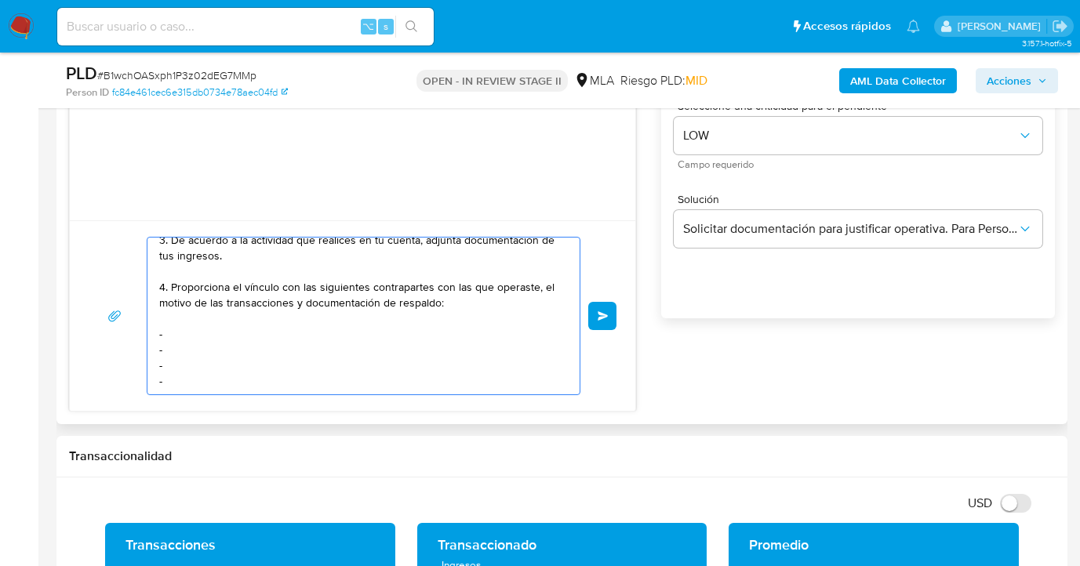
paste textarea "-"
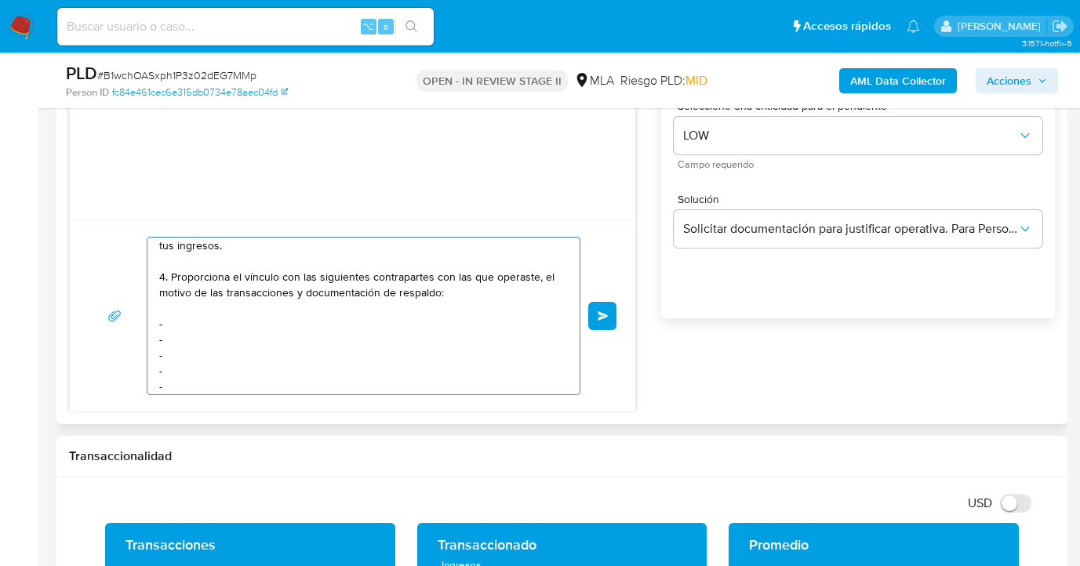
scroll to position [241, 0]
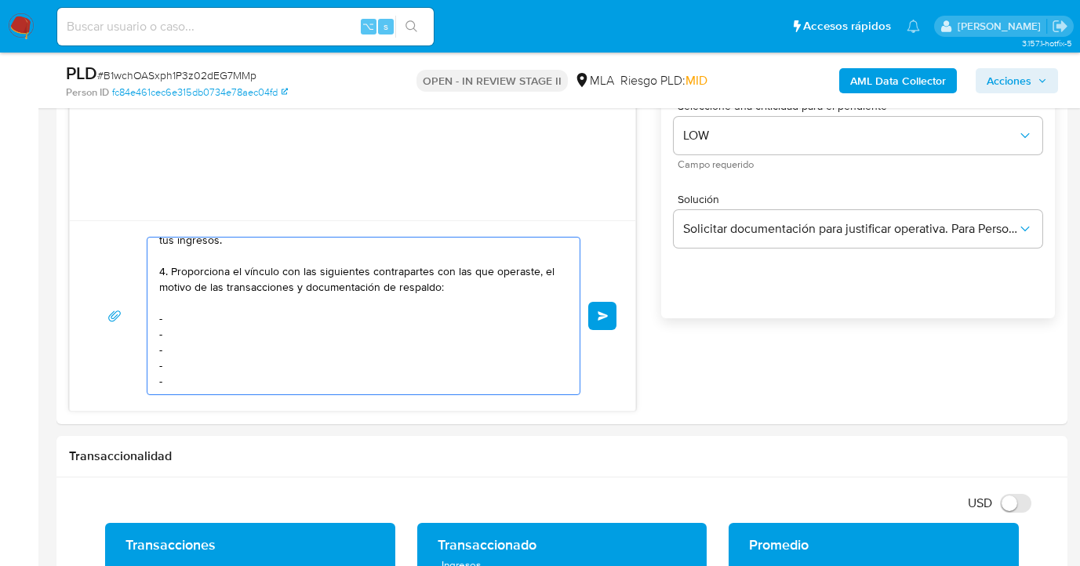
paste textarea "Es importante que sepas que, en caso de no responder a lo solicitado o si lo pr…"
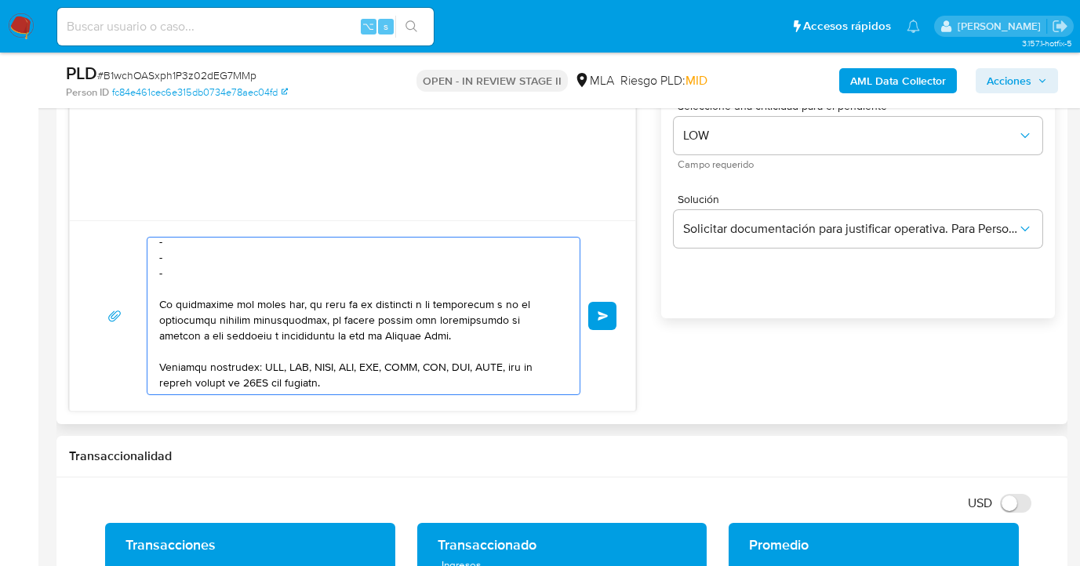
scroll to position [377, 0]
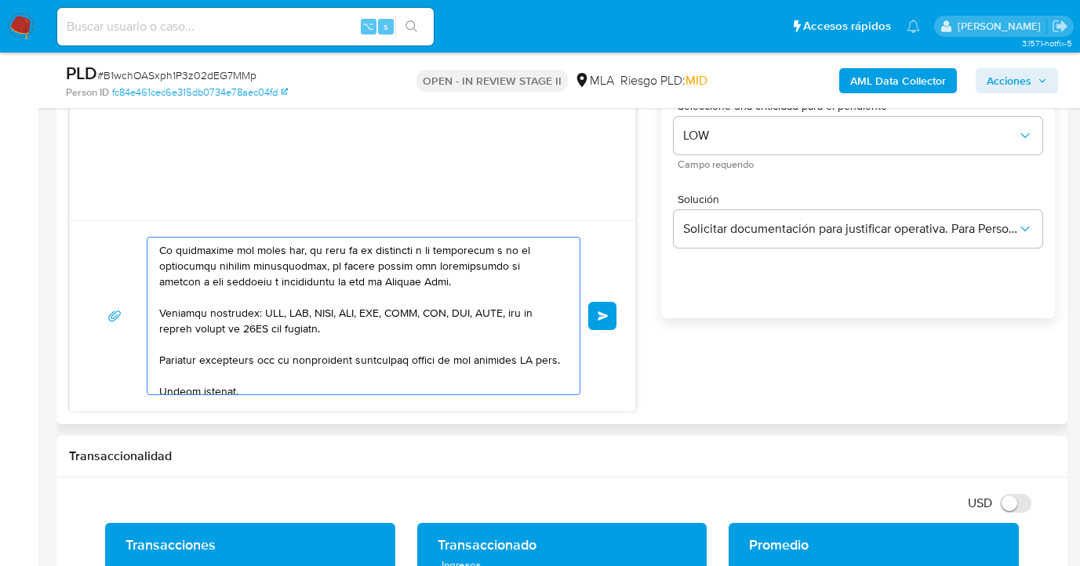
click at [539, 357] on textarea at bounding box center [359, 316] width 401 height 157
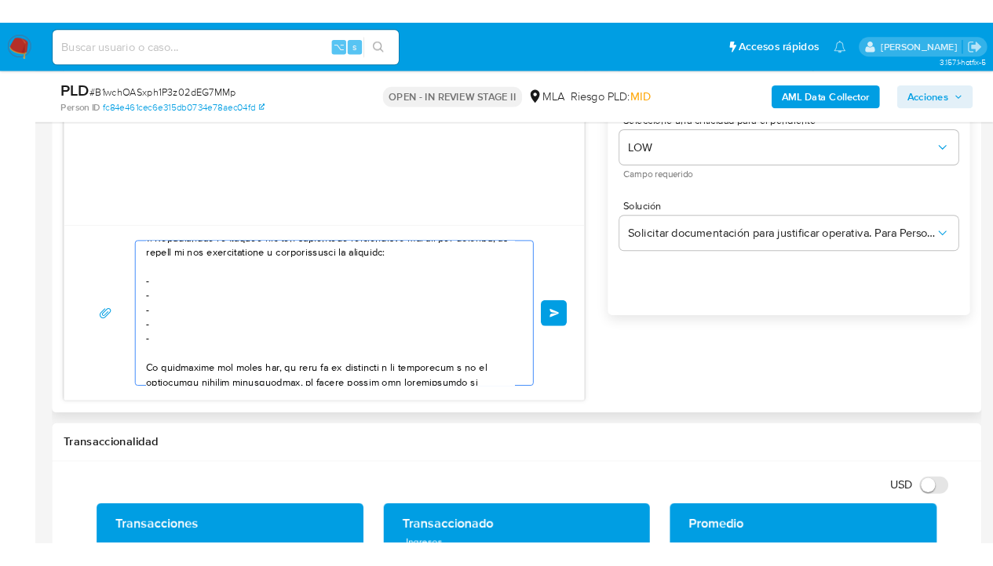
scroll to position [253, 0]
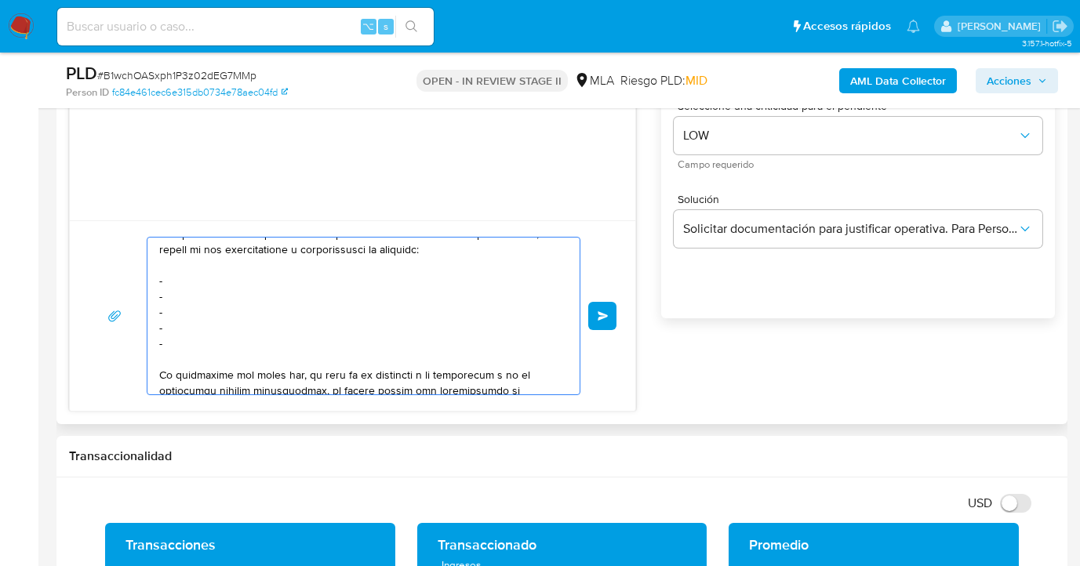
click at [188, 281] on textarea at bounding box center [359, 316] width 401 height 157
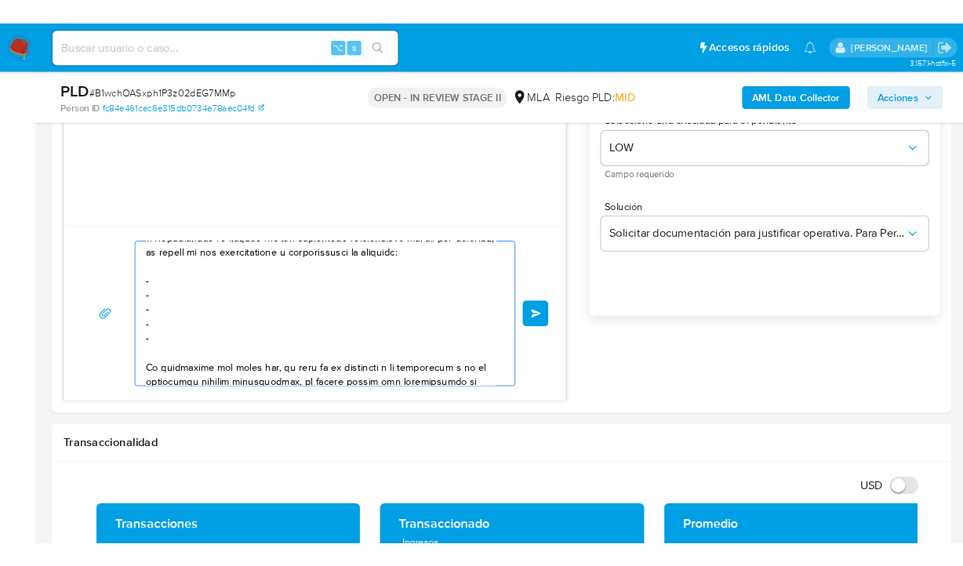
scroll to position [284, 0]
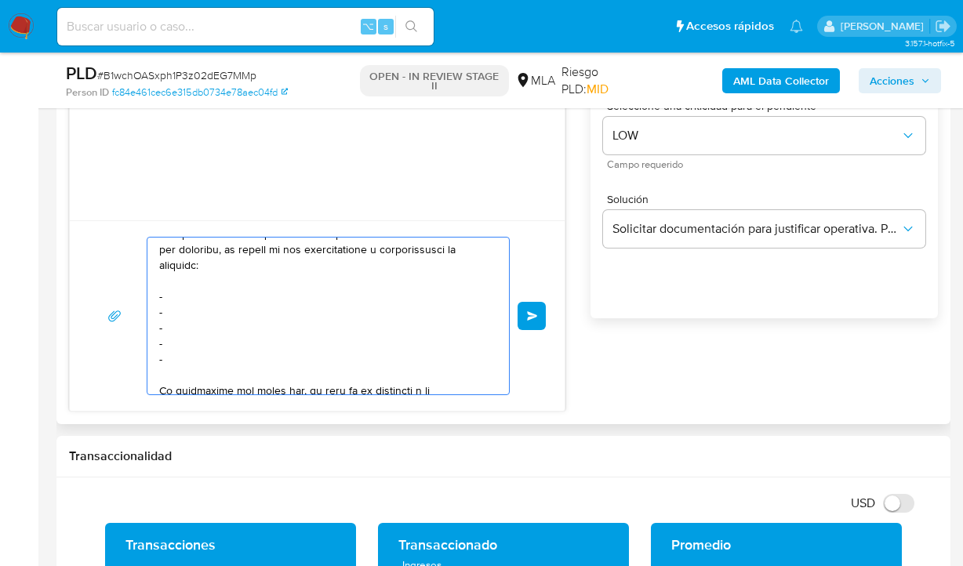
paste textarea "Westerhofen Nahuel Alejandro - CUIT 20418998564"
click at [209, 316] on textarea at bounding box center [324, 316] width 330 height 157
paste textarea "Aylén Lujan Barboza - CUIL 27464161568"
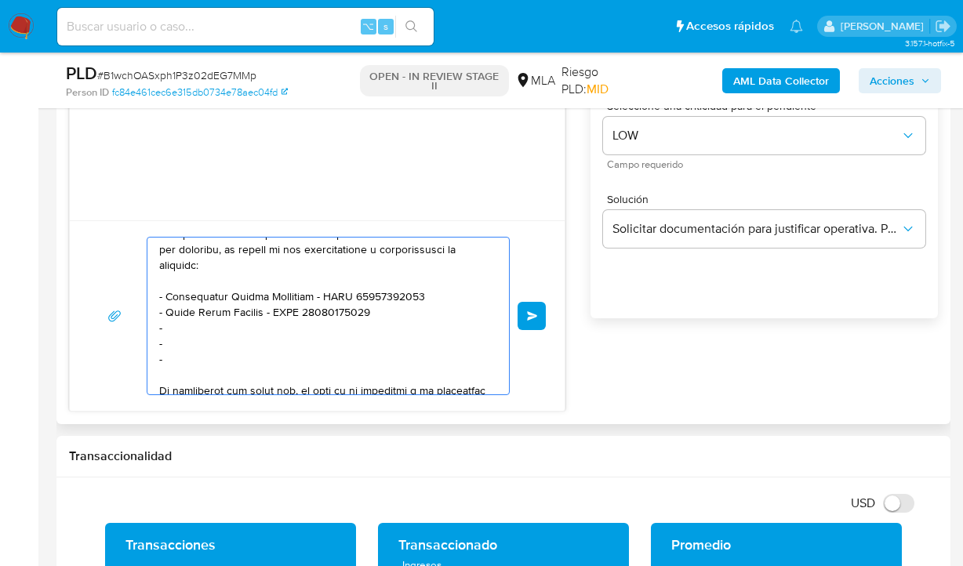
click at [184, 329] on textarea at bounding box center [324, 316] width 330 height 157
paste textarea "Erica Soledad García - CUIL 27348492662"
click at [213, 341] on textarea at bounding box center [324, 316] width 330 height 157
paste textarea "Silvana Arminda Herrera - CUIL 27245505561"
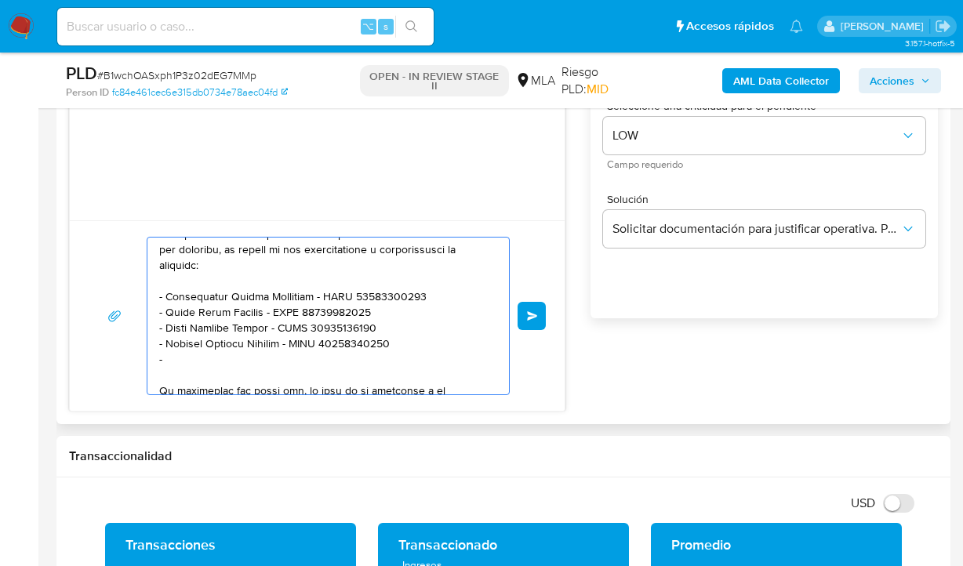
click at [239, 360] on textarea at bounding box center [324, 316] width 330 height 157
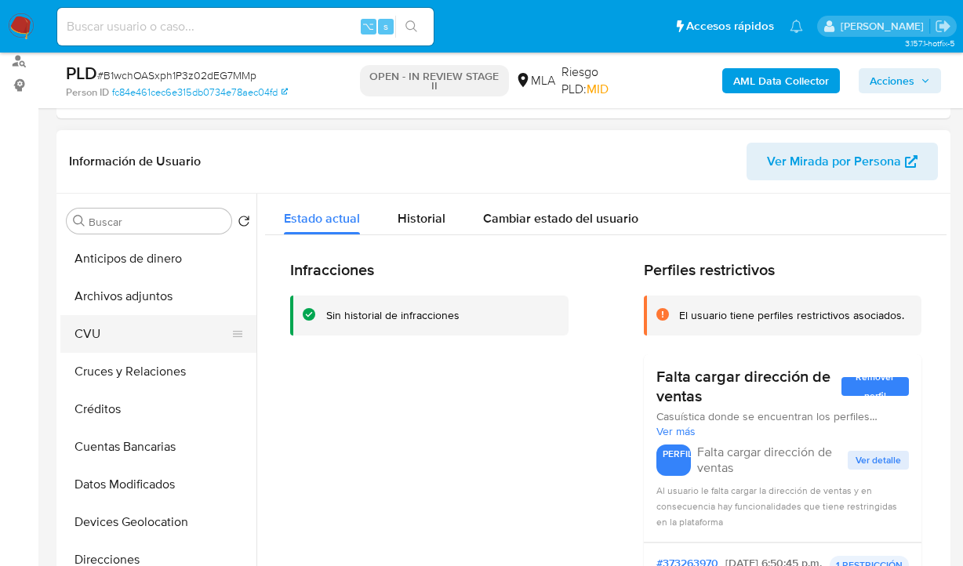
scroll to position [203, 0]
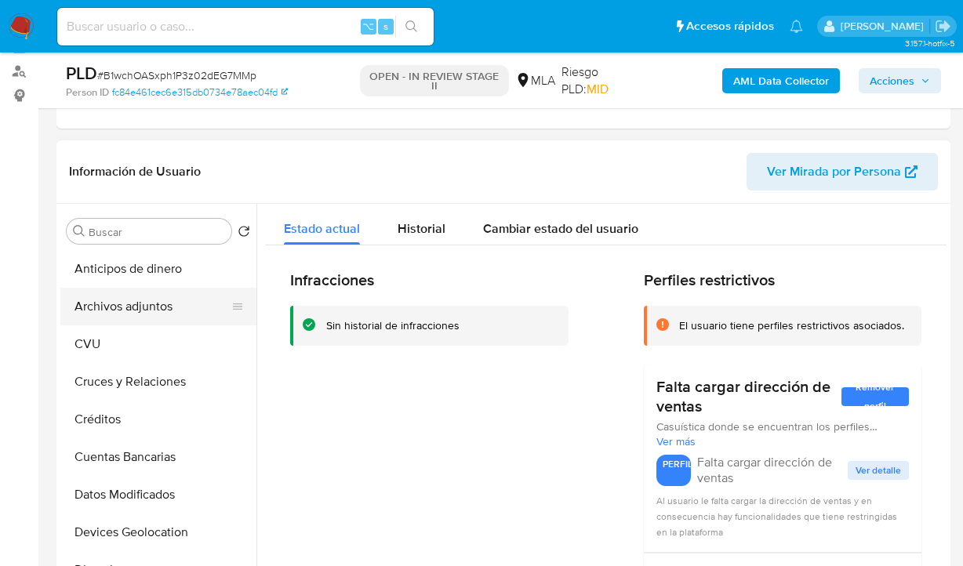
type textarea "Hola Karen Stefania Mas, esperamos te encuentres muy bien. En función de las op…"
click at [187, 309] on button "Archivos adjuntos" at bounding box center [152, 307] width 184 height 38
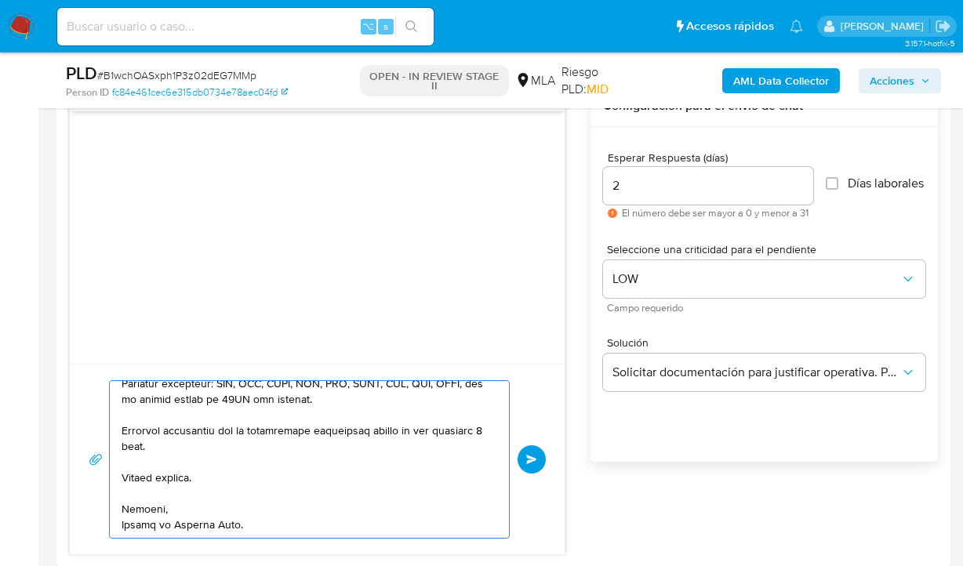
scroll to position [1039, 0]
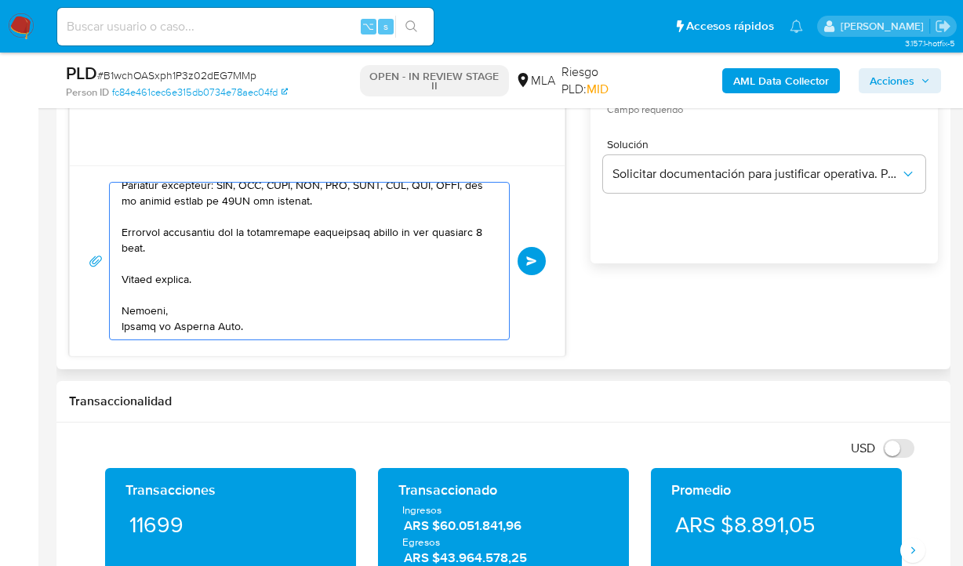
click at [534, 261] on span "Enviar" at bounding box center [531, 261] width 11 height 9
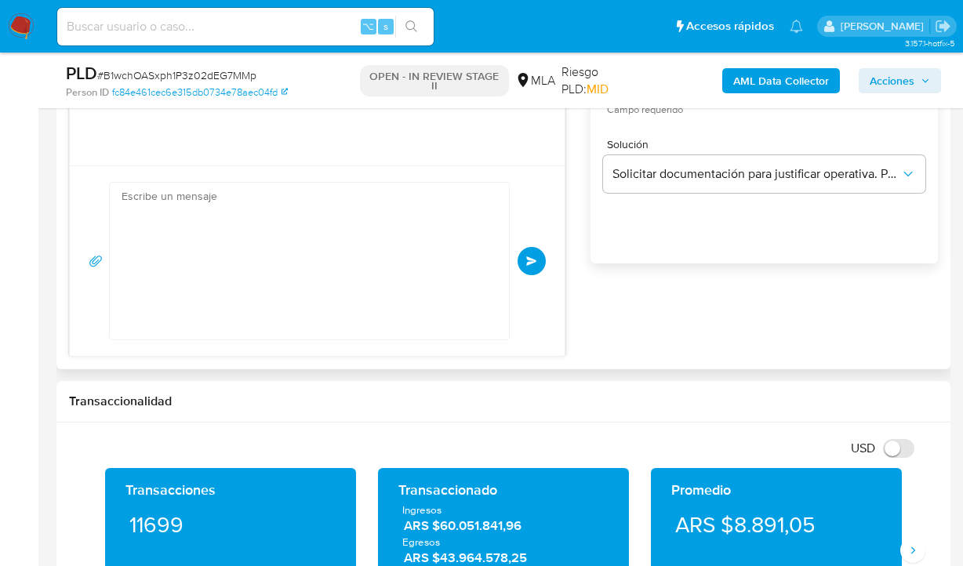
scroll to position [408, 0]
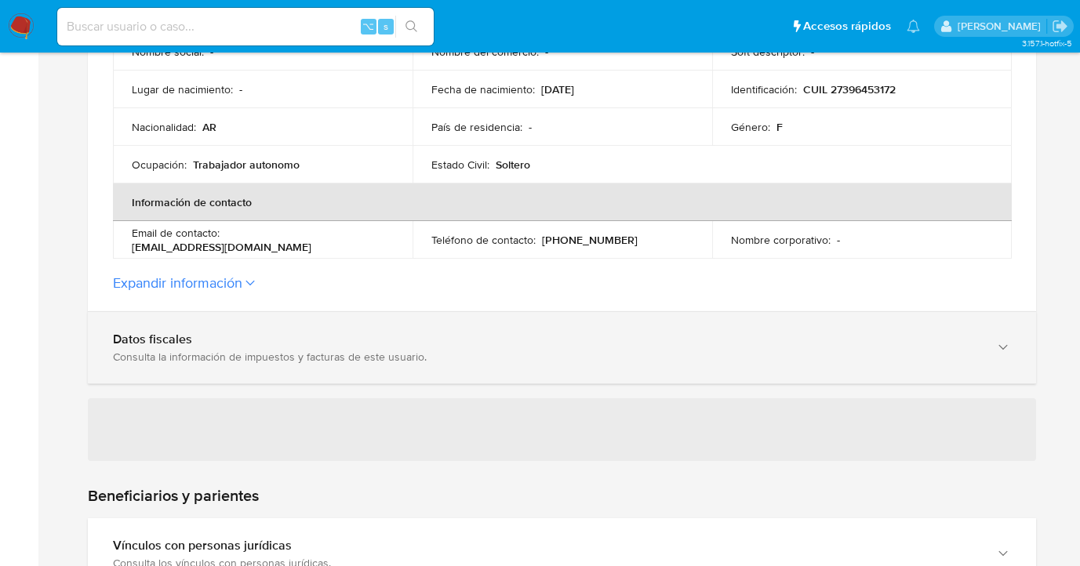
scroll to position [486, 0]
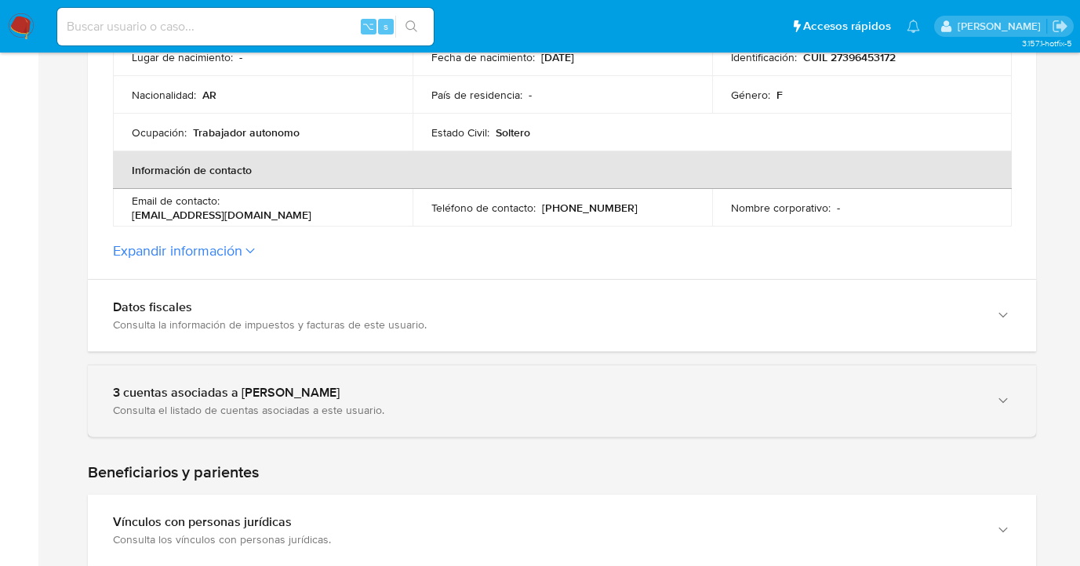
click at [1008, 397] on icon "button" at bounding box center [1004, 401] width 16 height 16
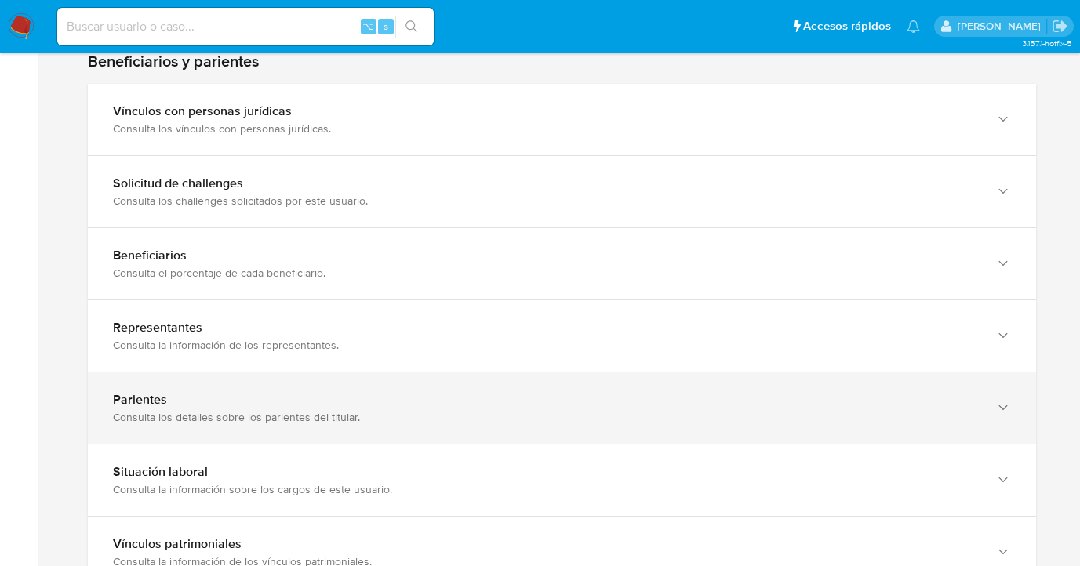
scroll to position [1330, 0]
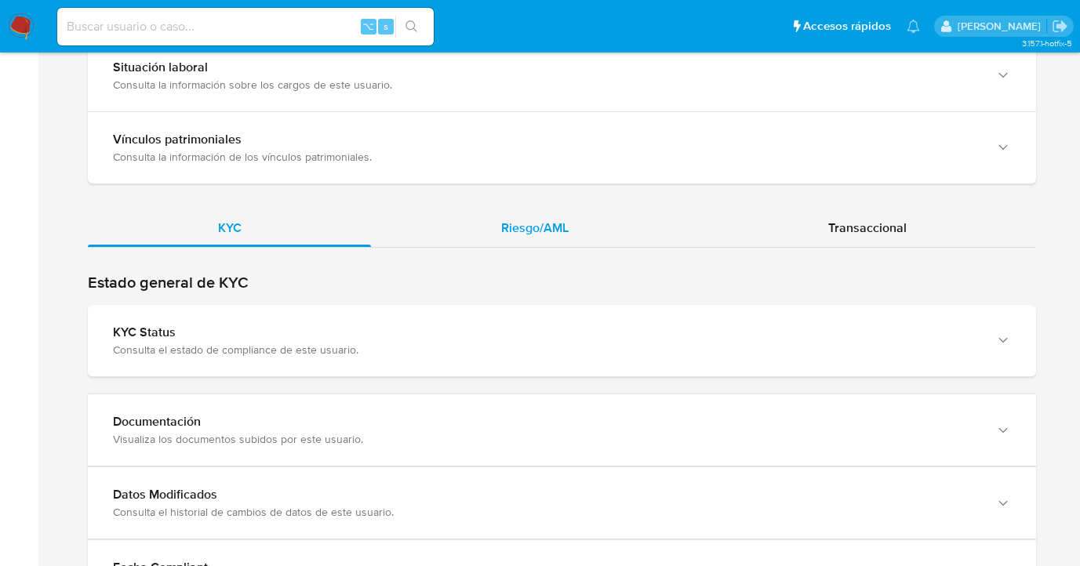
click at [584, 247] on div "Riesgo/AML" at bounding box center [534, 228] width 327 height 38
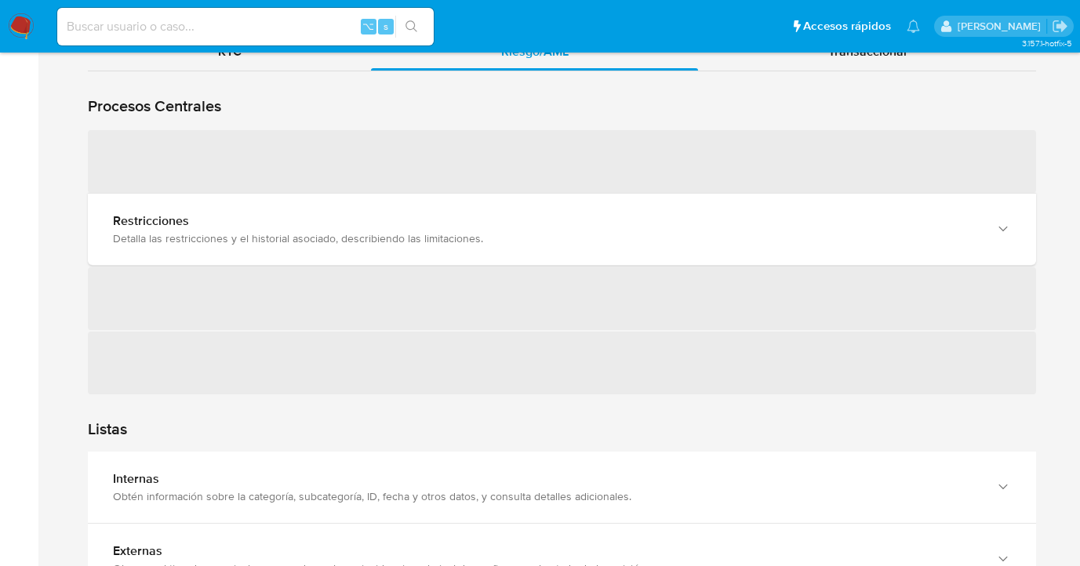
scroll to position [1746, 0]
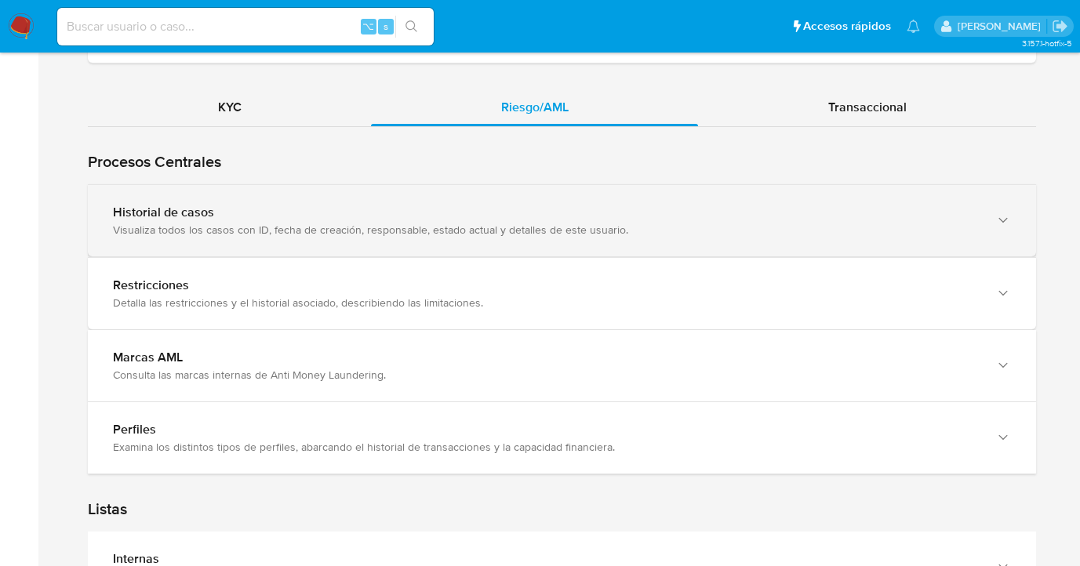
click at [1005, 228] on icon "button" at bounding box center [1004, 221] width 16 height 16
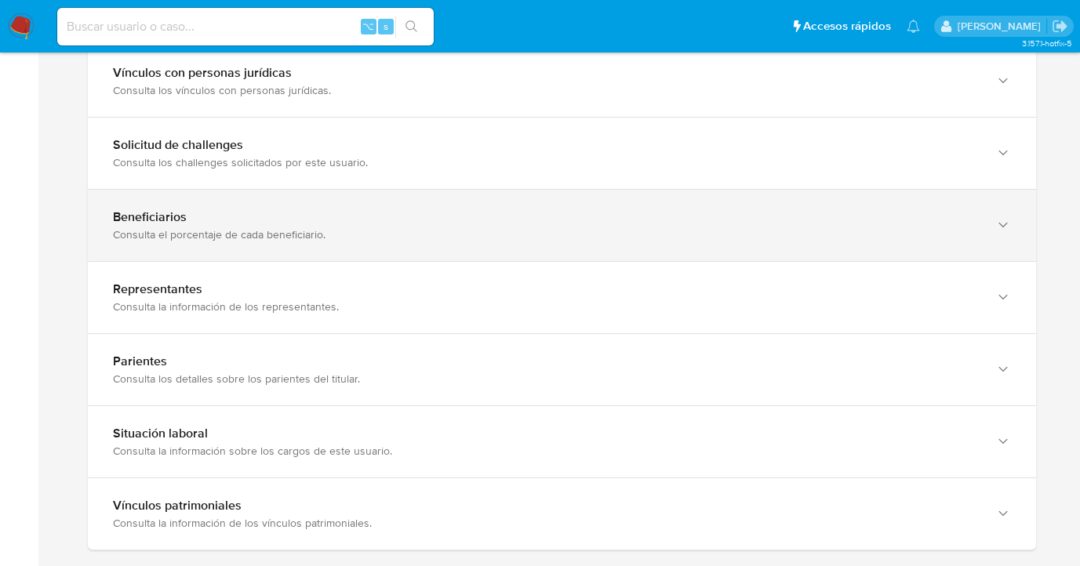
scroll to position [726, 0]
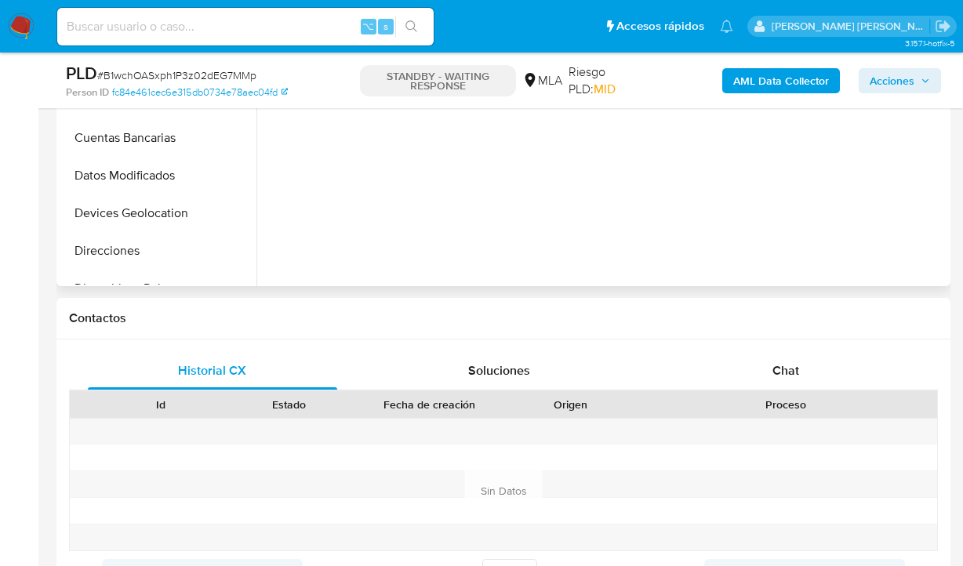
select select "10"
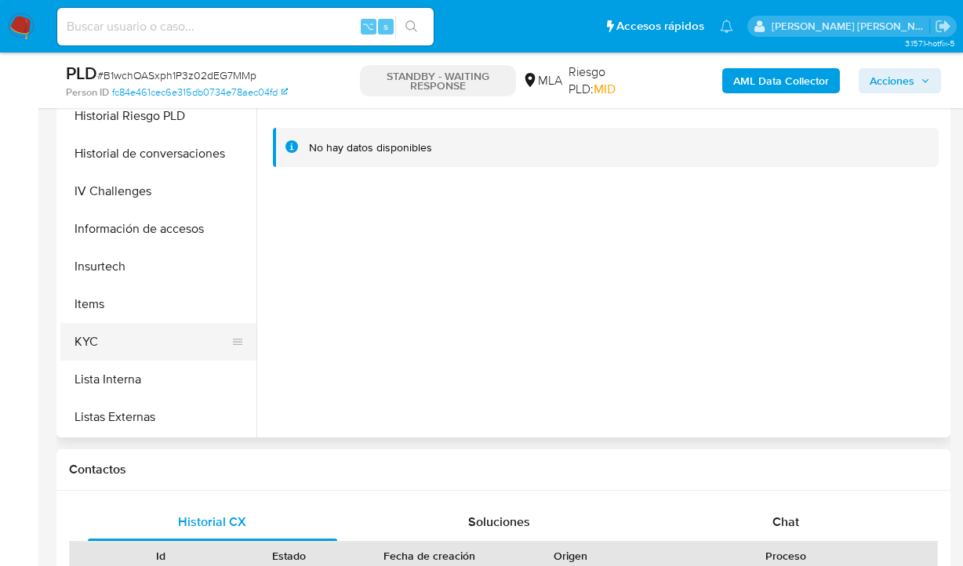
scroll to position [514, 0]
click at [204, 338] on button "KYC" at bounding box center [152, 341] width 184 height 38
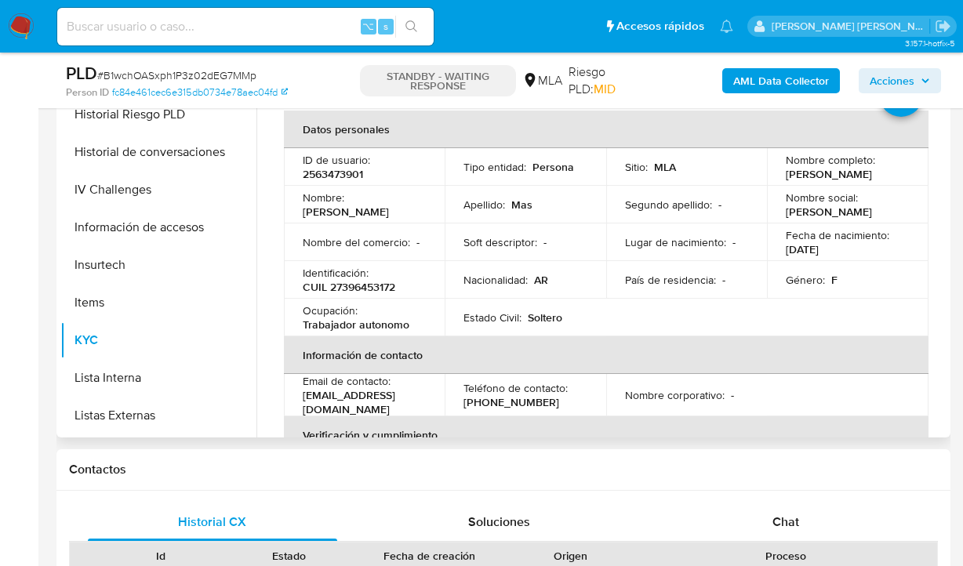
scroll to position [911, 0]
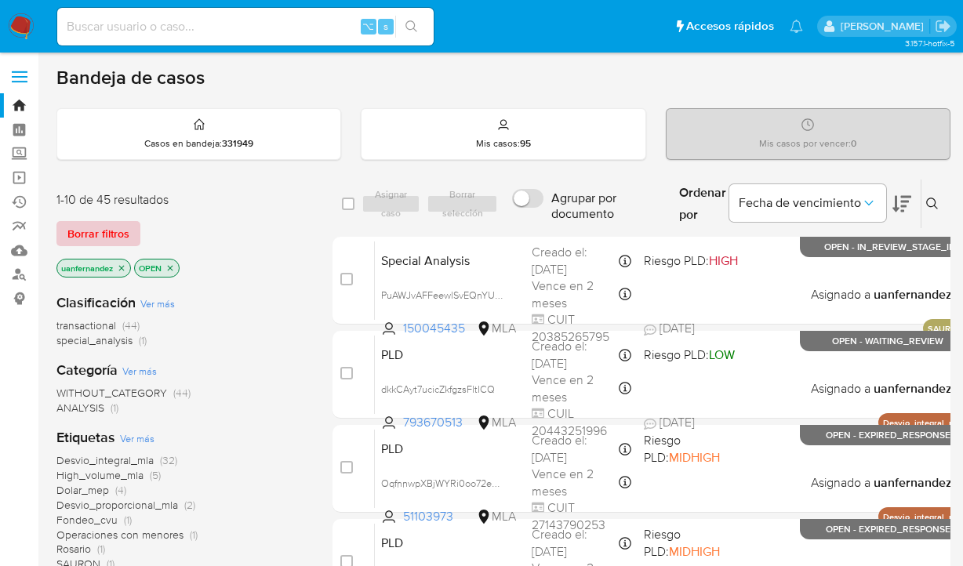
click at [119, 239] on span "Borrar filtros" at bounding box center [98, 234] width 62 height 22
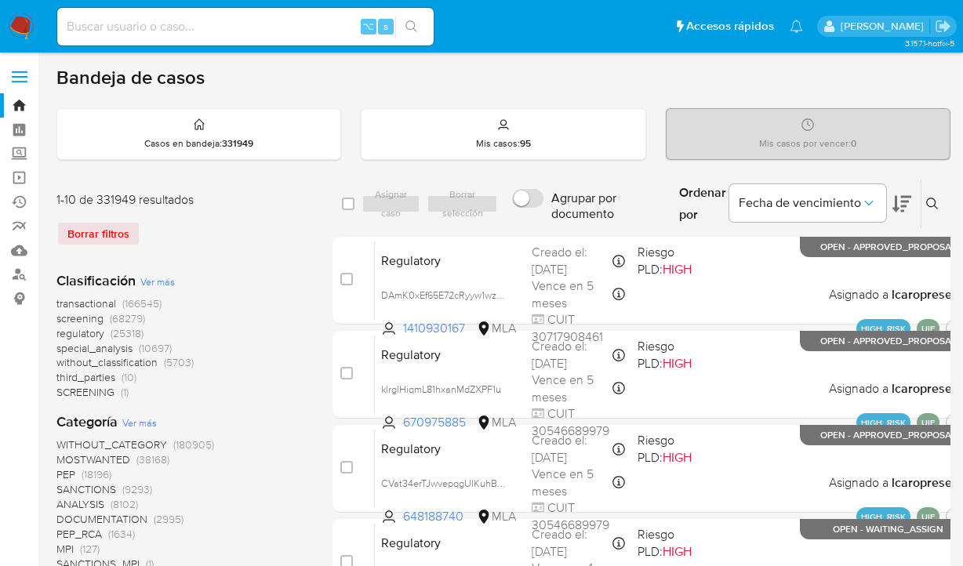
click at [930, 198] on icon at bounding box center [933, 204] width 13 height 13
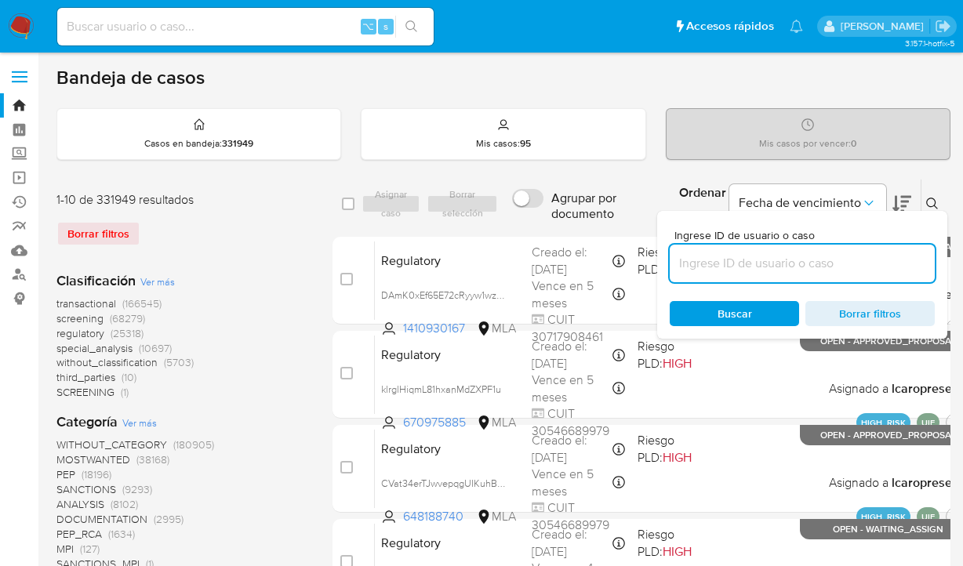
click at [754, 253] on input at bounding box center [802, 263] width 265 height 20
type input "1817675941"
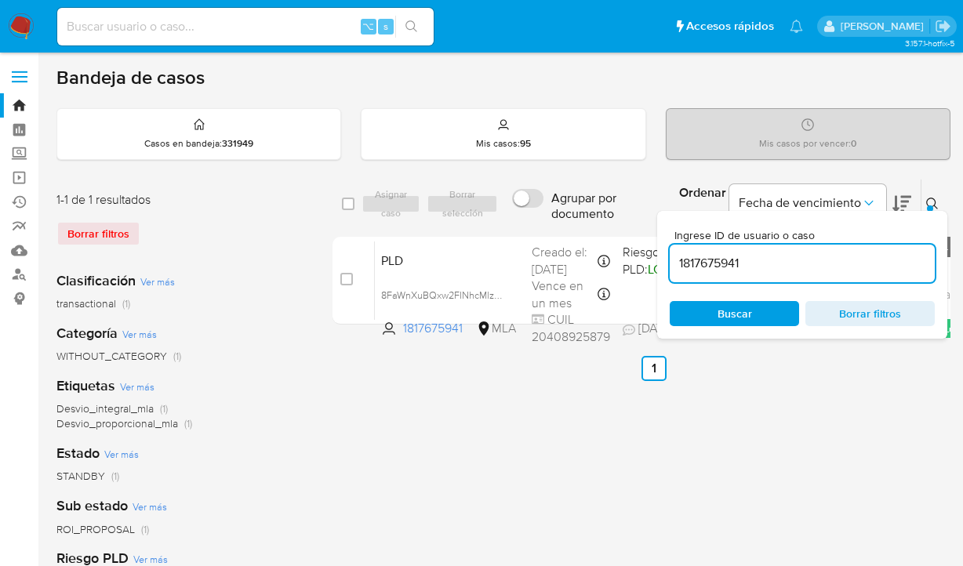
click at [934, 200] on icon at bounding box center [933, 204] width 12 height 12
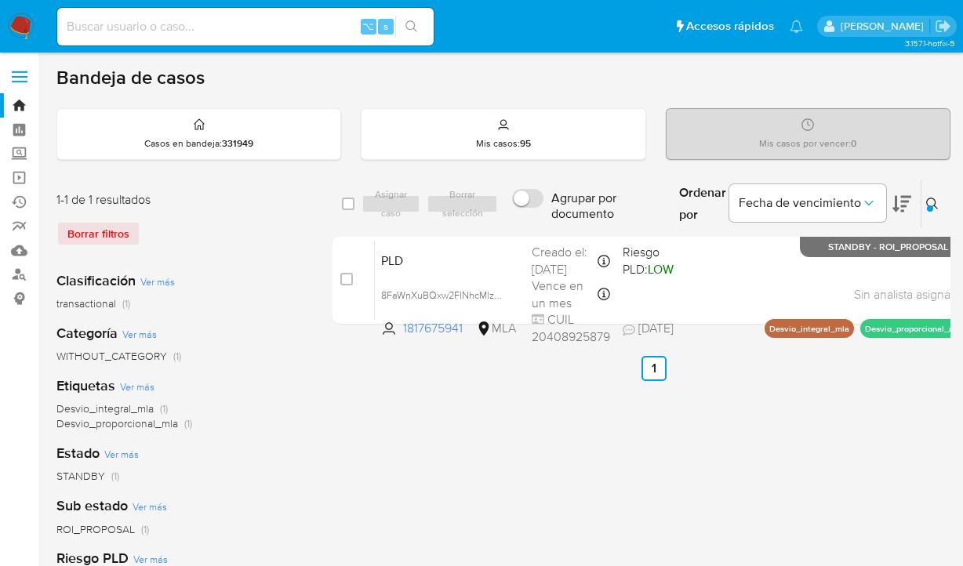
drag, startPoint x: 349, startPoint y: 199, endPoint x: 358, endPoint y: 201, distance: 8.8
click at [349, 199] on input "checkbox" at bounding box center [348, 204] width 13 height 13
checkbox input "true"
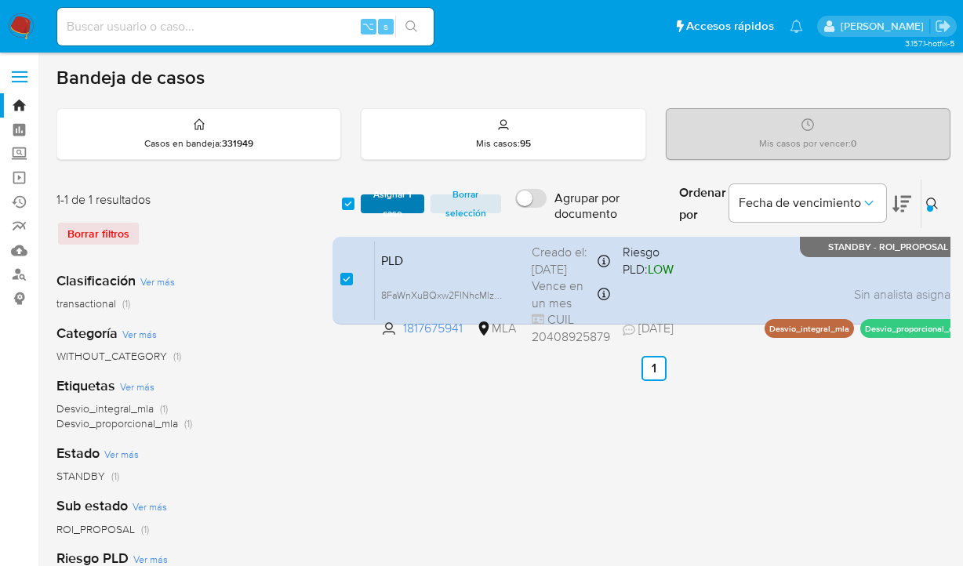
click at [375, 201] on span "Asignar 1 caso" at bounding box center [393, 204] width 48 height 16
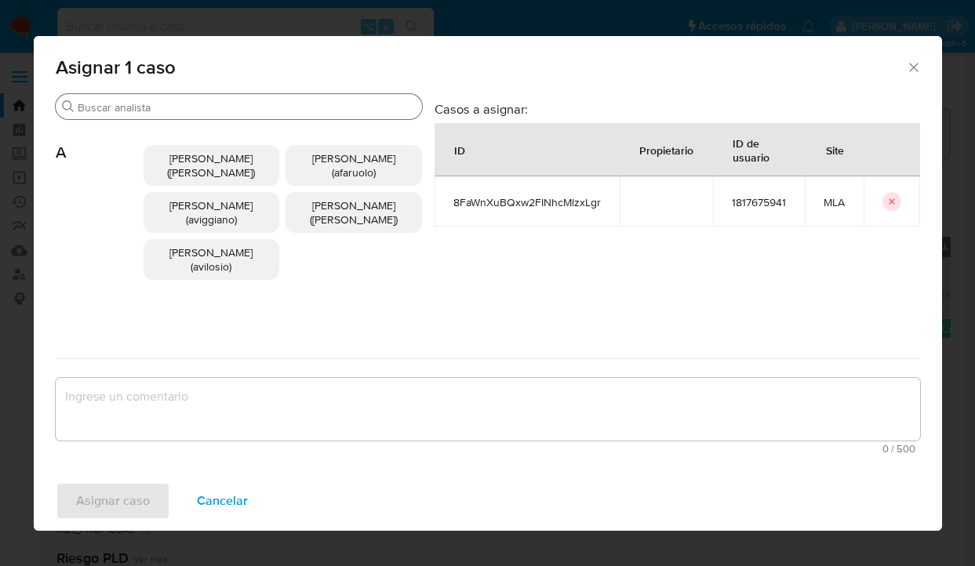
click at [341, 108] on input "Buscar" at bounding box center [247, 107] width 338 height 14
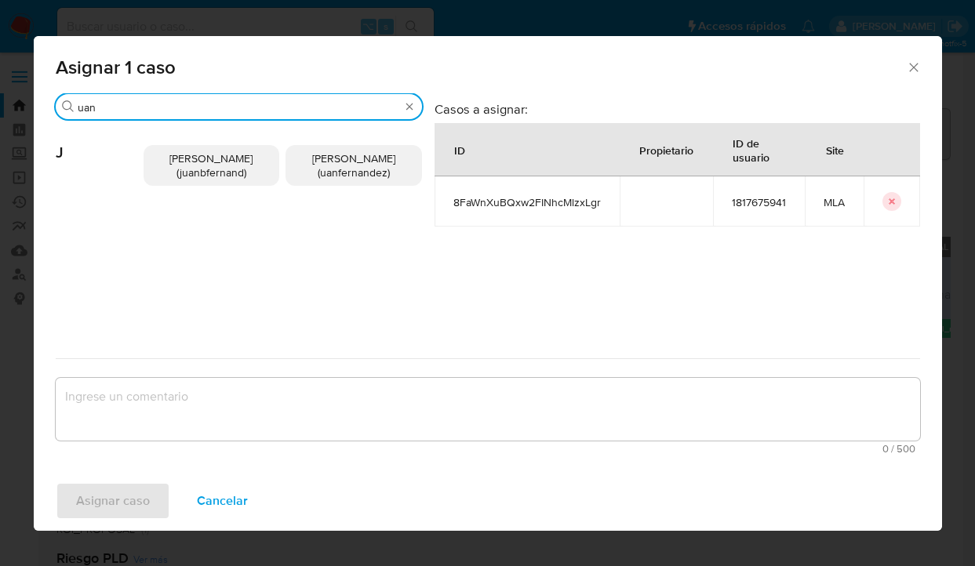
type input "uan"
click at [348, 167] on span "[PERSON_NAME] (uanfernandez)" at bounding box center [353, 166] width 83 height 30
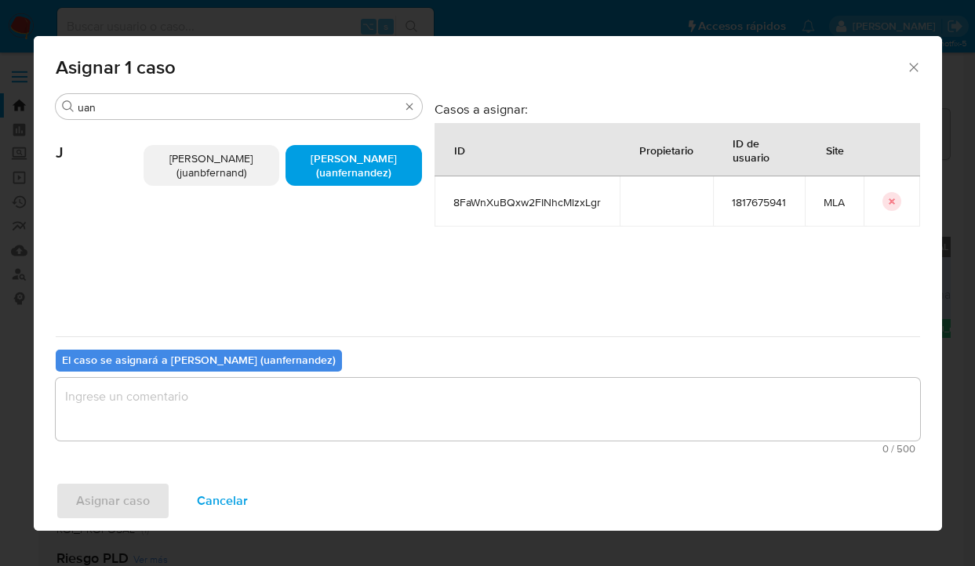
click at [302, 412] on textarea "assign-modal" at bounding box center [488, 409] width 865 height 63
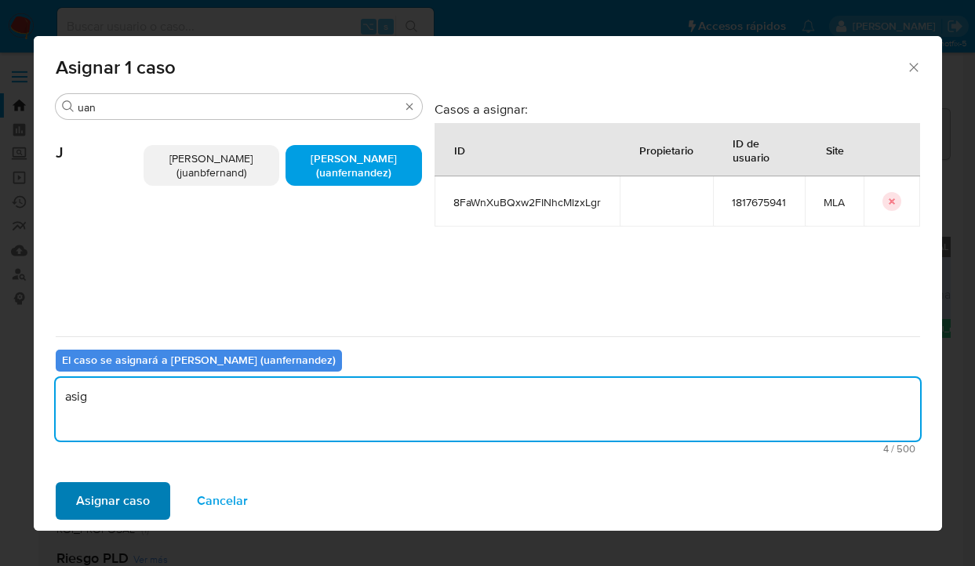
type textarea "asig"
click at [149, 493] on button "Asignar caso" at bounding box center [113, 502] width 115 height 38
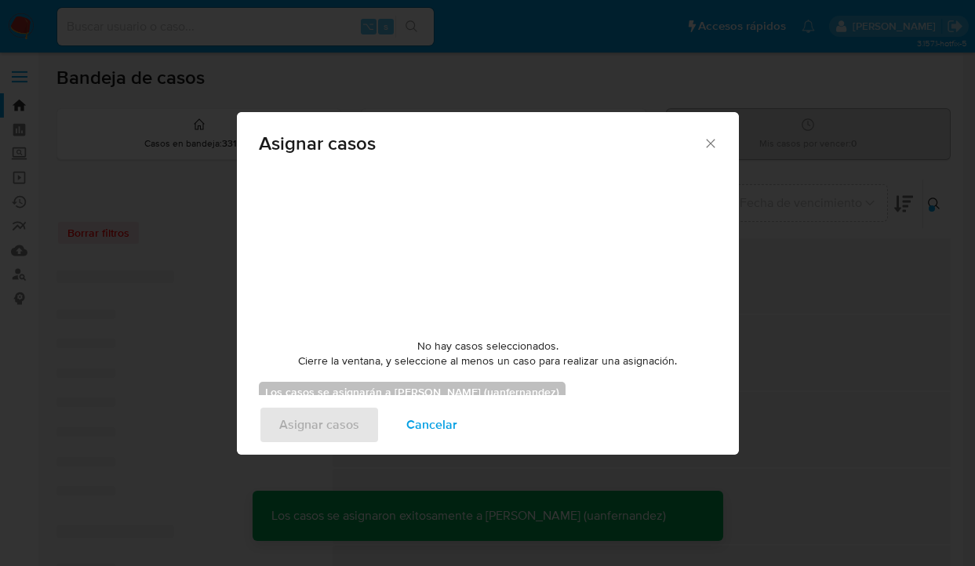
checkbox input "false"
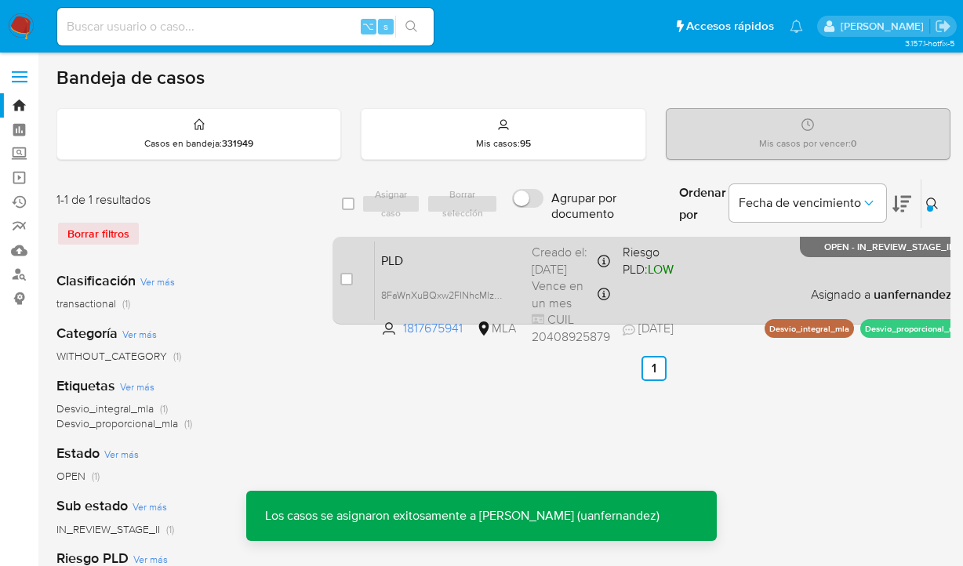
click at [770, 300] on div "PLD 8FaWnXuBQxw2FINhcMlzxLgr 1817675941 MLA Riesgo PLD: LOW Creado el: [DATE] C…" at bounding box center [671, 280] width 593 height 79
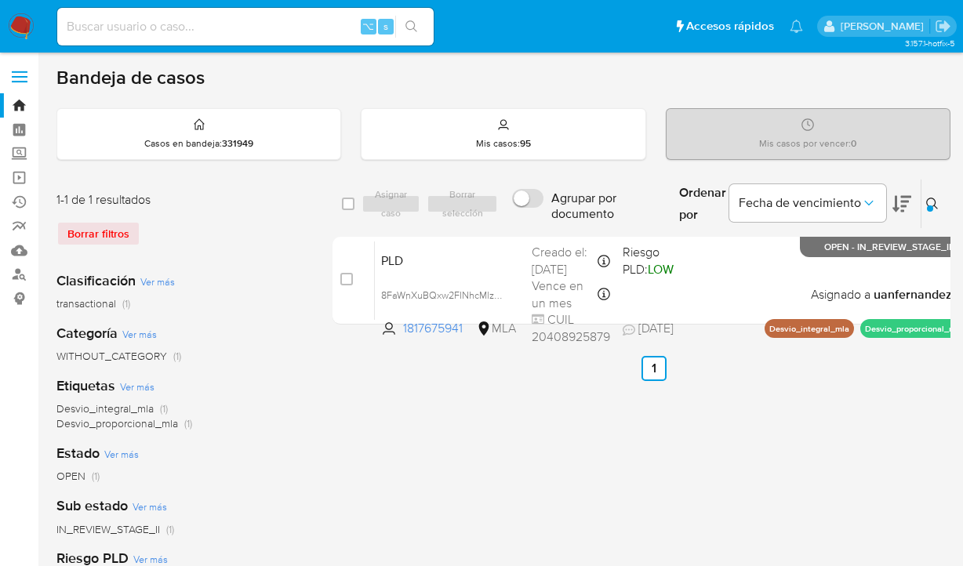
drag, startPoint x: 928, startPoint y: 199, endPoint x: 856, endPoint y: 270, distance: 101.5
click at [928, 199] on icon at bounding box center [933, 204] width 13 height 13
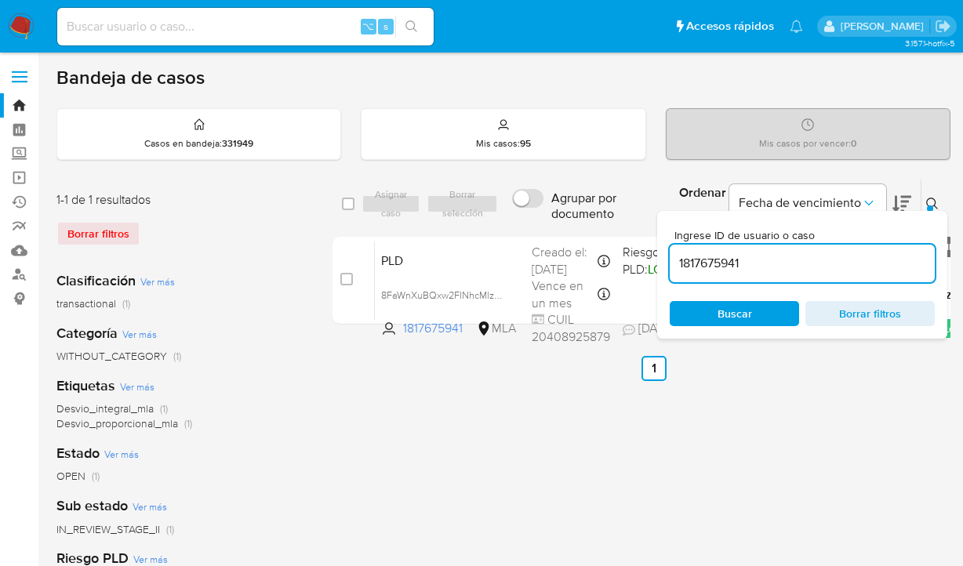
drag, startPoint x: 762, startPoint y: 317, endPoint x: 852, endPoint y: 286, distance: 95.5
click at [763, 316] on span "Buscar" at bounding box center [734, 314] width 107 height 22
click at [933, 203] on icon at bounding box center [933, 204] width 13 height 13
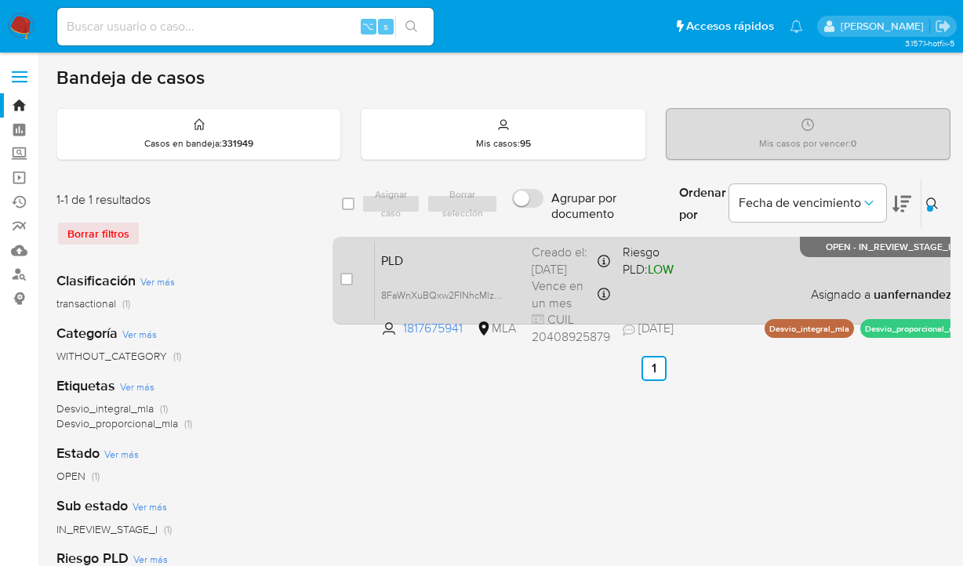
click at [778, 278] on div "PLD 8FaWnXuBQxw2FINhcMlzxLgr 1817675941 MLA Riesgo PLD: LOW Creado el: [DATE] C…" at bounding box center [671, 280] width 593 height 79
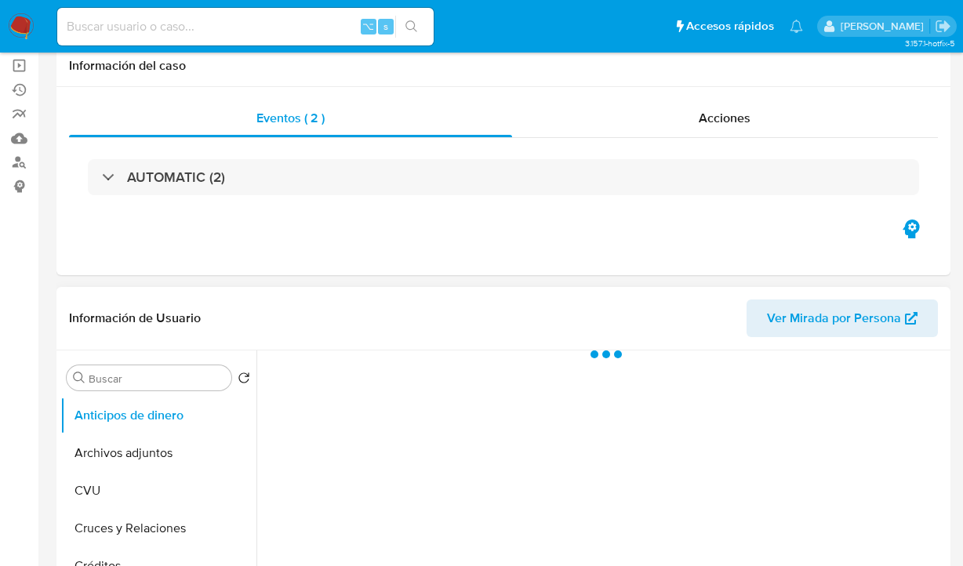
scroll to position [318, 0]
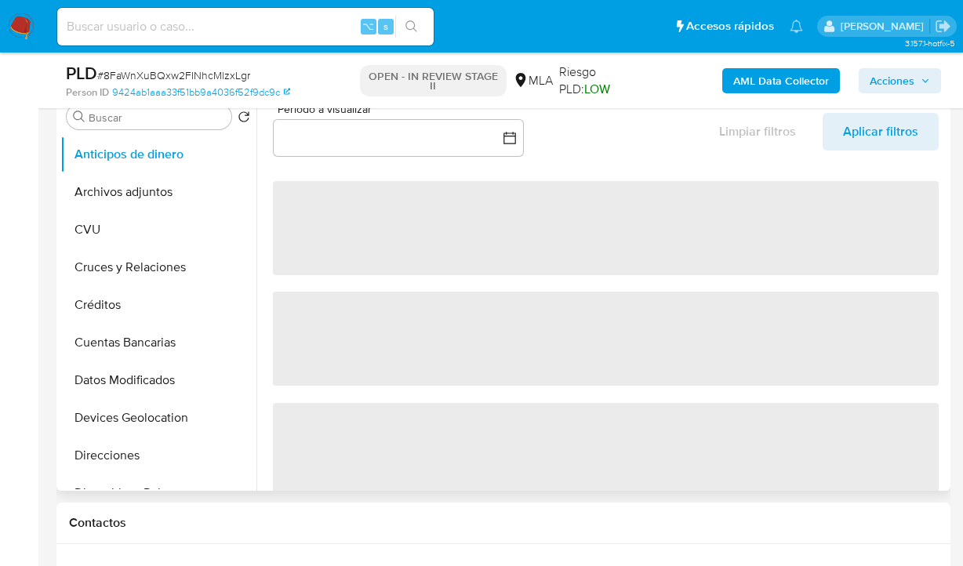
select select "10"
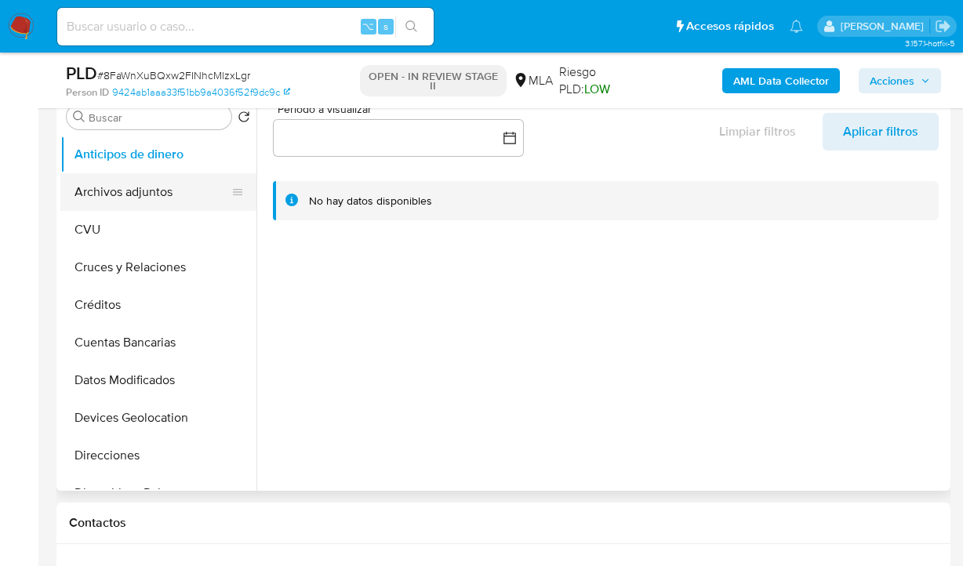
click at [200, 192] on button "Archivos adjuntos" at bounding box center [152, 192] width 184 height 38
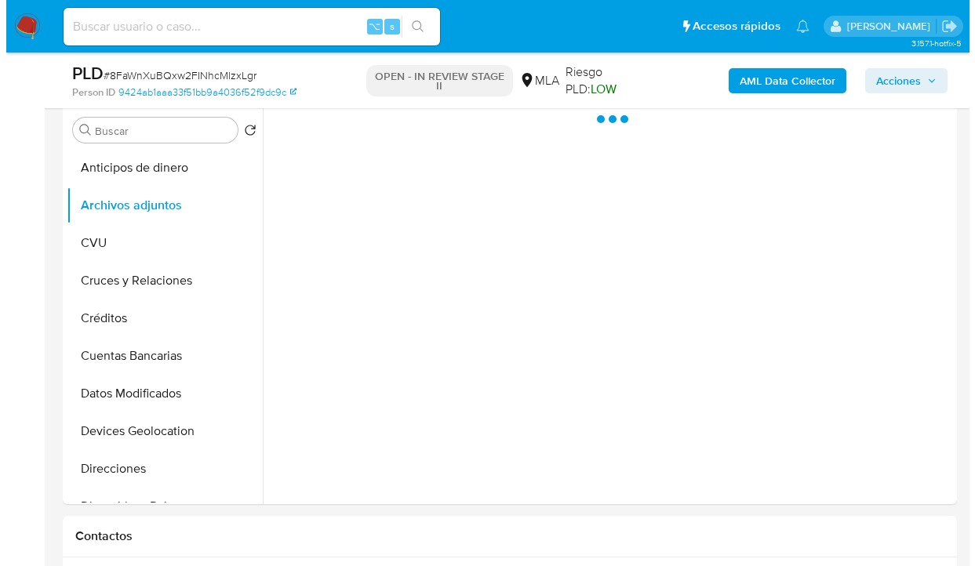
scroll to position [290, 0]
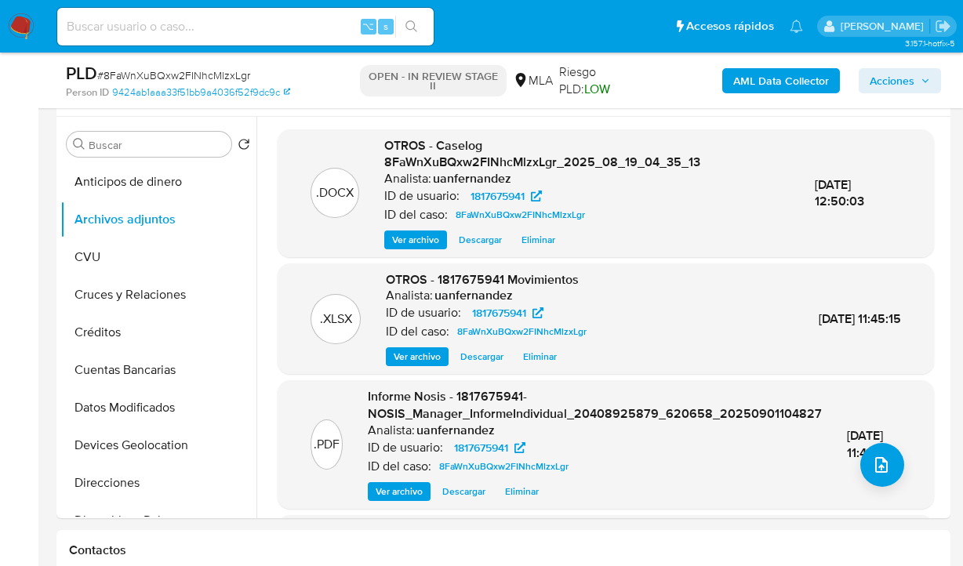
click at [486, 243] on span "Descargar" at bounding box center [480, 240] width 43 height 16
click at [872, 468] on icon "upload-file" at bounding box center [881, 465] width 19 height 19
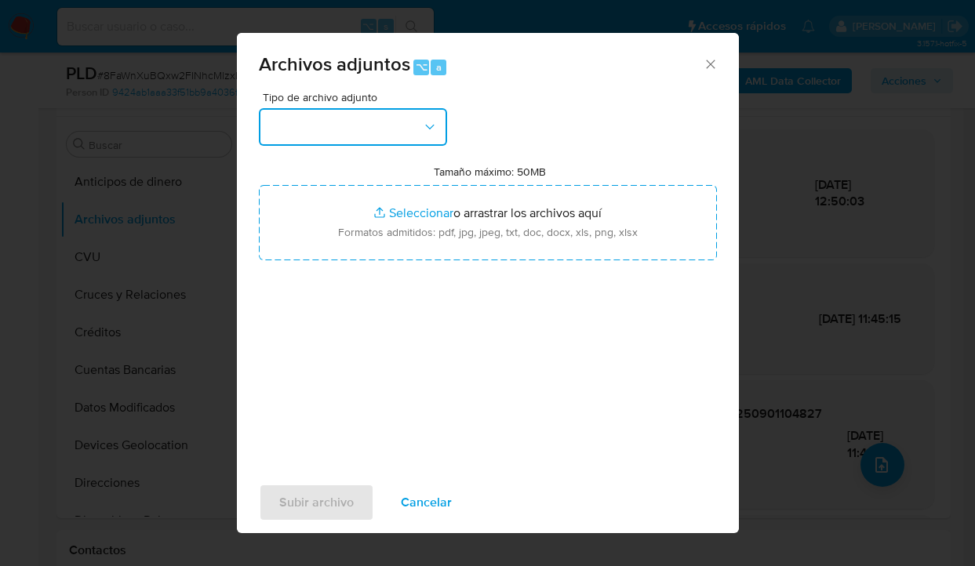
click at [422, 141] on button "button" at bounding box center [353, 127] width 188 height 38
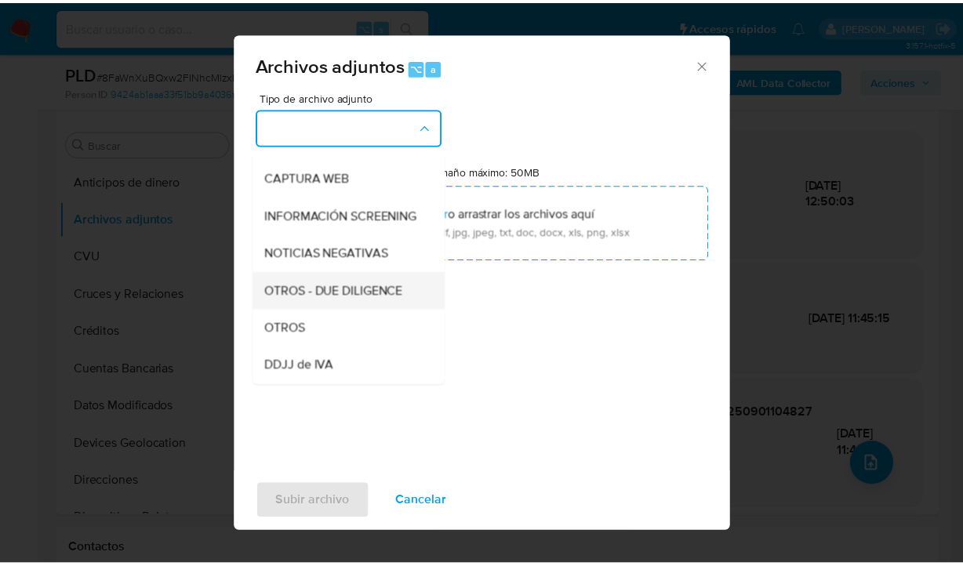
scroll to position [162, 0]
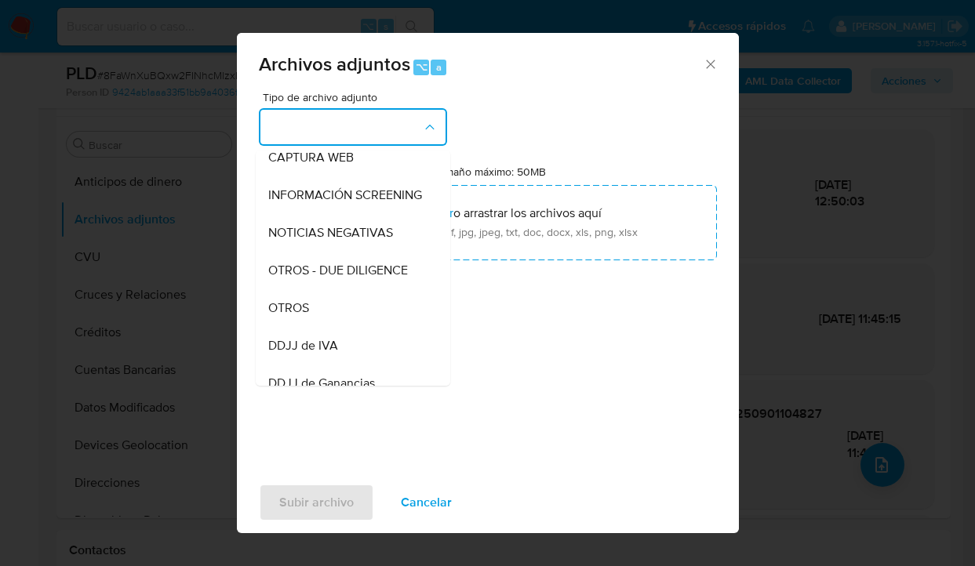
drag, startPoint x: 342, startPoint y: 318, endPoint x: 395, endPoint y: 279, distance: 65.8
click at [343, 318] on div "OTROS" at bounding box center [348, 309] width 160 height 38
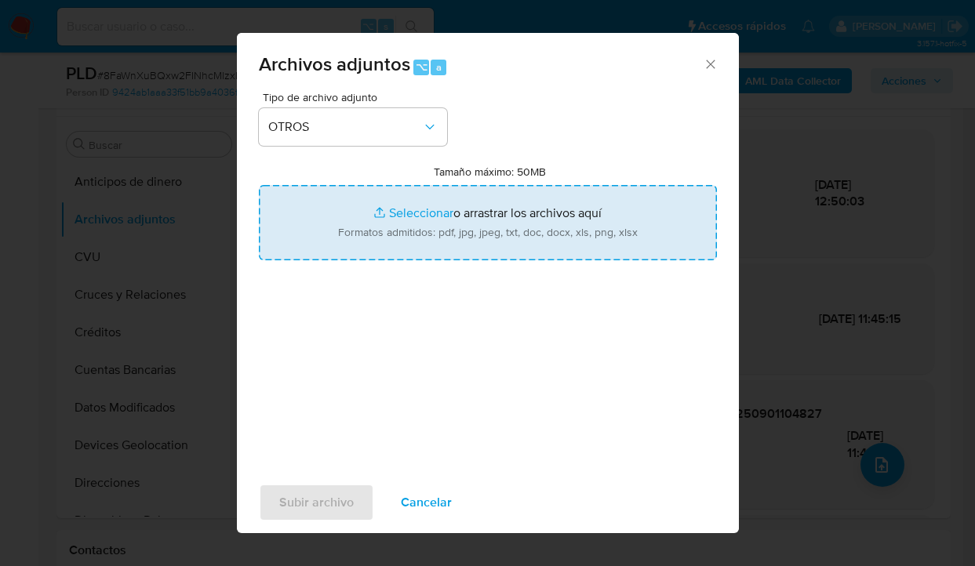
click at [471, 244] on input "Tamaño máximo: 50MB Seleccionar archivos" at bounding box center [488, 222] width 458 height 75
click at [455, 229] on input "Tamaño máximo: 50MB Seleccionar archivos" at bounding box center [488, 222] width 458 height 75
type input "C:\fakepath\Caselog 8FaWnXuBQxw2FINhcMlzxLgr_2025_08_19_04_35_13 V2.docx"
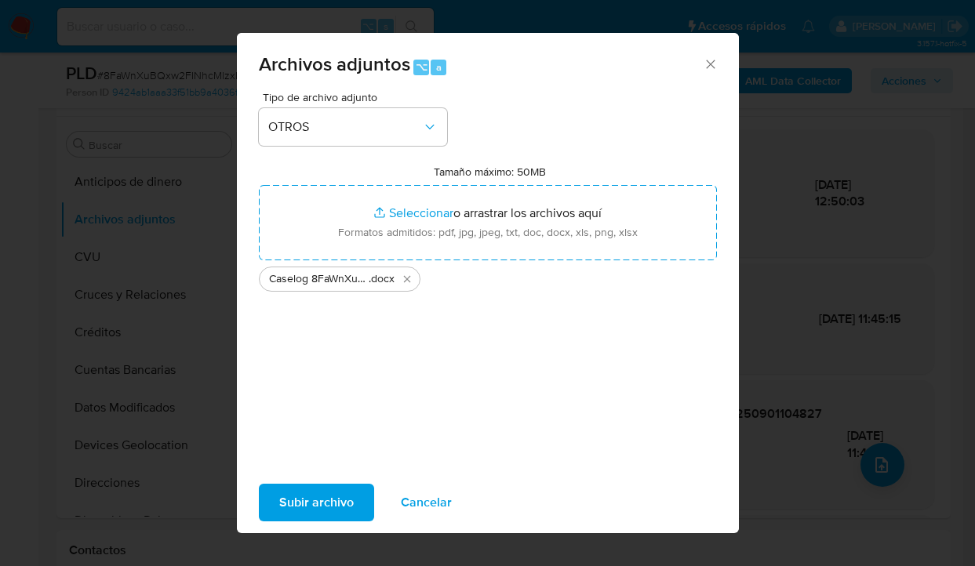
click at [293, 508] on span "Subir archivo" at bounding box center [316, 503] width 75 height 35
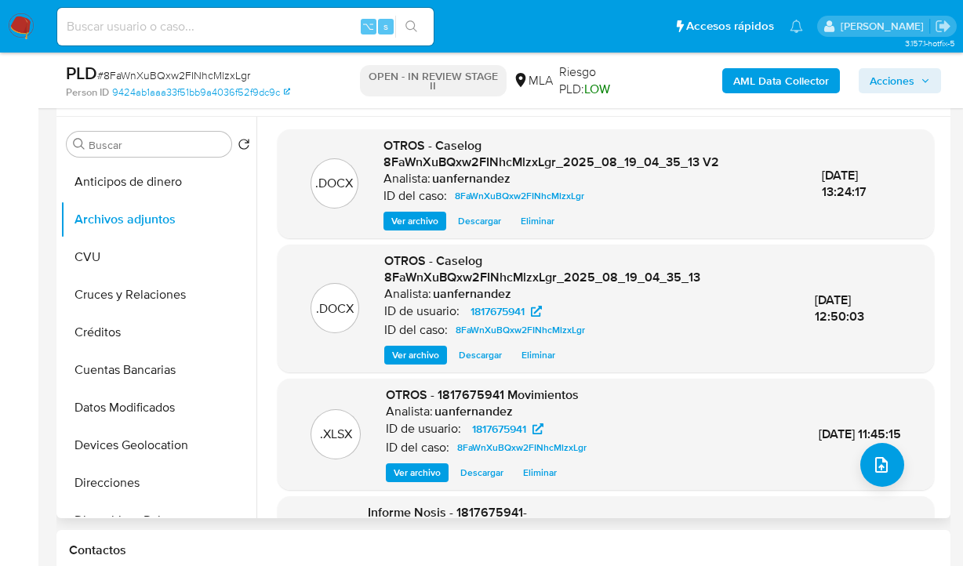
click at [538, 359] on span "Eliminar" at bounding box center [539, 356] width 34 height 16
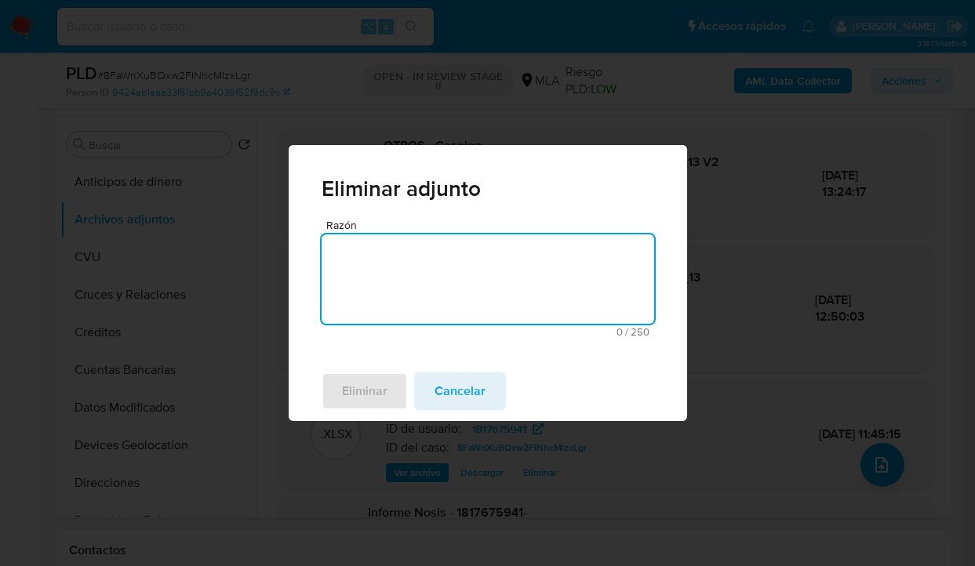
click at [459, 289] on textarea "Razón" at bounding box center [488, 279] width 333 height 89
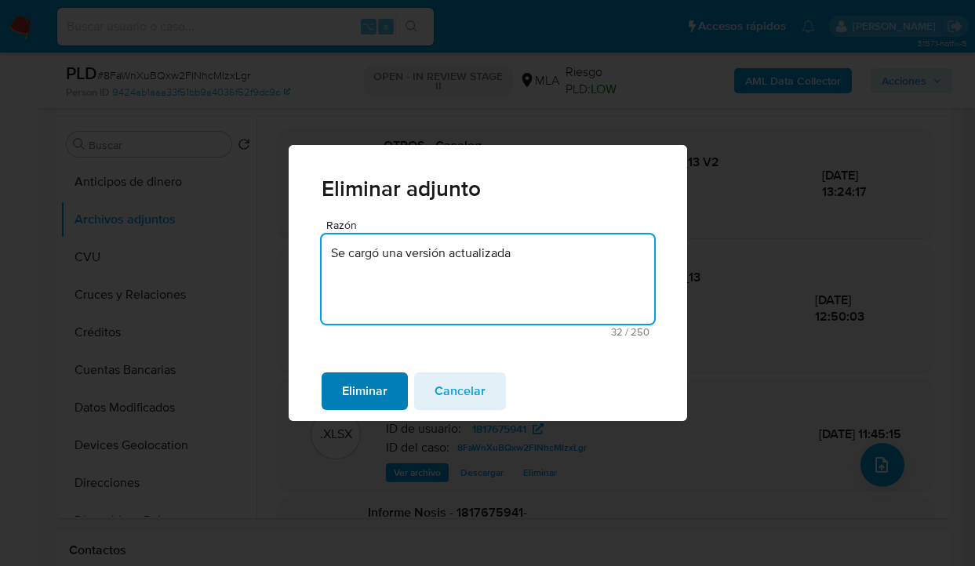
type textarea "Se cargó una versión actualizada"
click at [371, 390] on span "Eliminar" at bounding box center [365, 391] width 46 height 35
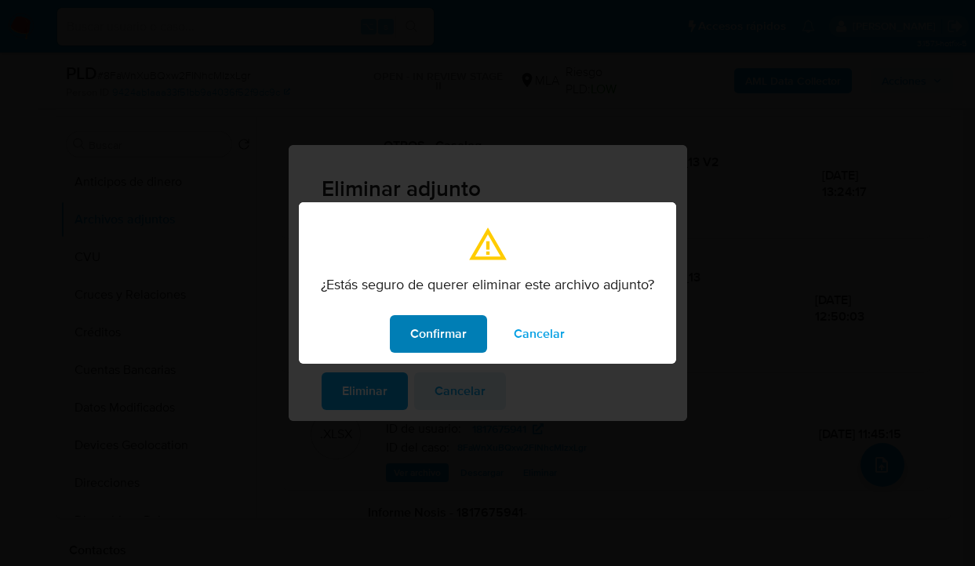
click at [438, 330] on span "Confirmar" at bounding box center [438, 334] width 56 height 35
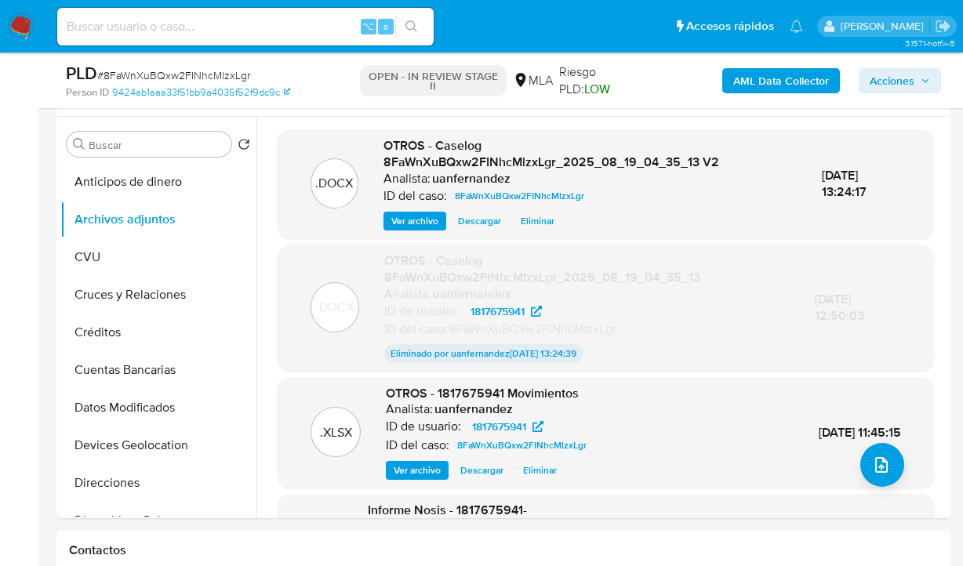
click at [889, 82] on span "Acciones" at bounding box center [892, 80] width 45 height 25
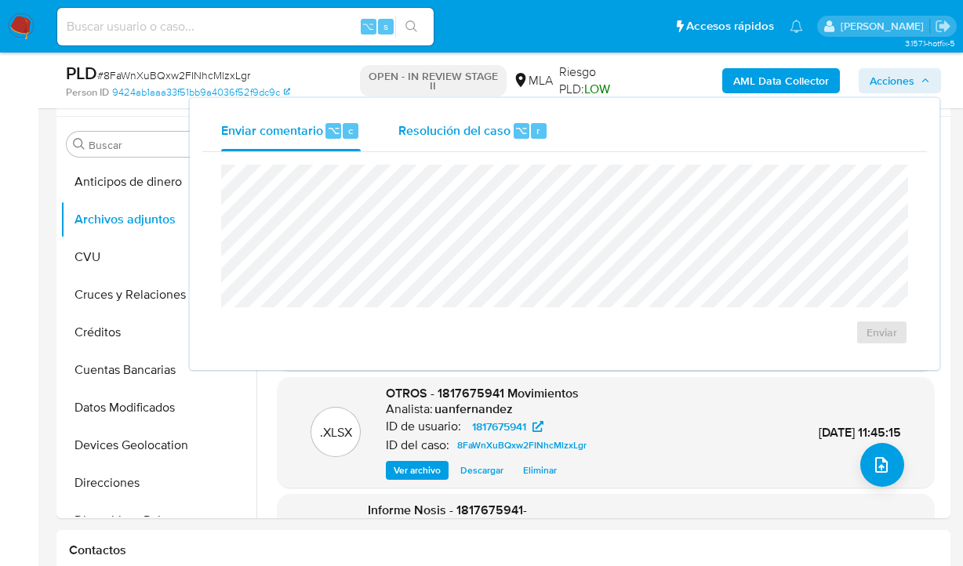
click at [461, 144] on div "Resolución del caso ⌥ r" at bounding box center [474, 131] width 150 height 41
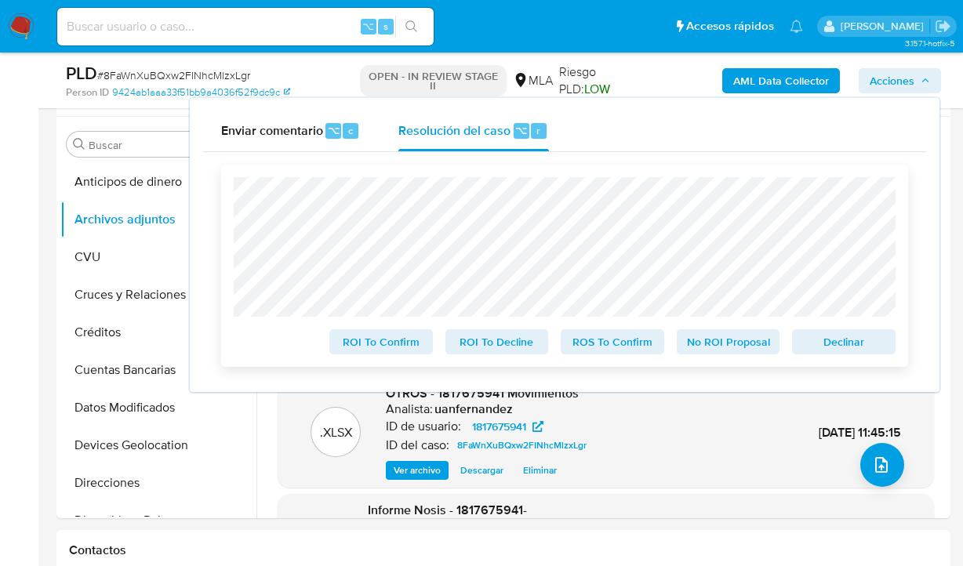
click at [830, 350] on span "Declinar" at bounding box center [844, 342] width 82 height 22
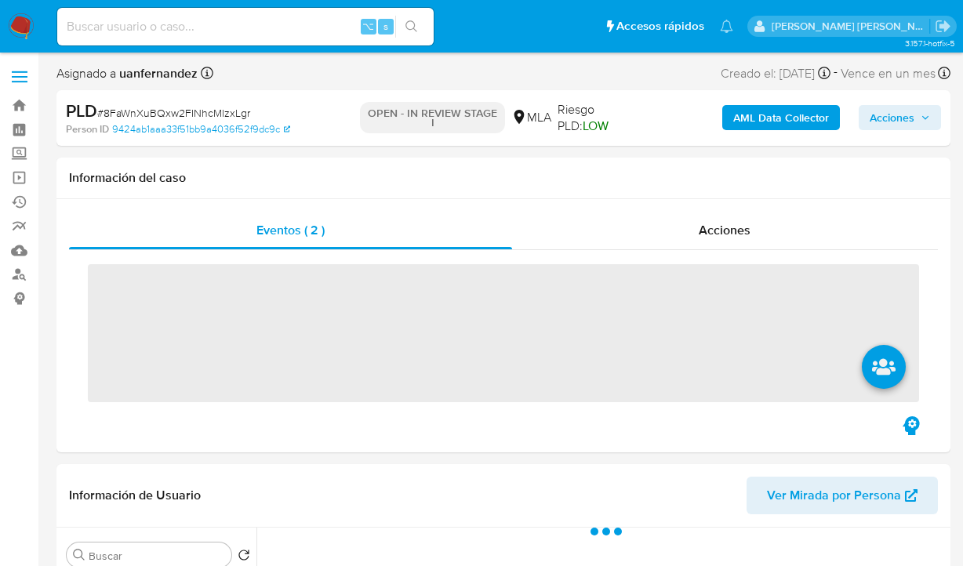
click at [880, 119] on span "Acciones" at bounding box center [892, 117] width 45 height 25
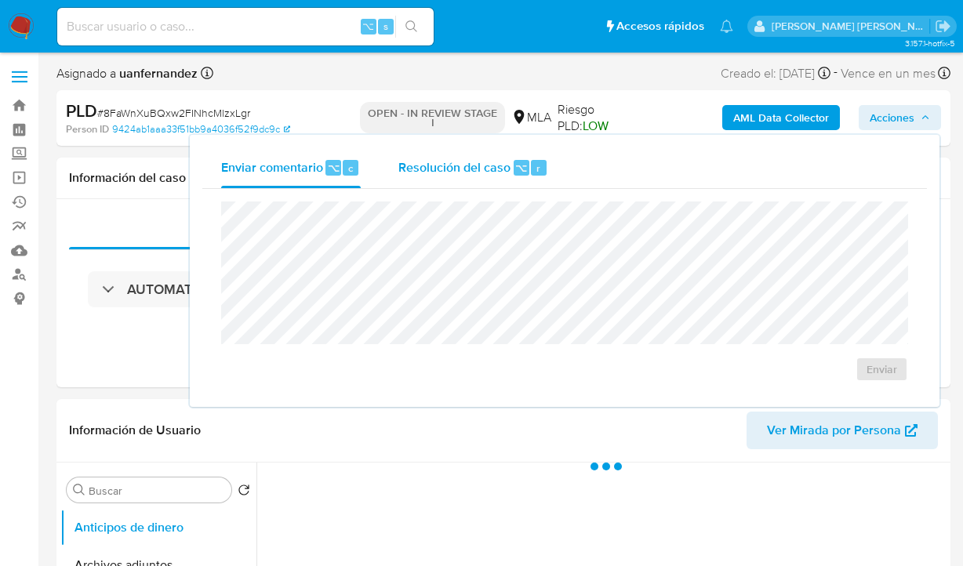
drag, startPoint x: 492, startPoint y: 166, endPoint x: 450, endPoint y: 194, distance: 50.9
click at [489, 166] on span "Resolución del caso" at bounding box center [455, 167] width 112 height 18
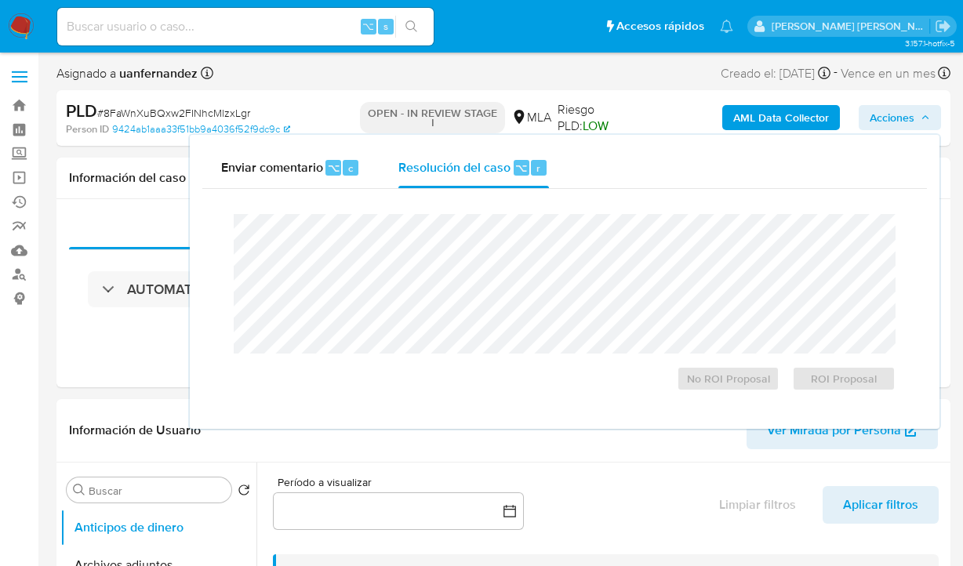
select select "10"
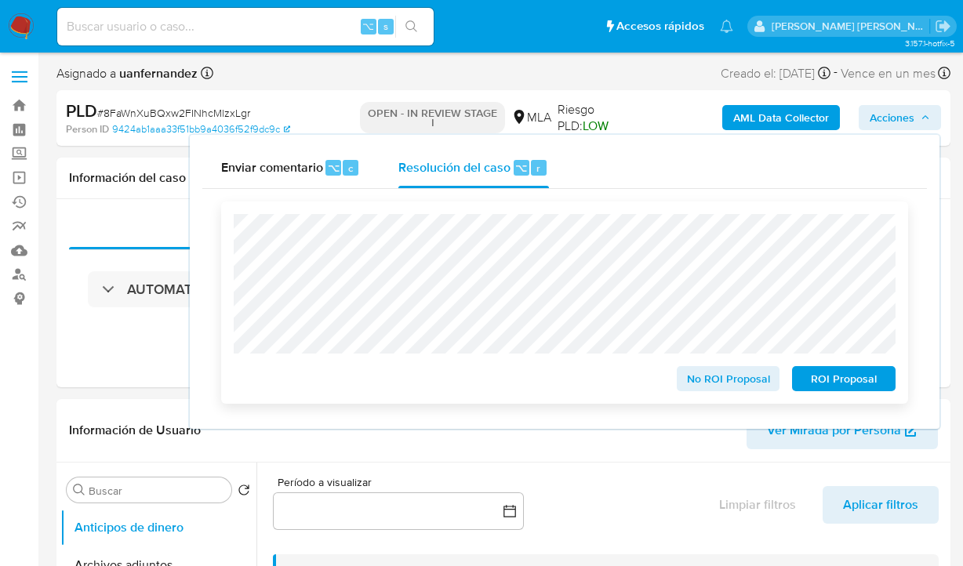
click at [848, 381] on span "ROI Proposal" at bounding box center [844, 379] width 82 height 22
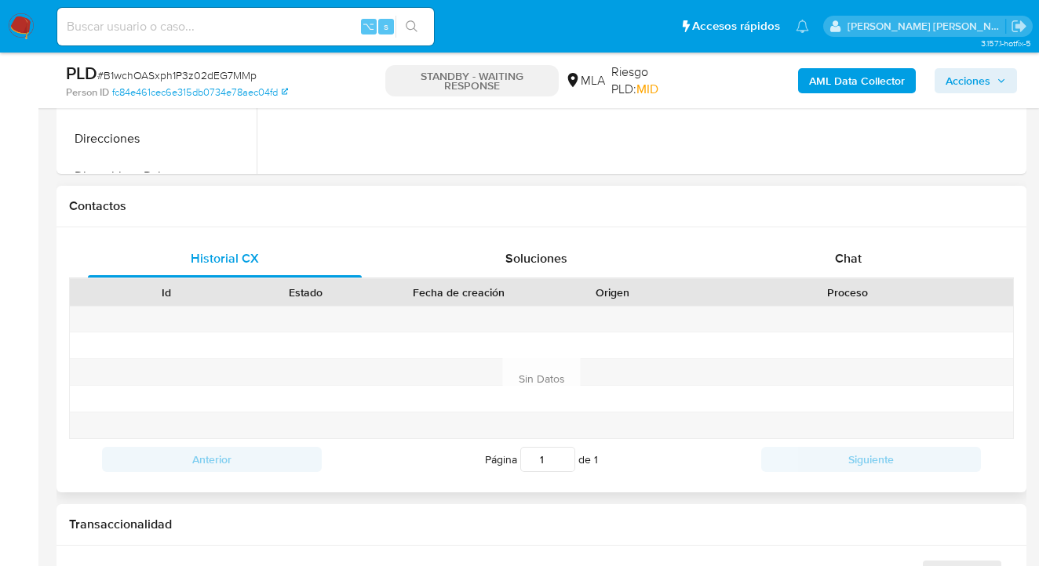
scroll to position [692, 0]
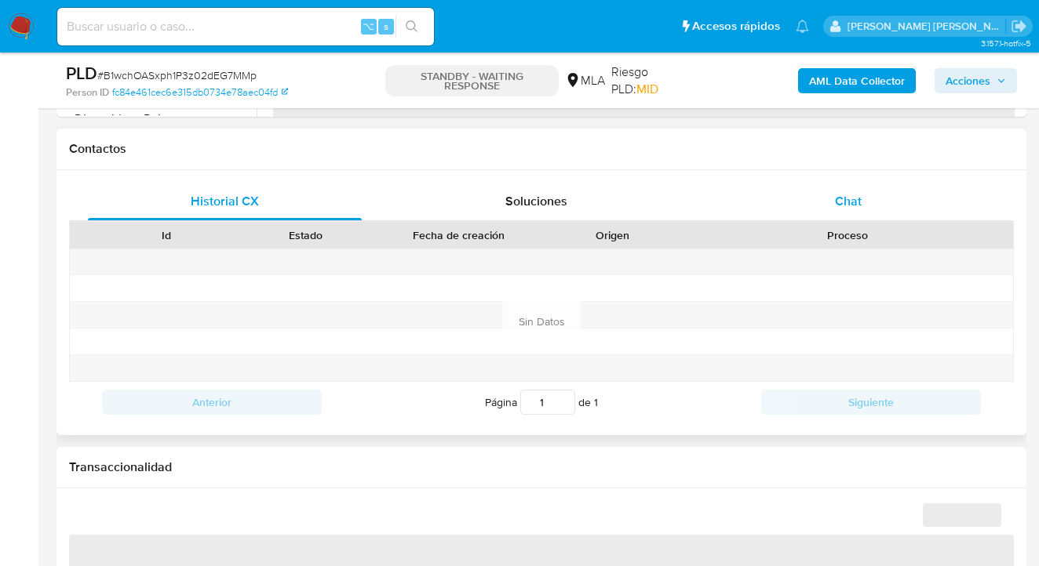
click at [871, 196] on div "Chat" at bounding box center [849, 202] width 274 height 38
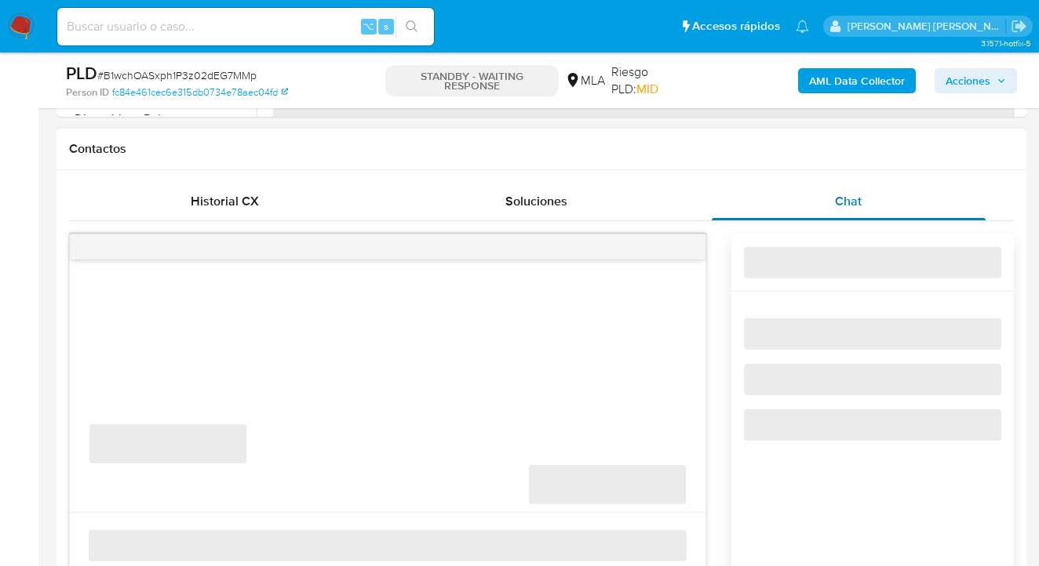
select select "10"
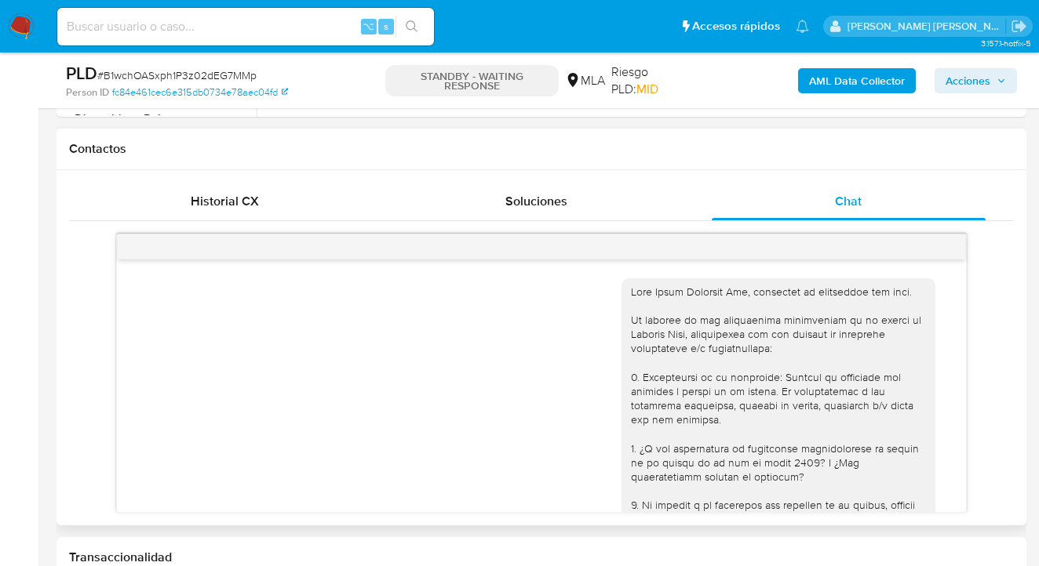
scroll to position [408, 0]
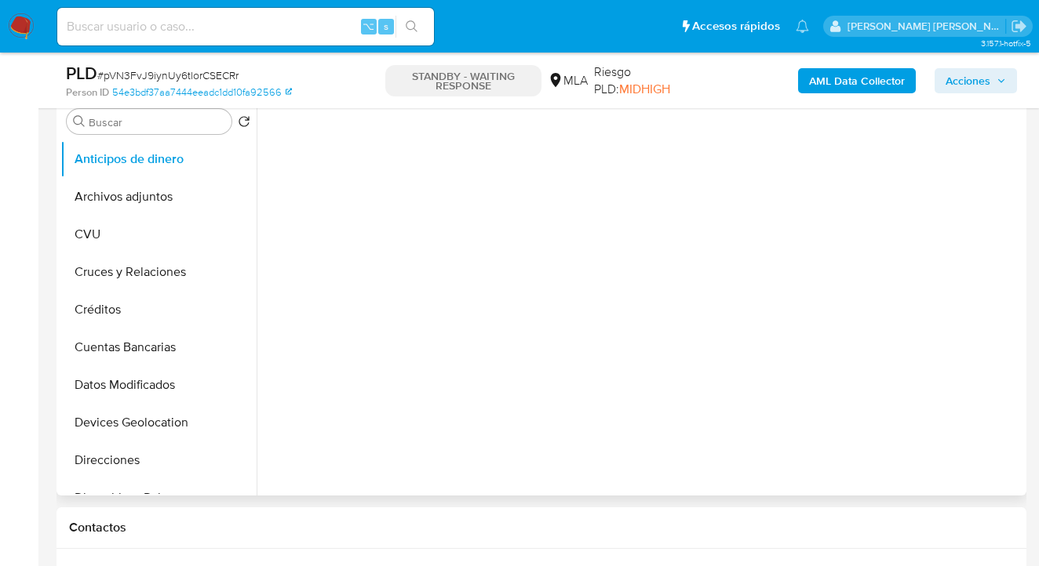
scroll to position [459, 0]
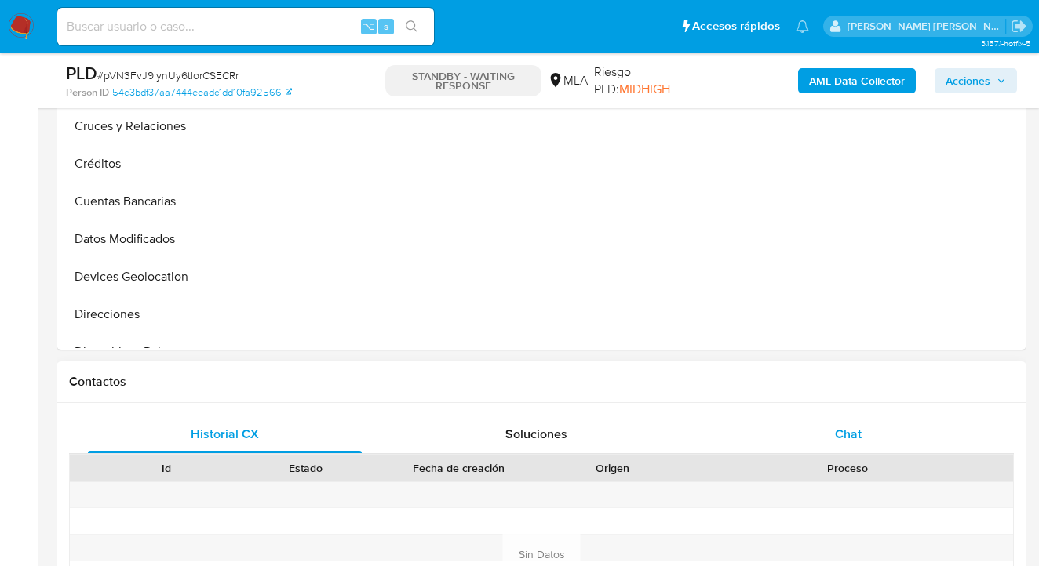
click at [855, 432] on span "Chat" at bounding box center [848, 434] width 27 height 18
select select "10"
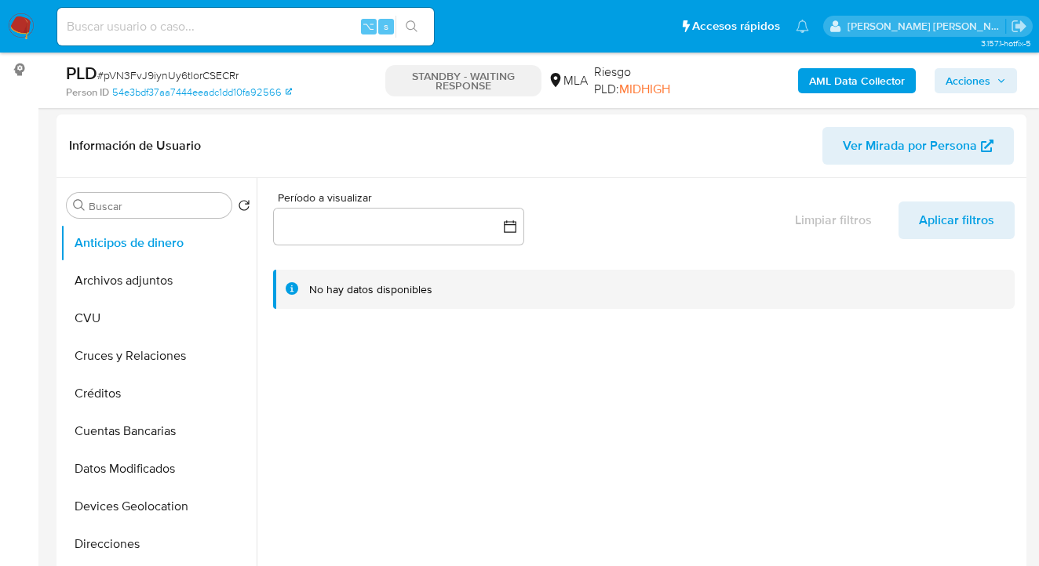
scroll to position [0, 0]
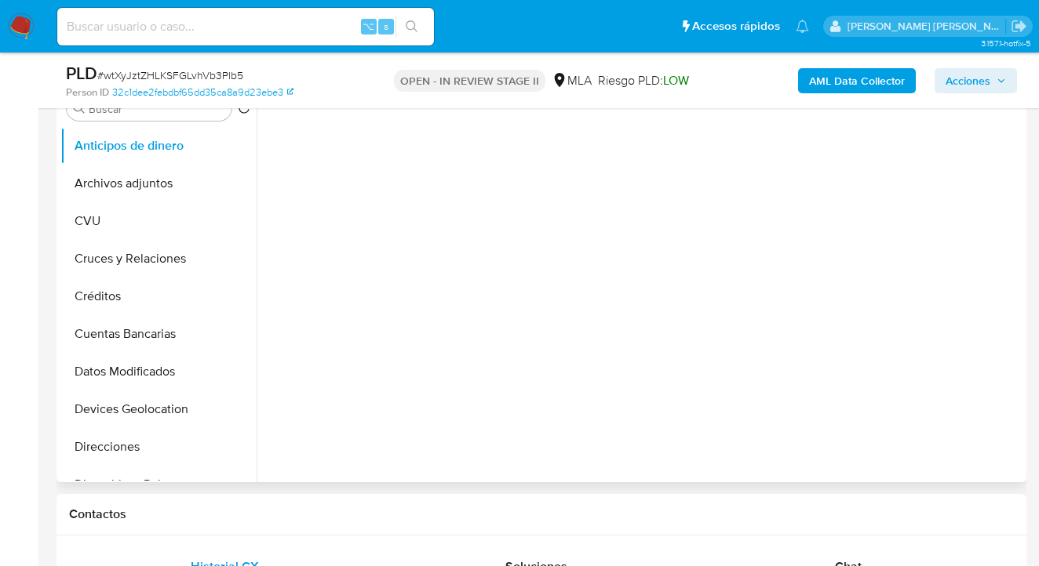
scroll to position [632, 0]
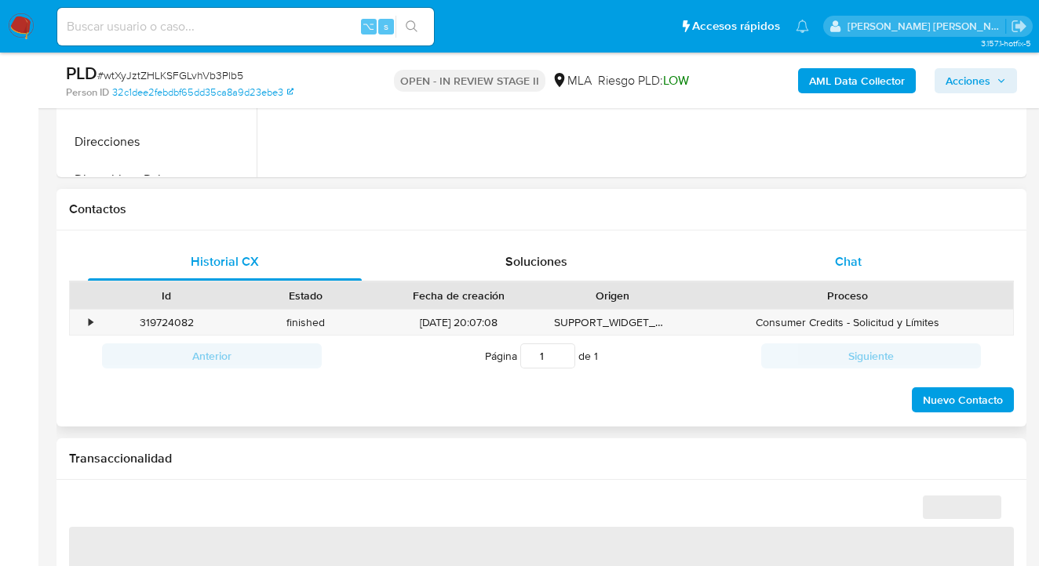
click at [861, 265] on div "Chat" at bounding box center [849, 262] width 274 height 38
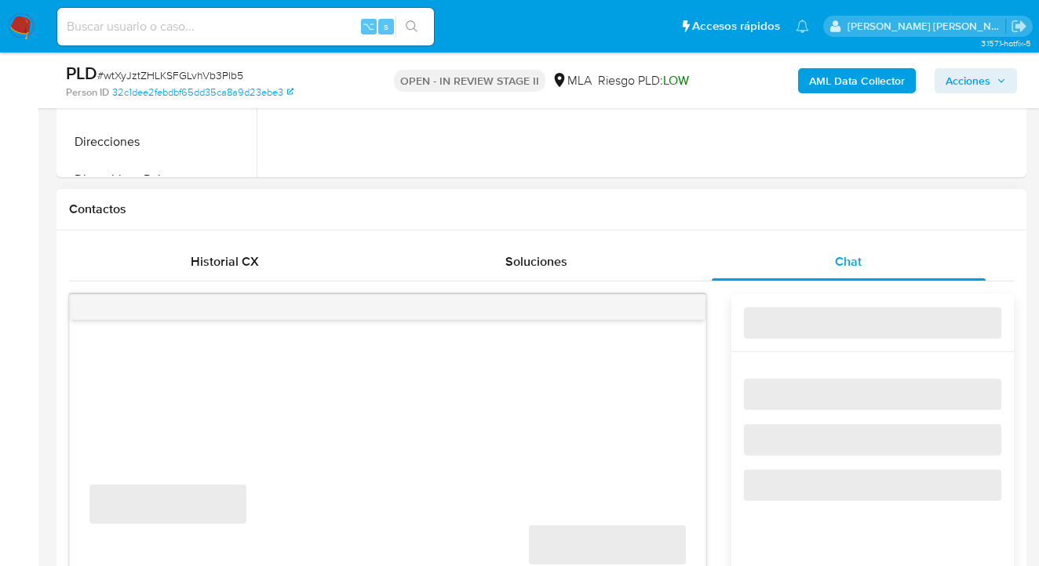
select select "10"
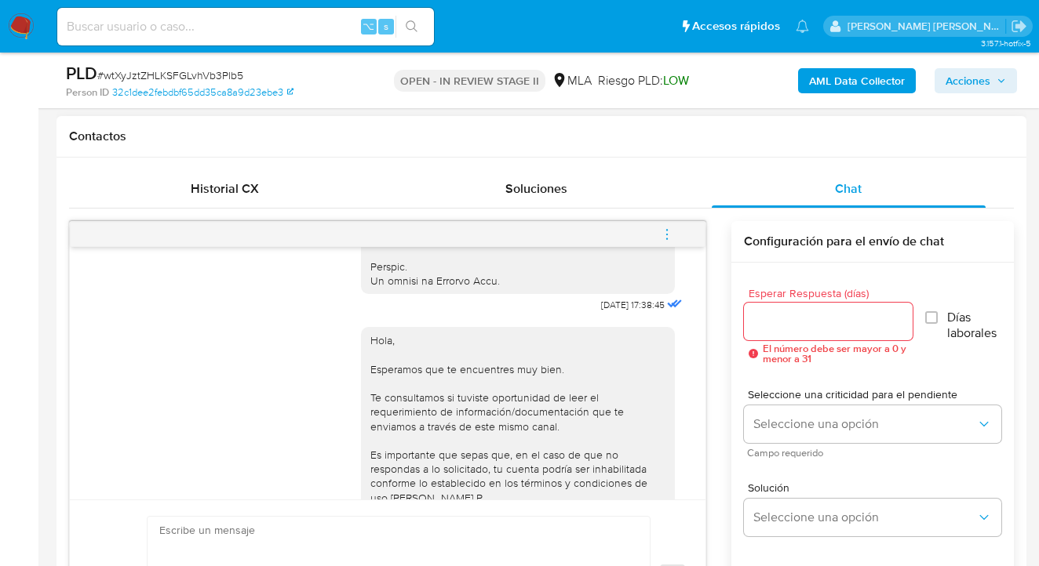
scroll to position [721, 0]
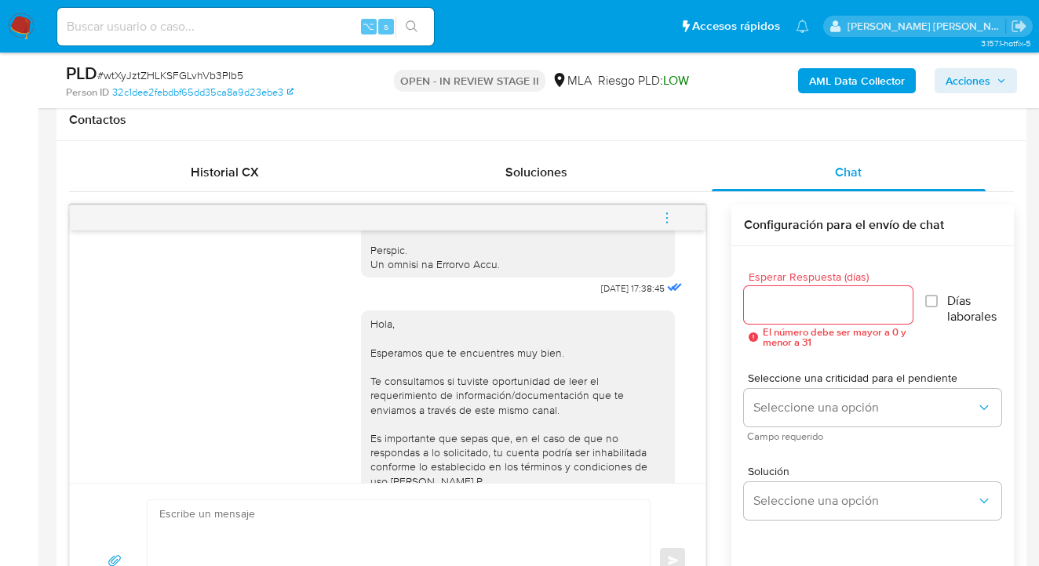
click at [665, 215] on icon "menu-action" at bounding box center [667, 218] width 14 height 14
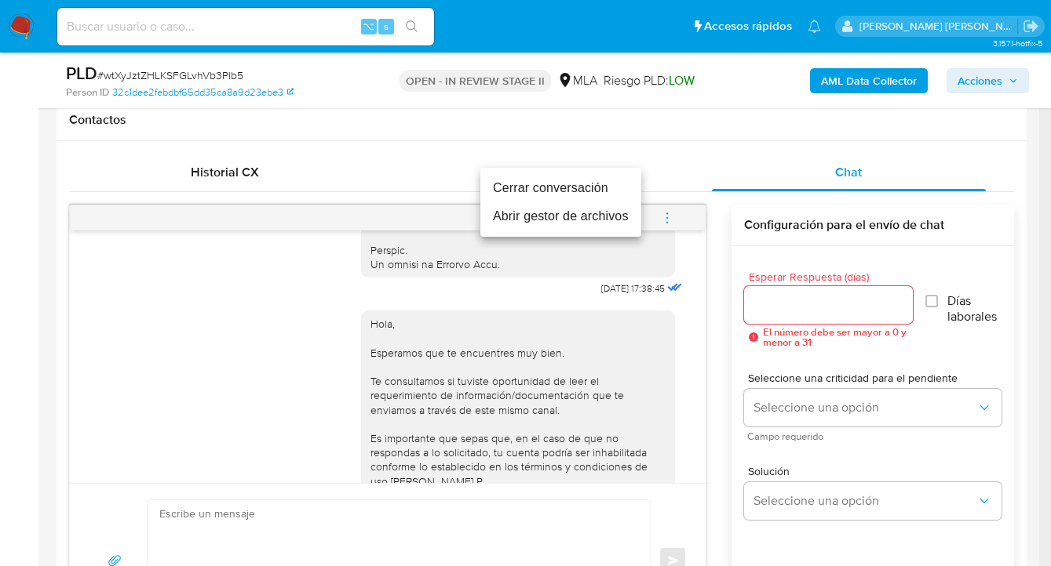
click at [592, 192] on li "Cerrar conversación" at bounding box center [560, 188] width 161 height 28
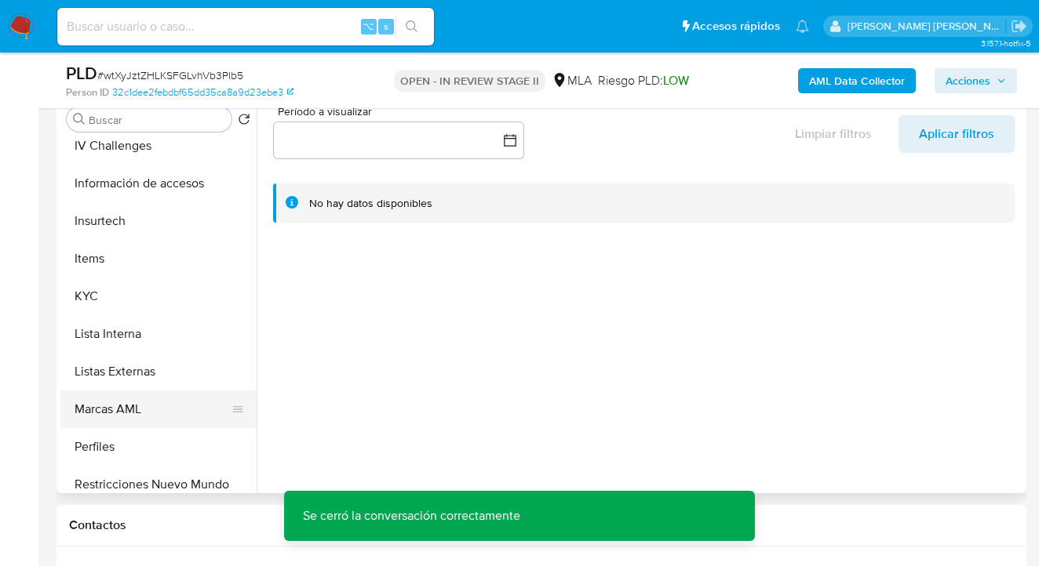
scroll to position [608, 0]
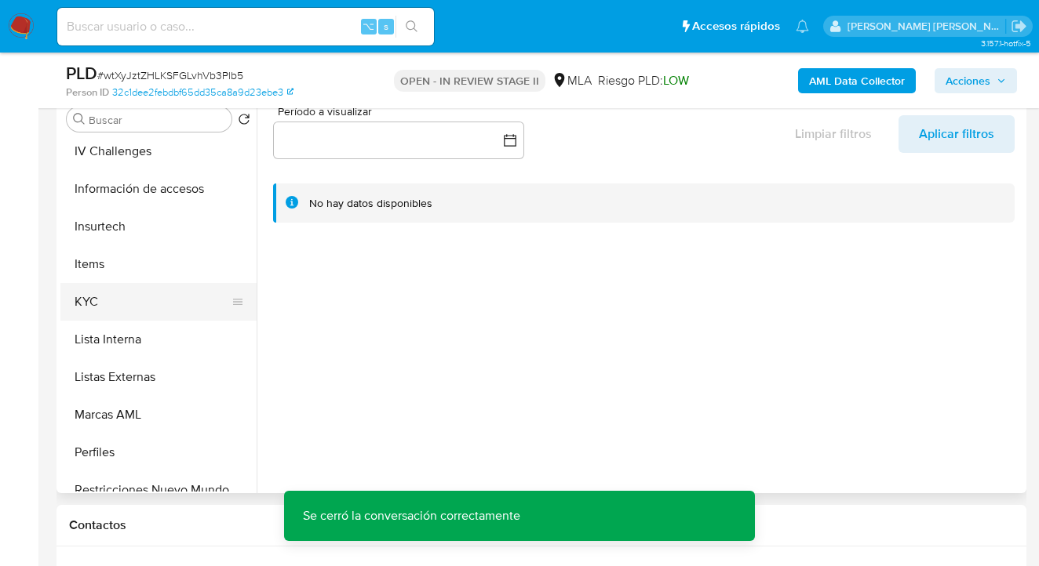
click at [145, 308] on button "KYC" at bounding box center [152, 302] width 184 height 38
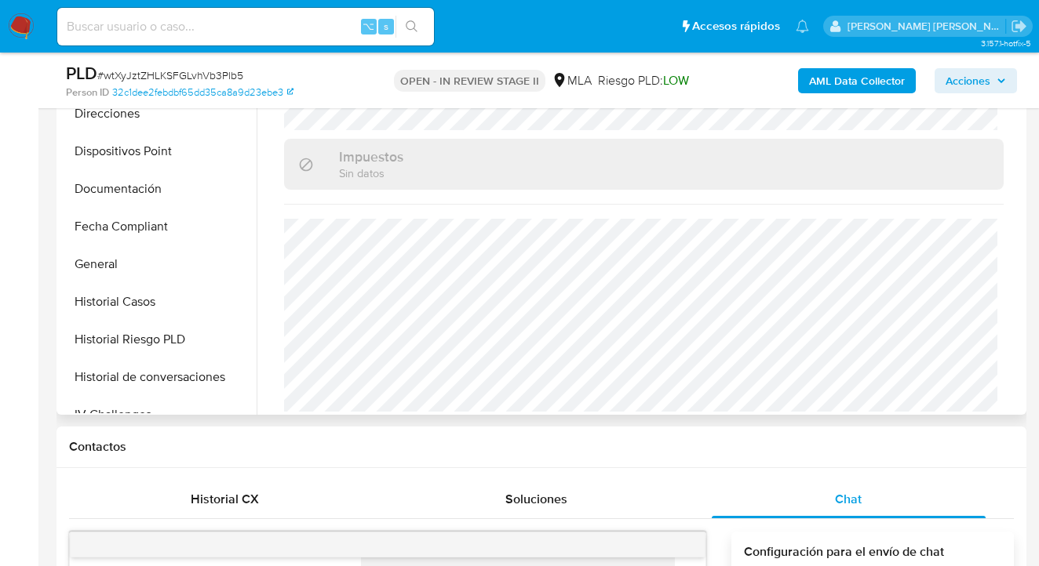
scroll to position [260, 0]
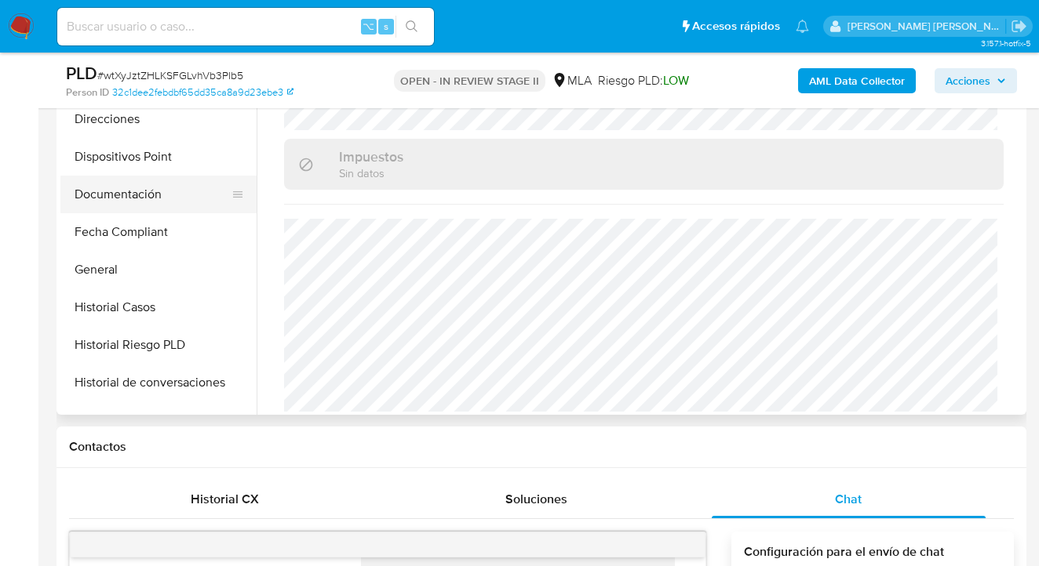
click at [158, 201] on button "Documentación" at bounding box center [152, 195] width 184 height 38
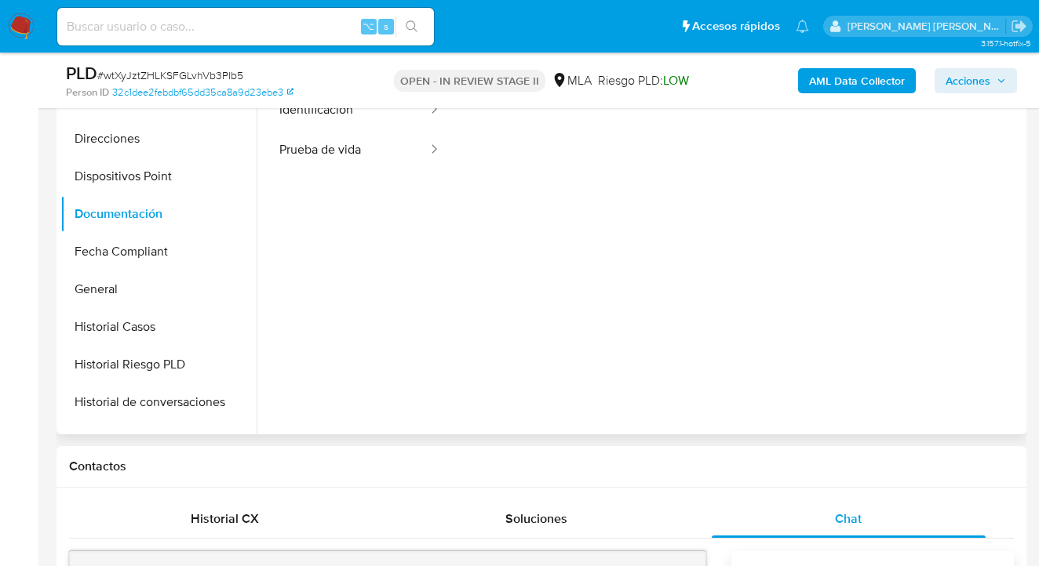
scroll to position [364, 0]
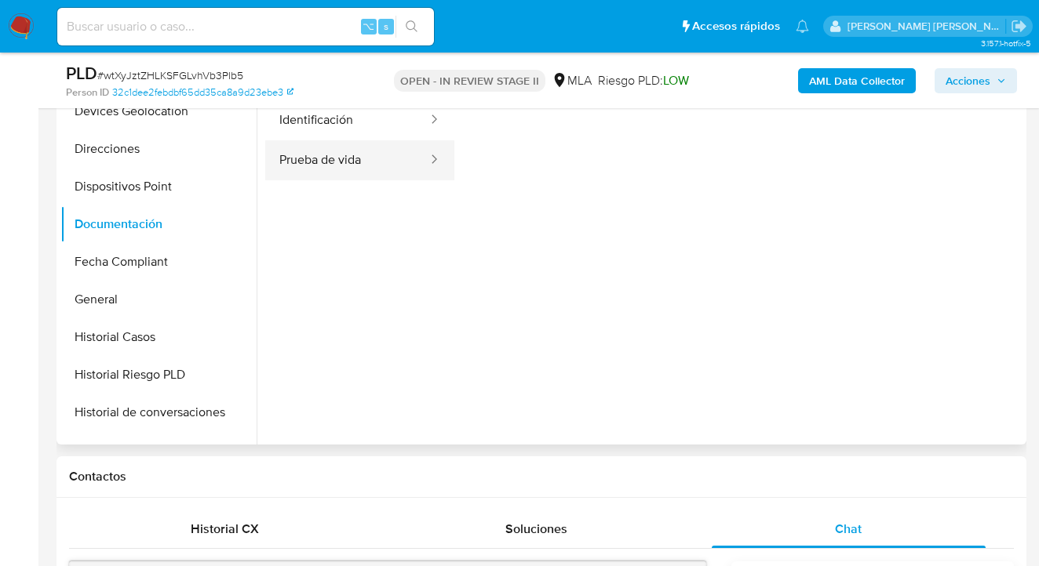
click at [369, 164] on button "Prueba de vida" at bounding box center [347, 160] width 164 height 40
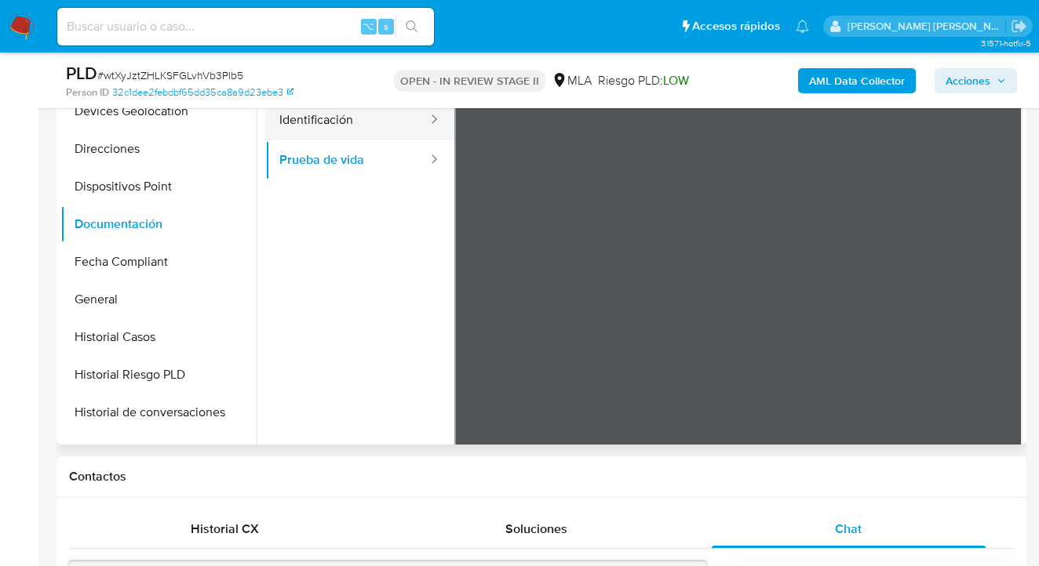
drag, startPoint x: 332, startPoint y: 122, endPoint x: 348, endPoint y: 128, distance: 16.9
click at [332, 122] on button "Identificación" at bounding box center [347, 120] width 164 height 40
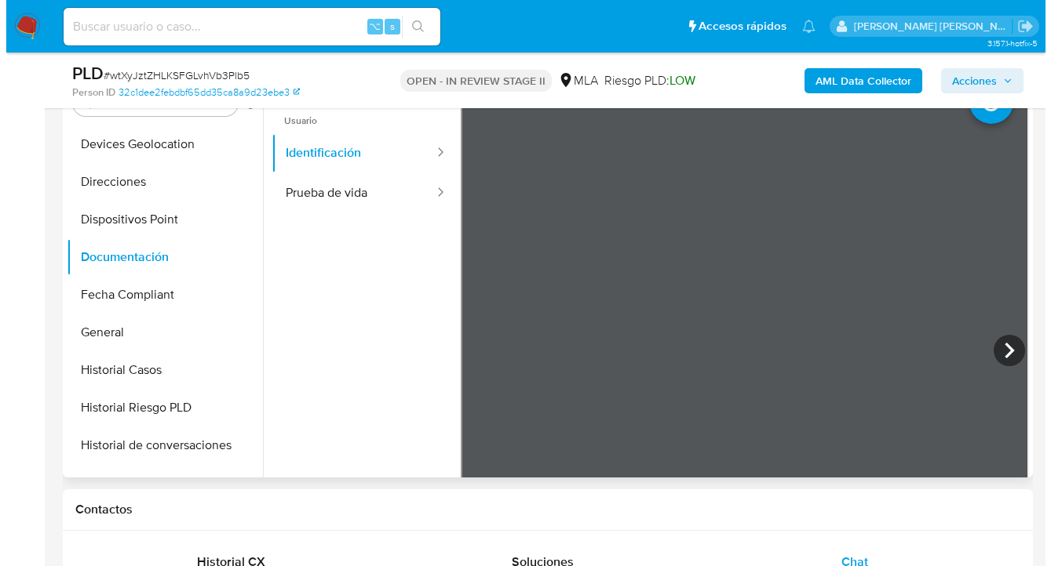
scroll to position [0, 0]
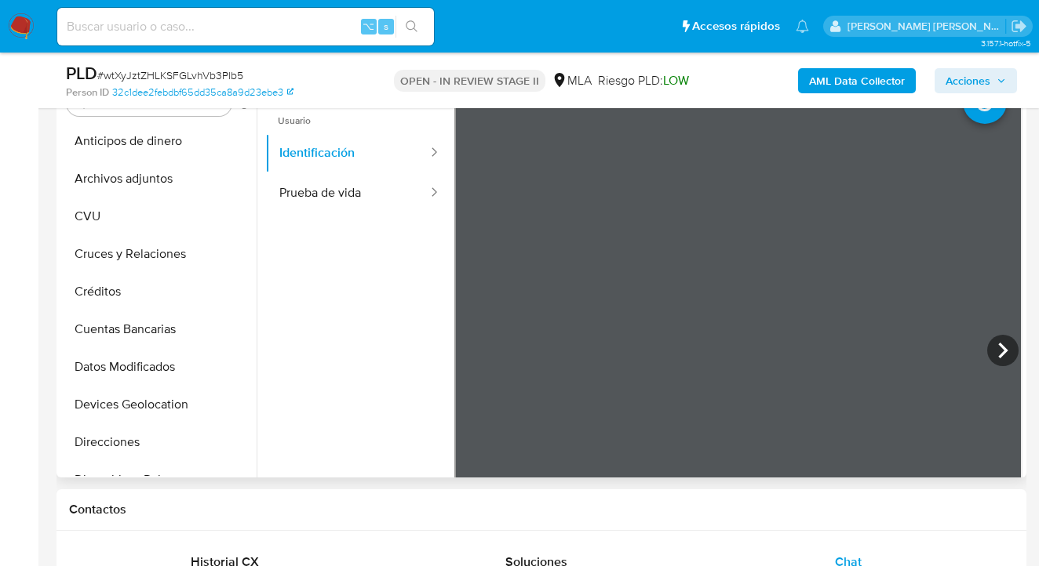
drag, startPoint x: 177, startPoint y: 172, endPoint x: 815, endPoint y: 197, distance: 639.1
click at [188, 172] on button "Archivos adjuntos" at bounding box center [158, 179] width 196 height 38
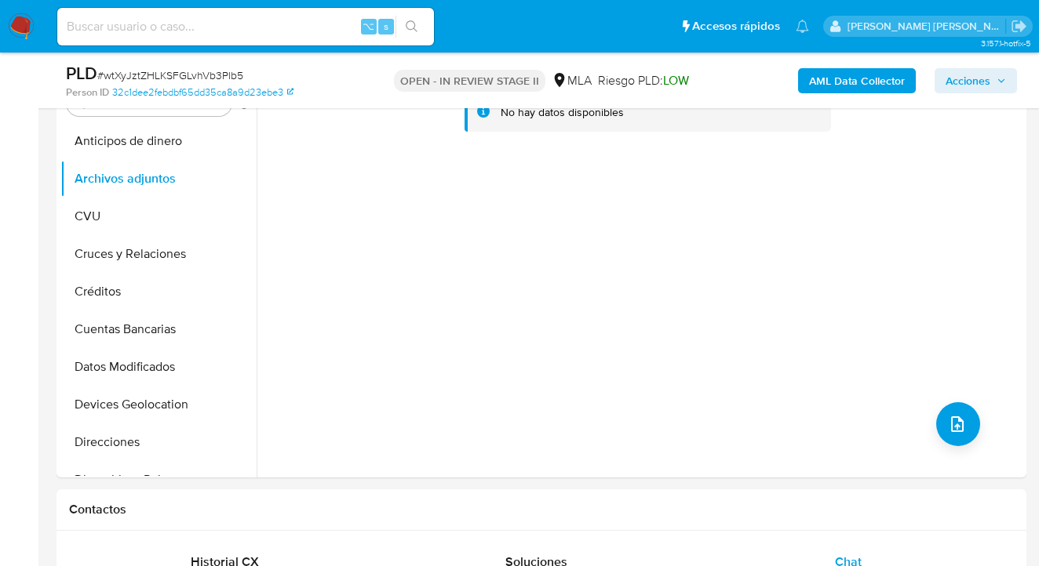
click at [842, 87] on b "AML Data Collector" at bounding box center [857, 80] width 96 height 25
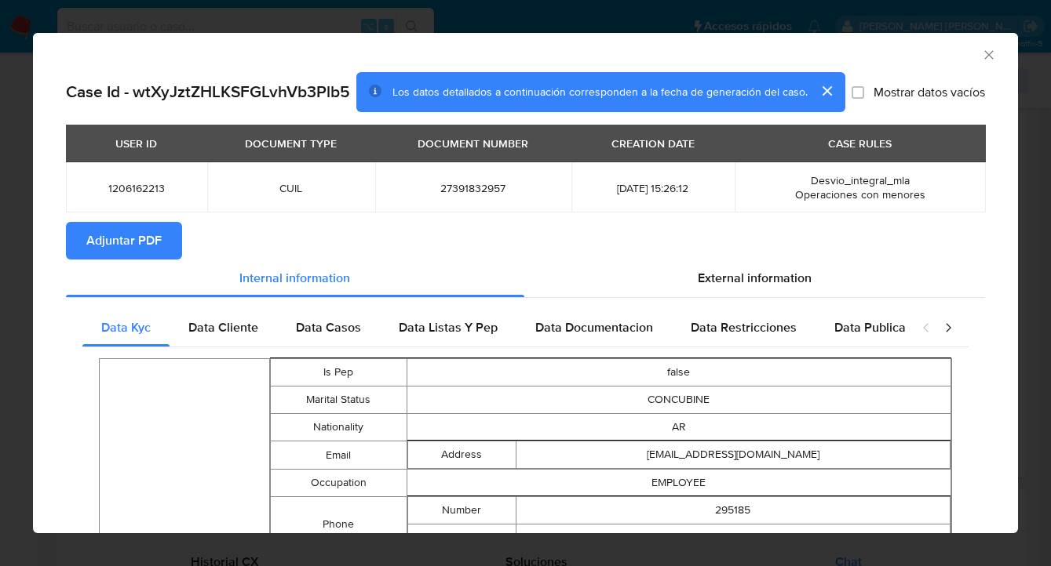
click at [118, 250] on span "Adjuntar PDF" at bounding box center [123, 241] width 75 height 35
click at [984, 56] on icon "Cerrar ventana" at bounding box center [988, 54] width 9 height 9
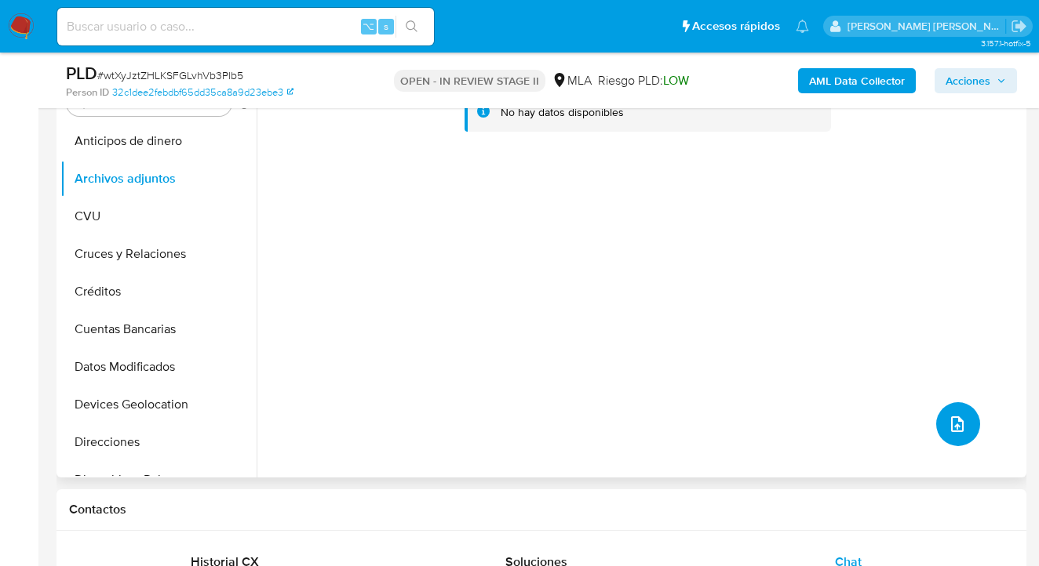
click at [964, 428] on button "upload-file" at bounding box center [958, 424] width 44 height 44
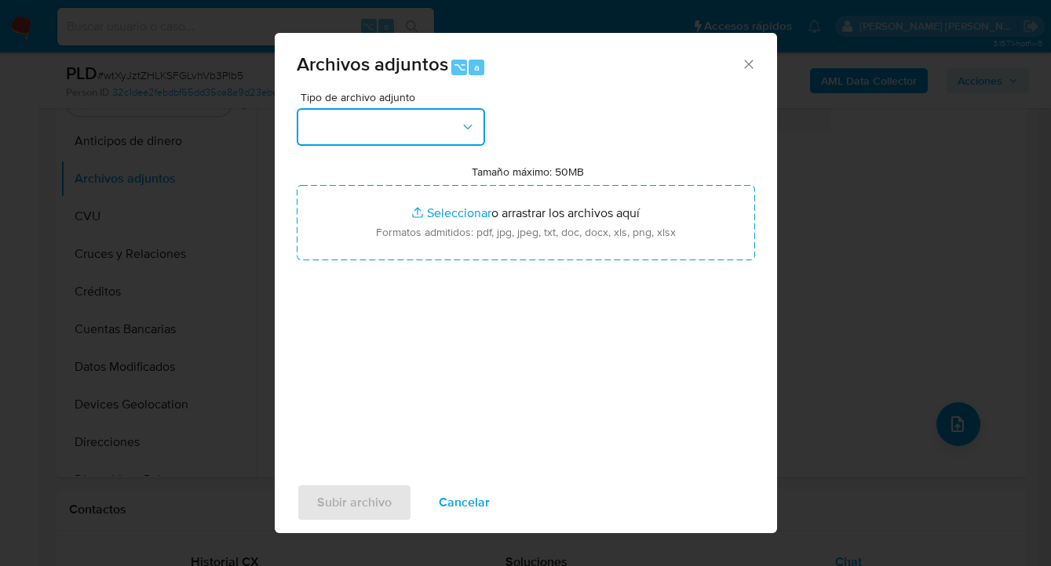
click at [409, 125] on button "button" at bounding box center [391, 127] width 188 height 38
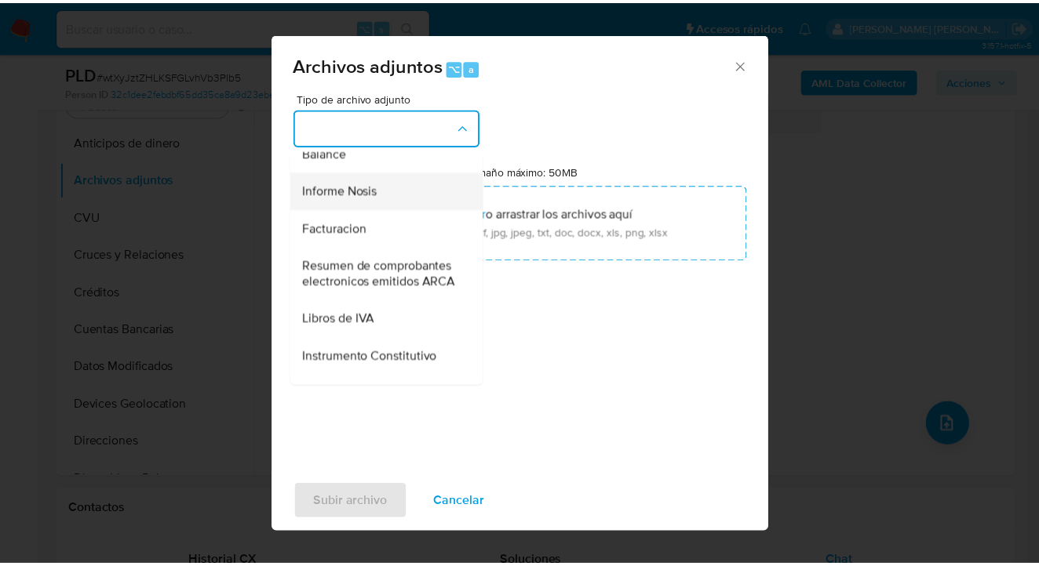
scroll to position [571, 0]
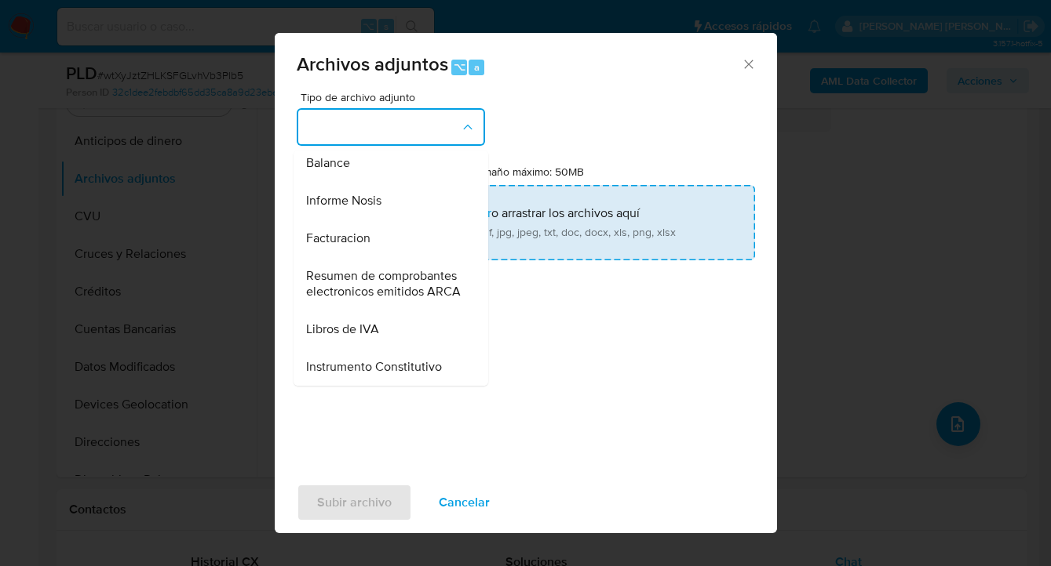
drag, startPoint x: 395, startPoint y: 228, endPoint x: 402, endPoint y: 224, distance: 8.8
click at [395, 220] on div "Informe Nosis" at bounding box center [386, 201] width 160 height 38
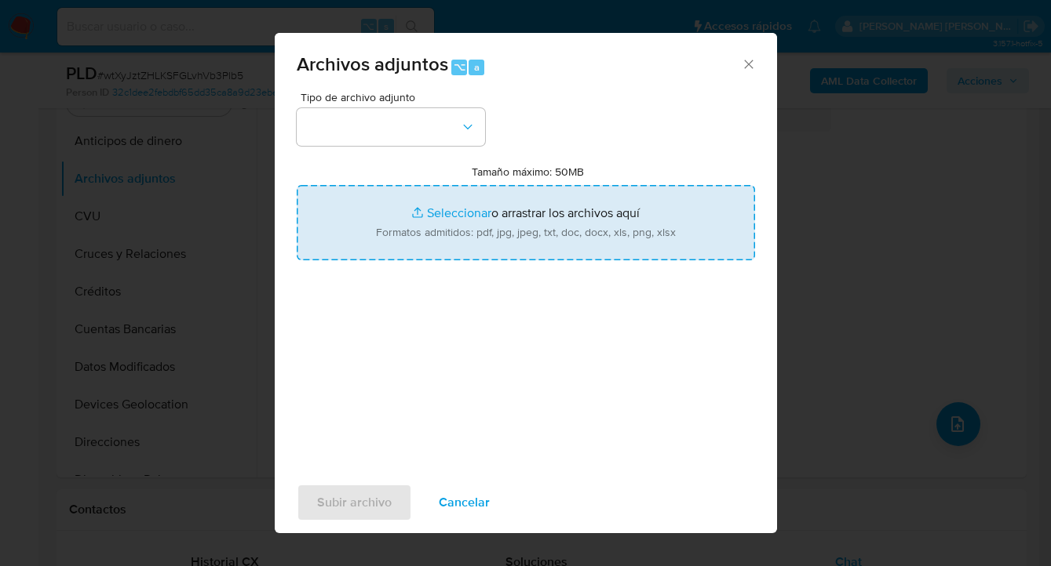
click at [470, 209] on input "Tamaño máximo: 50MB Seleccionar archivos" at bounding box center [526, 222] width 458 height 75
type input "C:\fakepath\1206162213-NOSIS_Manager_InformeIndividual_27391832957_620658_20250…"
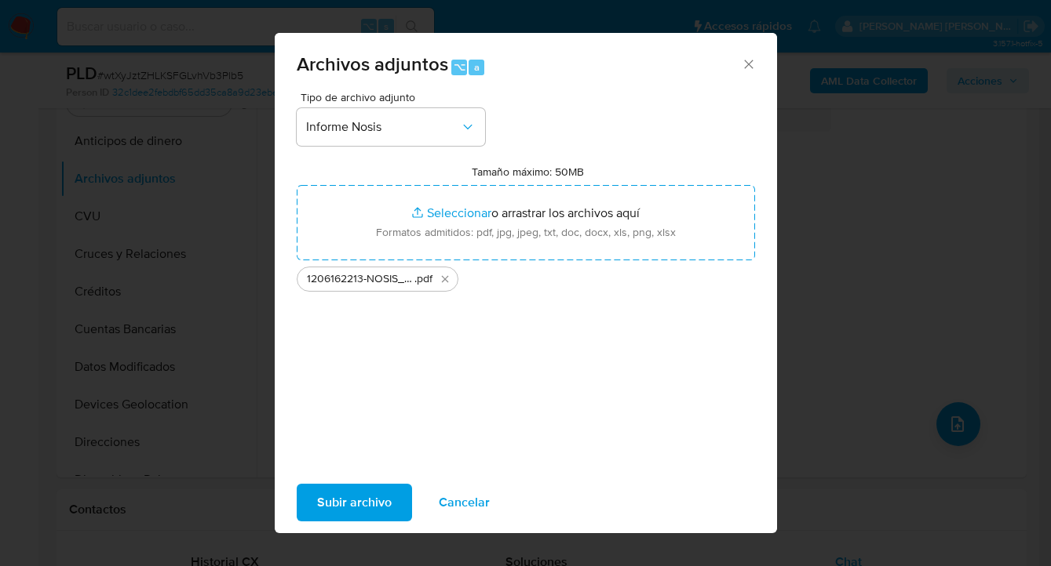
click at [372, 494] on span "Subir archivo" at bounding box center [354, 503] width 75 height 35
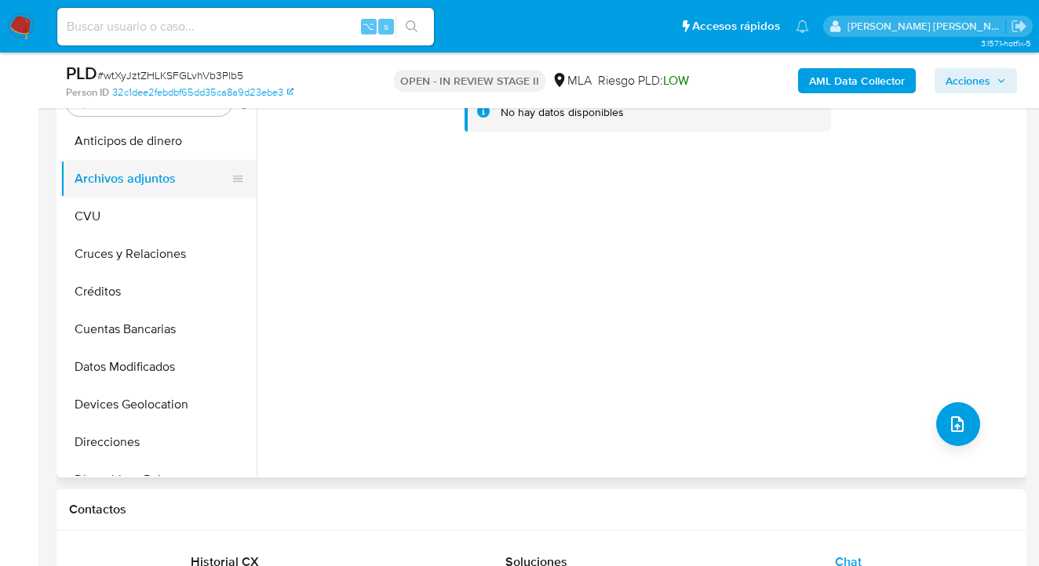
drag, startPoint x: 145, startPoint y: 214, endPoint x: 154, endPoint y: 184, distance: 31.0
click at [145, 215] on button "CVU" at bounding box center [158, 217] width 196 height 38
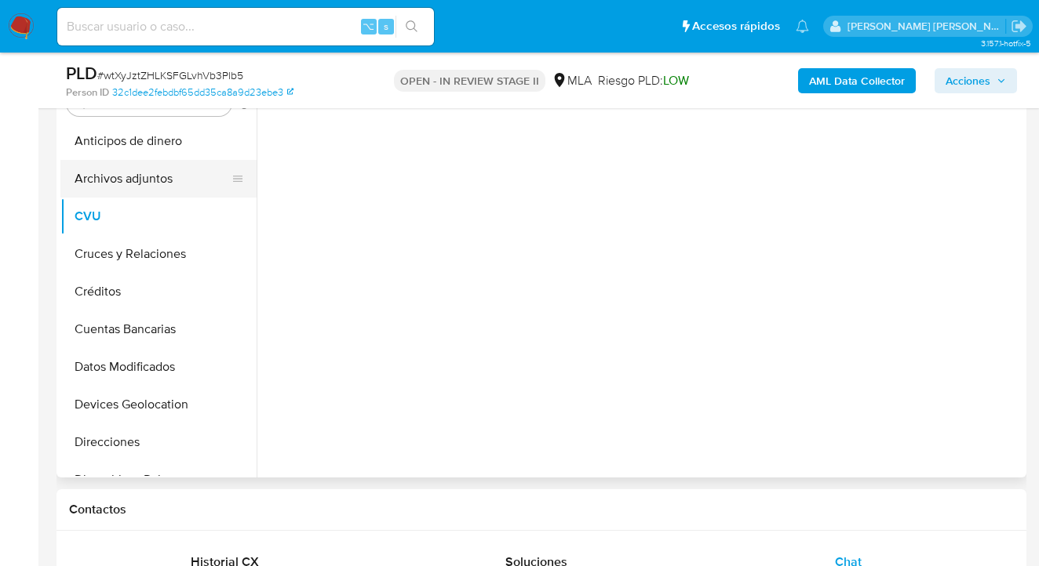
click at [155, 180] on button "Archivos adjuntos" at bounding box center [152, 179] width 184 height 38
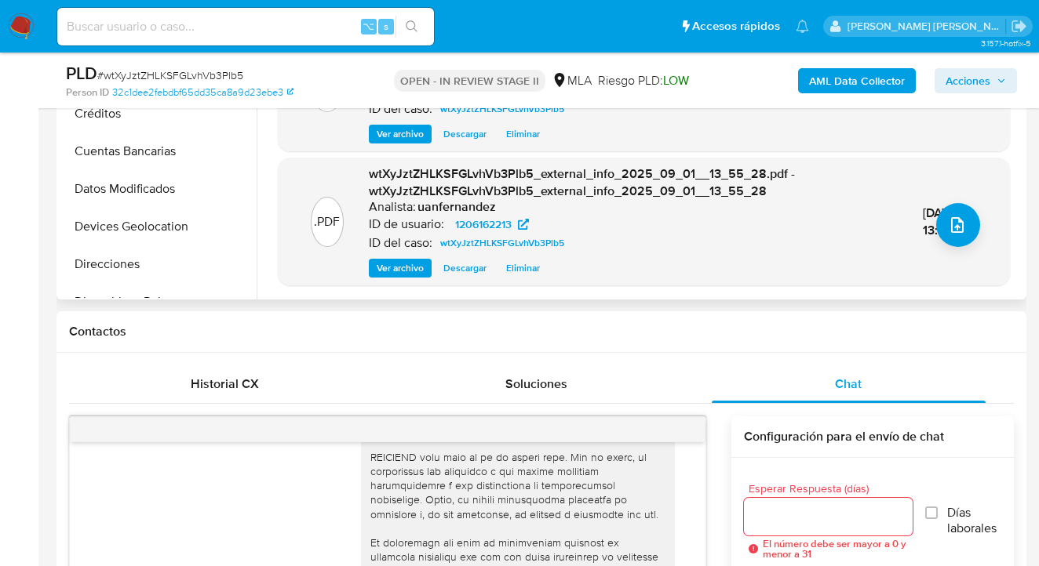
scroll to position [362, 0]
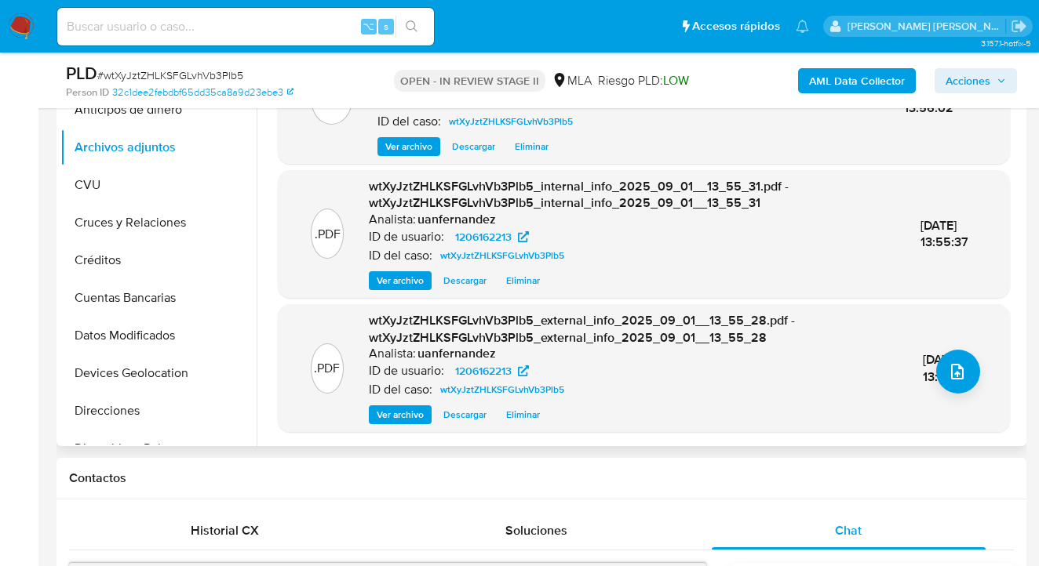
drag, startPoint x: 249, startPoint y: 173, endPoint x: 253, endPoint y: 223, distance: 49.7
click at [253, 225] on ul "Anticipos de dinero Archivos adjuntos CVU Cruces y Relaciones Créditos Cuentas …" at bounding box center [158, 268] width 196 height 354
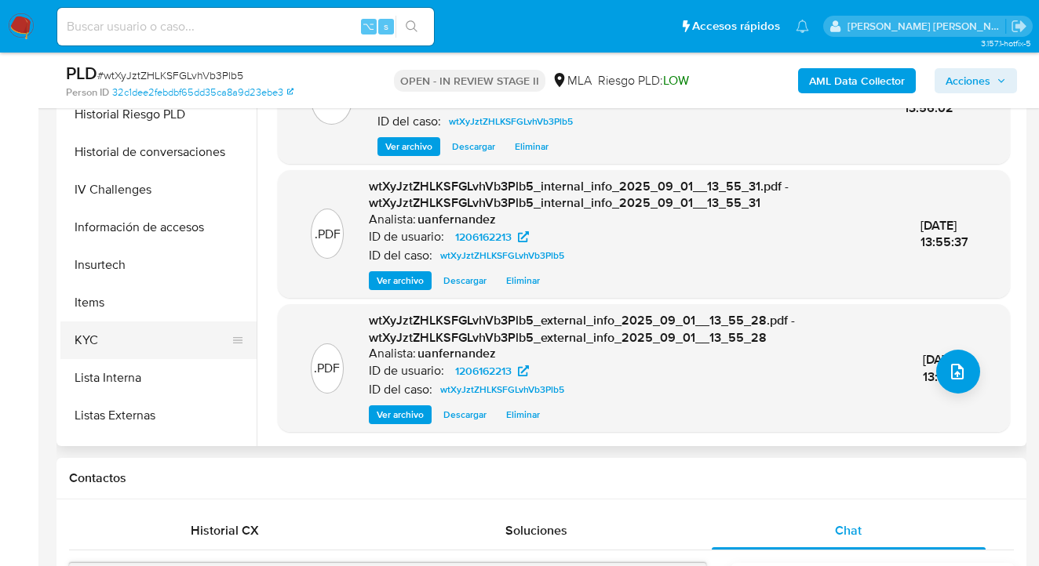
scroll to position [520, 0]
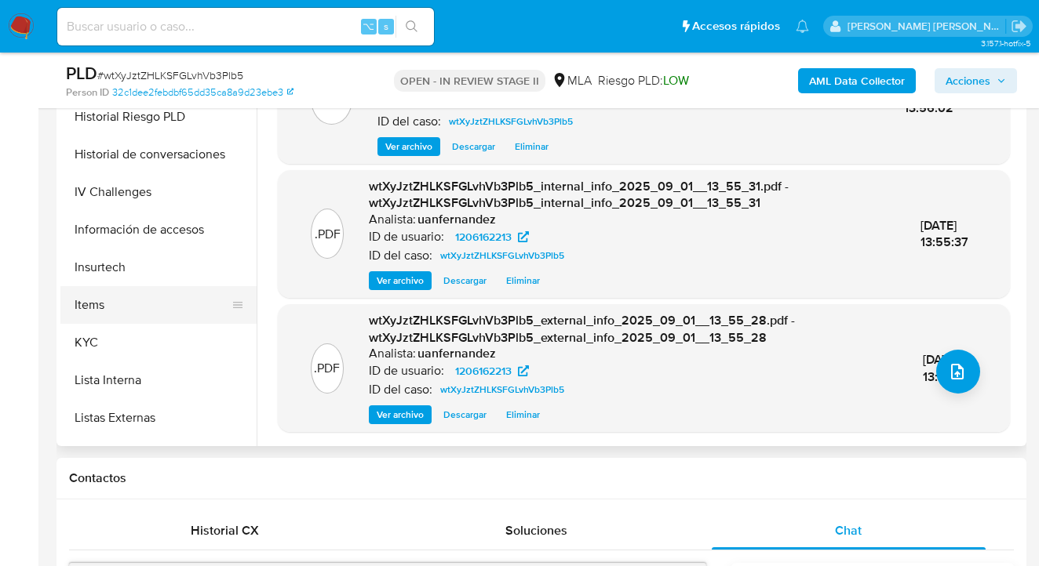
click at [158, 322] on button "Items" at bounding box center [152, 305] width 184 height 38
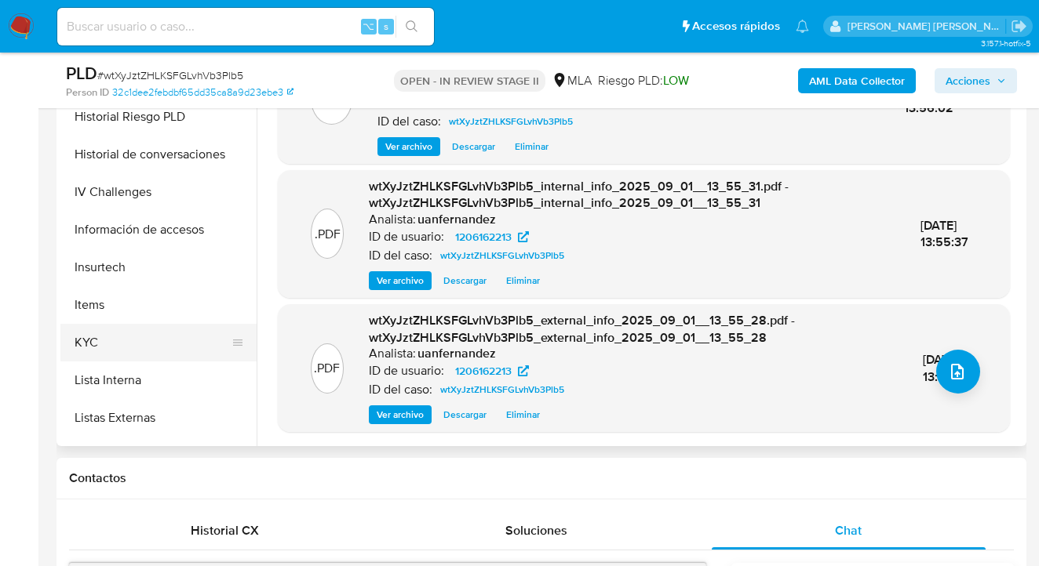
scroll to position [0, 0]
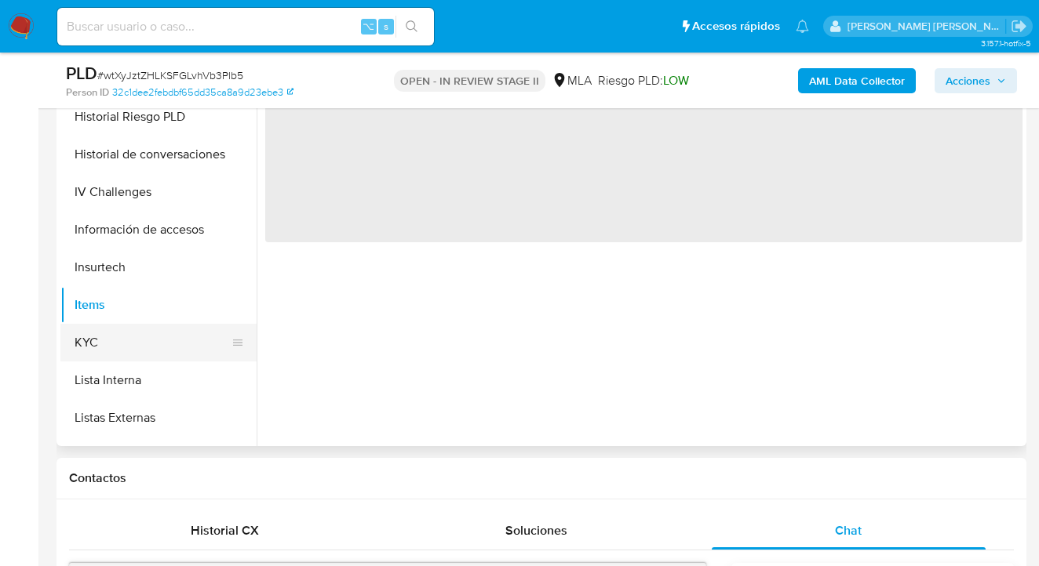
click at [178, 344] on button "KYC" at bounding box center [152, 343] width 184 height 38
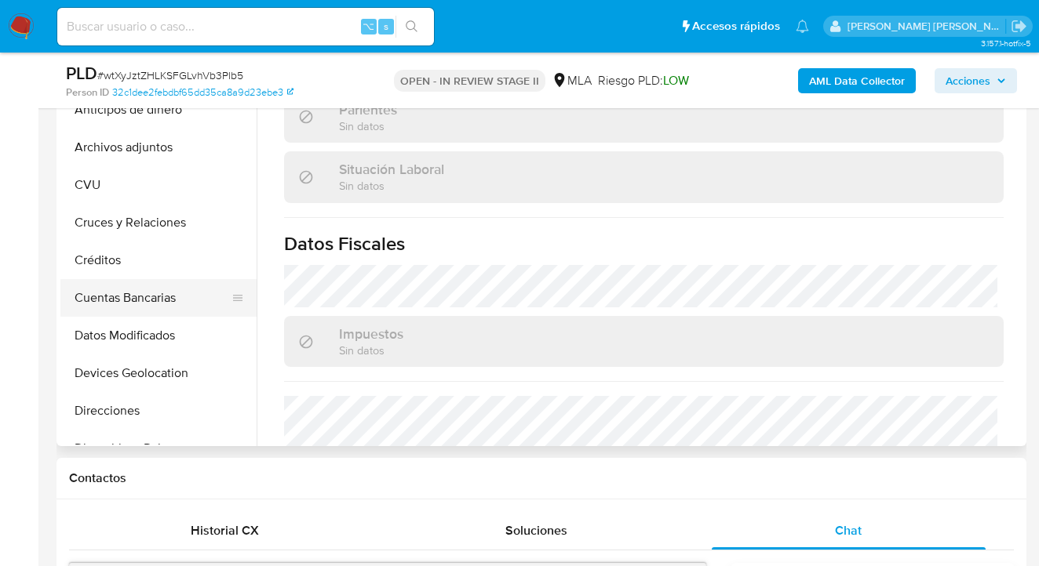
scroll to position [675, 0]
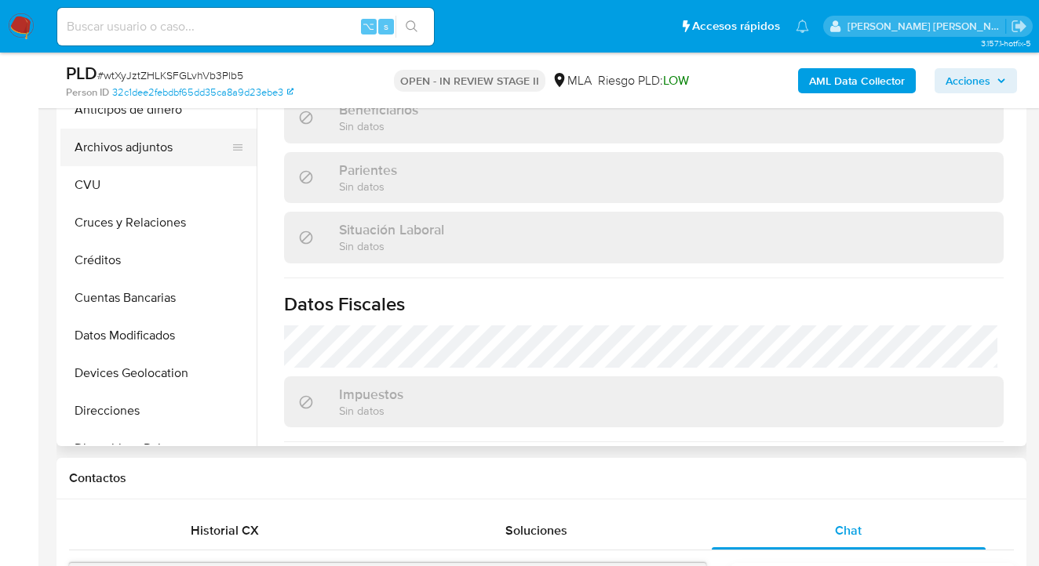
drag, startPoint x: 179, startPoint y: 157, endPoint x: 224, endPoint y: 152, distance: 45.7
click at [179, 156] on button "Archivos adjuntos" at bounding box center [152, 148] width 184 height 38
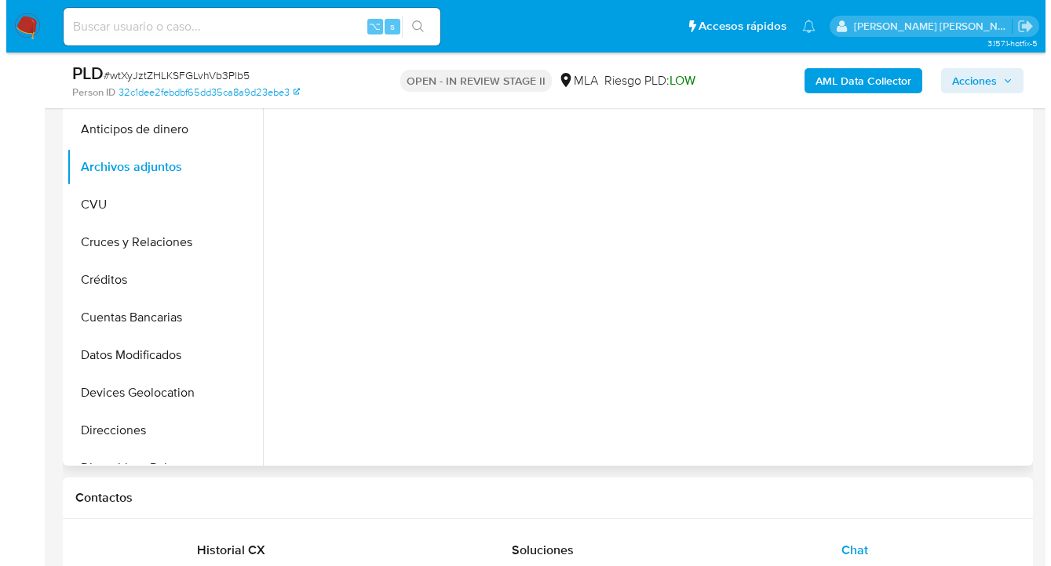
scroll to position [231, 0]
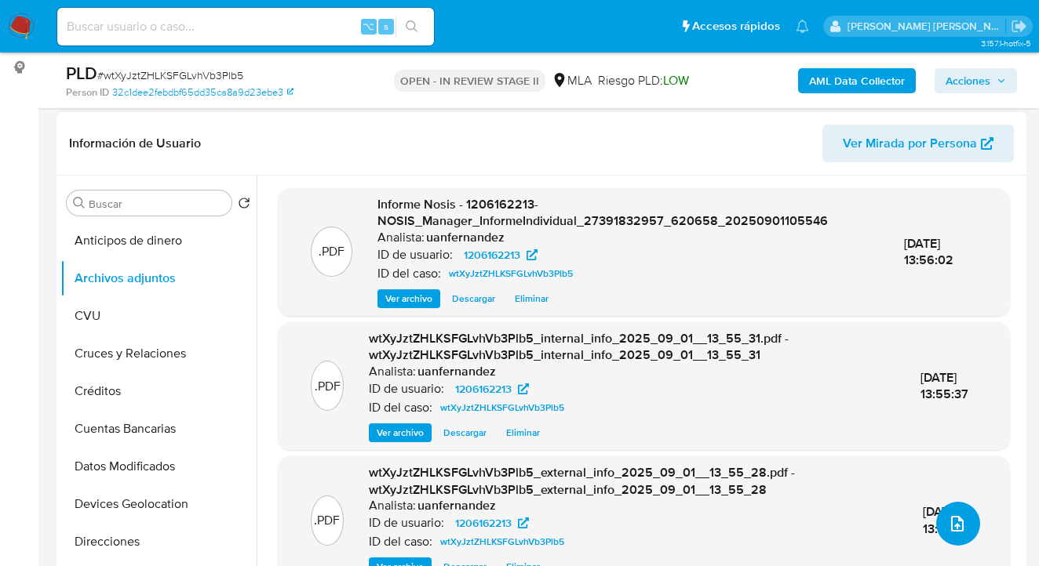
click at [957, 537] on button "upload-file" at bounding box center [958, 524] width 44 height 44
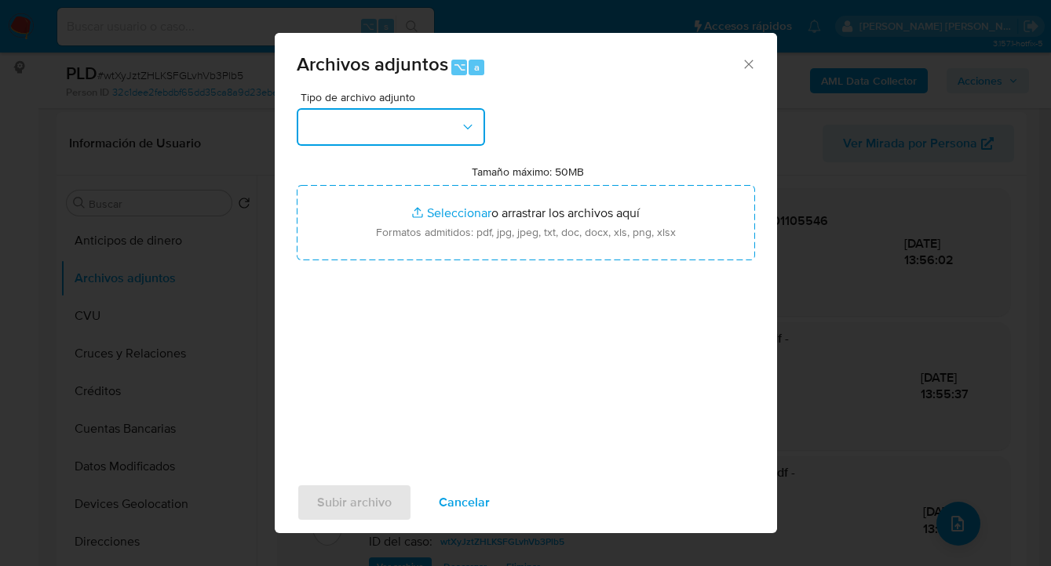
click at [476, 133] on button "button" at bounding box center [391, 127] width 188 height 38
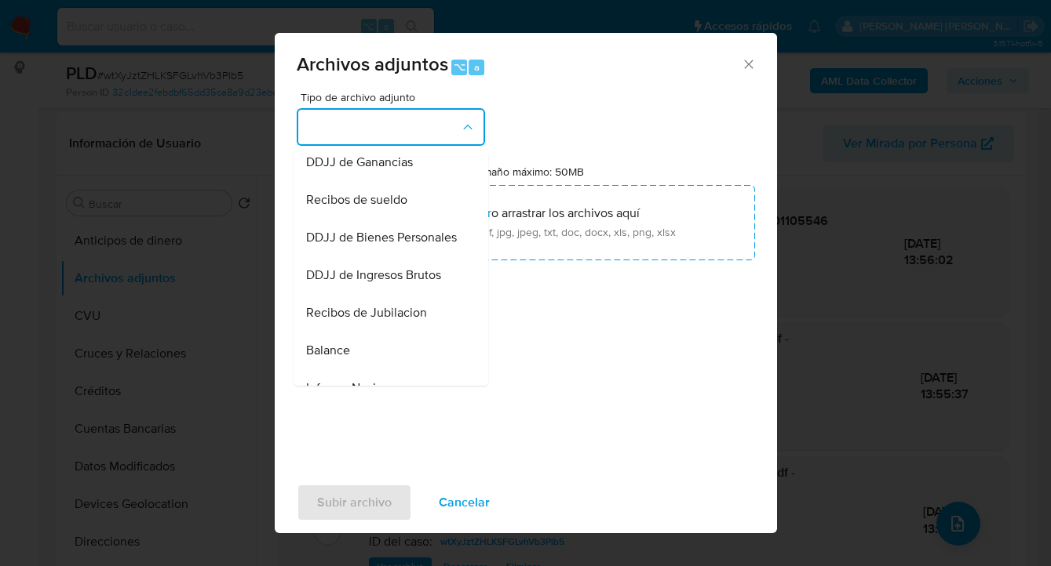
scroll to position [271, 0]
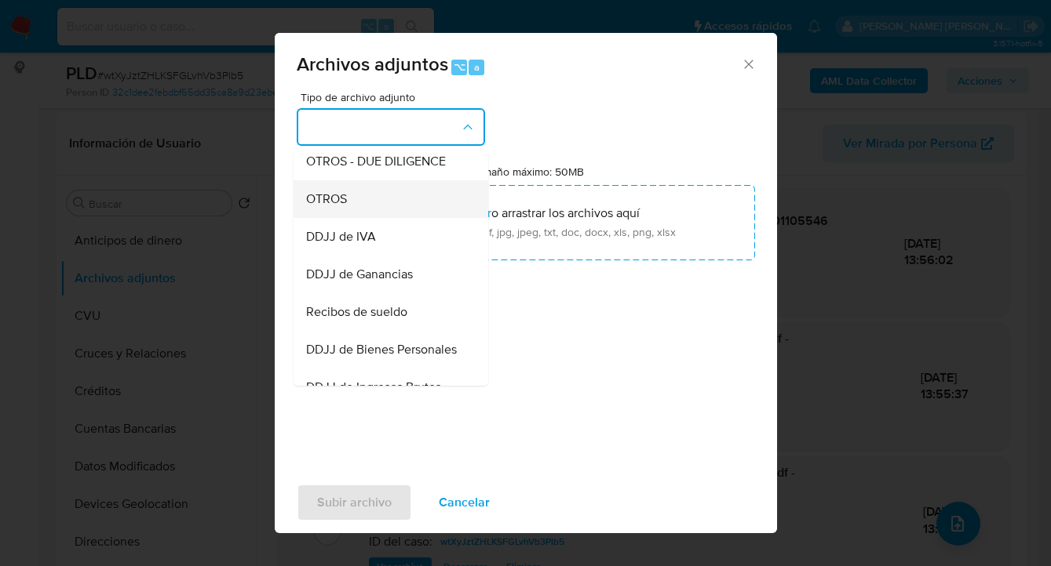
click at [392, 218] on div "OTROS" at bounding box center [386, 199] width 160 height 38
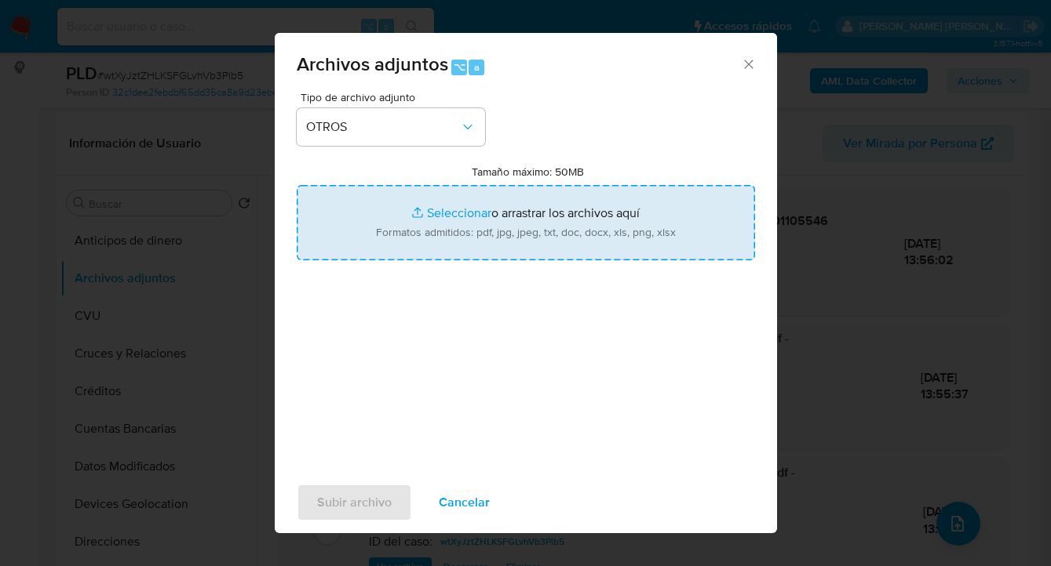
click at [495, 217] on input "Tamaño máximo: 50MB Seleccionar archivos" at bounding box center [526, 222] width 458 height 75
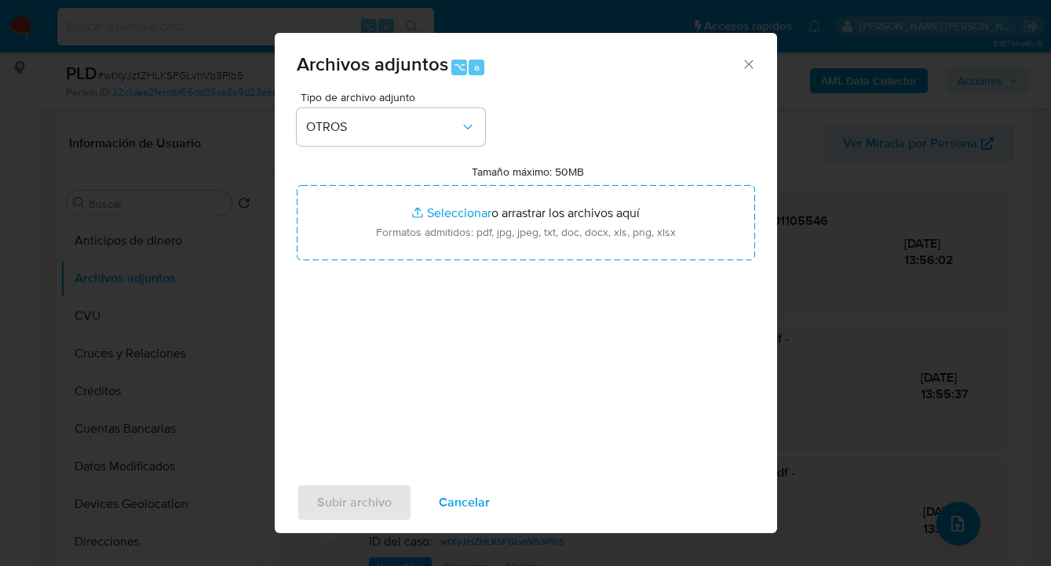
drag, startPoint x: 469, startPoint y: 497, endPoint x: 537, endPoint y: 492, distance: 67.6
click at [468, 497] on span "Cancelar" at bounding box center [464, 503] width 51 height 35
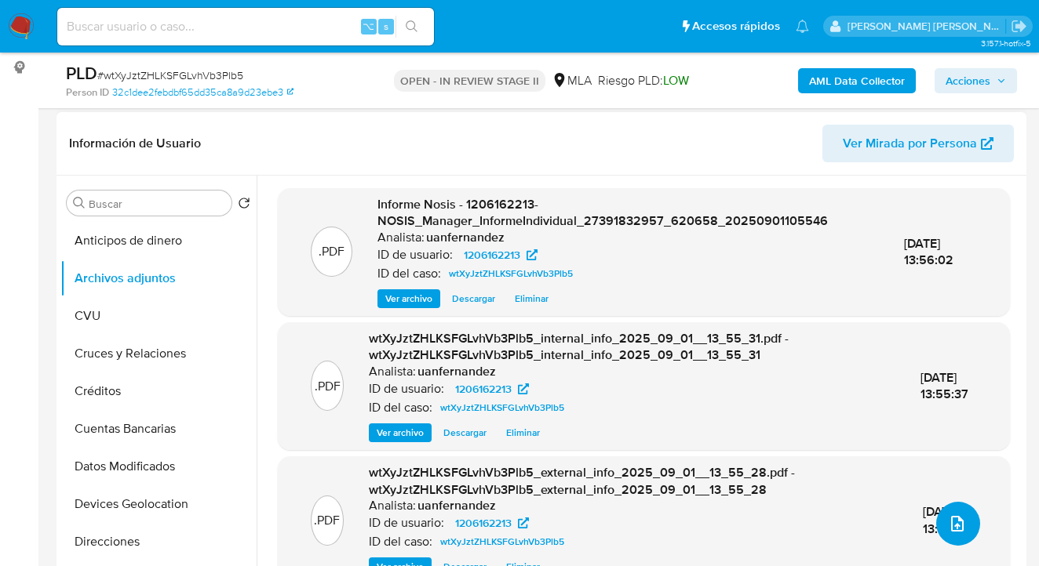
click at [952, 515] on icon "upload-file" at bounding box center [957, 524] width 19 height 19
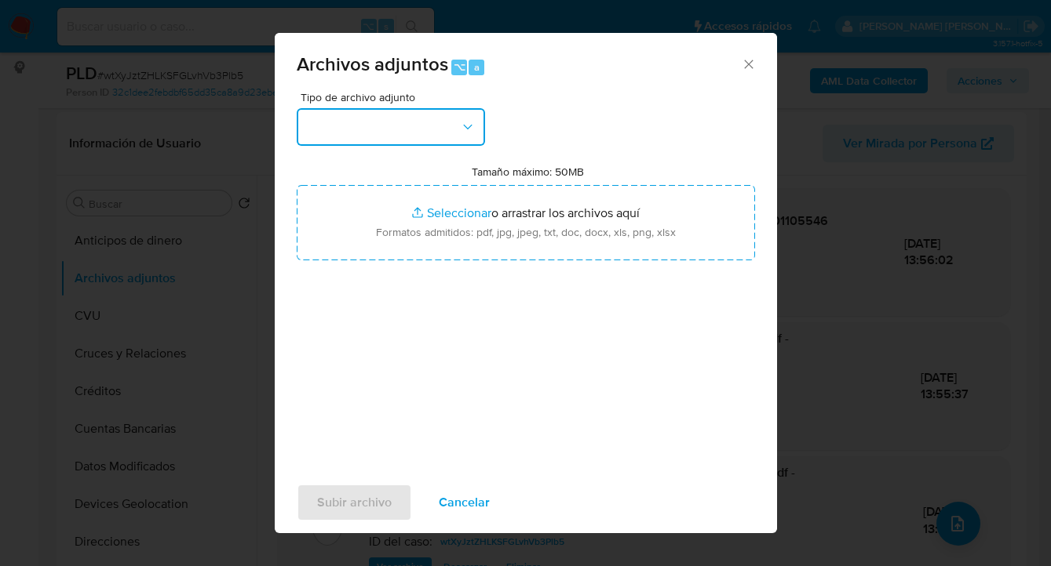
click at [447, 135] on button "button" at bounding box center [391, 127] width 188 height 38
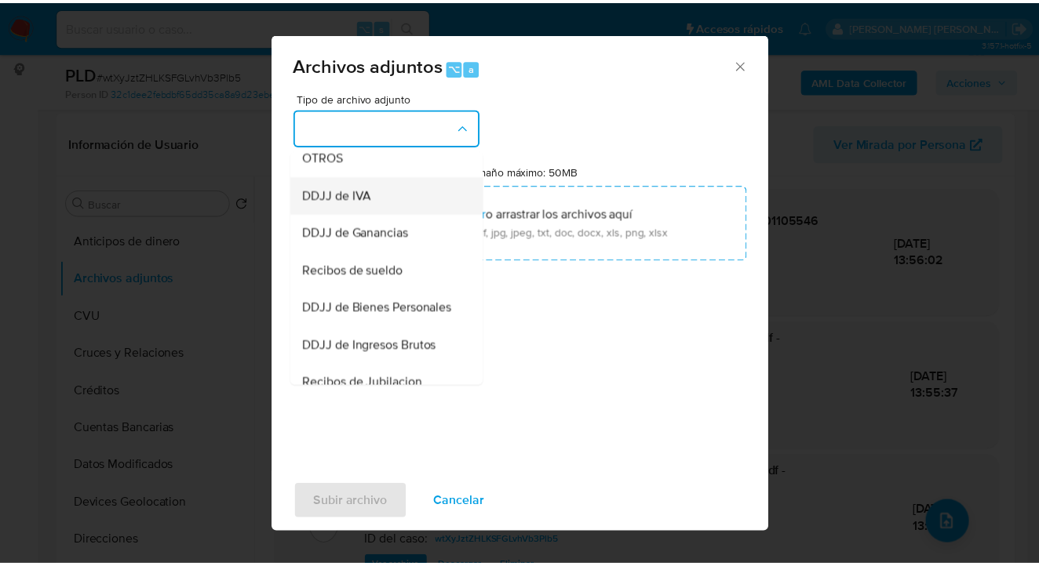
scroll to position [311, 0]
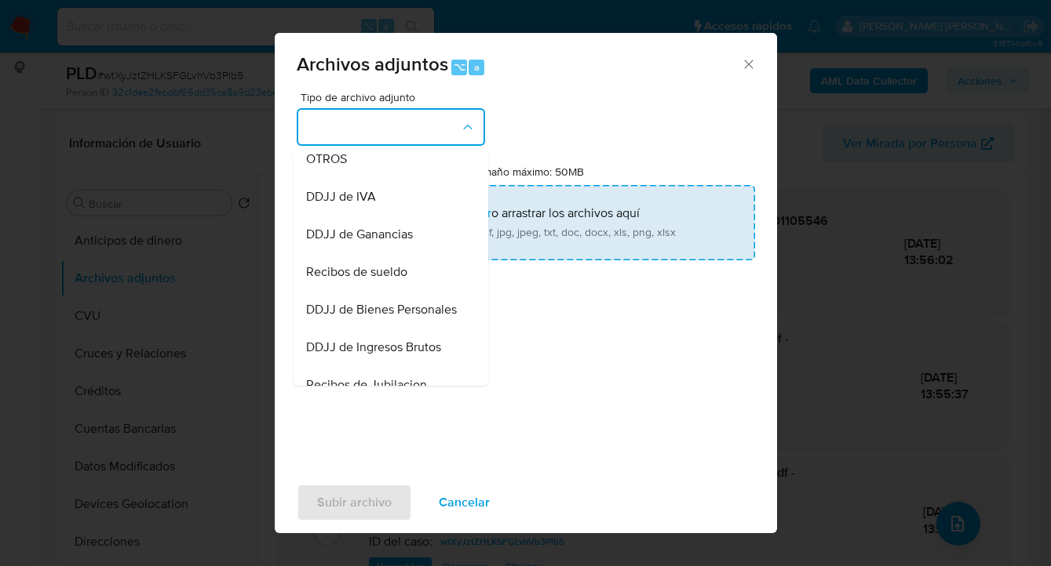
drag, startPoint x: 382, startPoint y: 180, endPoint x: 495, endPoint y: 213, distance: 117.9
click at [387, 178] on div "OTROS" at bounding box center [386, 159] width 160 height 38
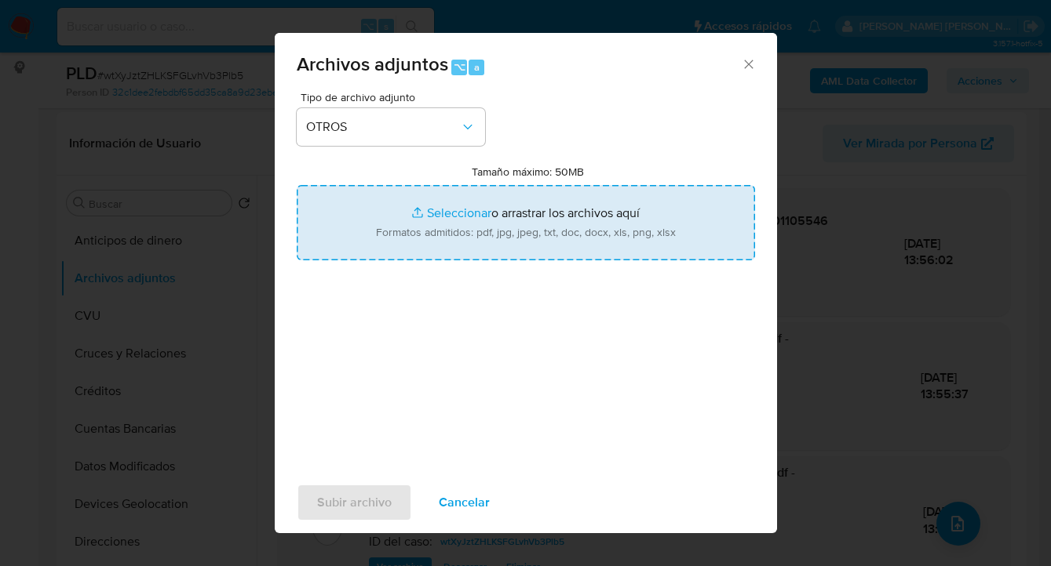
click at [496, 213] on input "Tamaño máximo: 50MB Seleccionar archivos" at bounding box center [526, 222] width 458 height 75
type input "C:\fakepath\1206162213 Movimientos.xlsx"
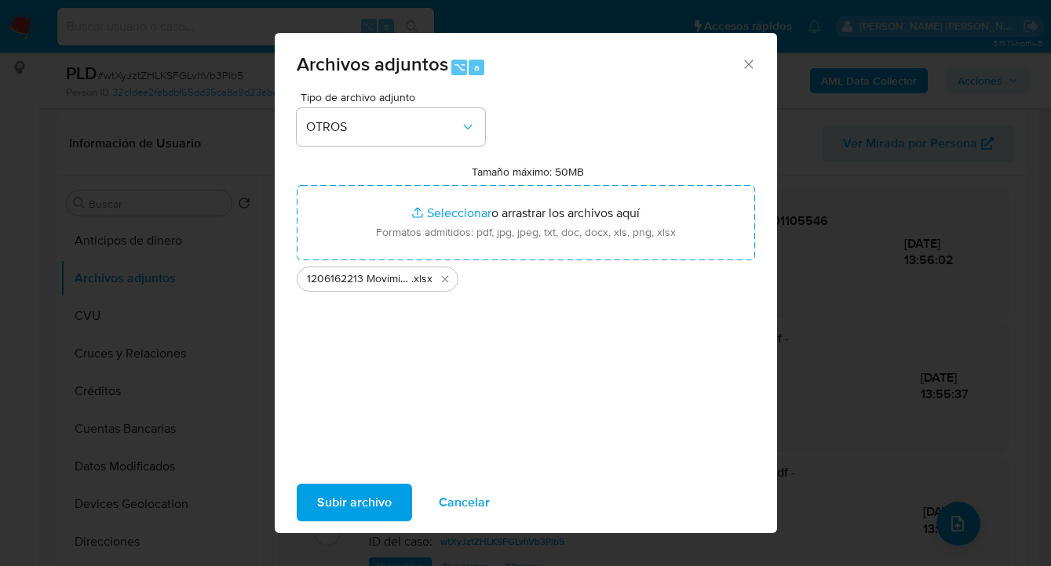
click at [359, 508] on span "Subir archivo" at bounding box center [354, 503] width 75 height 35
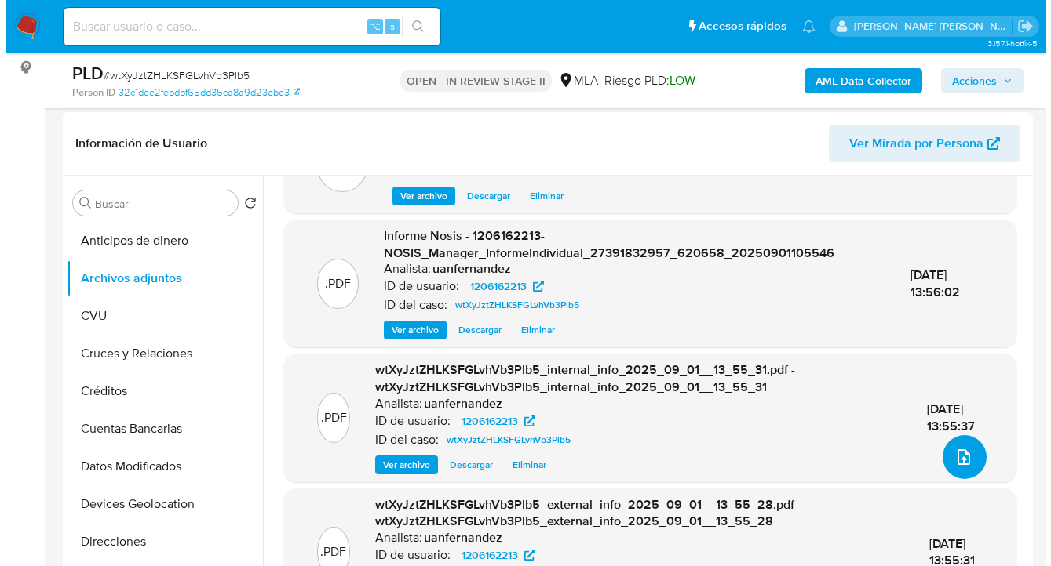
scroll to position [0, 0]
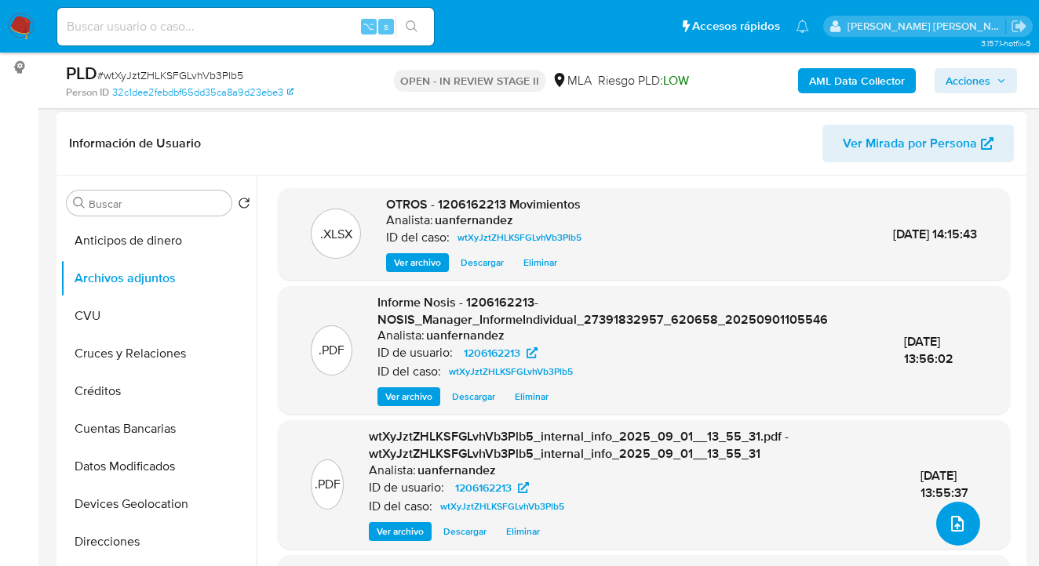
click at [948, 521] on icon "upload-file" at bounding box center [957, 524] width 19 height 19
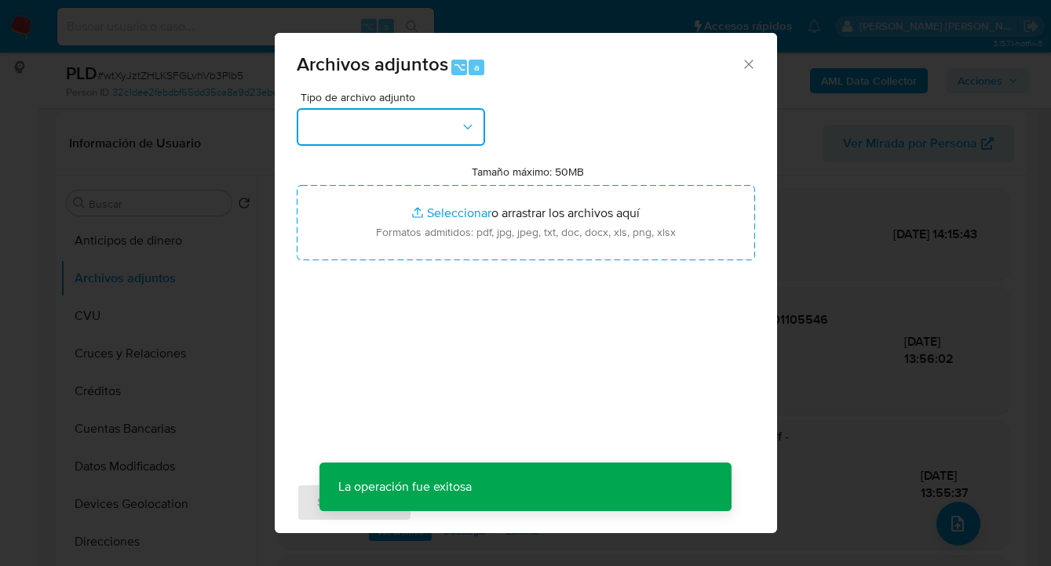
drag, startPoint x: 455, startPoint y: 124, endPoint x: 450, endPoint y: 140, distance: 16.6
click at [455, 124] on button "button" at bounding box center [391, 127] width 188 height 38
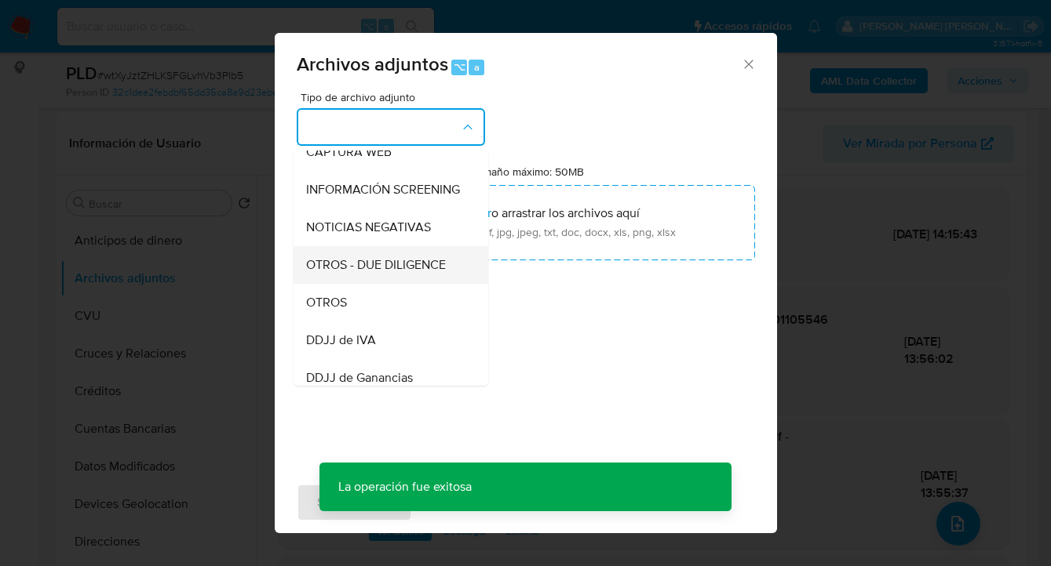
scroll to position [183, 0]
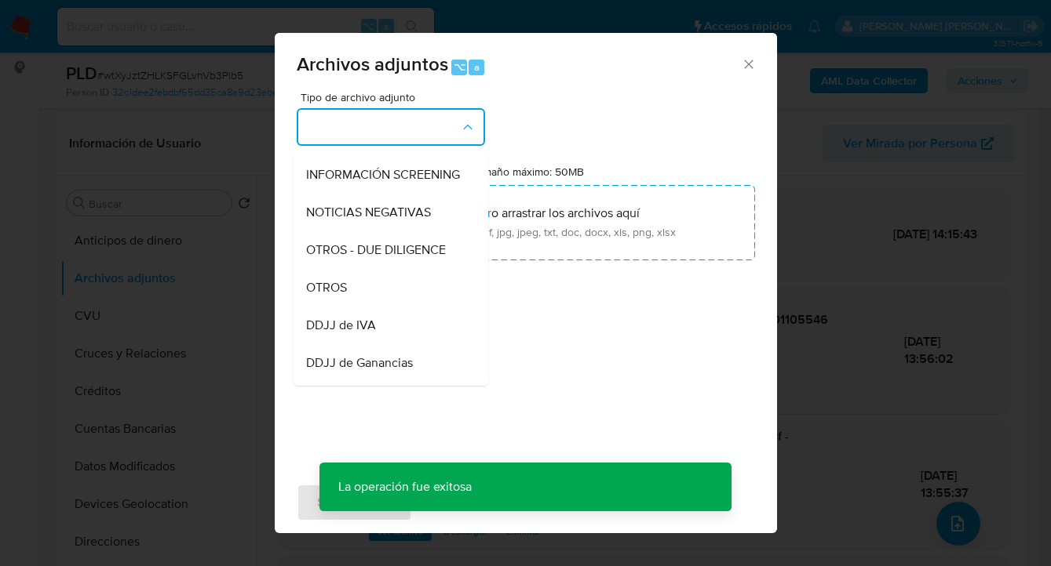
click at [405, 302] on div "OTROS" at bounding box center [386, 288] width 160 height 38
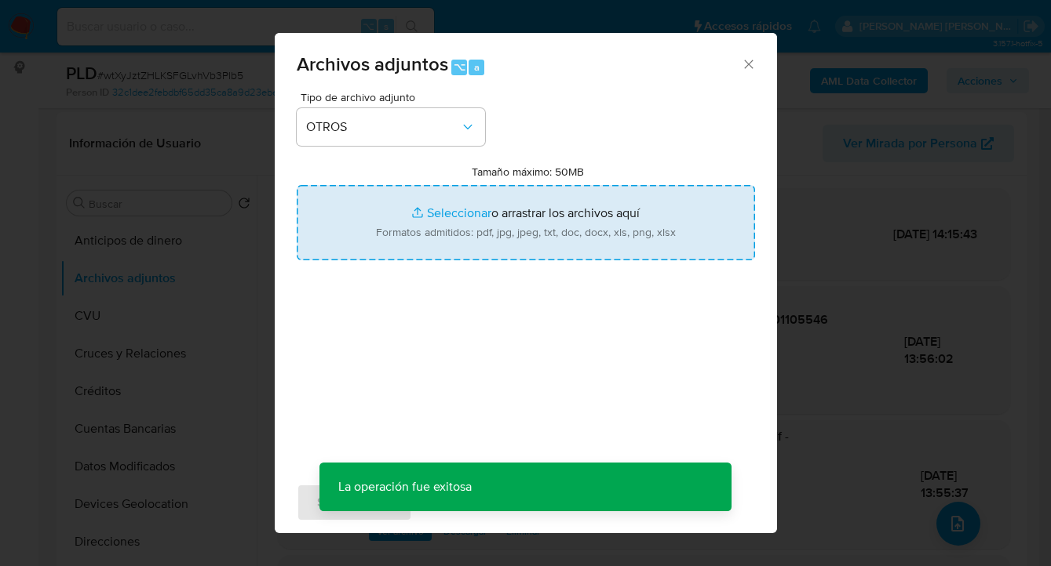
click at [503, 259] on input "Tamaño máximo: 50MB Seleccionar archivos" at bounding box center [526, 222] width 458 height 75
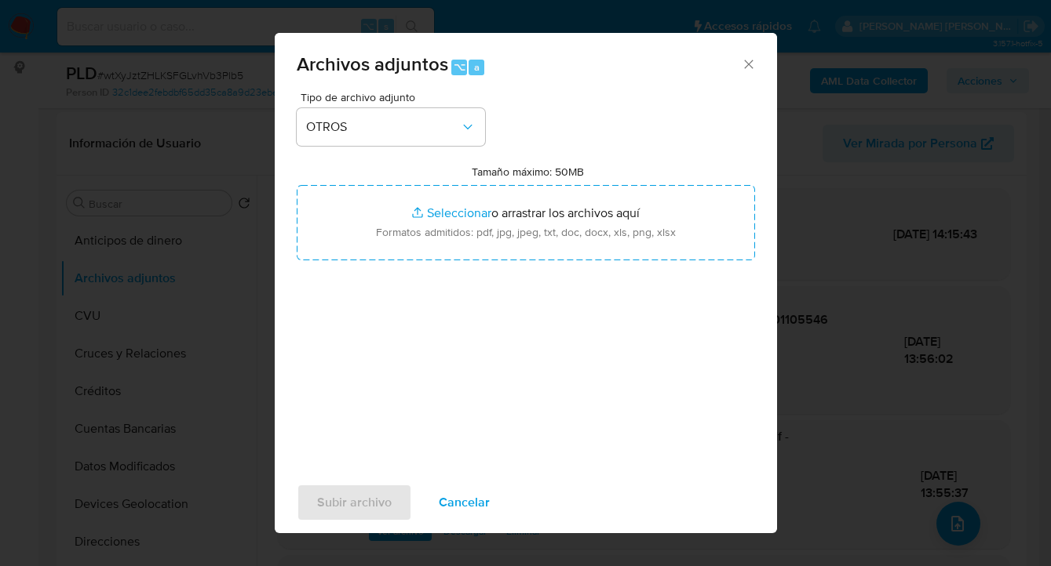
click at [464, 502] on span "Cancelar" at bounding box center [464, 503] width 51 height 35
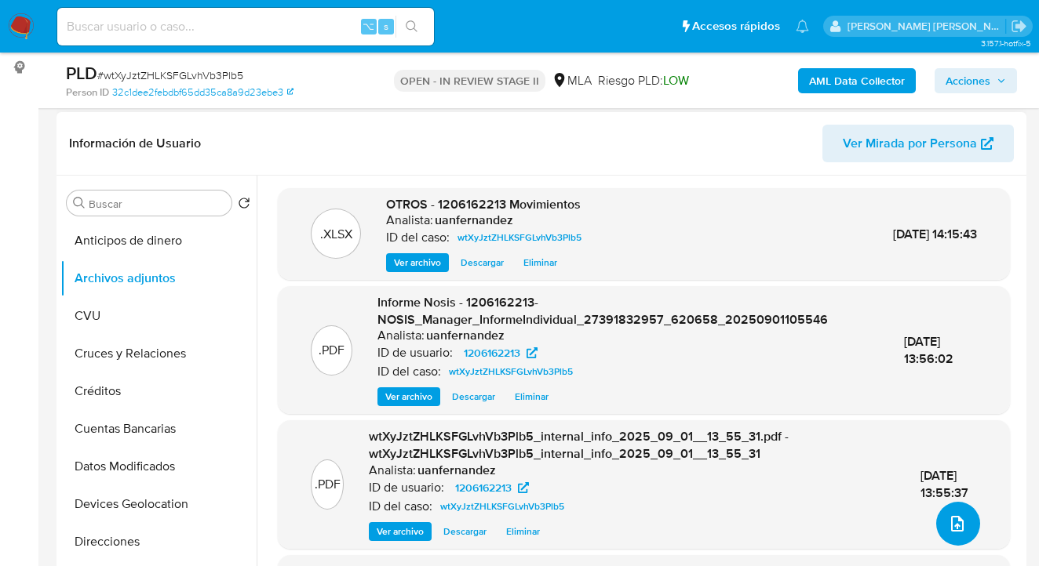
click at [959, 522] on icon "upload-file" at bounding box center [957, 524] width 19 height 19
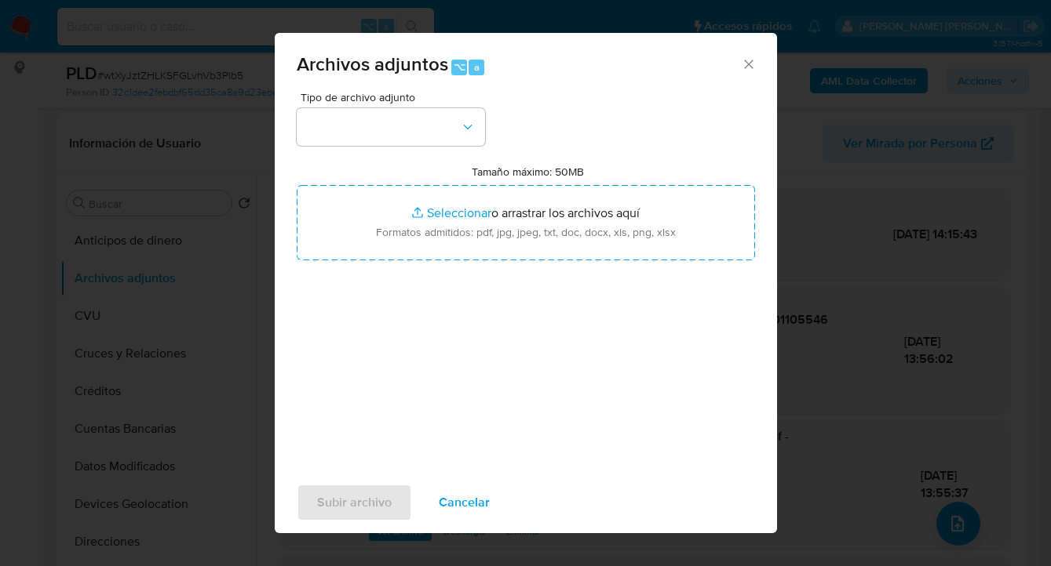
click at [498, 126] on div "Tipo de archivo adjunto Tamaño máximo: 50MB Seleccionar archivos Seleccionar o …" at bounding box center [526, 277] width 458 height 370
click at [473, 129] on icon "button" at bounding box center [468, 127] width 16 height 16
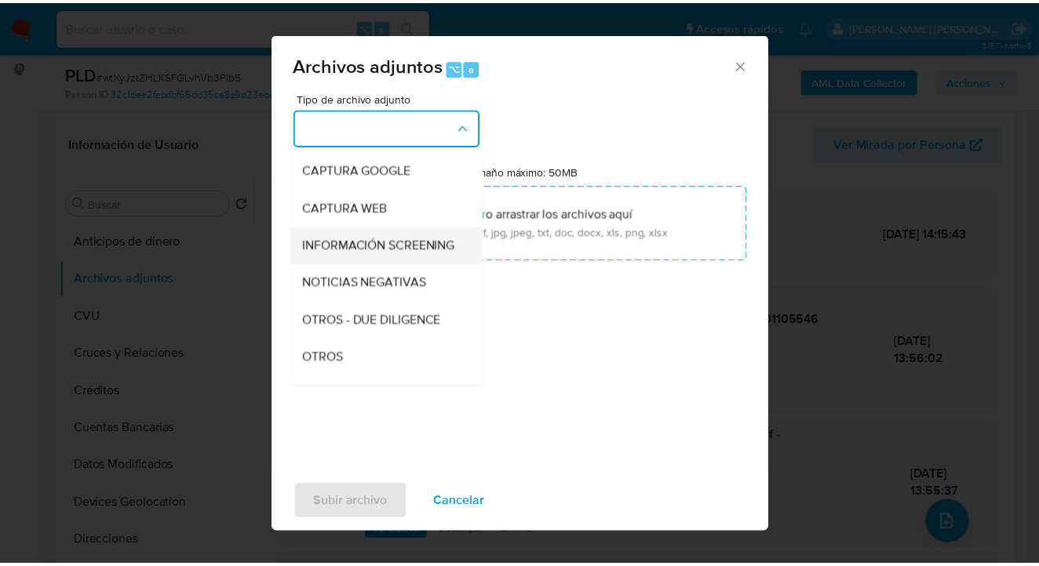
scroll to position [147, 0]
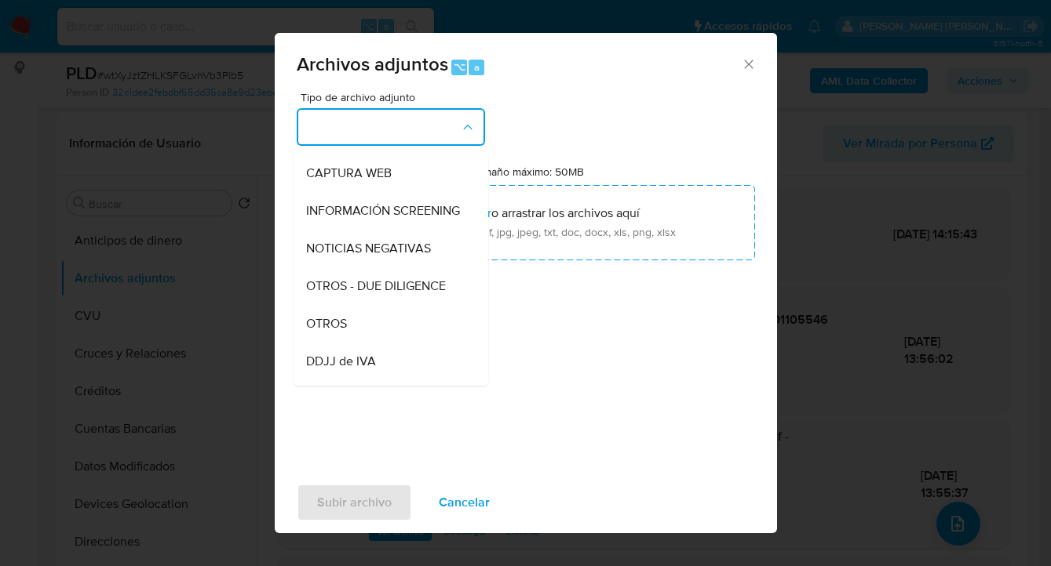
drag, startPoint x: 410, startPoint y: 326, endPoint x: 441, endPoint y: 306, distance: 36.8
click at [411, 327] on div "OTROS" at bounding box center [386, 324] width 160 height 38
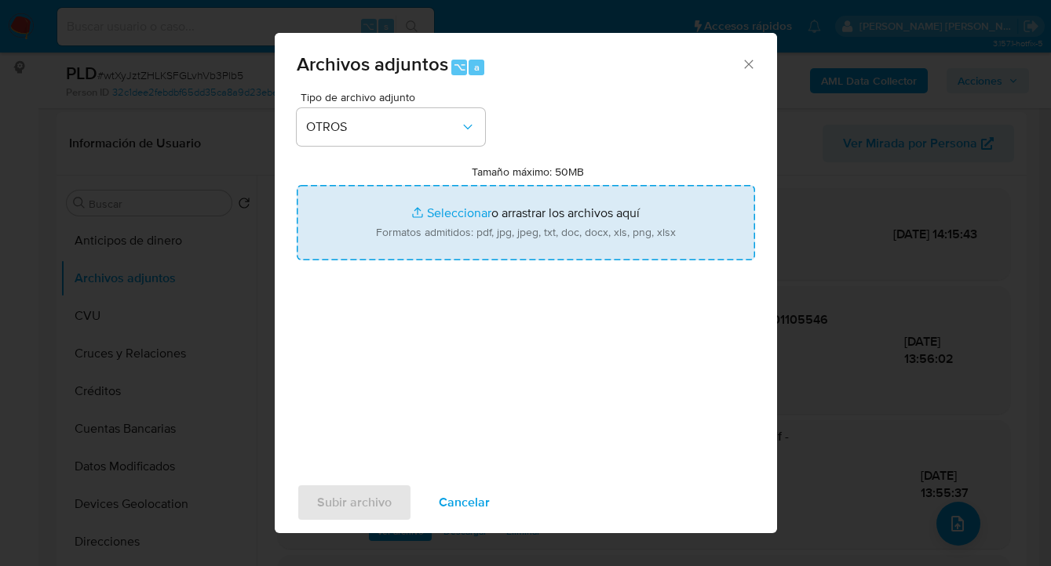
click at [515, 225] on input "Tamaño máximo: 50MB Seleccionar archivos" at bounding box center [526, 222] width 458 height 75
type input "C:\fakepath\Caselog wtXyJztZHLKSFGLvhVb3Plb5_2025_08_18_21_46_00.docx"
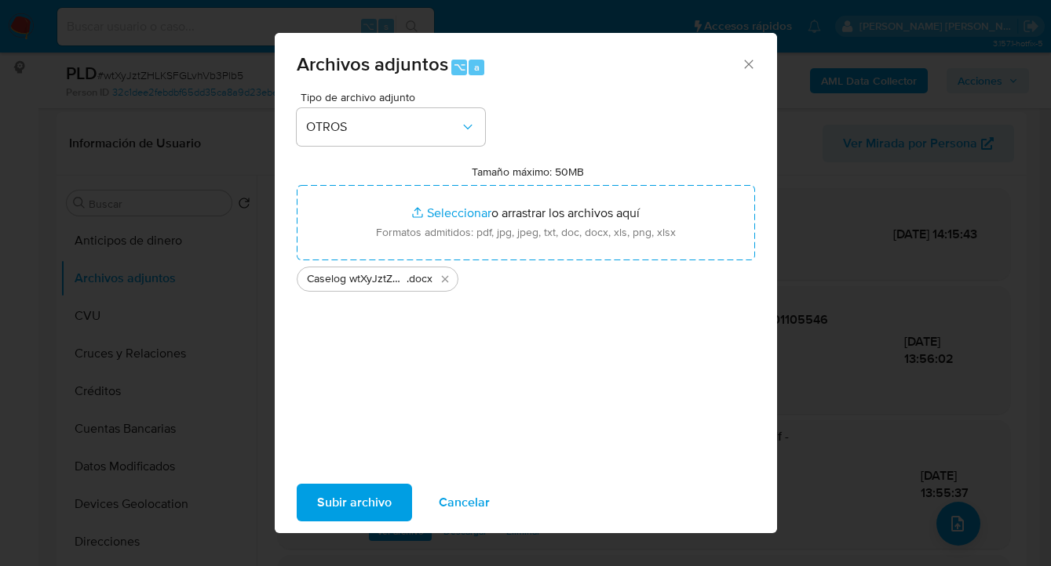
click at [337, 502] on span "Subir archivo" at bounding box center [354, 503] width 75 height 35
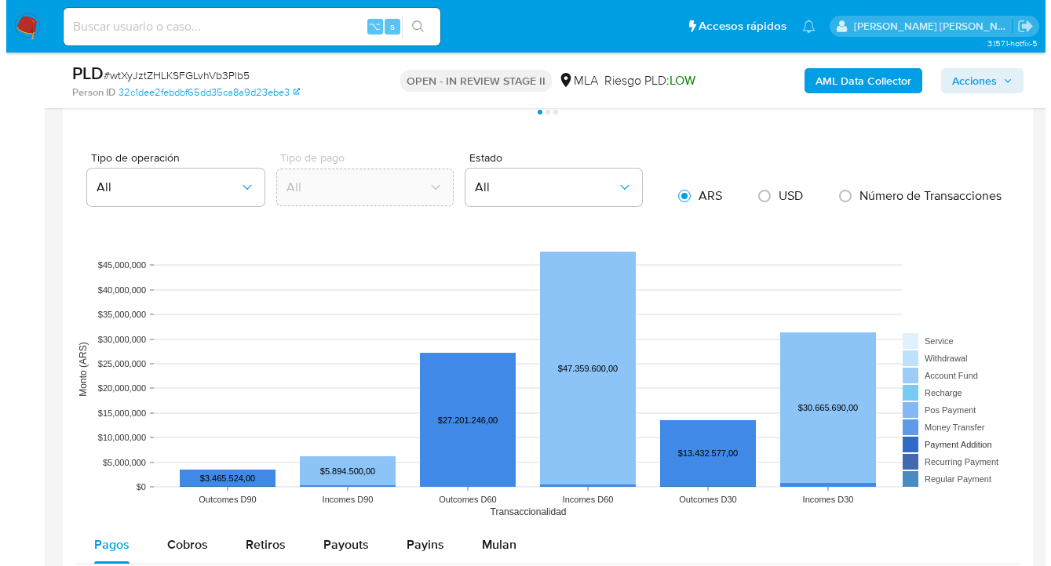
scroll to position [2950, 0]
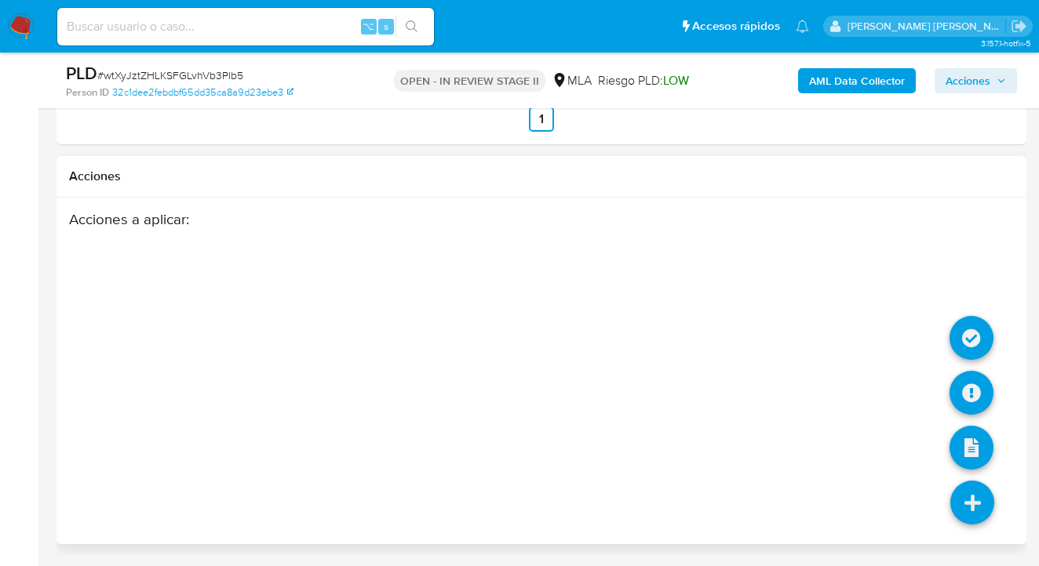
drag, startPoint x: 973, startPoint y: 501, endPoint x: 974, endPoint y: 490, distance: 11.0
click at [973, 501] on icon at bounding box center [972, 503] width 44 height 44
click at [969, 392] on icon at bounding box center [971, 393] width 44 height 44
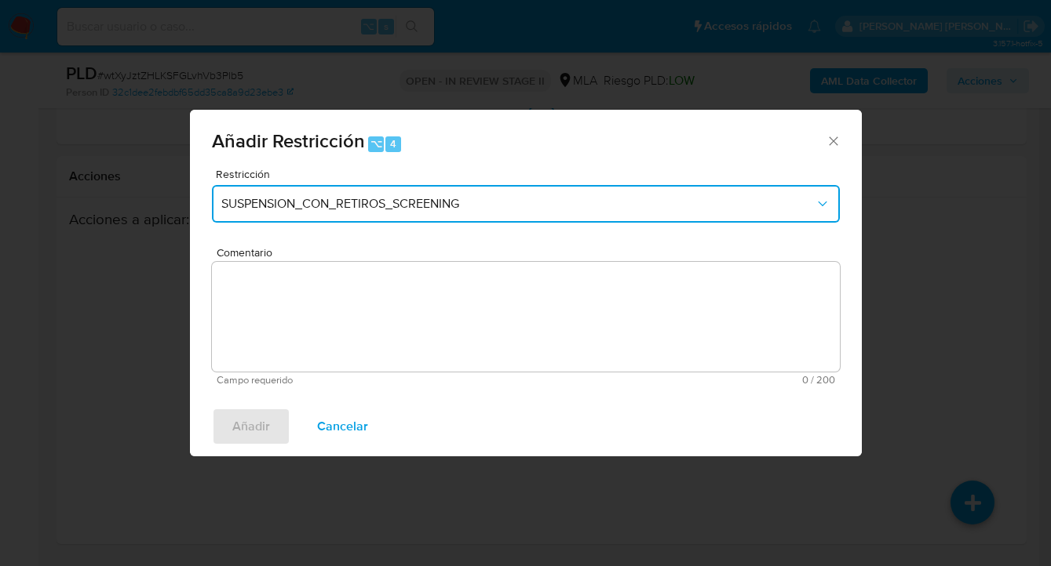
click at [480, 204] on span "SUSPENSION_CON_RETIROS_SCREENING" at bounding box center [517, 204] width 593 height 16
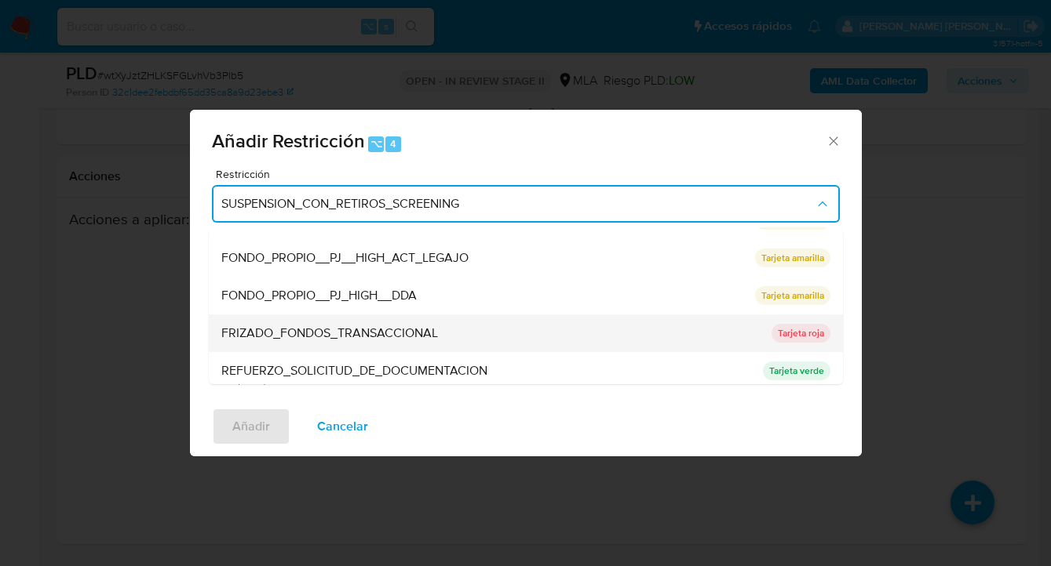
scroll to position [214, 0]
click at [326, 342] on div "FRIZADO_FONDOS_TRANSACCIONAL" at bounding box center [491, 334] width 541 height 38
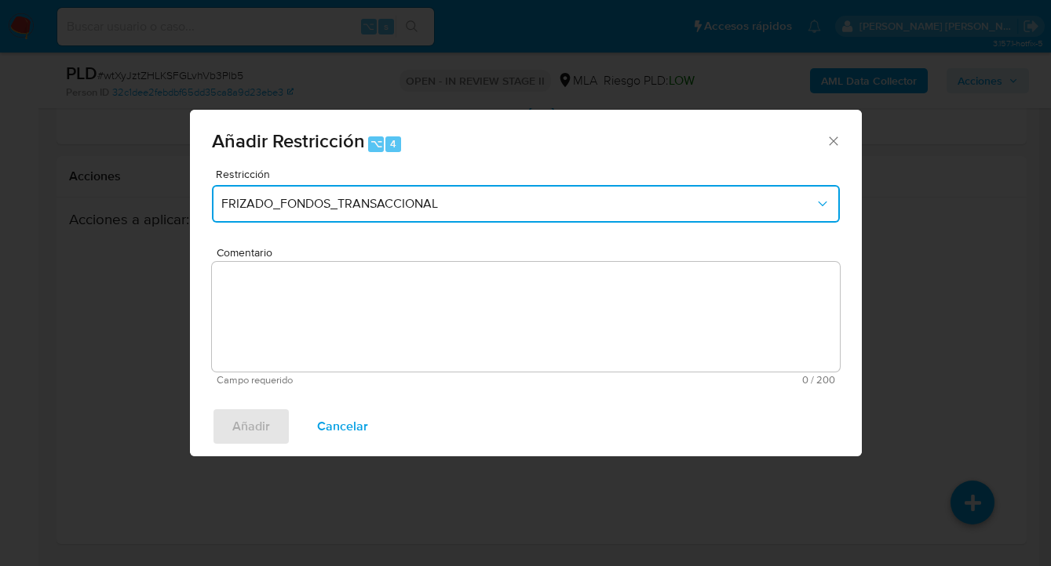
click at [453, 209] on span "FRIZADO_FONDOS_TRANSACCIONAL" at bounding box center [517, 204] width 593 height 16
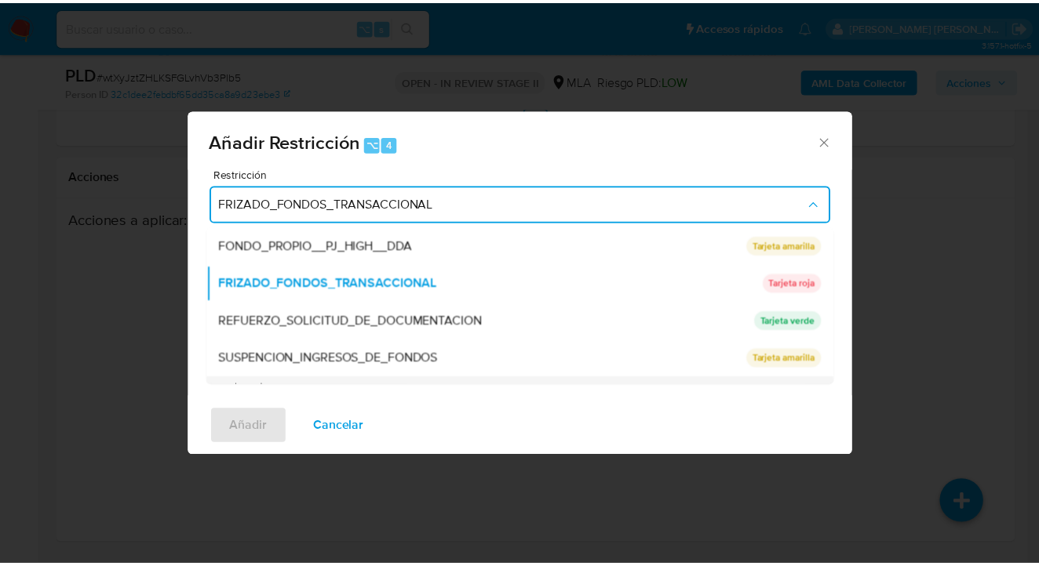
scroll to position [333, 0]
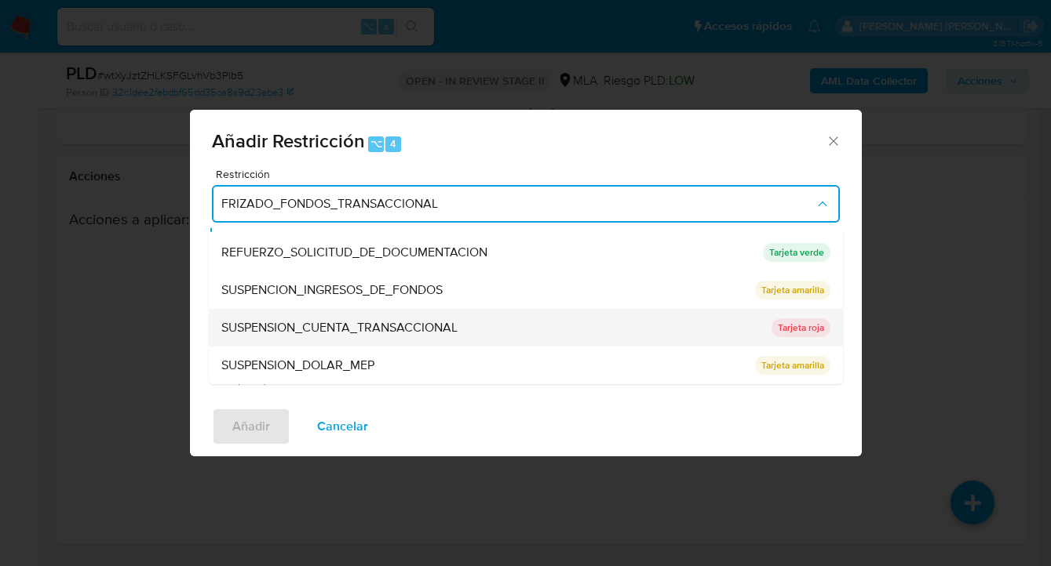
click at [386, 324] on span "SUSPENSION_CUENTA_TRANSACCIONAL" at bounding box center [339, 328] width 236 height 16
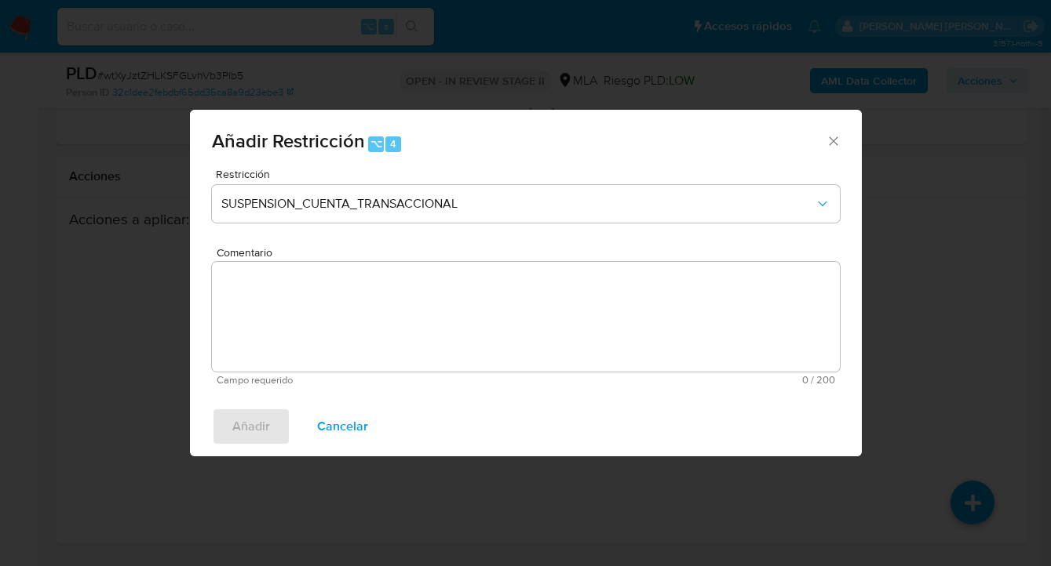
click at [322, 317] on textarea "Comentario" at bounding box center [526, 317] width 628 height 110
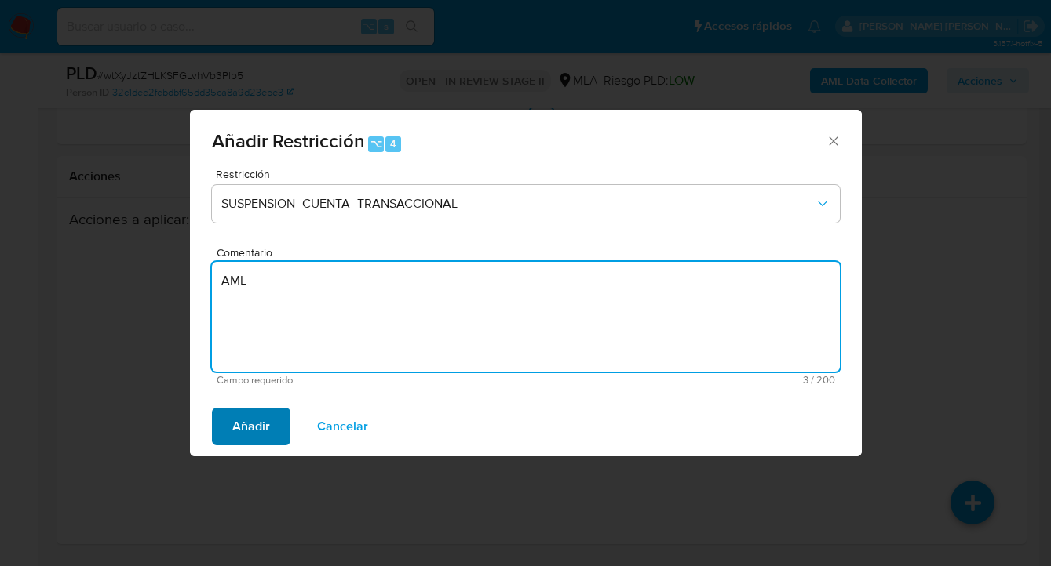
type textarea "AML"
click at [237, 428] on span "Añadir" at bounding box center [251, 427] width 38 height 35
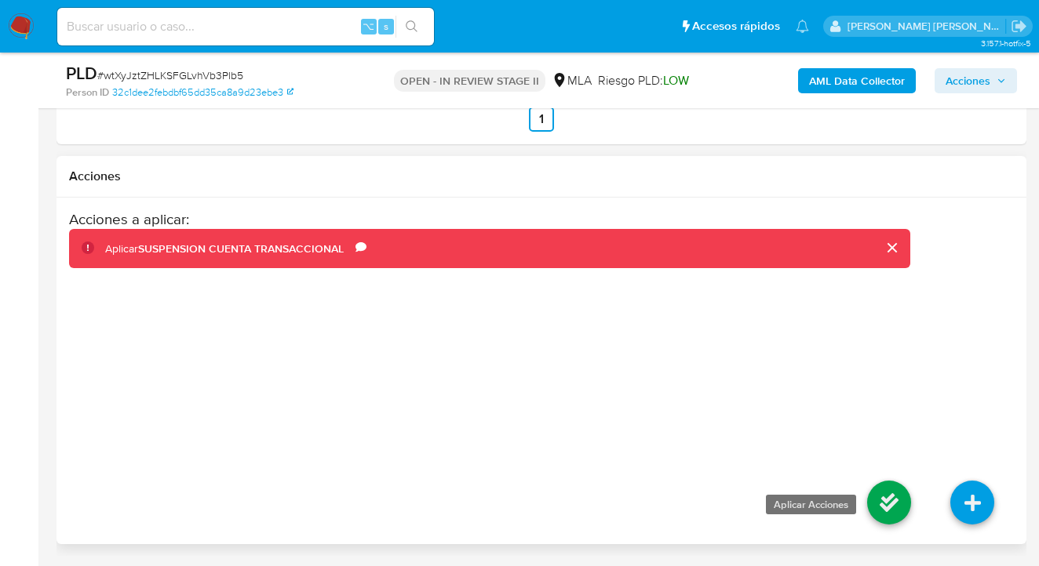
click at [890, 497] on icon at bounding box center [889, 503] width 44 height 44
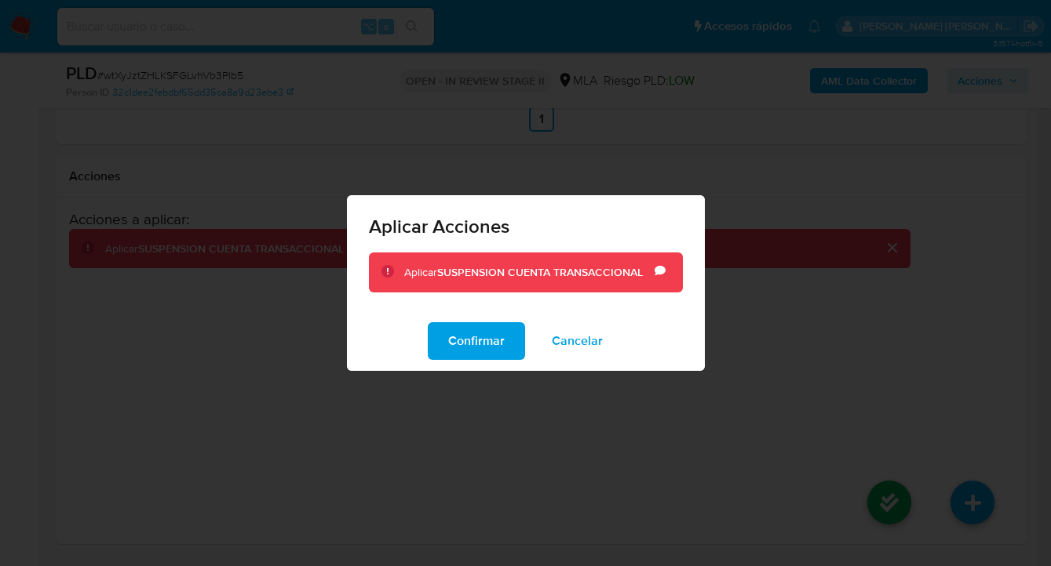
click at [478, 350] on span "Confirmar" at bounding box center [476, 341] width 56 height 35
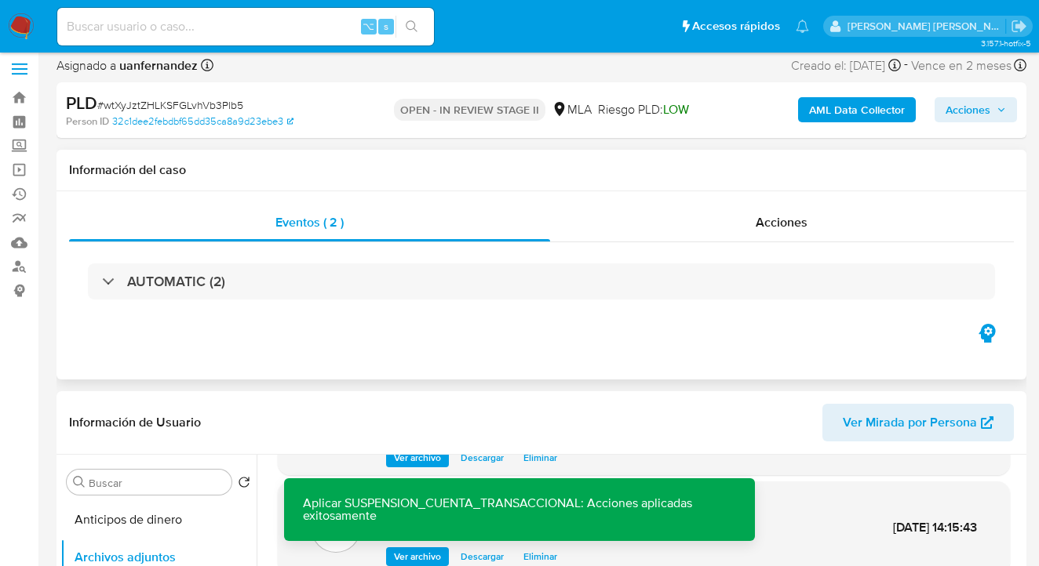
scroll to position [0, 0]
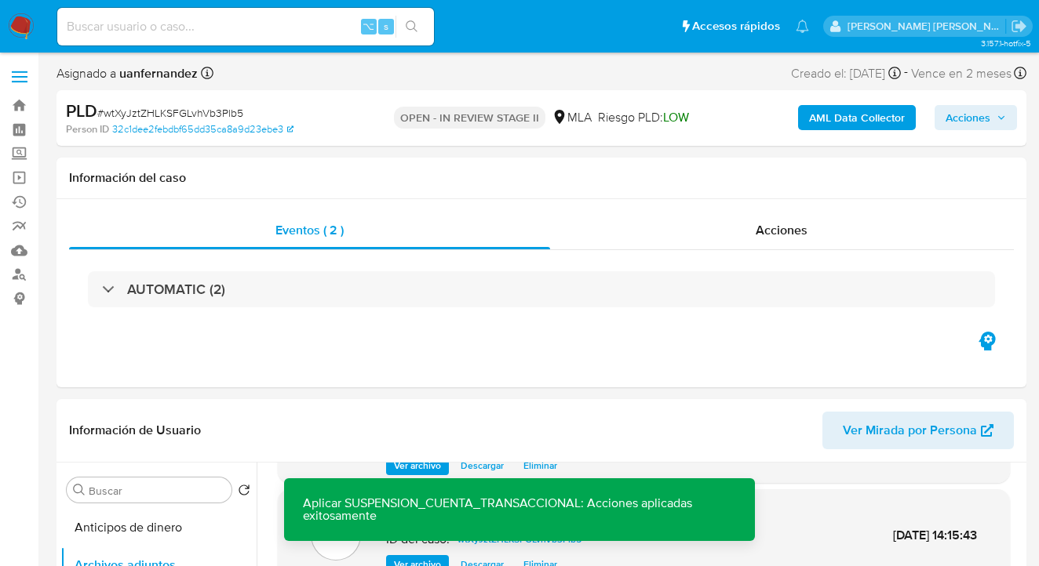
drag, startPoint x: 961, startPoint y: 117, endPoint x: 915, endPoint y: 131, distance: 48.4
click at [960, 117] on span "Acciones" at bounding box center [967, 117] width 45 height 25
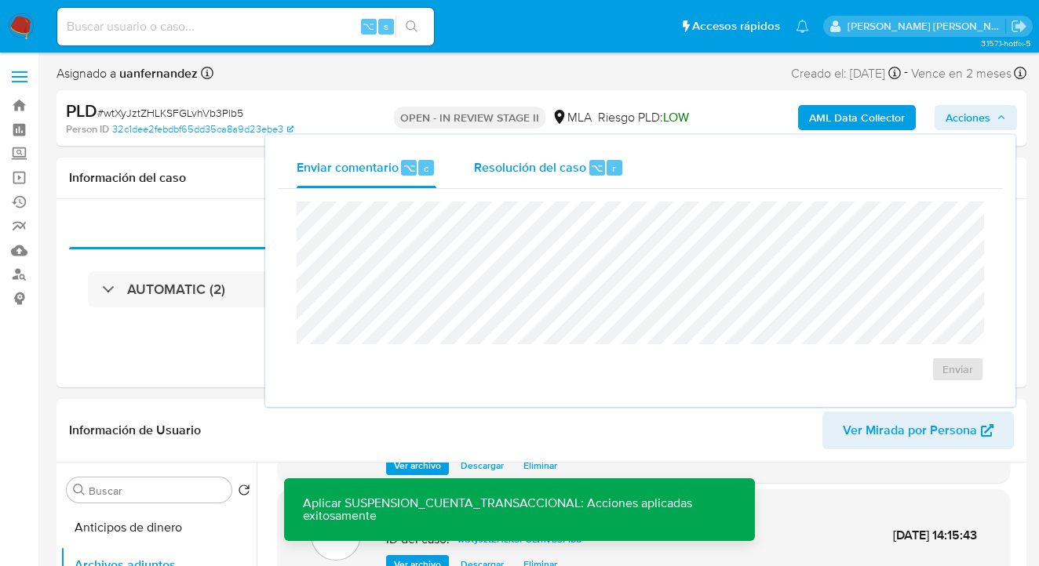
drag, startPoint x: 545, startPoint y: 174, endPoint x: 538, endPoint y: 181, distance: 9.4
click at [538, 181] on div "Resolución del caso ⌥ r" at bounding box center [549, 168] width 150 height 41
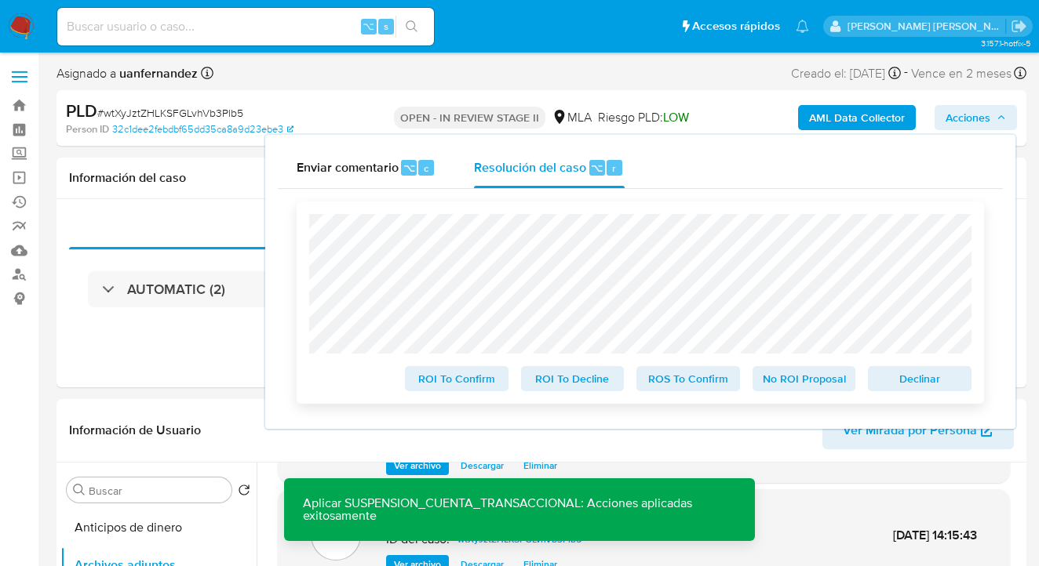
click at [909, 384] on span "Declinar" at bounding box center [920, 379] width 82 height 22
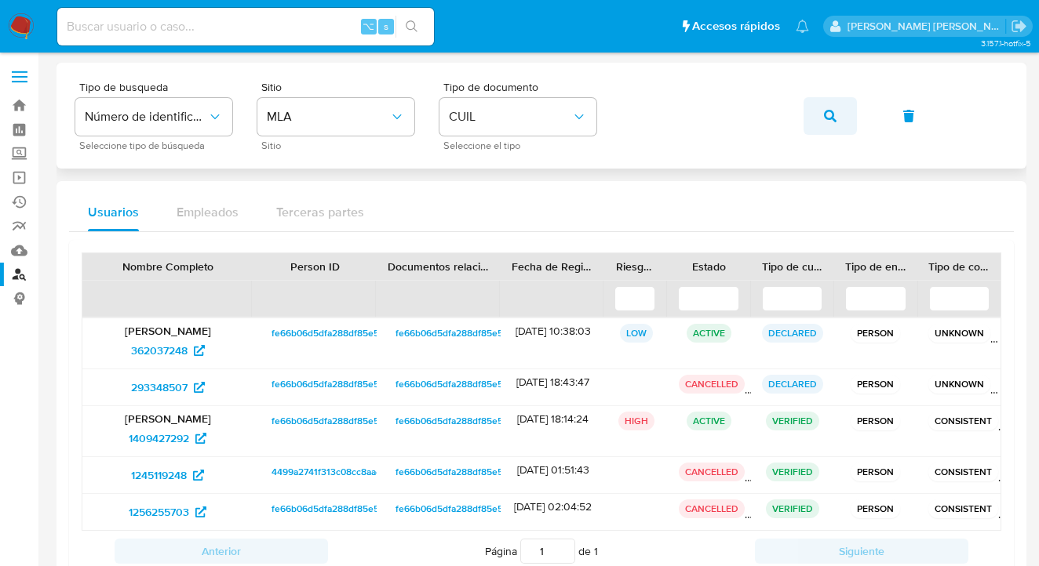
click at [828, 115] on icon "button" at bounding box center [830, 116] width 13 height 13
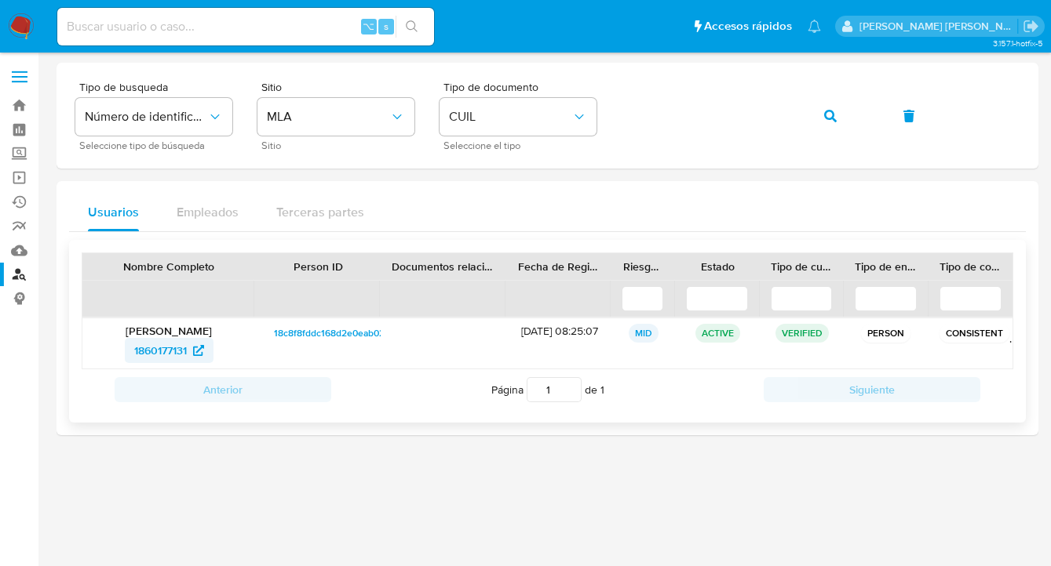
click at [129, 352] on link "1860177131" at bounding box center [169, 350] width 89 height 25
click at [823, 110] on button "button" at bounding box center [829, 116] width 53 height 38
click at [151, 348] on span "600560900" at bounding box center [160, 350] width 60 height 25
click at [614, 113] on div "Tipo de busqueda Número de identificación Seleccione tipo de búsqueda Sitio MLA…" at bounding box center [547, 116] width 944 height 68
click at [829, 115] on icon "button" at bounding box center [830, 116] width 13 height 13
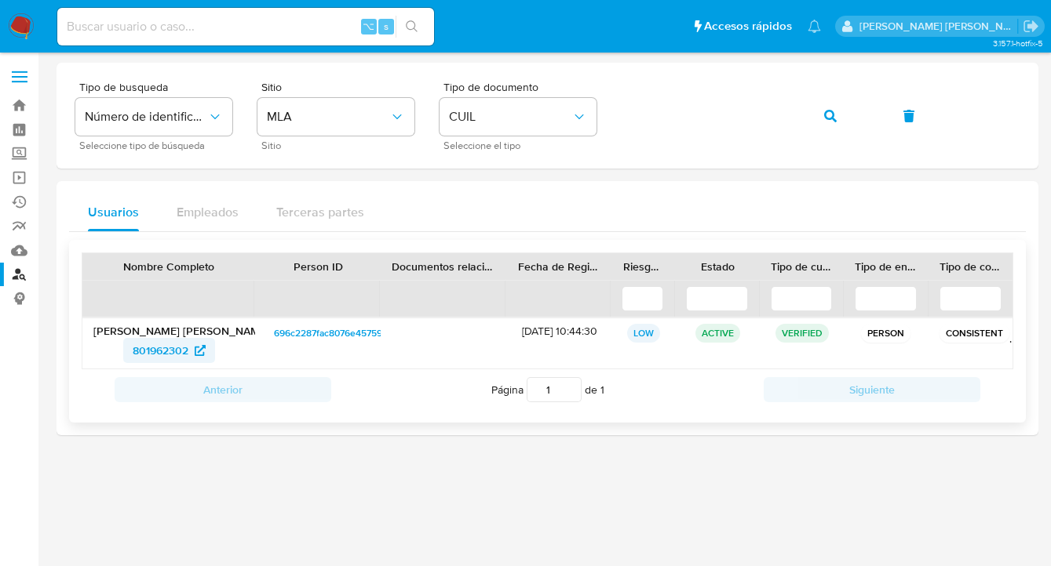
click at [145, 352] on span "801962302" at bounding box center [161, 350] width 56 height 25
click at [613, 120] on div "Tipo de busqueda Número de identificación Seleccione tipo de búsqueda Sitio MLA…" at bounding box center [547, 116] width 944 height 68
click at [832, 111] on icon "button" at bounding box center [830, 116] width 13 height 13
click at [169, 354] on span "1365168779" at bounding box center [160, 350] width 56 height 25
click at [578, 103] on div "Tipo de busqueda Número de identificación Seleccione tipo de búsqueda Sitio MLA…" at bounding box center [547, 116] width 944 height 68
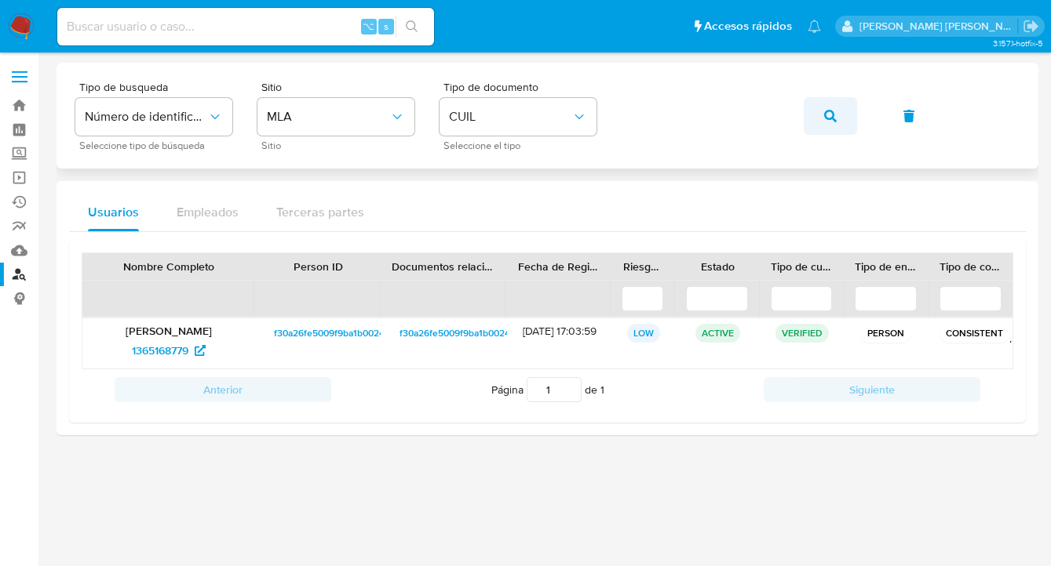
click at [832, 118] on icon "button" at bounding box center [830, 116] width 13 height 13
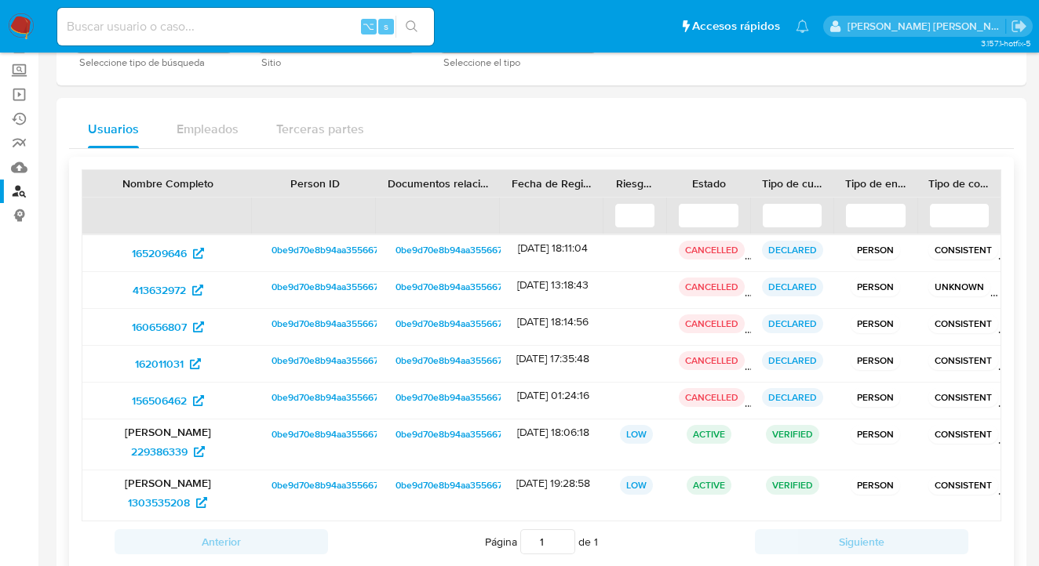
scroll to position [127, 0]
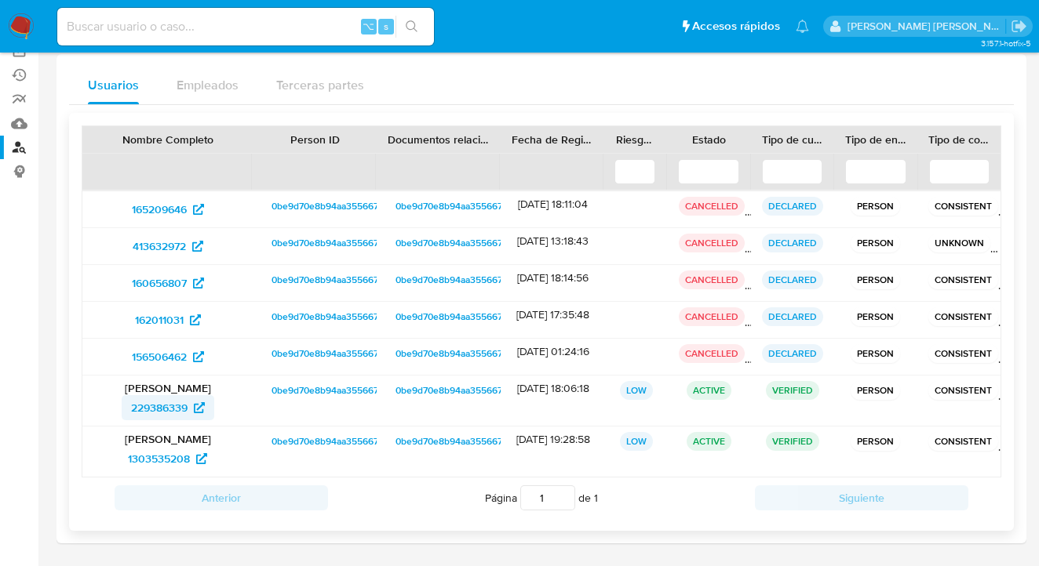
click at [165, 413] on span "229386339" at bounding box center [159, 407] width 56 height 25
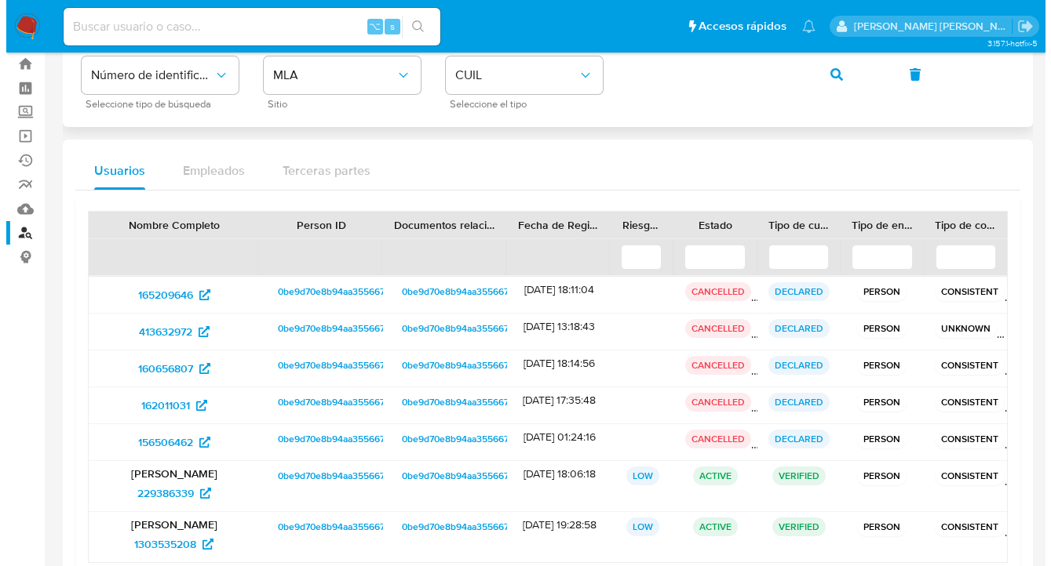
scroll to position [0, 0]
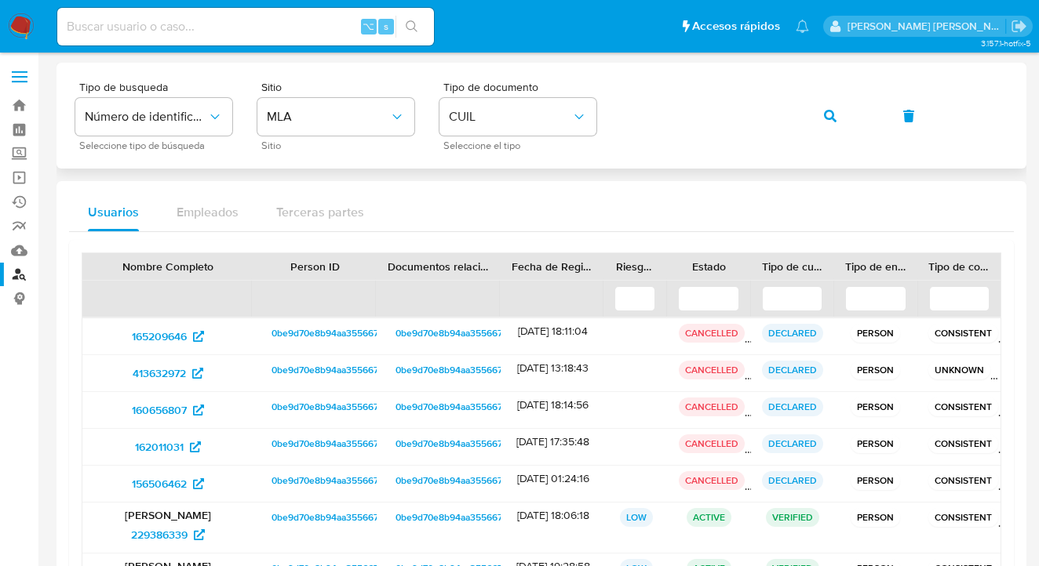
click at [610, 104] on div "Tipo de busqueda Número de identificación Seleccione tipo de búsqueda Sitio MLA…" at bounding box center [541, 116] width 932 height 68
drag, startPoint x: 830, startPoint y: 117, endPoint x: 786, endPoint y: 130, distance: 45.9
click at [830, 117] on icon "button" at bounding box center [830, 116] width 13 height 13
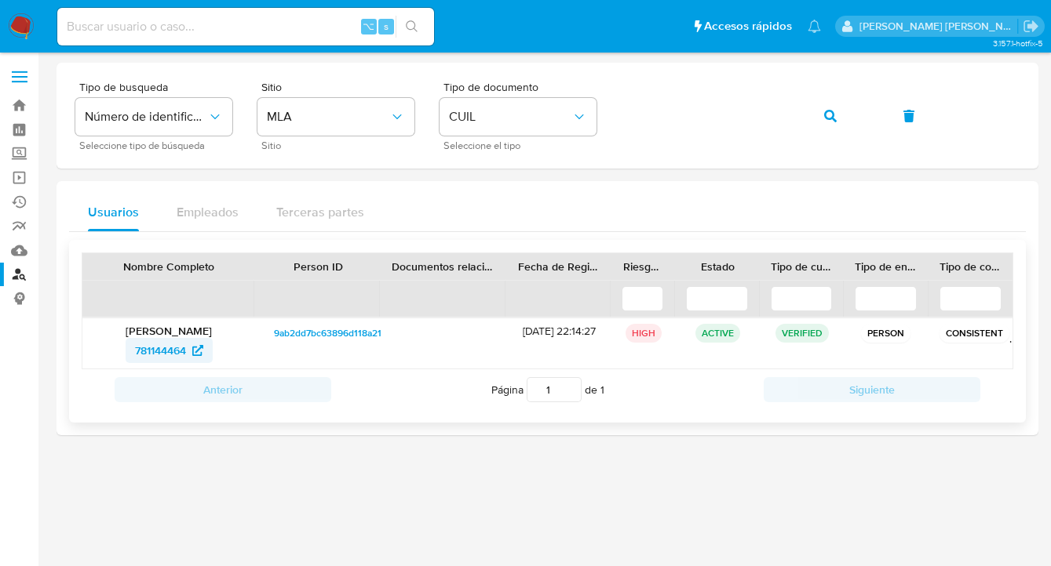
click at [156, 353] on span "781144464" at bounding box center [160, 350] width 51 height 25
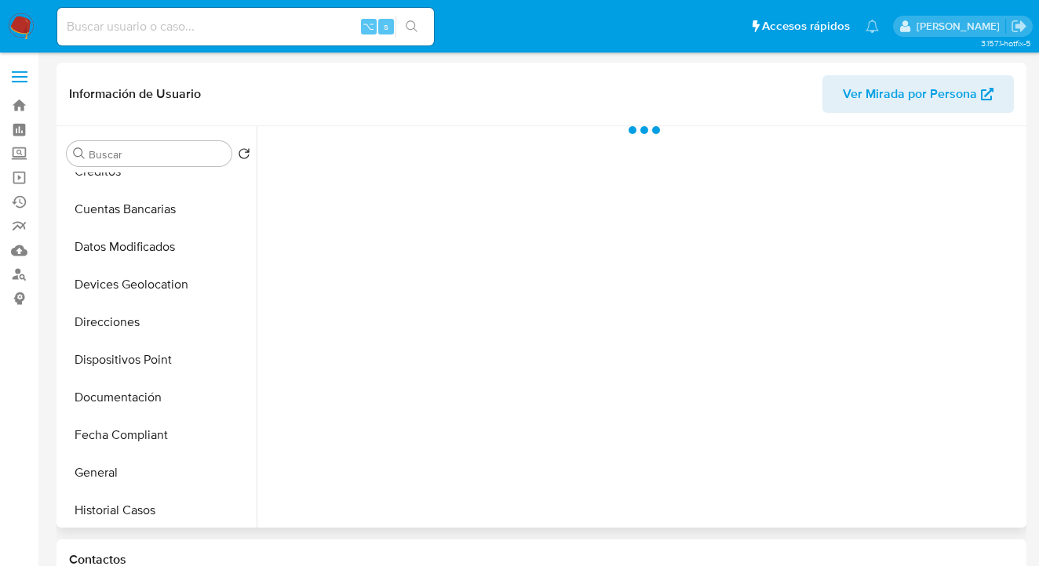
scroll to position [306, 0]
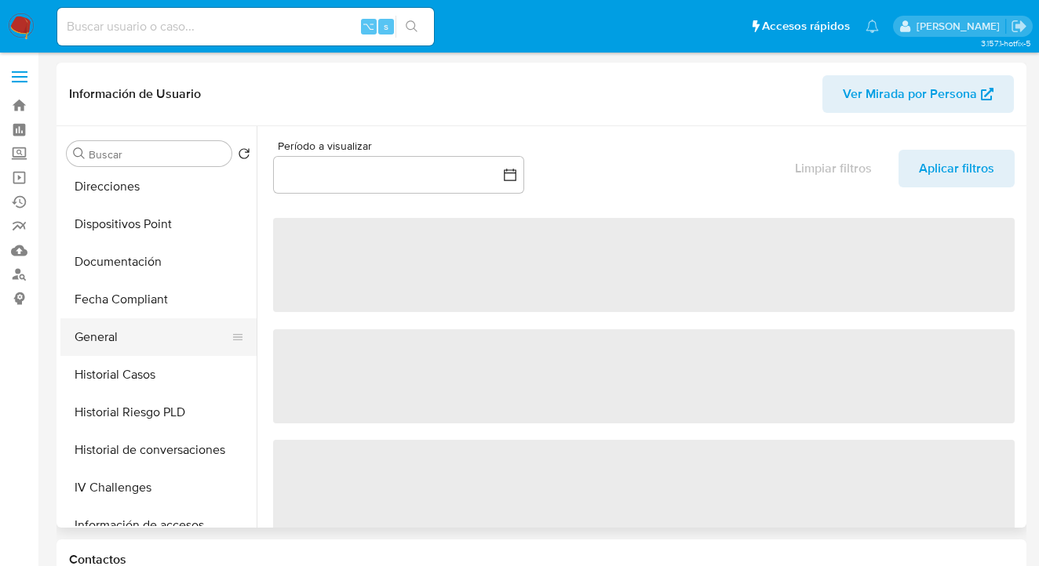
select select "10"
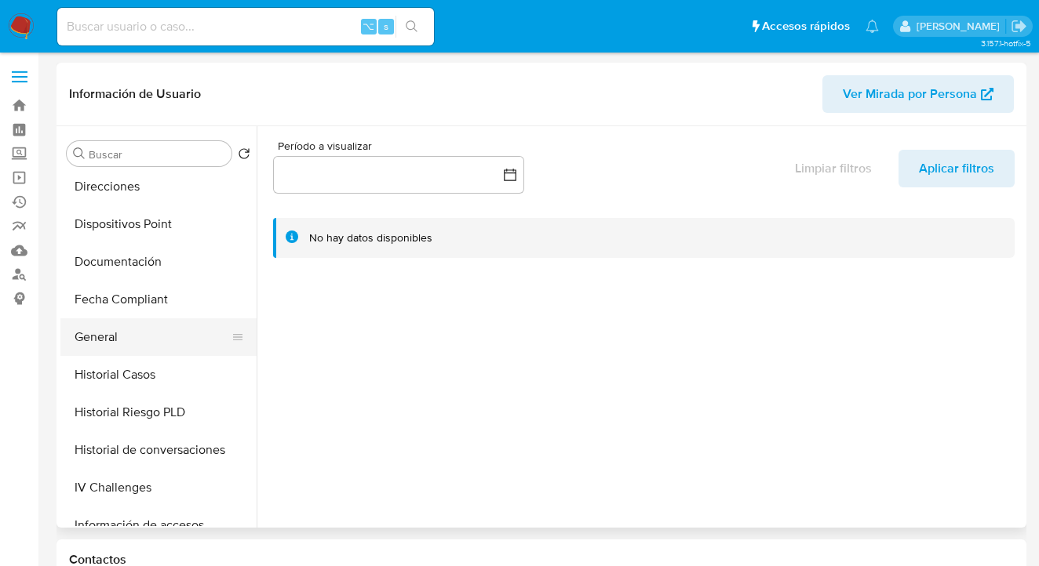
click at [177, 333] on button "General" at bounding box center [152, 338] width 184 height 38
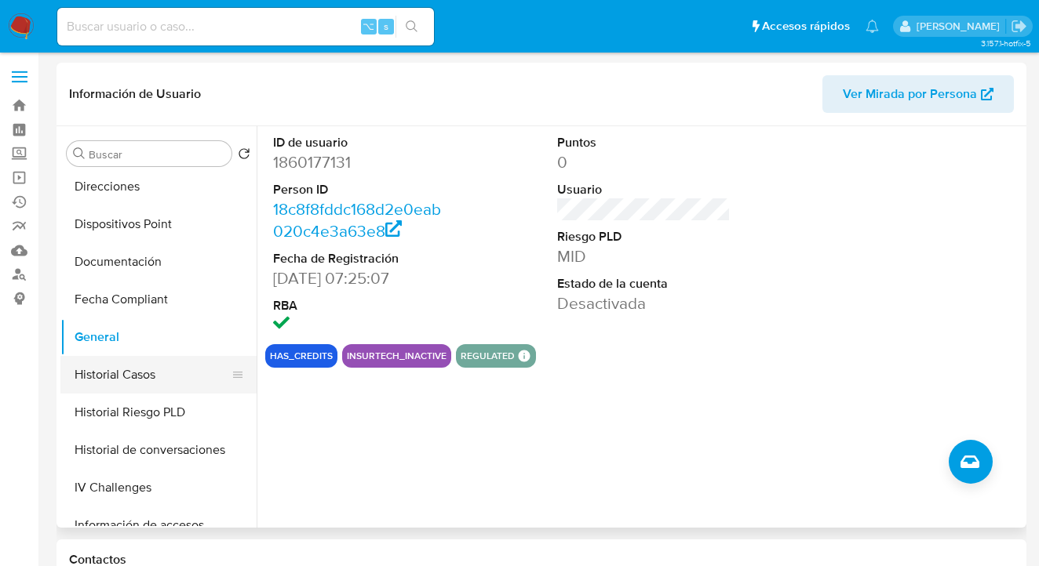
click at [173, 370] on button "Historial Casos" at bounding box center [152, 375] width 184 height 38
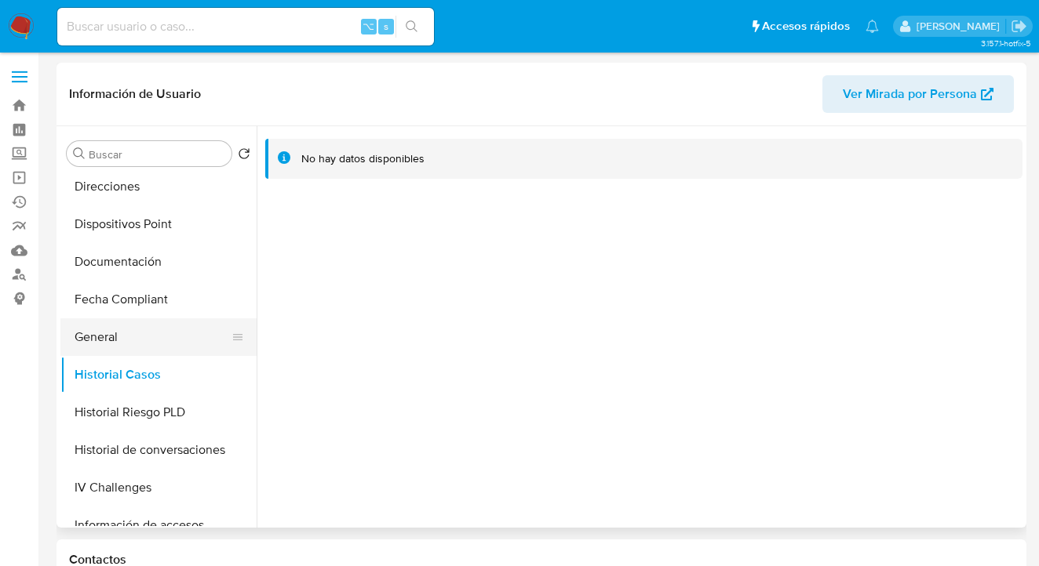
click at [144, 334] on button "General" at bounding box center [152, 338] width 184 height 38
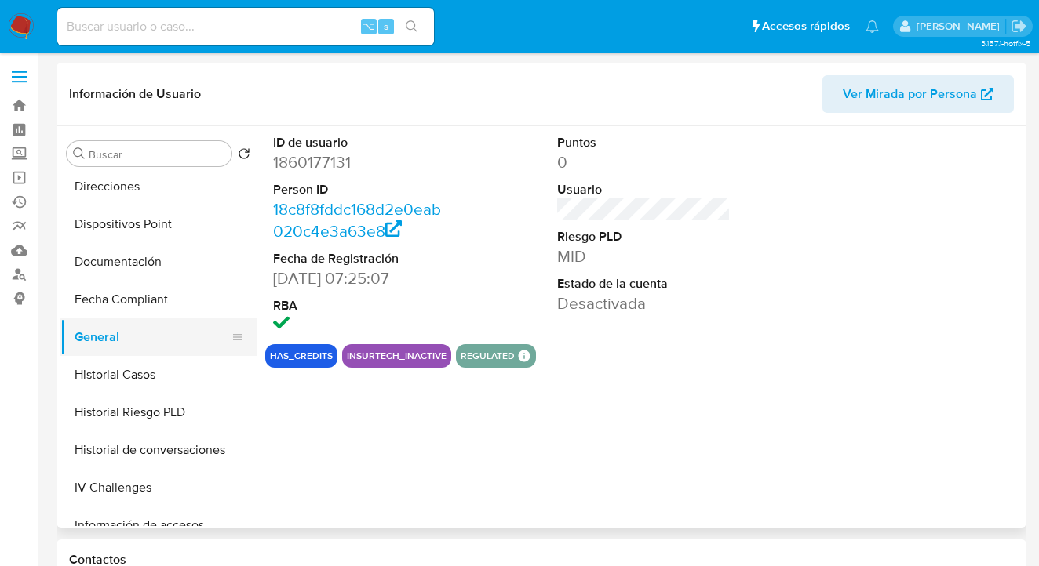
drag, startPoint x: 256, startPoint y: 315, endPoint x: 247, endPoint y: 348, distance: 34.1
click at [247, 348] on div "Buscar Volver al orden por defecto Anticipos de dinero Archivos adjuntos CVU Cr…" at bounding box center [541, 327] width 962 height 402
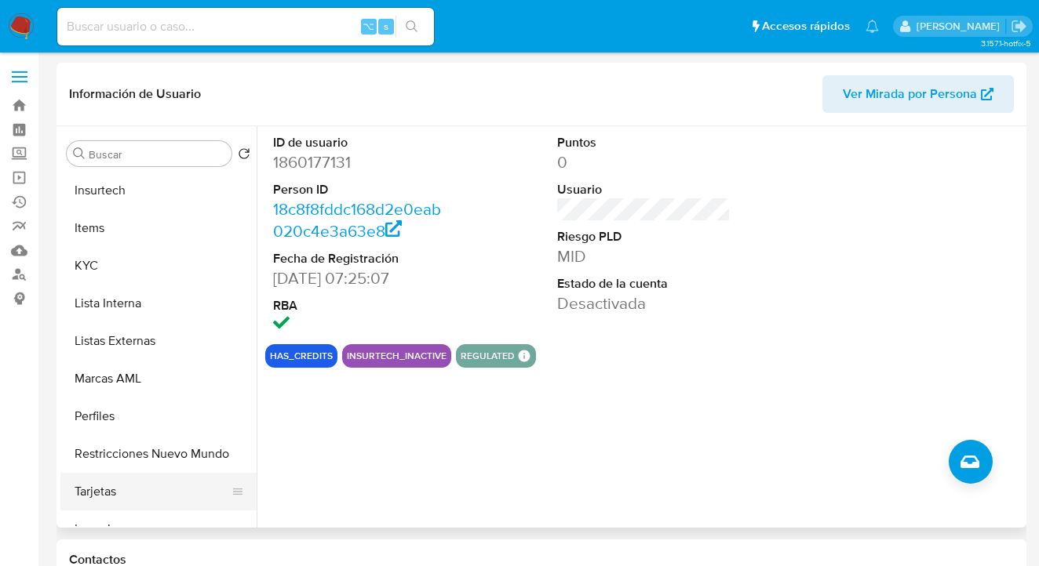
scroll to position [738, 0]
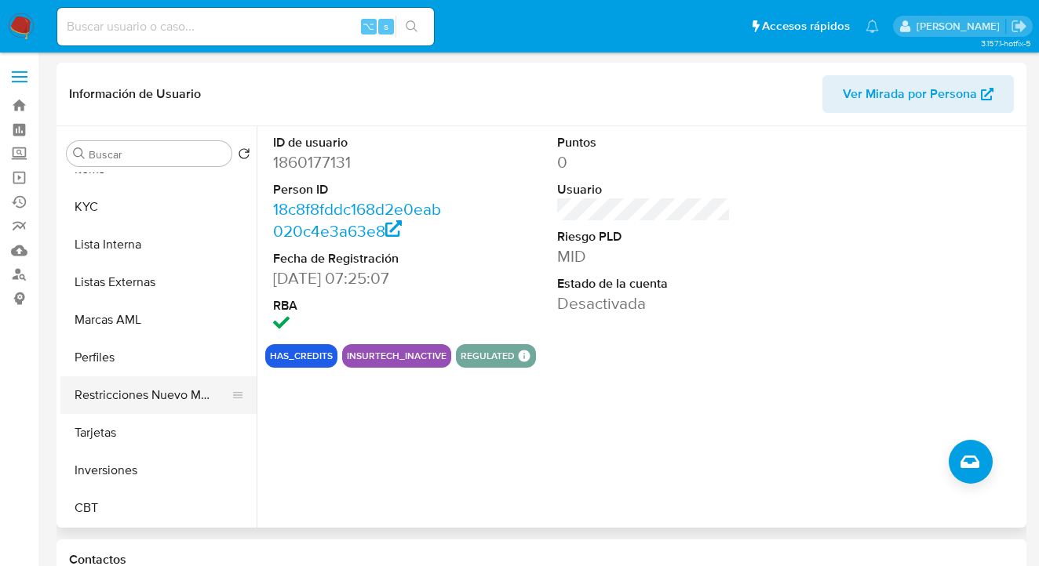
drag, startPoint x: 166, startPoint y: 396, endPoint x: 179, endPoint y: 395, distance: 12.7
click at [166, 396] on button "Restricciones Nuevo Mundo" at bounding box center [152, 396] width 184 height 38
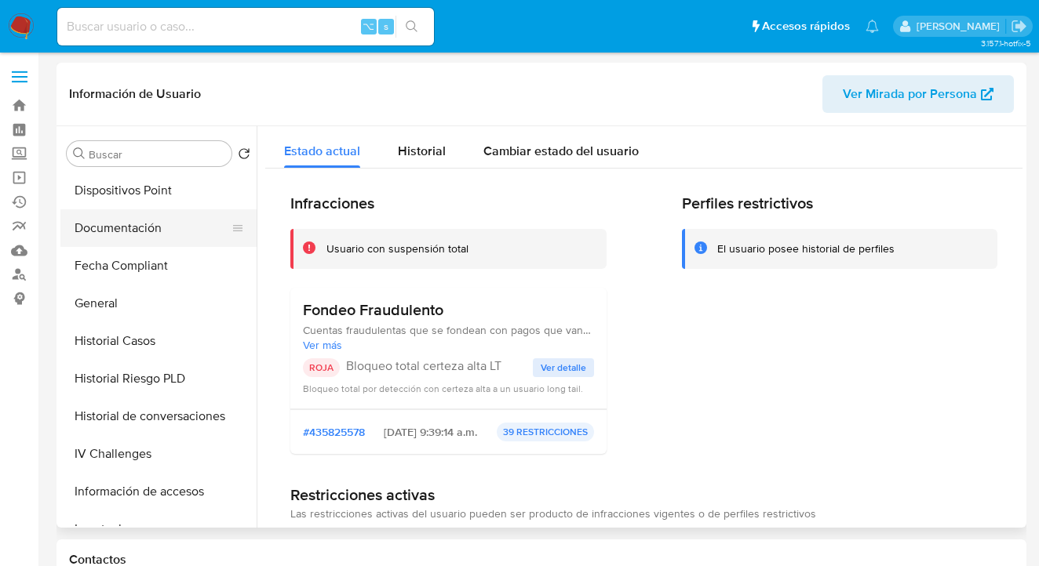
scroll to position [253, 0]
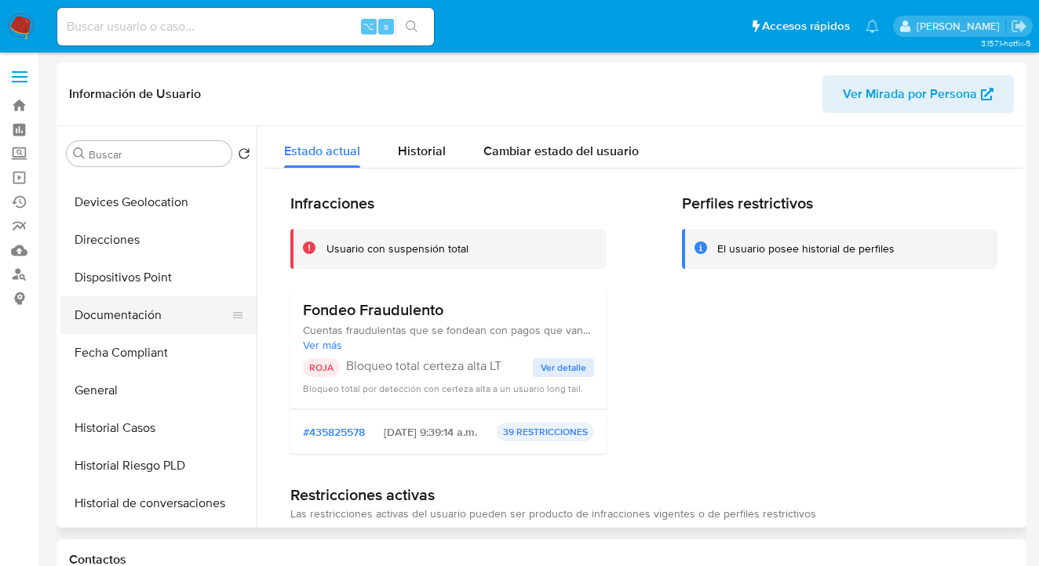
click at [178, 306] on button "Documentación" at bounding box center [152, 316] width 184 height 38
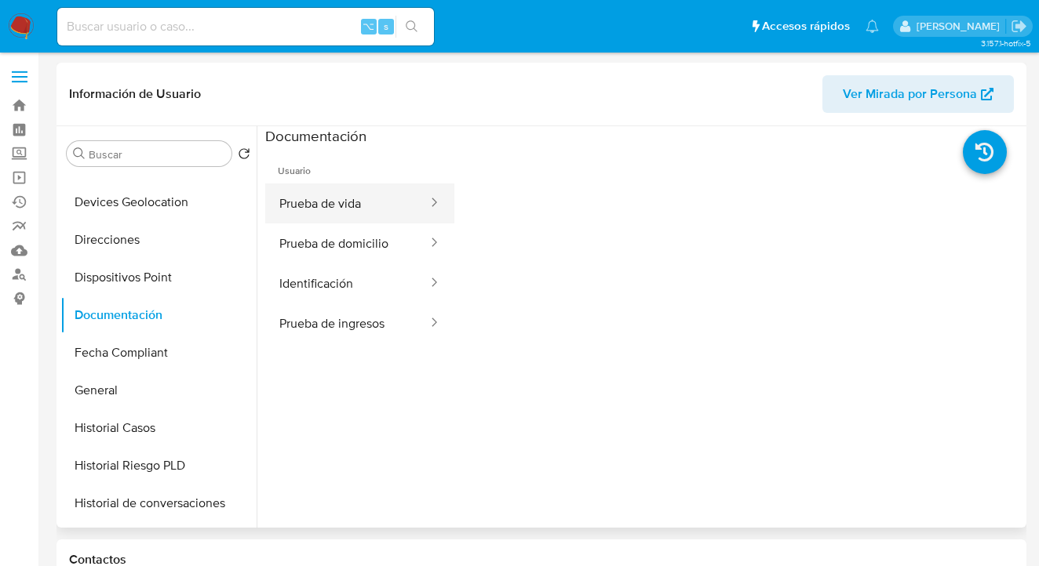
click at [362, 205] on button "Prueba de vida" at bounding box center [347, 204] width 164 height 40
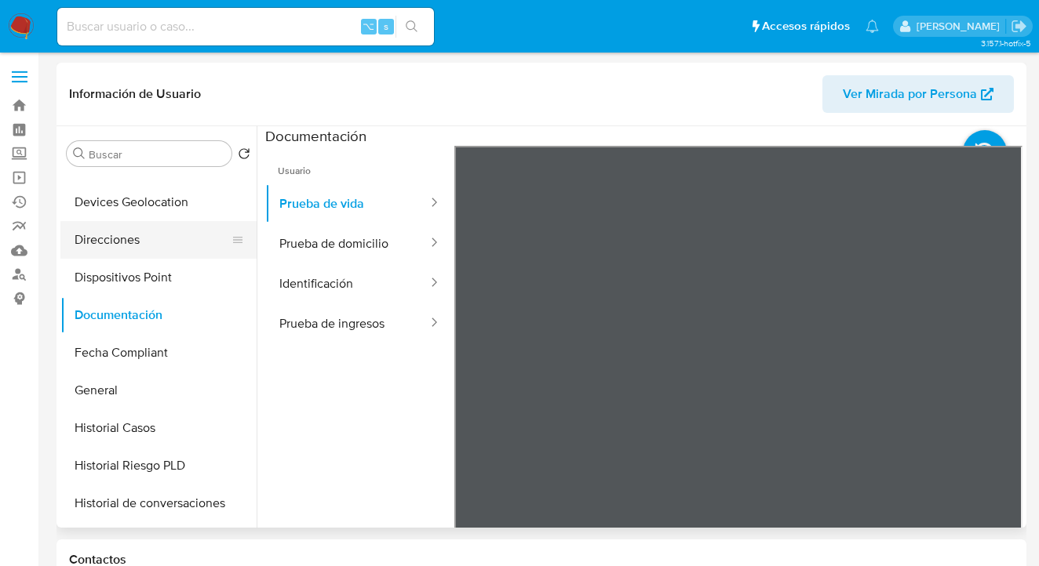
click at [158, 240] on button "Direcciones" at bounding box center [152, 240] width 184 height 38
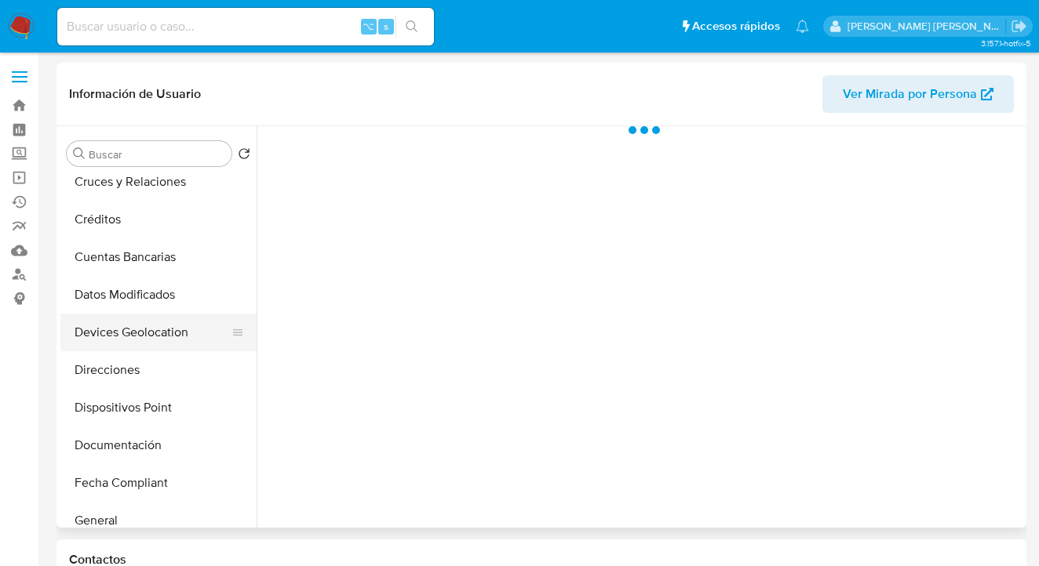
scroll to position [141, 0]
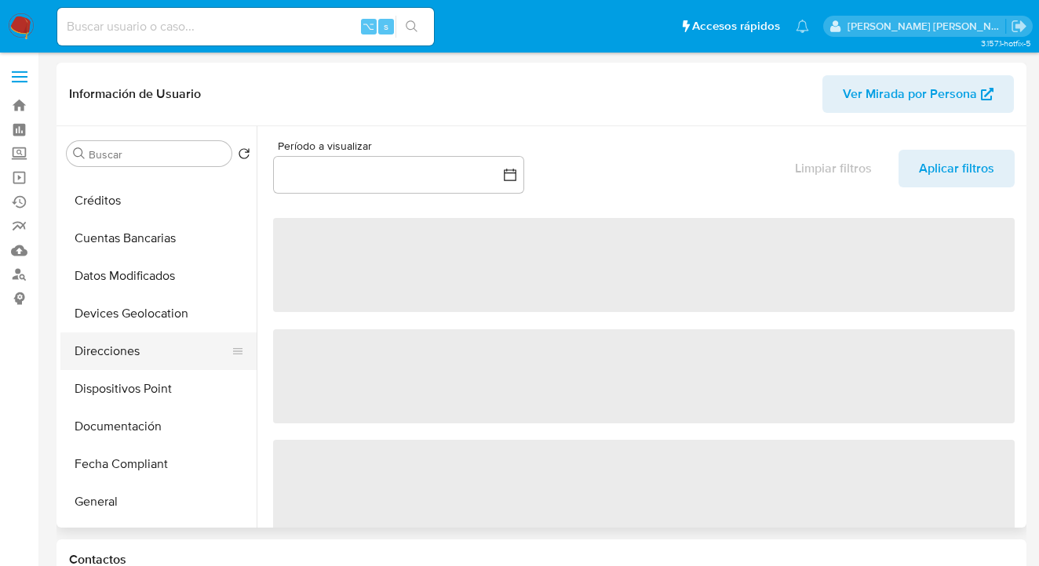
drag, startPoint x: 161, startPoint y: 349, endPoint x: 175, endPoint y: 347, distance: 14.3
click at [161, 350] on button "Direcciones" at bounding box center [152, 352] width 184 height 38
select select "10"
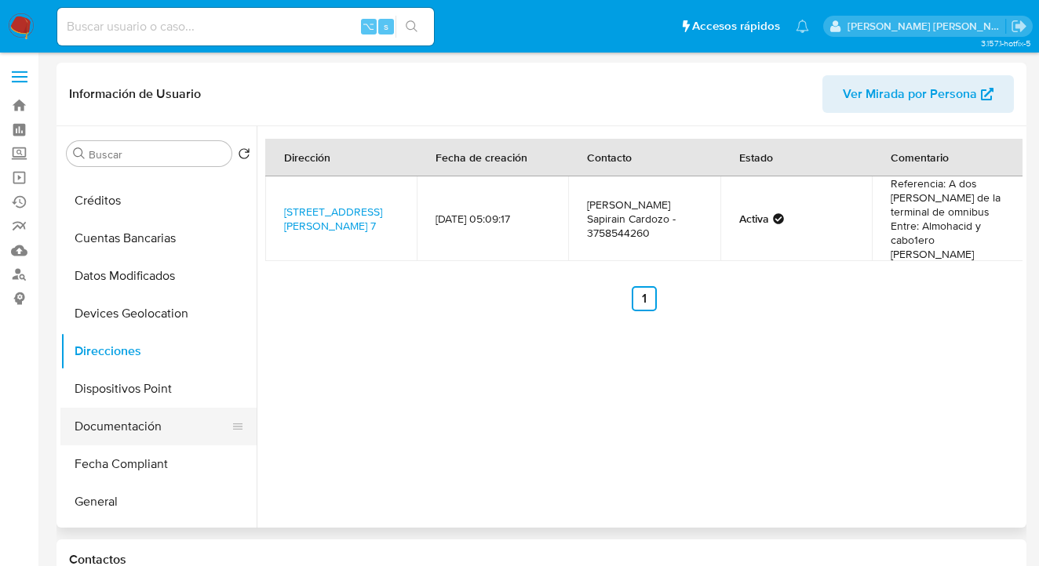
click at [153, 424] on button "Documentación" at bounding box center [152, 427] width 184 height 38
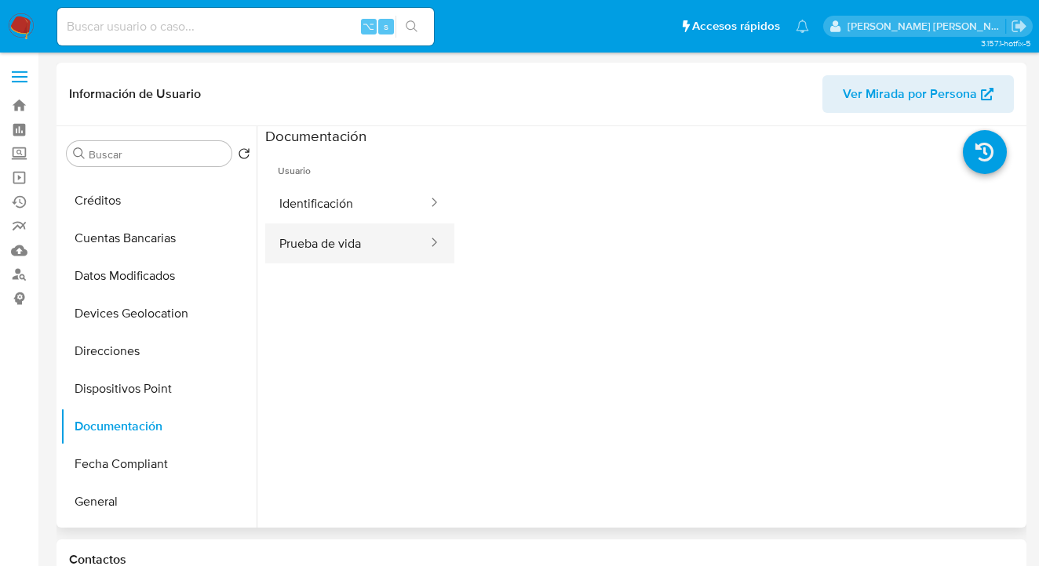
click at [362, 242] on button "Prueba de vida" at bounding box center [347, 244] width 164 height 40
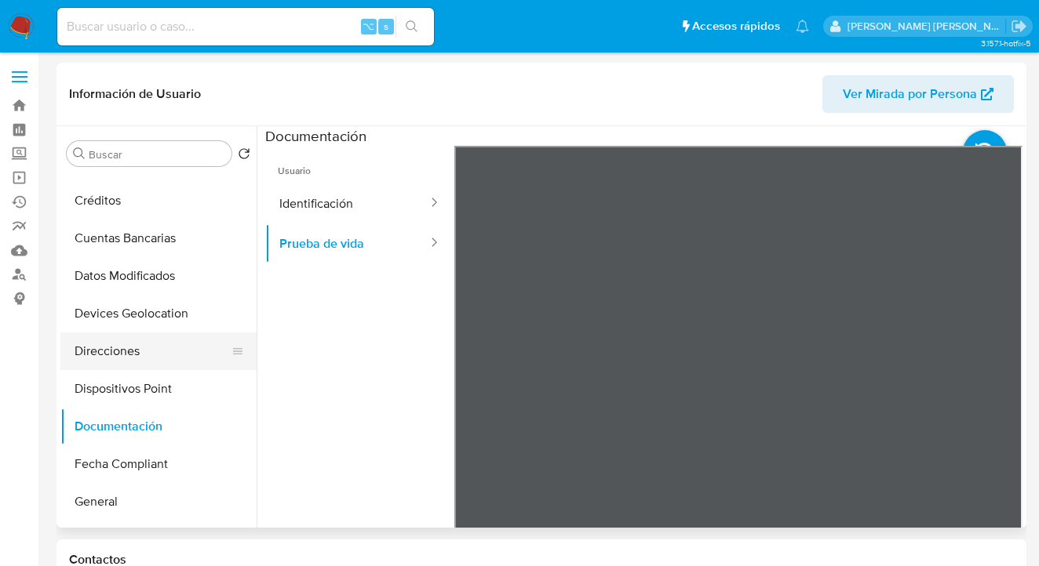
click at [172, 341] on button "Direcciones" at bounding box center [152, 352] width 184 height 38
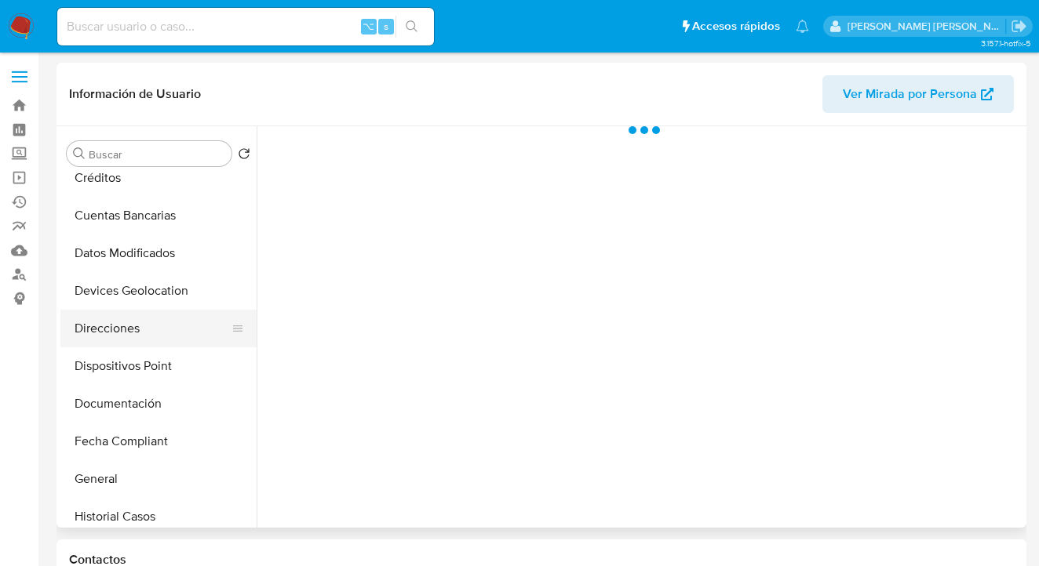
scroll to position [175, 0]
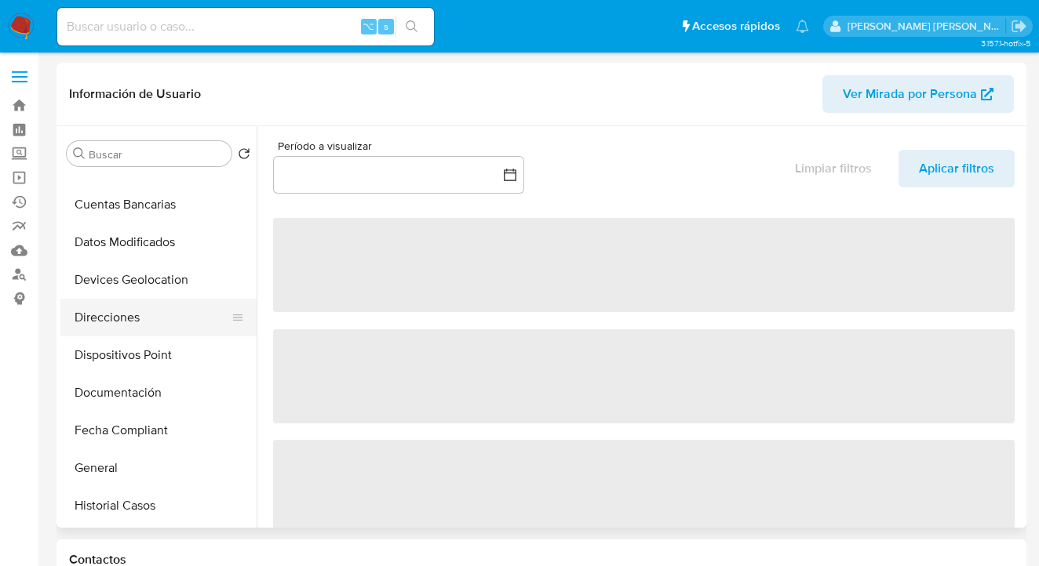
click at [170, 322] on button "Direcciones" at bounding box center [152, 318] width 184 height 38
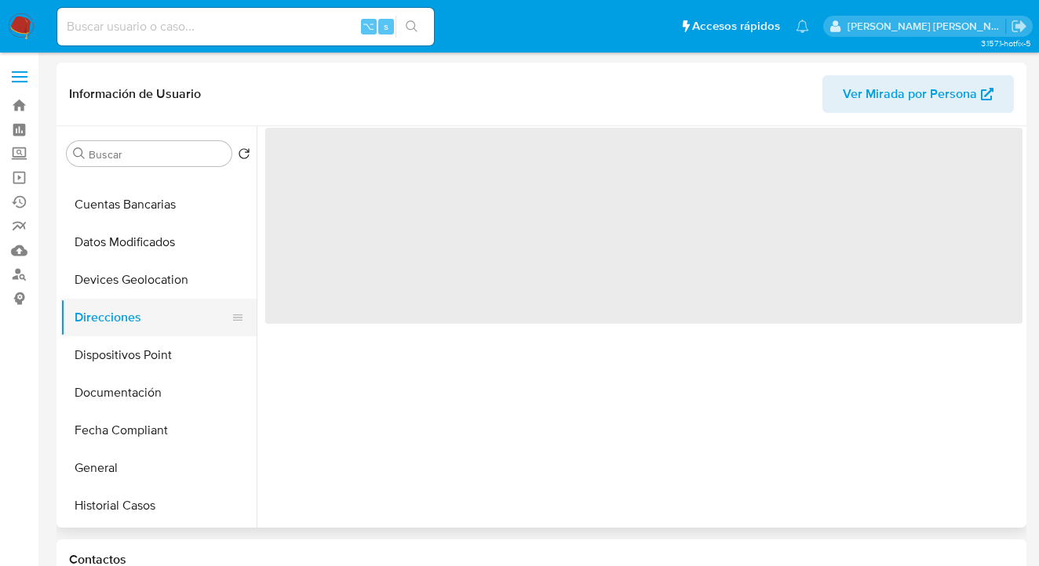
select select "10"
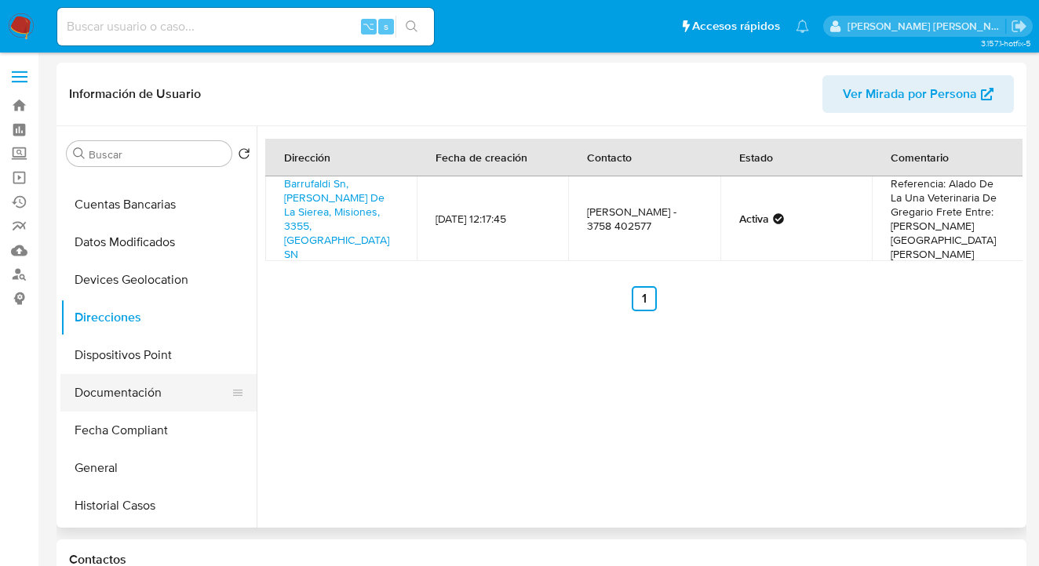
click at [161, 391] on button "Documentación" at bounding box center [152, 393] width 184 height 38
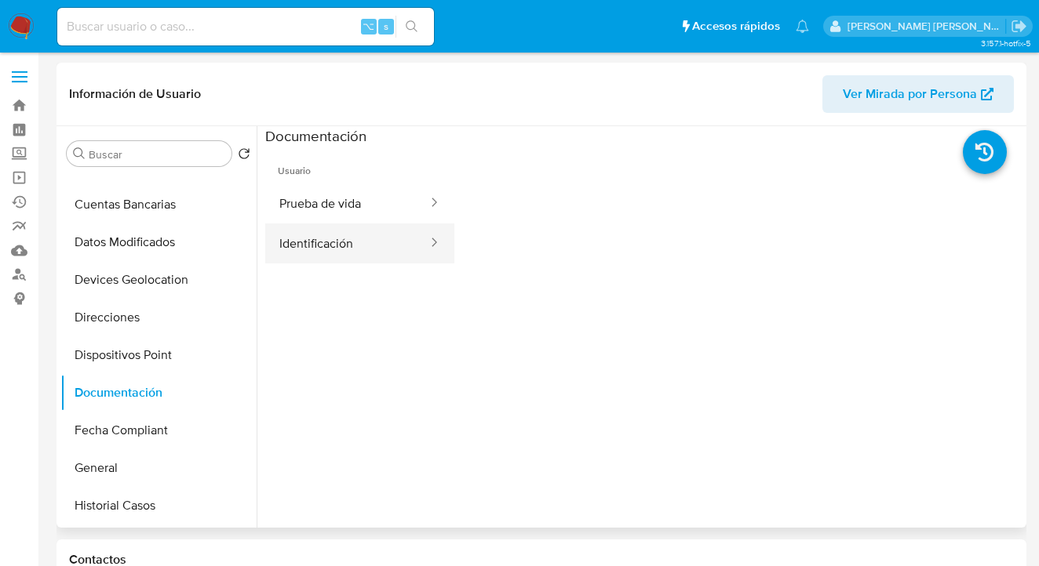
drag, startPoint x: 344, startPoint y: 210, endPoint x: 435, endPoint y: 233, distance: 93.8
click at [344, 210] on button "Prueba de vida" at bounding box center [347, 204] width 164 height 40
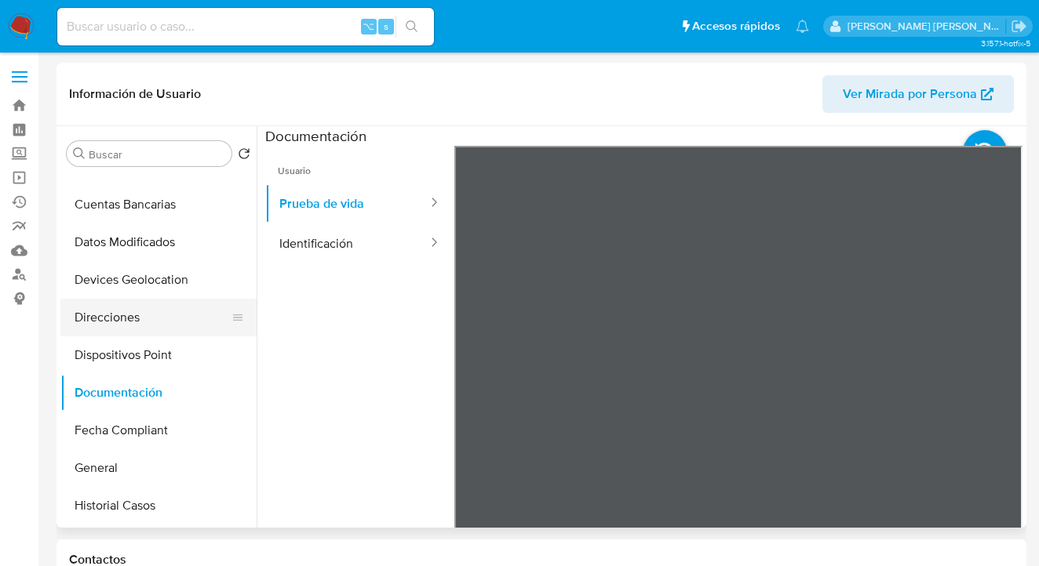
click at [157, 317] on button "Direcciones" at bounding box center [152, 318] width 184 height 38
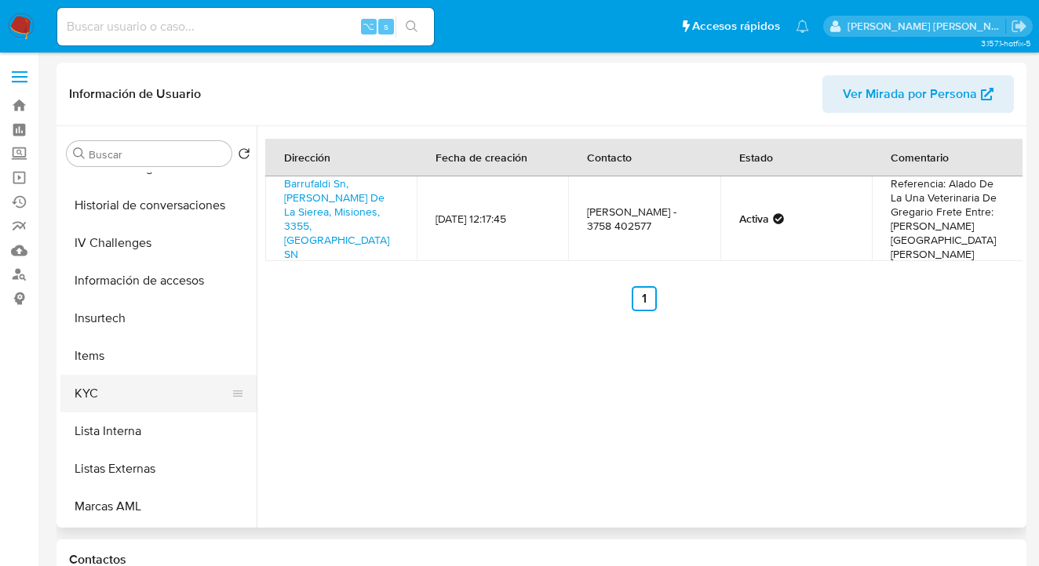
scroll to position [560, 0]
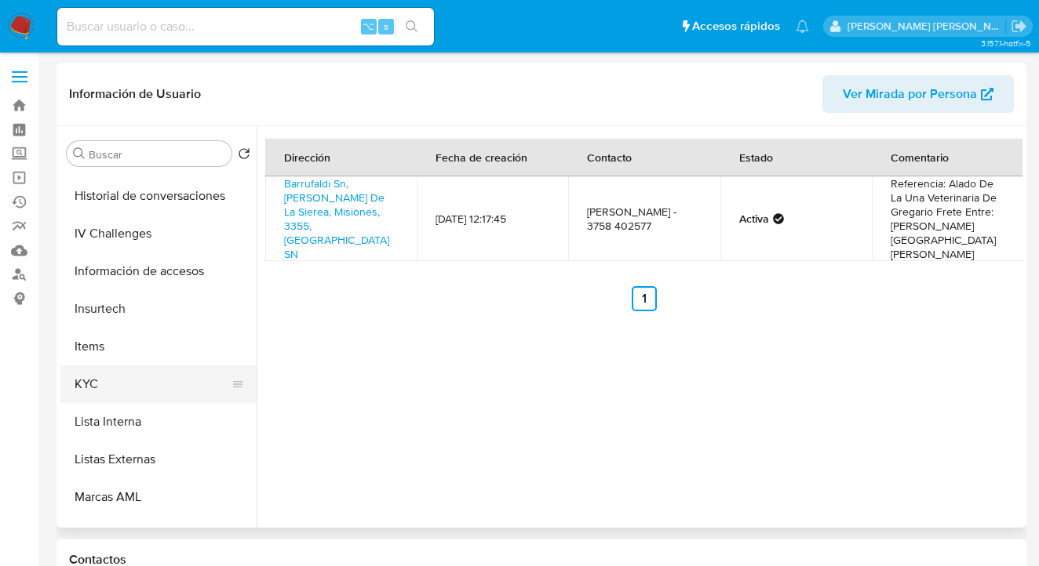
click at [185, 397] on button "KYC" at bounding box center [152, 385] width 184 height 38
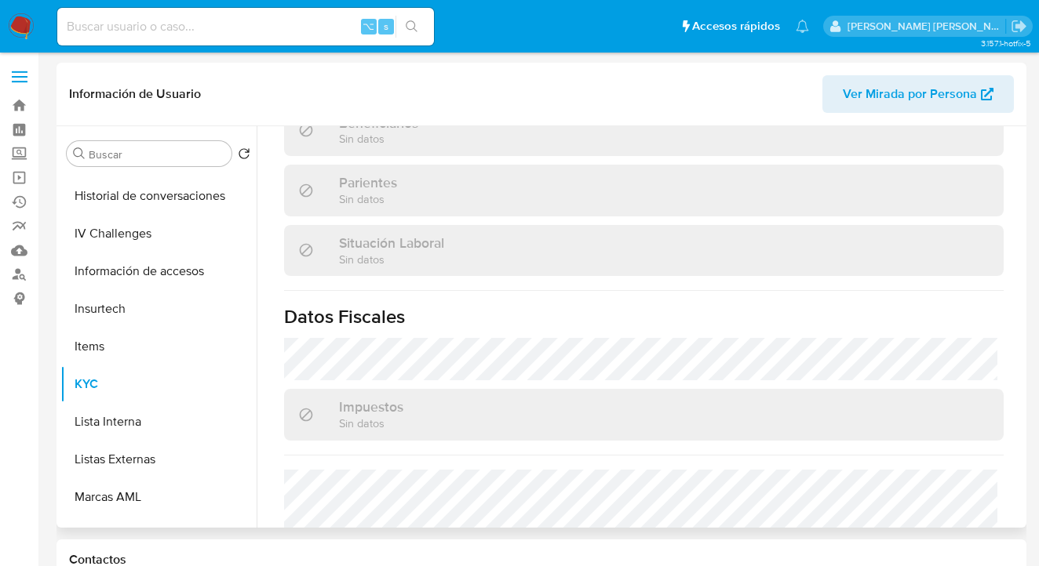
scroll to position [886, 0]
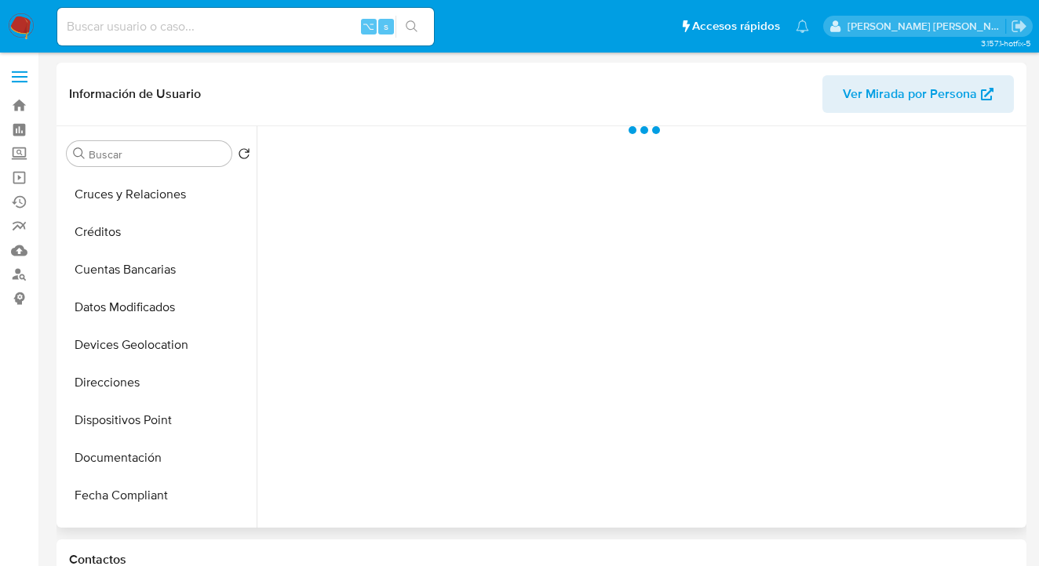
scroll to position [154, 0]
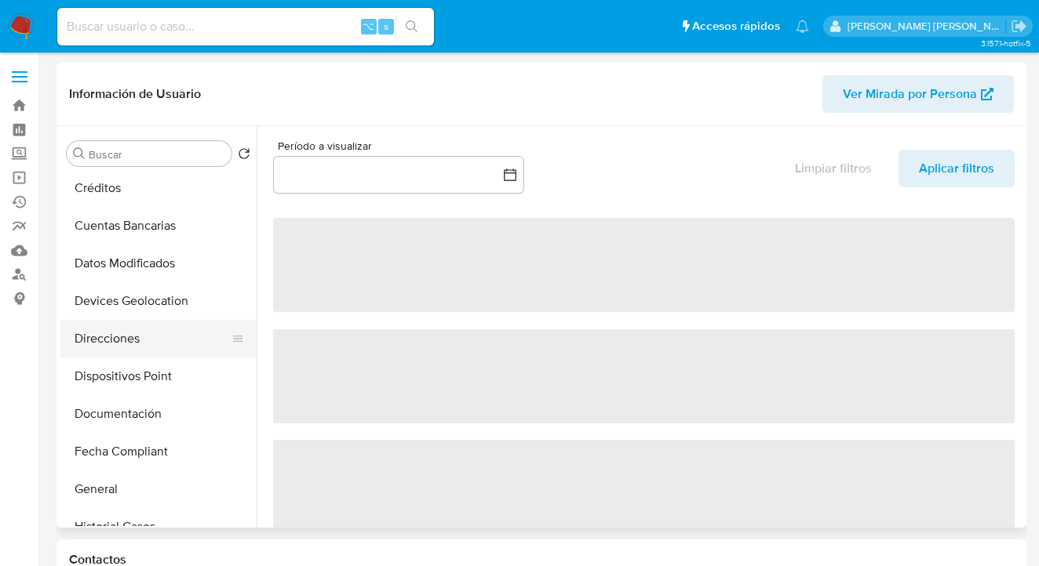
select select "10"
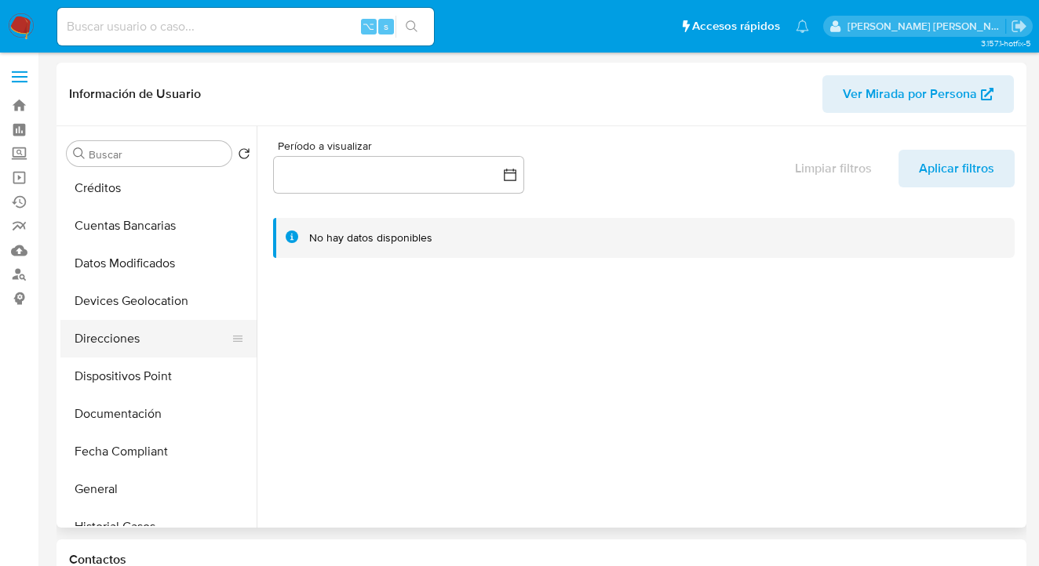
drag, startPoint x: 178, startPoint y: 330, endPoint x: 194, endPoint y: 325, distance: 16.6
click at [178, 330] on button "Direcciones" at bounding box center [152, 339] width 184 height 38
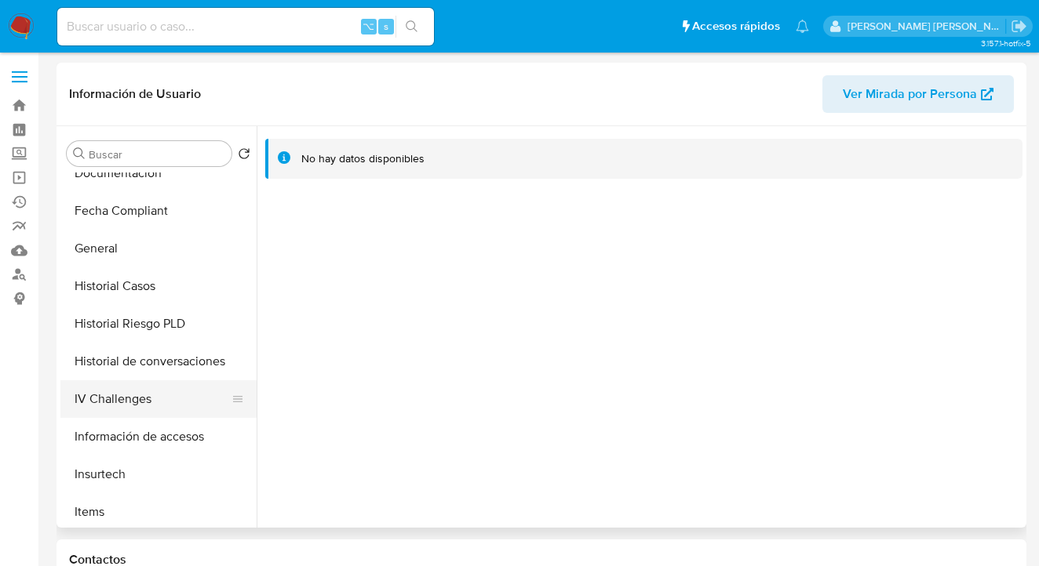
scroll to position [526, 0]
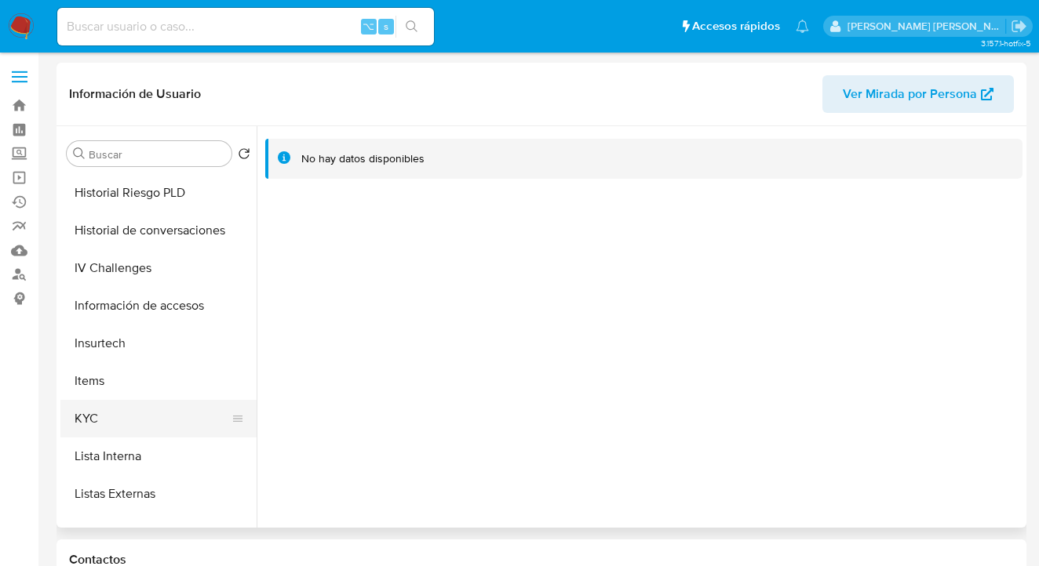
click at [184, 433] on button "KYC" at bounding box center [152, 419] width 184 height 38
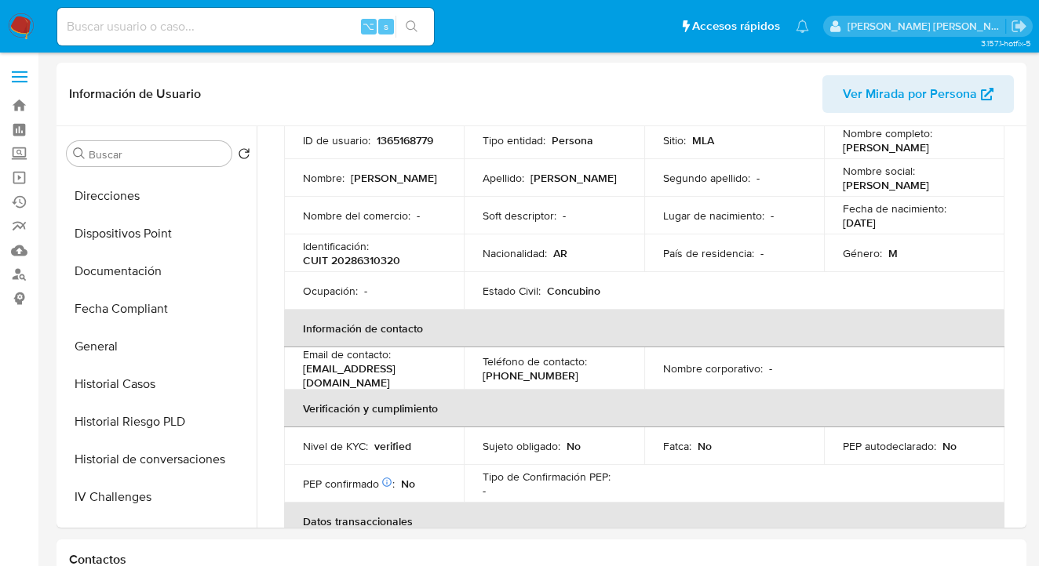
scroll to position [0, 0]
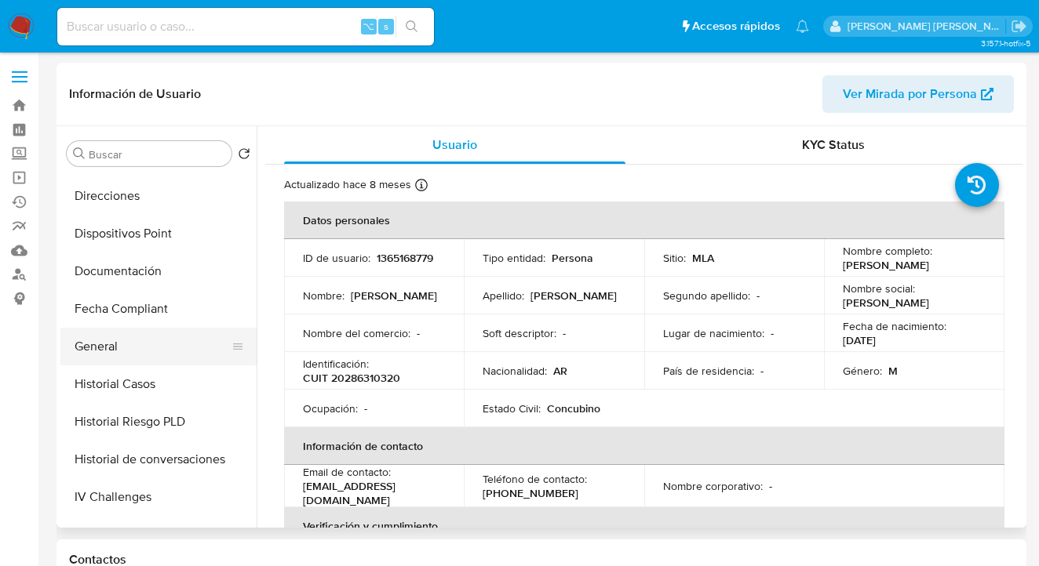
click at [157, 345] on button "General" at bounding box center [152, 347] width 184 height 38
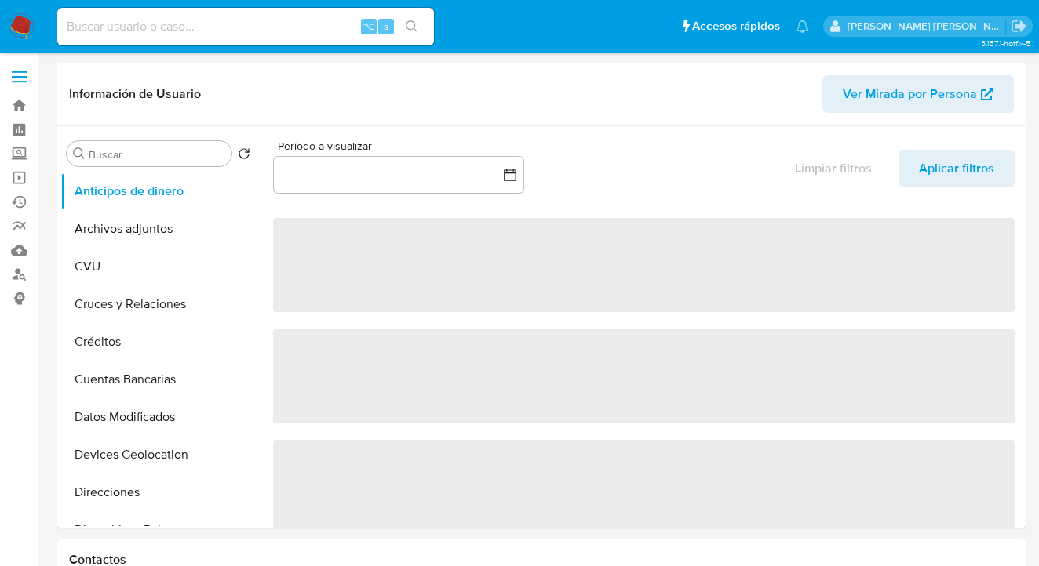
select select "10"
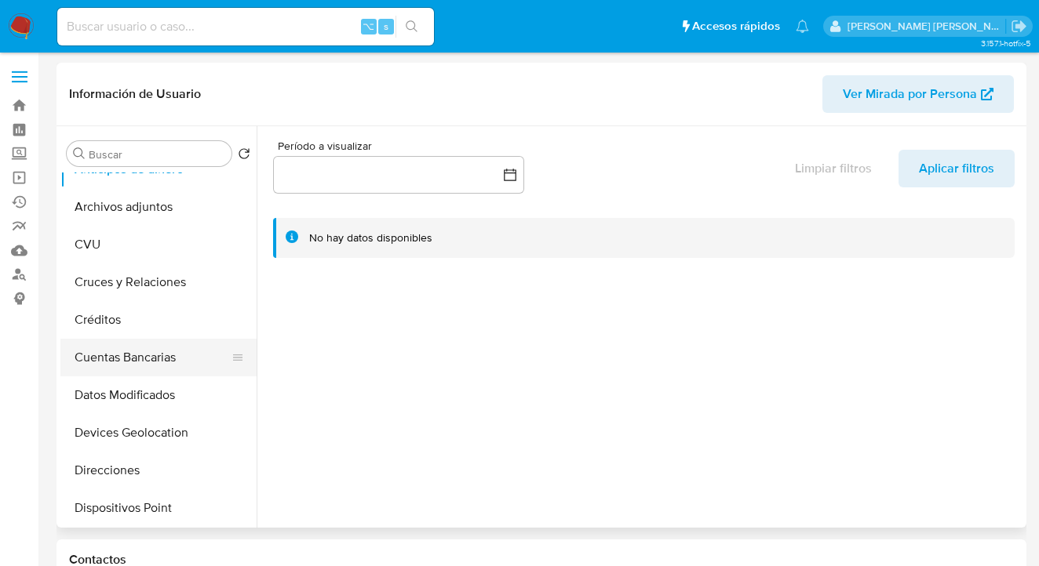
scroll to position [122, 0]
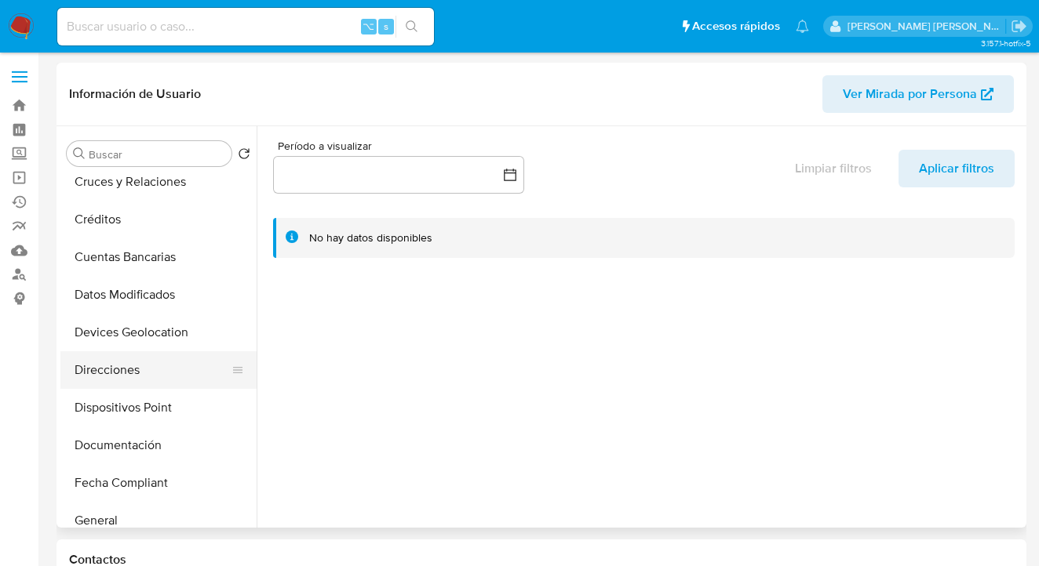
click at [169, 371] on button "Direcciones" at bounding box center [152, 370] width 184 height 38
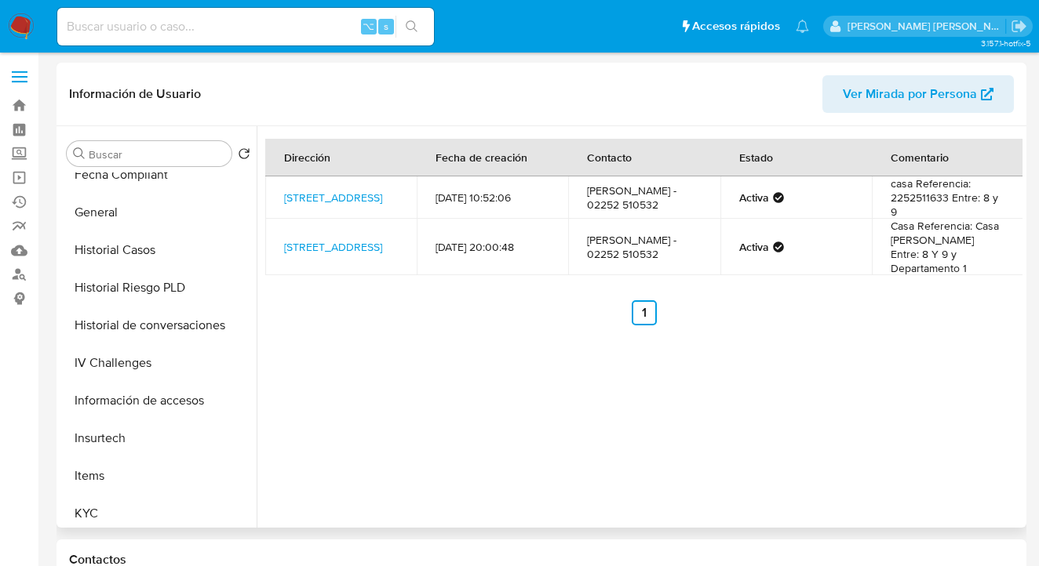
scroll to position [659, 0]
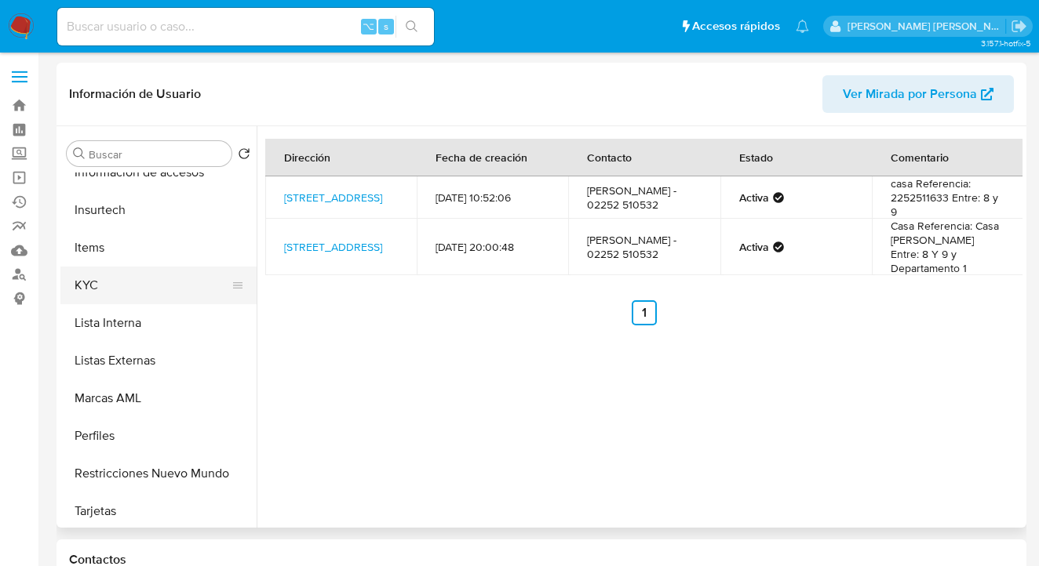
click at [144, 274] on button "KYC" at bounding box center [152, 286] width 184 height 38
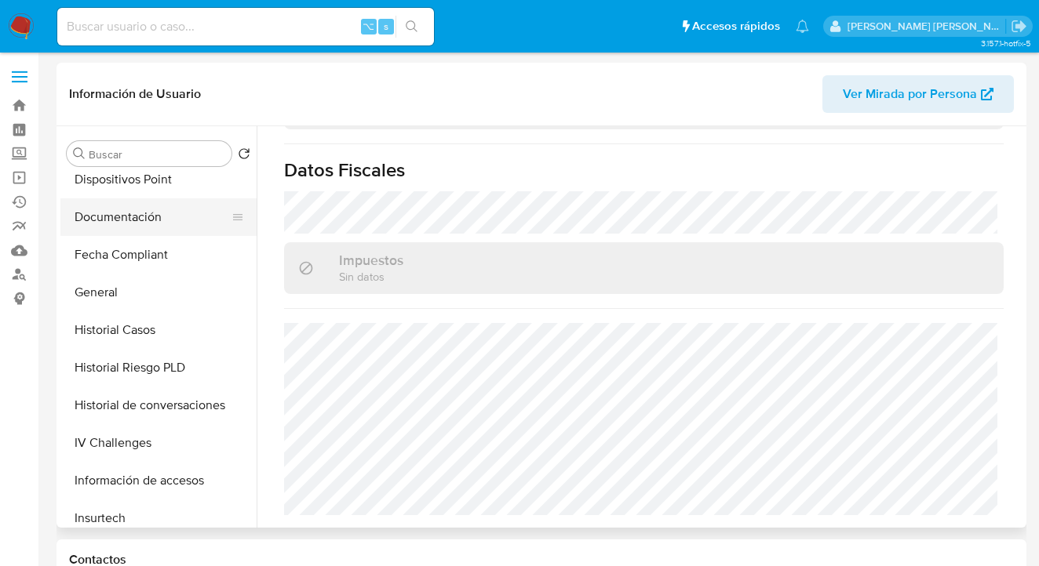
scroll to position [275, 0]
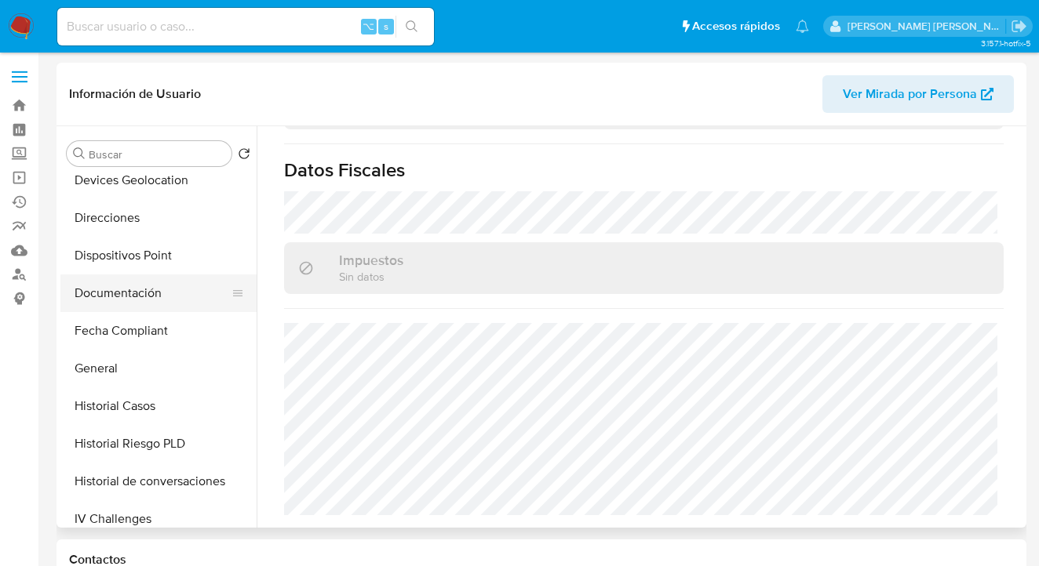
click at [161, 294] on button "Documentación" at bounding box center [152, 294] width 184 height 38
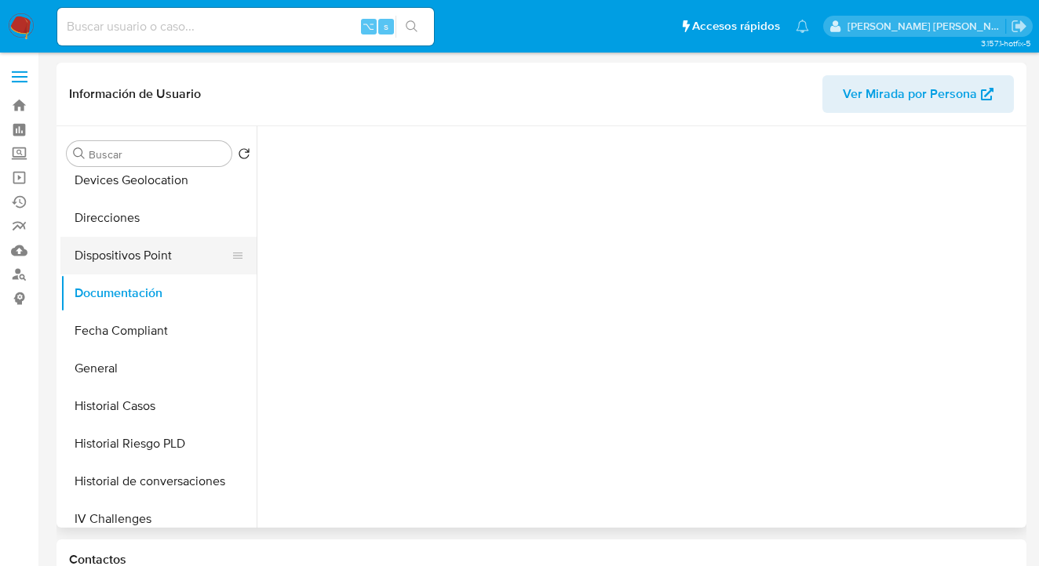
scroll to position [0, 0]
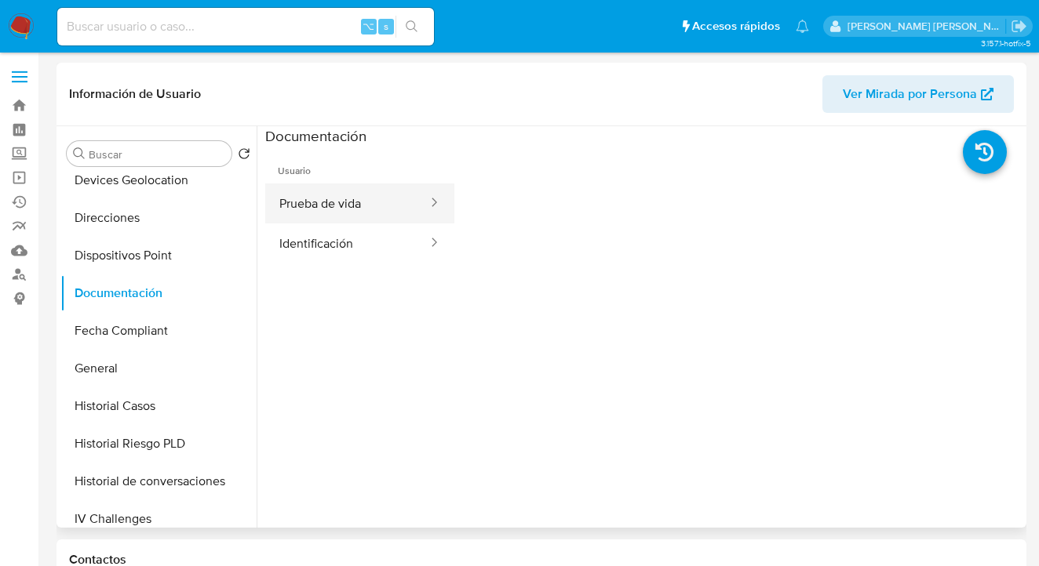
click at [348, 204] on button "Prueba de vida" at bounding box center [347, 204] width 164 height 40
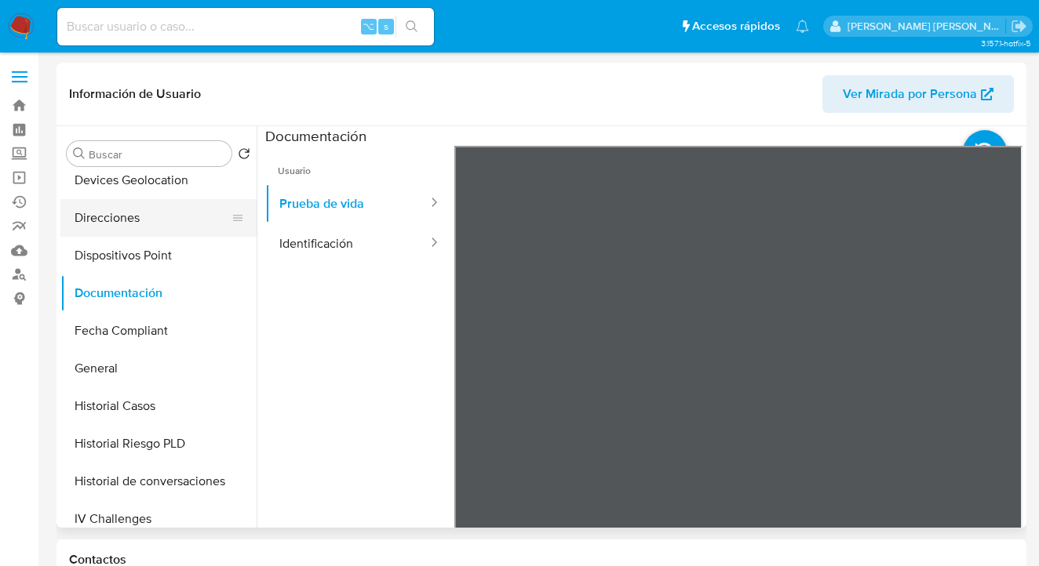
click at [155, 220] on button "Direcciones" at bounding box center [152, 218] width 184 height 38
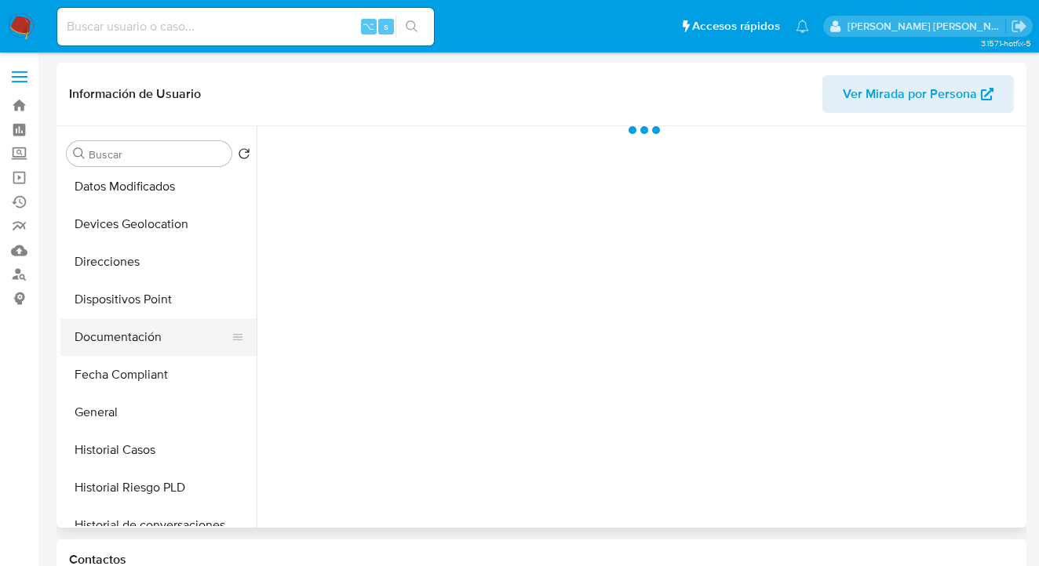
scroll to position [248, 0]
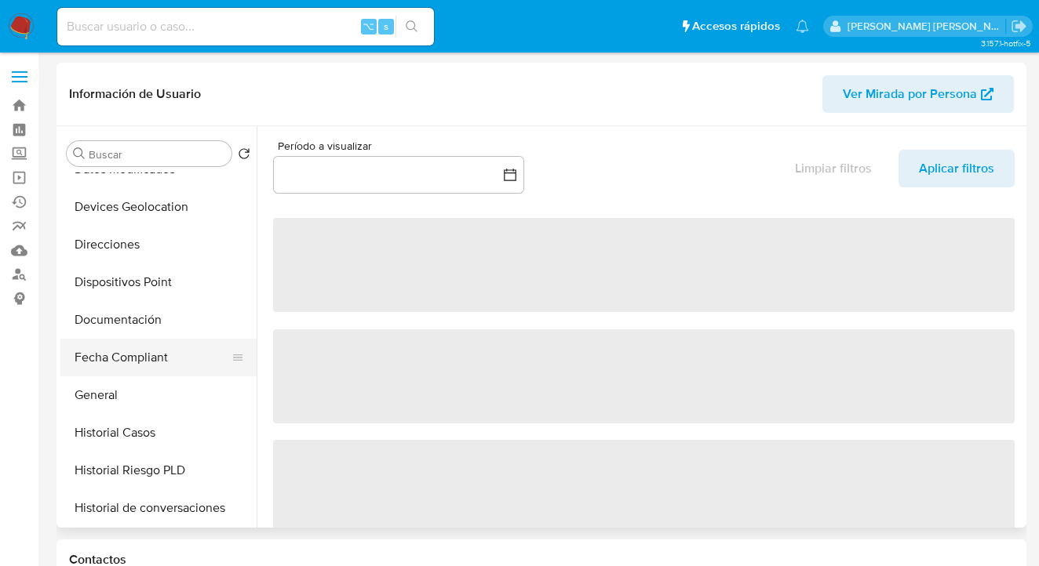
select select "10"
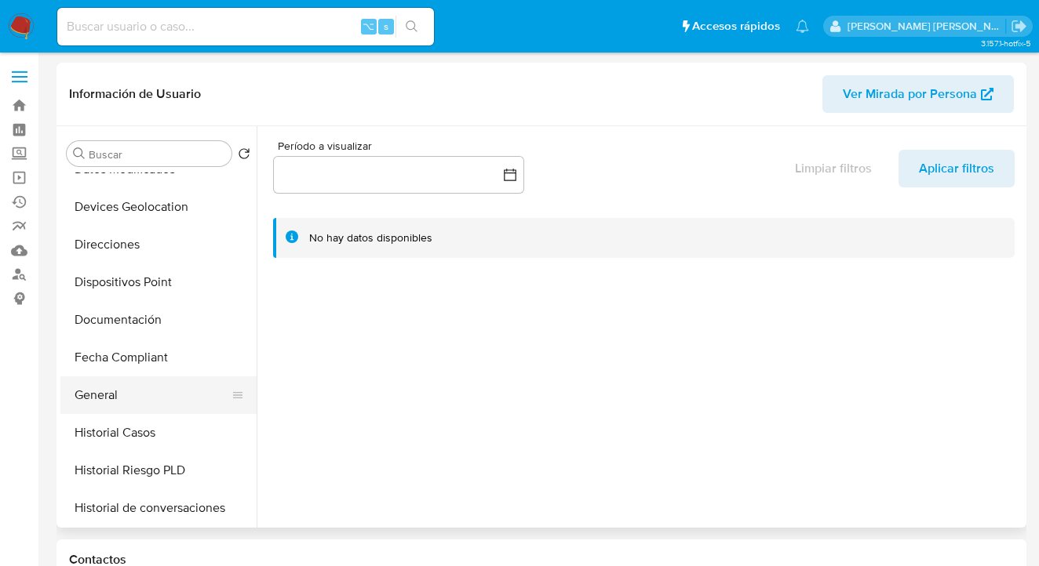
click at [175, 384] on button "General" at bounding box center [152, 396] width 184 height 38
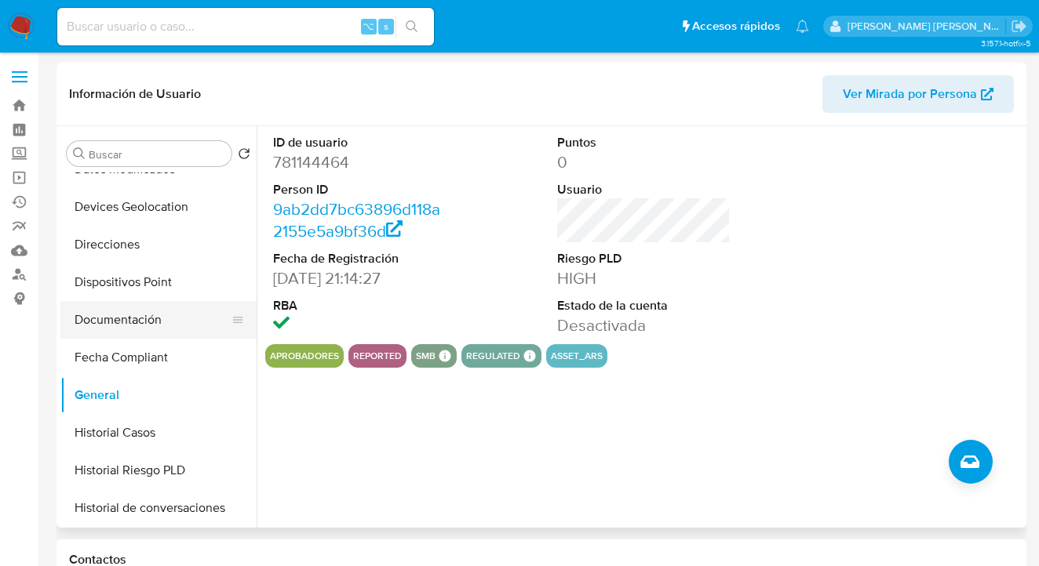
click at [187, 315] on button "Documentación" at bounding box center [152, 320] width 184 height 38
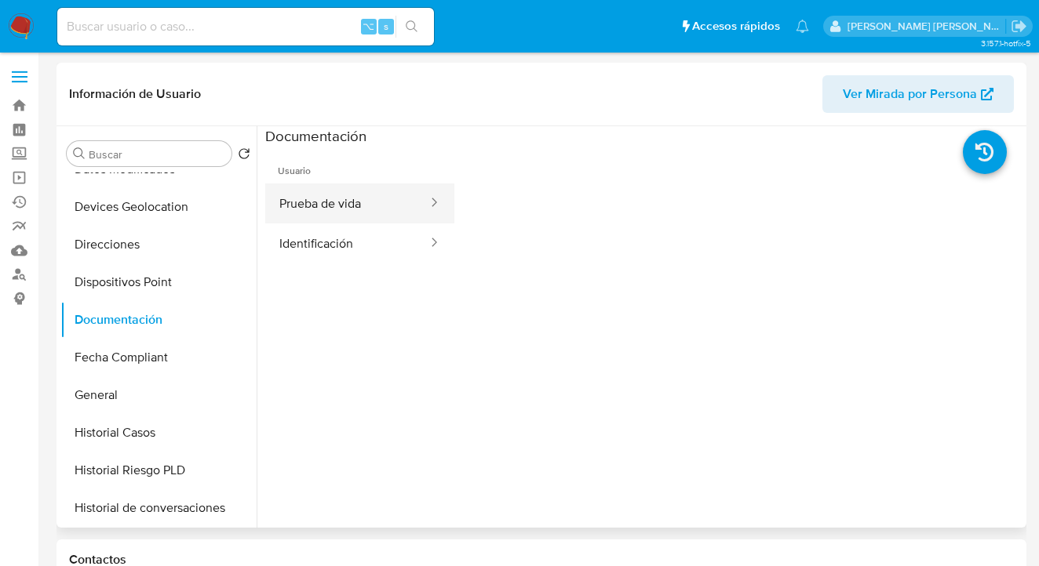
click at [368, 216] on button "Prueba de vida" at bounding box center [347, 204] width 164 height 40
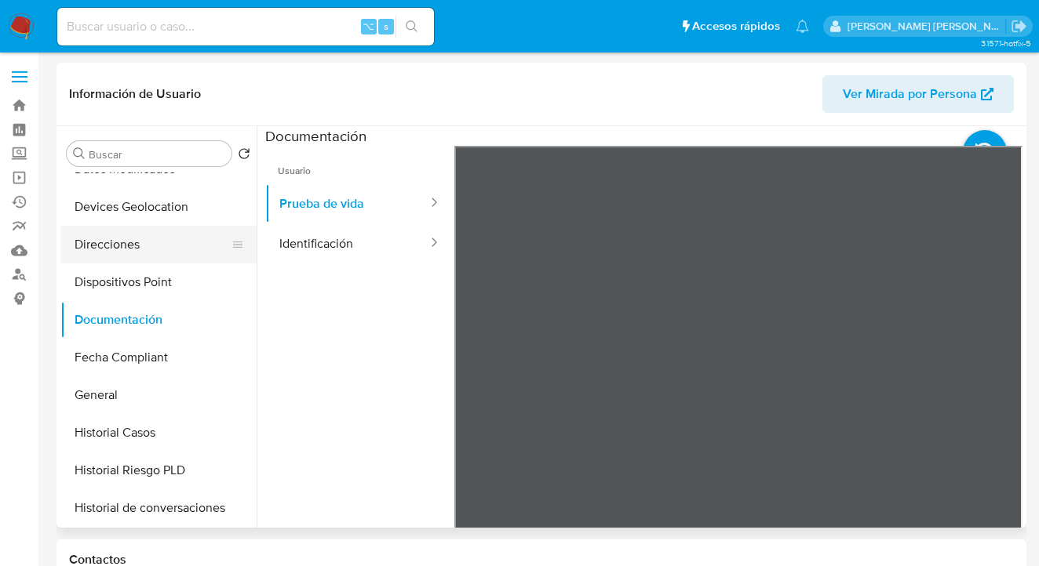
click at [174, 248] on button "Direcciones" at bounding box center [152, 245] width 184 height 38
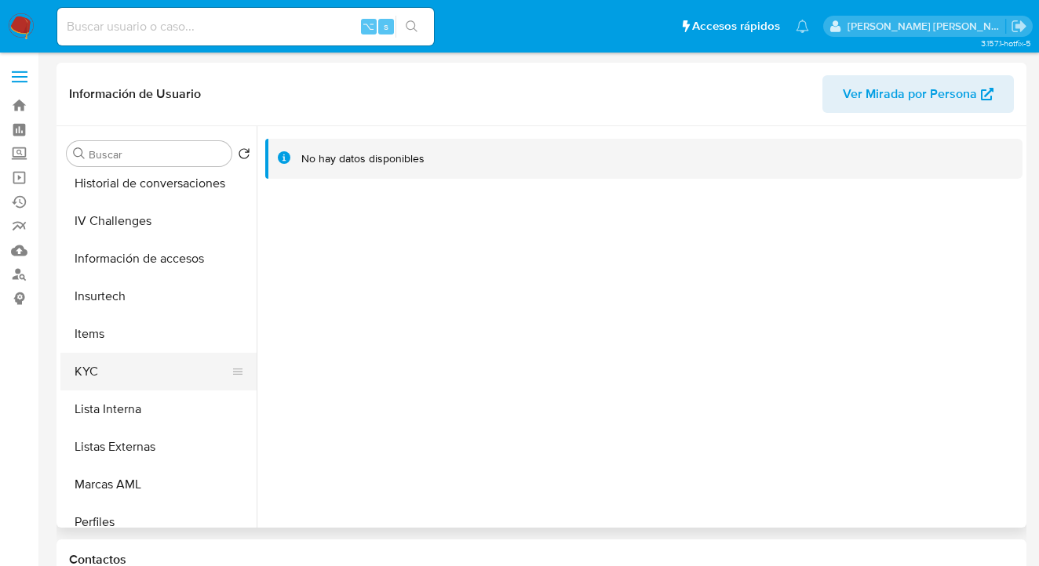
scroll to position [573, 0]
click at [173, 373] on button "KYC" at bounding box center [152, 372] width 184 height 38
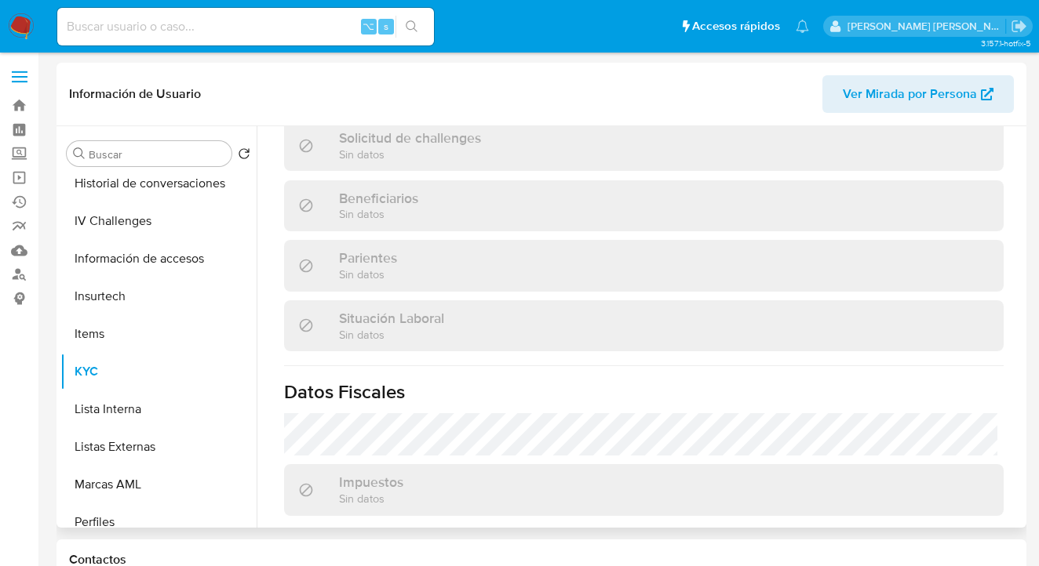
scroll to position [881, 0]
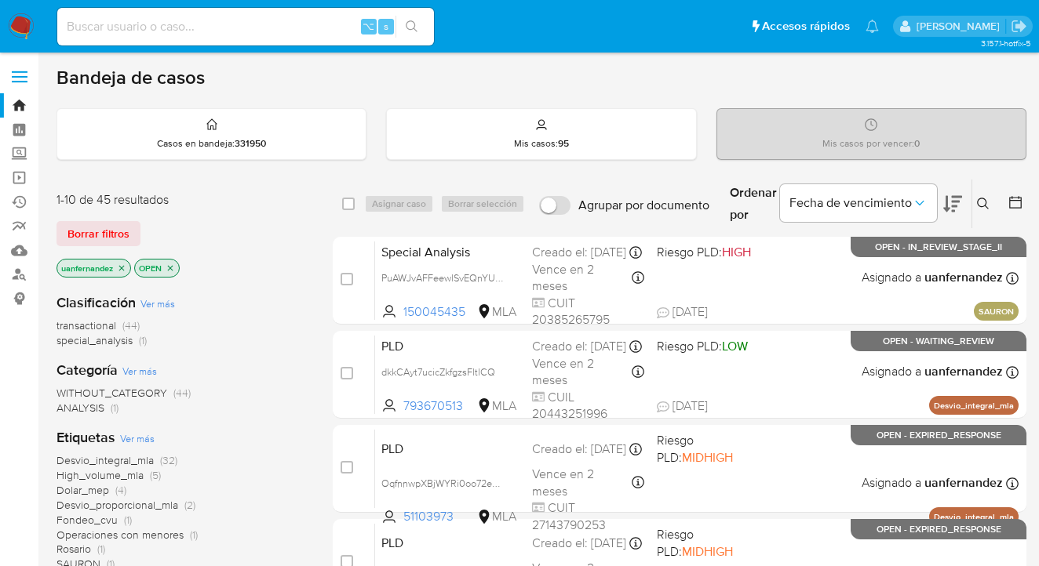
drag, startPoint x: 129, startPoint y: 224, endPoint x: 642, endPoint y: 159, distance: 516.4
click at [130, 224] on button "Borrar filtros" at bounding box center [98, 233] width 84 height 25
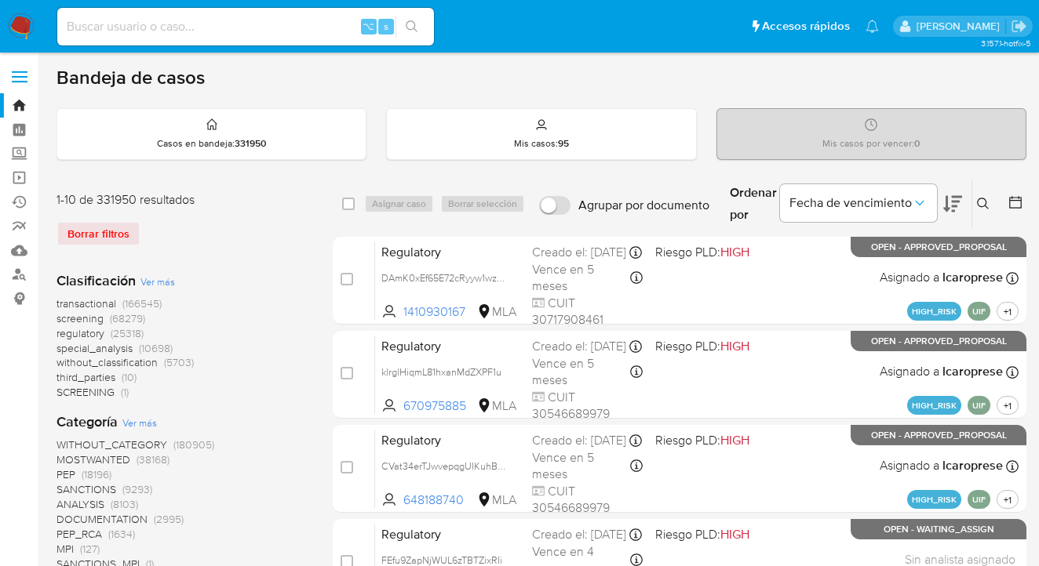
click at [978, 200] on icon at bounding box center [983, 204] width 13 height 13
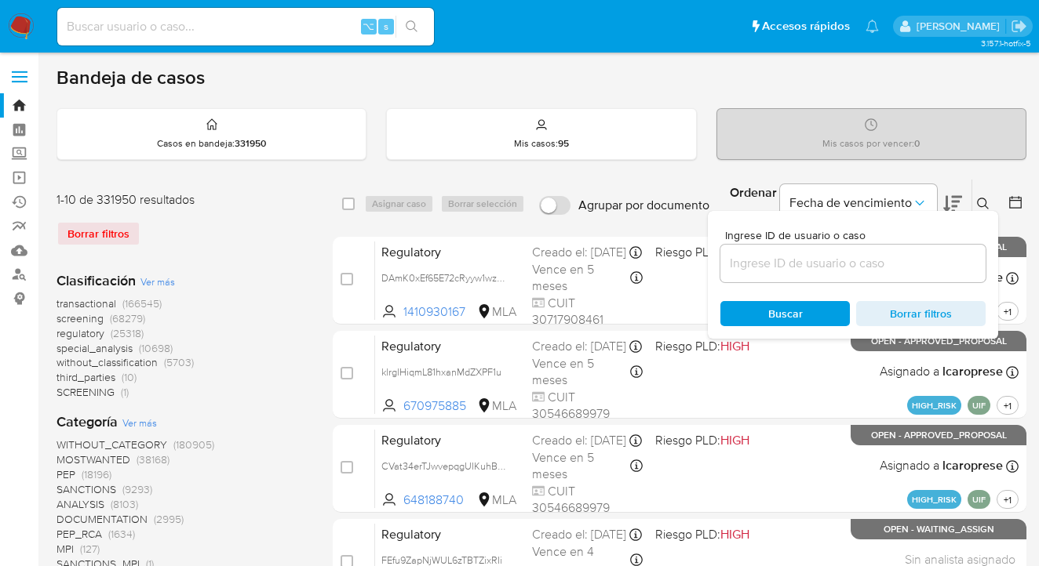
click at [888, 275] on div at bounding box center [852, 264] width 265 height 38
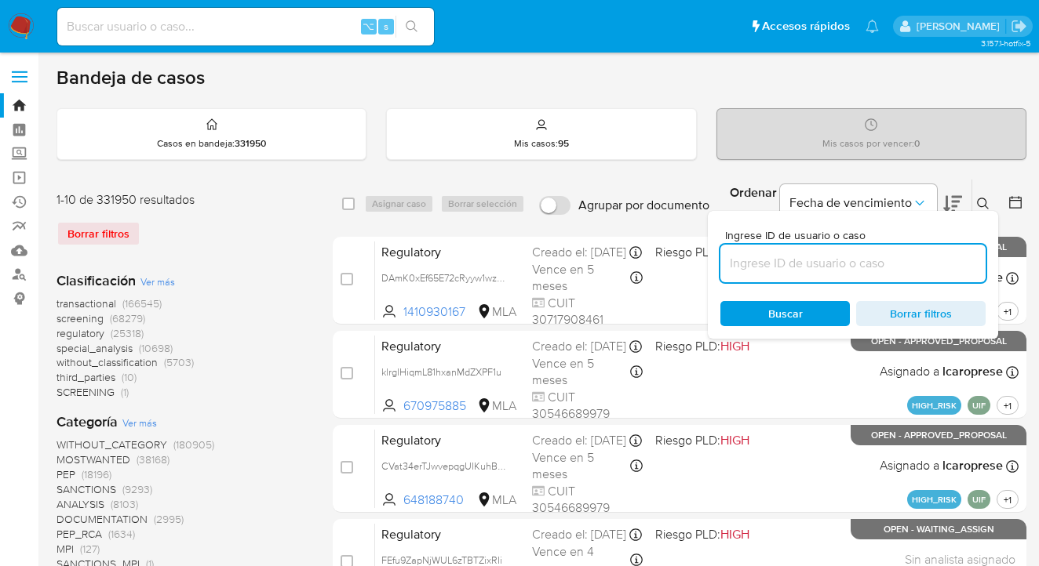
click at [885, 268] on input at bounding box center [852, 263] width 265 height 20
paste input "QBc2ITjHSddrlS38qpV1mL0v"
type input "QBc2ITjHSddrlS38qpV1mL0v"
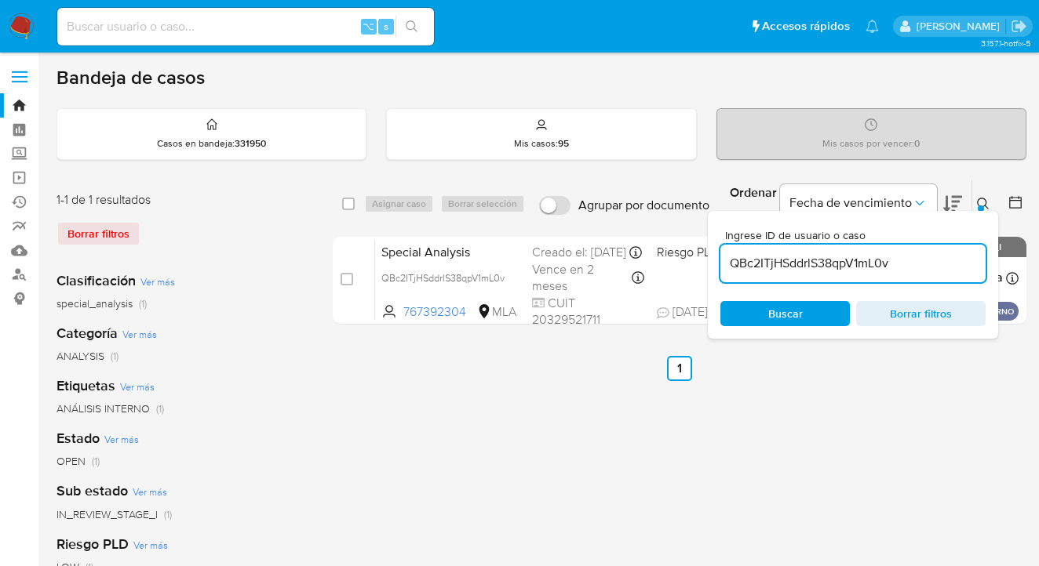
click at [979, 202] on icon at bounding box center [983, 204] width 13 height 13
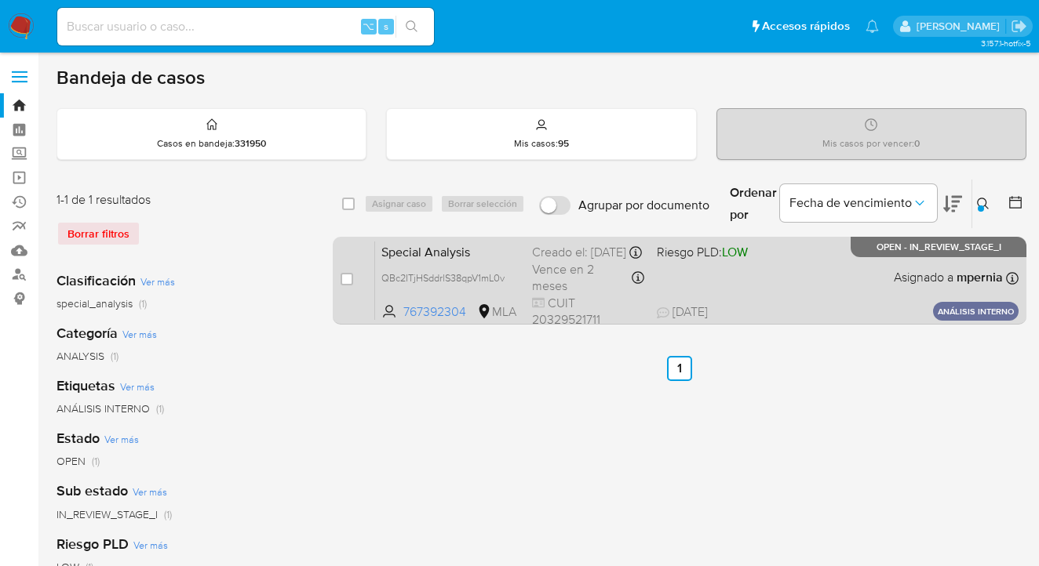
click at [822, 292] on div "Special Analysis QBc2ITjHSddrlS38qpV1mL0v 767392304 MLA Riesgo PLD: LOW Creado …" at bounding box center [696, 280] width 643 height 79
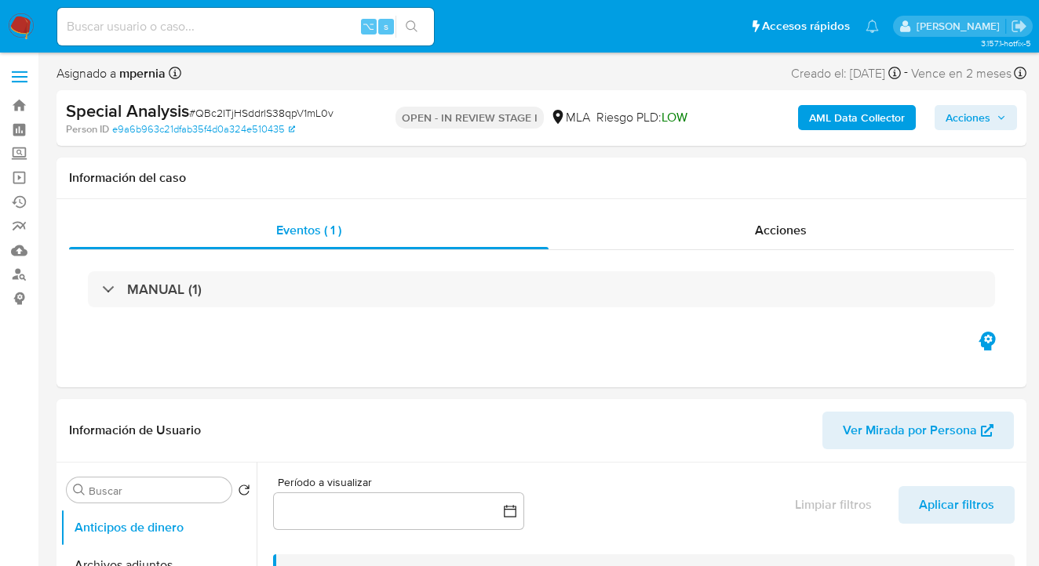
select select "10"
click at [806, 239] on span "Acciones" at bounding box center [781, 230] width 52 height 18
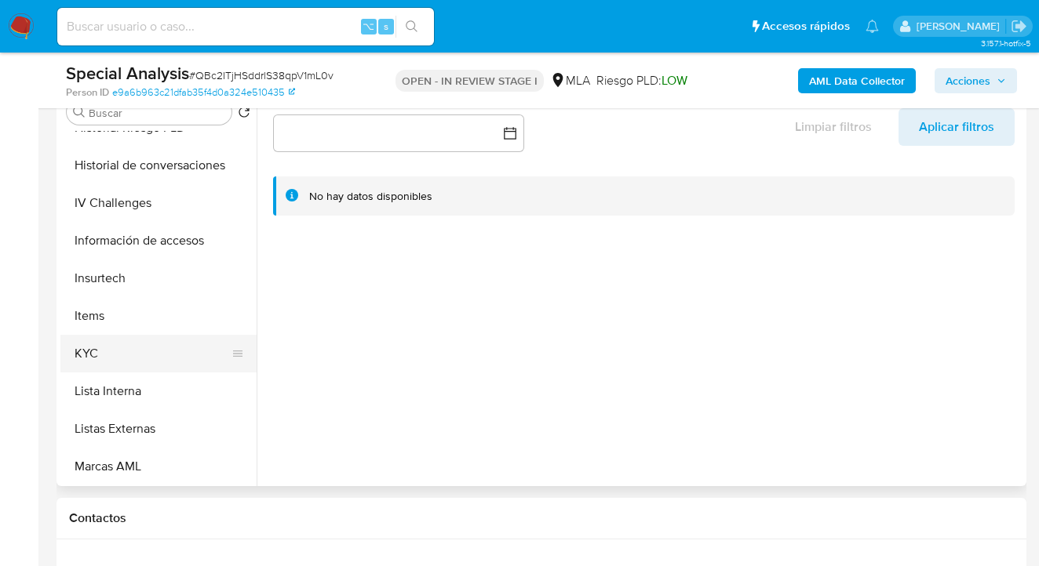
scroll to position [544, 0]
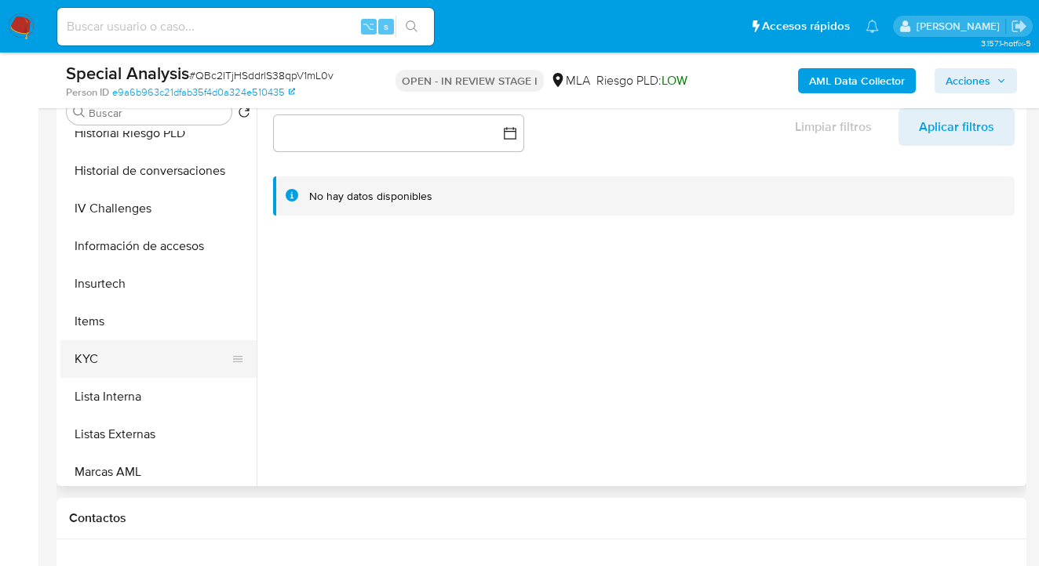
click at [198, 354] on button "KYC" at bounding box center [152, 360] width 184 height 38
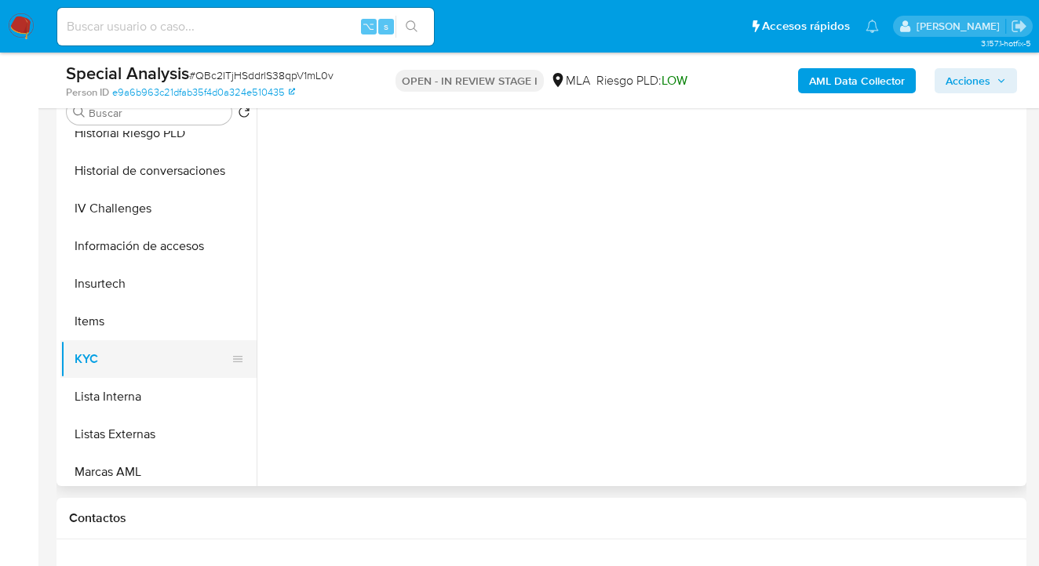
drag, startPoint x: 154, startPoint y: 391, endPoint x: 148, endPoint y: 367, distance: 24.2
click at [152, 387] on button "Lista Interna" at bounding box center [158, 397] width 196 height 38
click at [145, 357] on button "KYC" at bounding box center [152, 360] width 184 height 38
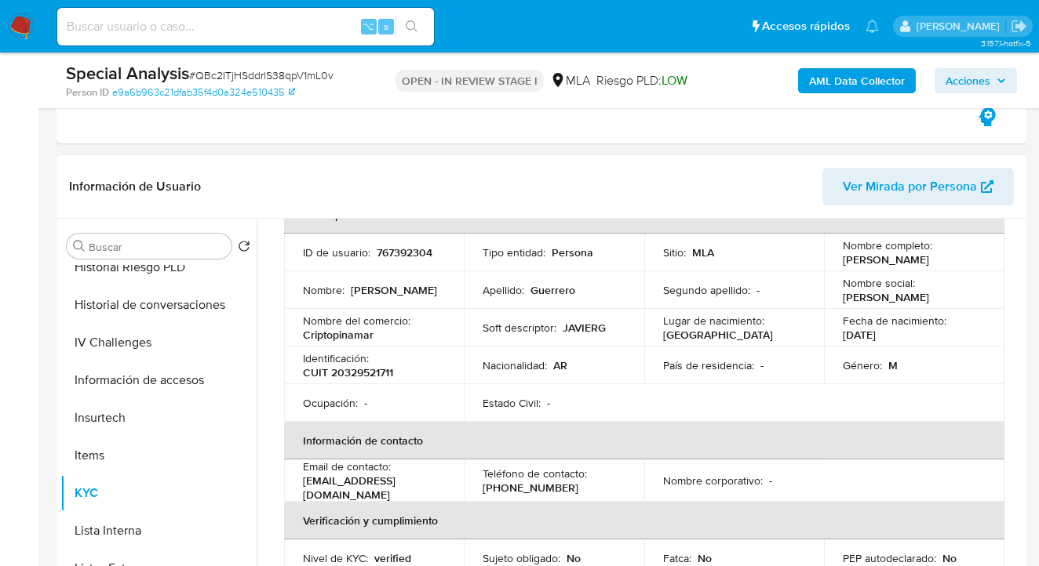
scroll to position [78, 0]
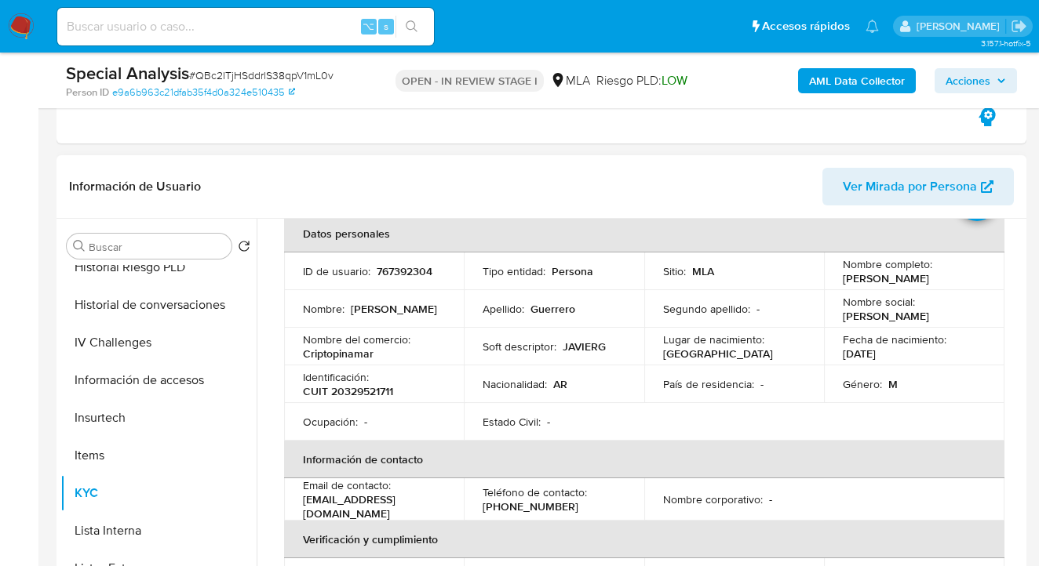
drag, startPoint x: 839, startPoint y: 278, endPoint x: 956, endPoint y: 279, distance: 117.7
click at [956, 279] on div "Nombre completo : Javier Alberto Guerrero" at bounding box center [914, 271] width 143 height 28
copy p "Javier Alberto Guerrero"
drag, startPoint x: 333, startPoint y: 396, endPoint x: 384, endPoint y: 395, distance: 50.2
click at [398, 393] on div "Identificación : CUIT 20329521711" at bounding box center [374, 384] width 142 height 28
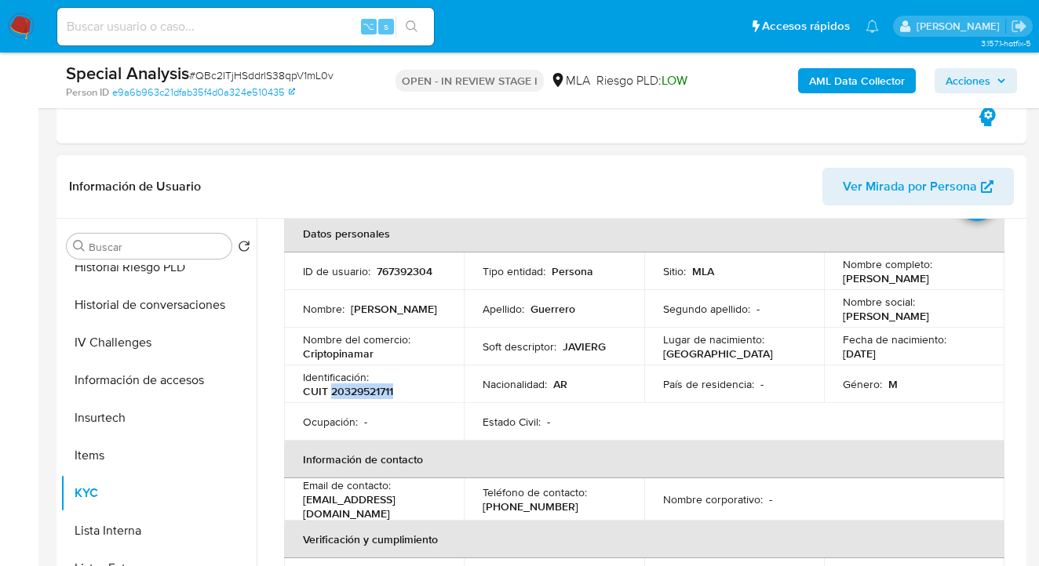
drag, startPoint x: 331, startPoint y: 395, endPoint x: 393, endPoint y: 398, distance: 62.0
click at [393, 398] on p "CUIT 20329521711" at bounding box center [348, 391] width 90 height 14
copy p "20329521711"
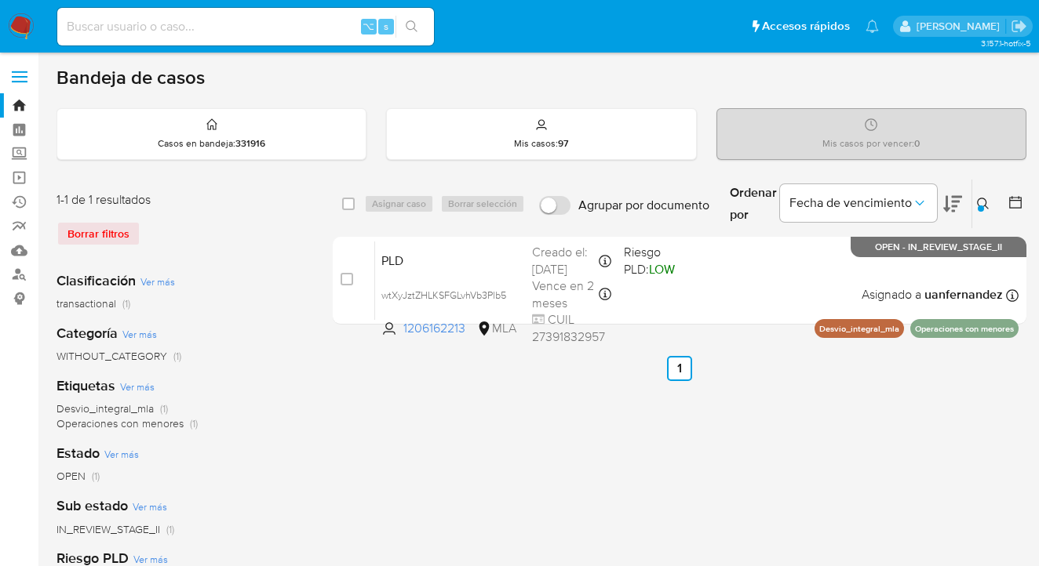
click at [977, 203] on icon at bounding box center [983, 204] width 13 height 13
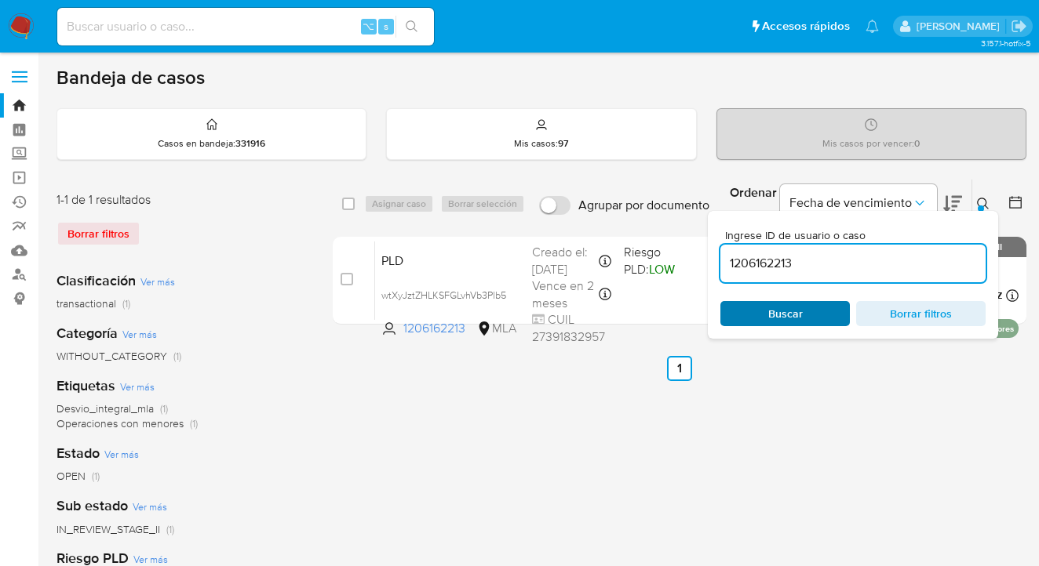
click at [811, 315] on span "Buscar" at bounding box center [784, 314] width 107 height 22
click at [982, 201] on icon at bounding box center [983, 204] width 13 height 13
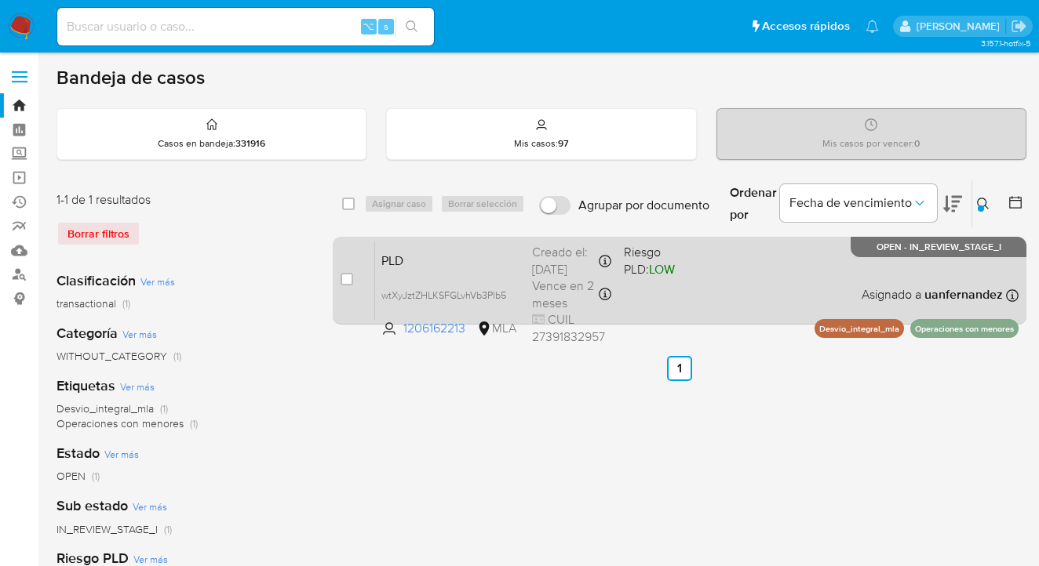
click at [741, 281] on div "PLD wtXyJztZHLKSFGLvhVb3Plb5 1206162213 MLA Riesgo PLD: LOW Creado el: [DATE] C…" at bounding box center [696, 280] width 643 height 79
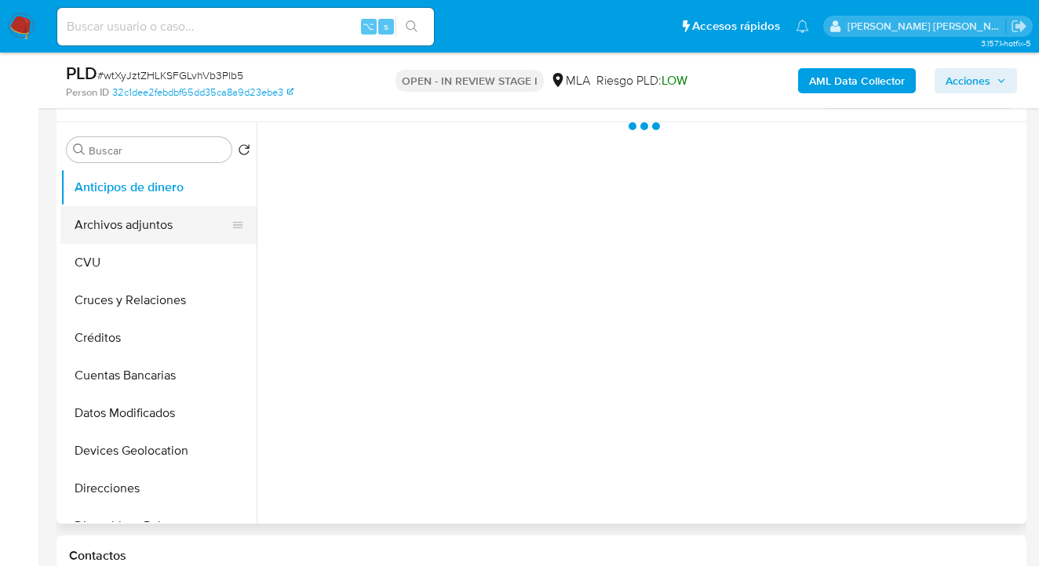
scroll to position [201, 0]
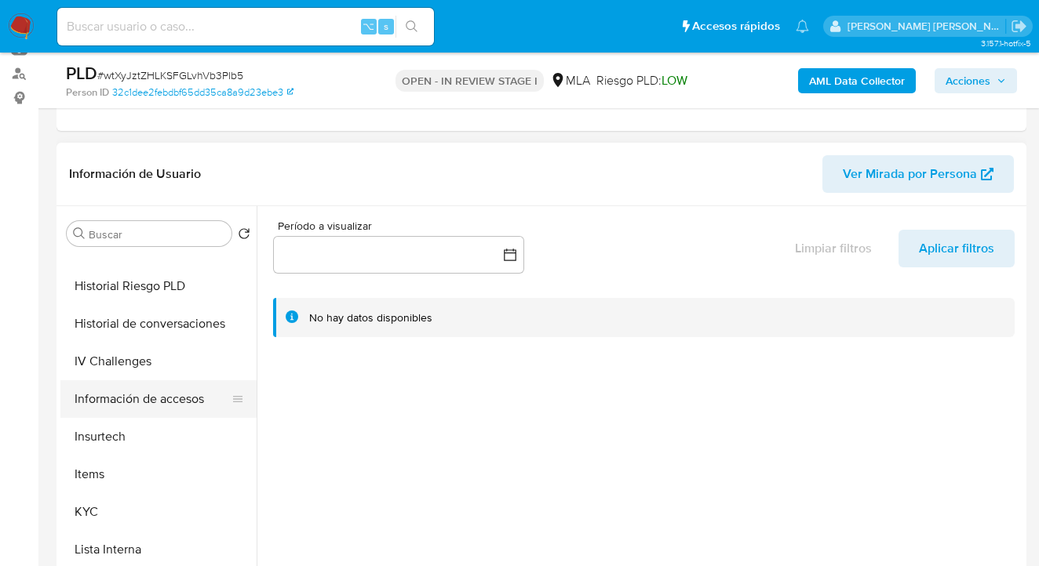
select select "10"
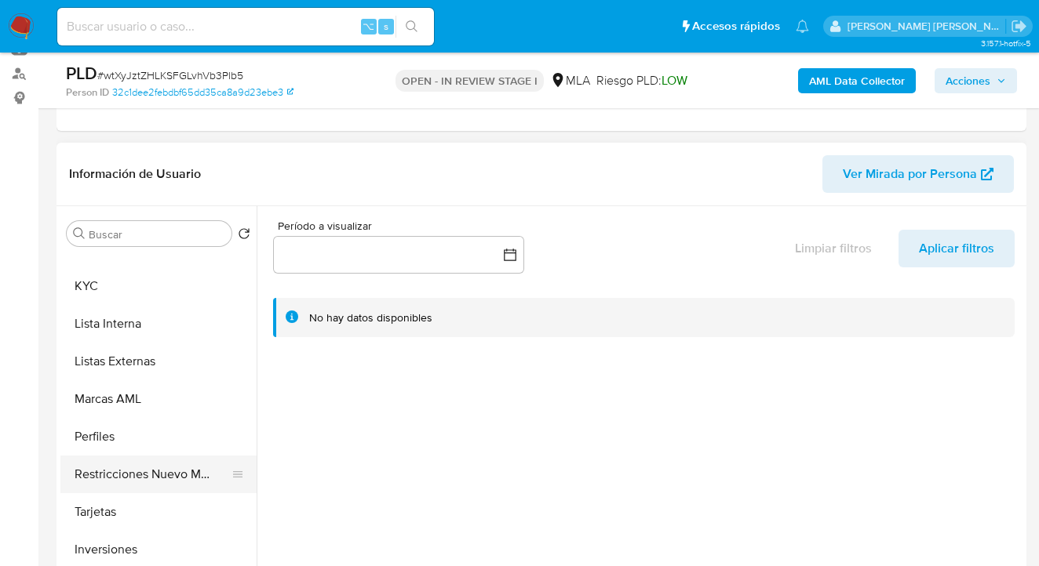
click at [137, 457] on button "Restricciones Nuevo Mundo" at bounding box center [152, 475] width 184 height 38
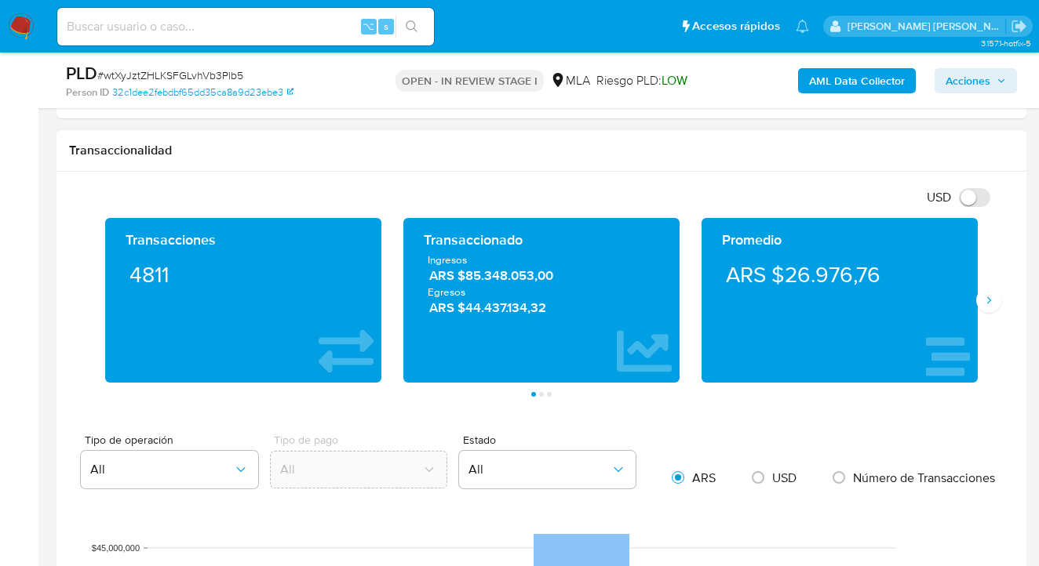
scroll to position [881, 0]
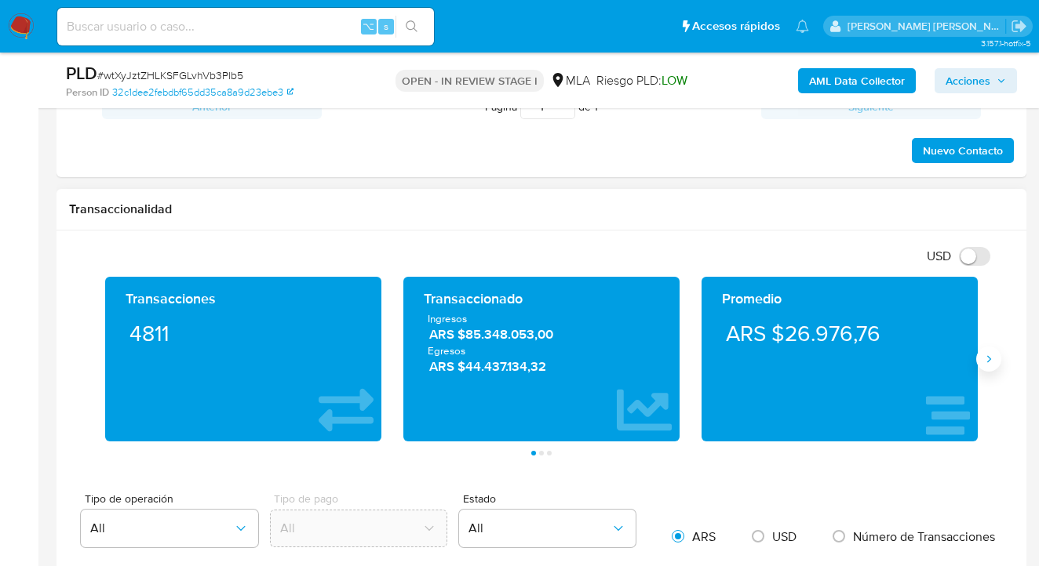
click at [985, 362] on icon "Siguiente" at bounding box center [988, 359] width 13 height 13
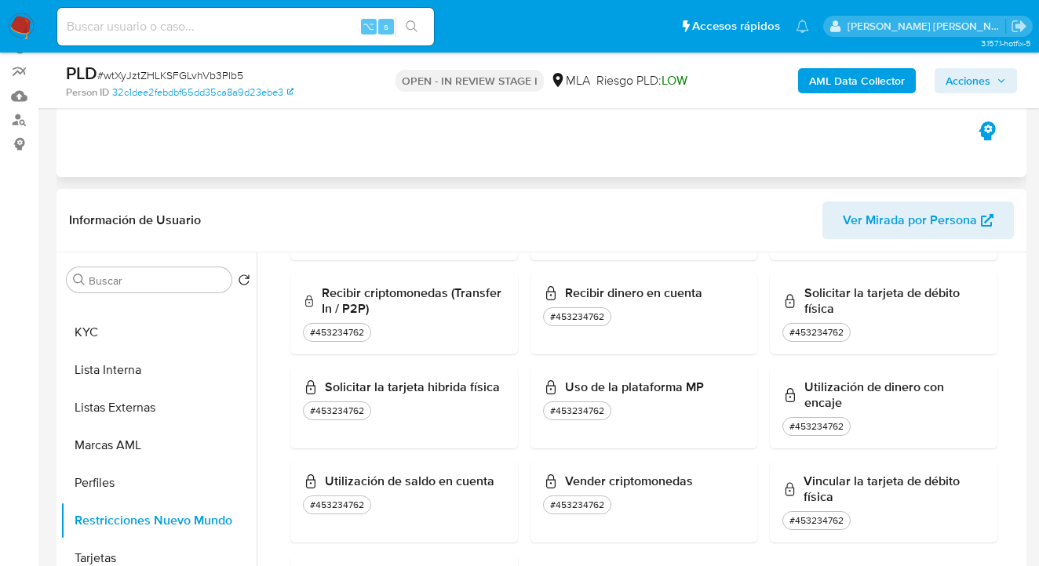
scroll to position [0, 0]
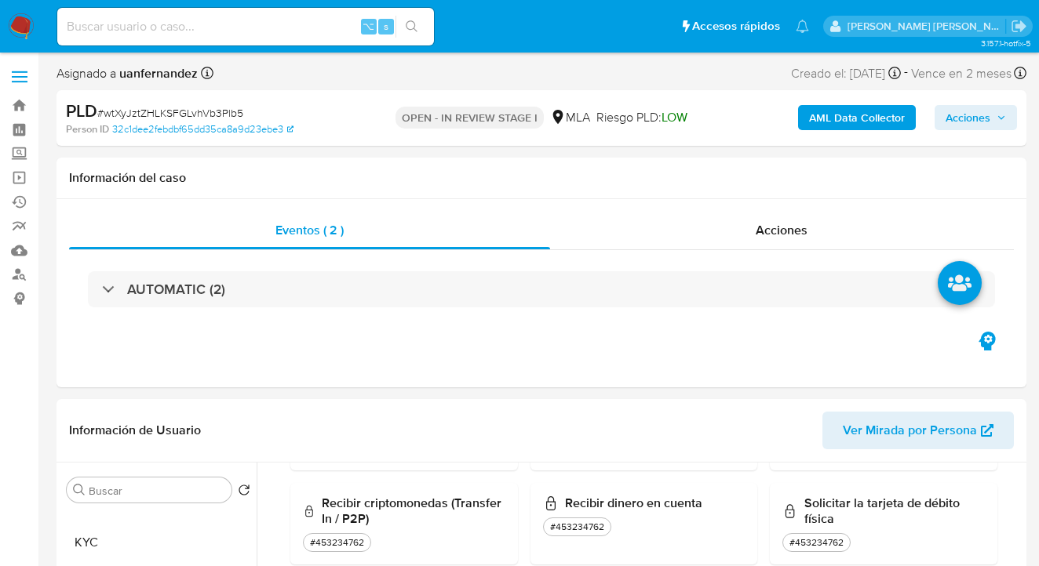
click at [974, 115] on span "Acciones" at bounding box center [967, 117] width 45 height 25
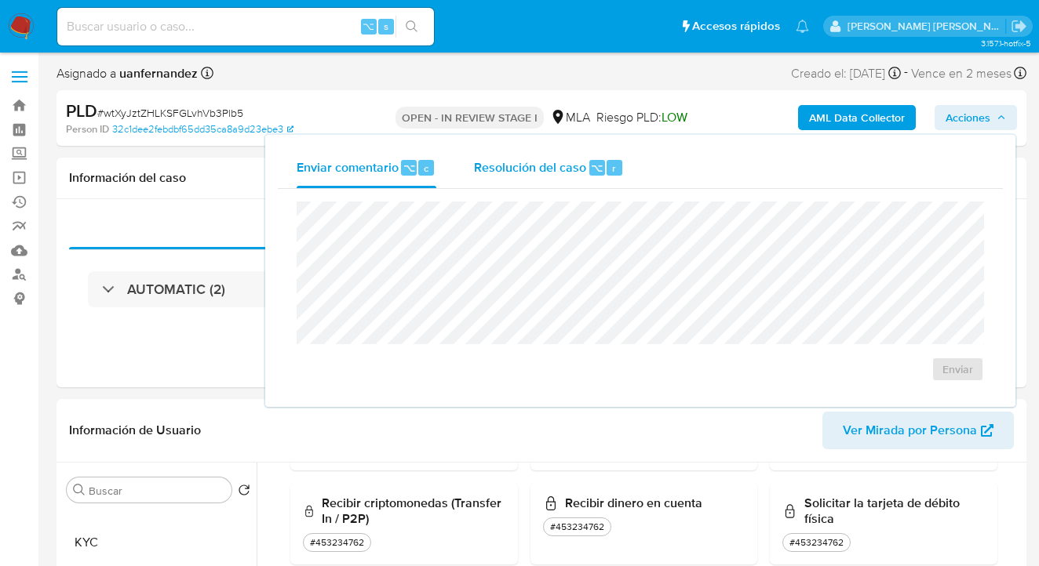
click at [537, 179] on div "Resolución del caso ⌥ r" at bounding box center [549, 168] width 150 height 41
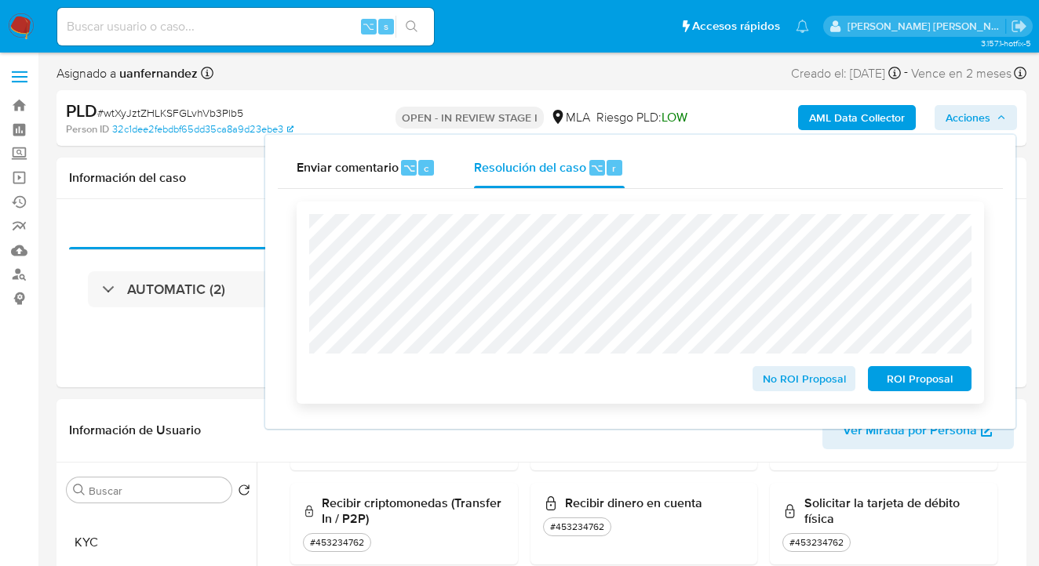
click at [905, 379] on span "ROI Proposal" at bounding box center [920, 379] width 82 height 22
